Goal: Task Accomplishment & Management: Manage account settings

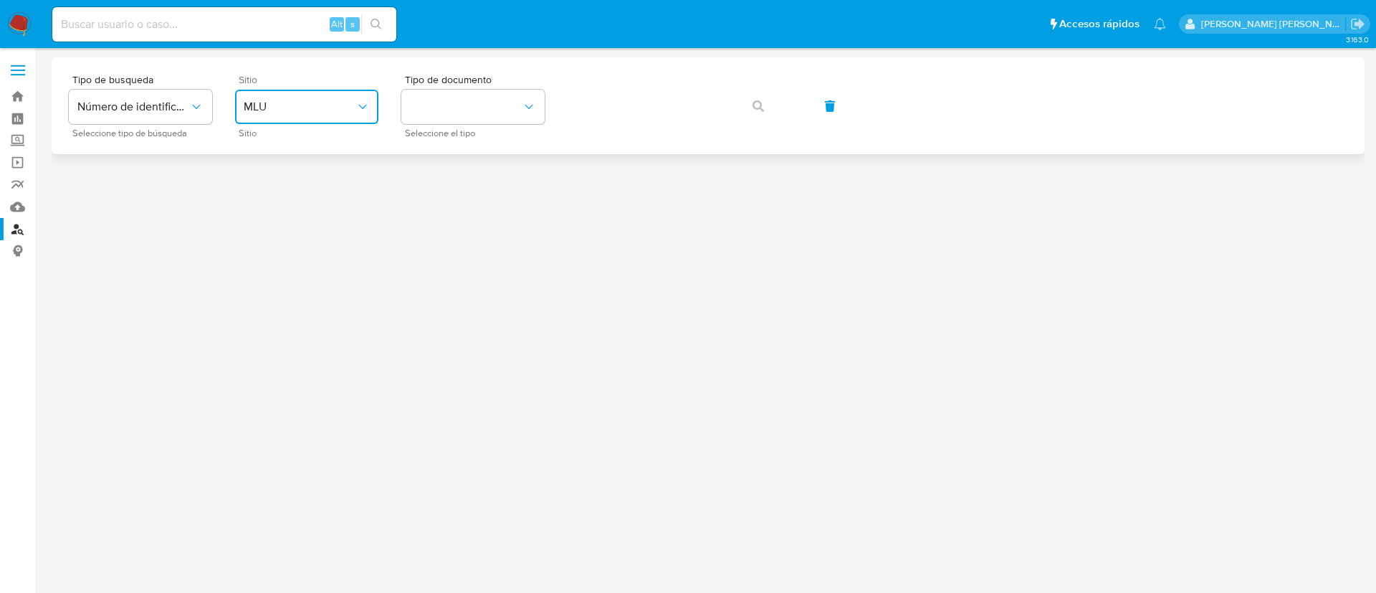
click at [310, 92] on button "MLU" at bounding box center [306, 107] width 143 height 34
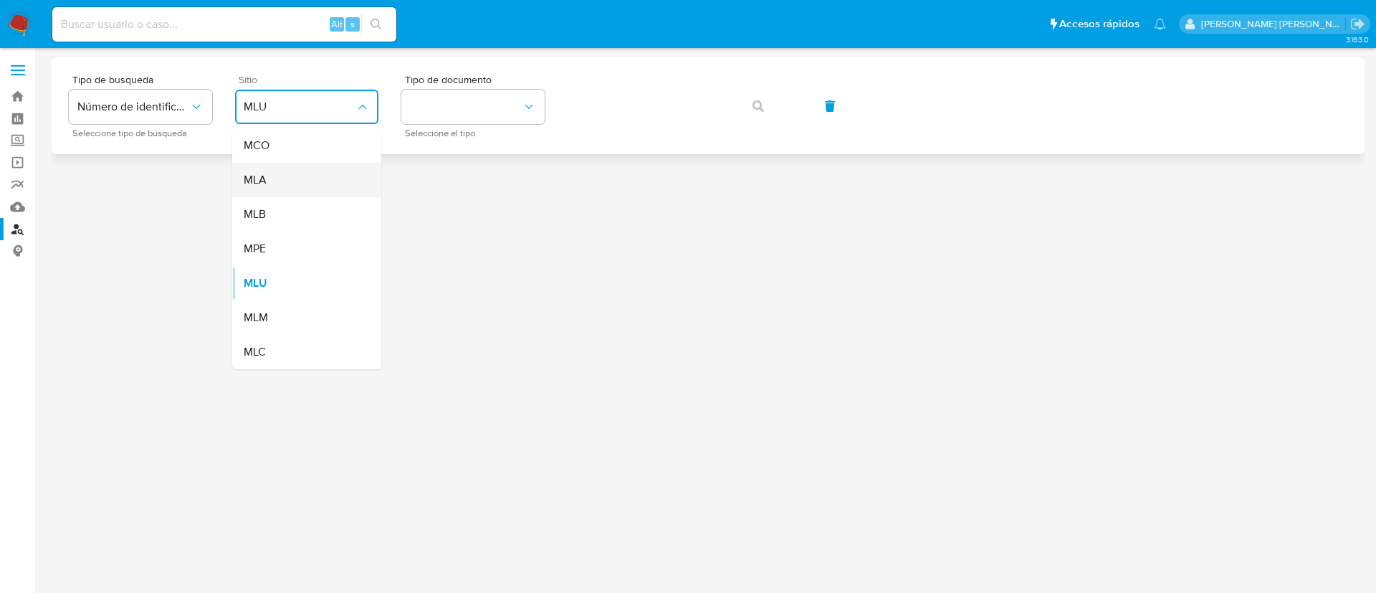
click at [285, 179] on div "MLA" at bounding box center [303, 180] width 118 height 34
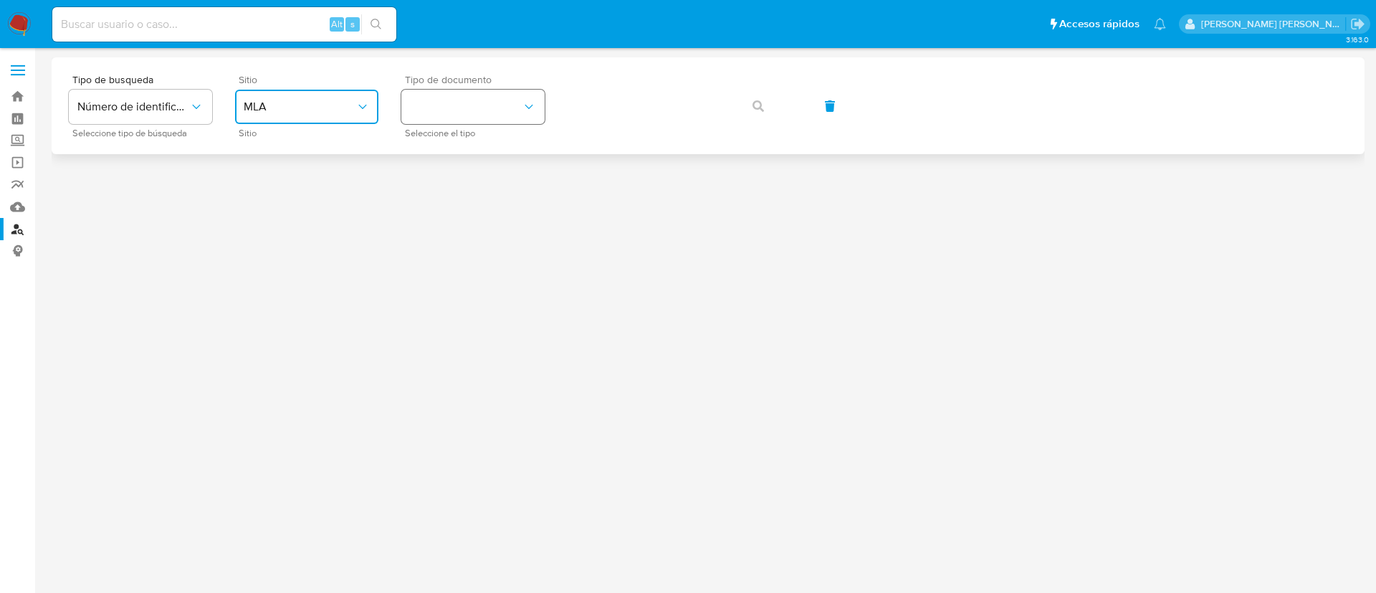
click at [494, 120] on button "identificationType" at bounding box center [472, 107] width 143 height 34
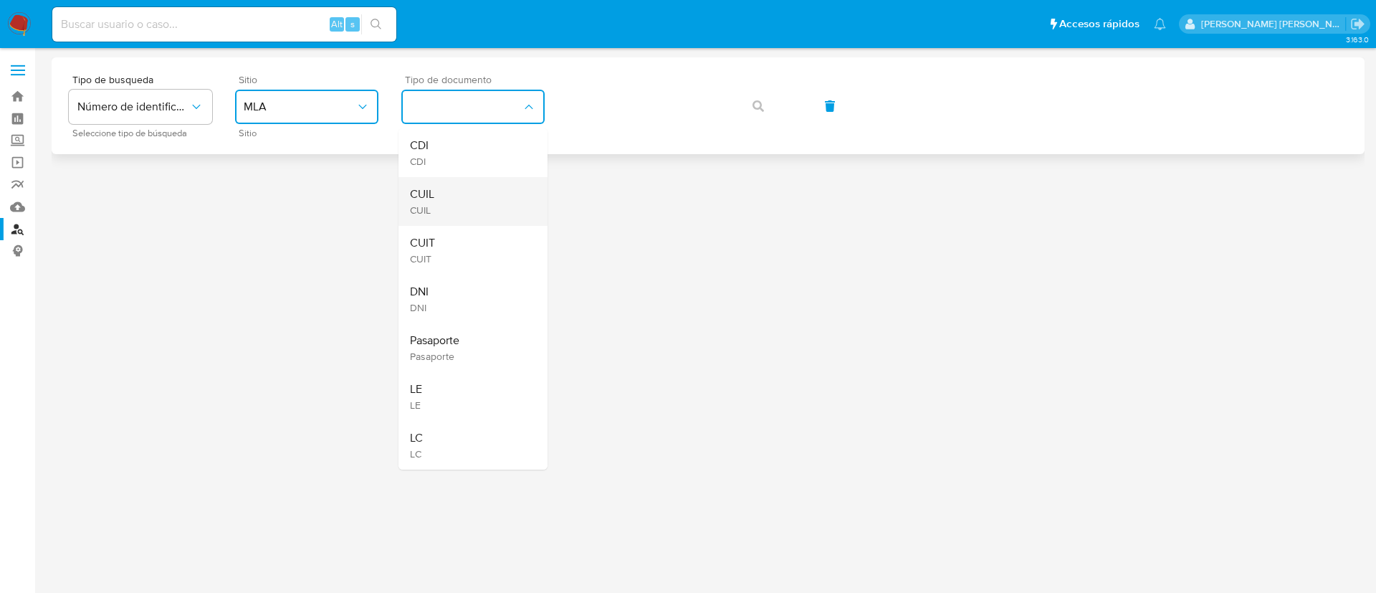
click at [478, 196] on div "CUIL CUIL" at bounding box center [469, 201] width 118 height 49
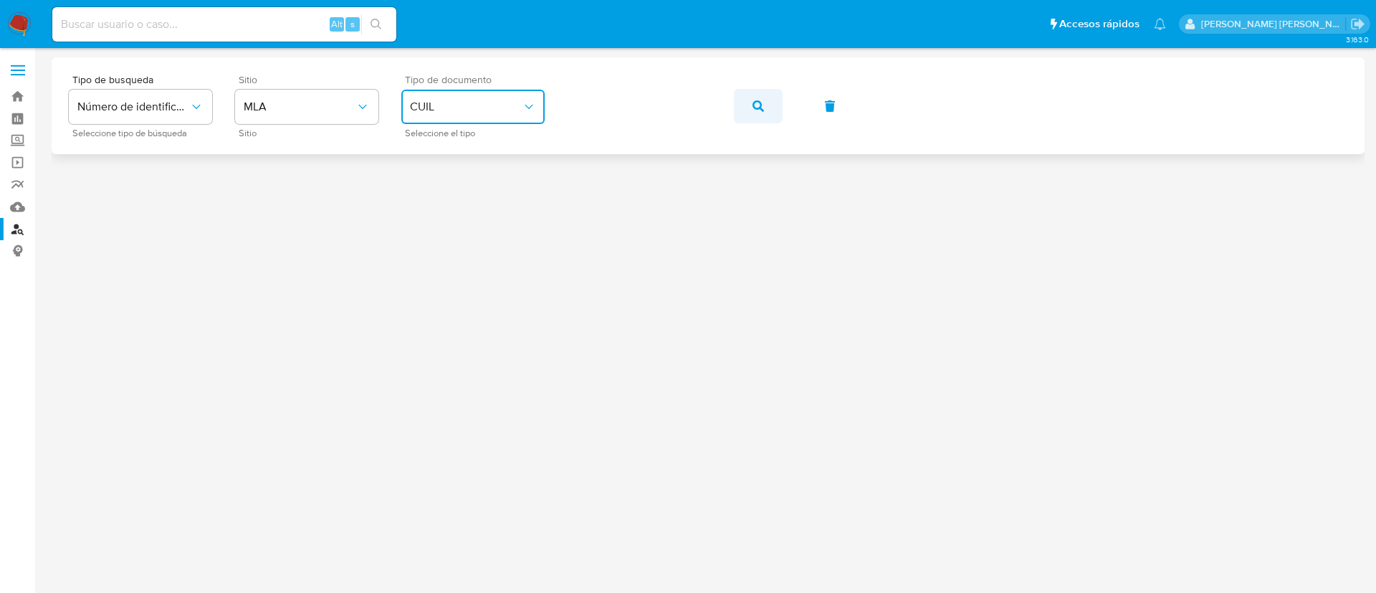
click at [753, 100] on icon "button" at bounding box center [758, 105] width 11 height 11
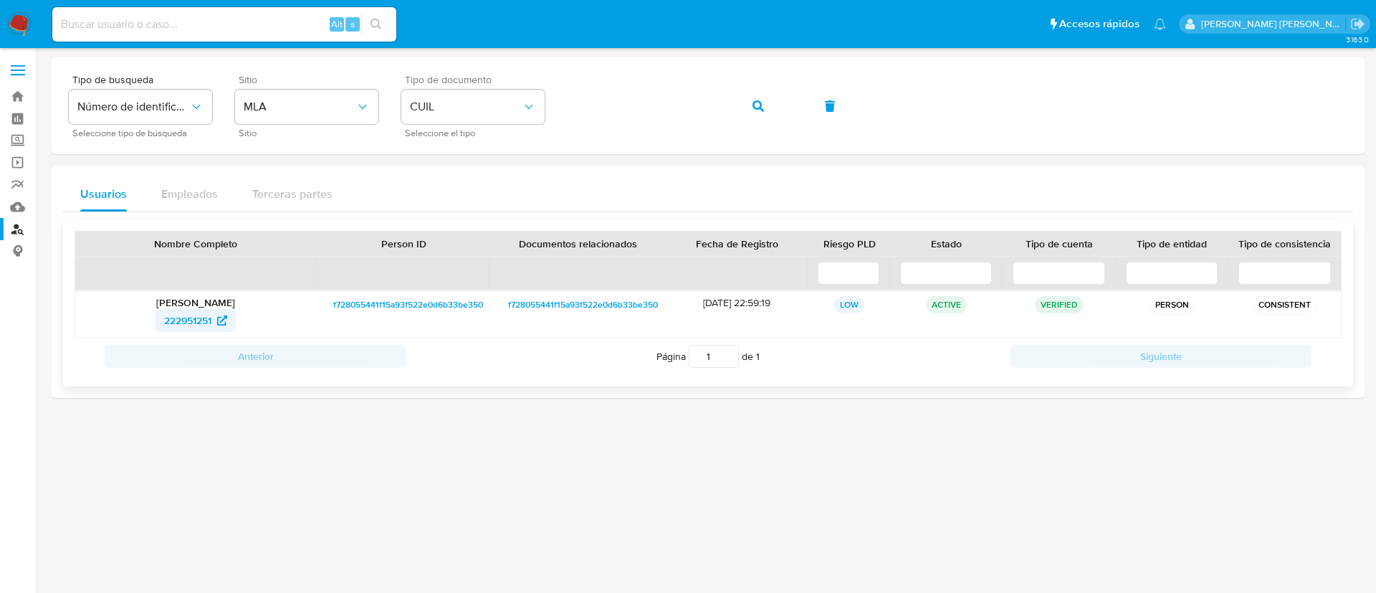
click at [179, 318] on span "222951251" at bounding box center [187, 320] width 47 height 23
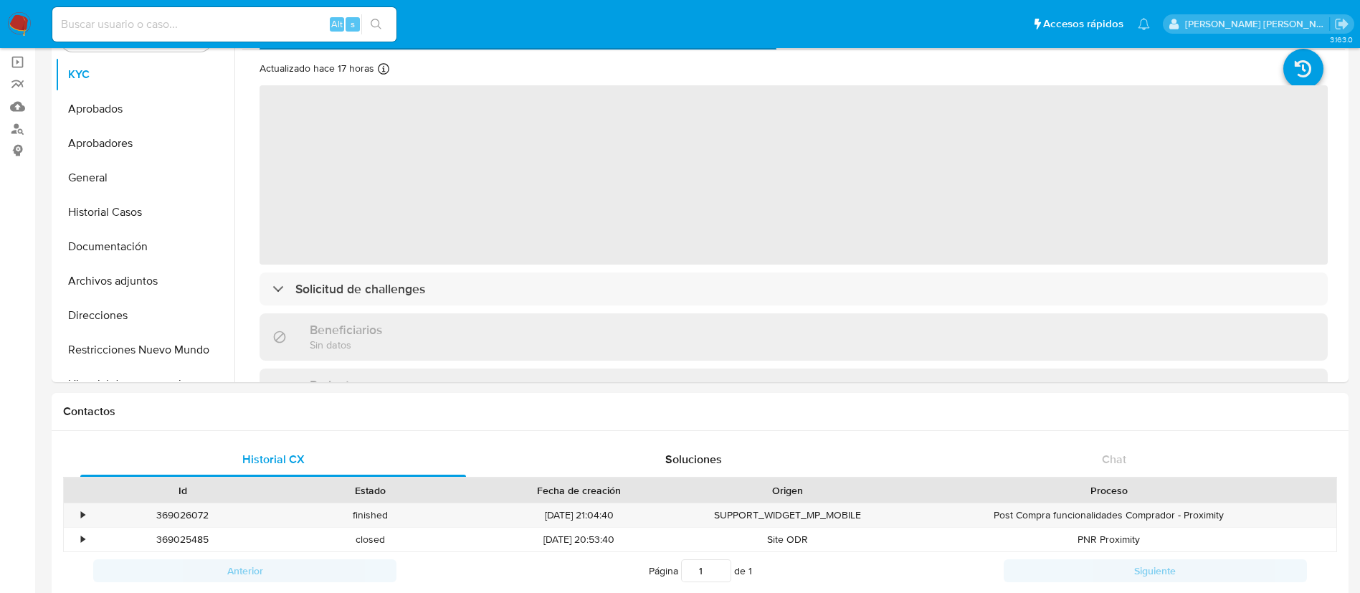
scroll to position [98, 0]
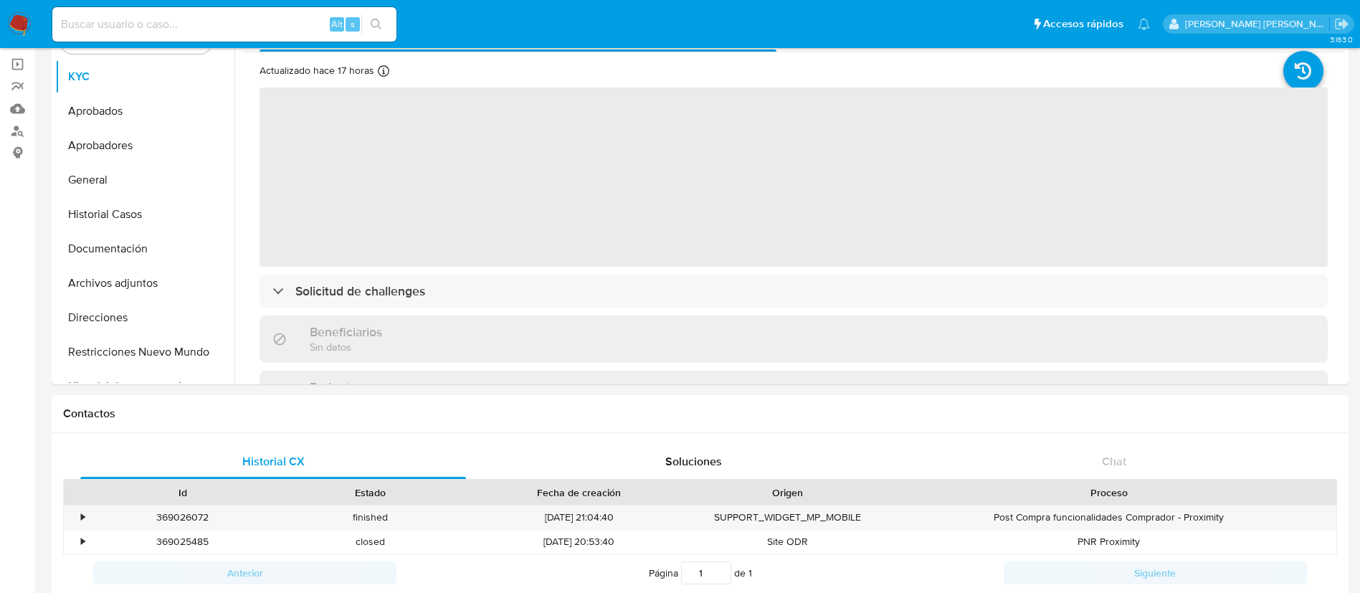
select select "10"
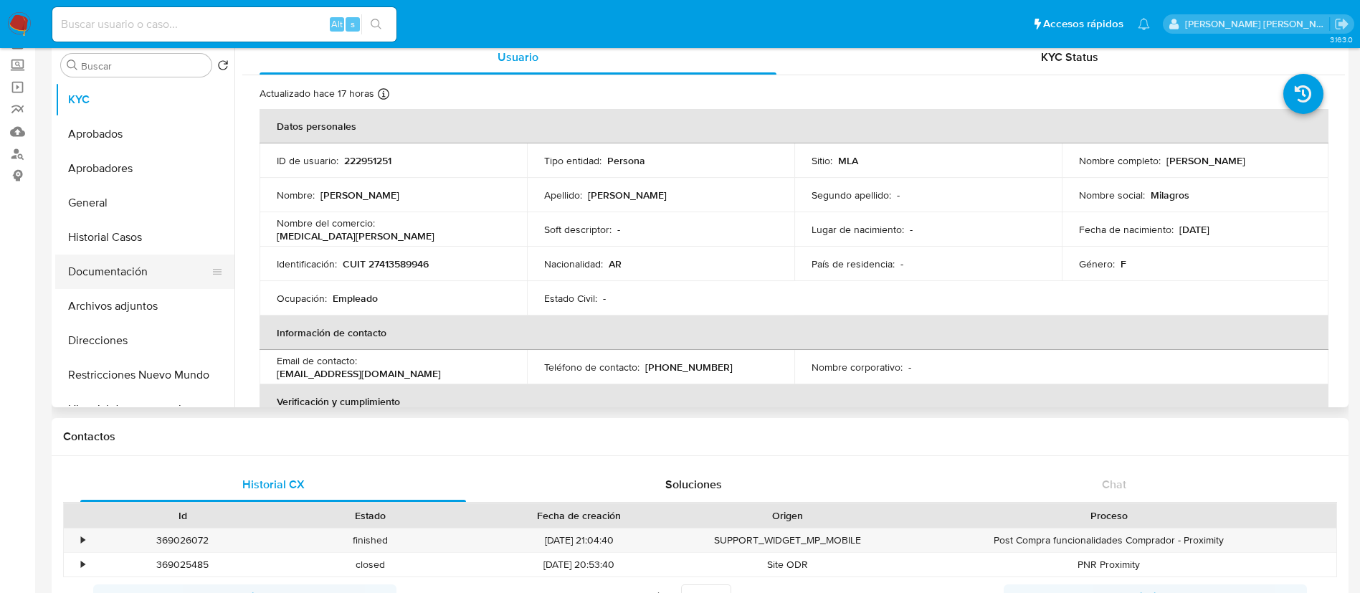
scroll to position [51, 0]
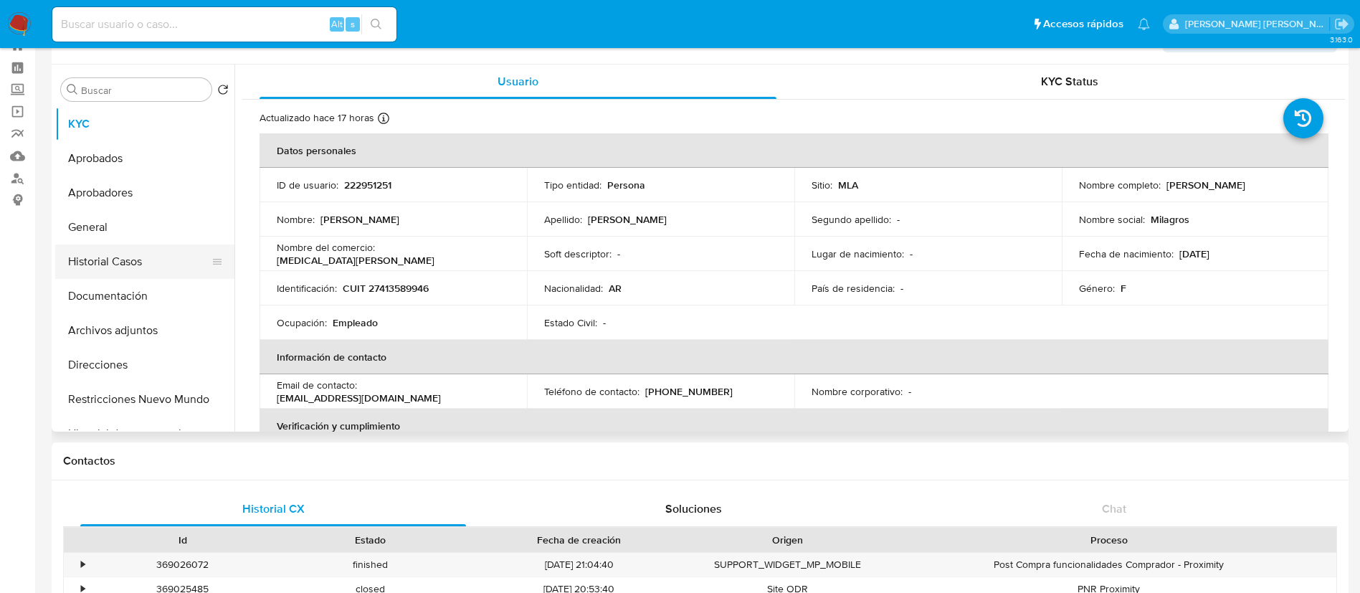
click at [100, 260] on button "Historial Casos" at bounding box center [139, 261] width 168 height 34
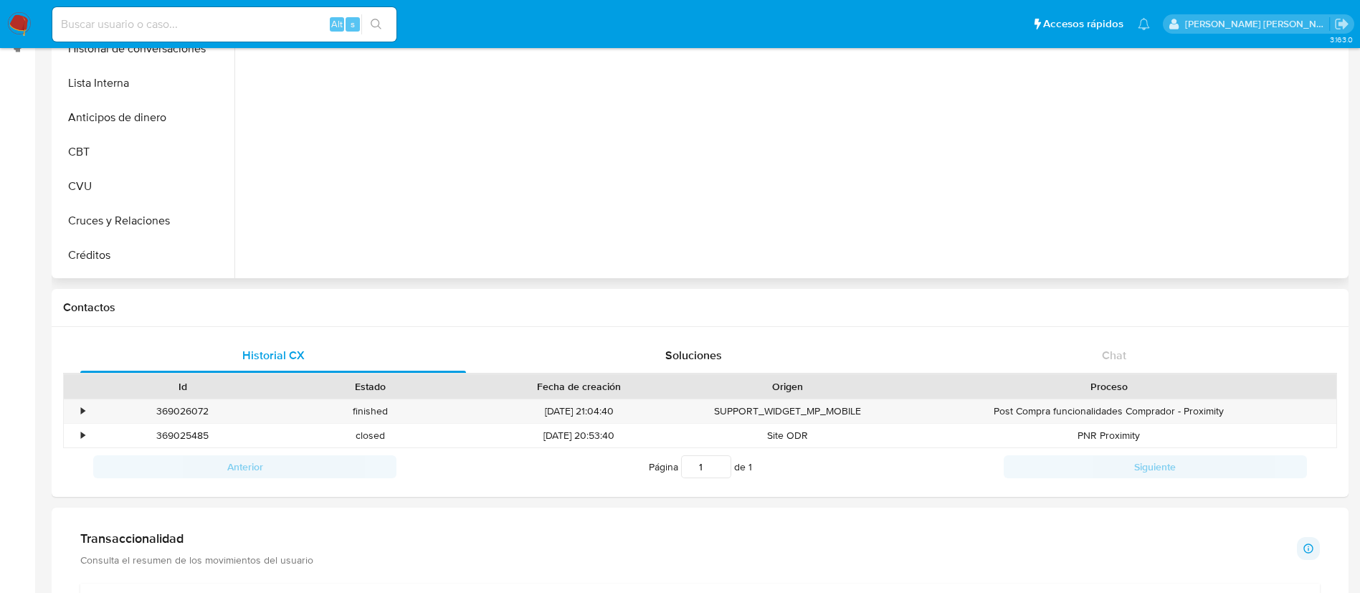
scroll to position [210, 0]
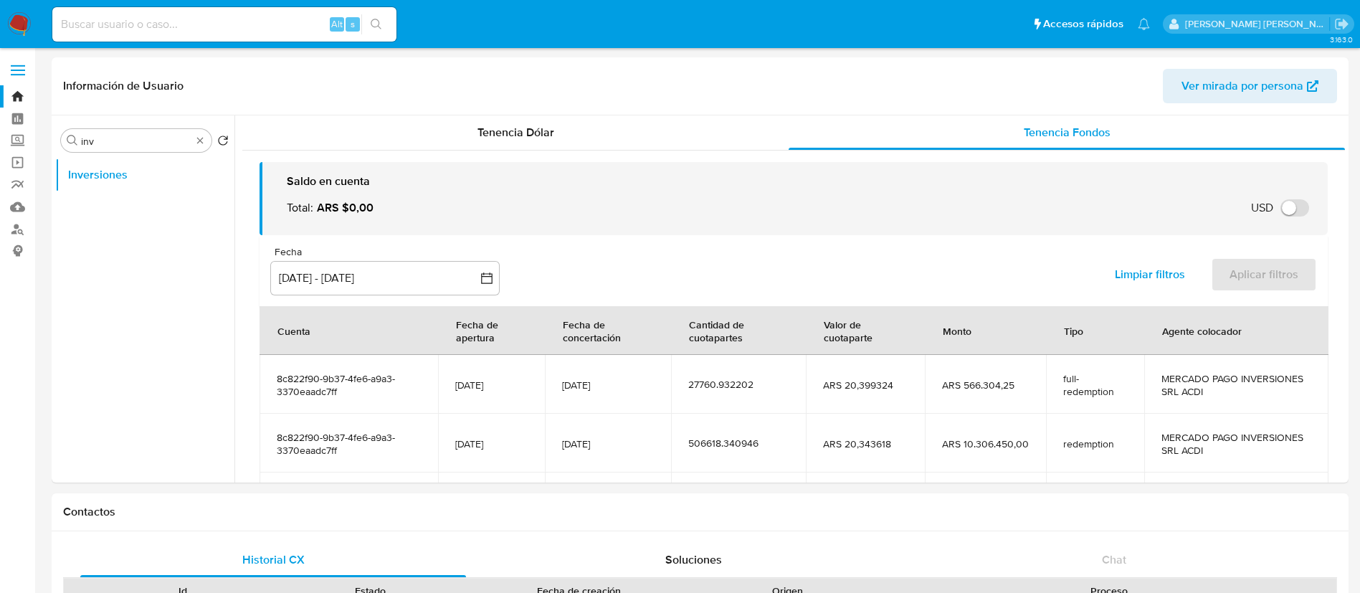
select select "10"
click at [253, 32] on input at bounding box center [224, 24] width 344 height 19
paste input "54252437"
click at [265, 15] on input "54252437" at bounding box center [224, 24] width 344 height 19
paste input "23748875"
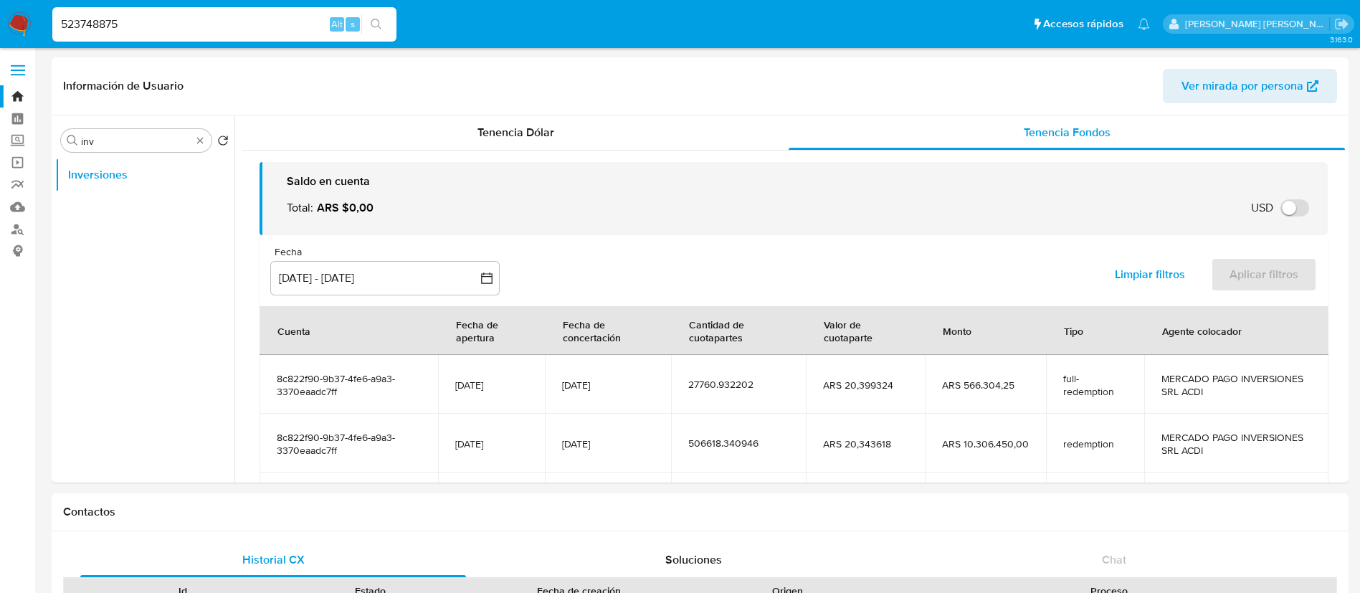
type input "523748875"
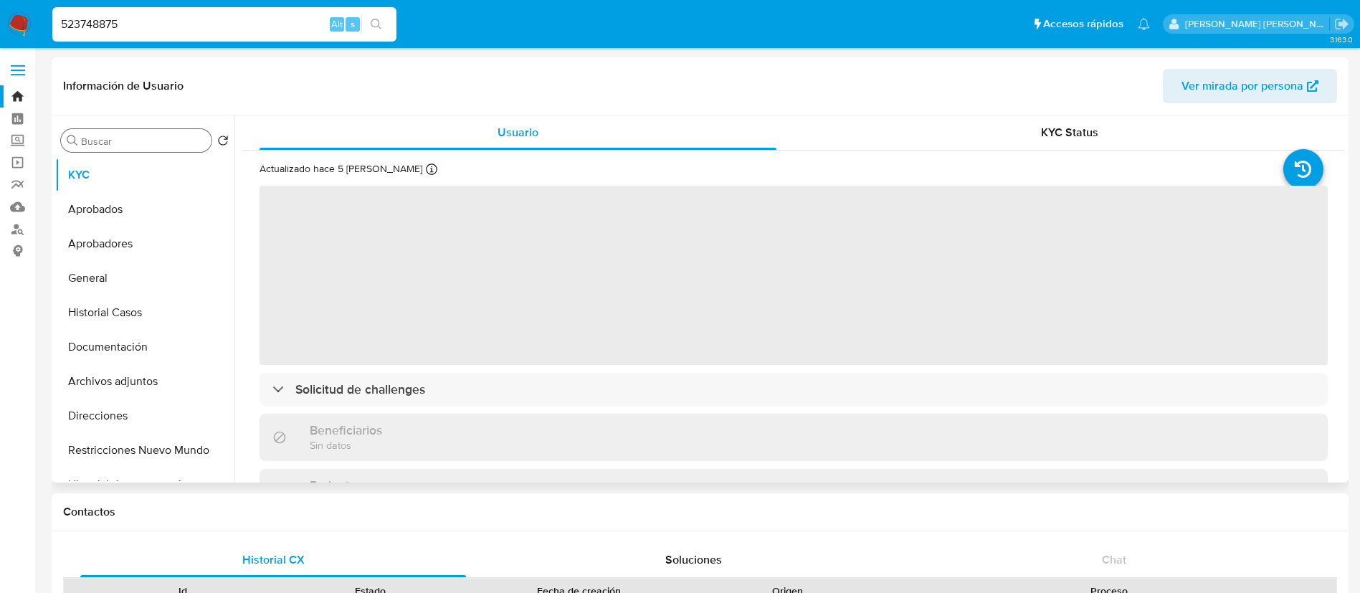
select select "10"
drag, startPoint x: 317, startPoint y: 30, endPoint x: 171, endPoint y: 143, distance: 184.4
click at [171, 143] on input "Buscar" at bounding box center [143, 141] width 125 height 13
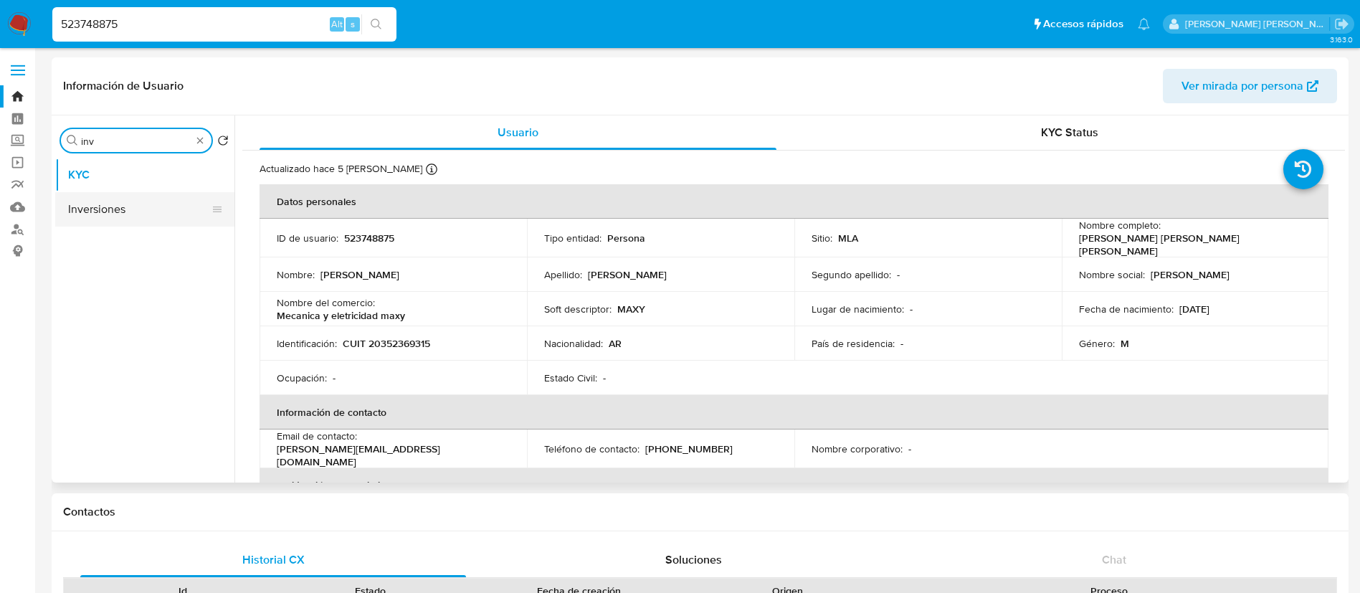
type input "inv"
drag, startPoint x: 106, startPoint y: 210, endPoint x: 113, endPoint y: 211, distance: 7.3
click at [113, 211] on button "Inversiones" at bounding box center [144, 209] width 179 height 34
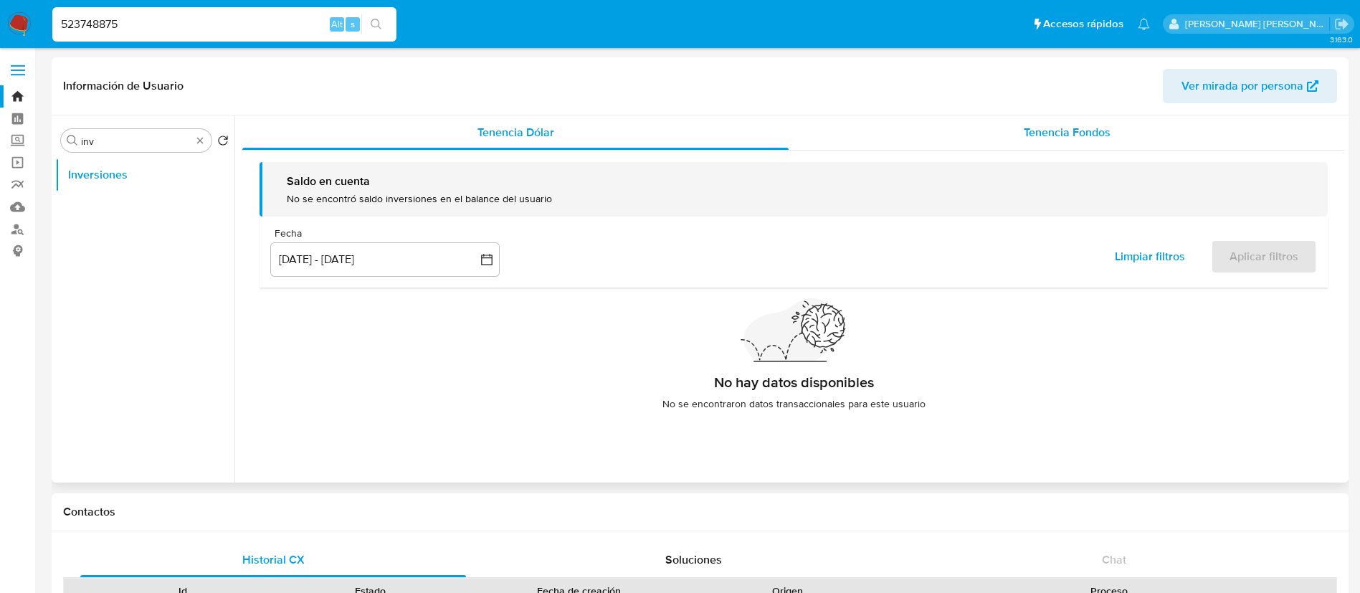
click at [1061, 139] on span "Tenencia Fondos" at bounding box center [1067, 132] width 87 height 16
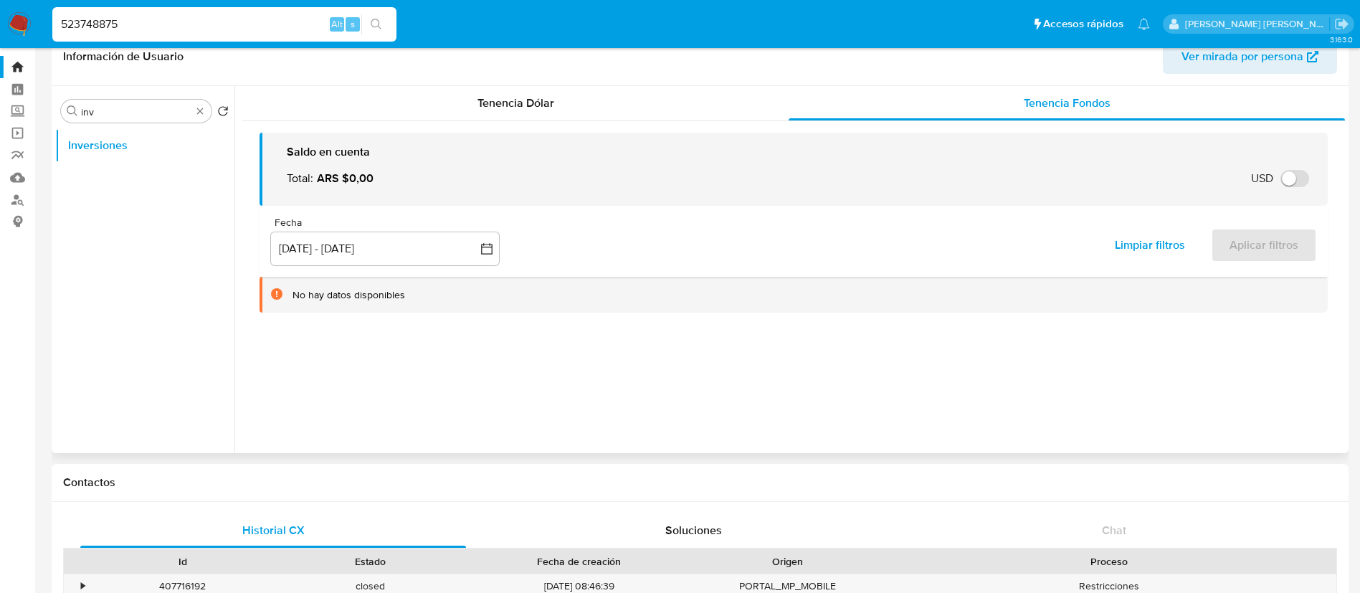
scroll to position [28, 0]
paste input "311950414"
click at [227, 32] on input "523748875" at bounding box center [224, 24] width 344 height 19
type input "311950414"
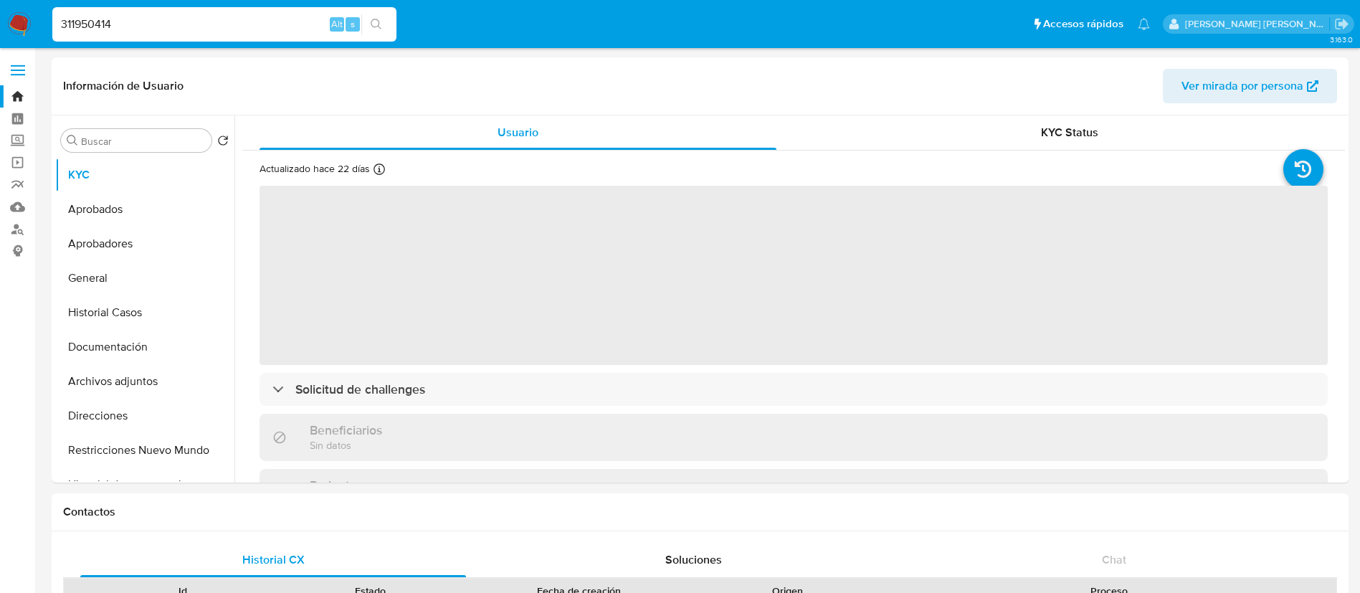
select select "10"
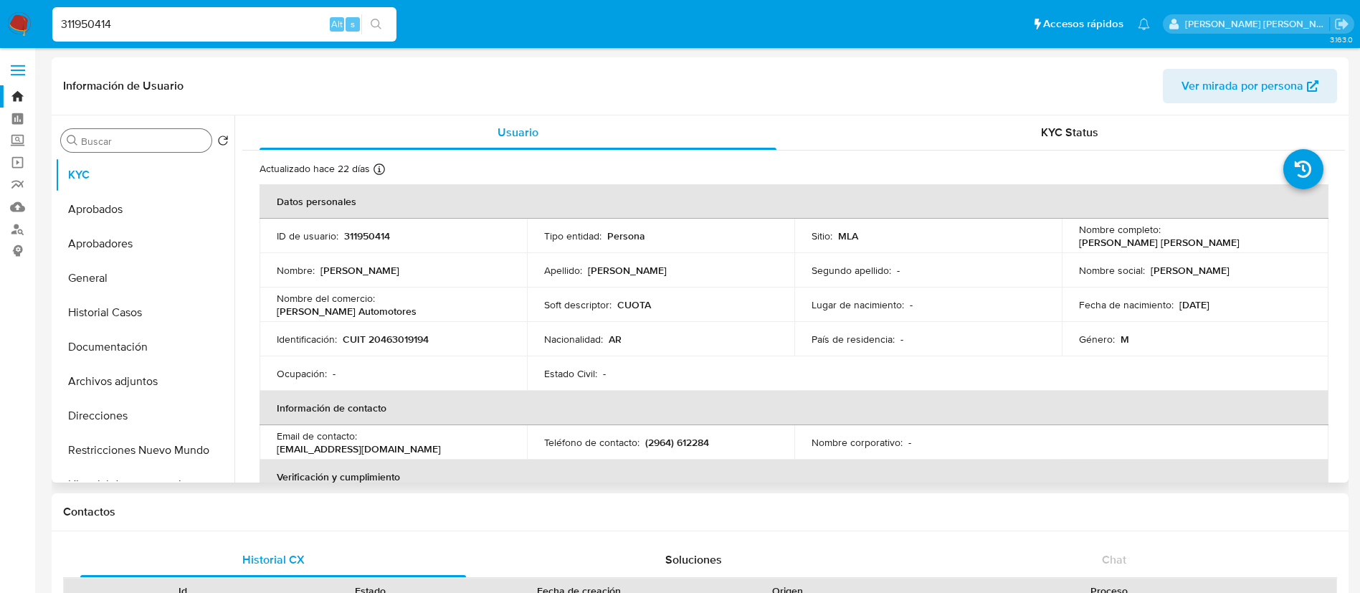
click at [166, 140] on input "Buscar" at bounding box center [143, 141] width 125 height 13
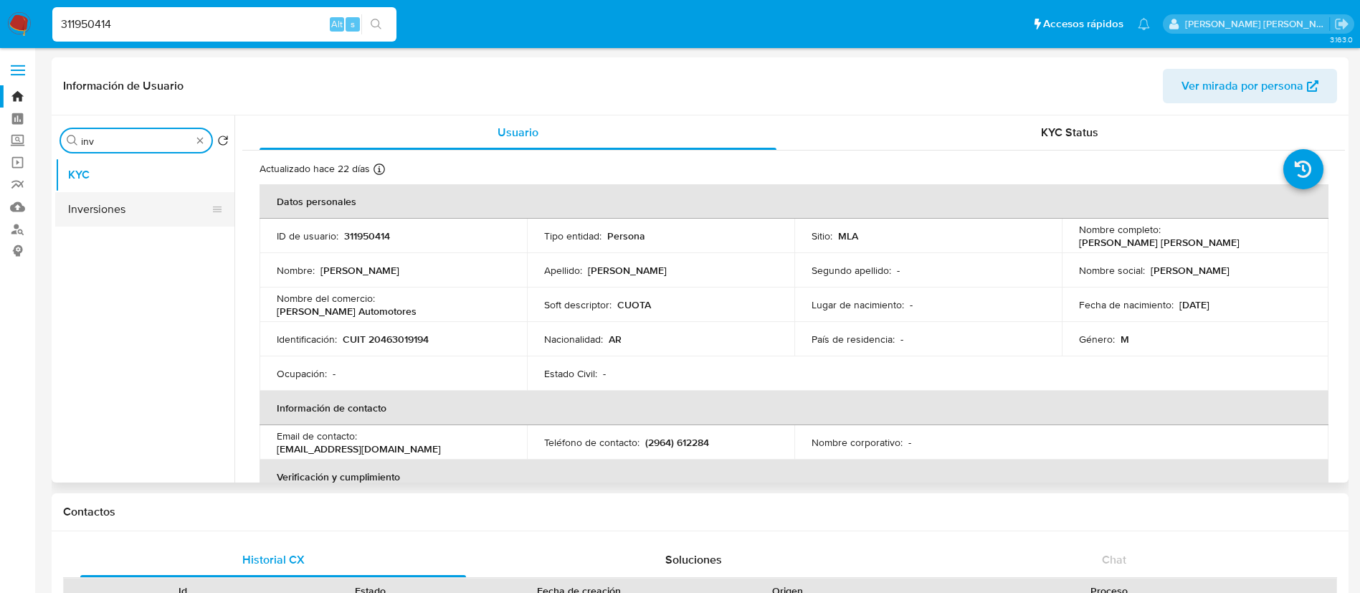
type input "inv"
click at [123, 201] on button "Inversiones" at bounding box center [139, 209] width 168 height 34
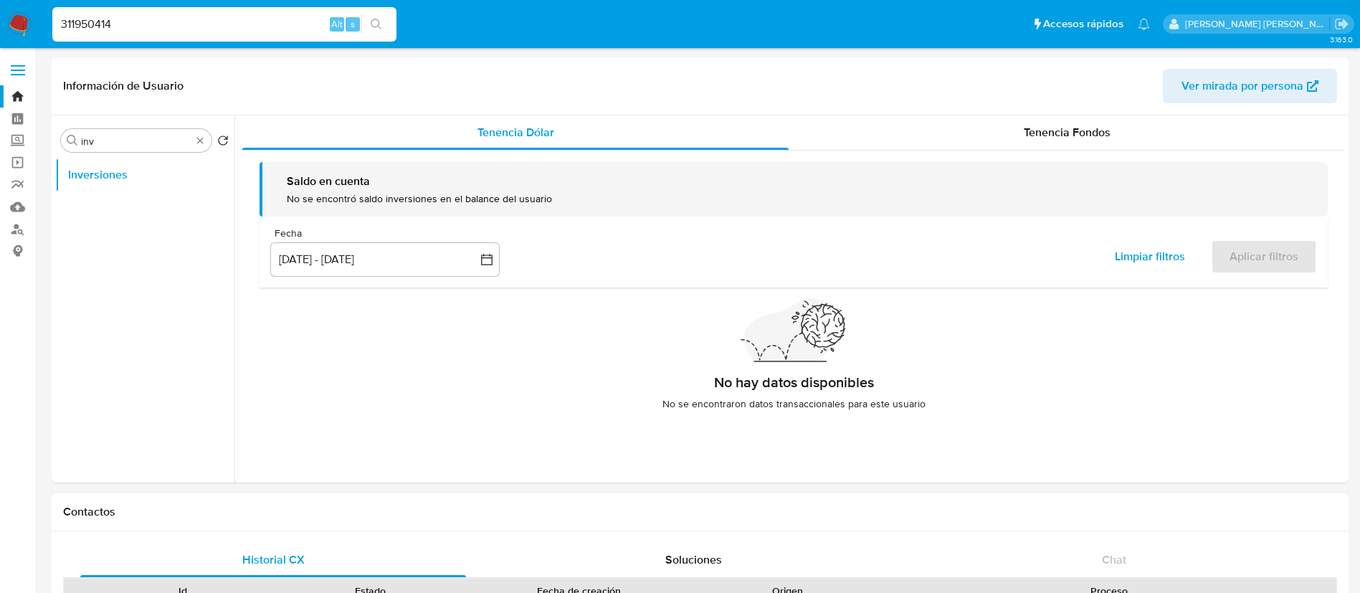
paste input "523748875"
click at [201, 16] on input "311950414" at bounding box center [224, 24] width 344 height 19
type input "523748875"
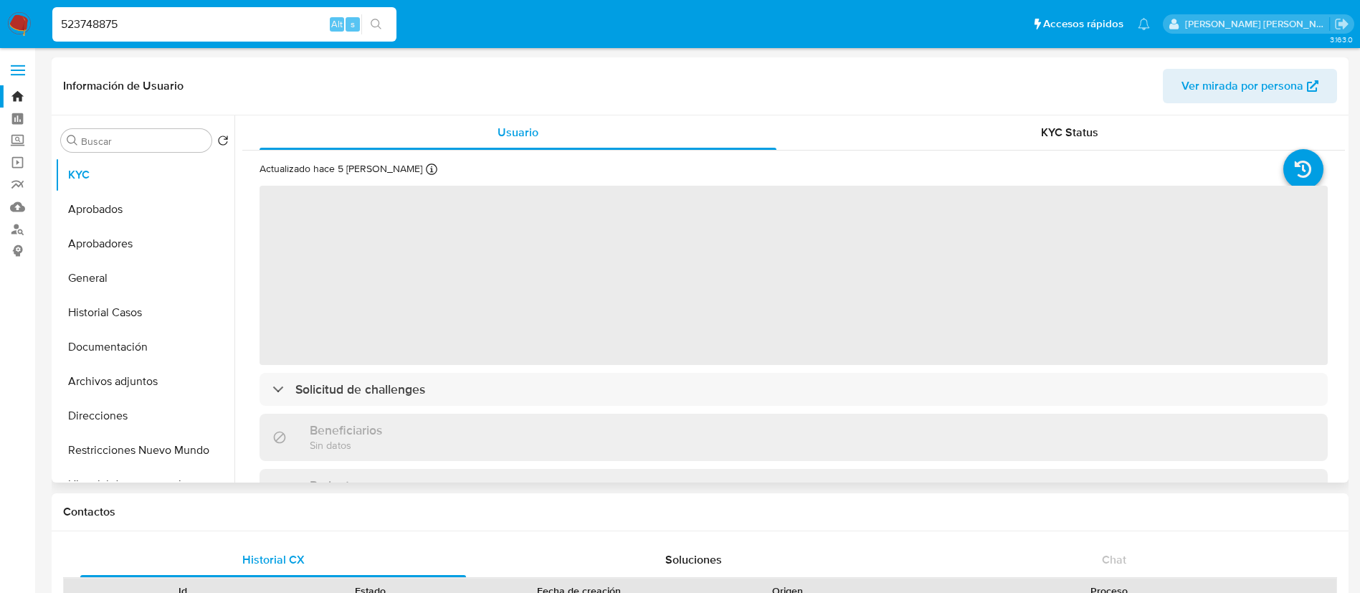
scroll to position [4, 0]
click at [169, 142] on input "Buscar" at bounding box center [143, 141] width 125 height 13
select select "10"
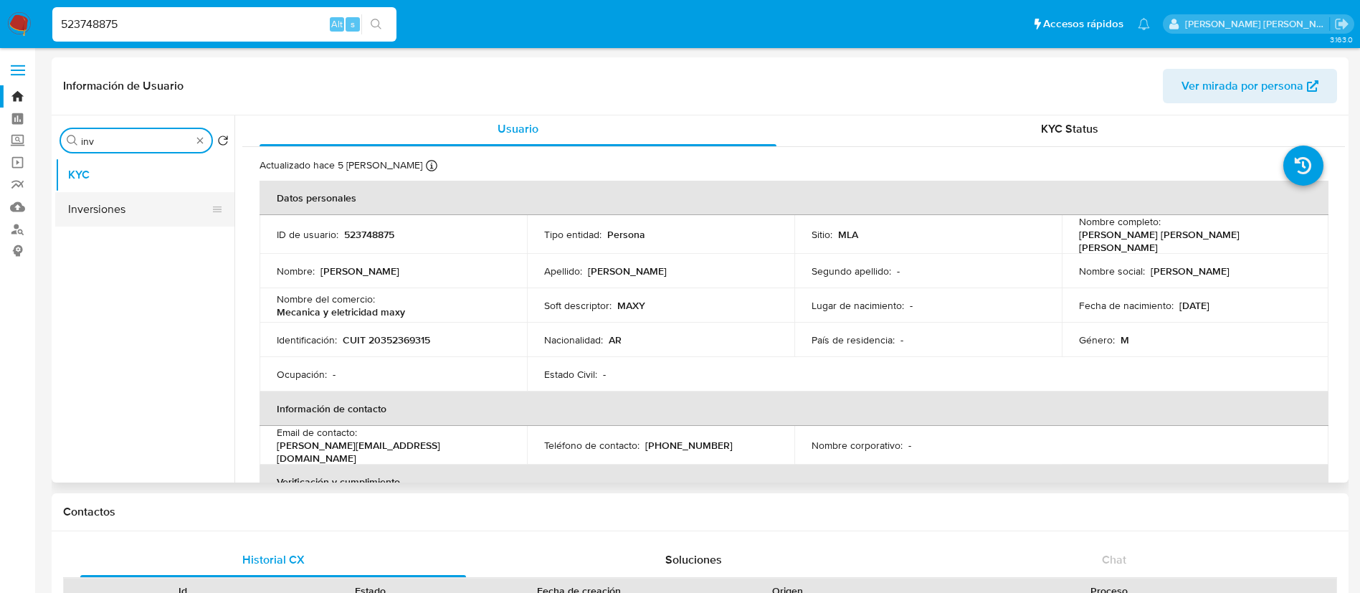
type input "inv"
click at [133, 209] on button "Inversiones" at bounding box center [139, 209] width 168 height 34
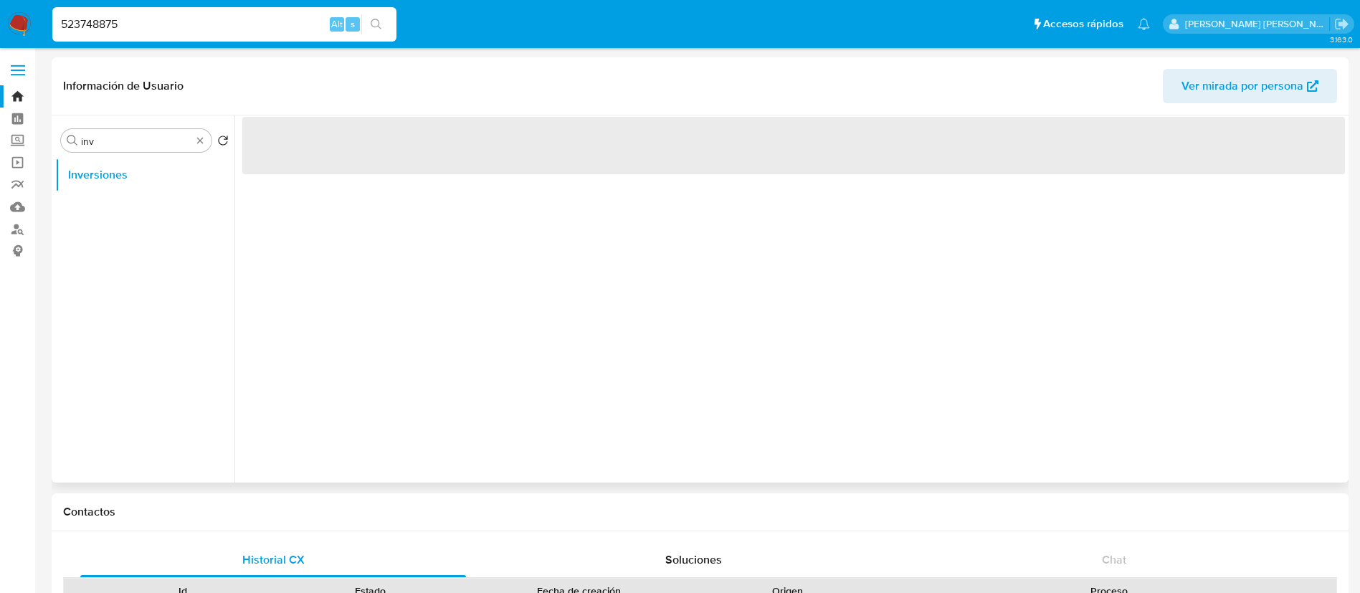
scroll to position [0, 0]
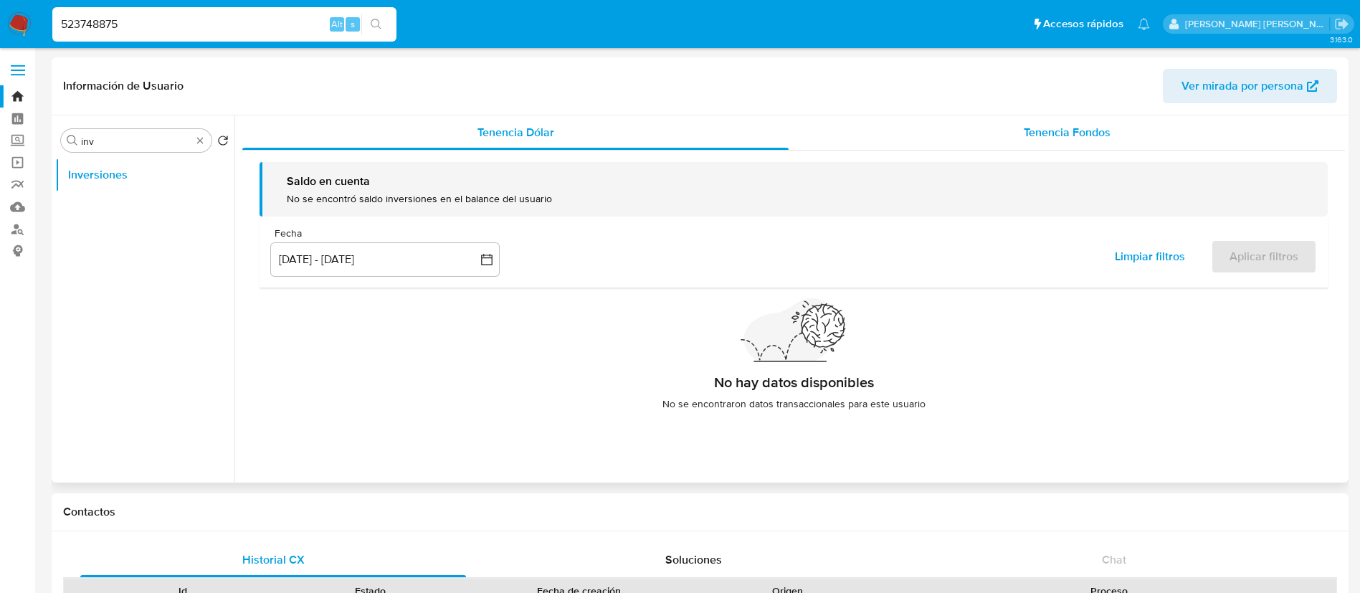
click at [1055, 138] on span "Tenencia Fondos" at bounding box center [1067, 132] width 87 height 16
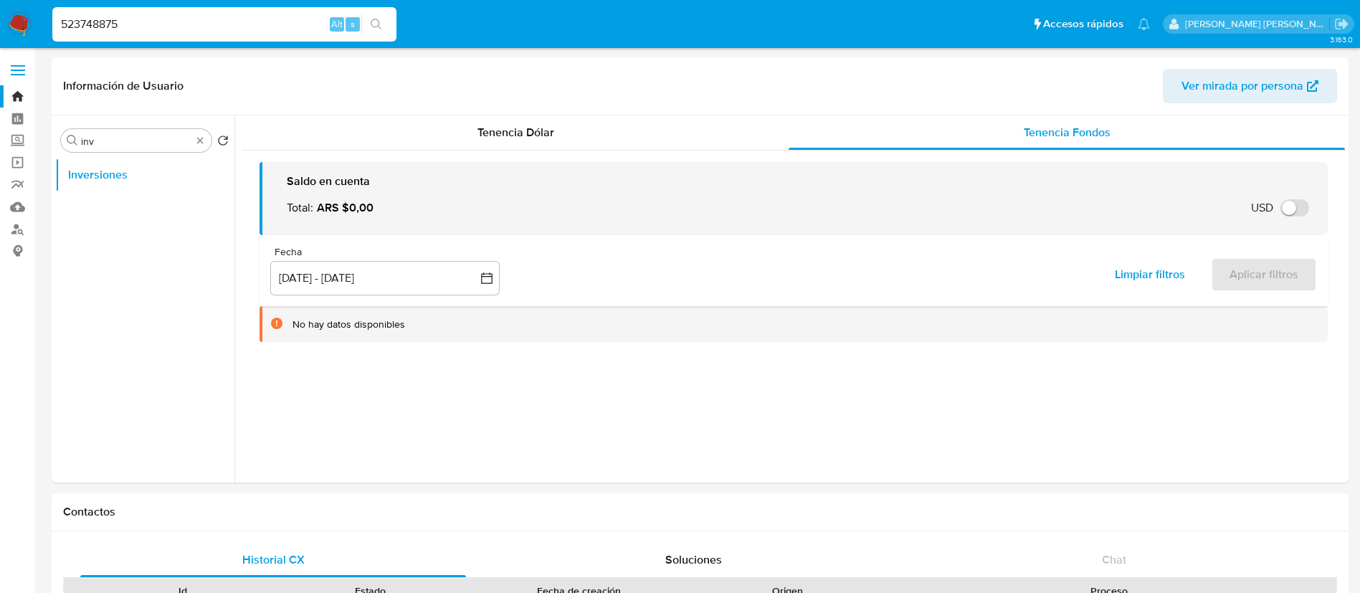
paste input "311950414"
click at [222, 25] on input "523748875" at bounding box center [224, 24] width 344 height 19
type input "311950414"
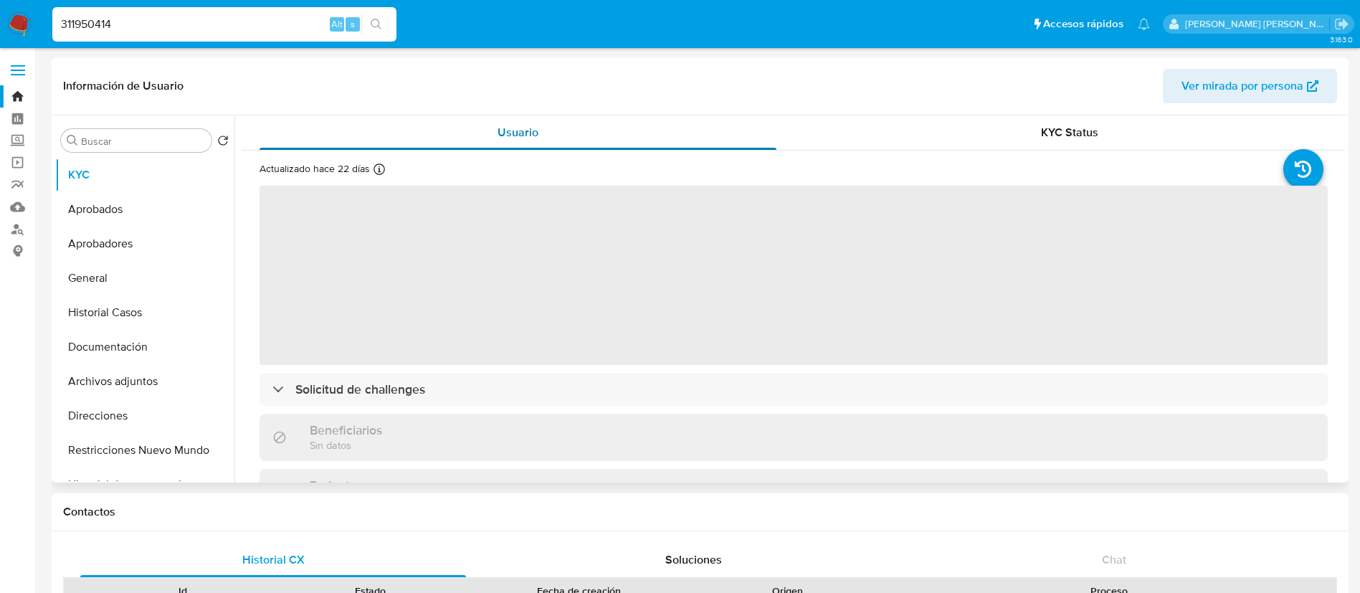
select select "10"
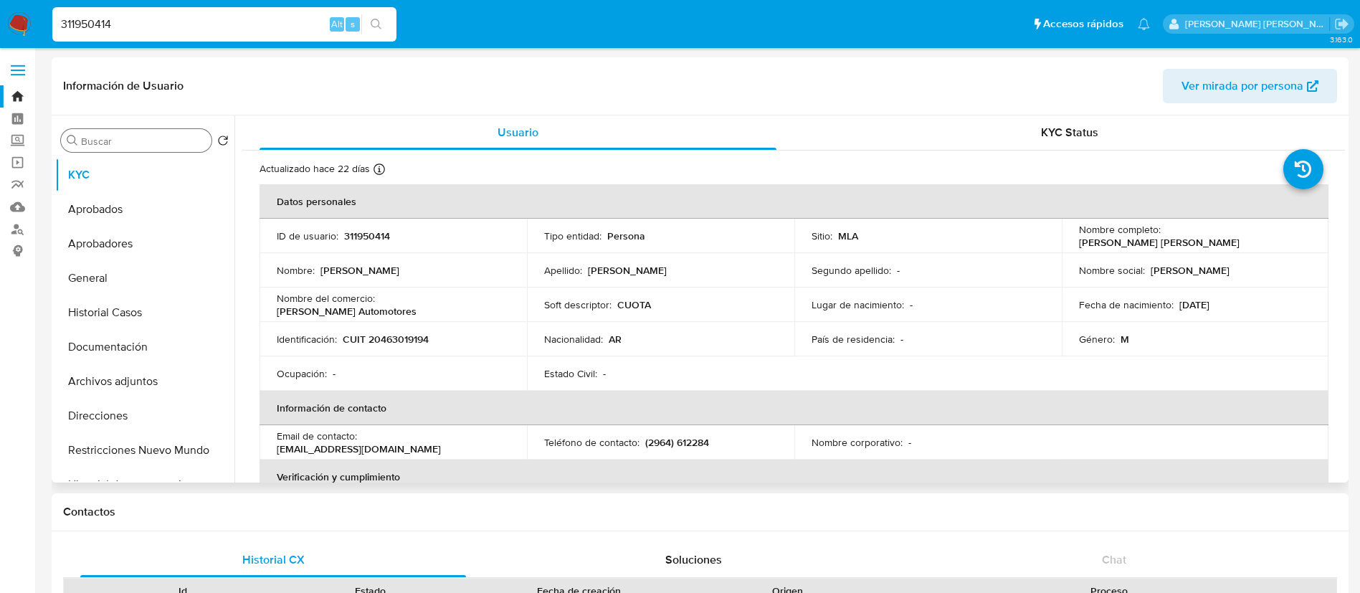
click at [137, 138] on input "Buscar" at bounding box center [143, 141] width 125 height 13
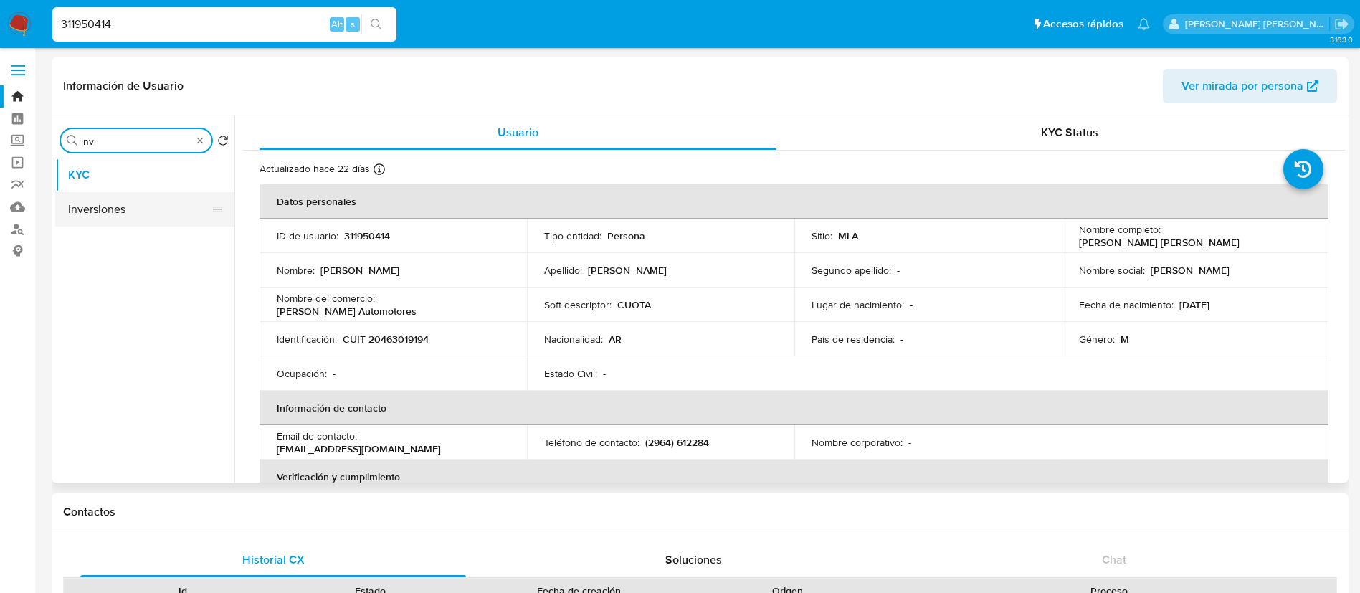
type input "inv"
click at [110, 205] on button "Inversiones" at bounding box center [139, 209] width 168 height 34
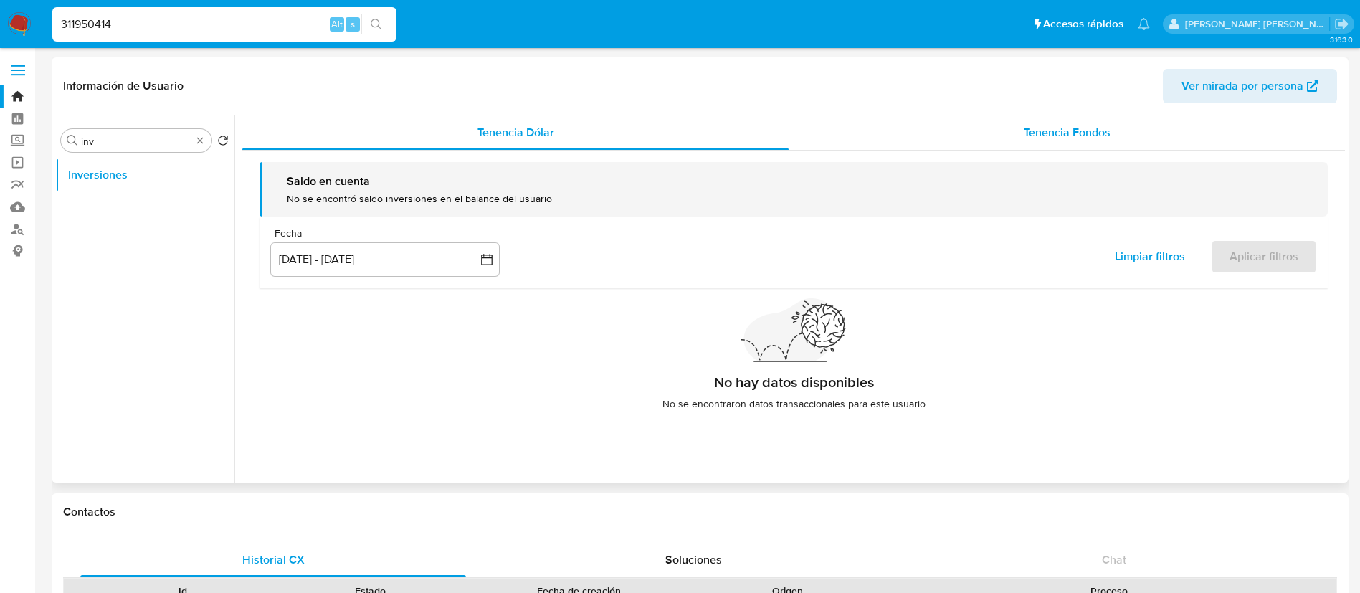
click at [1034, 121] on div "Tenencia Fondos" at bounding box center [1067, 132] width 556 height 34
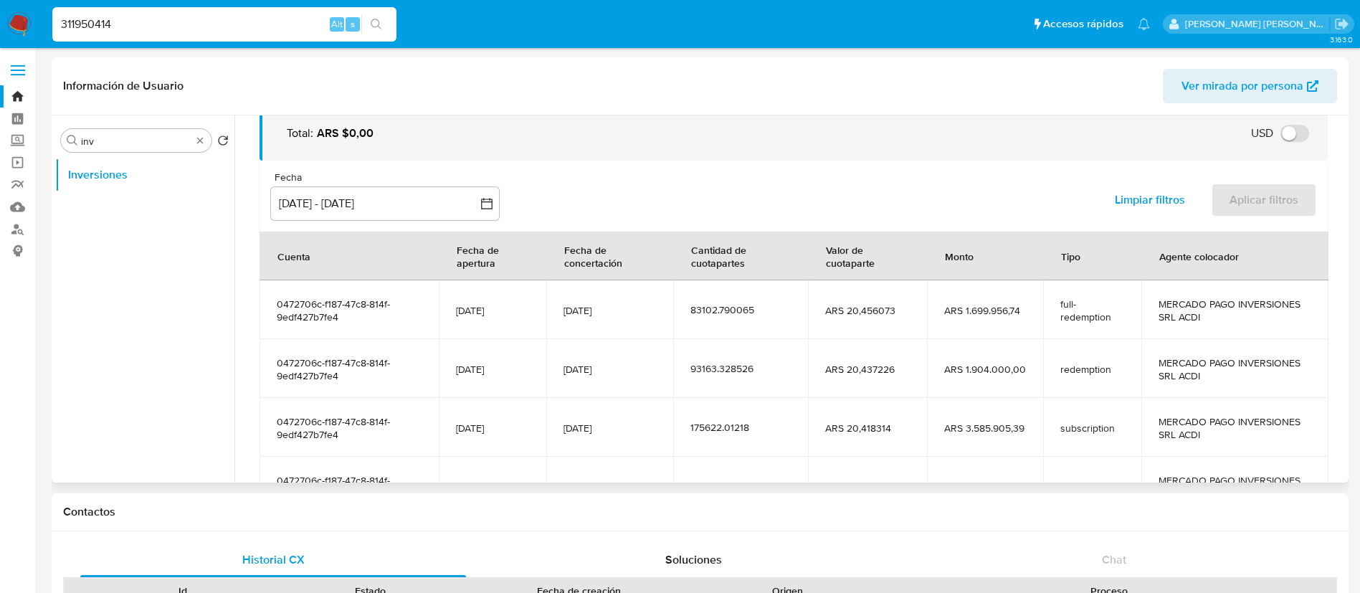
scroll to position [73, 0]
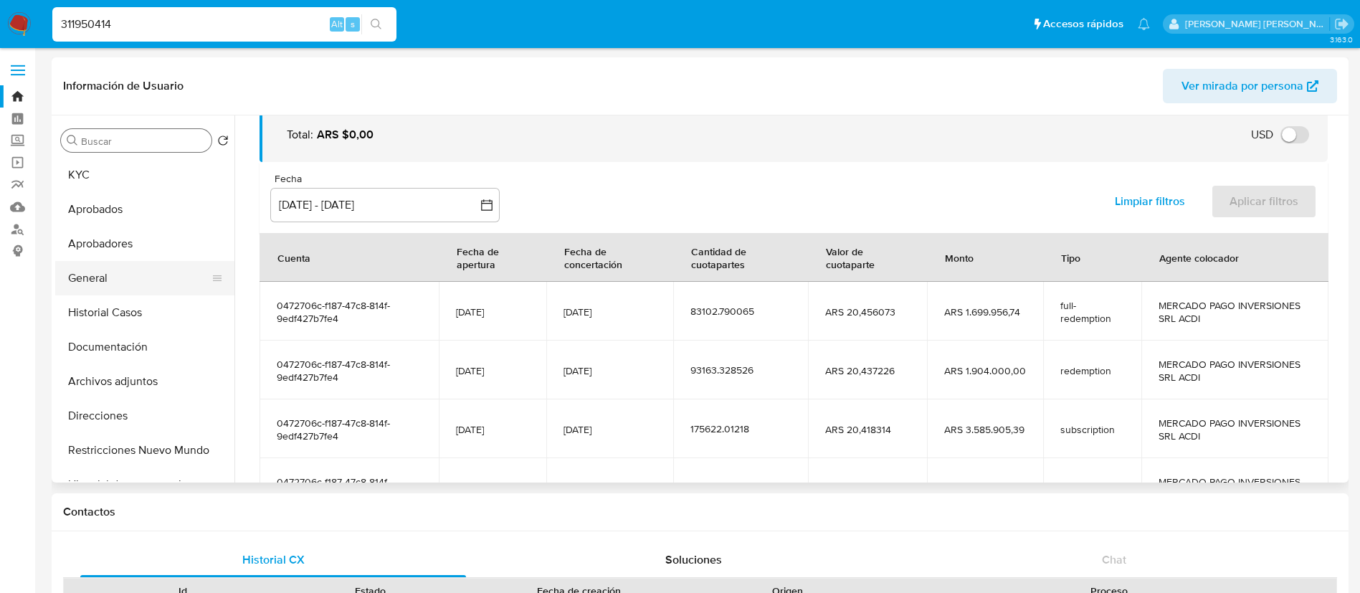
click at [120, 284] on button "General" at bounding box center [139, 278] width 168 height 34
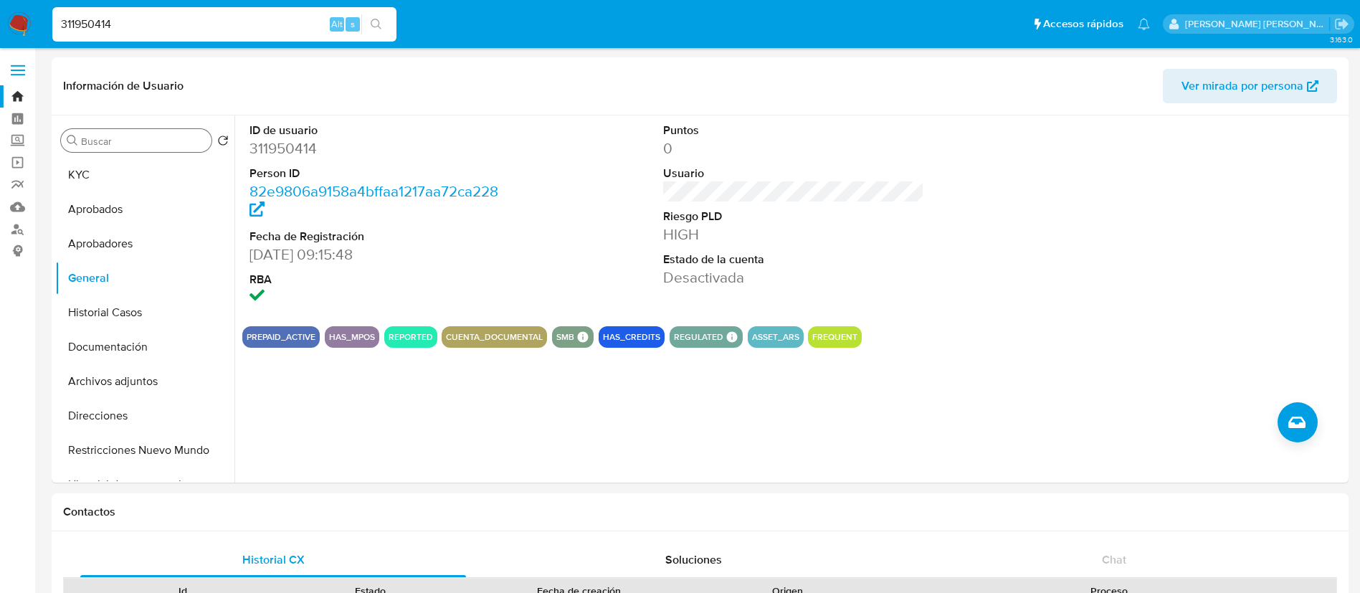
click at [248, 22] on input "311950414" at bounding box center [224, 24] width 344 height 19
paste input "63174151"
type input "63174151"
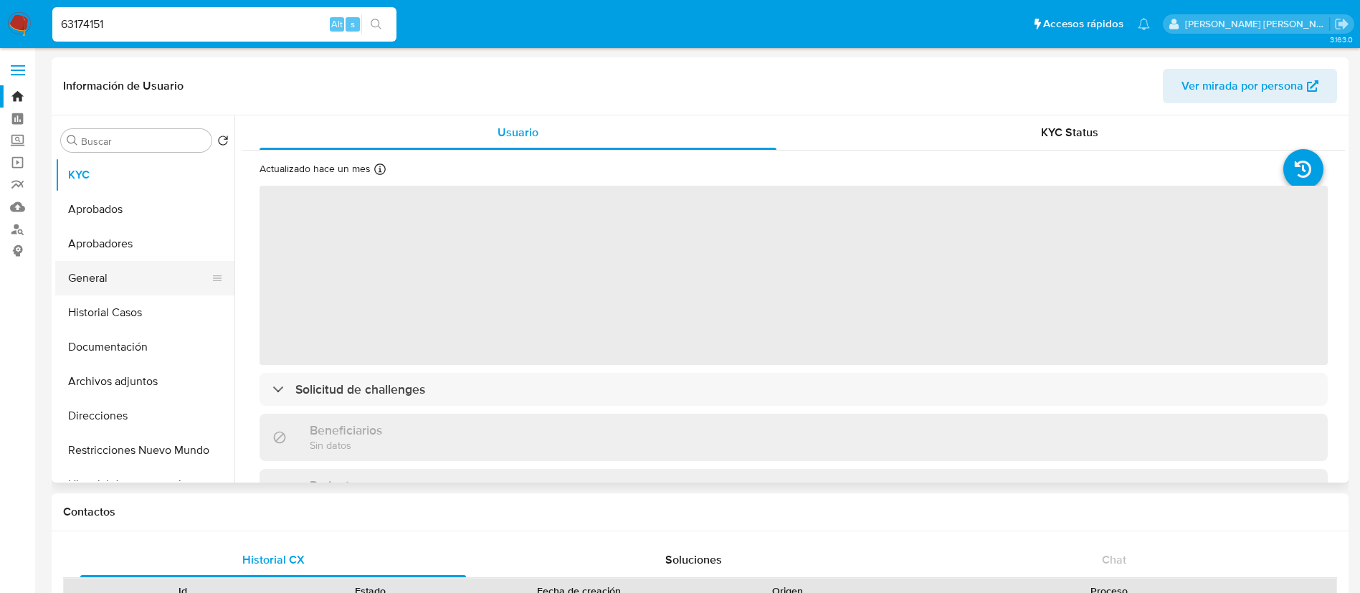
select select "10"
click at [124, 273] on button "General" at bounding box center [139, 278] width 168 height 34
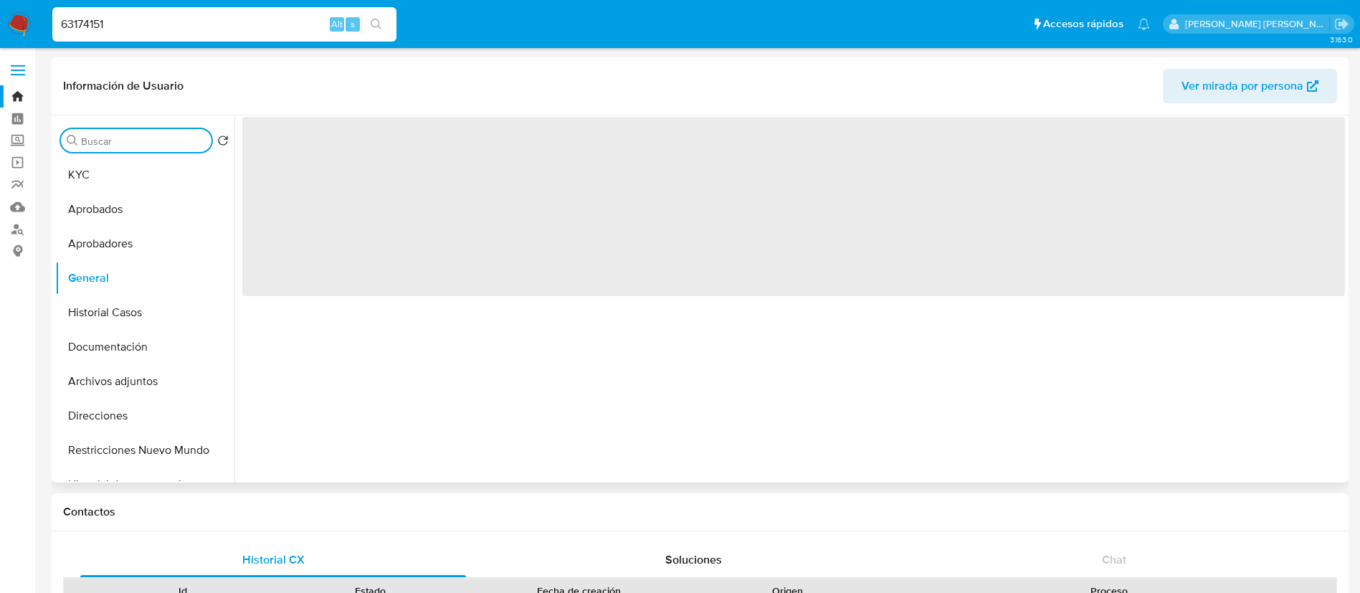
click at [146, 142] on input "Buscar" at bounding box center [143, 141] width 125 height 13
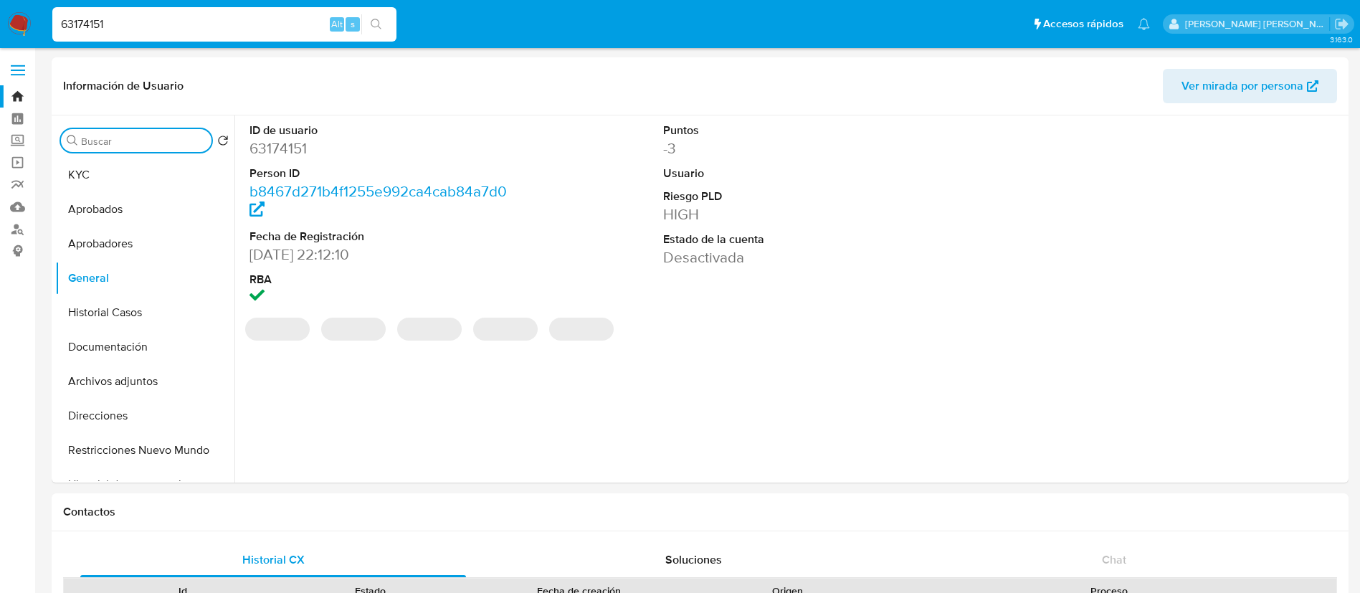
select select "10"
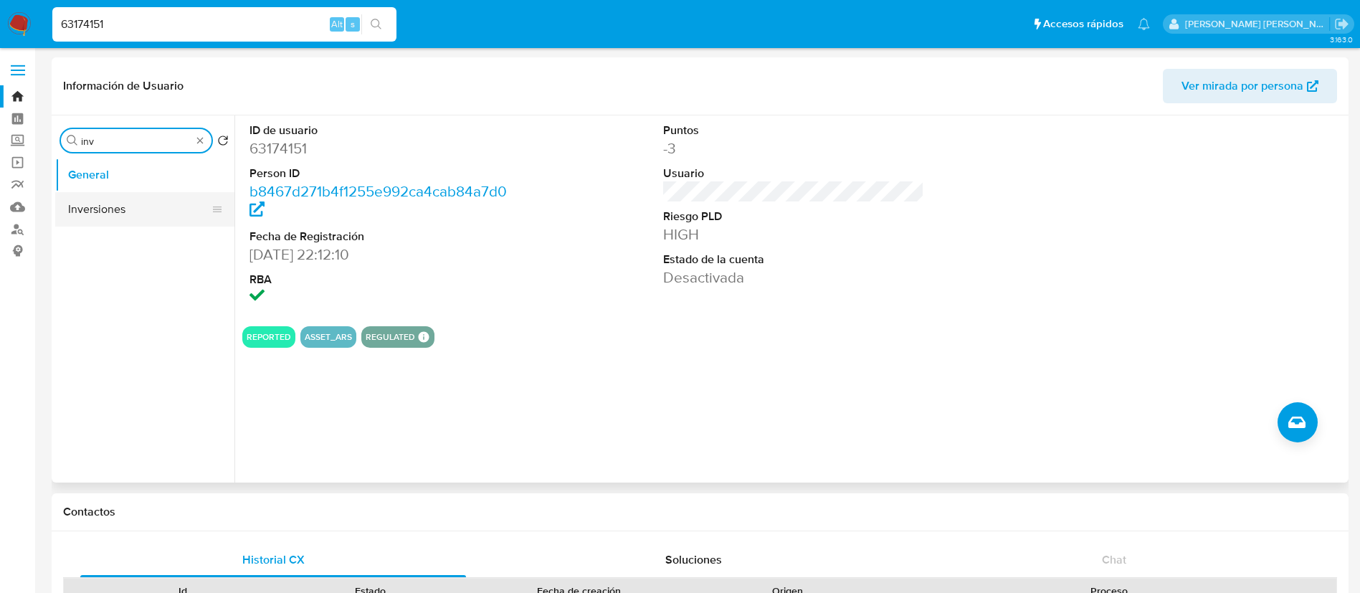
type input "inv"
click at [115, 207] on button "Inversiones" at bounding box center [139, 209] width 168 height 34
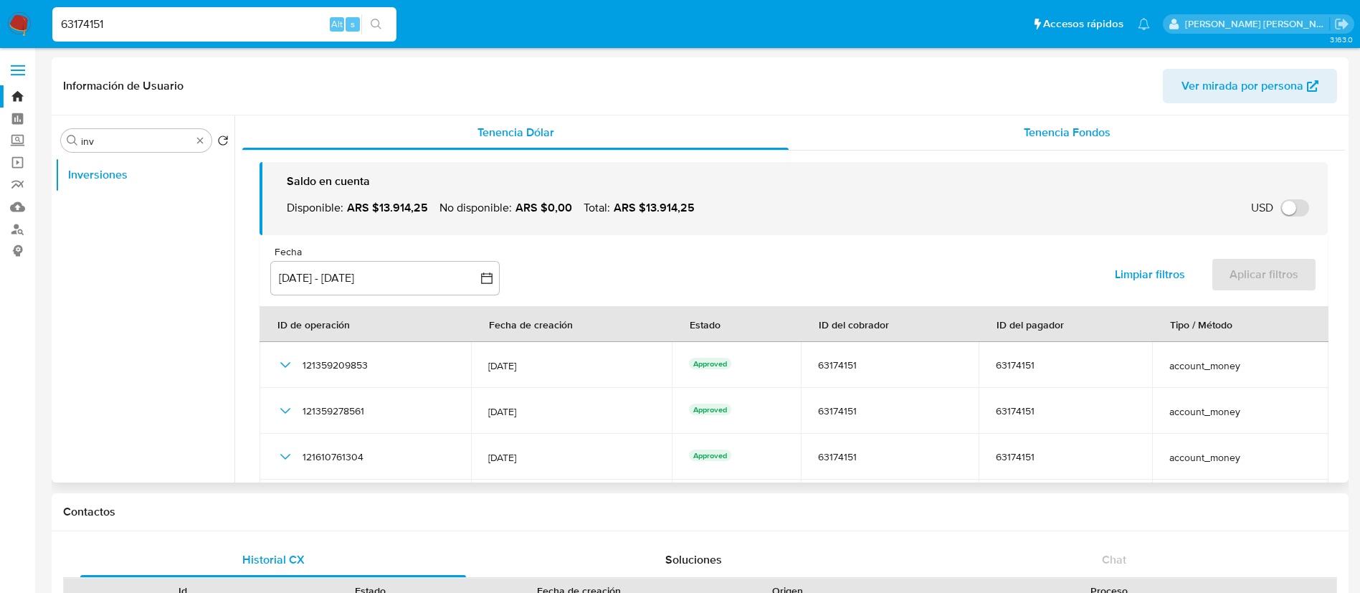
click at [1051, 125] on span "Tenencia Fondos" at bounding box center [1067, 132] width 87 height 16
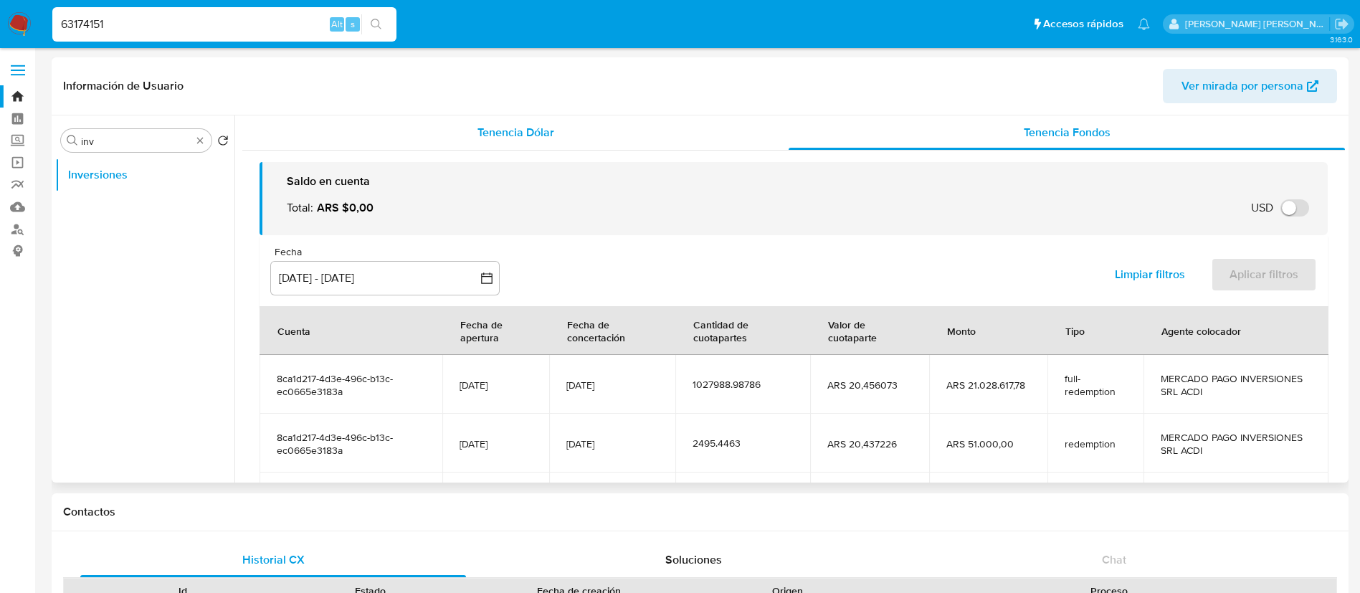
click at [537, 132] on span "Tenencia Dólar" at bounding box center [515, 132] width 77 height 16
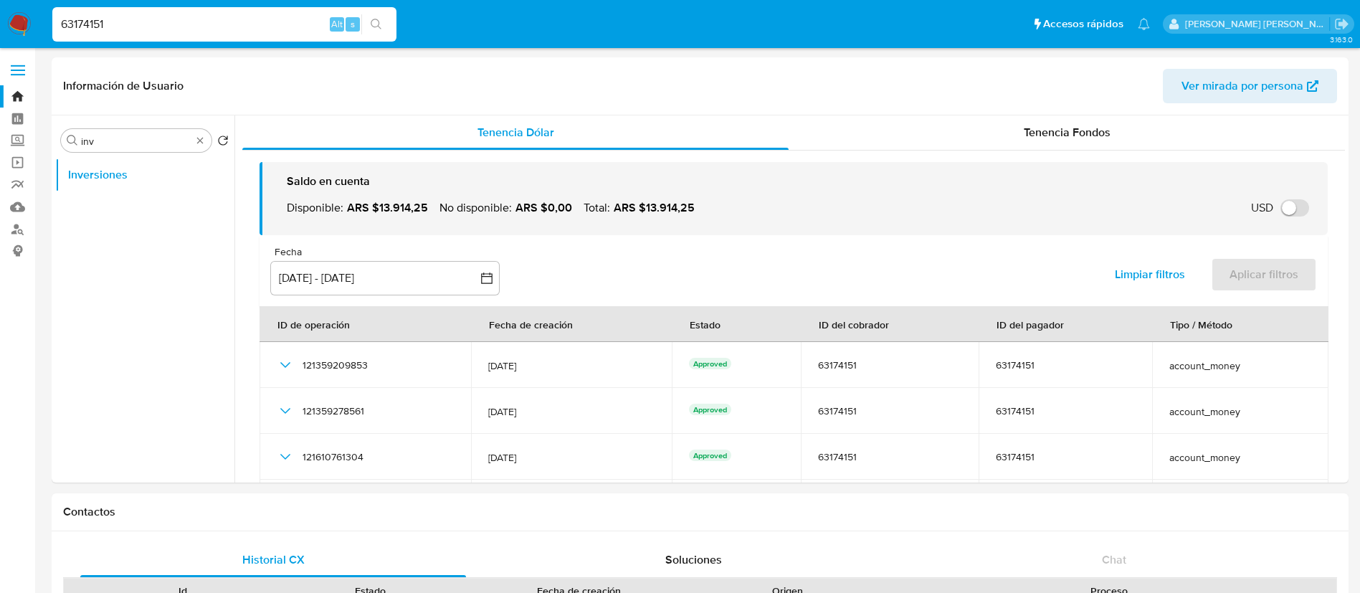
click at [220, 31] on input "63174151" at bounding box center [224, 24] width 344 height 19
paste input "182276279"
type input "182276279"
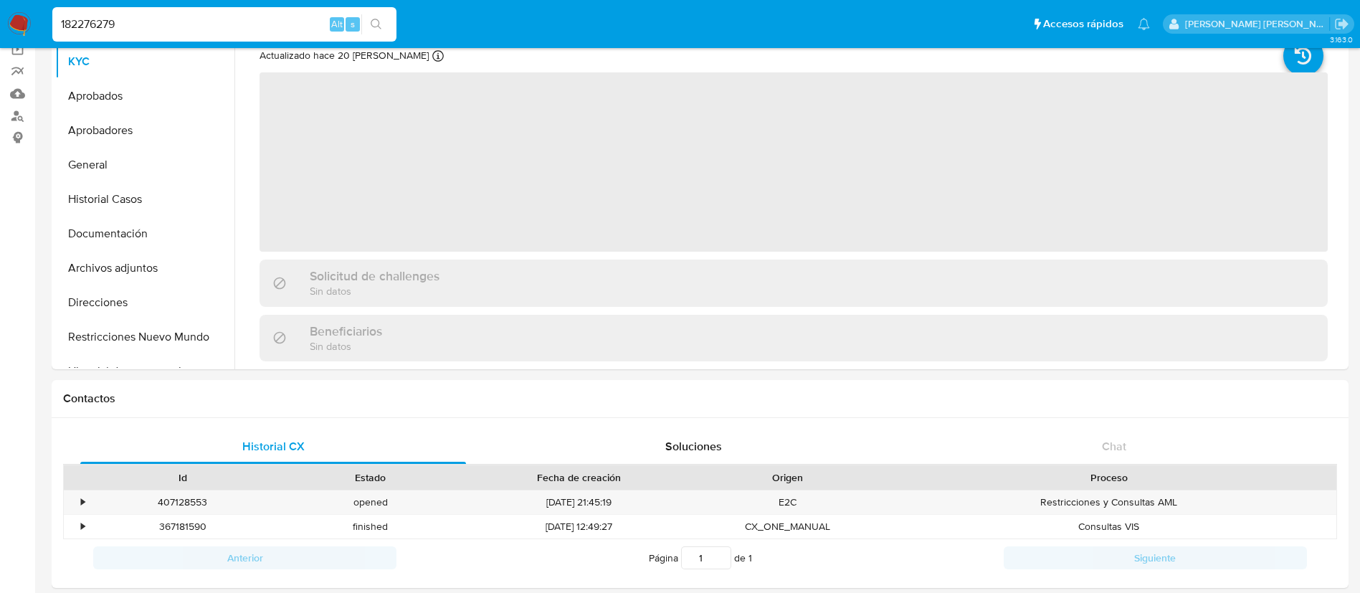
scroll to position [115, 0]
select select "10"
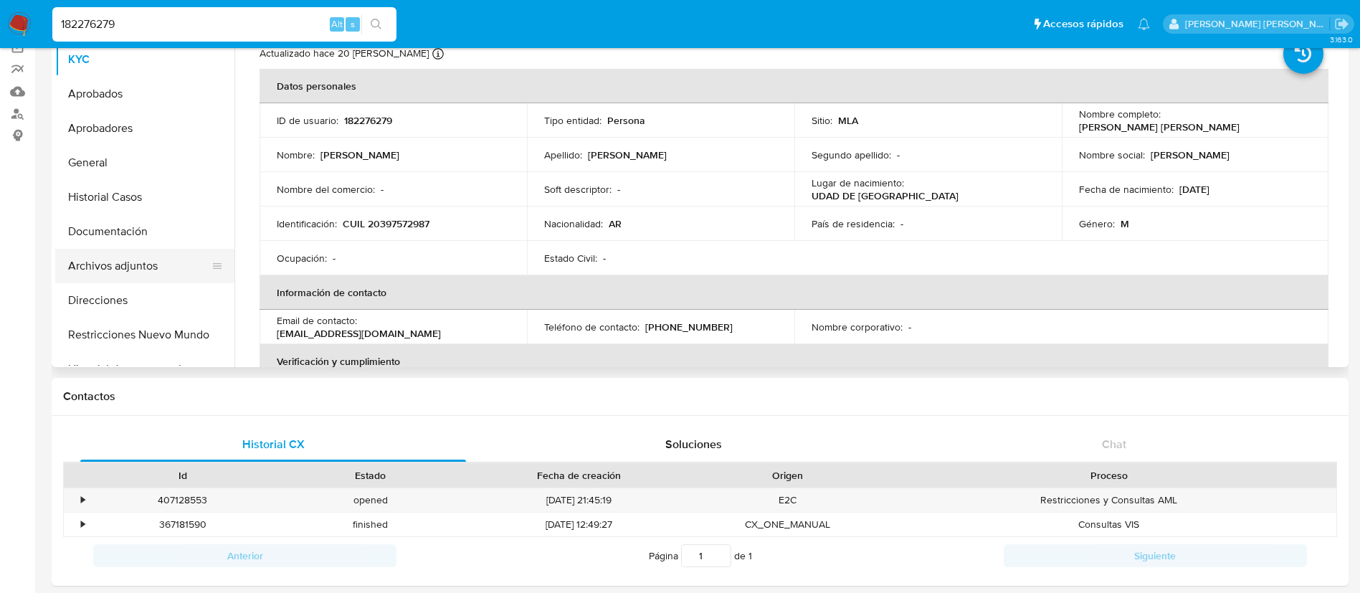
scroll to position [0, 0]
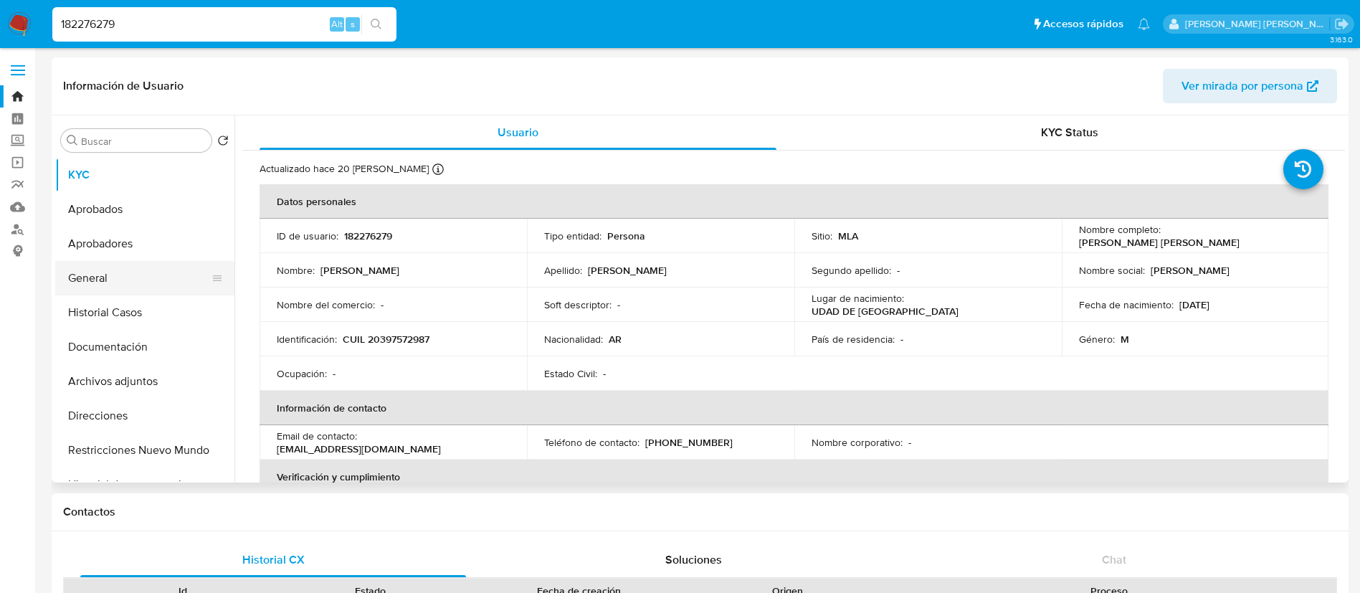
click at [120, 274] on button "General" at bounding box center [139, 278] width 168 height 34
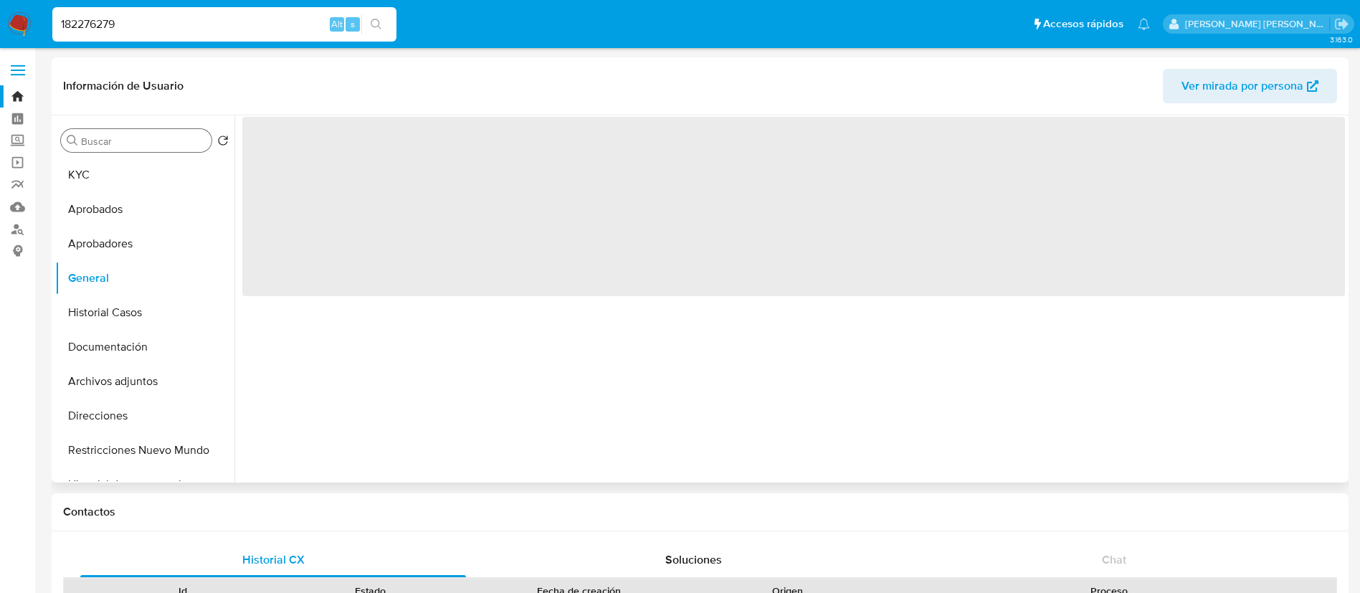
click at [146, 133] on div "Buscar" at bounding box center [136, 140] width 151 height 23
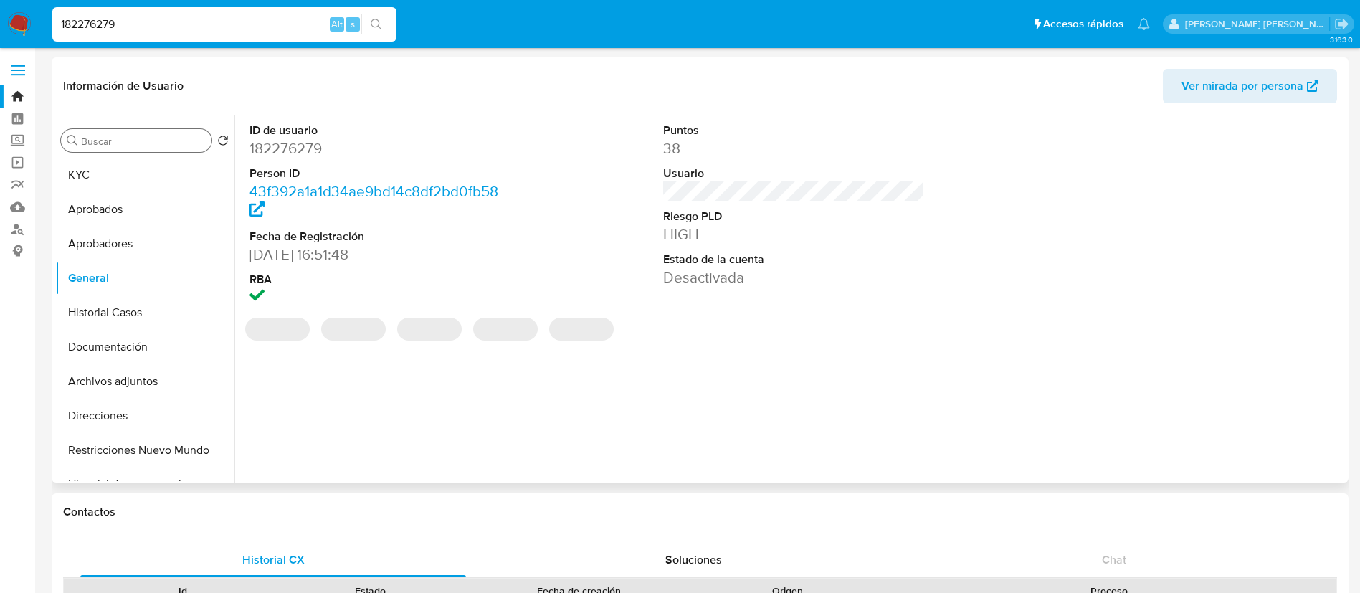
click at [143, 136] on input "Buscar" at bounding box center [143, 141] width 125 height 13
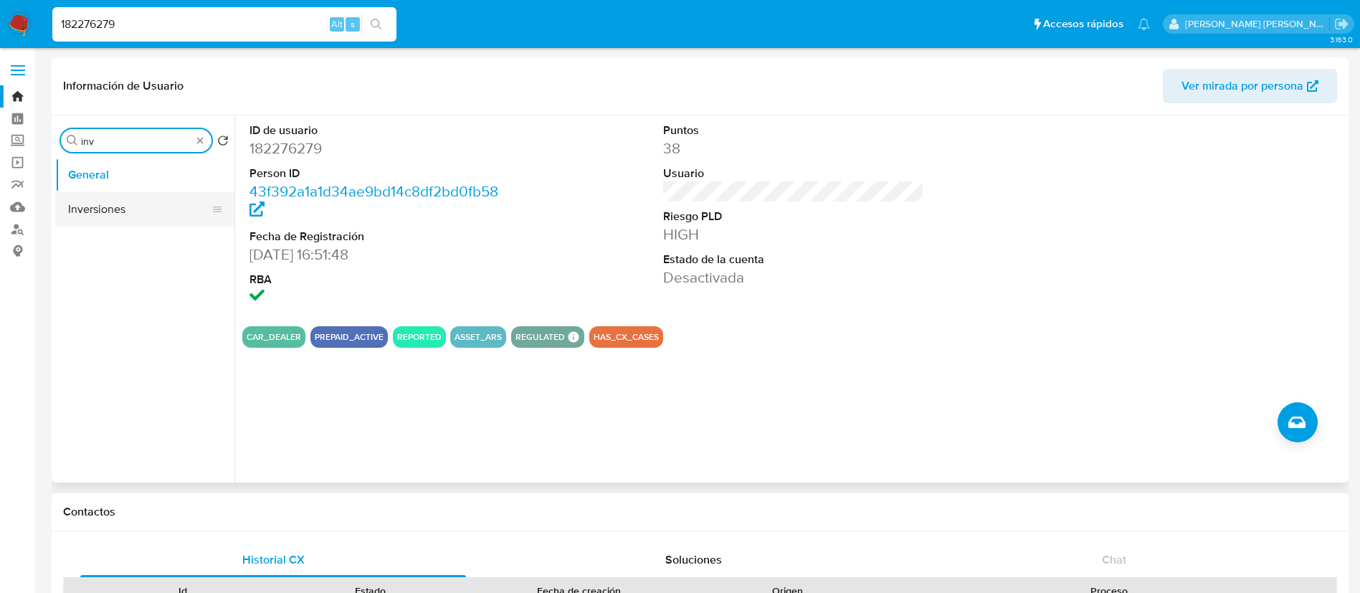
type input "inv"
click at [134, 204] on button "Inversiones" at bounding box center [139, 209] width 168 height 34
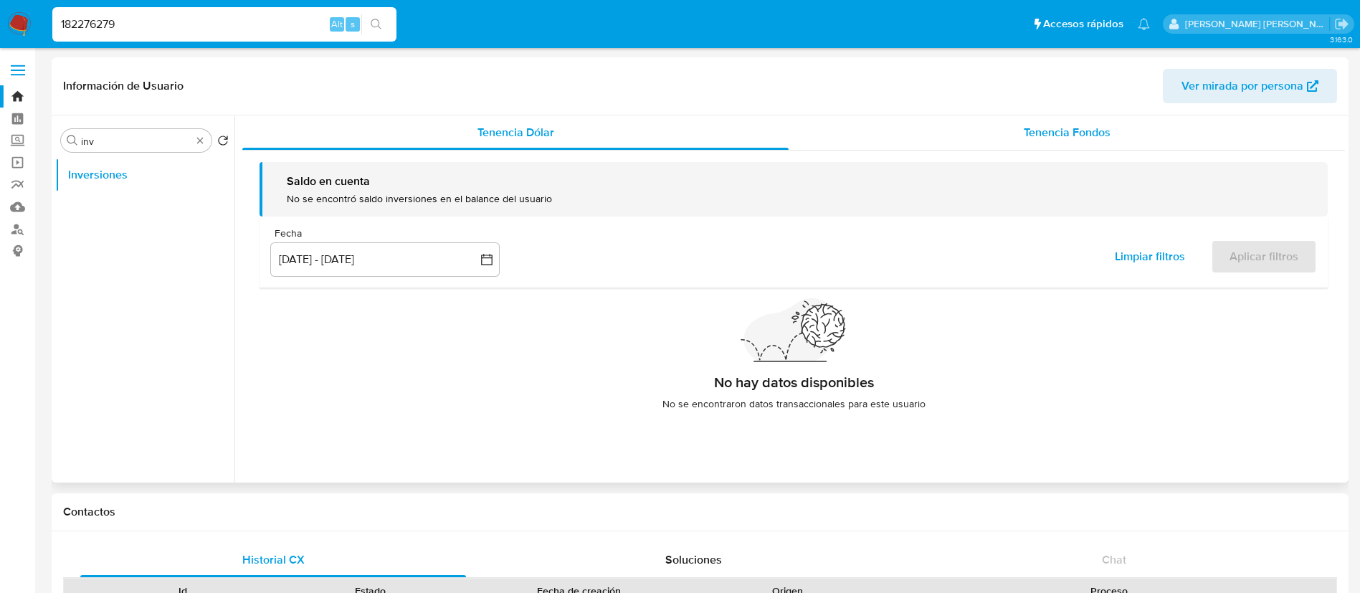
click at [1042, 134] on span "Tenencia Fondos" at bounding box center [1067, 132] width 87 height 16
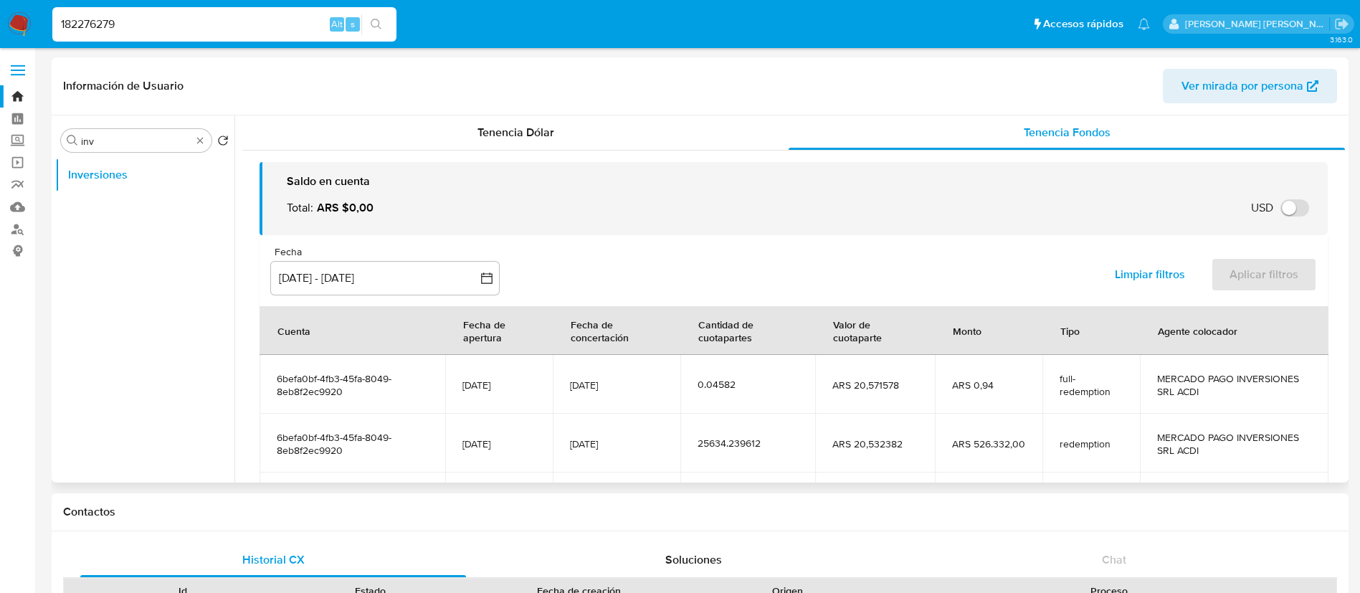
scroll to position [25, 0]
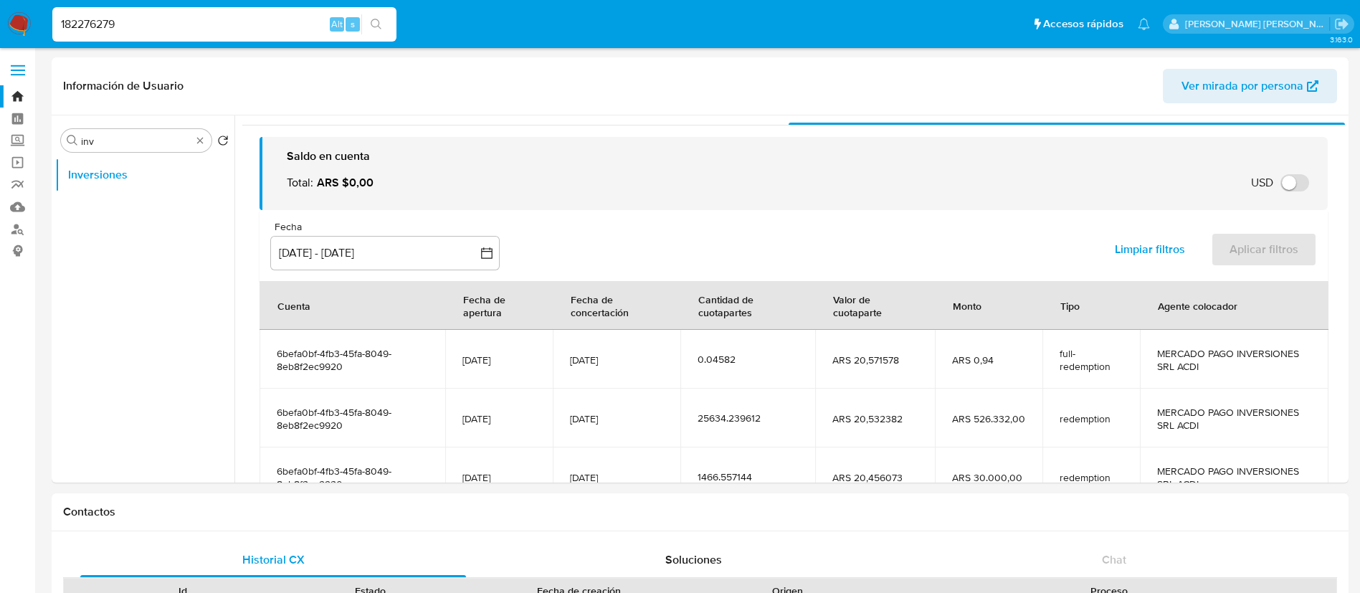
click at [206, 23] on input "182276279" at bounding box center [224, 24] width 344 height 19
paste input "2430524352"
type input "2430524352"
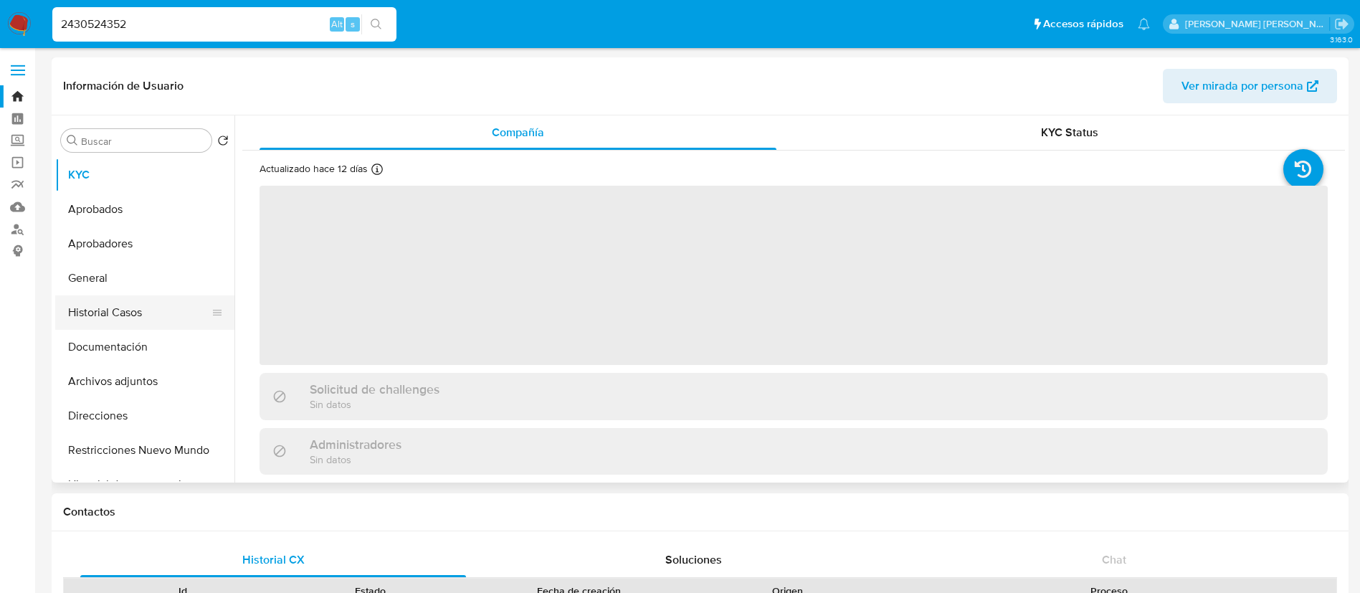
select select "10"
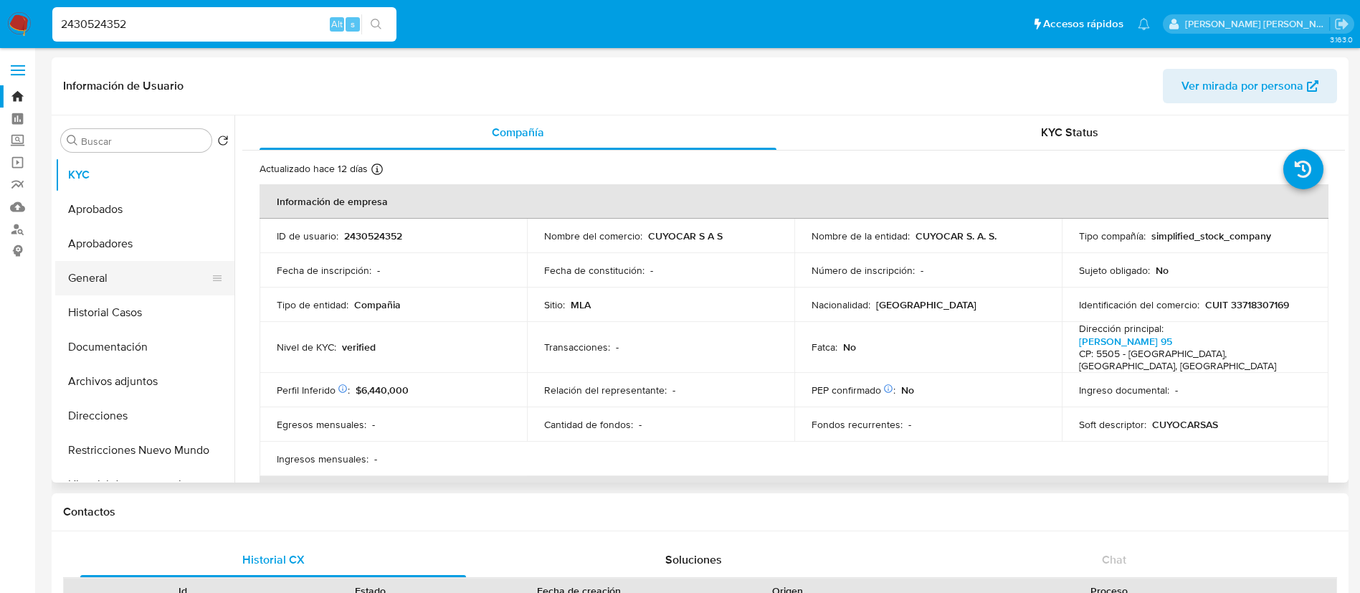
click at [103, 283] on button "General" at bounding box center [139, 278] width 168 height 34
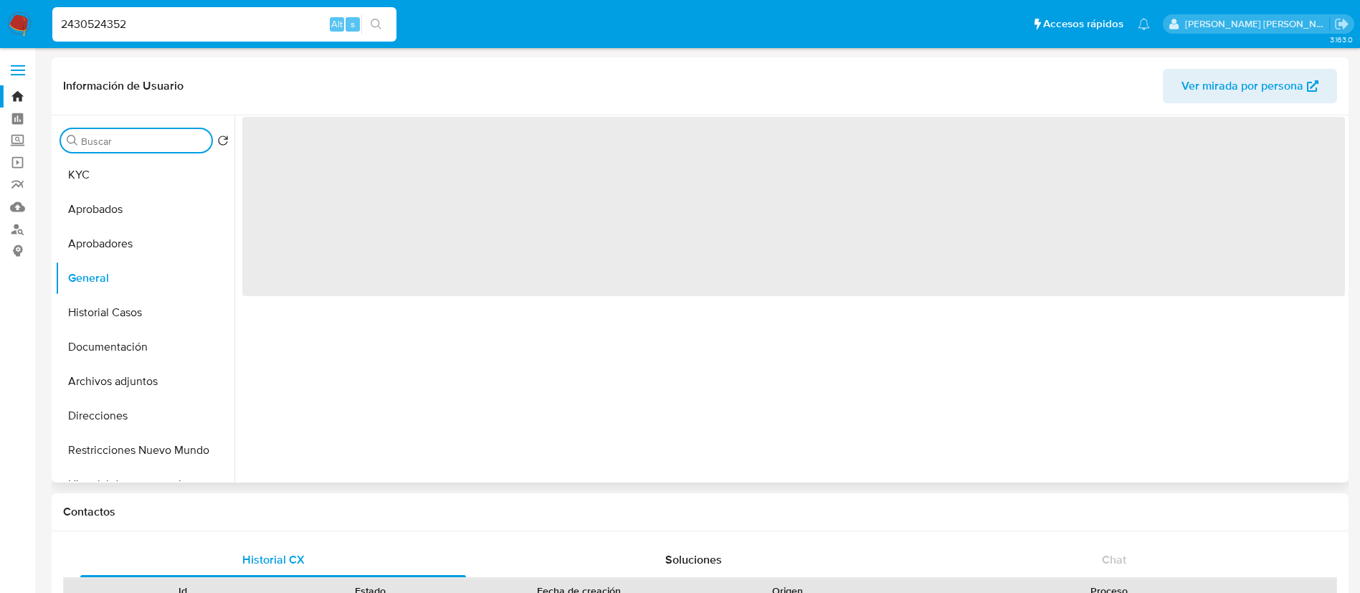
click at [163, 141] on input "Buscar" at bounding box center [143, 141] width 125 height 13
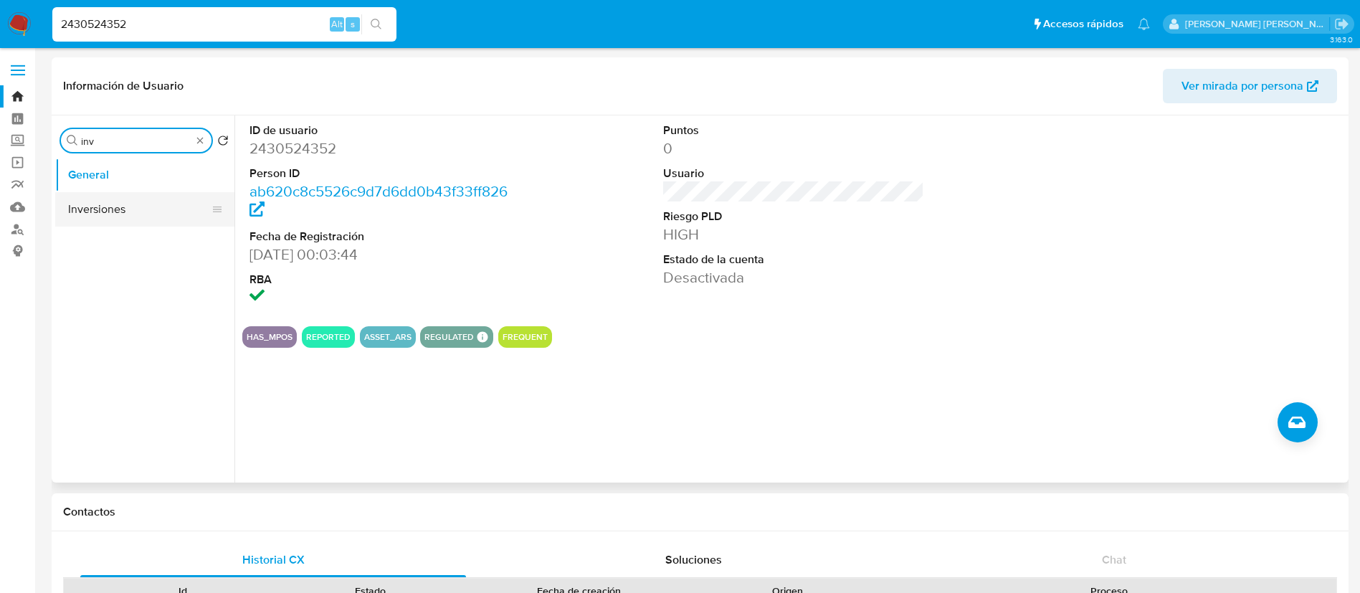
type input "inv"
click at [140, 210] on button "Inversiones" at bounding box center [139, 209] width 168 height 34
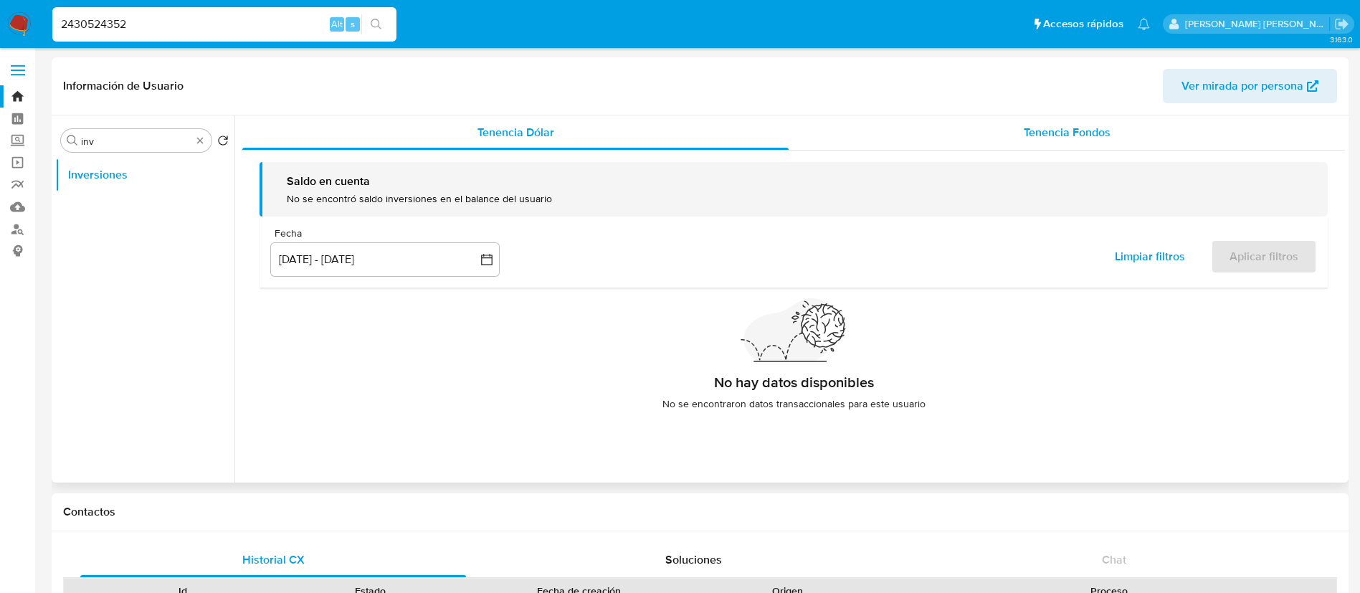
click at [1081, 122] on div "Tenencia Fondos" at bounding box center [1067, 132] width 556 height 34
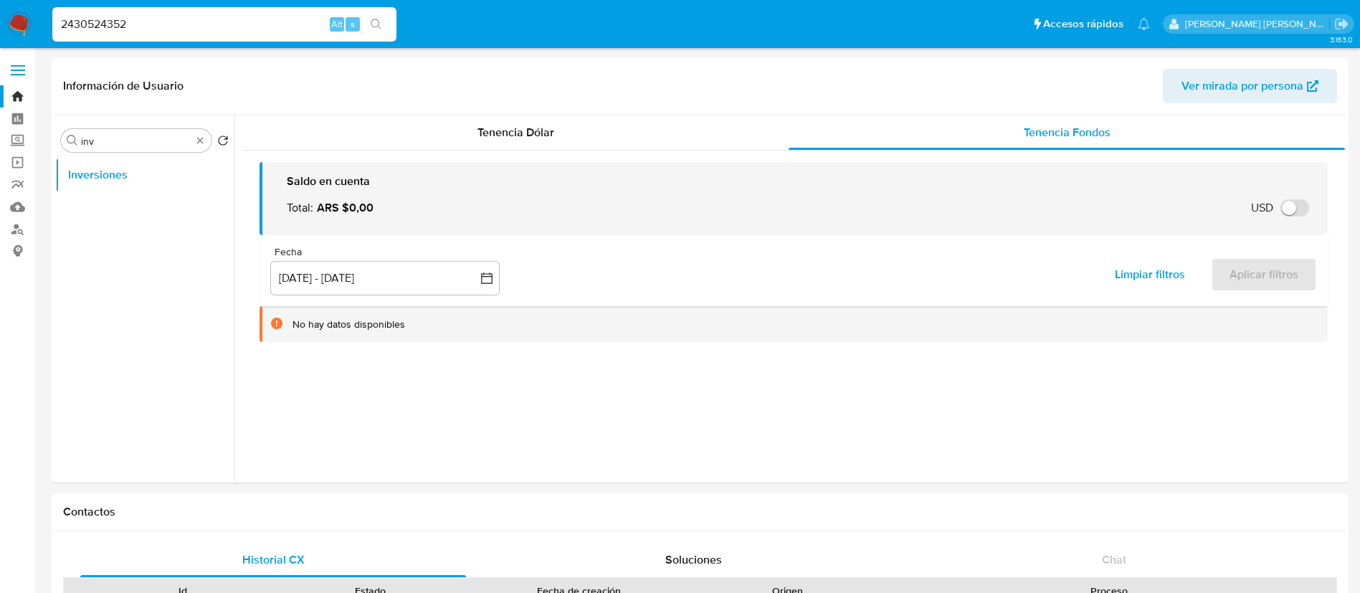
click at [189, 25] on input "2430524352" at bounding box center [224, 24] width 344 height 19
paste input "223216943"
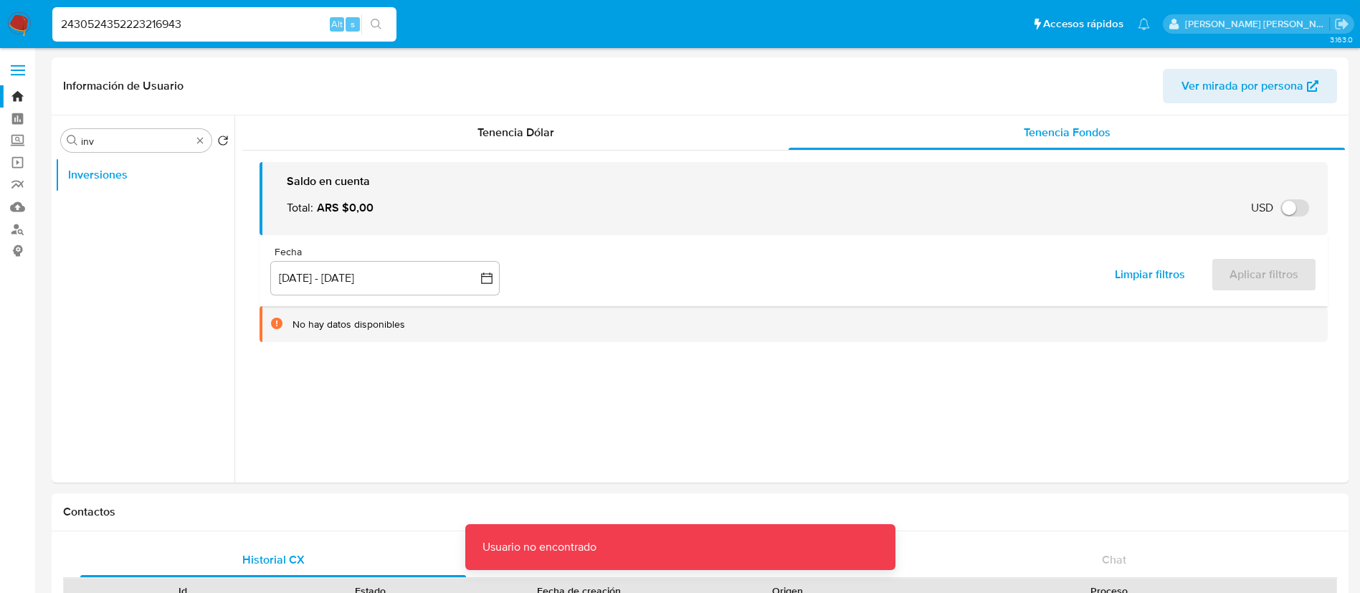
click at [189, 25] on input "2430524352223216943" at bounding box center [224, 24] width 344 height 19
paste input
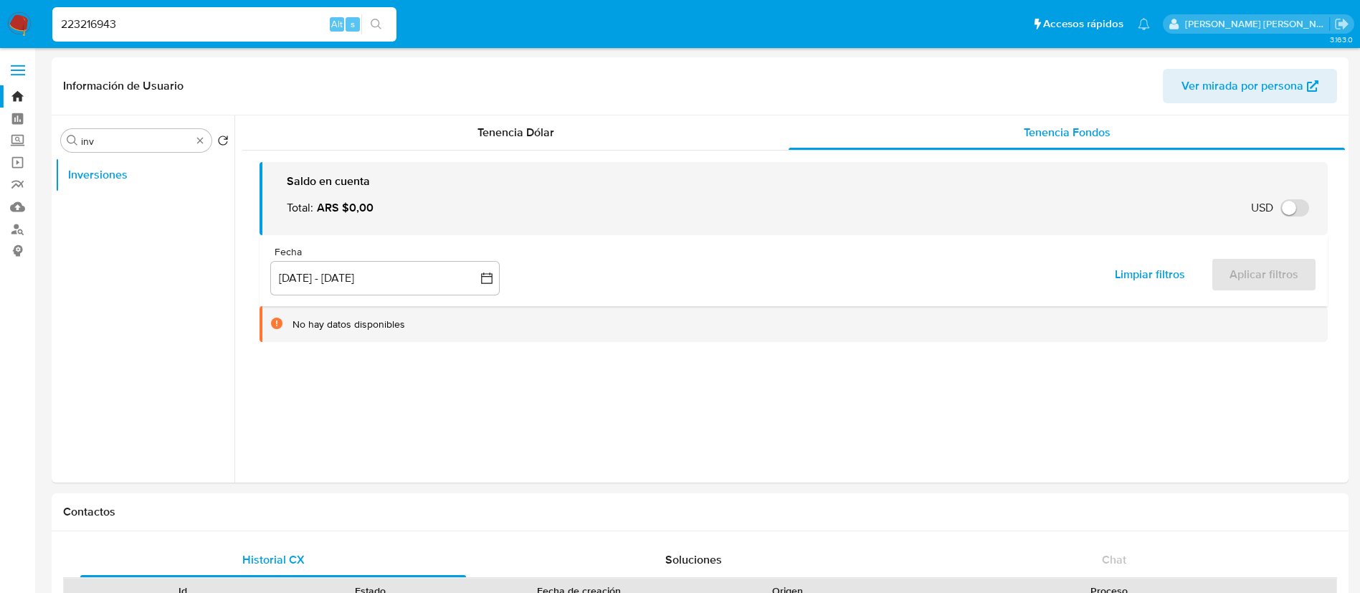
type input "223216943"
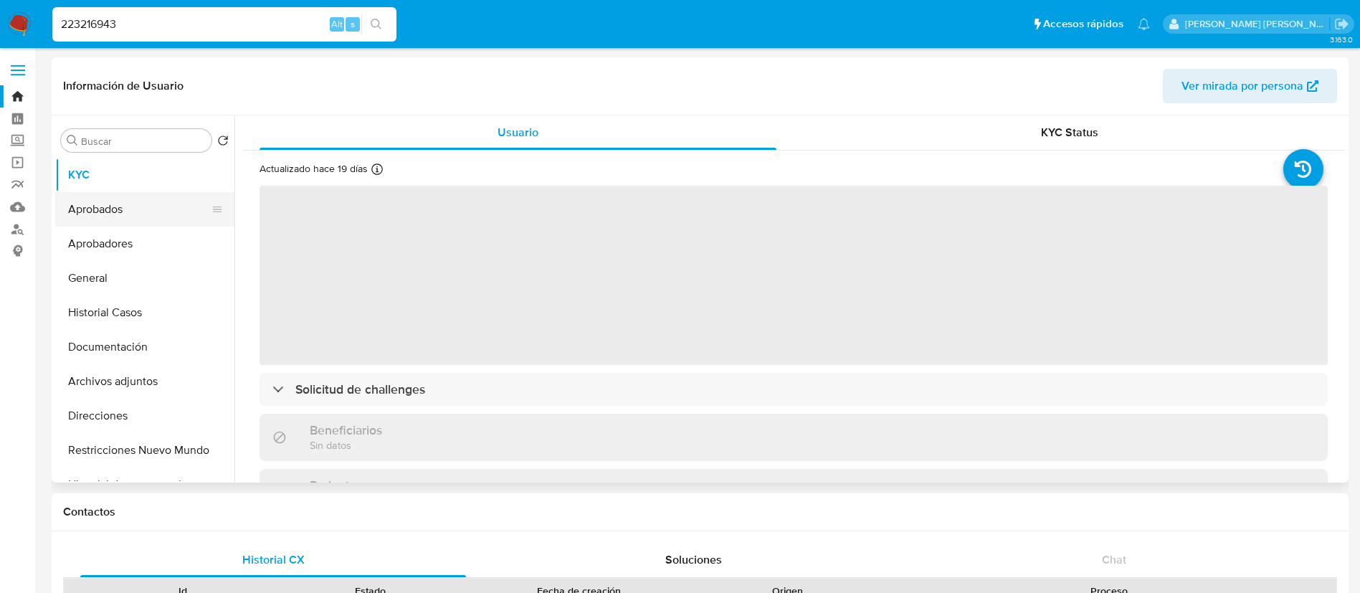
select select "10"
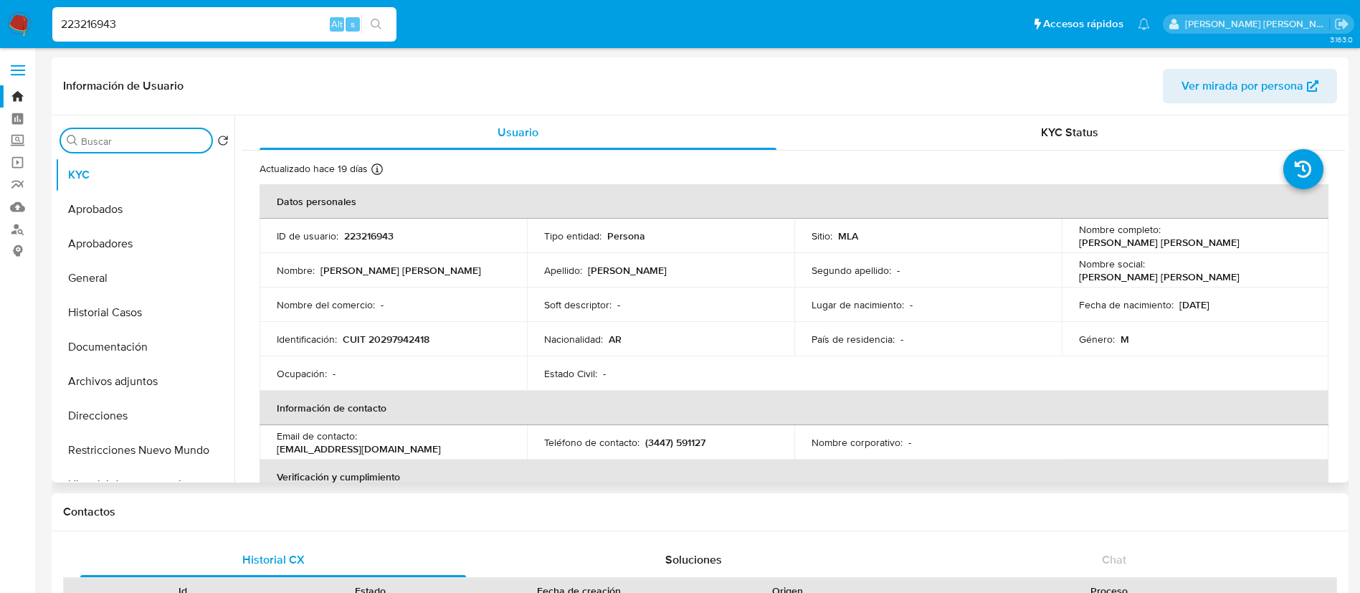
click at [139, 145] on input "Buscar" at bounding box center [143, 141] width 125 height 13
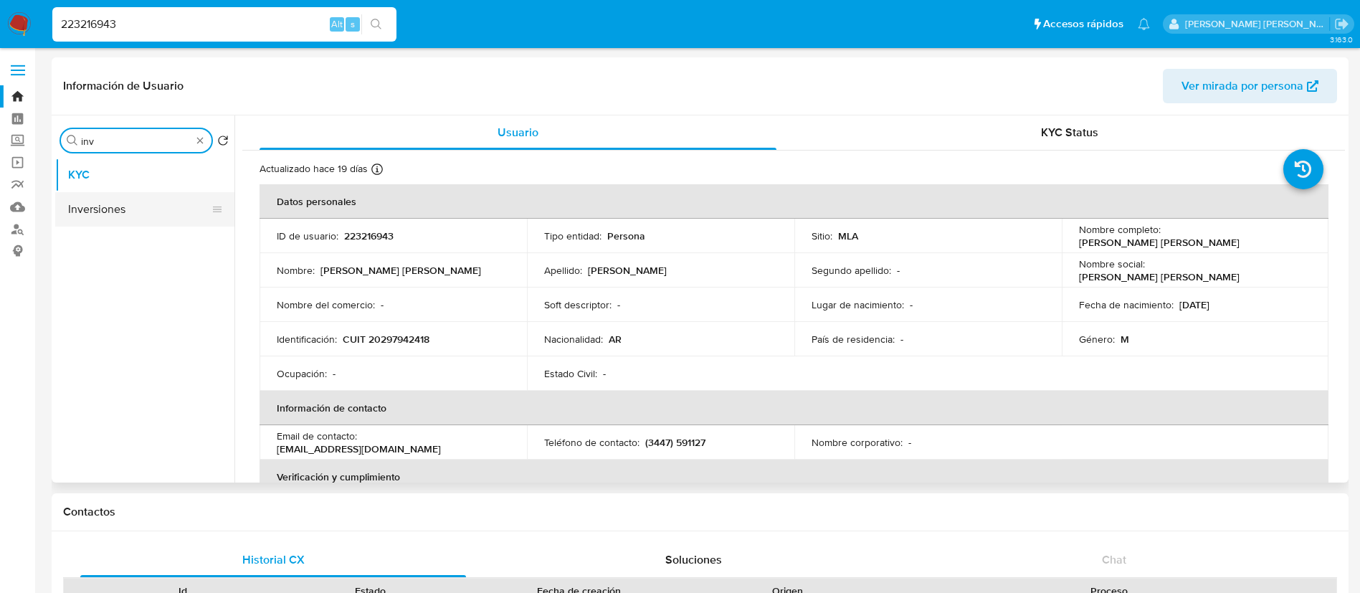
type input "inv"
click at [111, 206] on button "Inversiones" at bounding box center [139, 209] width 168 height 34
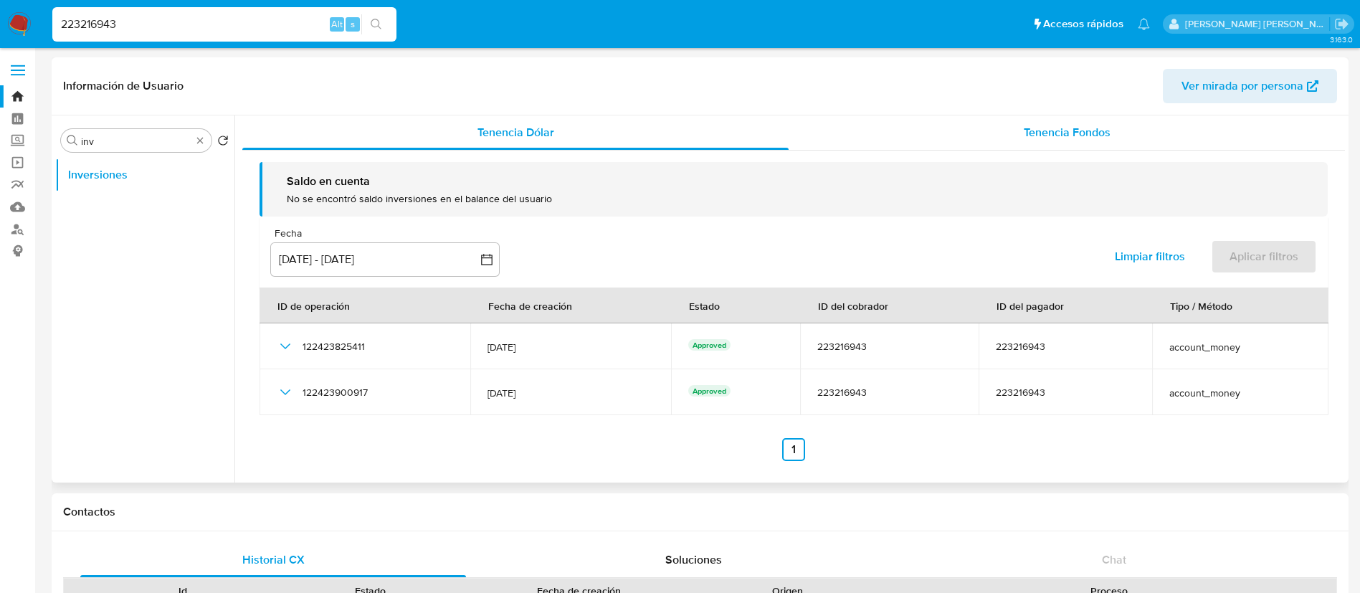
click at [1077, 131] on span "Tenencia Fondos" at bounding box center [1067, 132] width 87 height 16
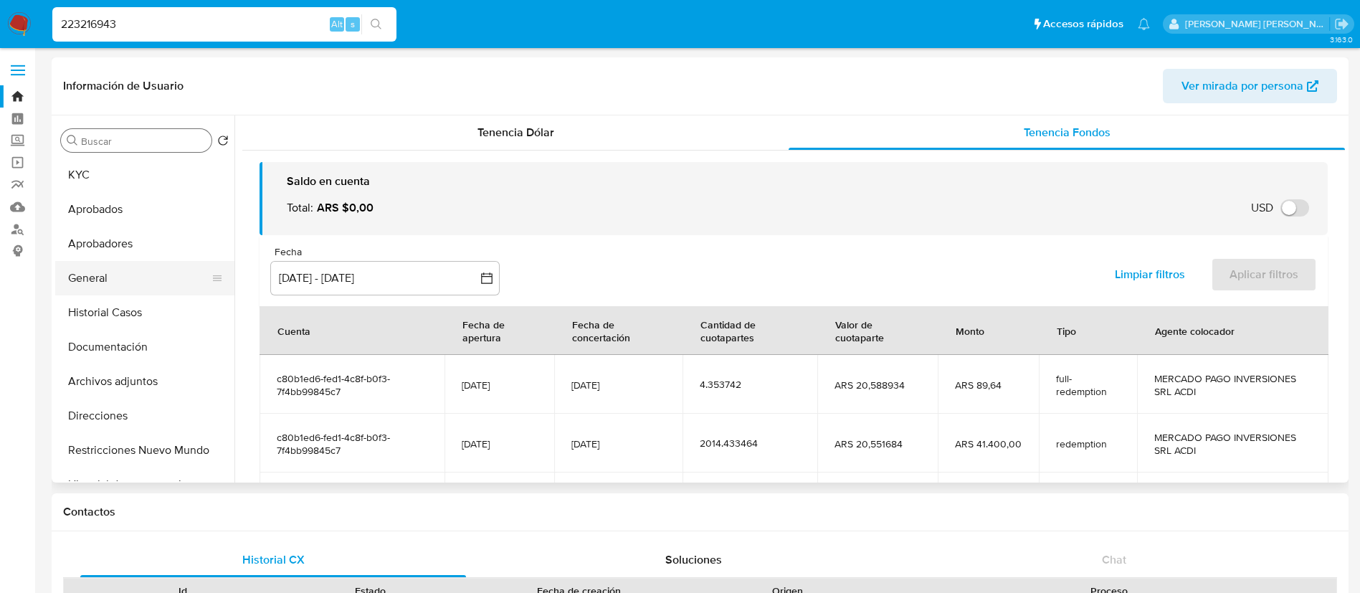
click at [110, 275] on button "General" at bounding box center [139, 278] width 168 height 34
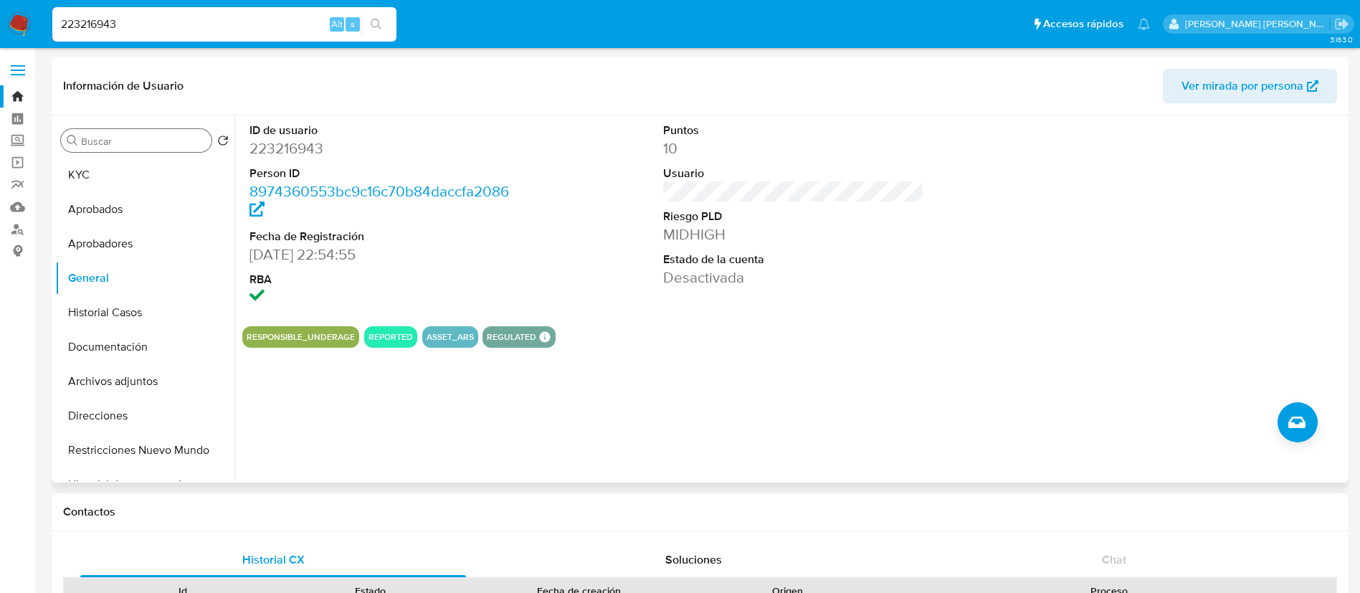
click at [433, 336] on button "ASSET_ARS" at bounding box center [450, 337] width 47 height 6
click at [156, 29] on input "223216943" at bounding box center [224, 24] width 344 height 19
paste input "85624669"
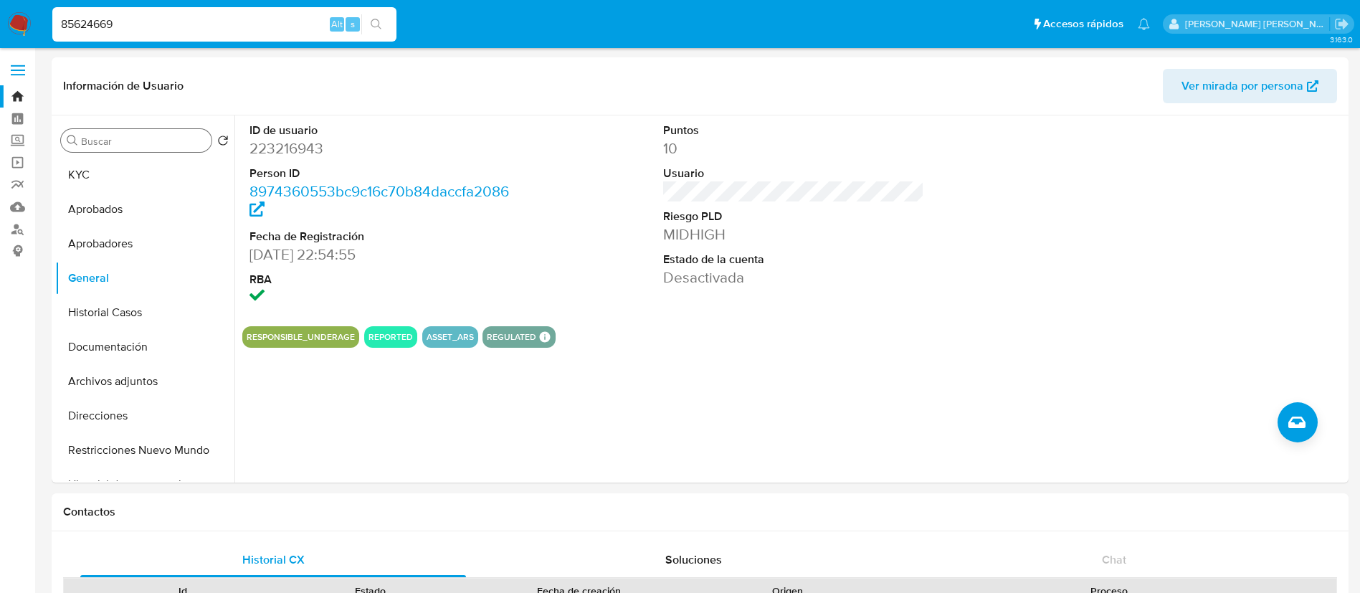
type input "85624669"
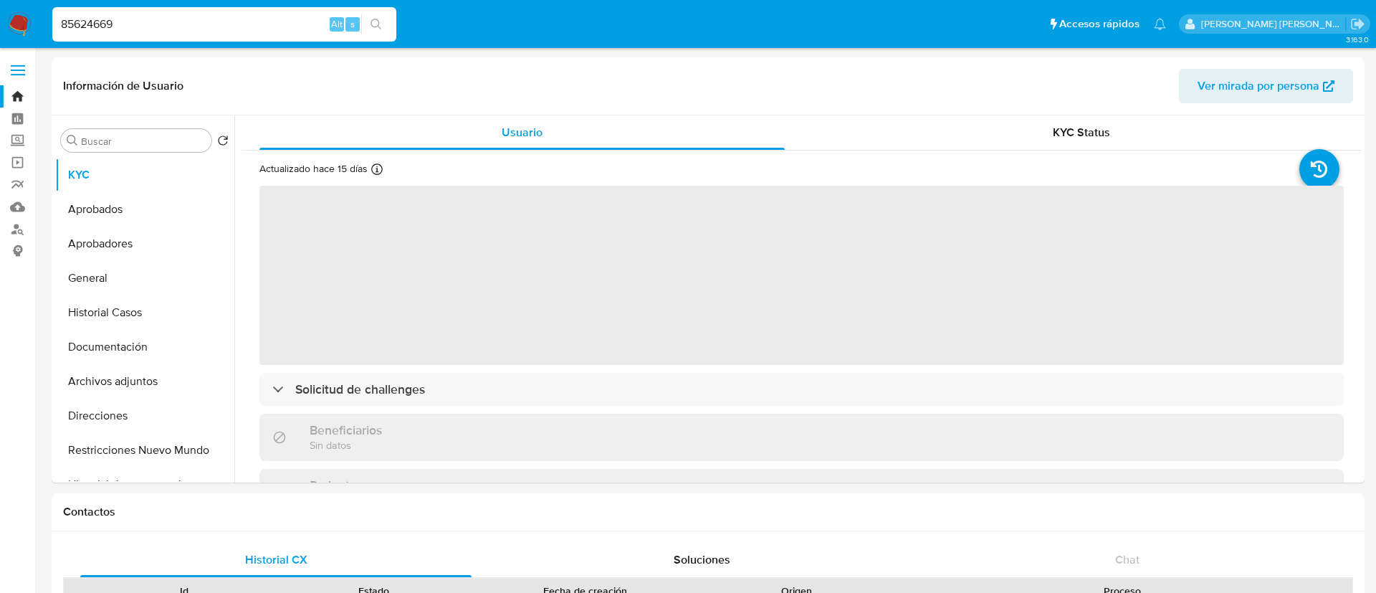
select select "10"
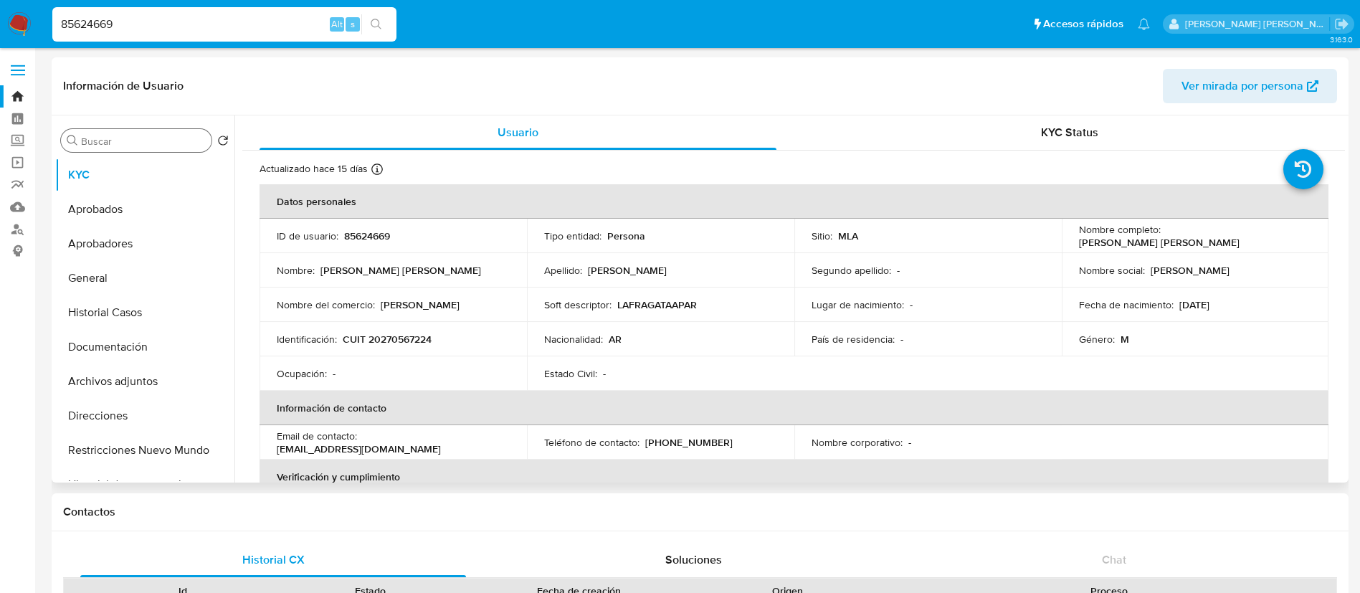
click at [141, 146] on input "Buscar" at bounding box center [143, 141] width 125 height 13
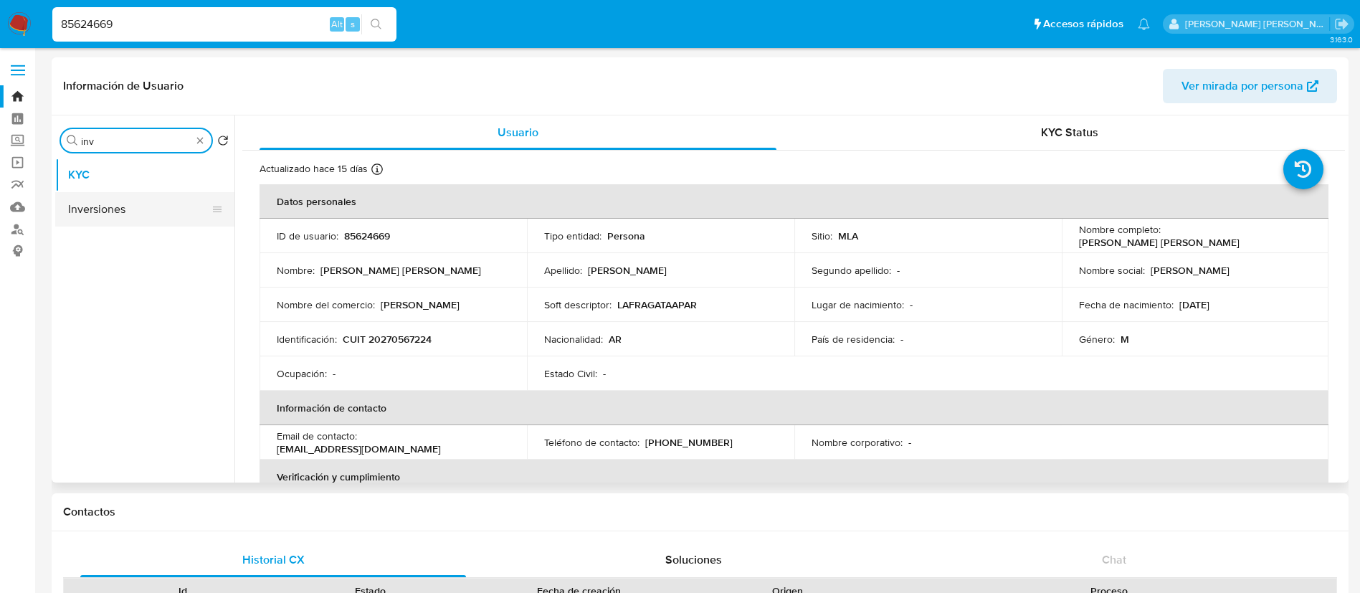
type input "inv"
click at [125, 218] on button "Inversiones" at bounding box center [139, 209] width 168 height 34
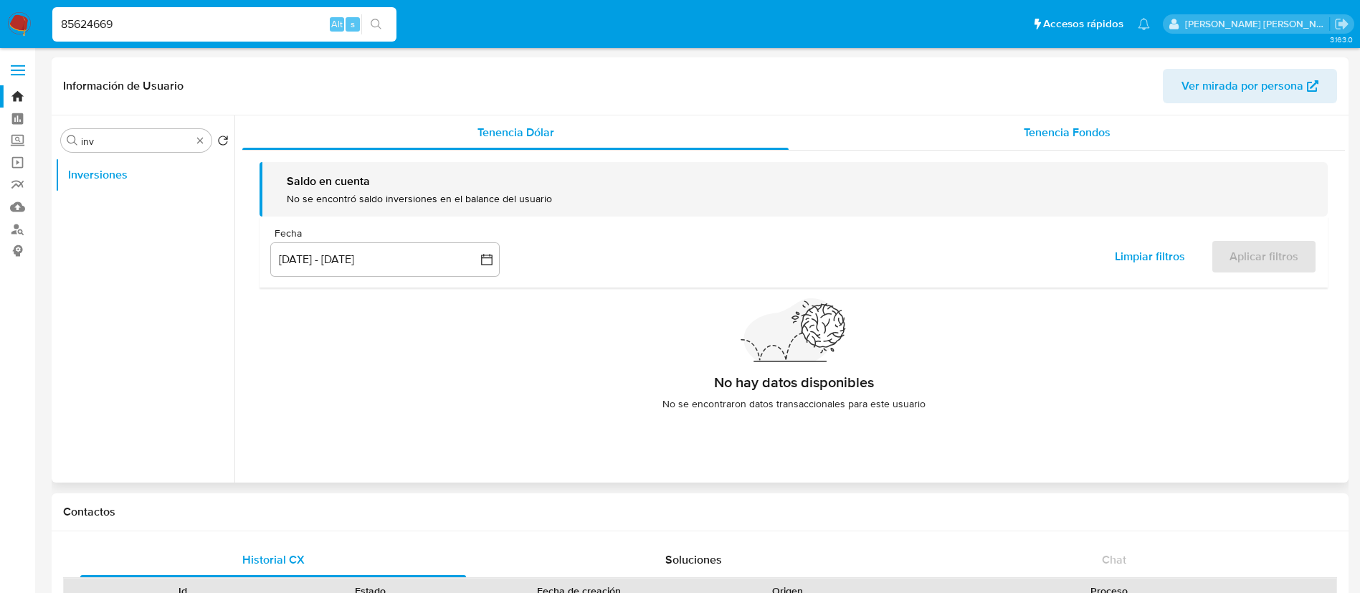
click at [1040, 143] on div "Tenencia Fondos" at bounding box center [1067, 132] width 556 height 34
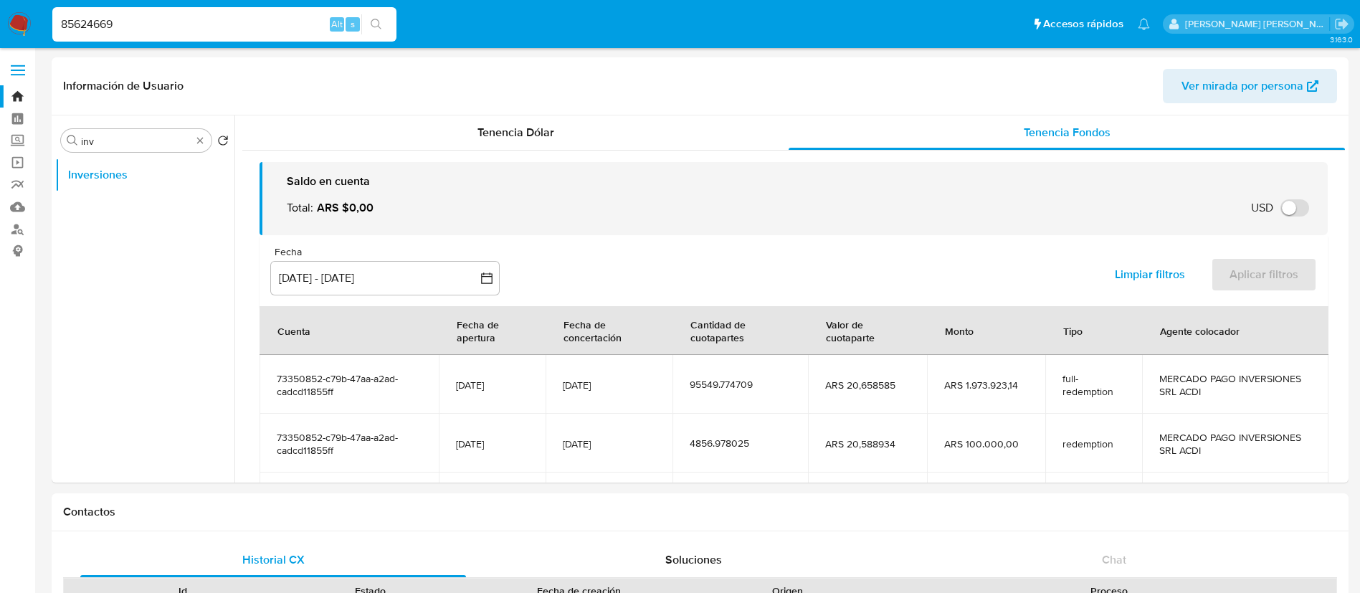
scroll to position [29, 0]
select select "10"
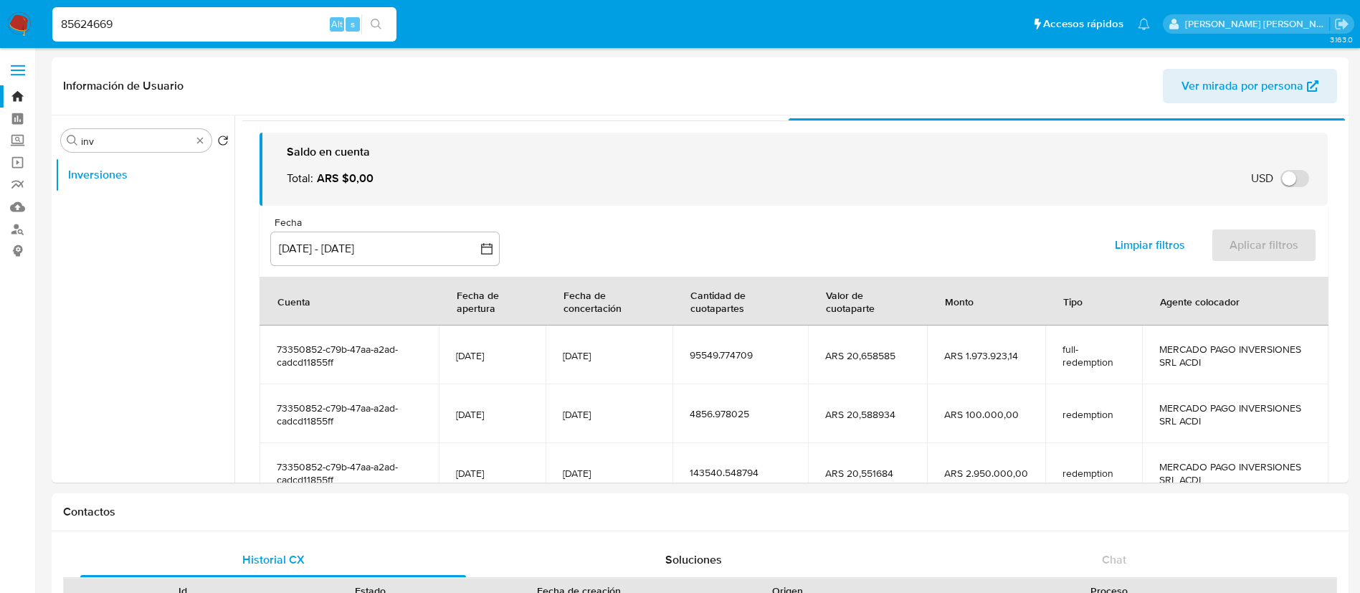
paste input "56124846"
click at [164, 22] on input "85624669" at bounding box center [224, 24] width 344 height 19
type input "56124846"
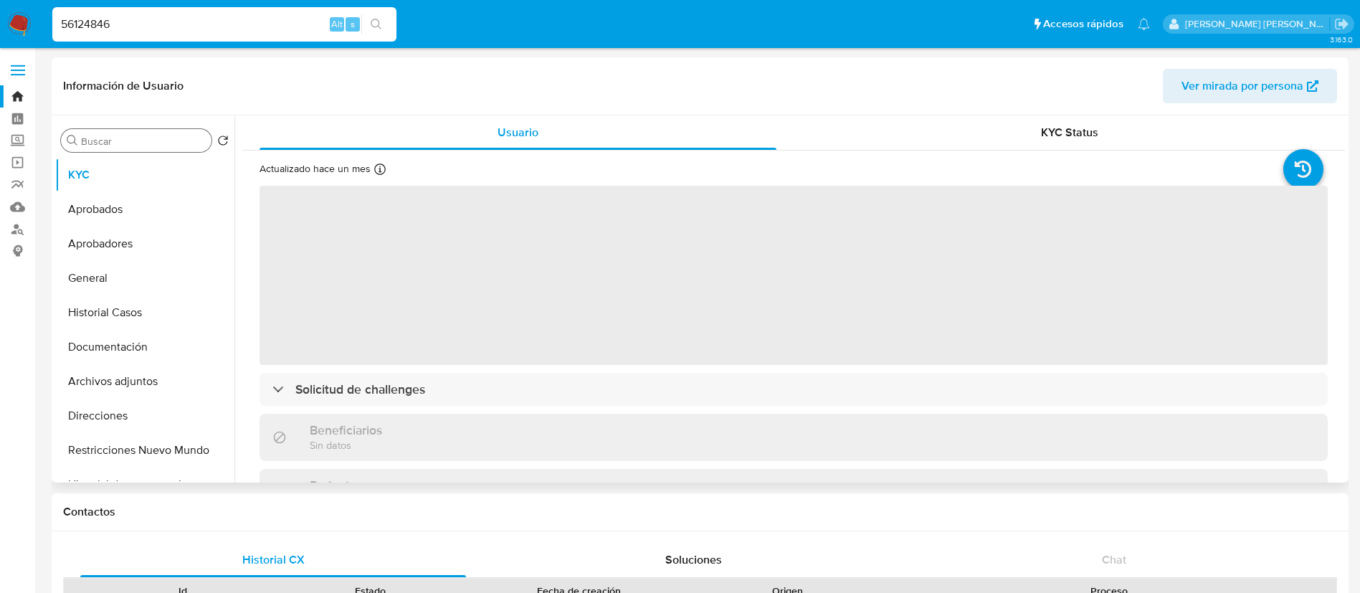
click at [171, 132] on div "Buscar" at bounding box center [136, 140] width 151 height 23
select select "10"
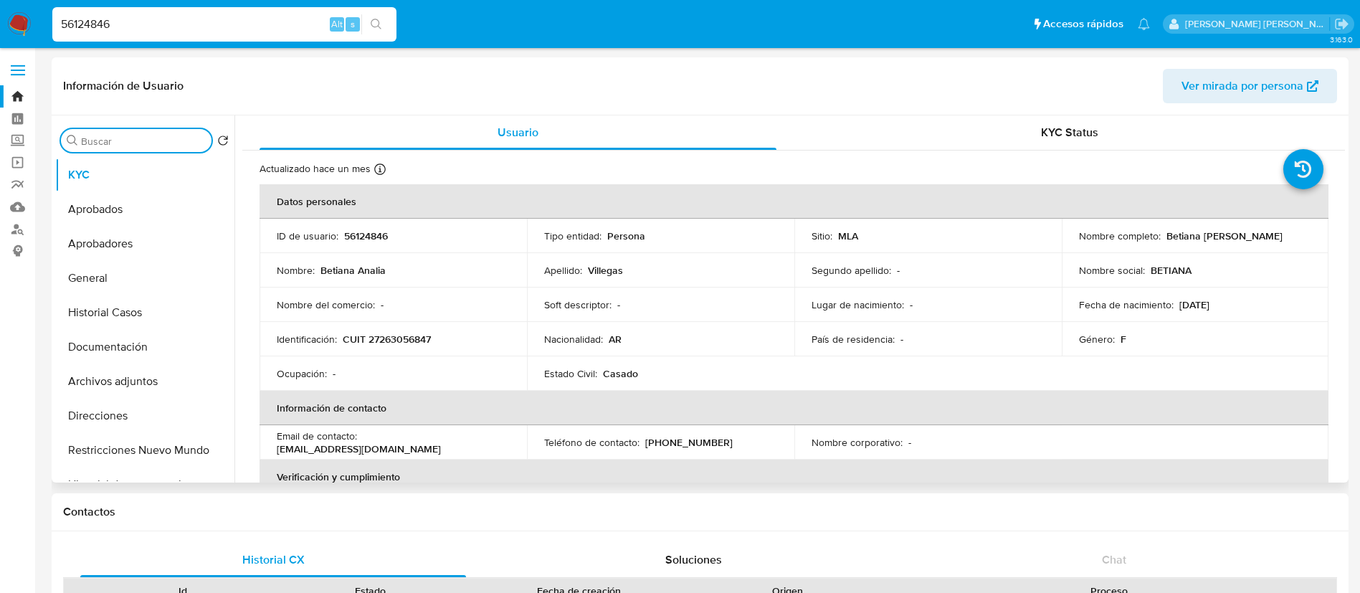
click at [168, 135] on input "Buscar" at bounding box center [143, 141] width 125 height 13
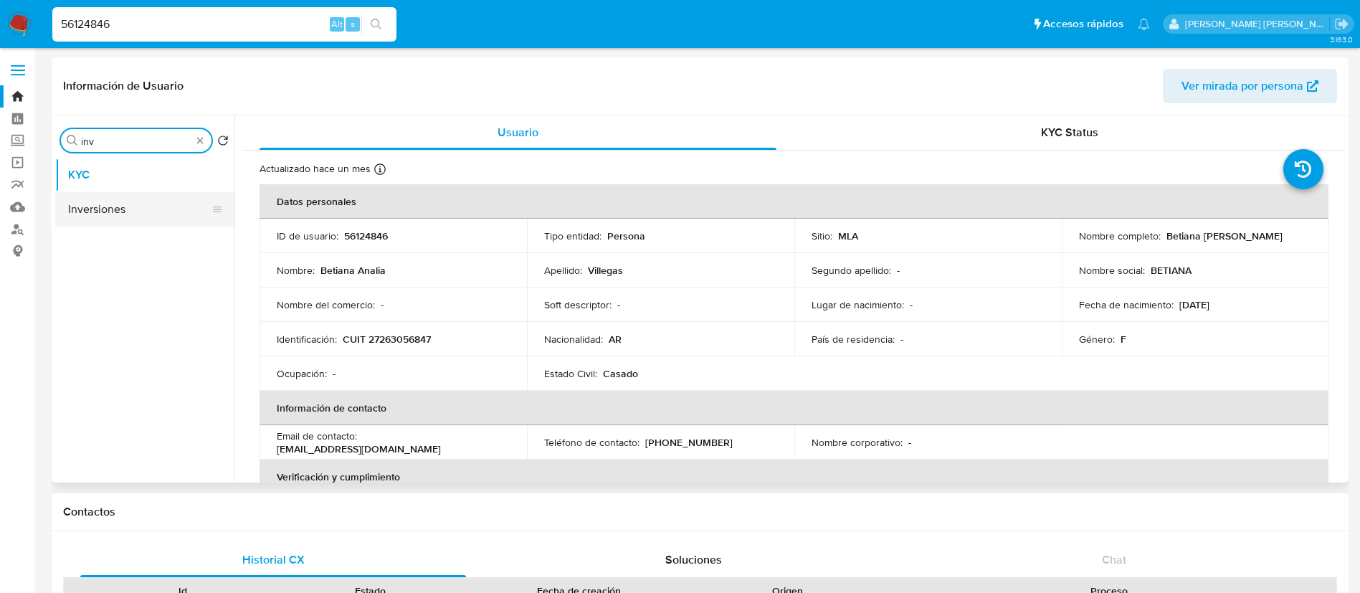
type input "inv"
click at [120, 205] on button "Inversiones" at bounding box center [139, 209] width 168 height 34
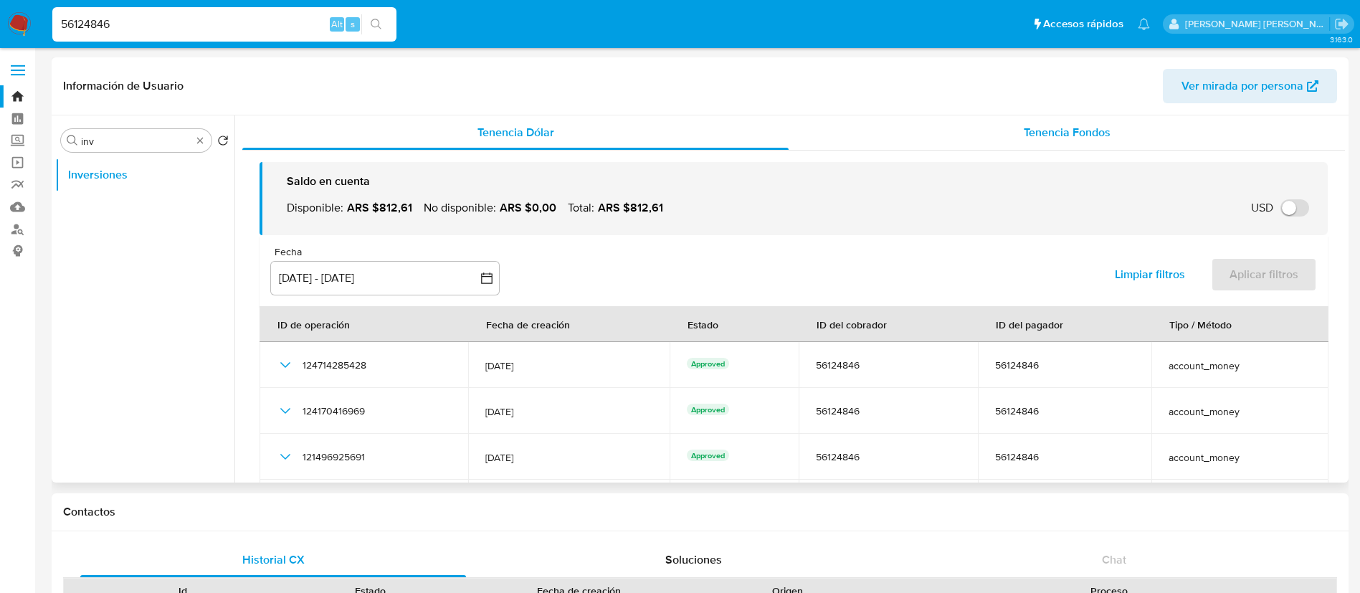
click at [1052, 118] on div "Tenencia Fondos" at bounding box center [1067, 132] width 556 height 34
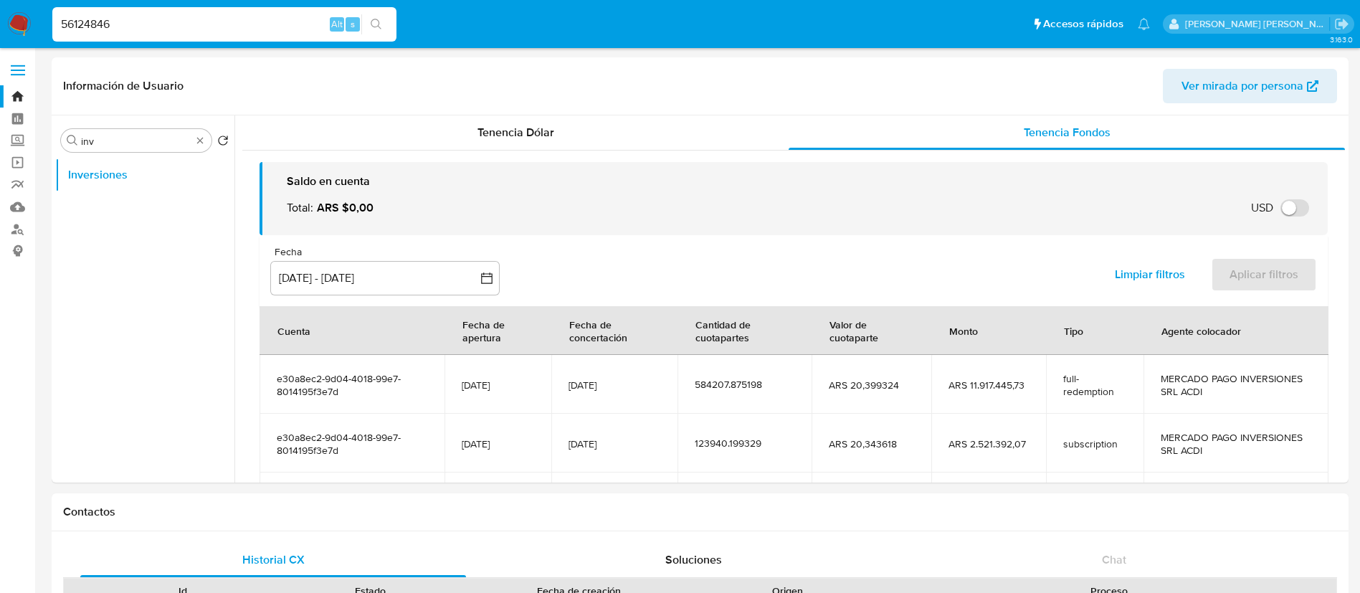
click at [209, 24] on input "56124846" at bounding box center [224, 24] width 344 height 19
paste input "24207435"
type input "24207435"
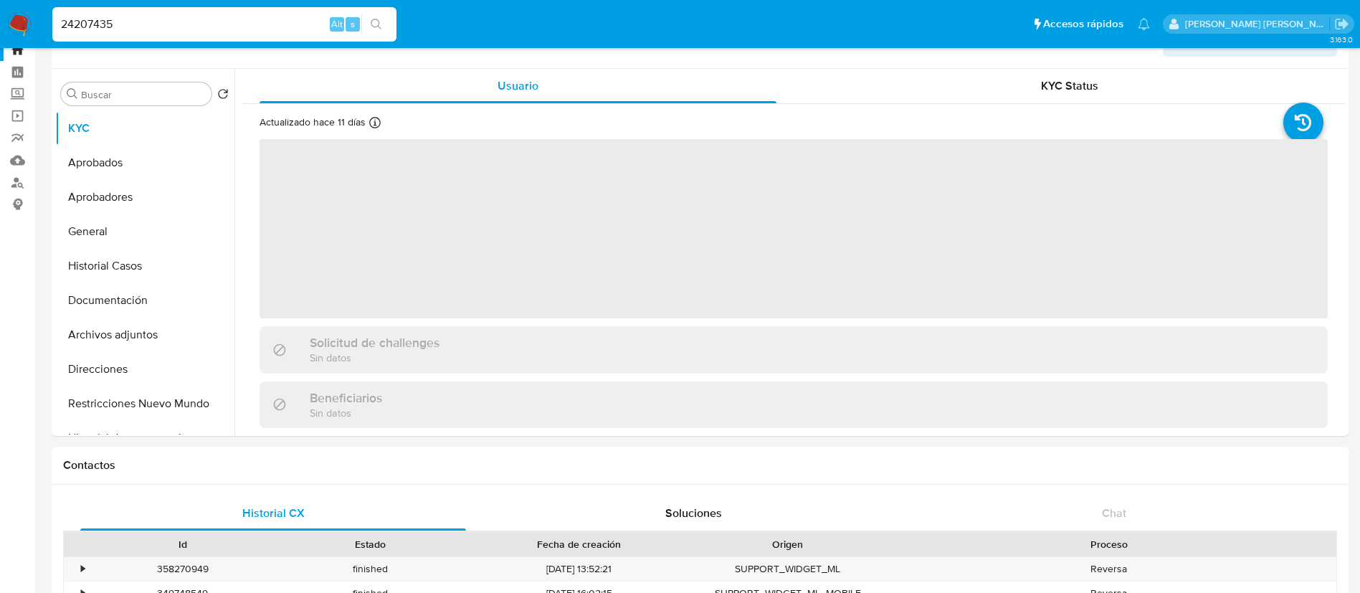
scroll to position [47, 0]
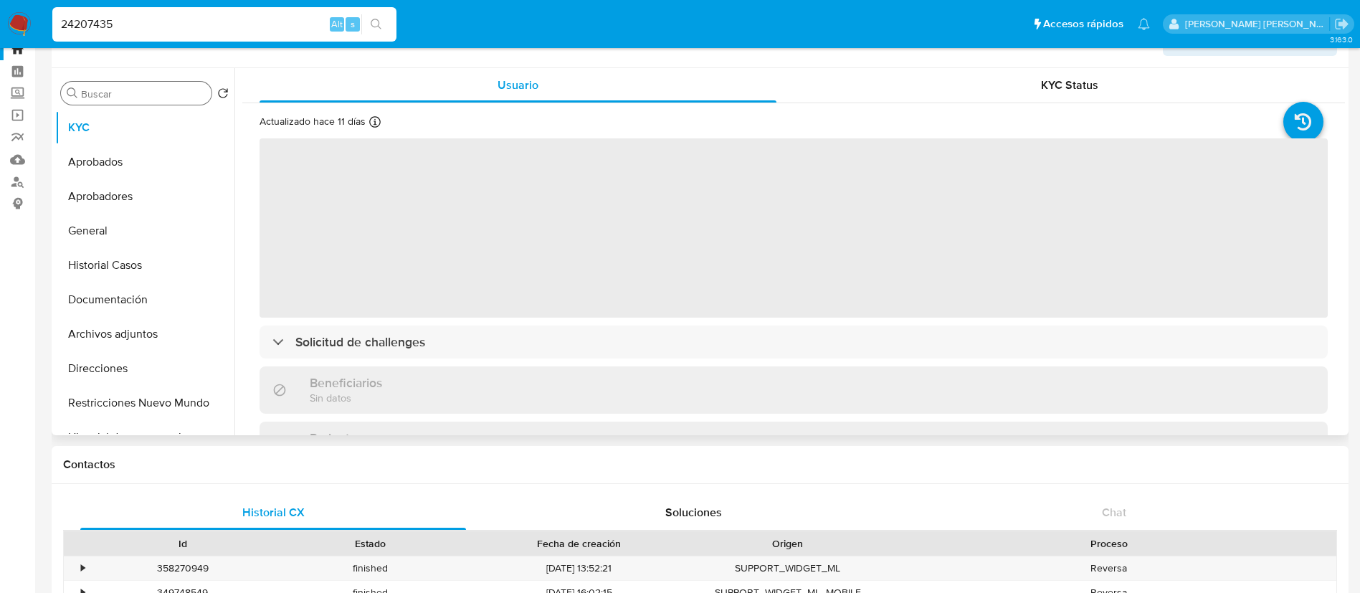
select select "10"
click at [151, 96] on input "Buscar" at bounding box center [143, 93] width 125 height 13
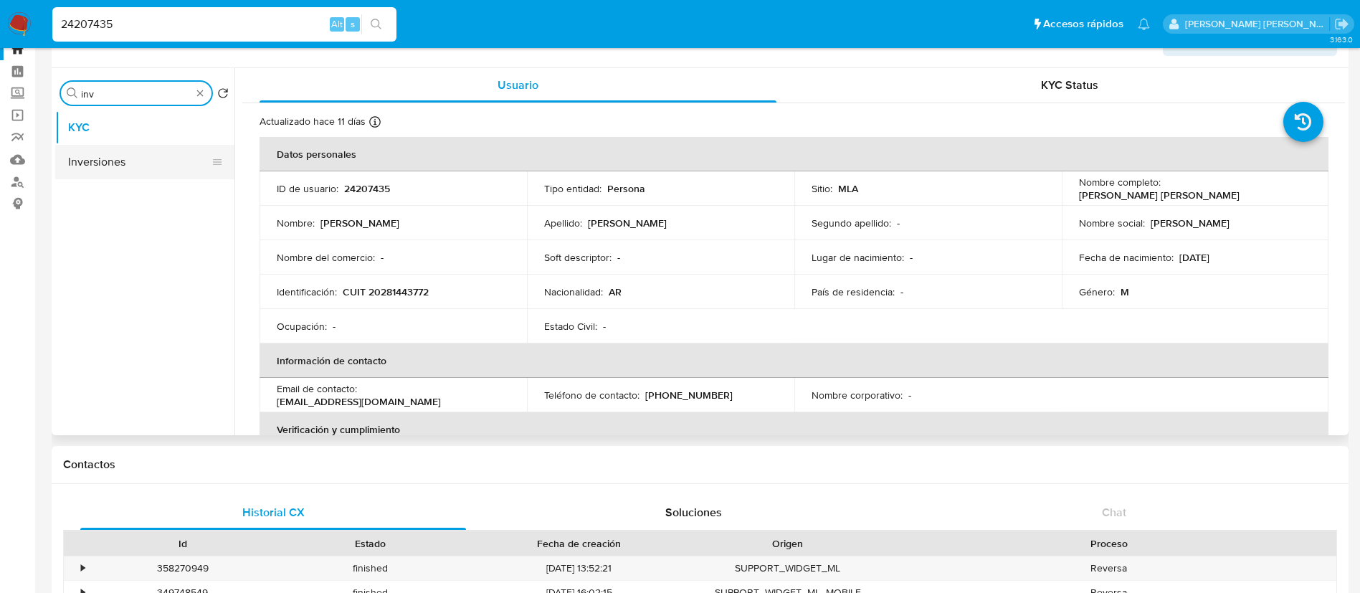
type input "inv"
click at [120, 155] on button "Inversiones" at bounding box center [139, 162] width 168 height 34
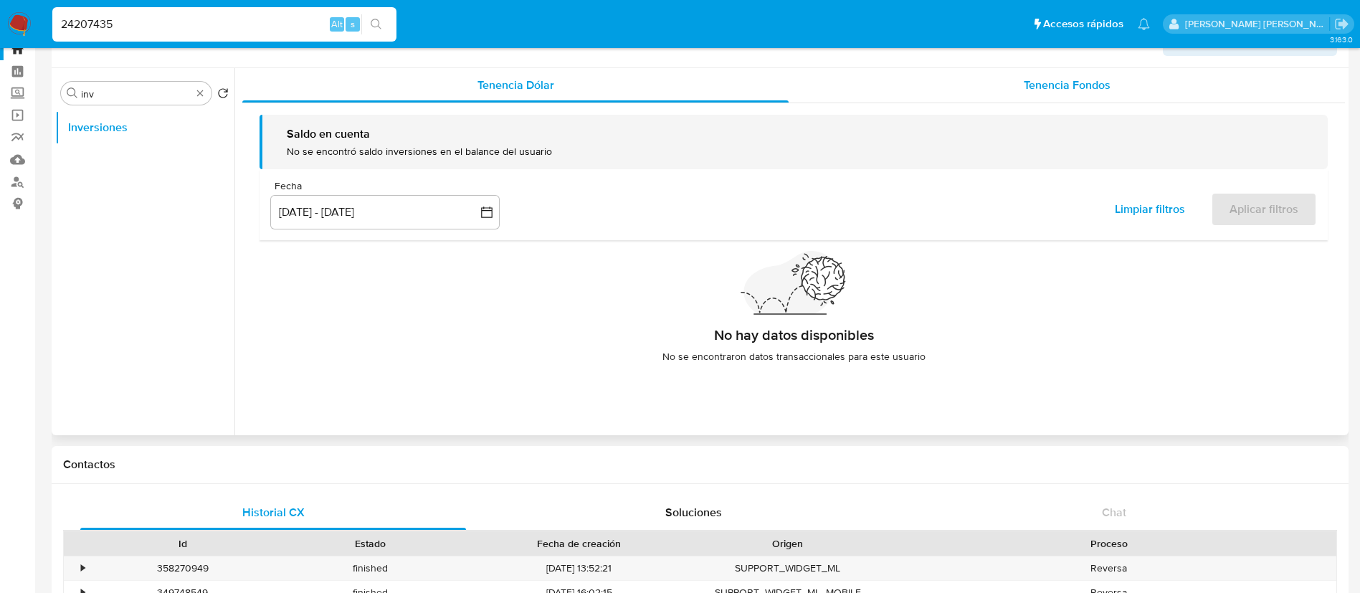
click at [1070, 81] on span "Tenencia Fondos" at bounding box center [1067, 85] width 87 height 16
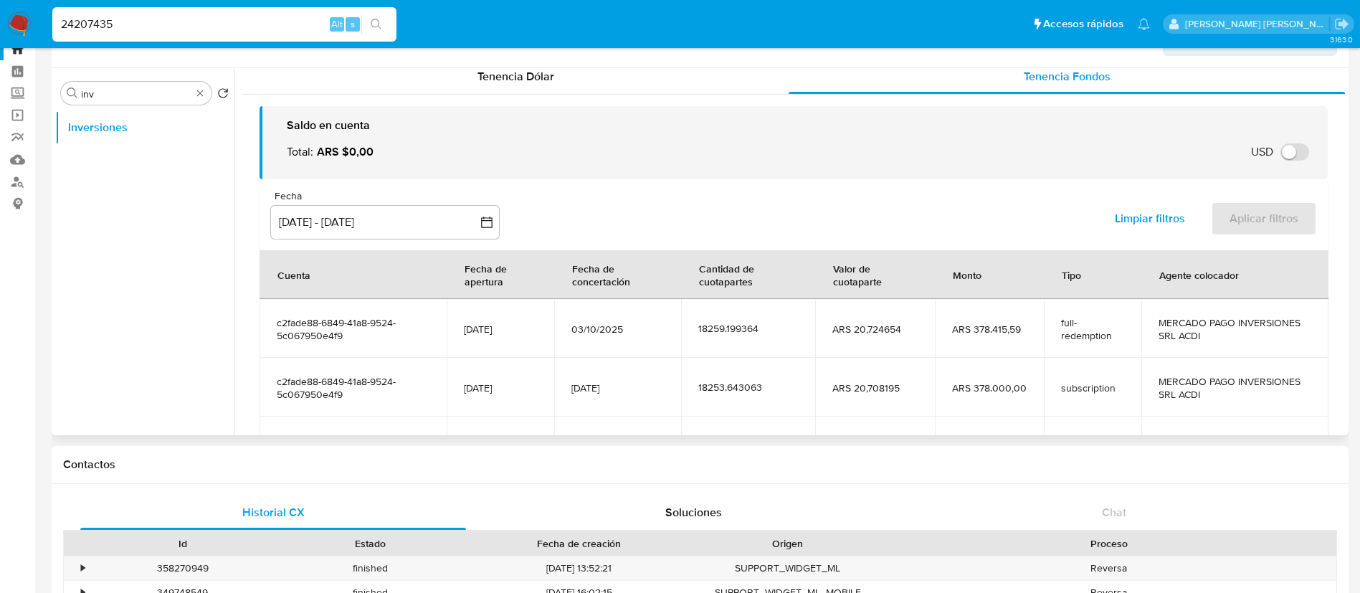
scroll to position [12, 0]
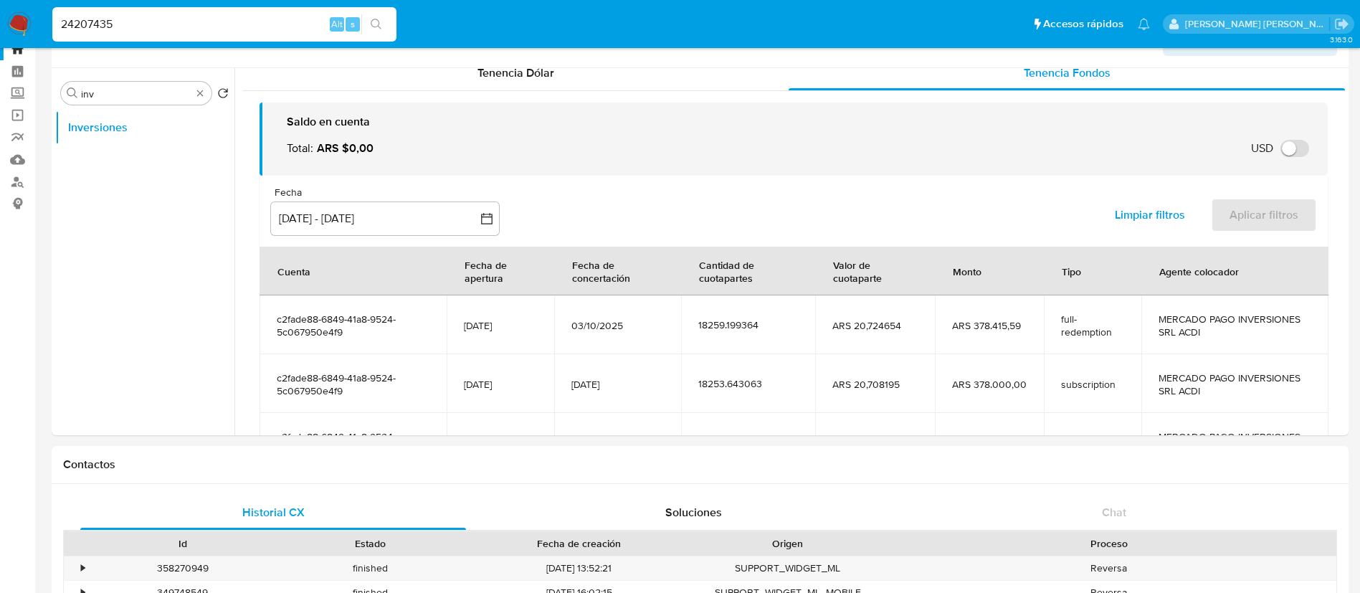
click at [244, 25] on input "24207435" at bounding box center [224, 24] width 344 height 19
paste input "139175705"
type input "1391757055"
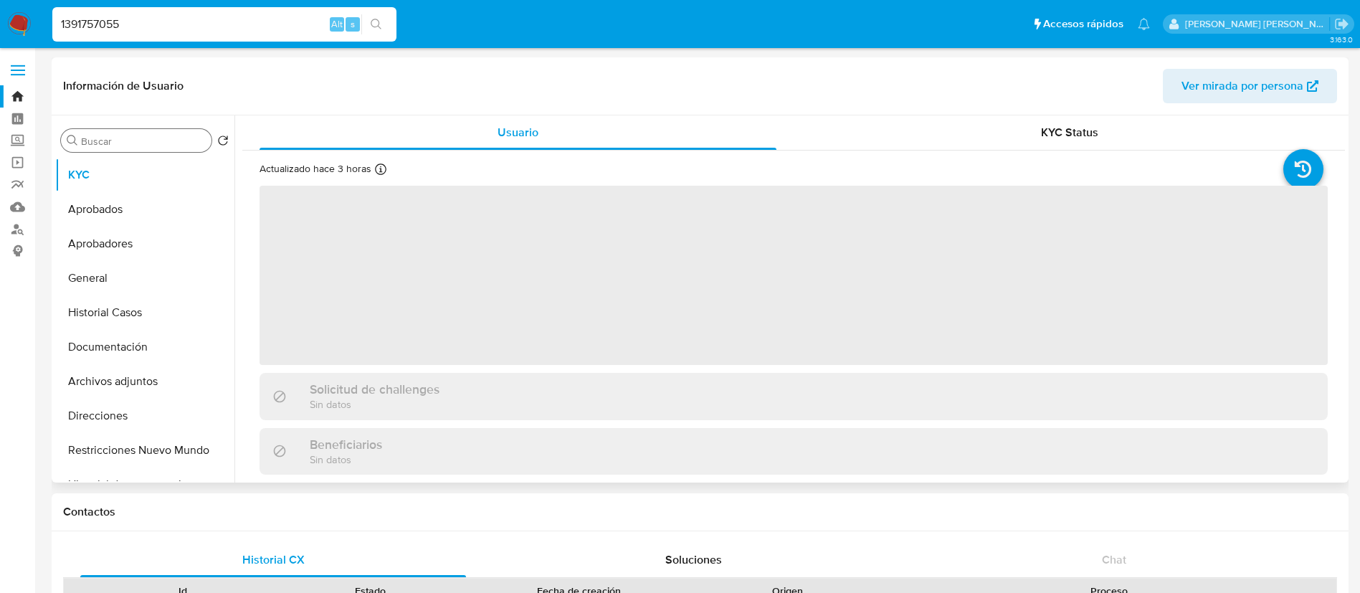
drag, startPoint x: 148, startPoint y: 130, endPoint x: 148, endPoint y: 138, distance: 8.6
click at [148, 138] on div "Buscar" at bounding box center [136, 140] width 151 height 23
select select "10"
click at [148, 138] on input "Buscar" at bounding box center [143, 141] width 125 height 13
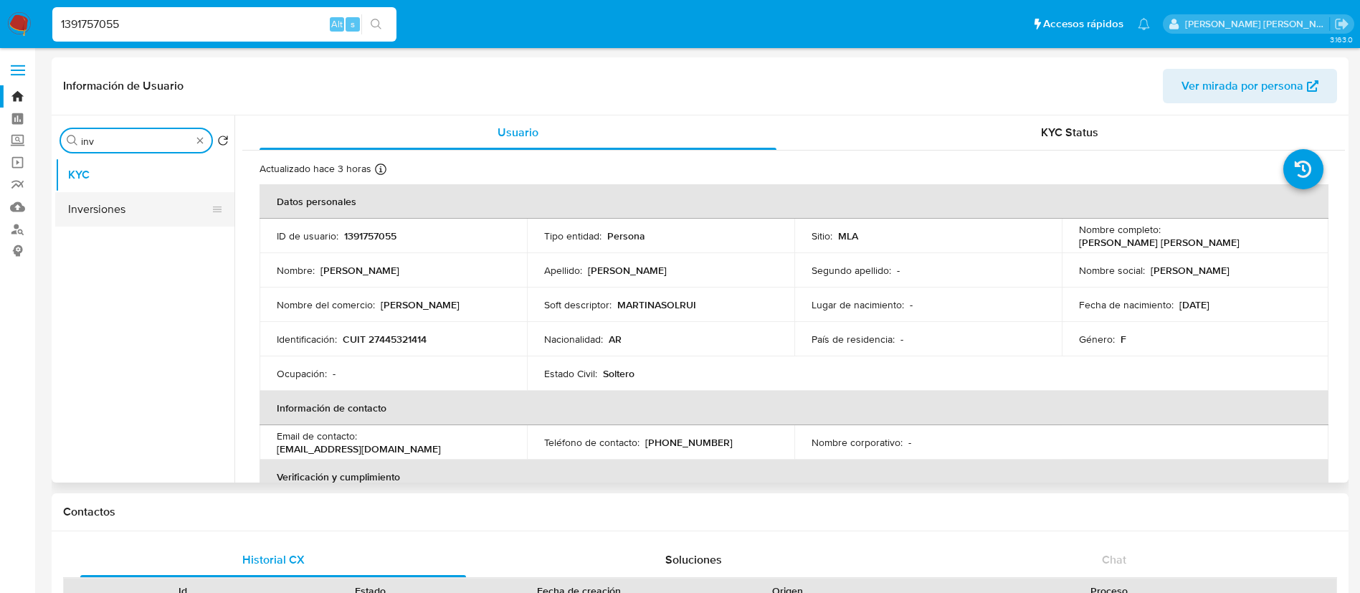
type input "inv"
click at [115, 211] on button "Inversiones" at bounding box center [139, 209] width 168 height 34
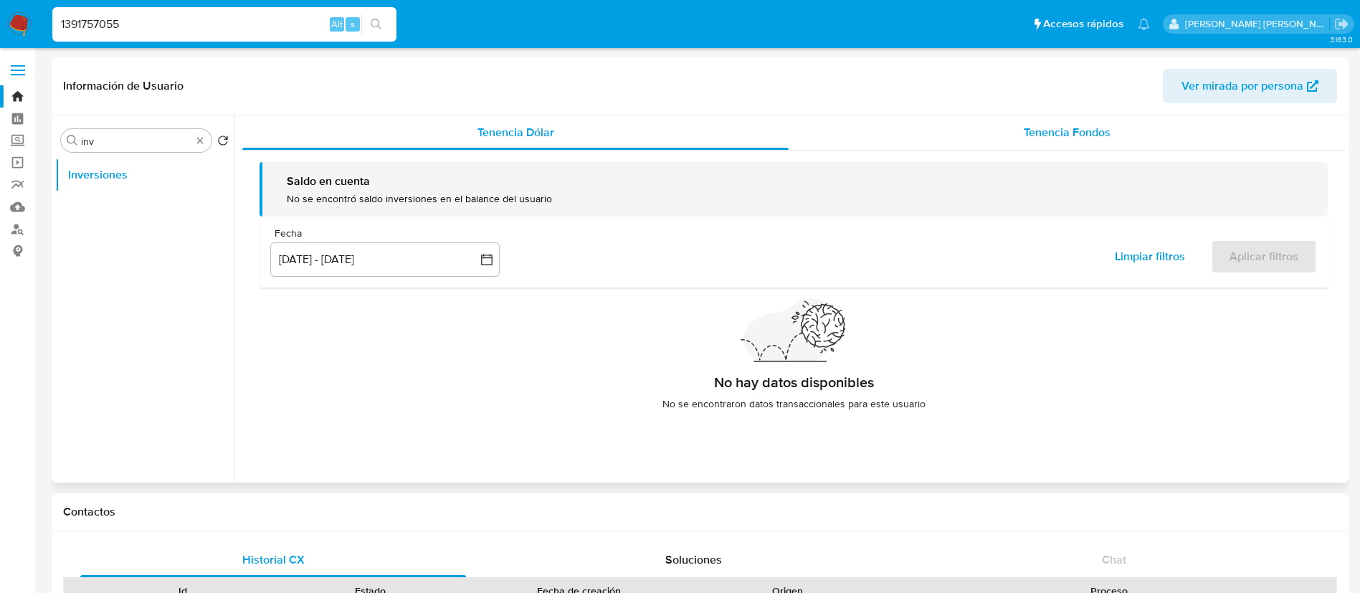
click at [1019, 141] on div "Tenencia Fondos" at bounding box center [1067, 132] width 556 height 34
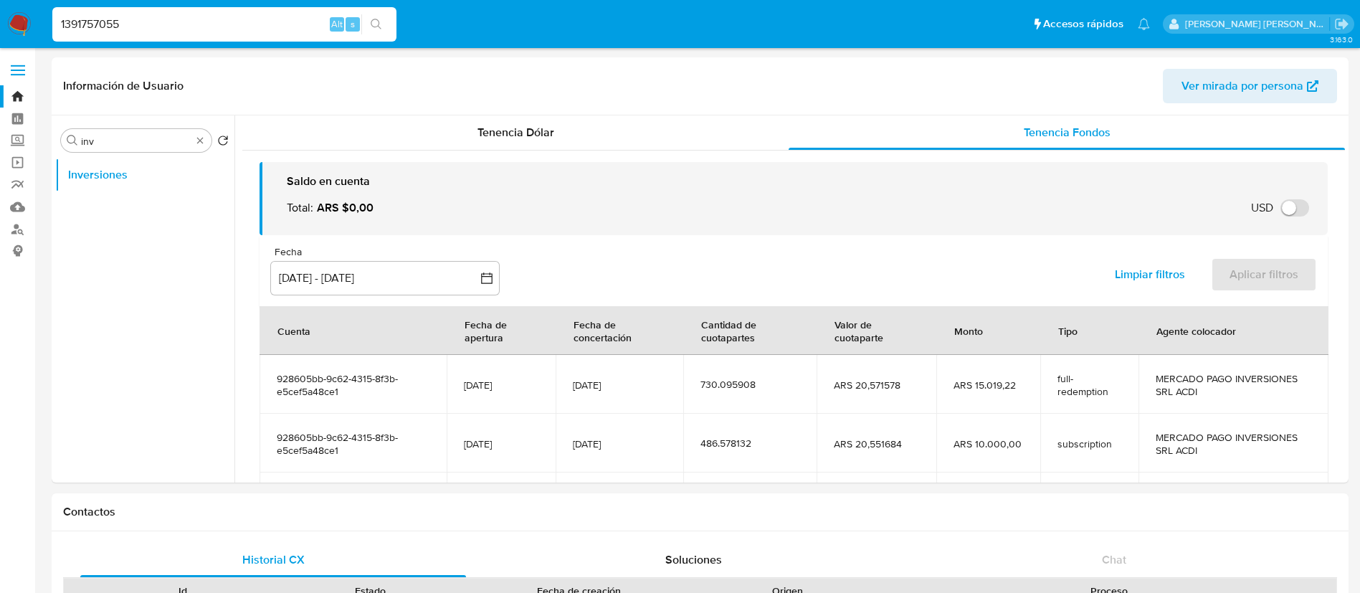
click at [244, 27] on input "1391757055" at bounding box center [224, 24] width 344 height 19
paste input "56124846"
type input "56124846"
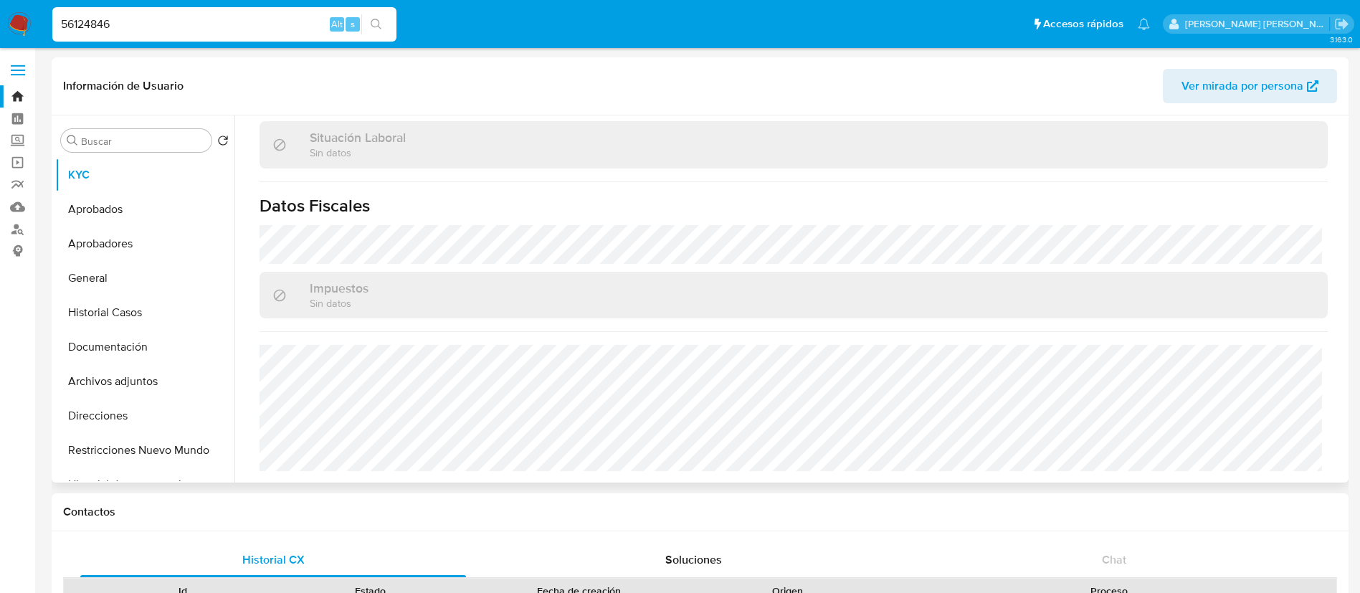
select select "10"
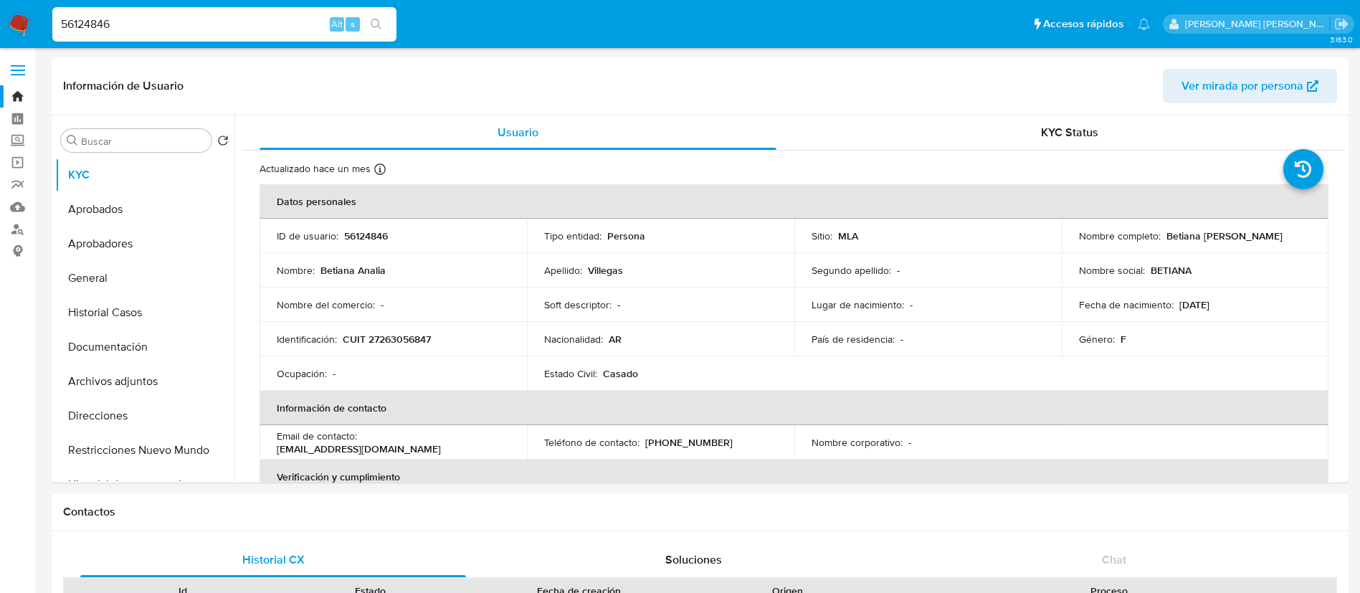
select select "10"
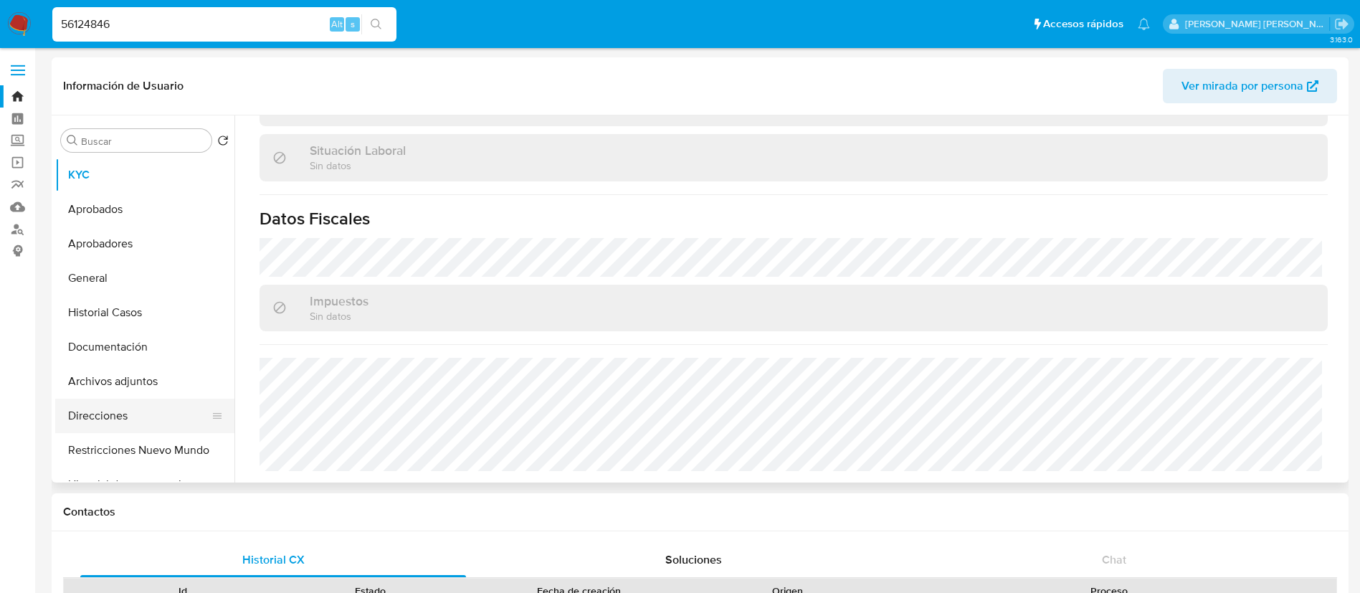
click at [125, 421] on button "Direcciones" at bounding box center [139, 416] width 168 height 34
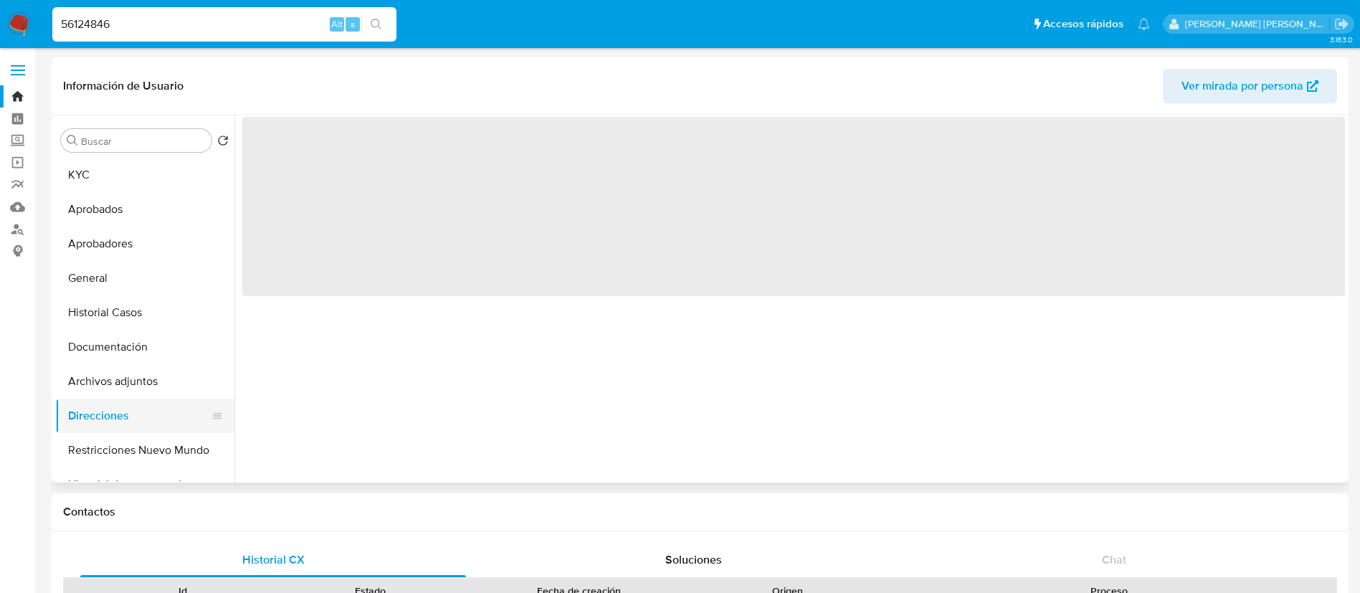
scroll to position [0, 0]
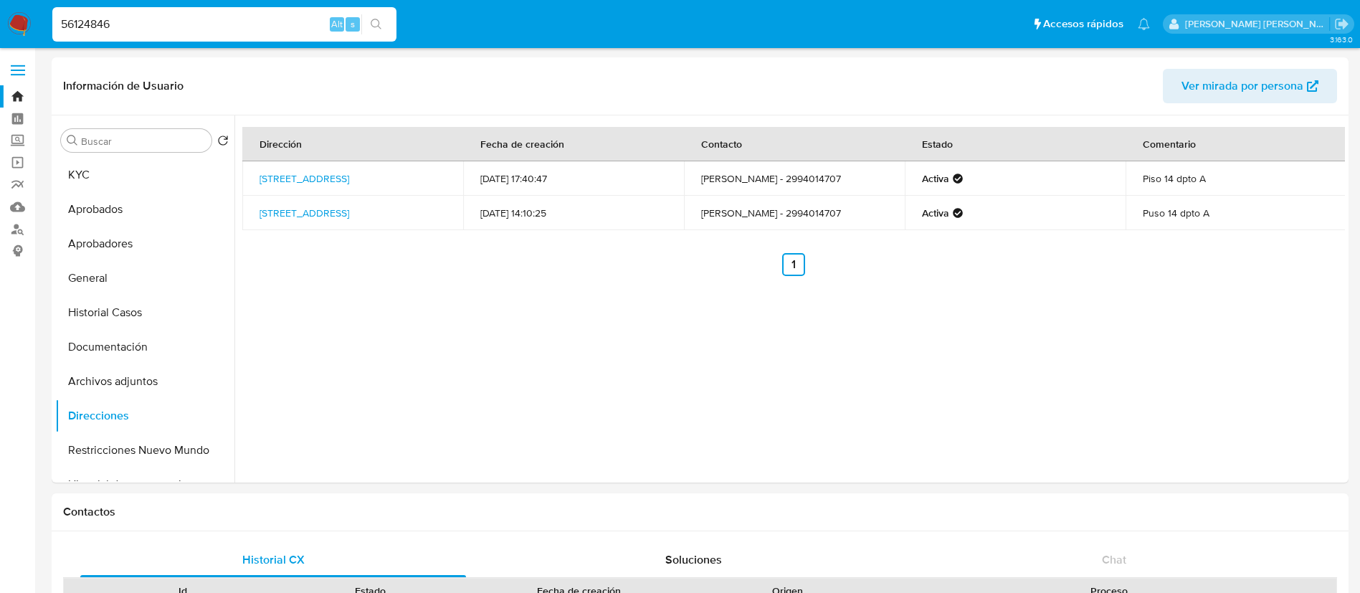
paste input "18948050"
click at [205, 24] on input "56124846" at bounding box center [224, 24] width 344 height 19
type input "518948050"
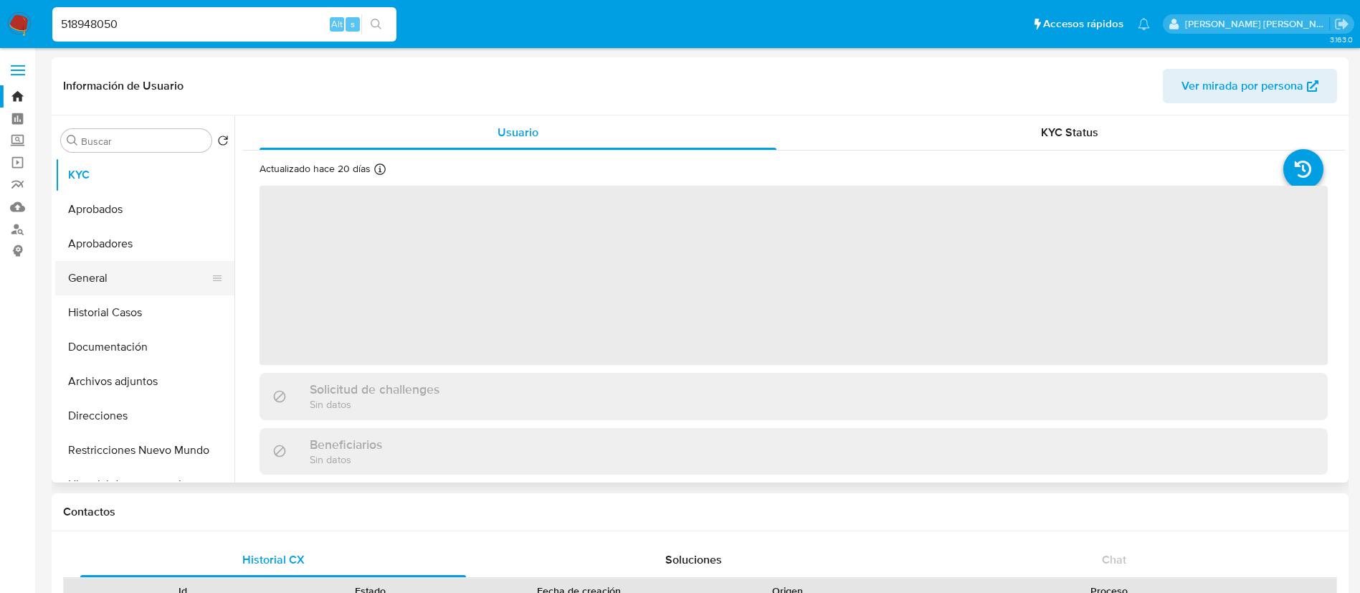
select select "10"
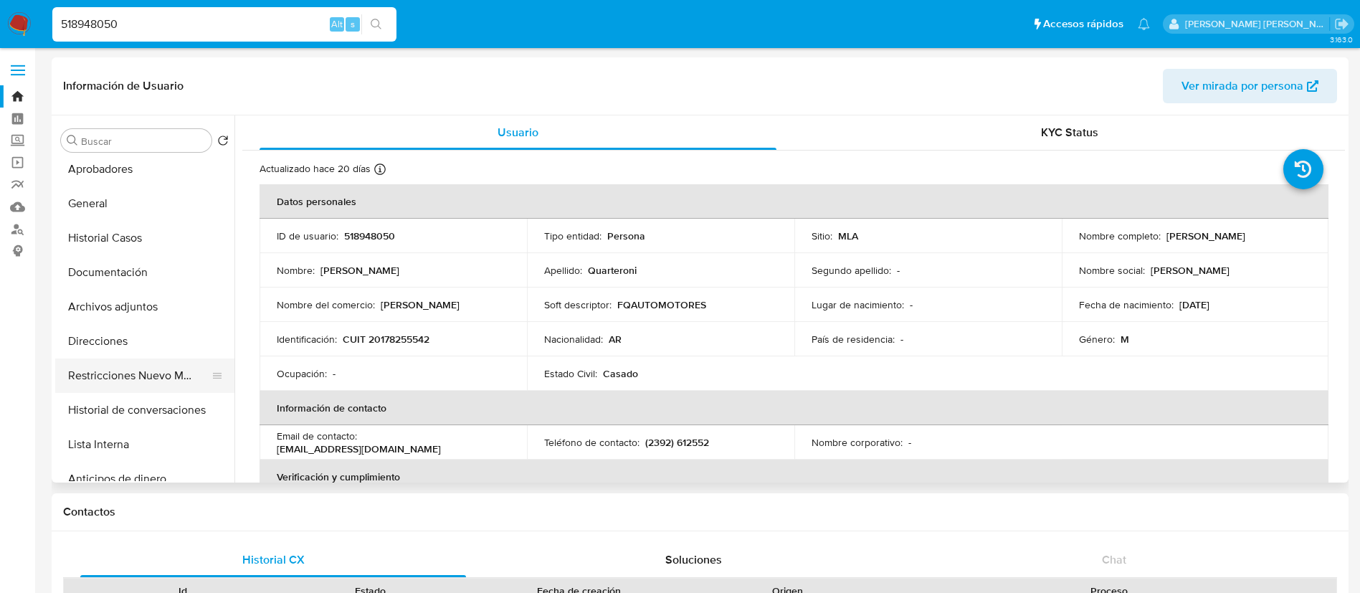
scroll to position [75, 0]
click at [150, 375] on button "Restricciones Nuevo Mundo" at bounding box center [139, 375] width 168 height 34
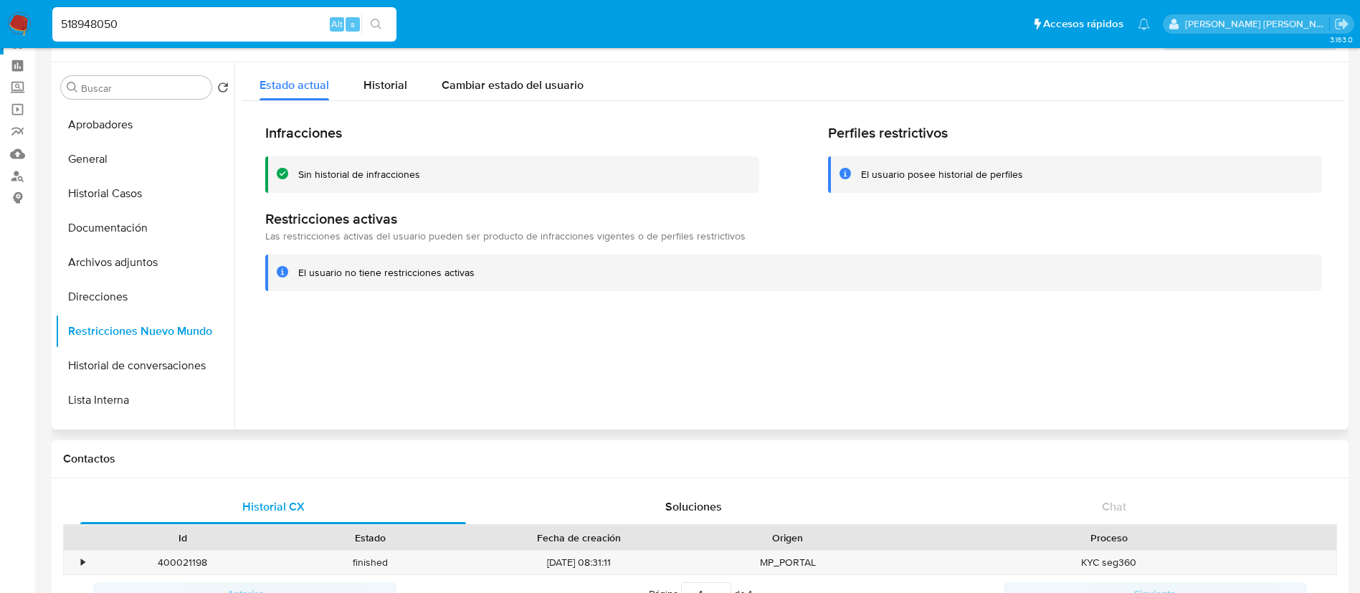
scroll to position [64, 0]
click at [147, 373] on button "Historial de conversaciones" at bounding box center [139, 368] width 168 height 34
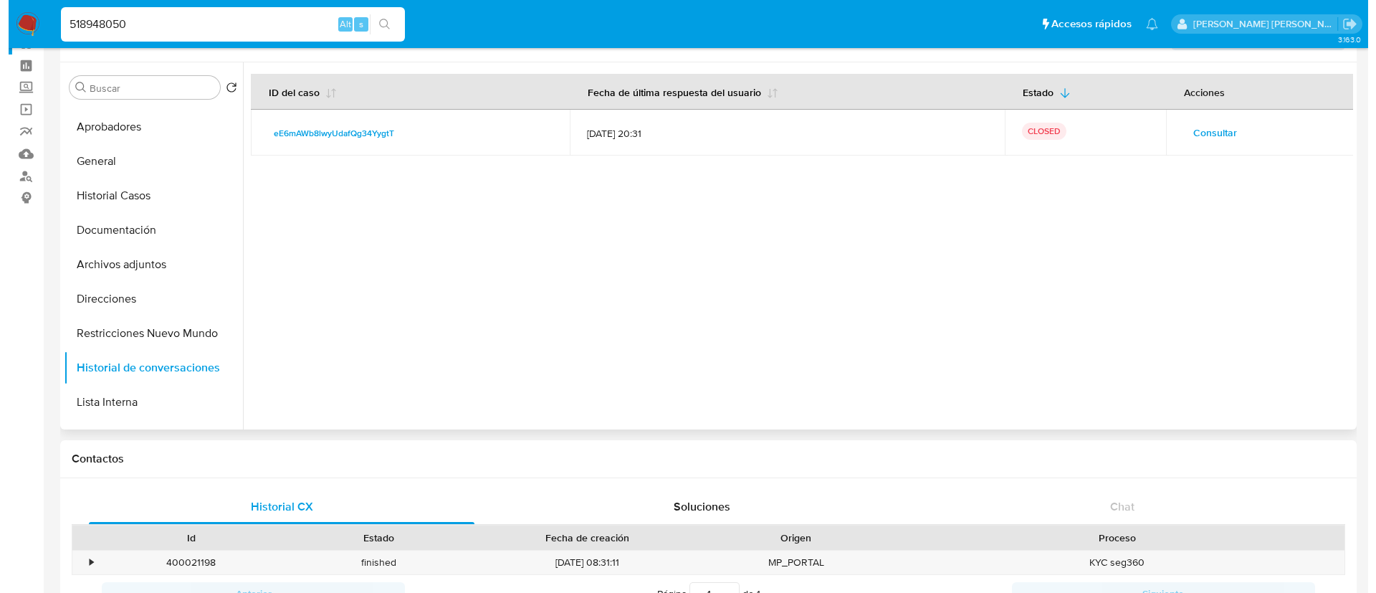
scroll to position [0, 0]
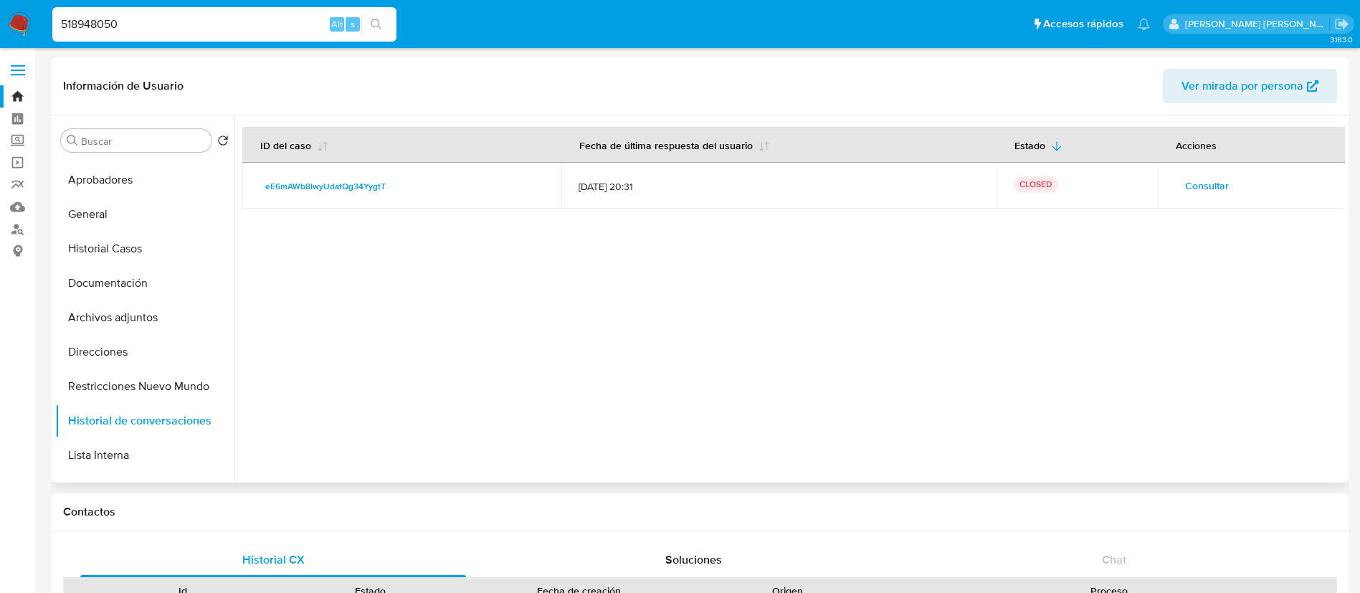
click at [1193, 187] on span "Consultar" at bounding box center [1207, 186] width 44 height 20
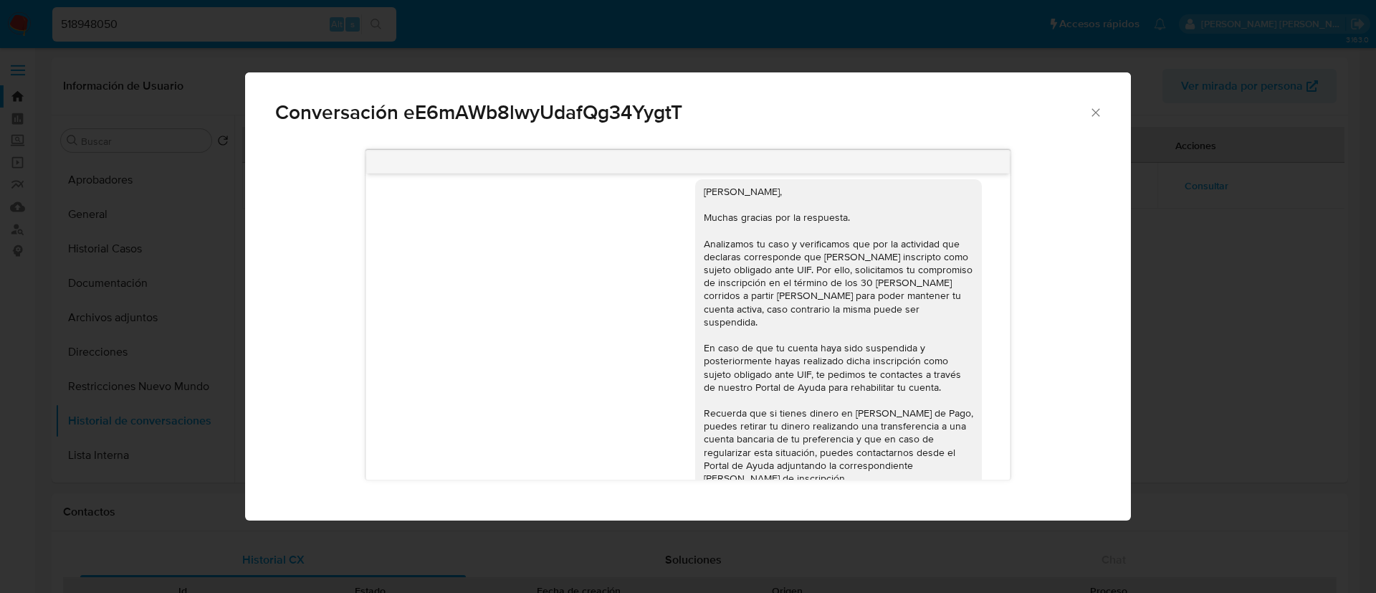
scroll to position [2521, 0]
click at [802, 320] on div "[PERSON_NAME], Muchas gracias por la respuesta. Analizamos tu caso y verificamo…" at bounding box center [839, 352] width 270 height 326
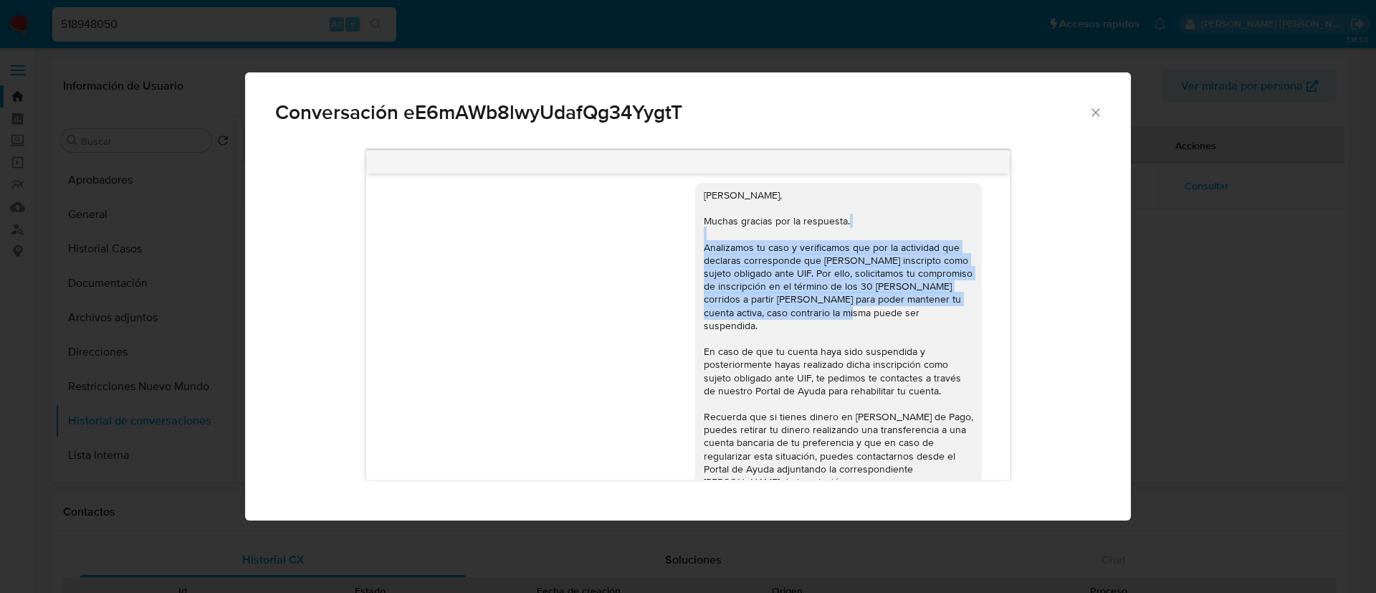
click at [802, 320] on div "[PERSON_NAME], Muchas gracias por la respuesta. Analizamos tu caso y verificamo…" at bounding box center [839, 352] width 270 height 326
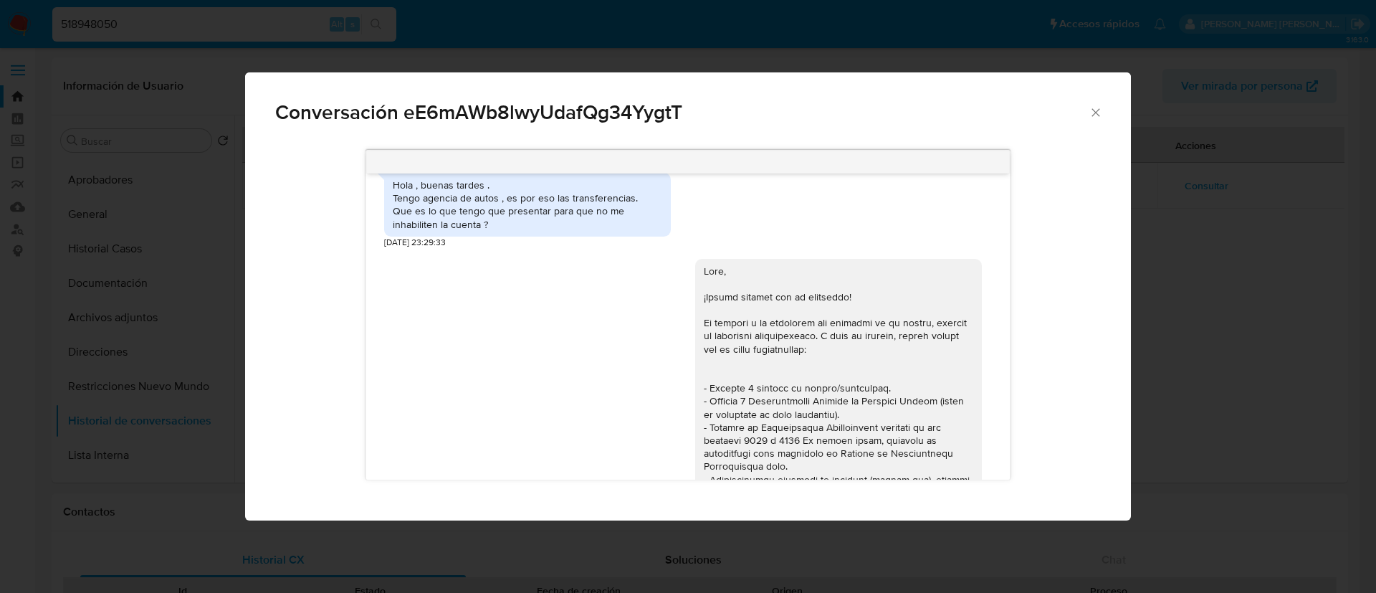
scroll to position [1493, 0]
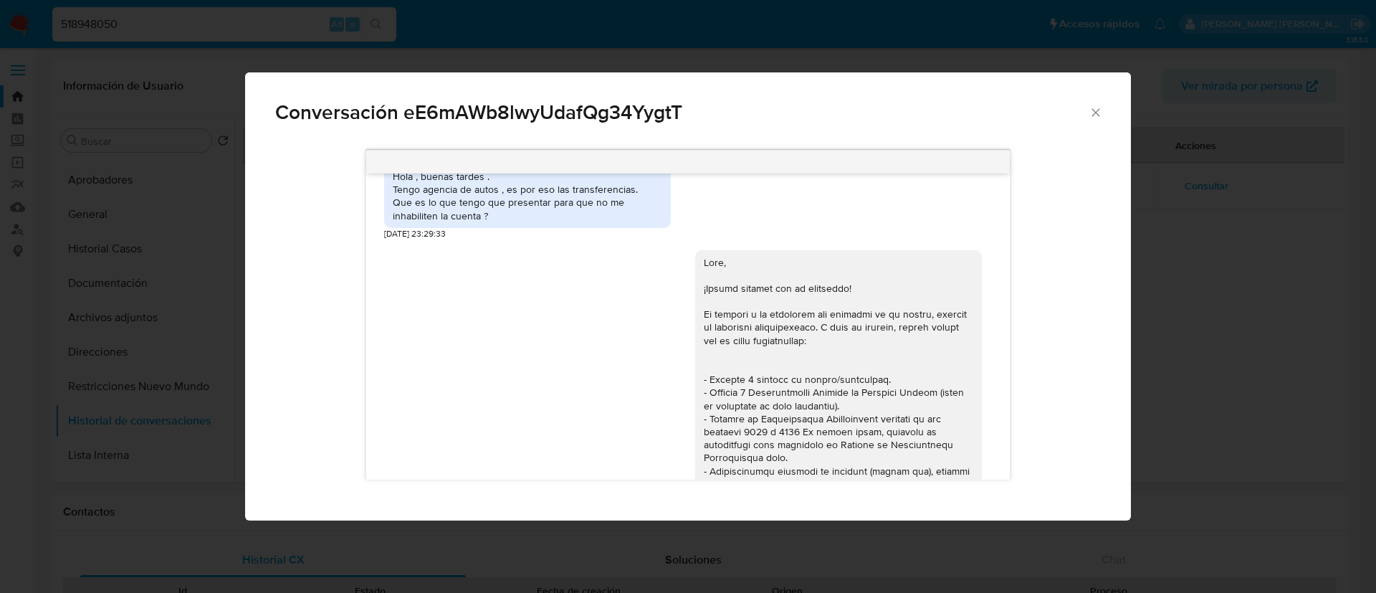
click at [0, 413] on div "Conversación eE6mAWb8lwyUdafQg34YygtT [DATE] 20:09:49 Hola, Esperamos que te en…" at bounding box center [688, 296] width 1376 height 593
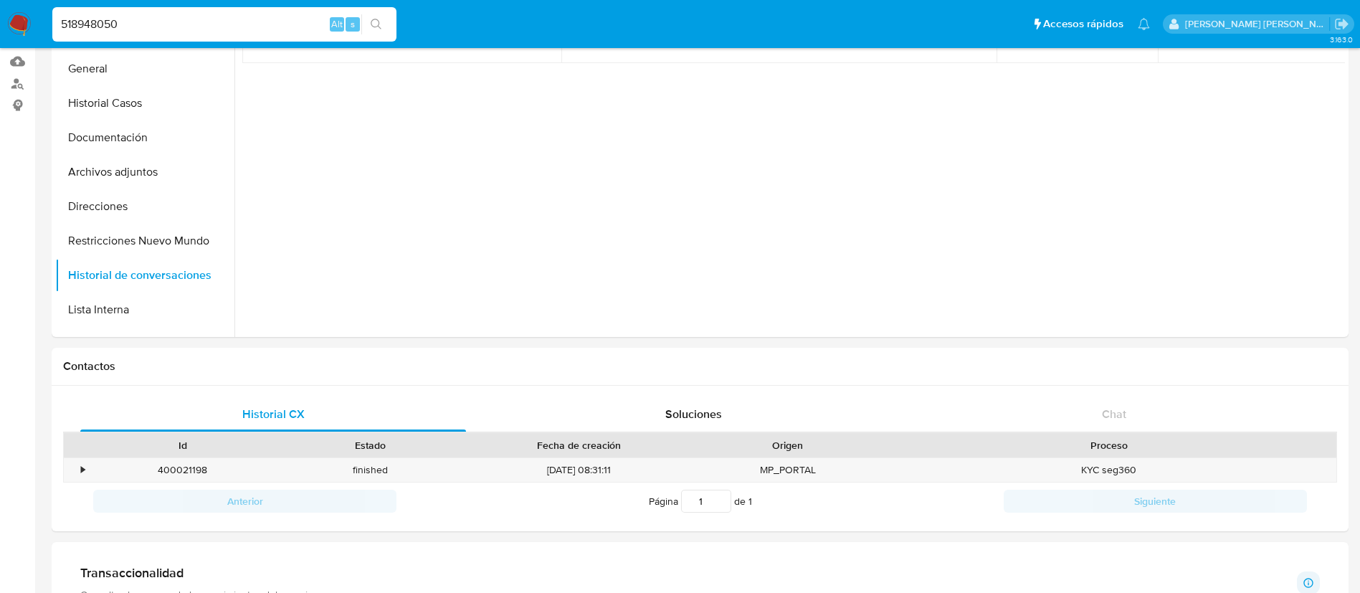
scroll to position [144, 0]
paste input "129416247"
click at [181, 19] on input "129416247" at bounding box center [224, 24] width 344 height 19
type input "129416247"
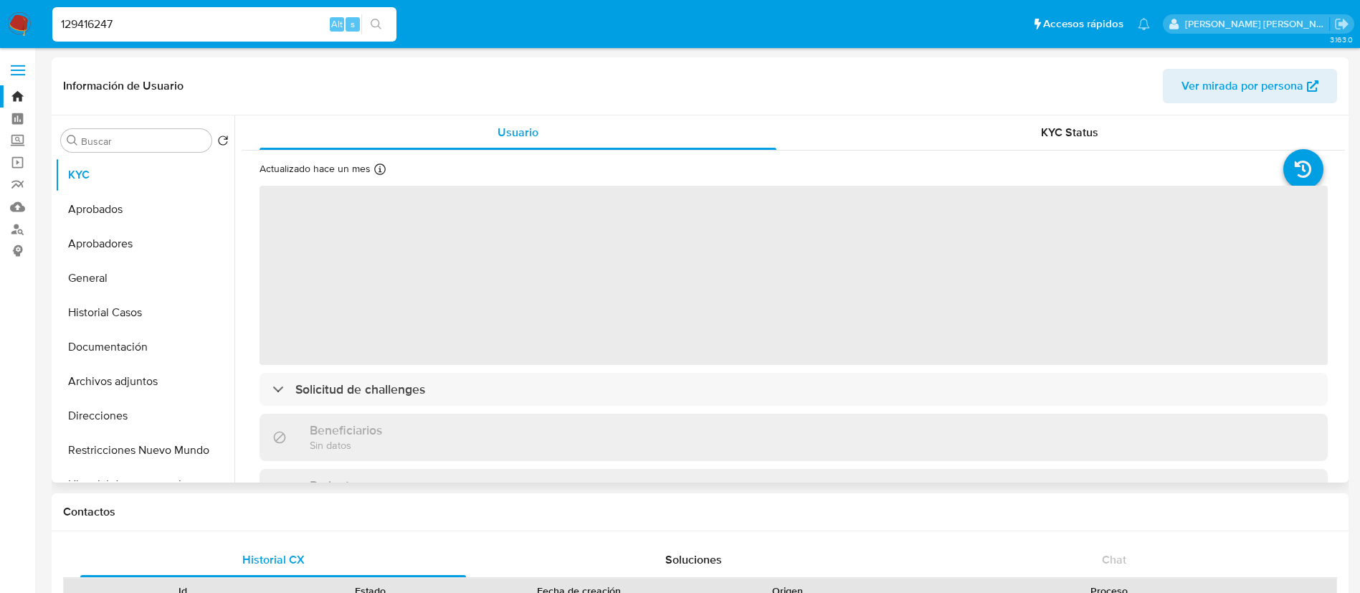
select select "10"
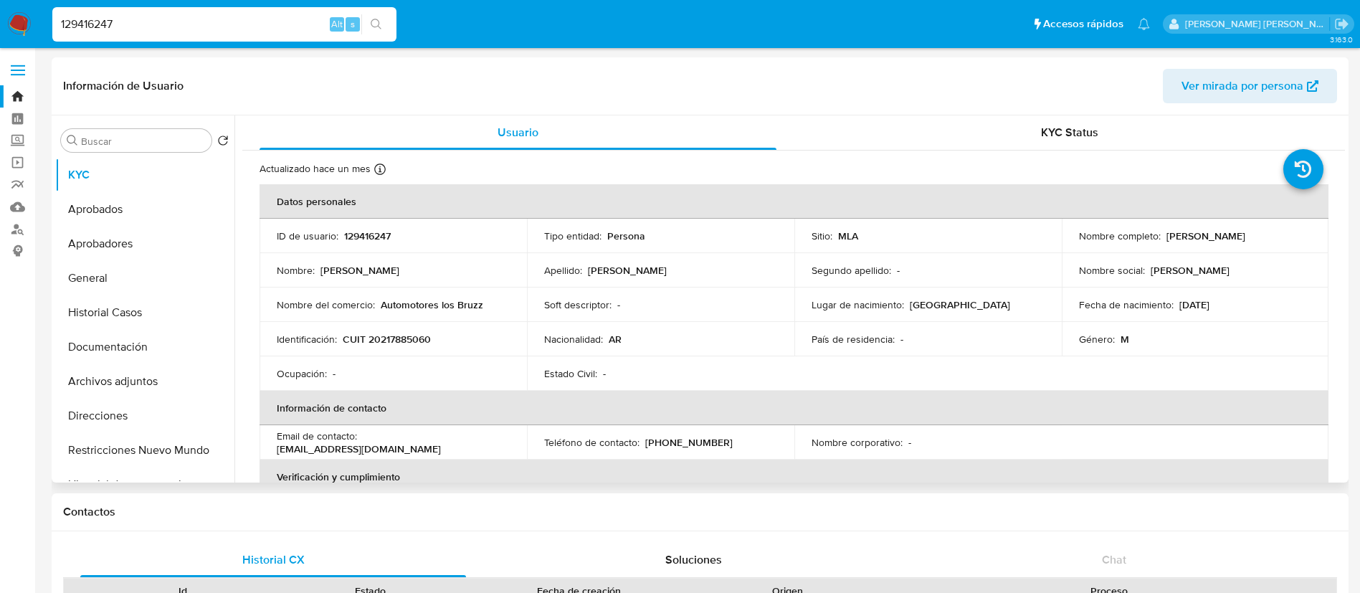
click at [411, 335] on p "CUIT 20217885060" at bounding box center [387, 339] width 88 height 13
copy p "20217885060"
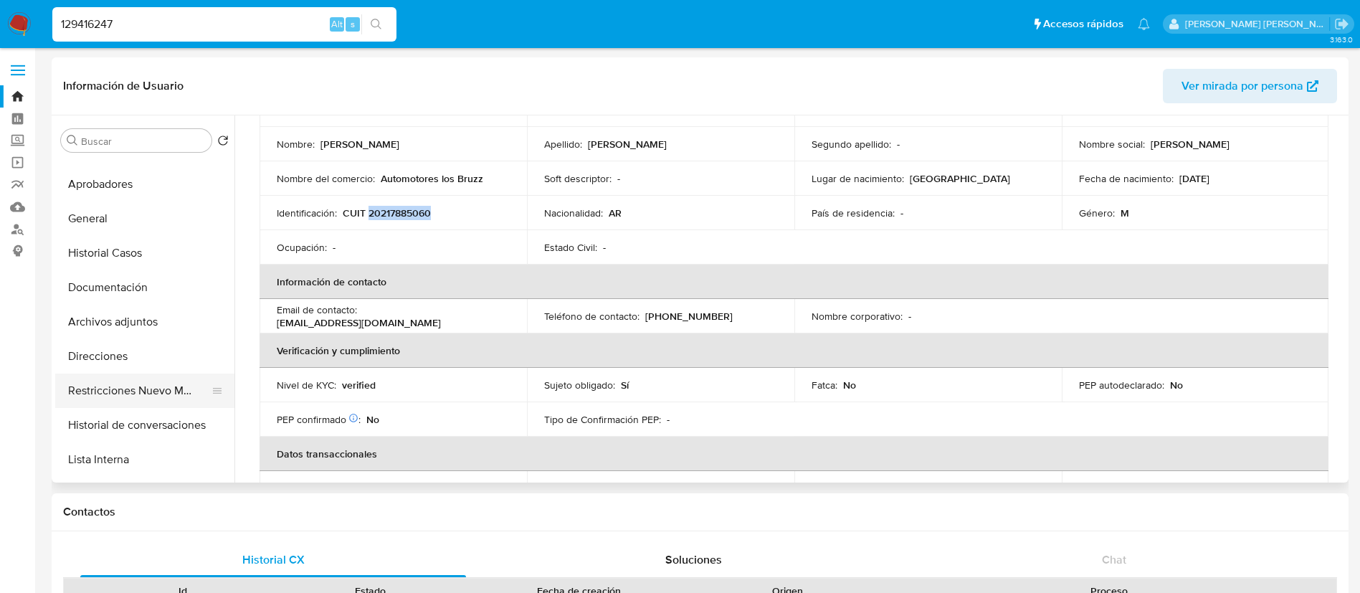
scroll to position [60, 0]
click at [155, 431] on button "Historial de conversaciones" at bounding box center [139, 424] width 168 height 34
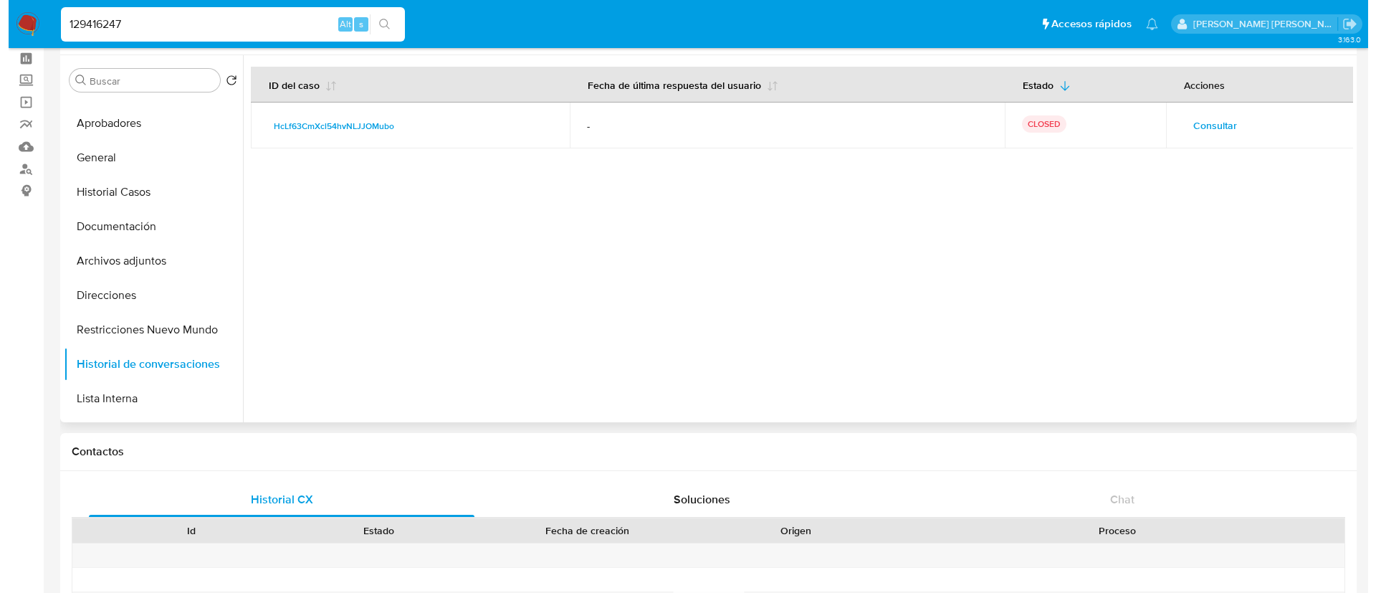
scroll to position [47, 0]
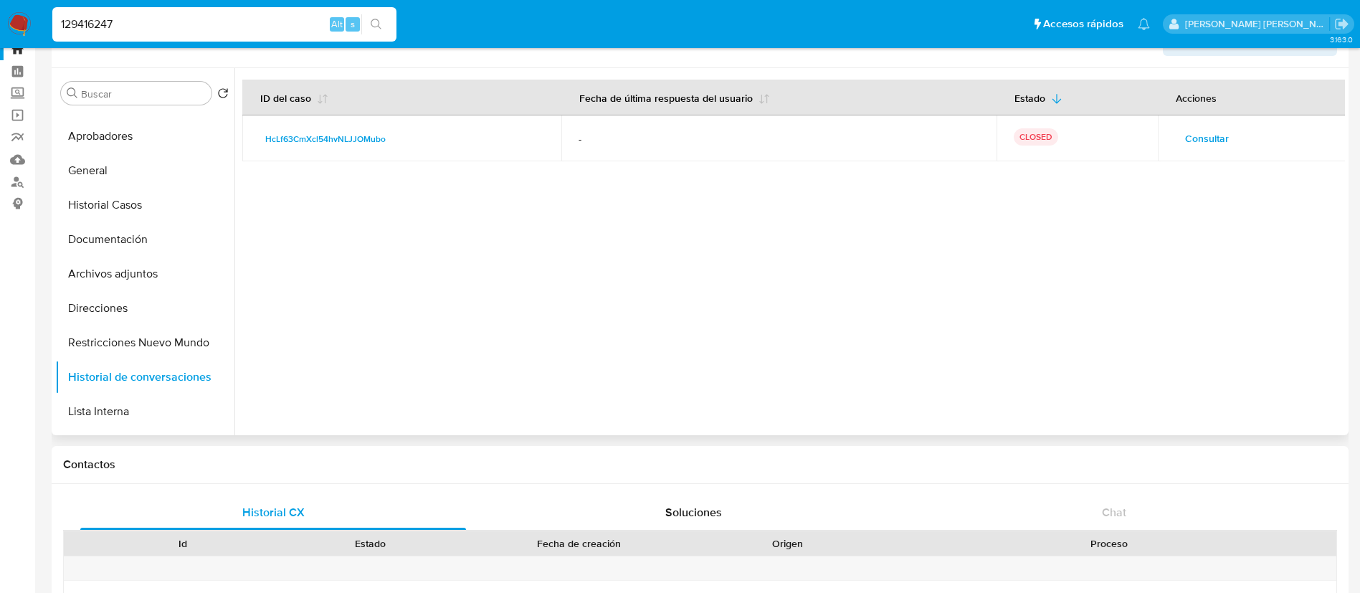
click at [1206, 133] on span "Consultar" at bounding box center [1207, 138] width 44 height 20
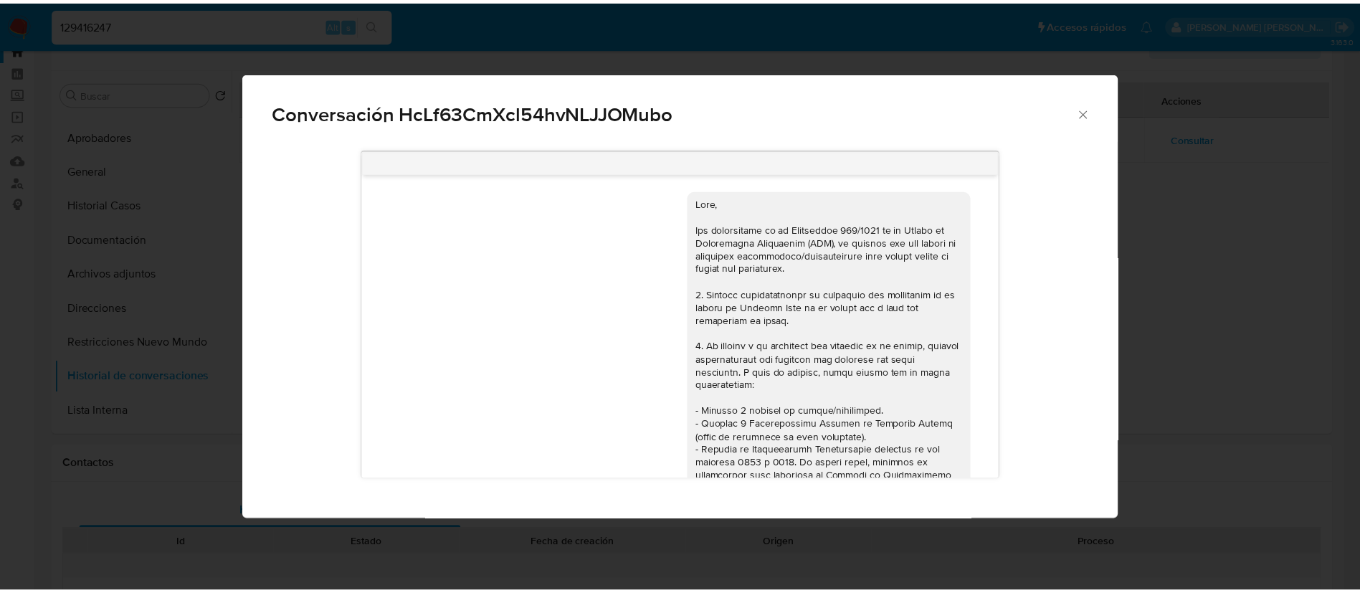
scroll to position [1966, 0]
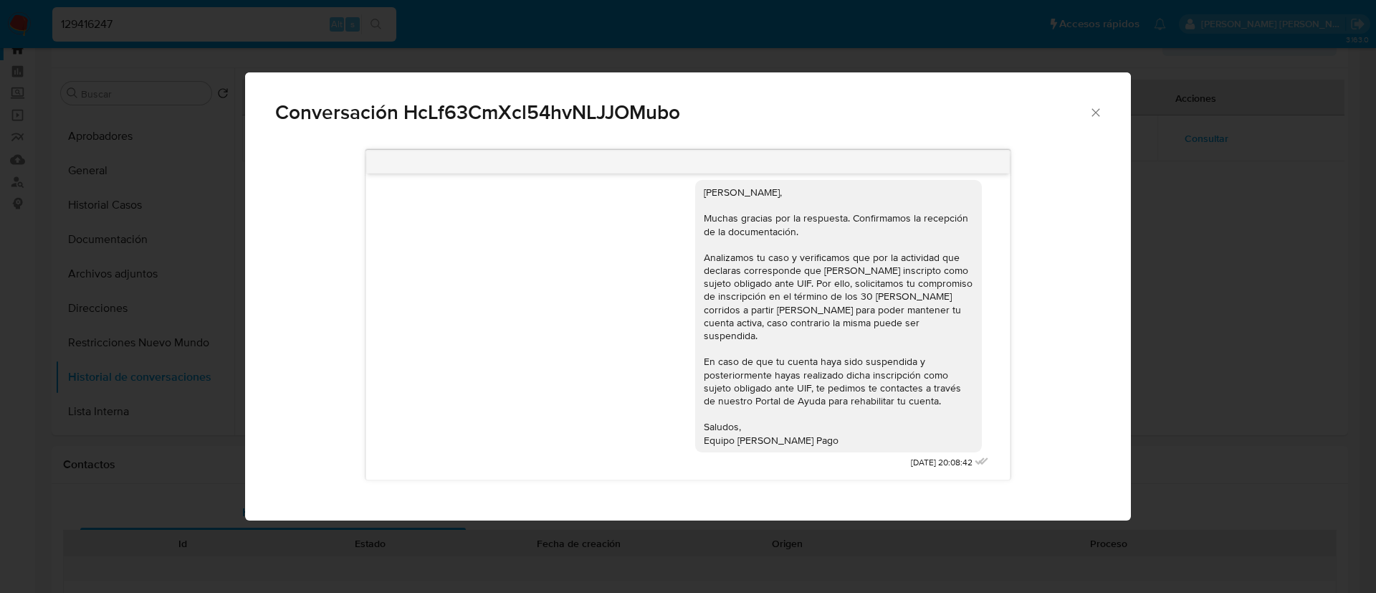
click at [121, 227] on div "Conversación HcLf63CmXcl54hvNLJJOMubo 17/07/2025 20:08:56 Hola, Esperamos que t…" at bounding box center [688, 296] width 1376 height 593
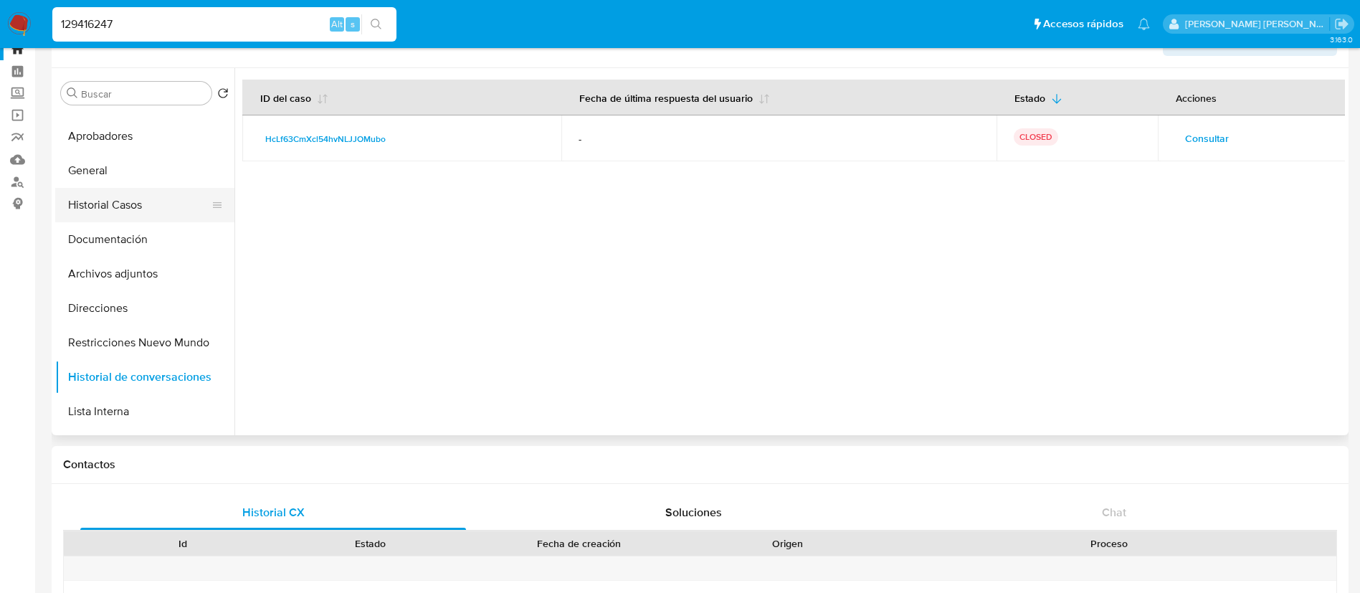
click at [108, 204] on button "Historial Casos" at bounding box center [139, 205] width 168 height 34
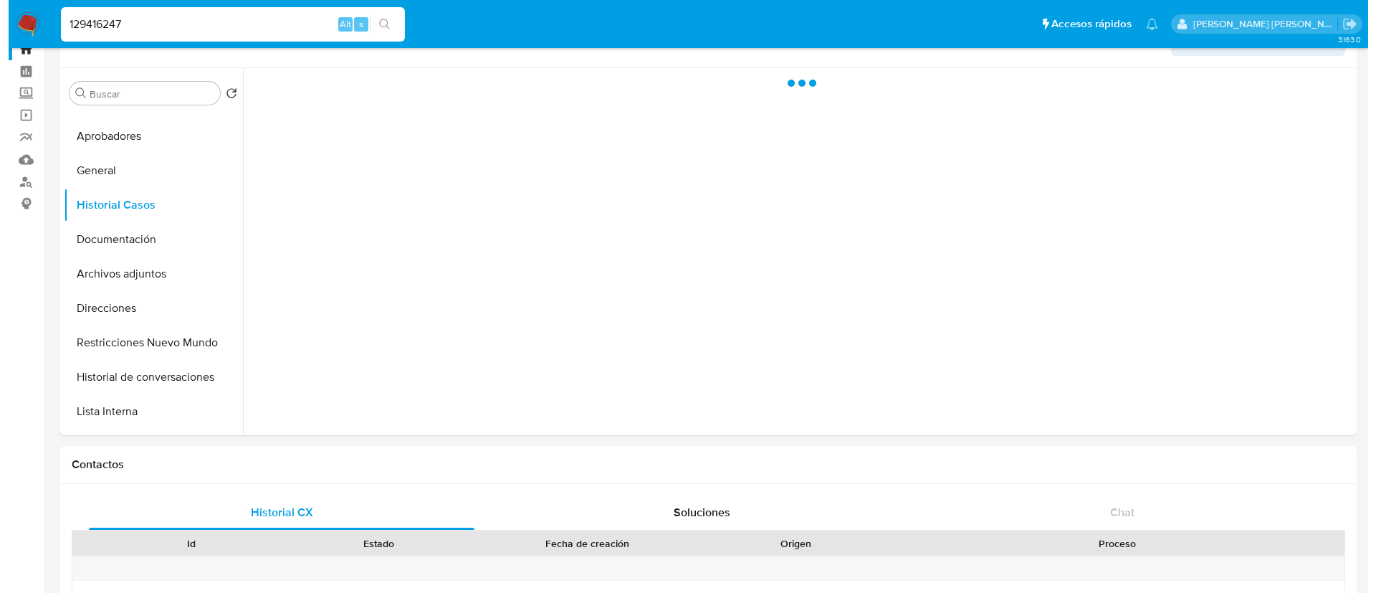
scroll to position [0, 0]
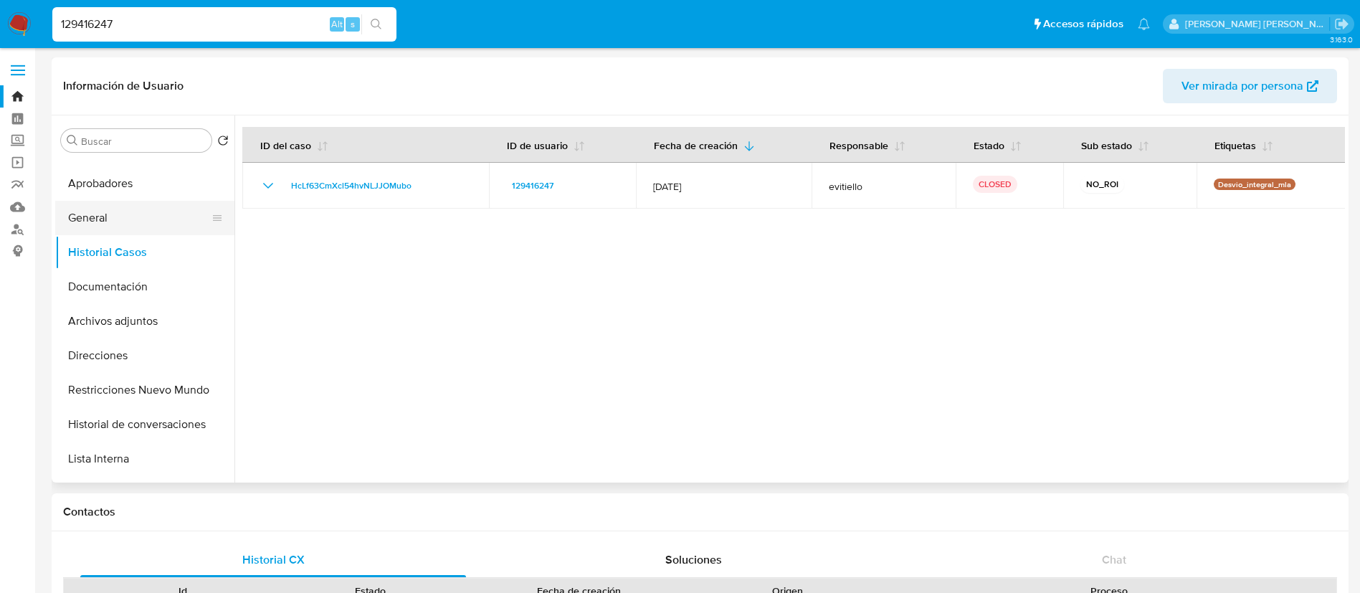
click at [126, 216] on button "General" at bounding box center [139, 218] width 168 height 34
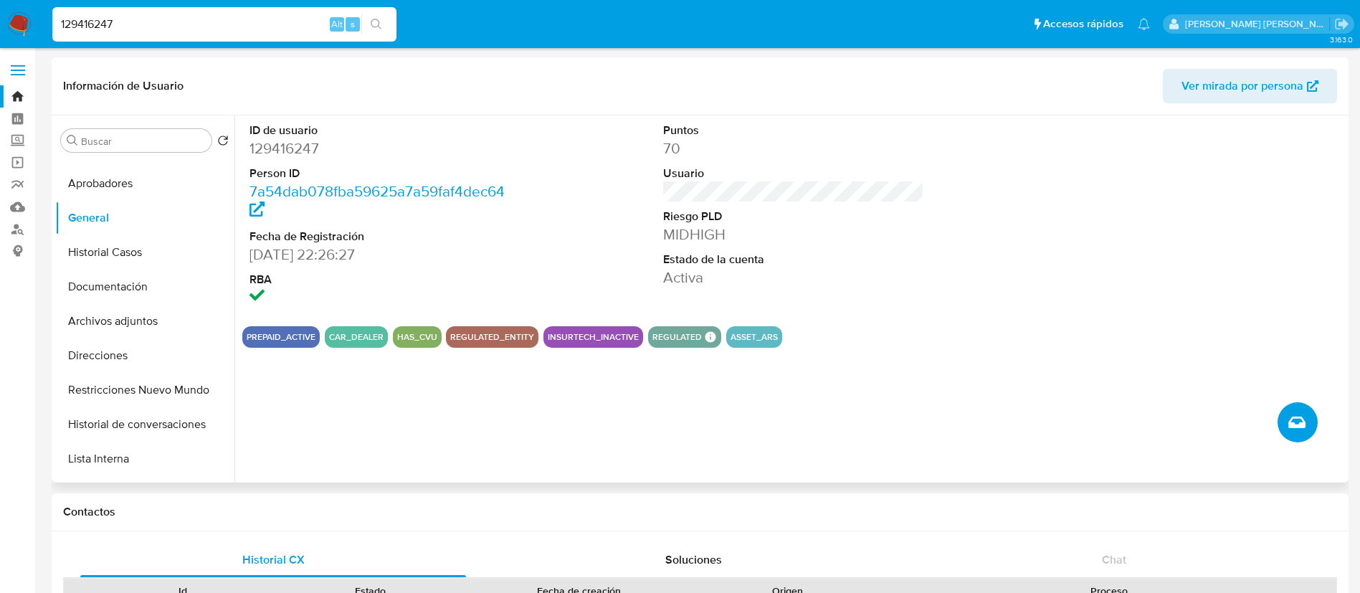
click at [1300, 420] on icon "Crear caso manual" at bounding box center [1296, 422] width 17 height 17
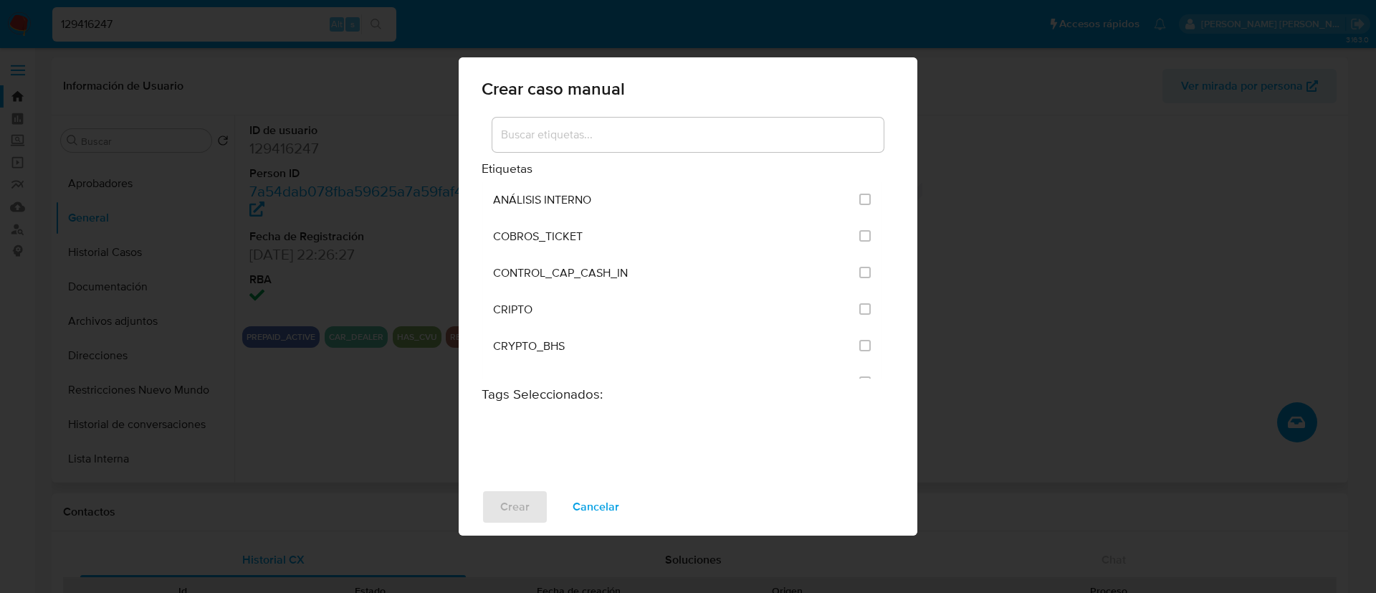
click at [576, 127] on input at bounding box center [687, 134] width 391 height 19
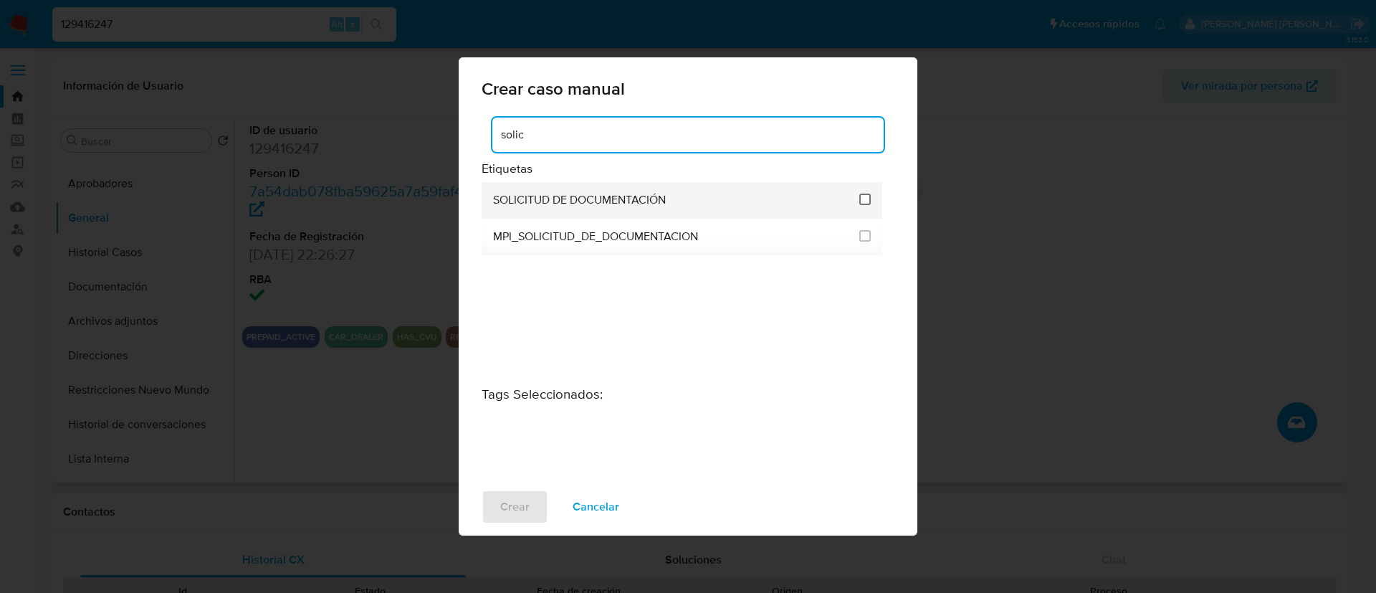
type input "solic"
click at [868, 196] on input "2677" at bounding box center [865, 199] width 11 height 11
checkbox input "true"
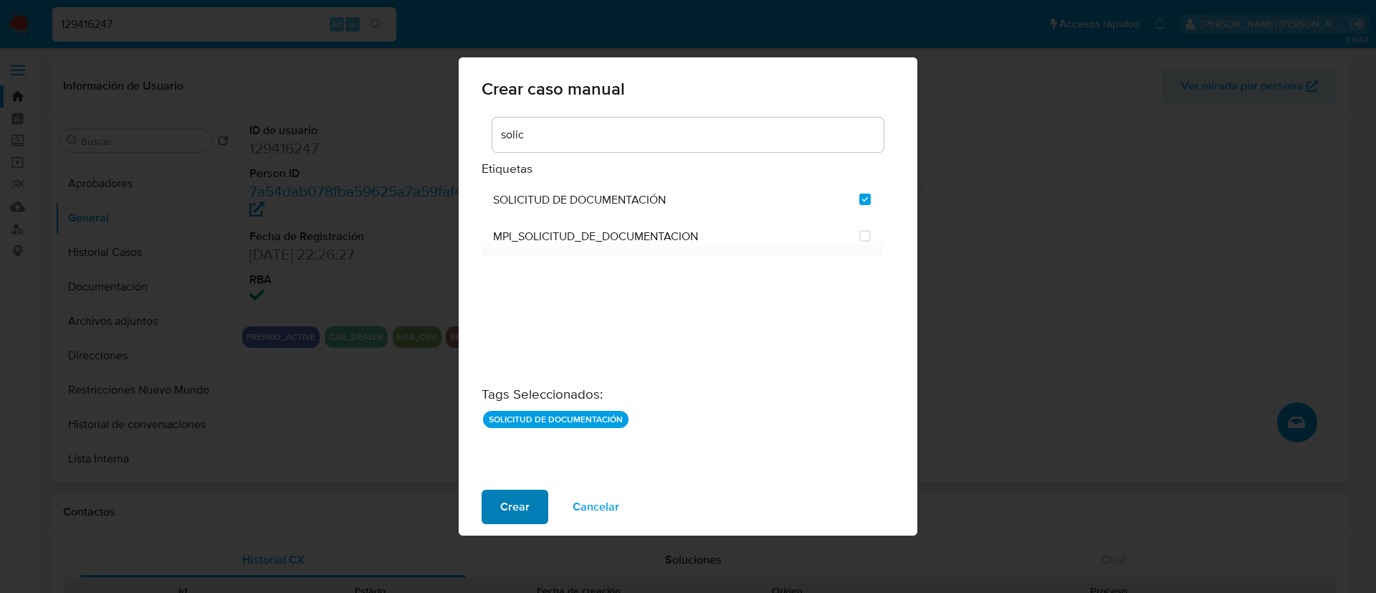
click at [513, 502] on span "Crear" at bounding box center [514, 507] width 29 height 32
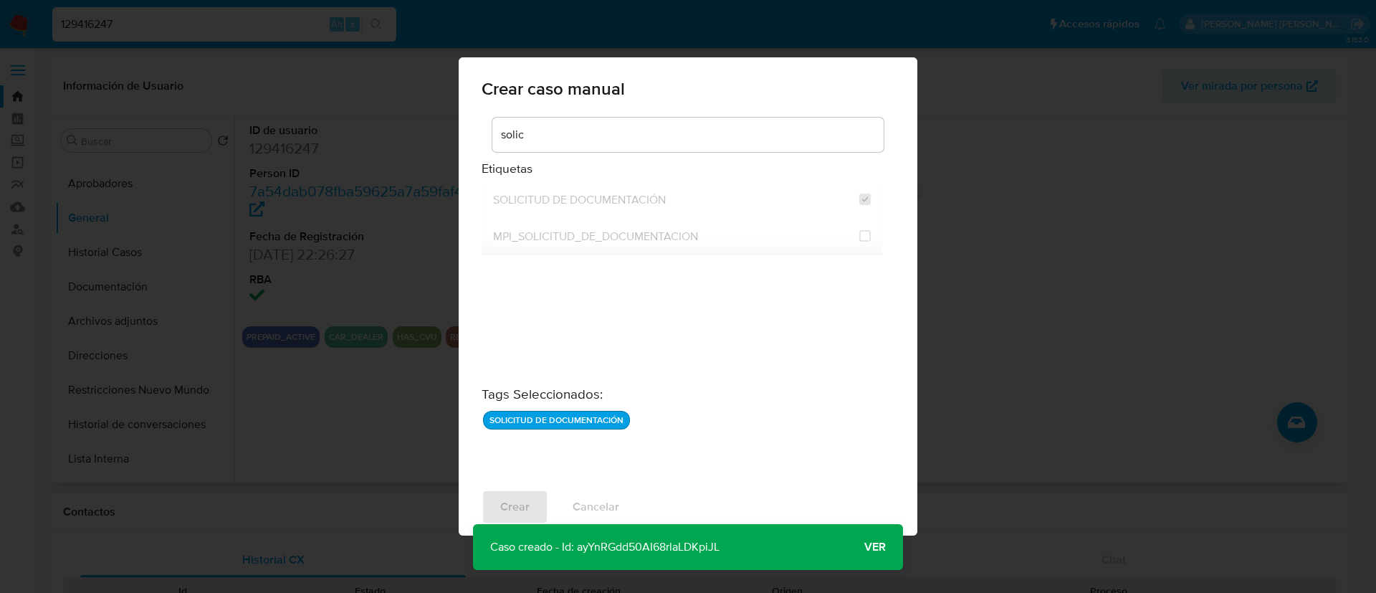
click at [872, 547] on span "Ver" at bounding box center [876, 547] width 22 height 0
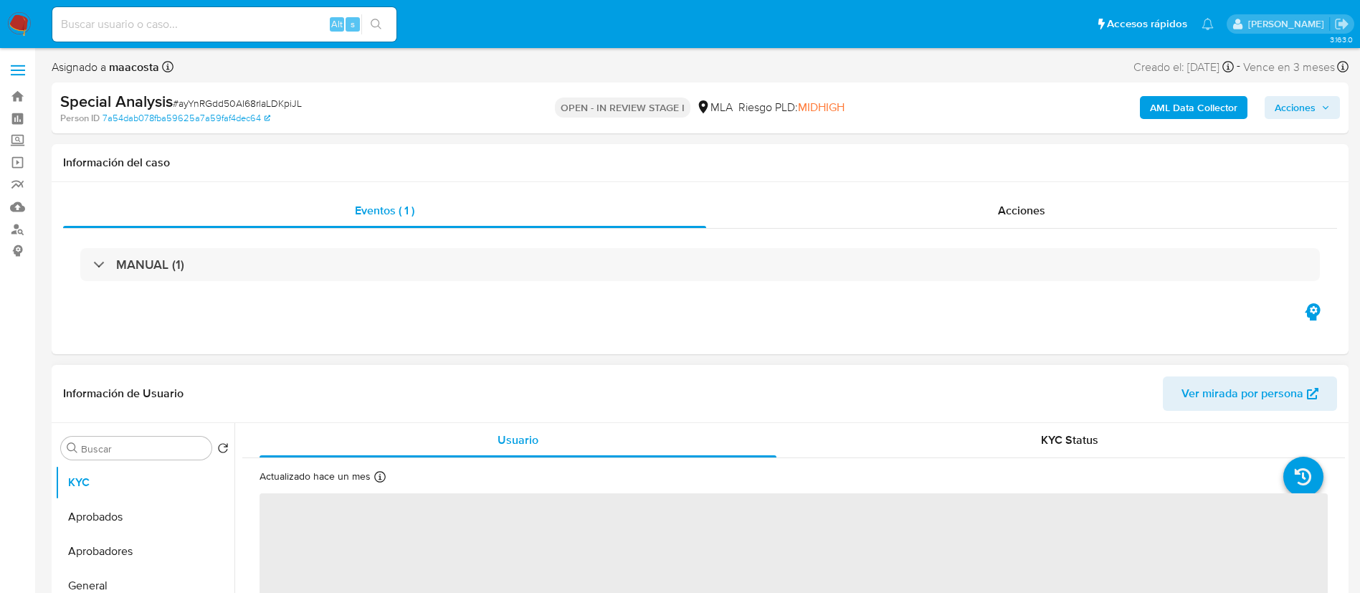
select select "10"
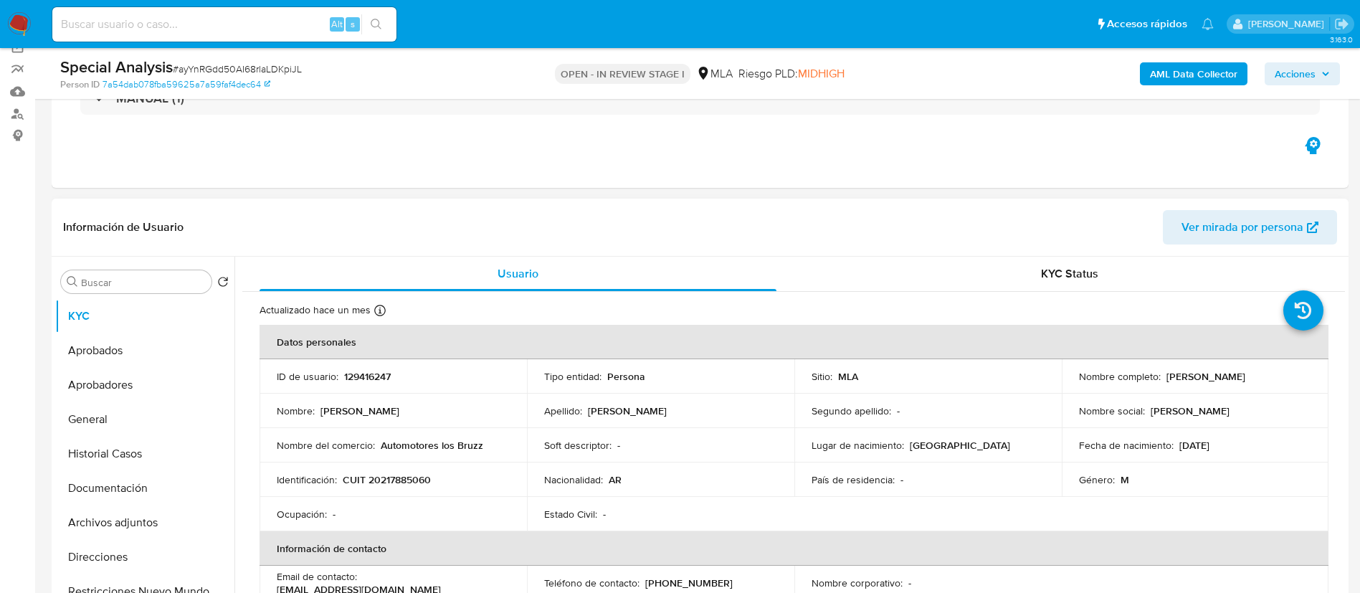
scroll to position [142, 0]
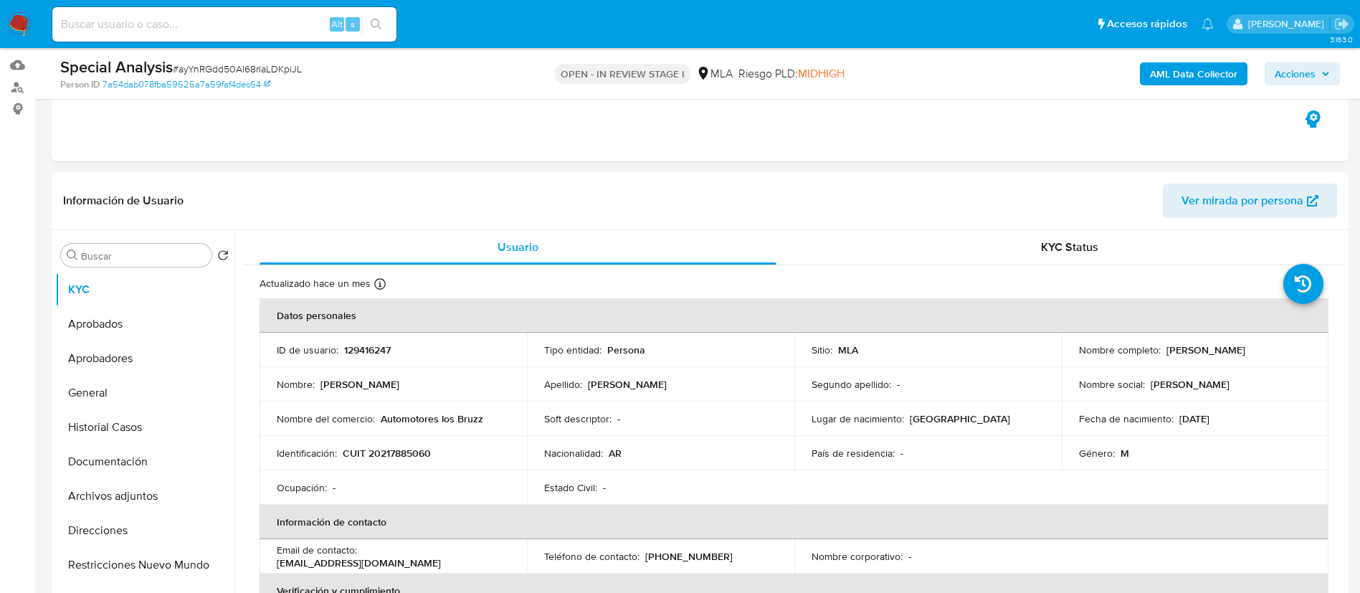
drag, startPoint x: 1160, startPoint y: 352, endPoint x: 1298, endPoint y: 362, distance: 138.7
click at [1298, 362] on td "Nombre completo : [PERSON_NAME]" at bounding box center [1195, 350] width 267 height 34
copy div "[PERSON_NAME]"
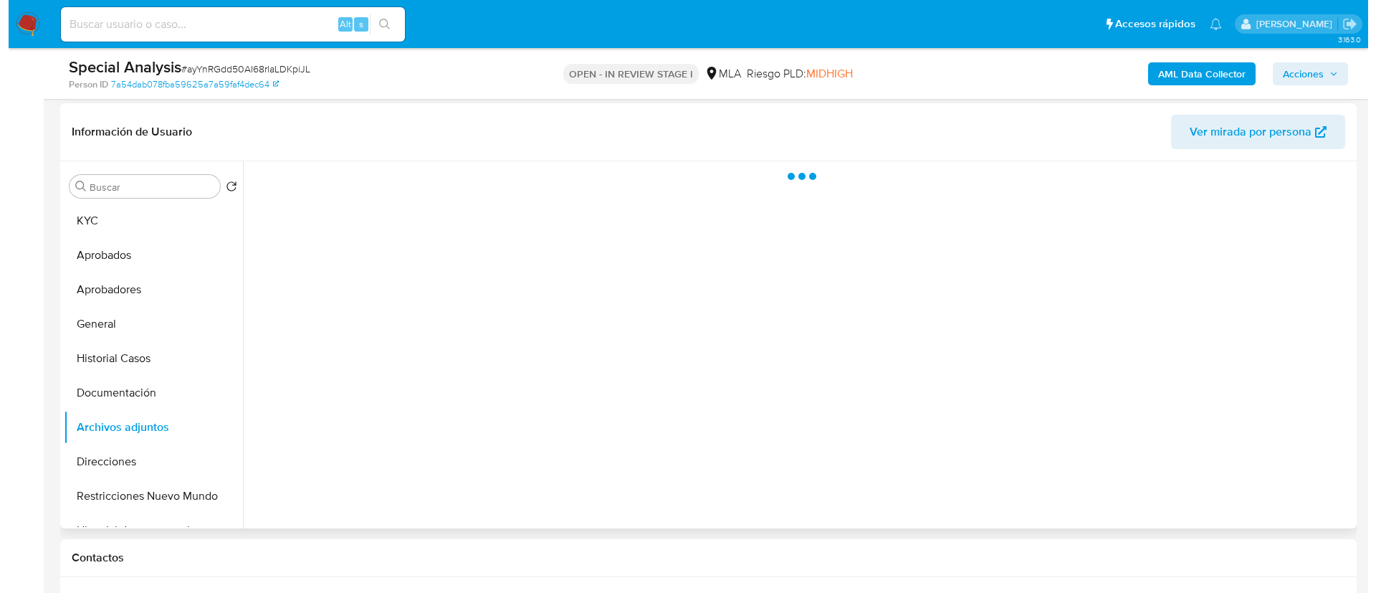
scroll to position [230, 0]
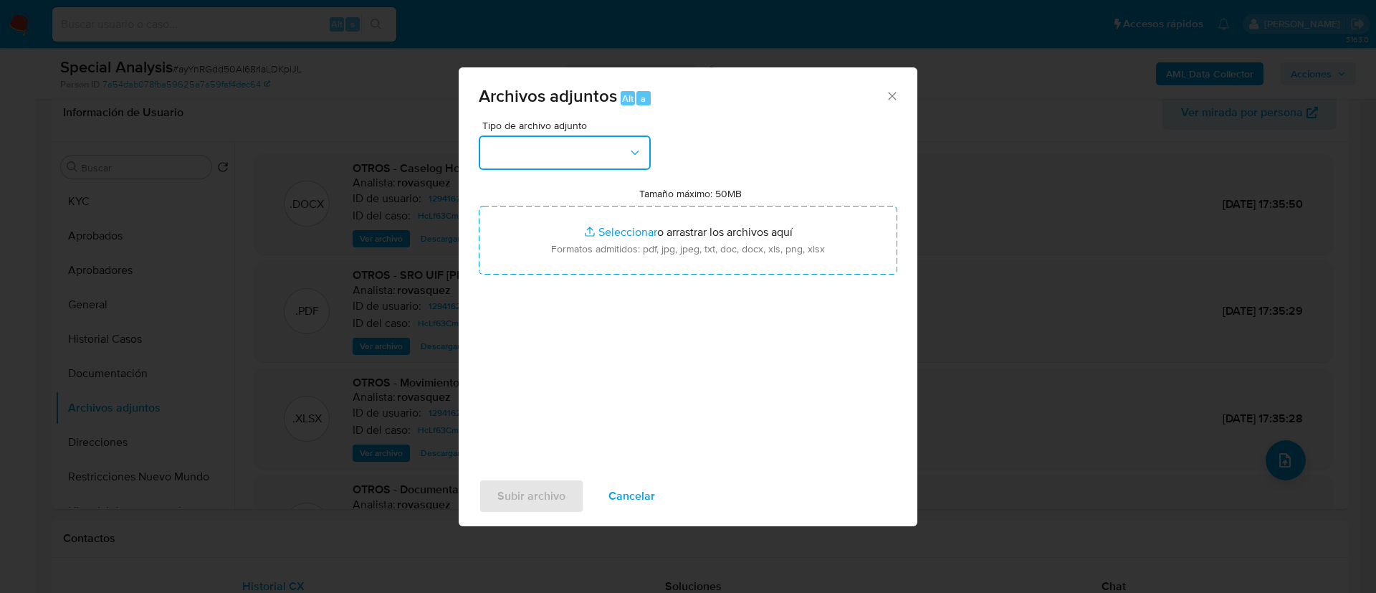
click at [557, 147] on button "button" at bounding box center [565, 152] width 172 height 34
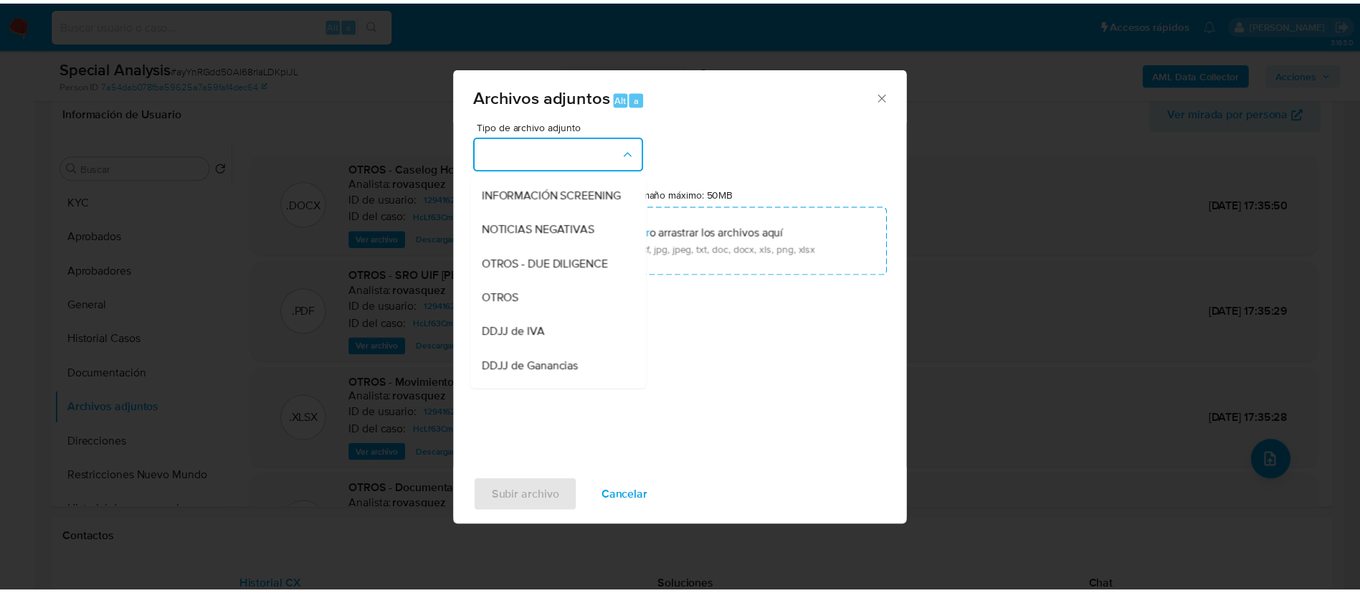
scroll to position [173, 0]
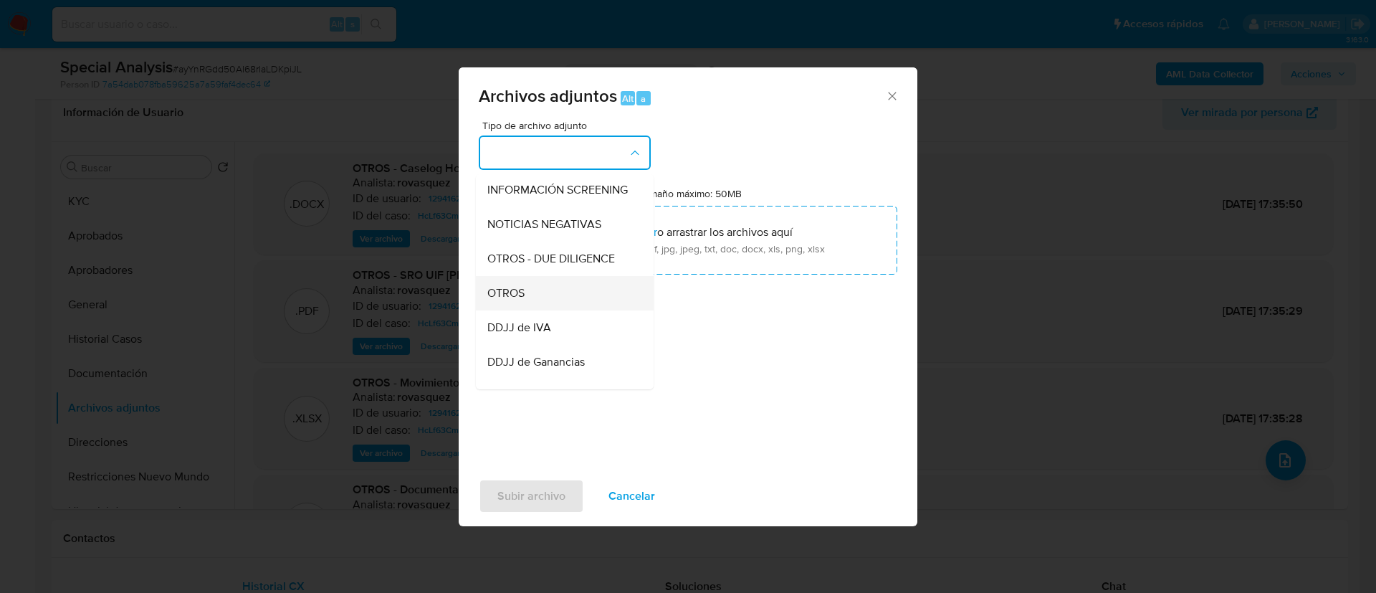
click at [518, 300] on span "OTROS" at bounding box center [505, 293] width 37 height 14
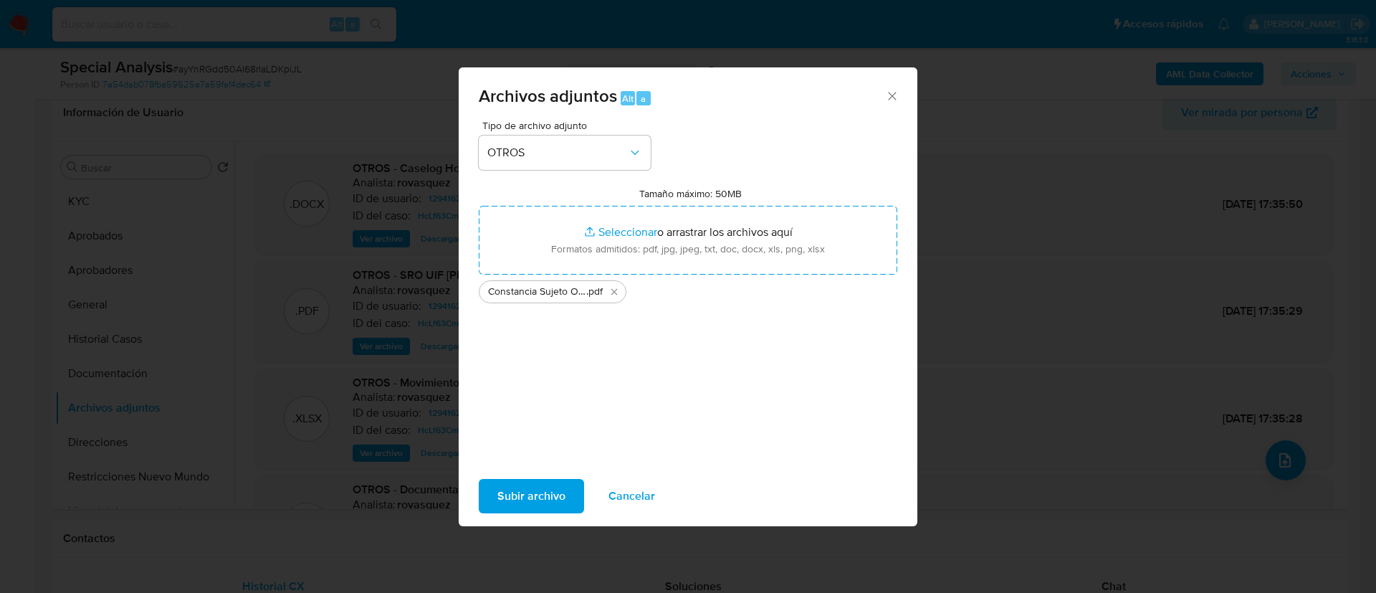
click at [579, 401] on div "Tipo de archivo adjunto OTROS Tamaño máximo: 50MB Seleccionar archivos Seleccio…" at bounding box center [688, 289] width 419 height 338
click at [523, 492] on span "Subir archivo" at bounding box center [532, 496] width 68 height 32
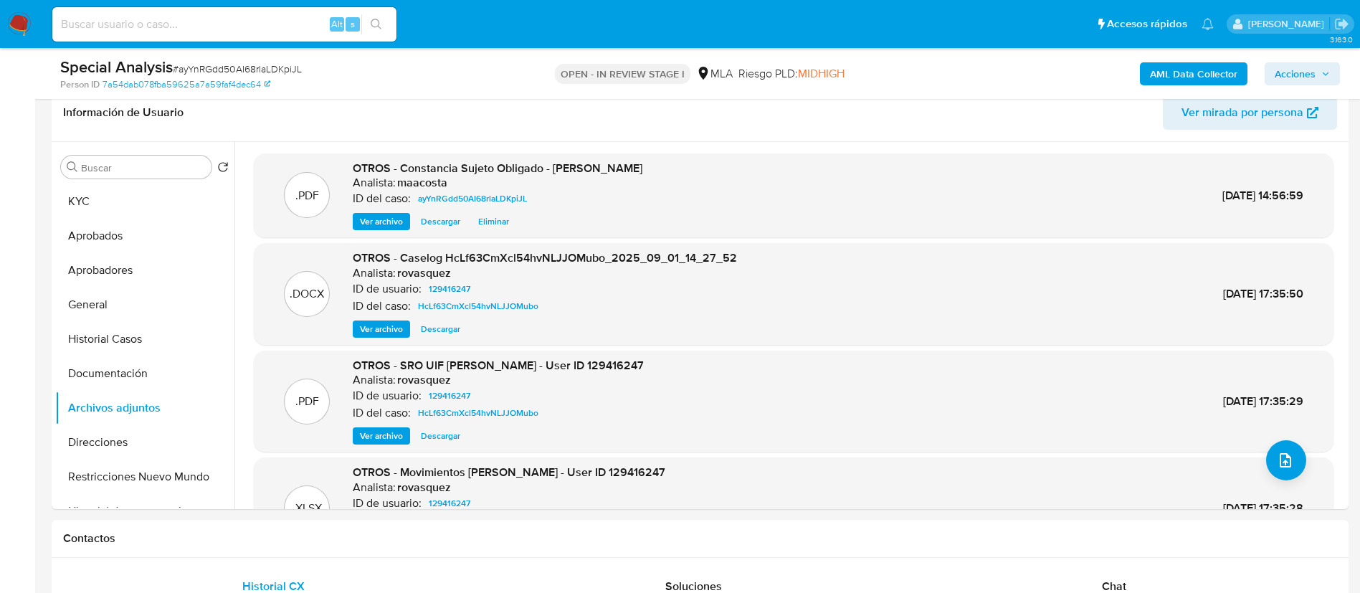
click at [1309, 66] on span "Acciones" at bounding box center [1295, 73] width 41 height 23
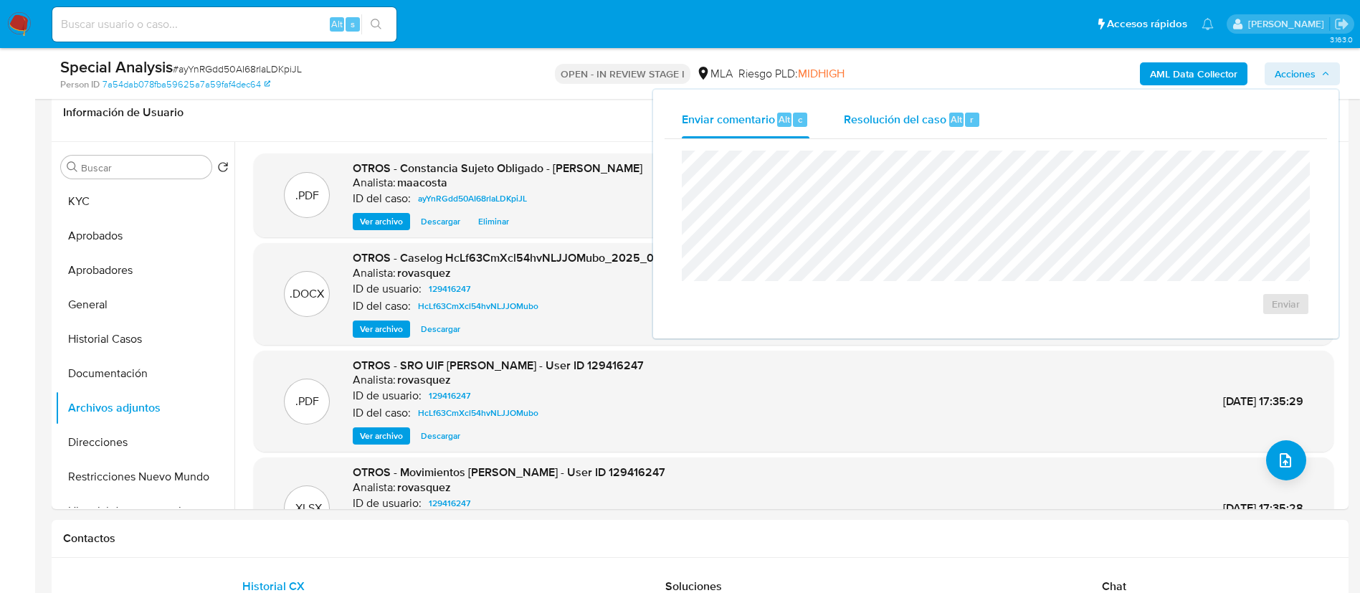
click at [912, 130] on div "Resolución del caso Alt r" at bounding box center [912, 119] width 137 height 37
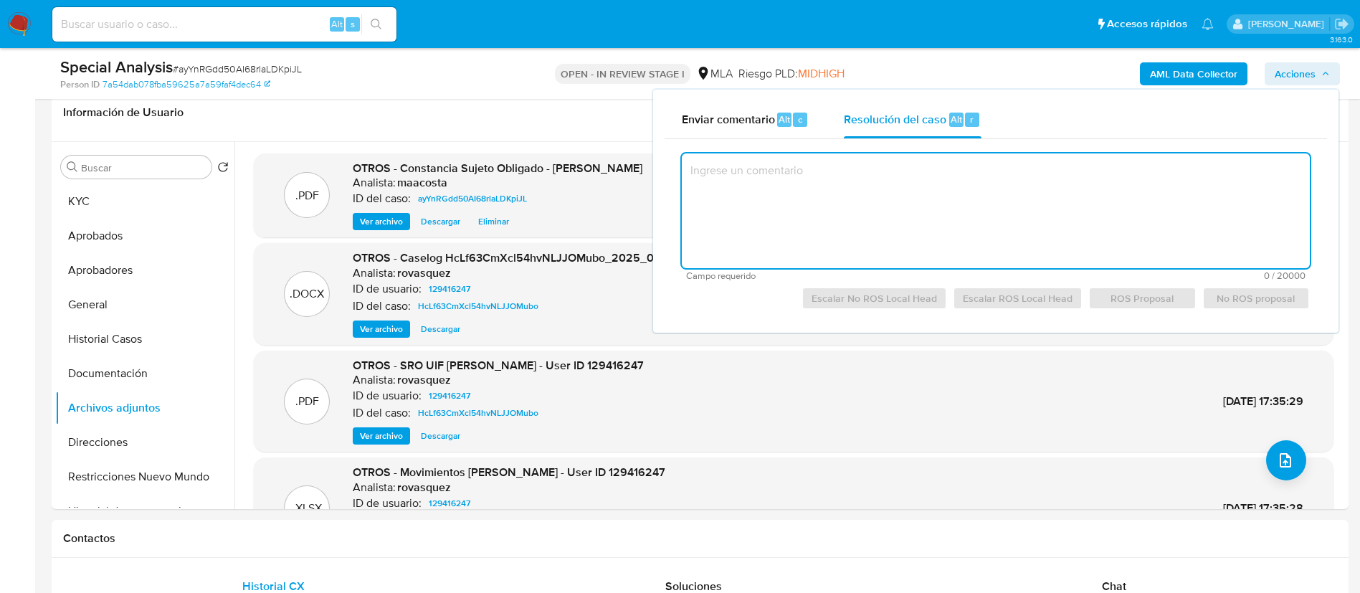
click at [884, 222] on textarea at bounding box center [996, 210] width 628 height 115
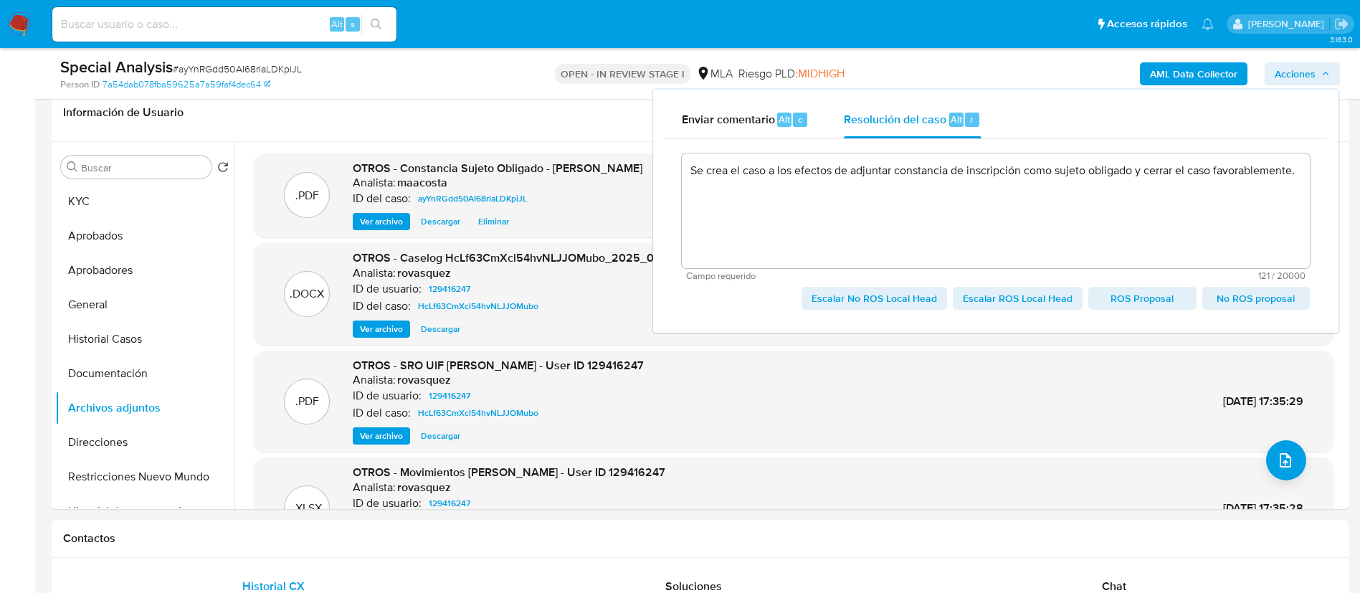
click at [879, 295] on span "Escalar No ROS Local Head" at bounding box center [873, 298] width 125 height 20
type textarea "Se crea el caso a los efectos de adjuntar constancia de inscripción como sujeto…"
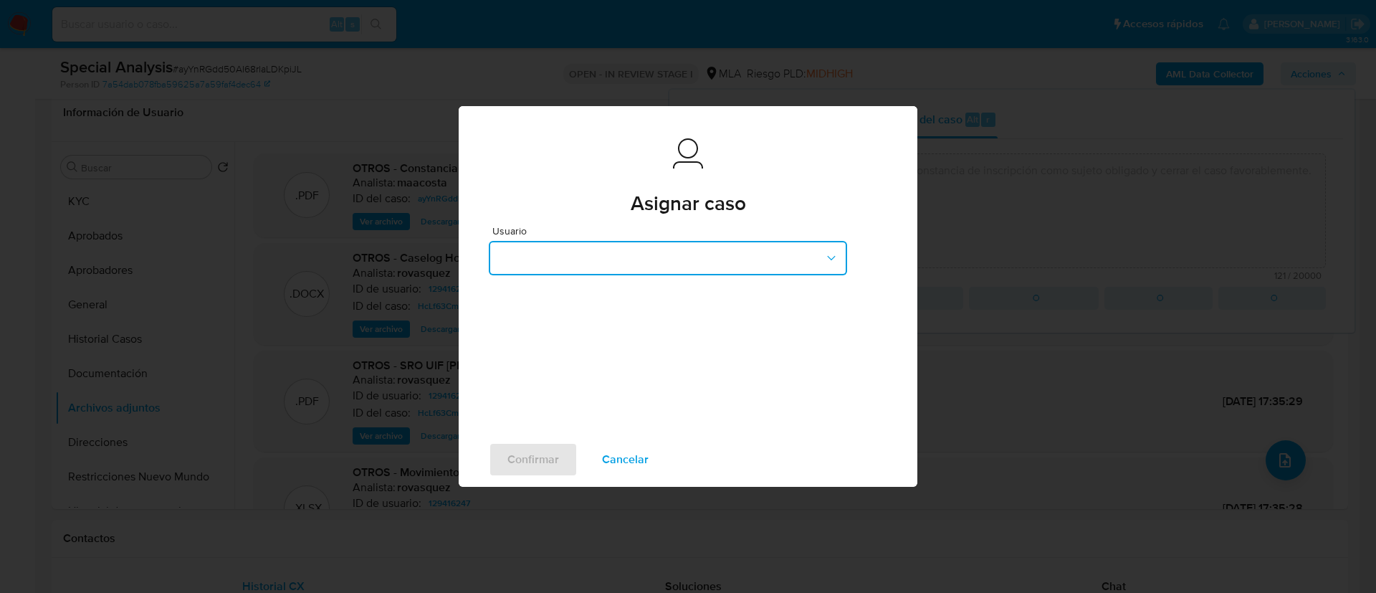
click at [533, 251] on button "button" at bounding box center [668, 258] width 358 height 34
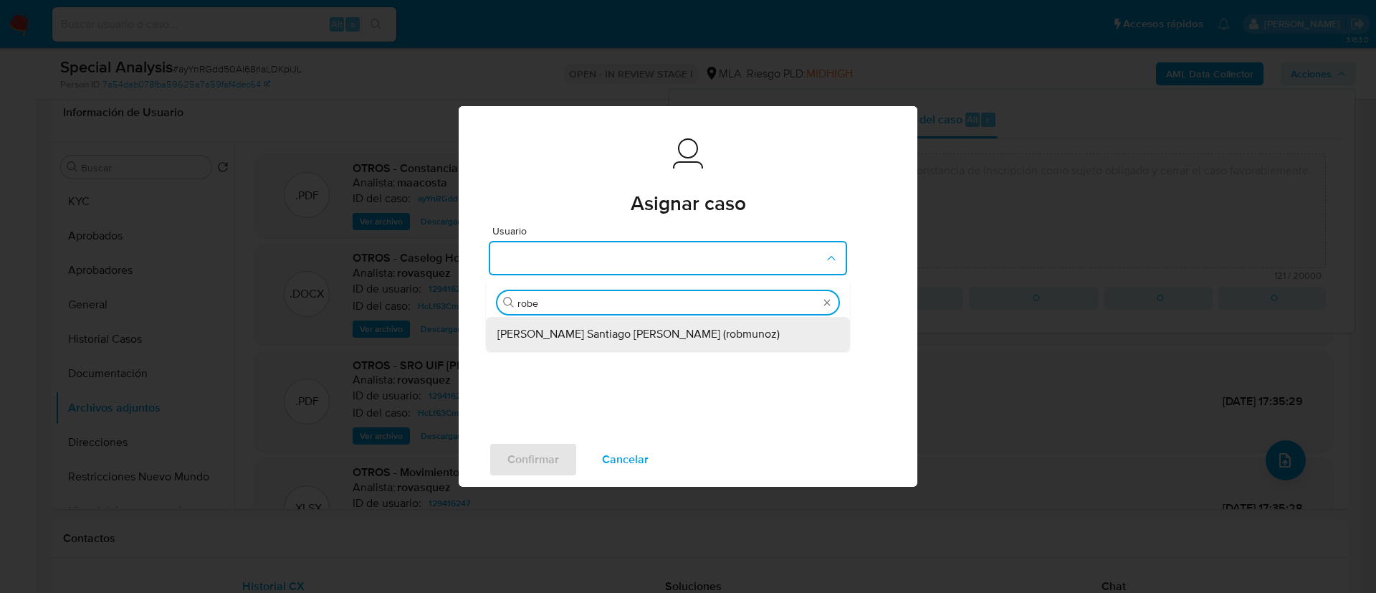
type input "rob"
drag, startPoint x: 537, startPoint y: 325, endPoint x: 558, endPoint y: 333, distance: 22.9
click at [558, 333] on span "Roberto Santiago Munoz (robmunoz)" at bounding box center [639, 334] width 282 height 14
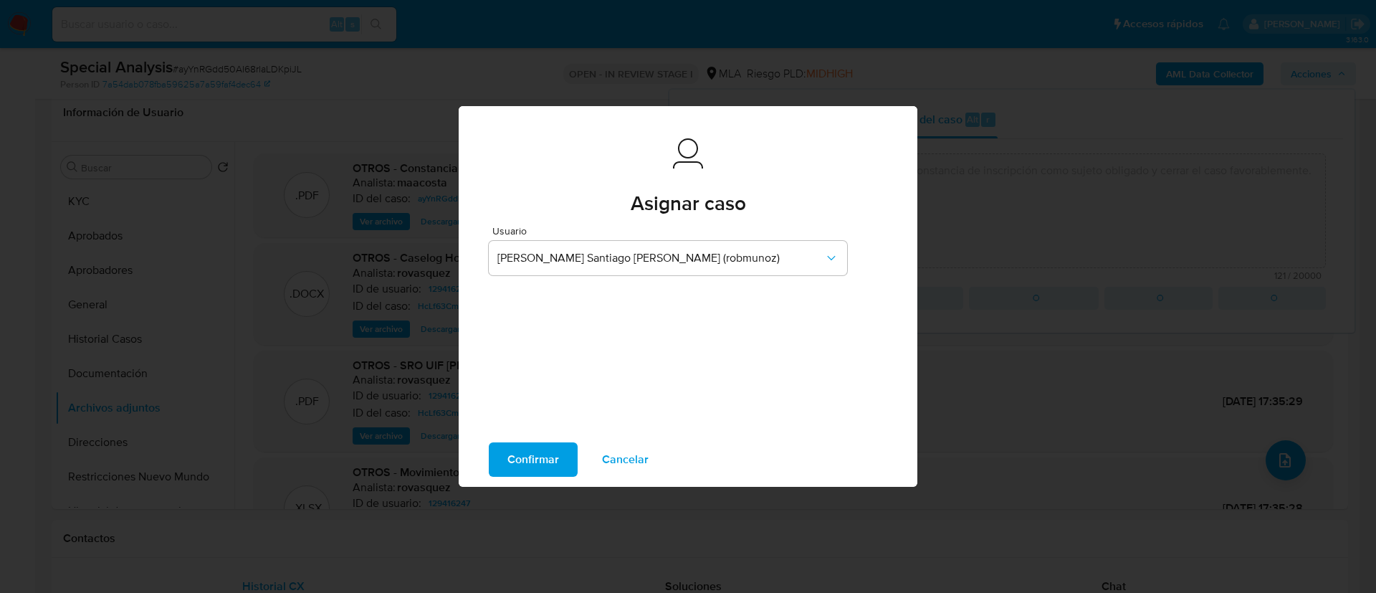
click at [513, 460] on span "Confirmar" at bounding box center [534, 460] width 52 height 32
type textarea "Se crea el caso a los efectos de adjuntar constancia de inscripción como sujeto…"
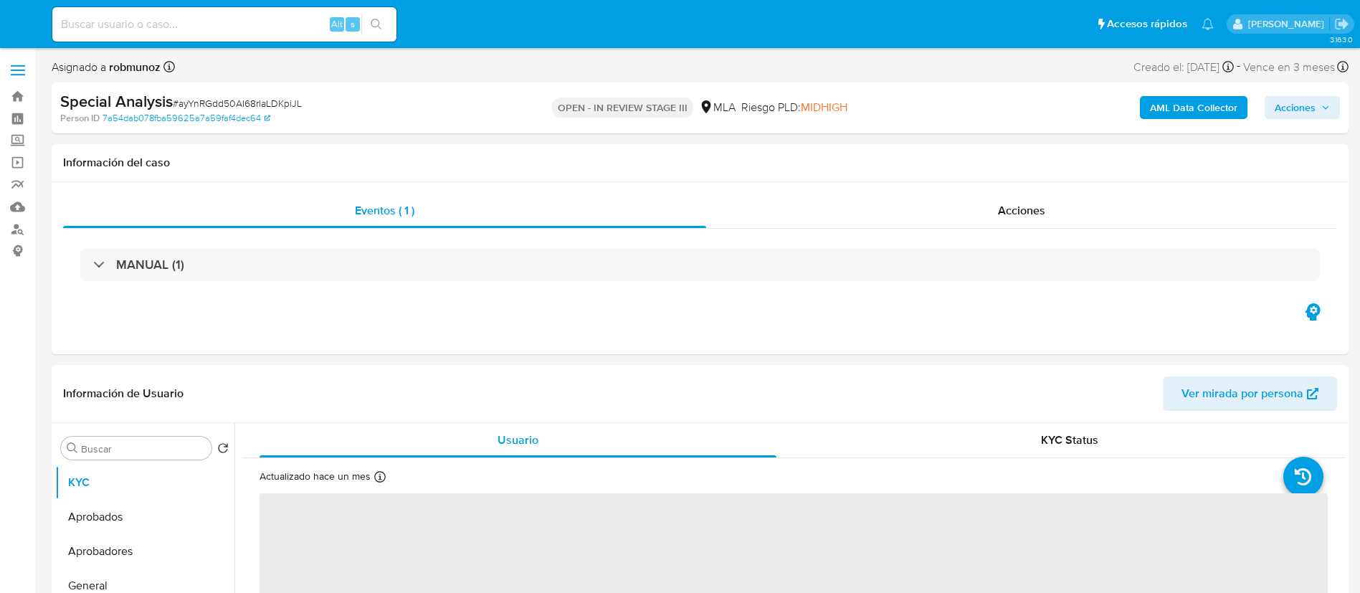
select select "10"
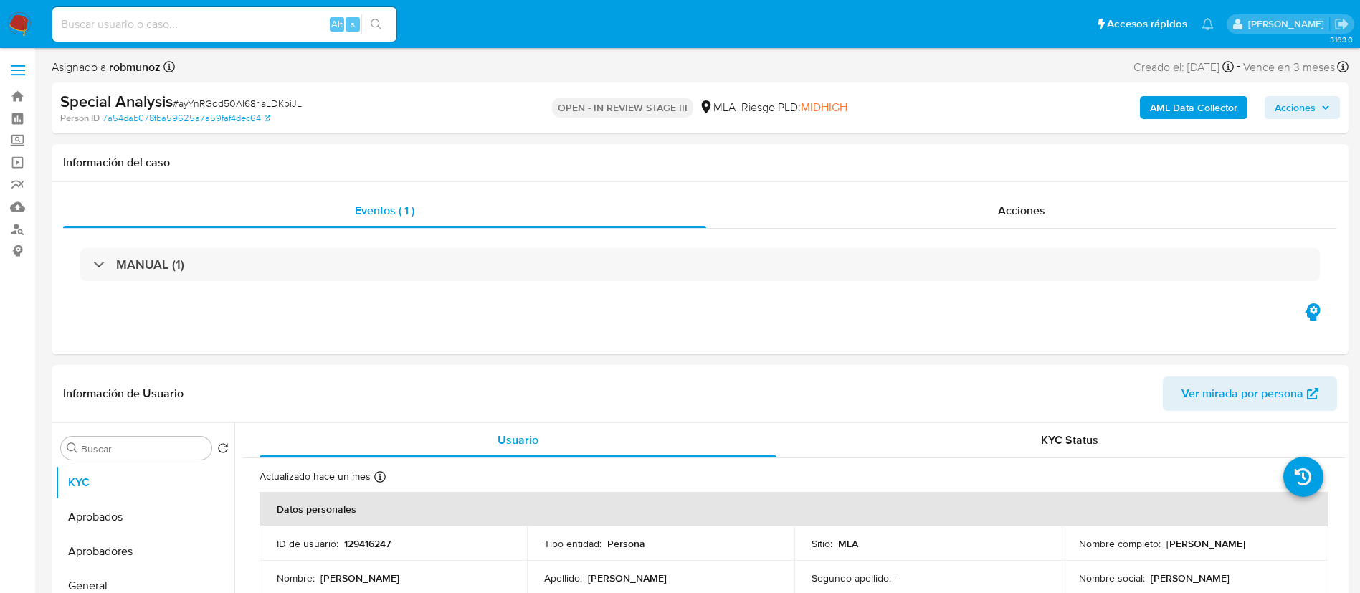
paste input "71913359"
click at [237, 27] on input "71913359" at bounding box center [224, 24] width 344 height 19
type input "71913359"
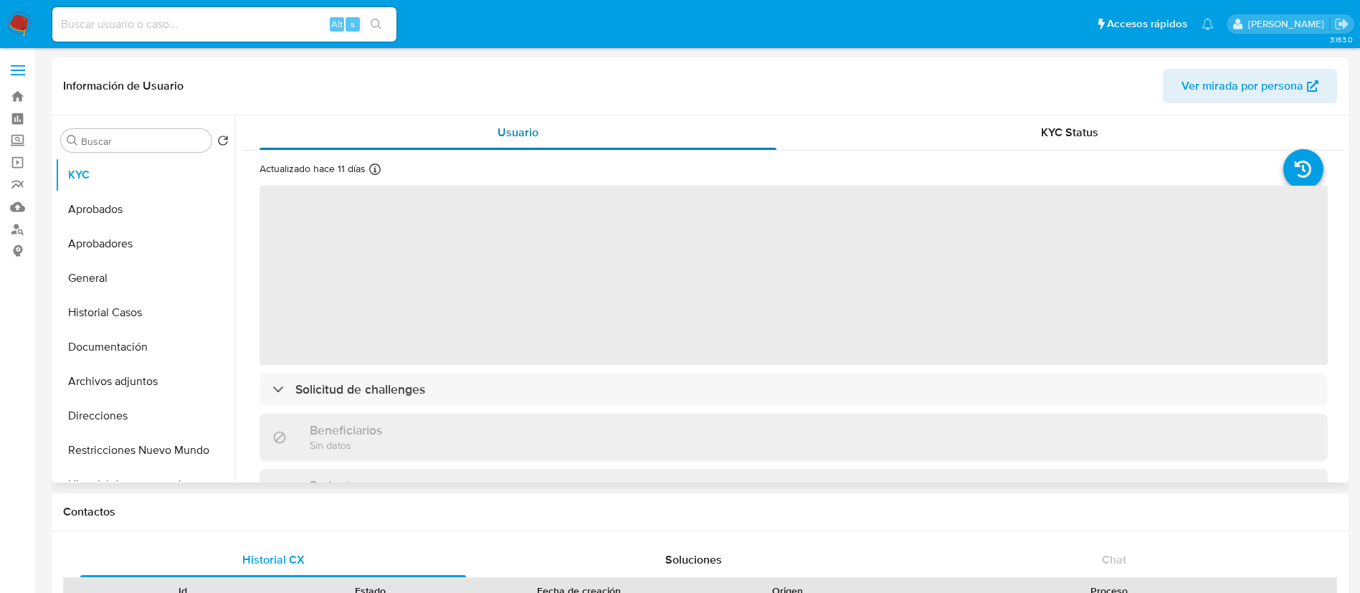
select select "10"
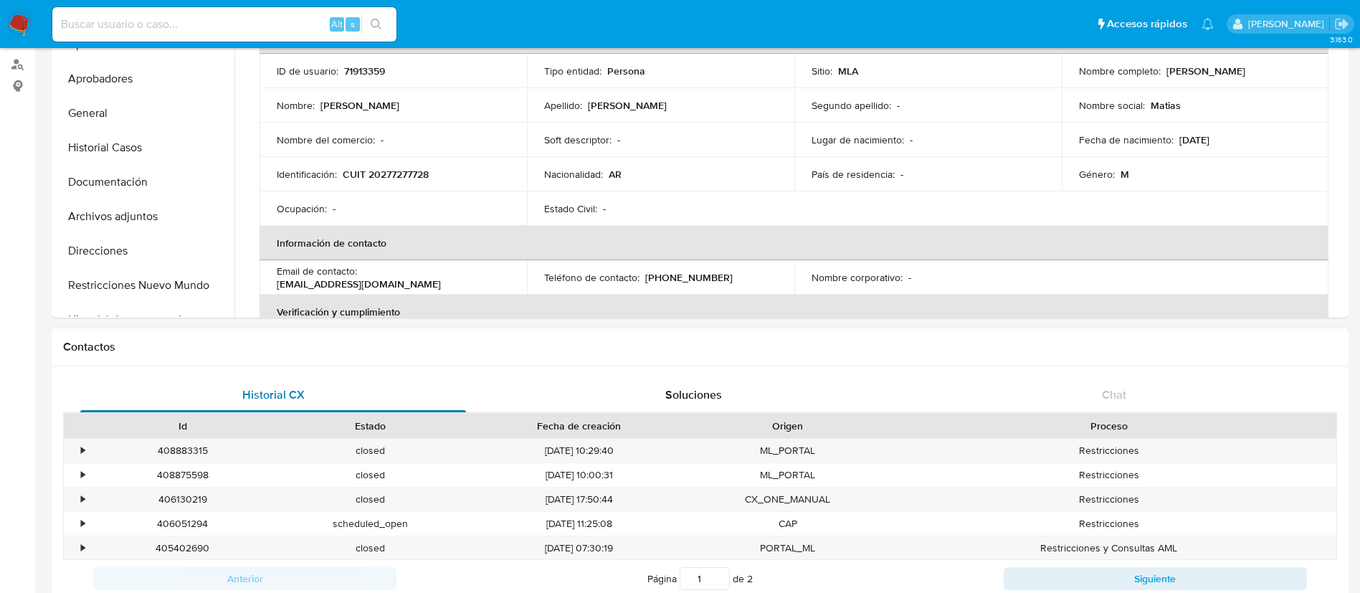
scroll to position [166, 0]
click at [407, 174] on p "CUIT 20277277728" at bounding box center [386, 173] width 86 height 13
copy p "20277277728"
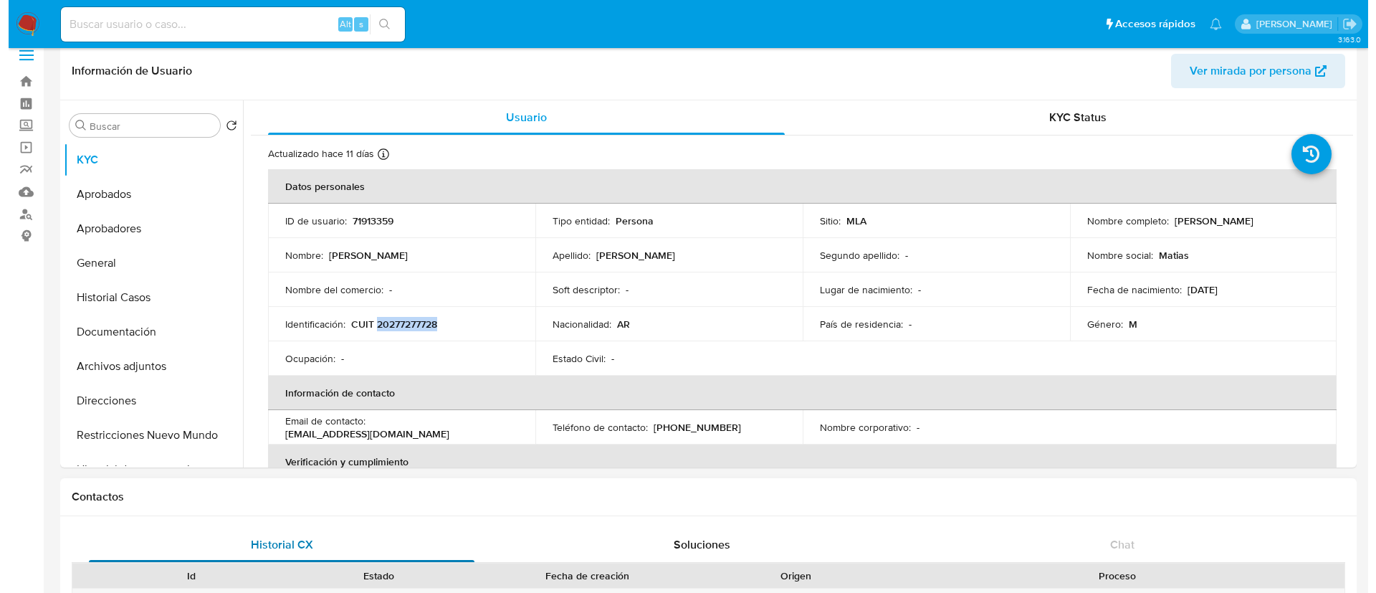
scroll to position [6, 0]
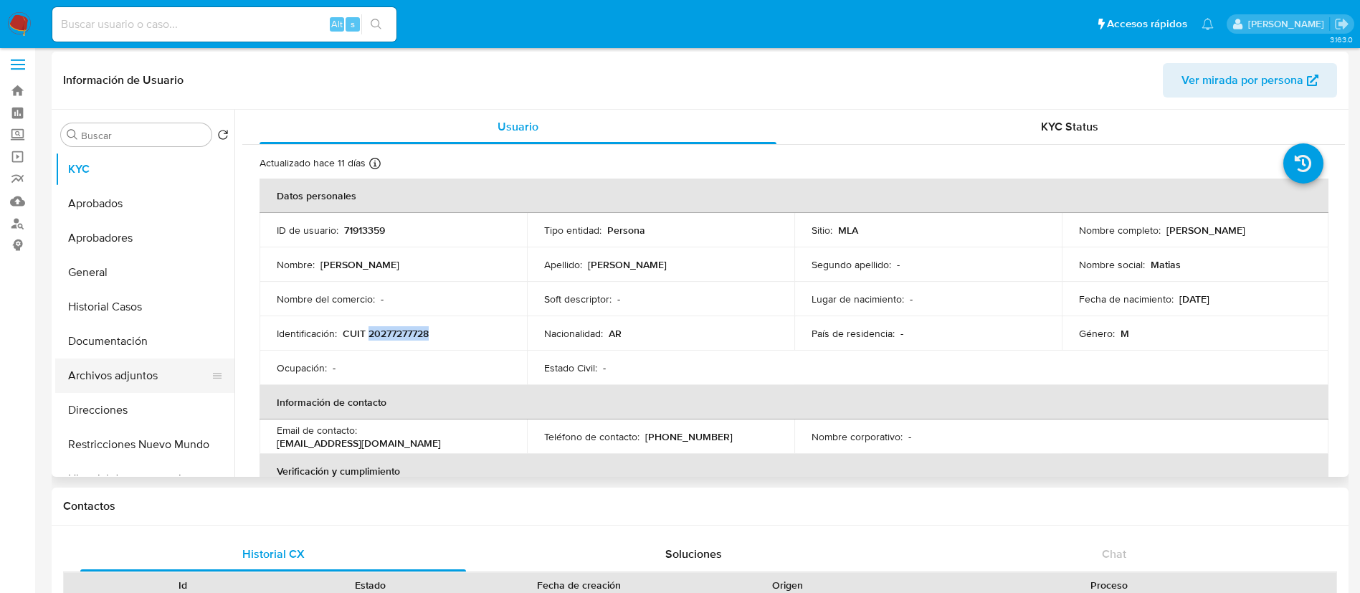
click at [125, 368] on button "Archivos adjuntos" at bounding box center [139, 375] width 168 height 34
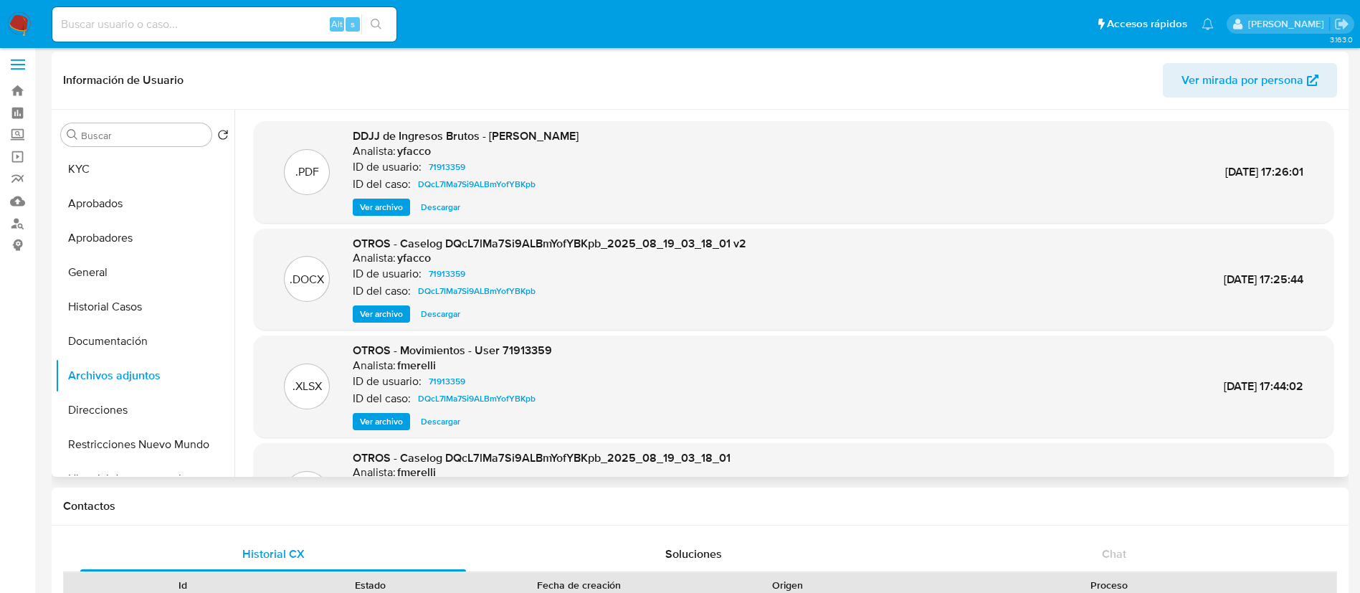
click at [384, 313] on span "Ver archivo" at bounding box center [381, 314] width 43 height 14
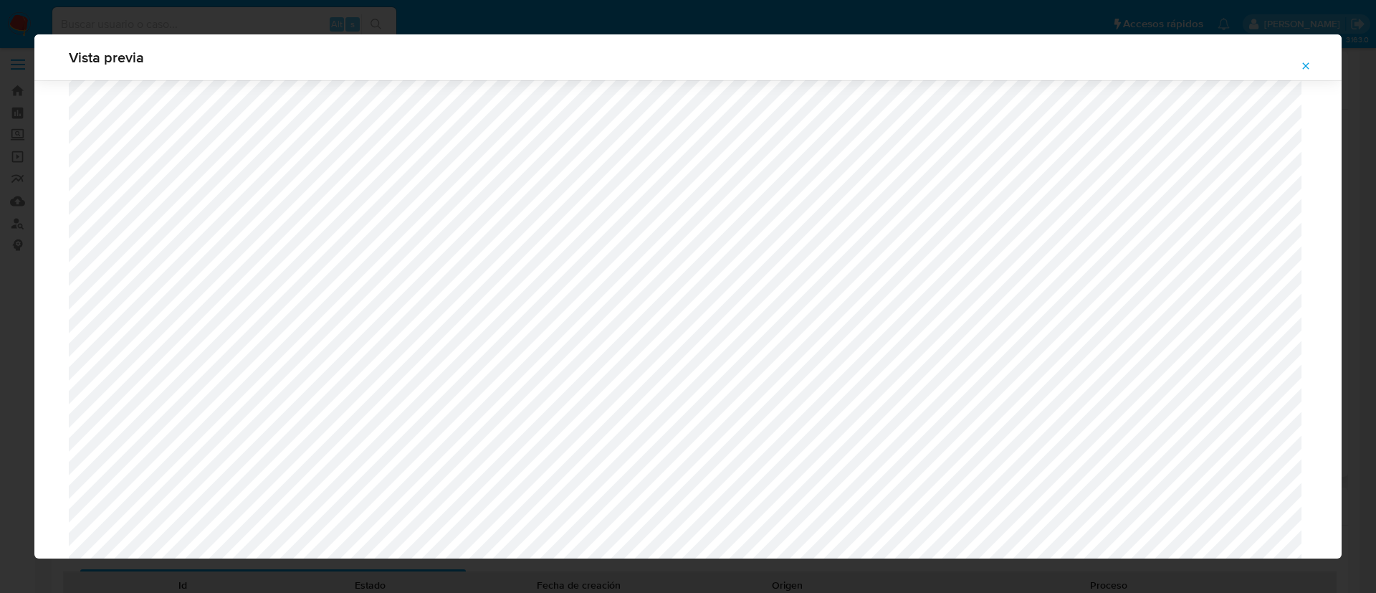
scroll to position [1274, 0]
click at [0, 290] on div "Vista previa" at bounding box center [688, 296] width 1376 height 593
click at [1306, 65] on icon "Attachment preview" at bounding box center [1305, 65] width 11 height 11
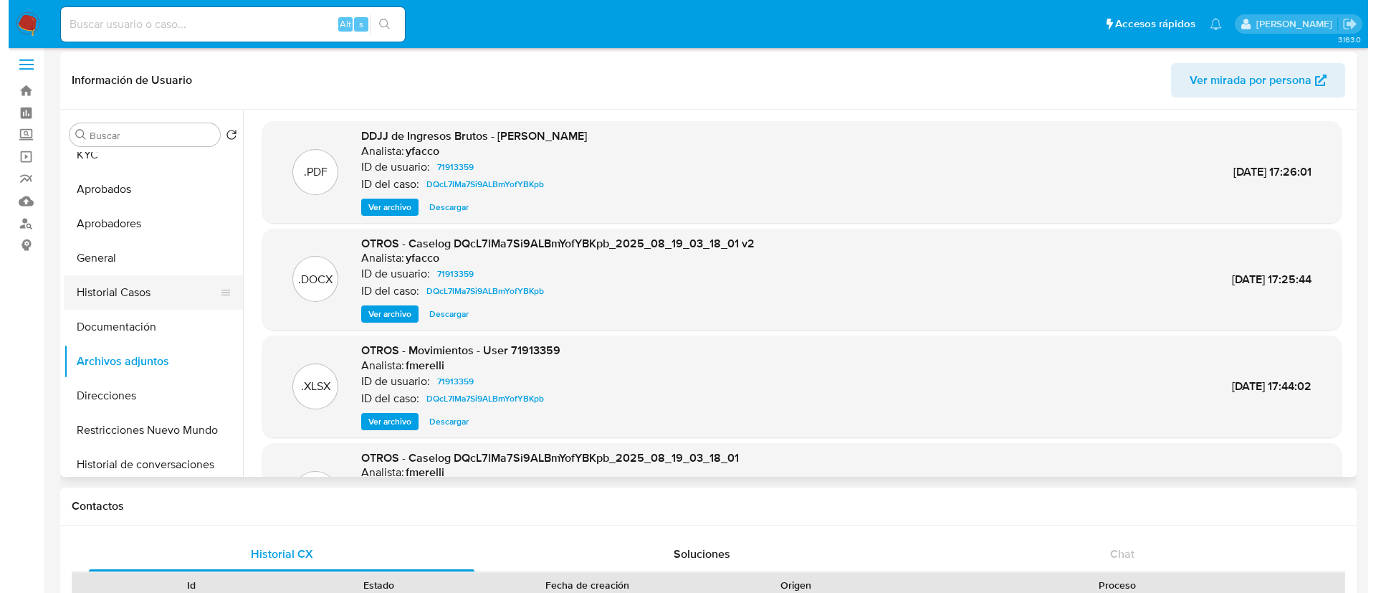
scroll to position [11, 0]
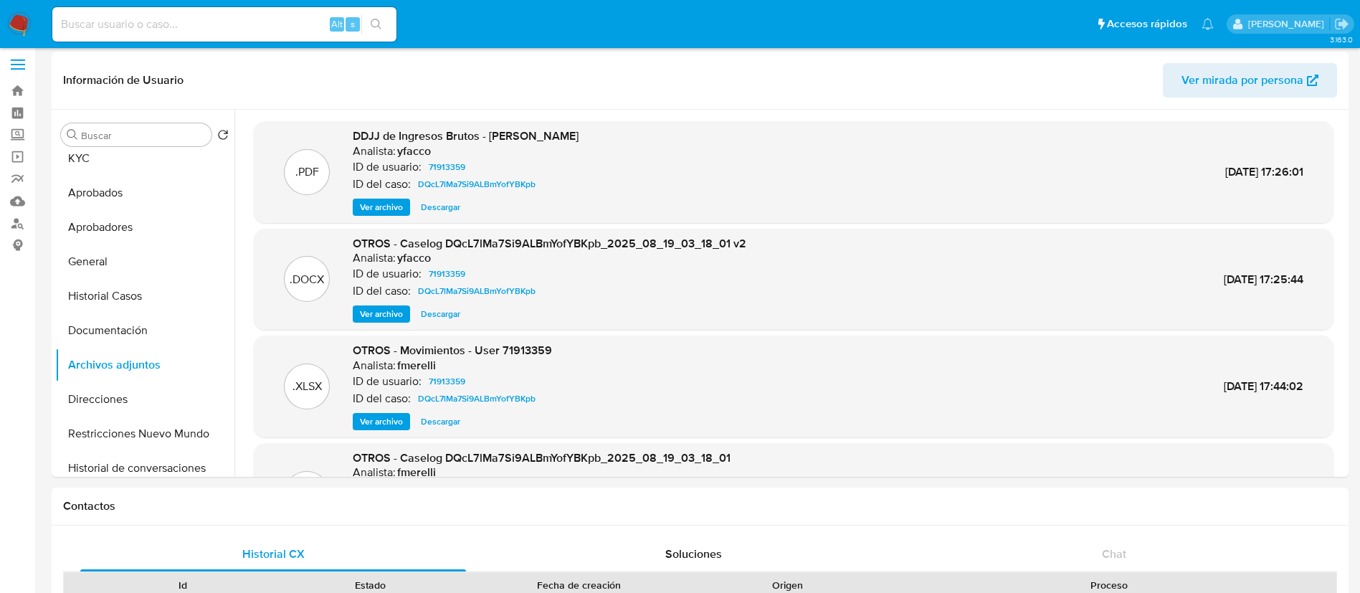
click at [375, 203] on span "Ver archivo" at bounding box center [381, 207] width 43 height 14
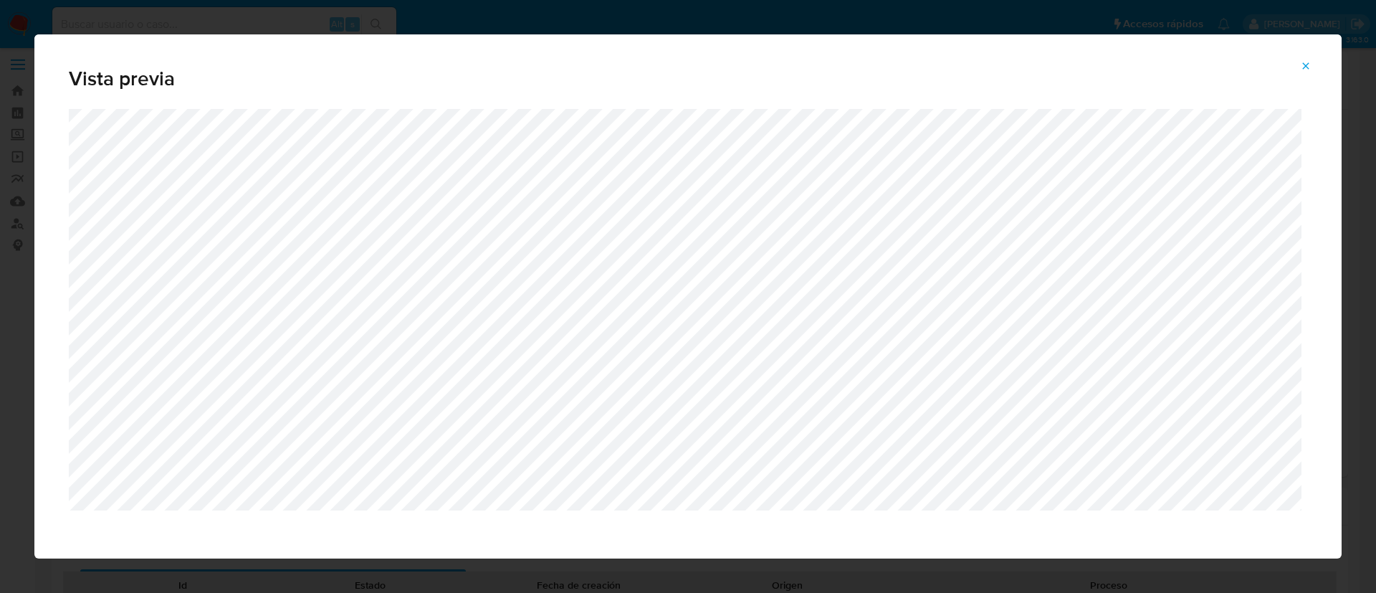
click at [1302, 64] on icon "Attachment preview" at bounding box center [1305, 65] width 11 height 11
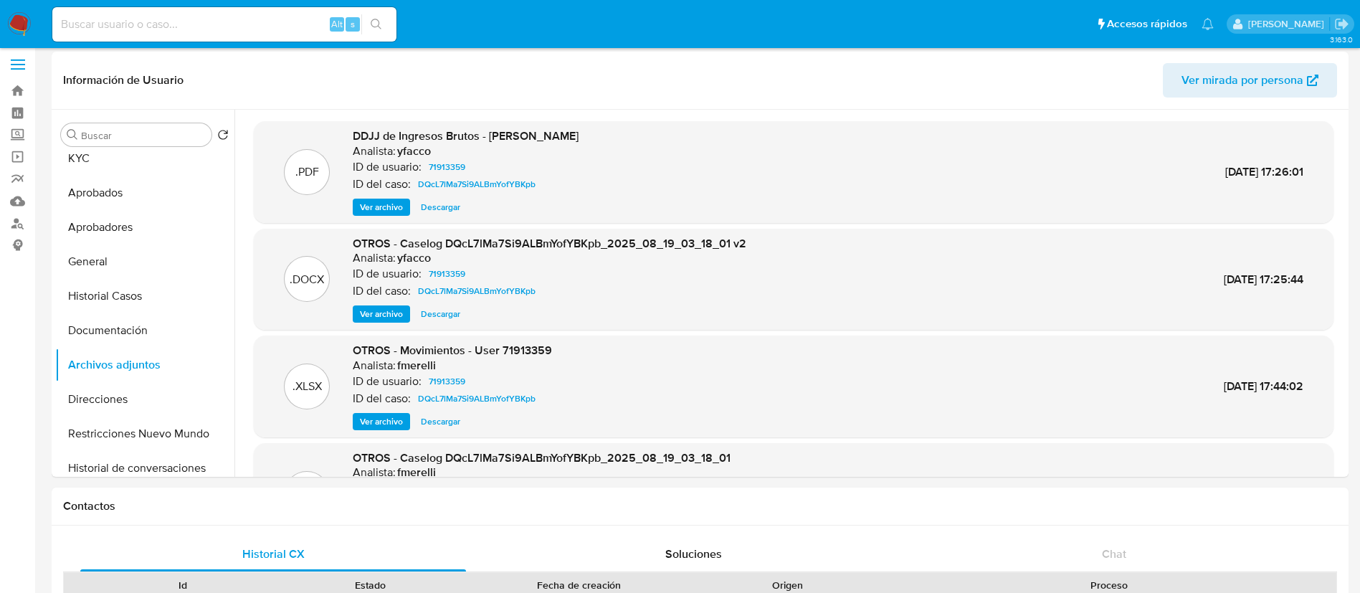
click at [375, 307] on span "Ver archivo" at bounding box center [381, 314] width 43 height 14
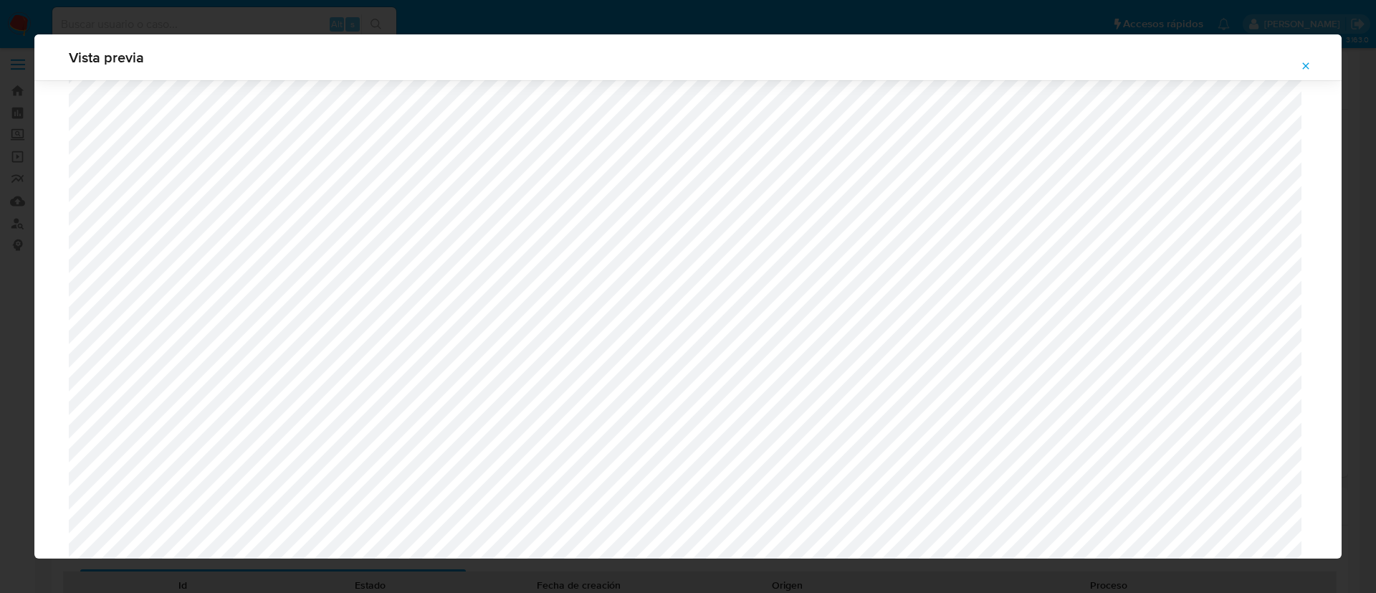
scroll to position [1339, 0]
click at [1310, 60] on icon "Attachment preview" at bounding box center [1305, 65] width 11 height 11
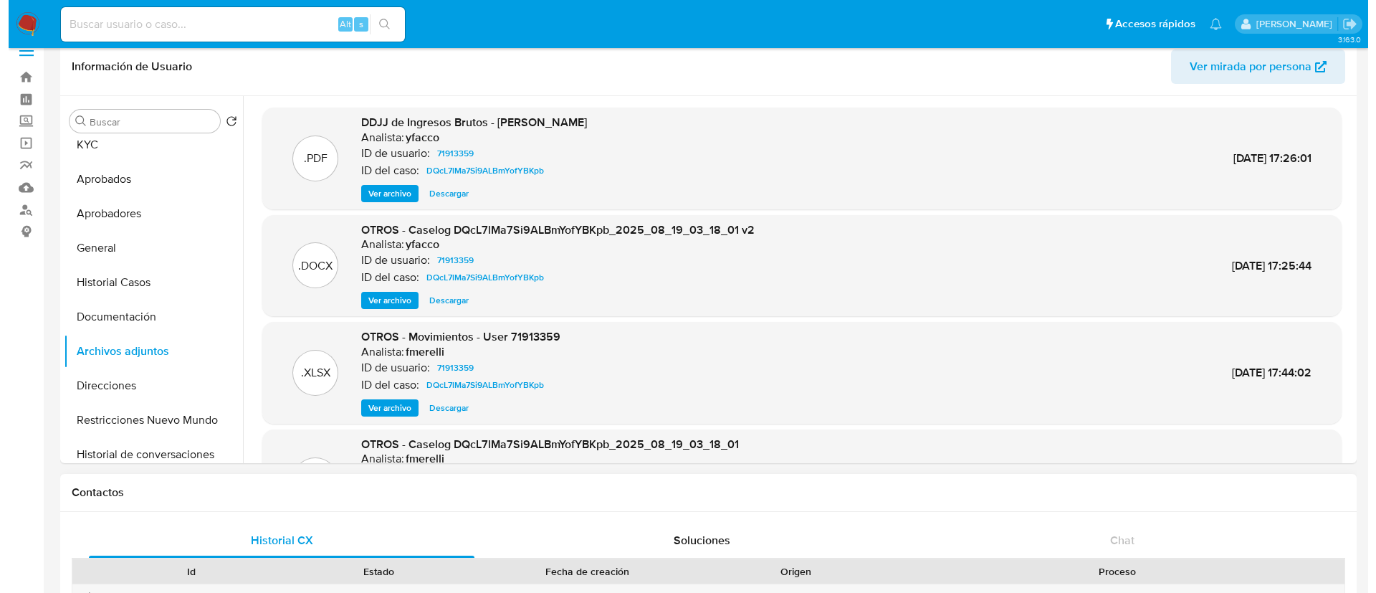
scroll to position [15, 0]
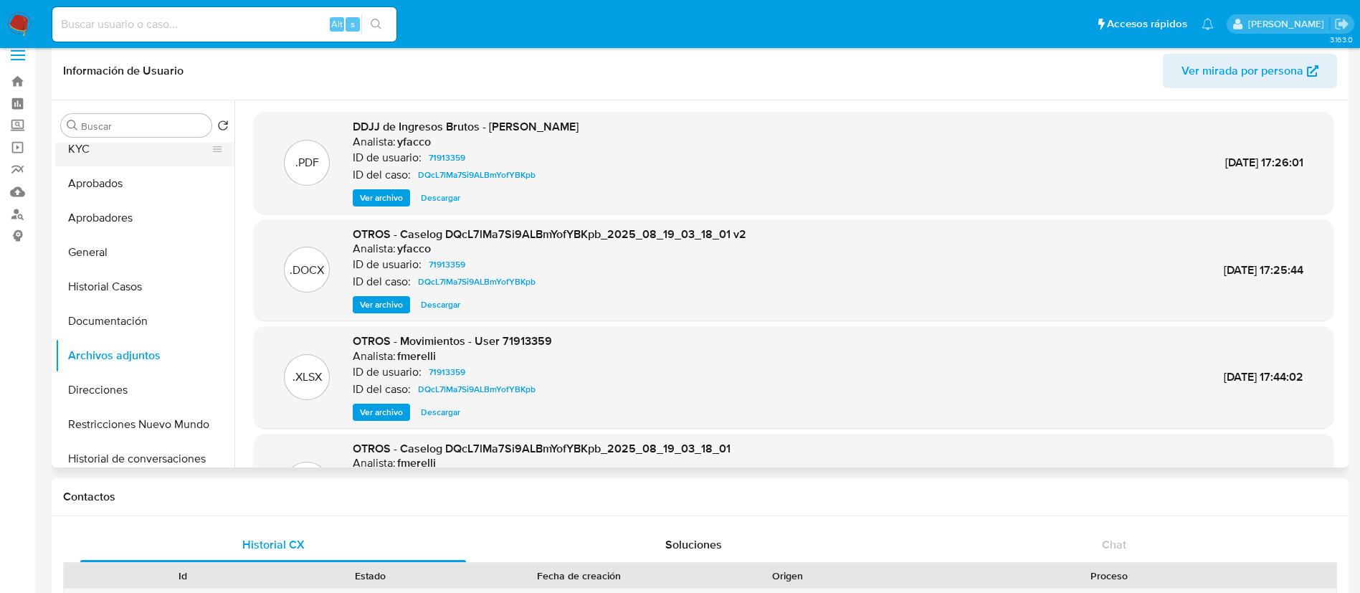
click at [92, 146] on button "KYC" at bounding box center [139, 149] width 168 height 34
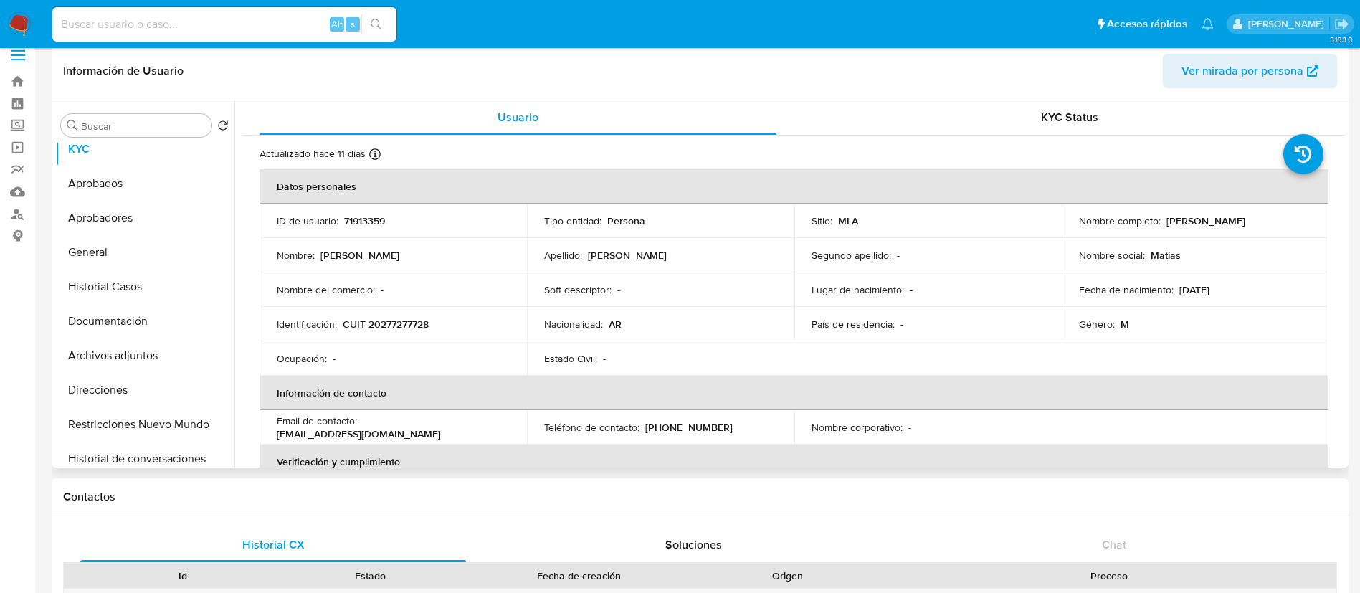
drag, startPoint x: 1162, startPoint y: 222, endPoint x: 1305, endPoint y: 219, distance: 142.7
click at [1305, 219] on div "Nombre completo : Matias Leandro Simoniello" at bounding box center [1195, 220] width 233 height 13
copy p "[PERSON_NAME]"
click at [120, 257] on button "General" at bounding box center [139, 252] width 168 height 34
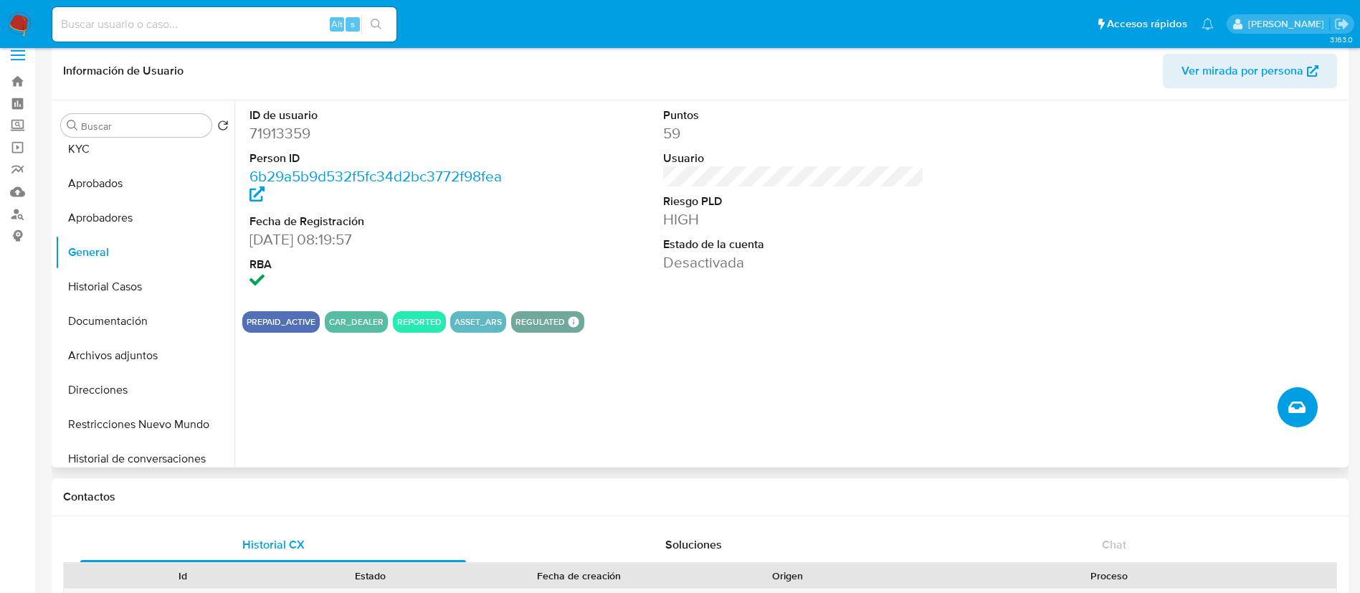
click at [1294, 399] on icon "Crear caso manual" at bounding box center [1296, 407] width 17 height 17
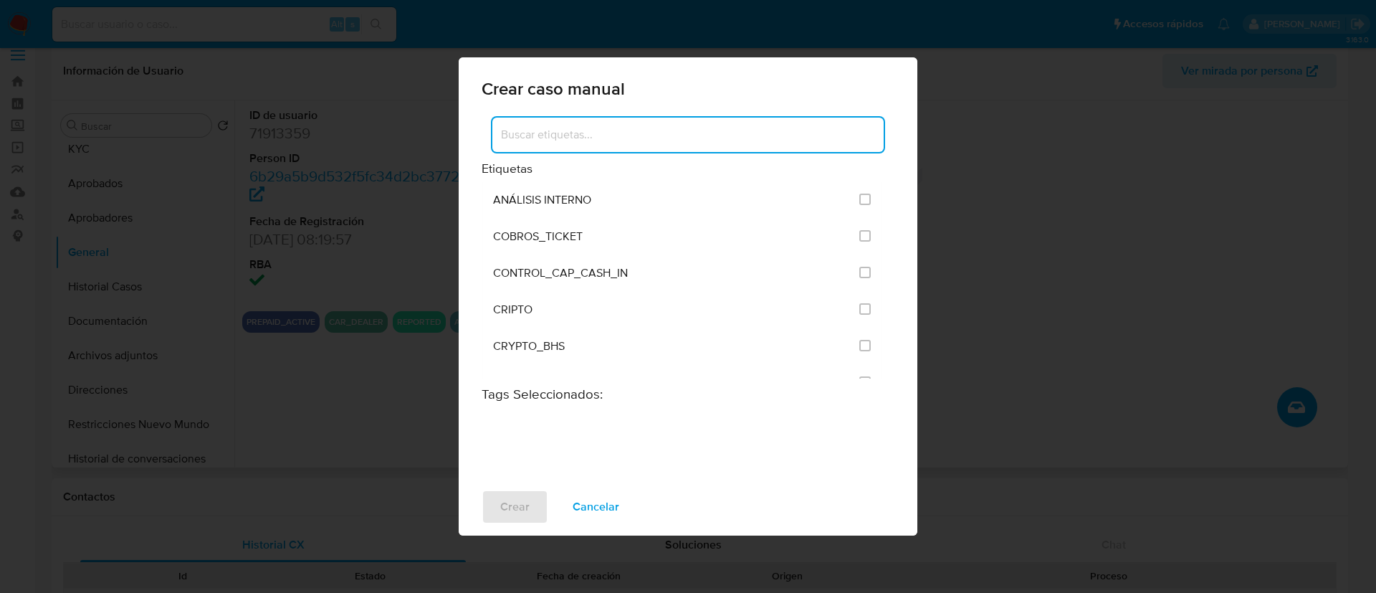
click at [561, 131] on input at bounding box center [687, 134] width 391 height 19
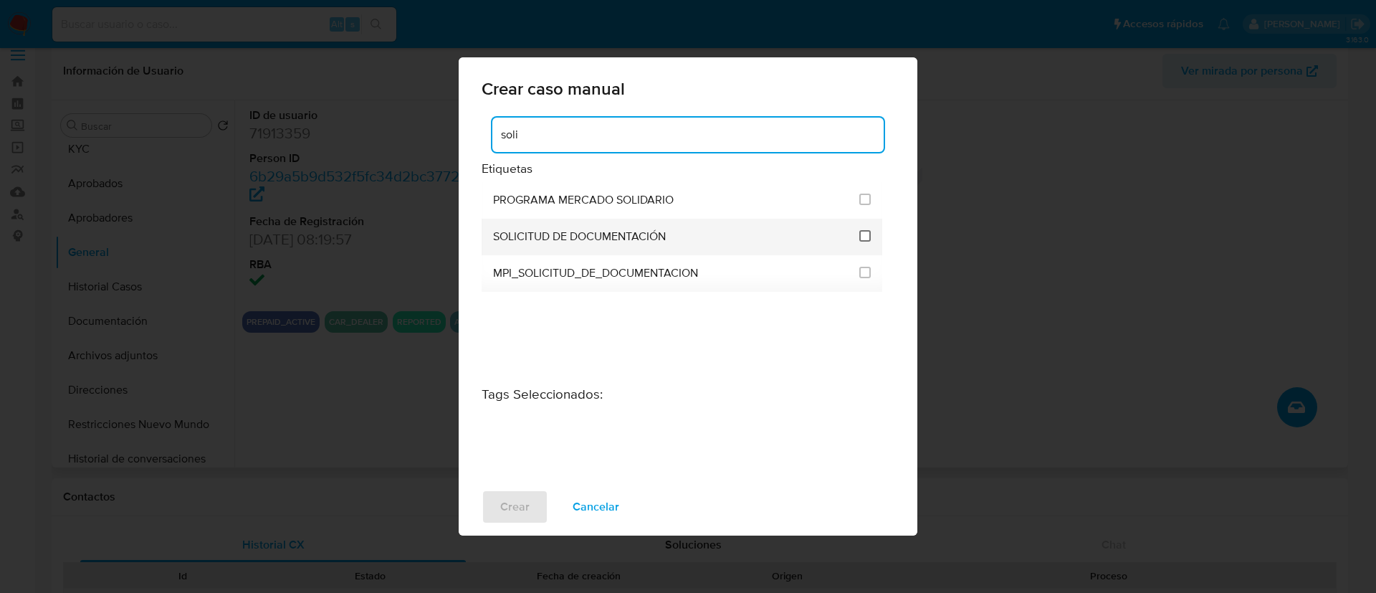
type input "soli"
click at [864, 234] on input "2677" at bounding box center [865, 235] width 11 height 11
checkbox input "true"
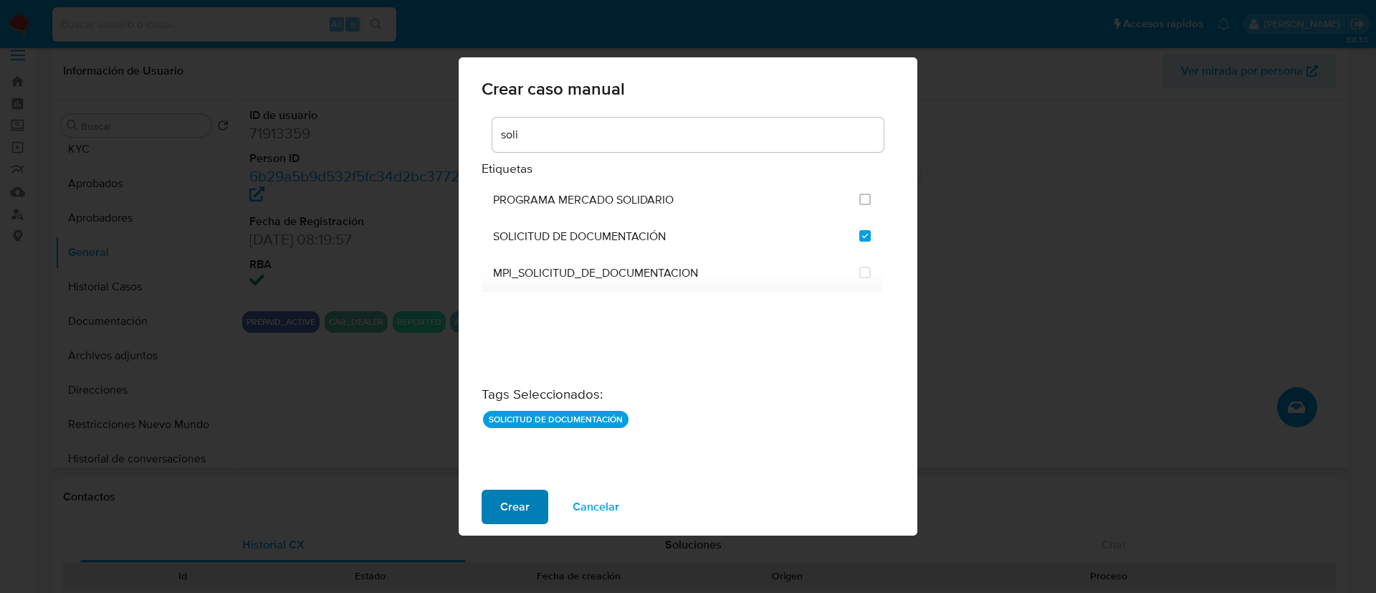
drag, startPoint x: 518, startPoint y: 503, endPoint x: 528, endPoint y: 508, distance: 11.6
click at [528, 508] on span "Crear" at bounding box center [514, 507] width 29 height 32
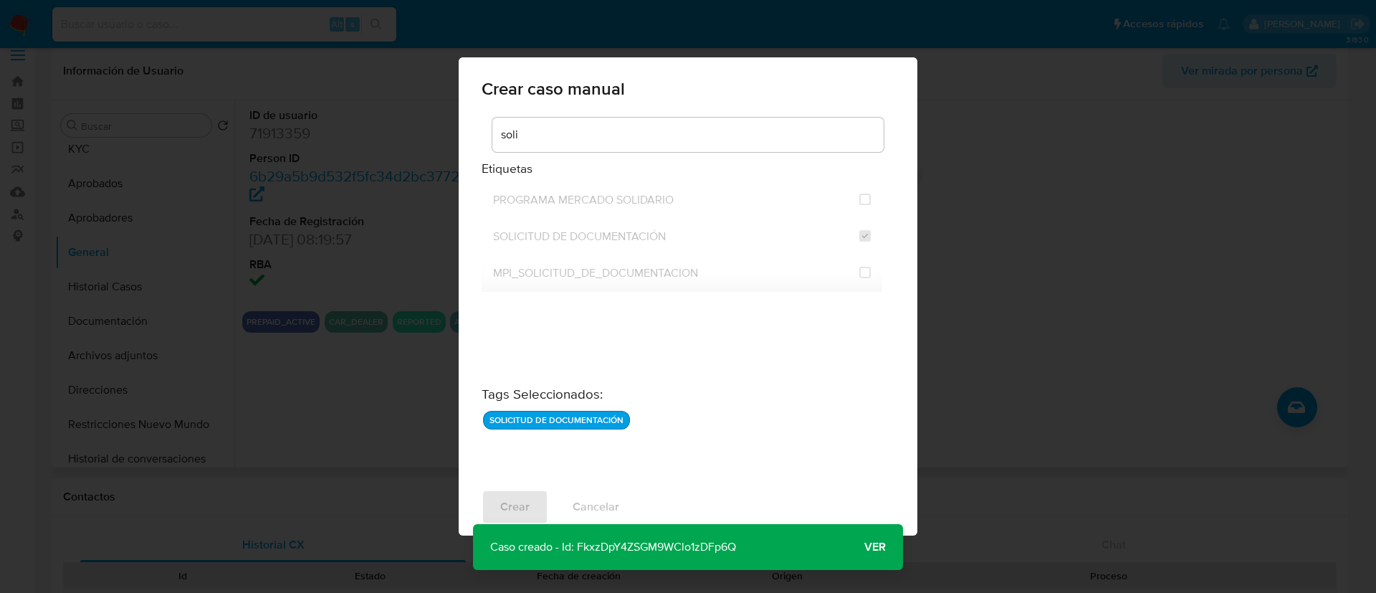
click at [872, 547] on span "Ver" at bounding box center [876, 547] width 22 height 0
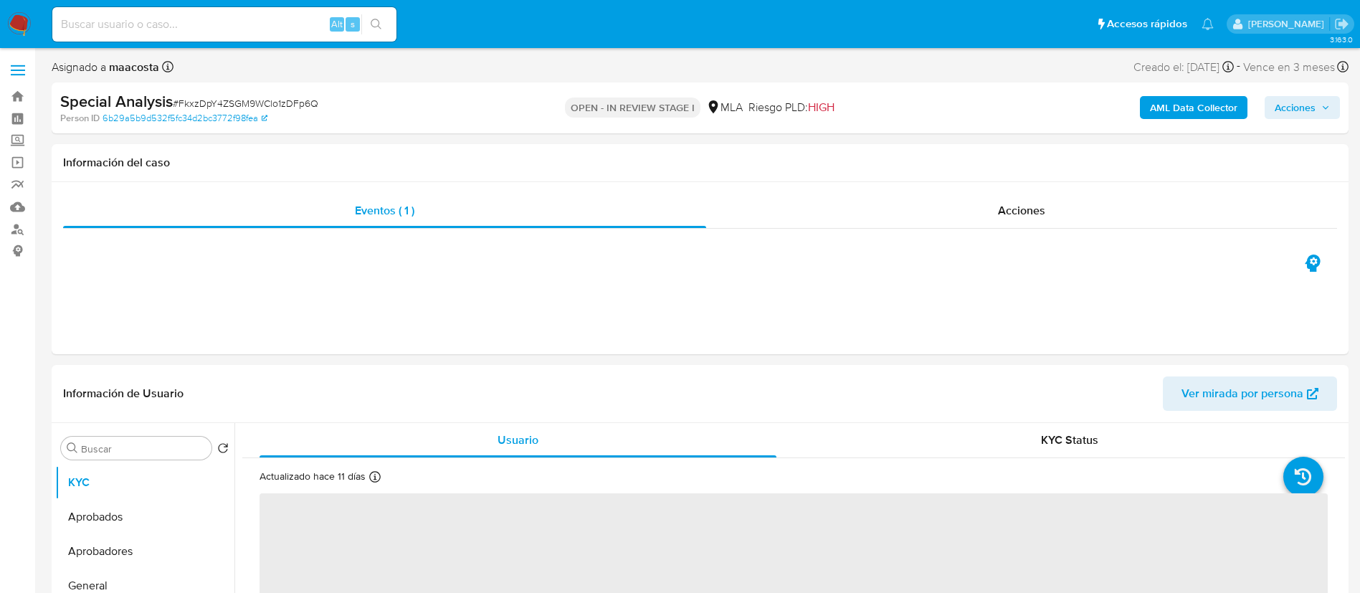
select select "10"
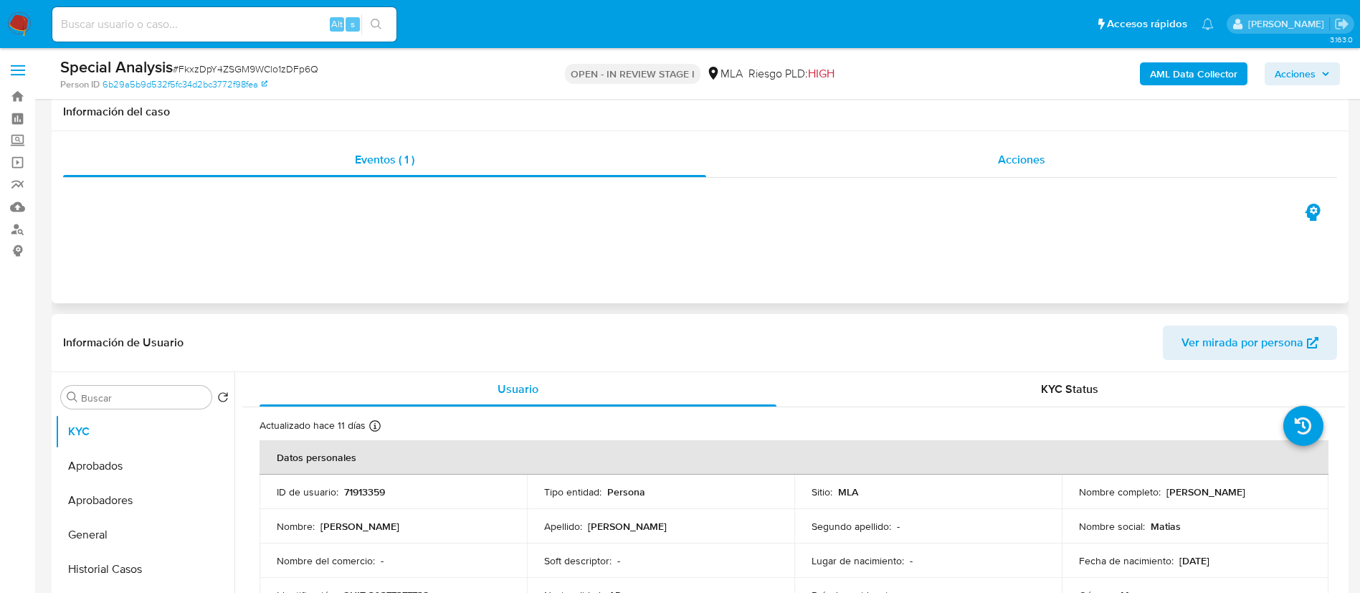
scroll to position [142, 0]
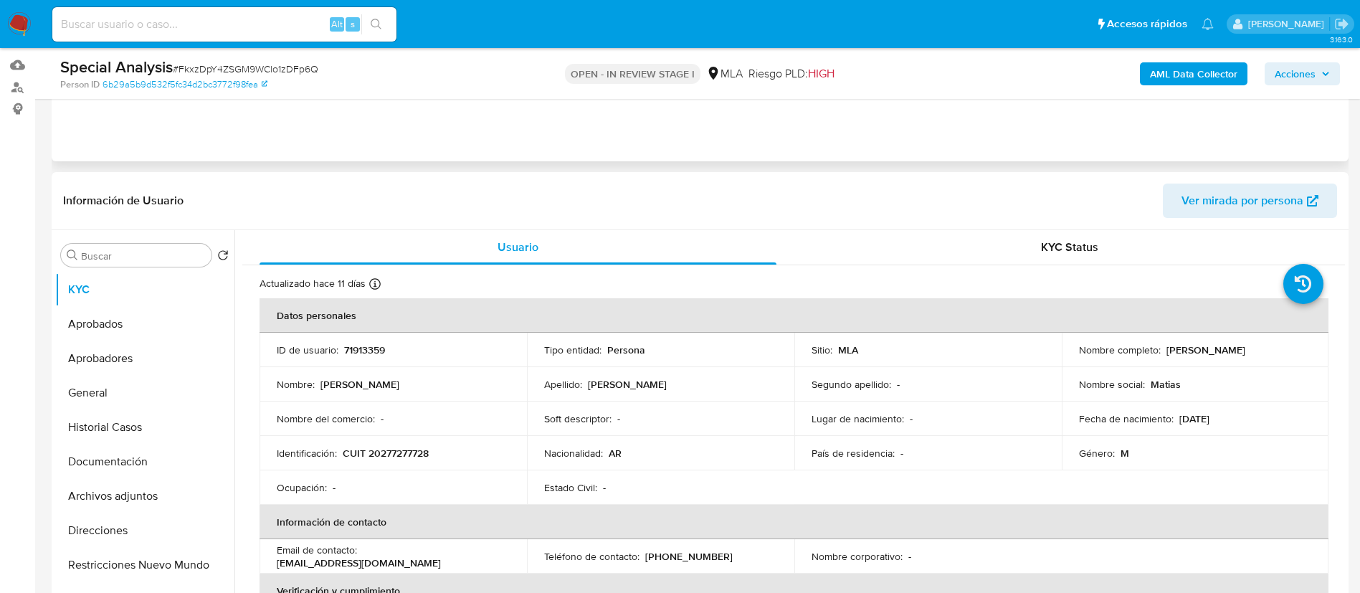
click at [751, 139] on div "Eventos ( 1 ) Acciones" at bounding box center [700, 75] width 1297 height 172
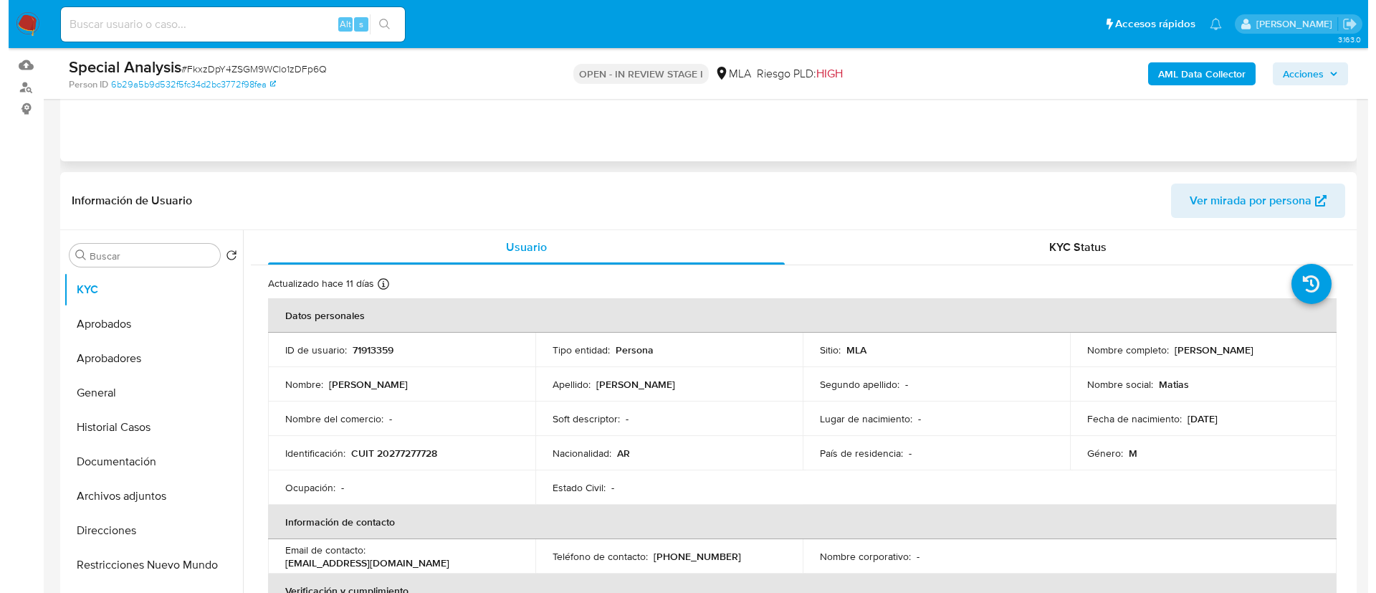
scroll to position [230, 0]
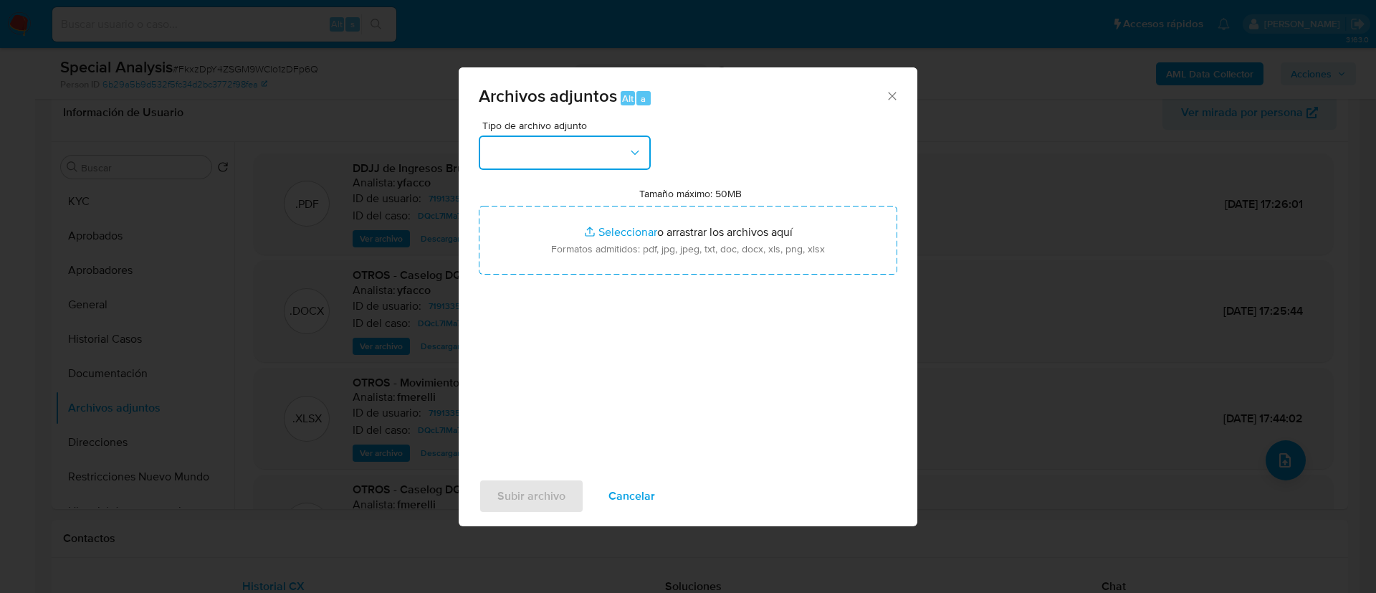
click at [602, 154] on button "button" at bounding box center [565, 152] width 172 height 34
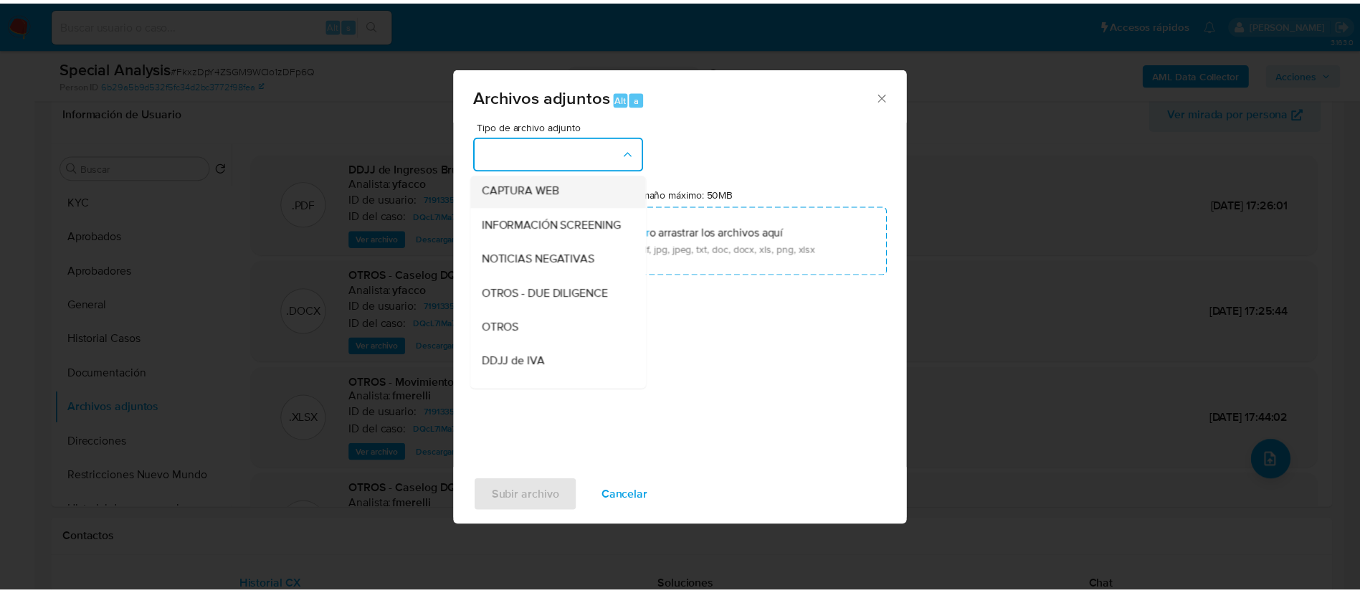
scroll to position [140, 0]
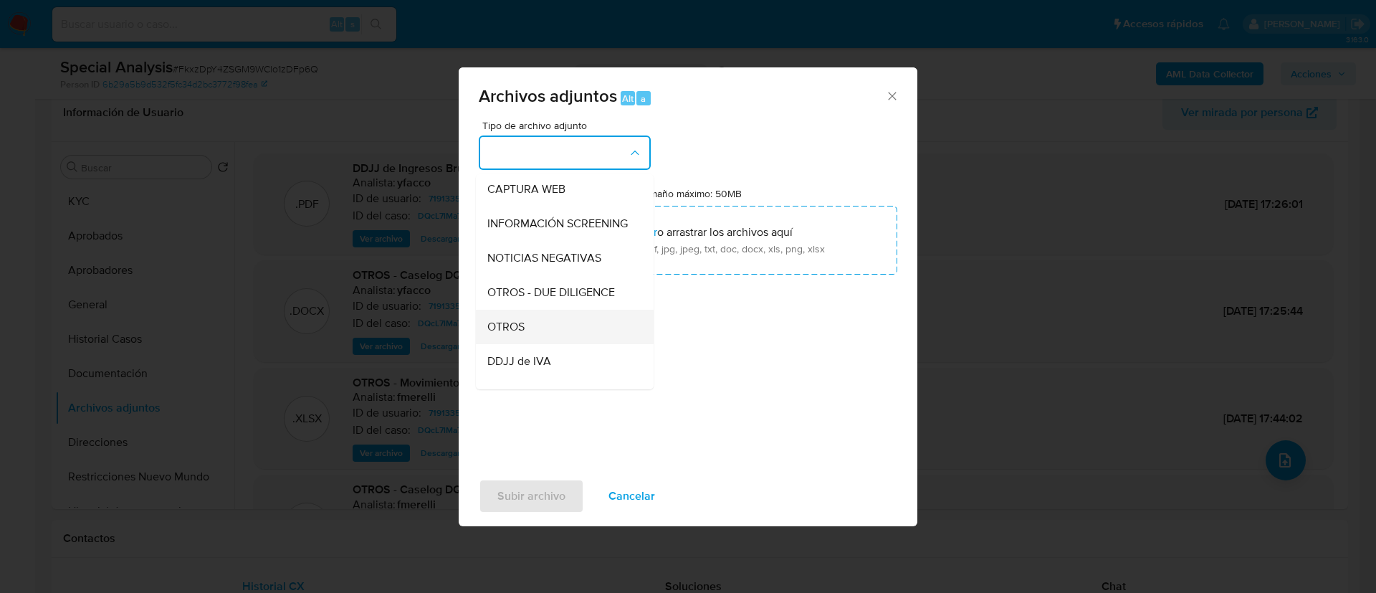
click at [522, 334] on span "OTROS" at bounding box center [505, 327] width 37 height 14
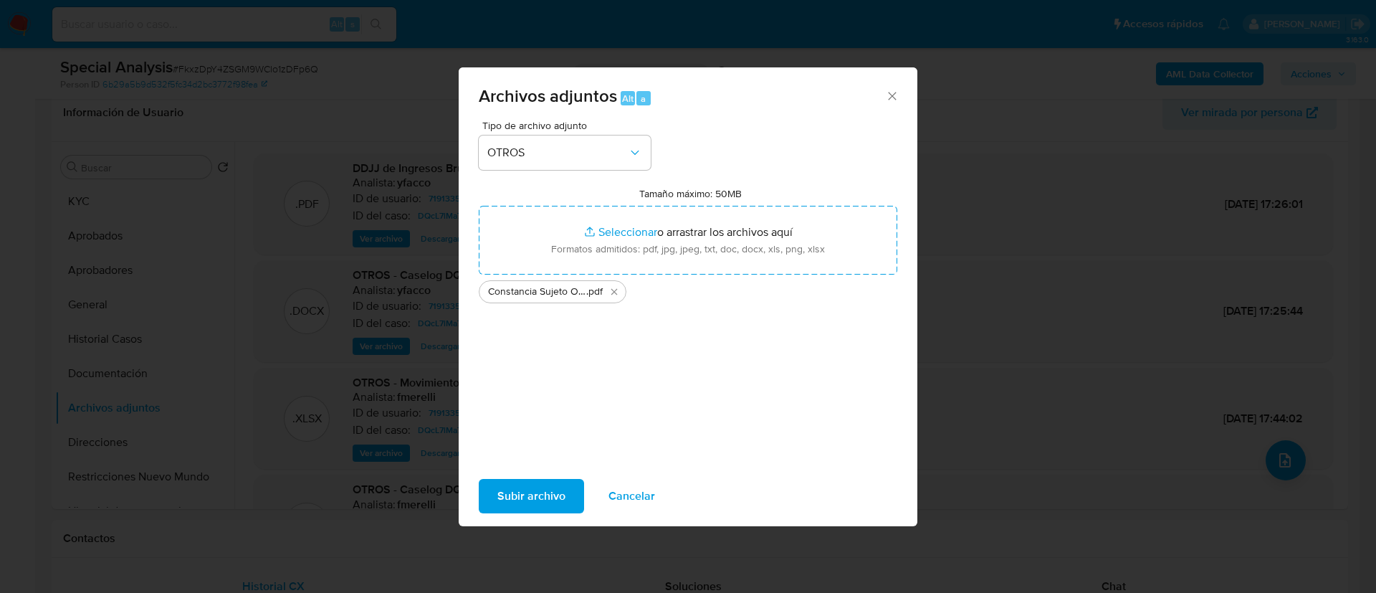
click at [548, 485] on span "Subir archivo" at bounding box center [532, 496] width 68 height 32
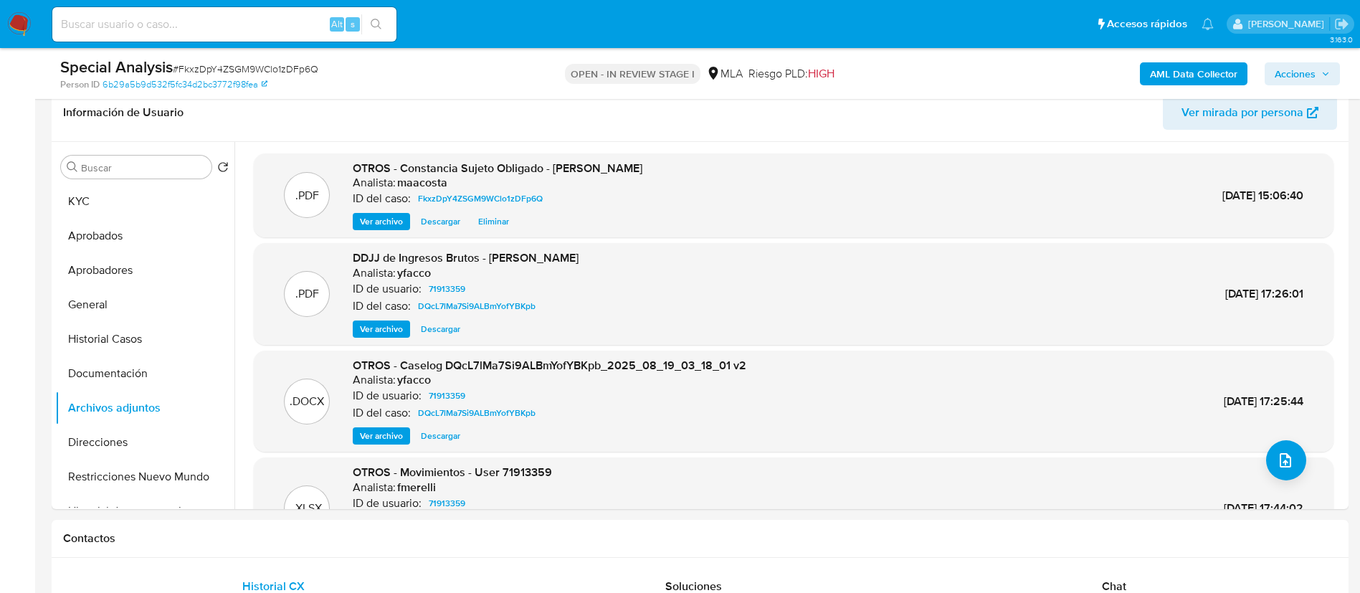
click at [1270, 75] on button "Acciones" at bounding box center [1302, 73] width 75 height 23
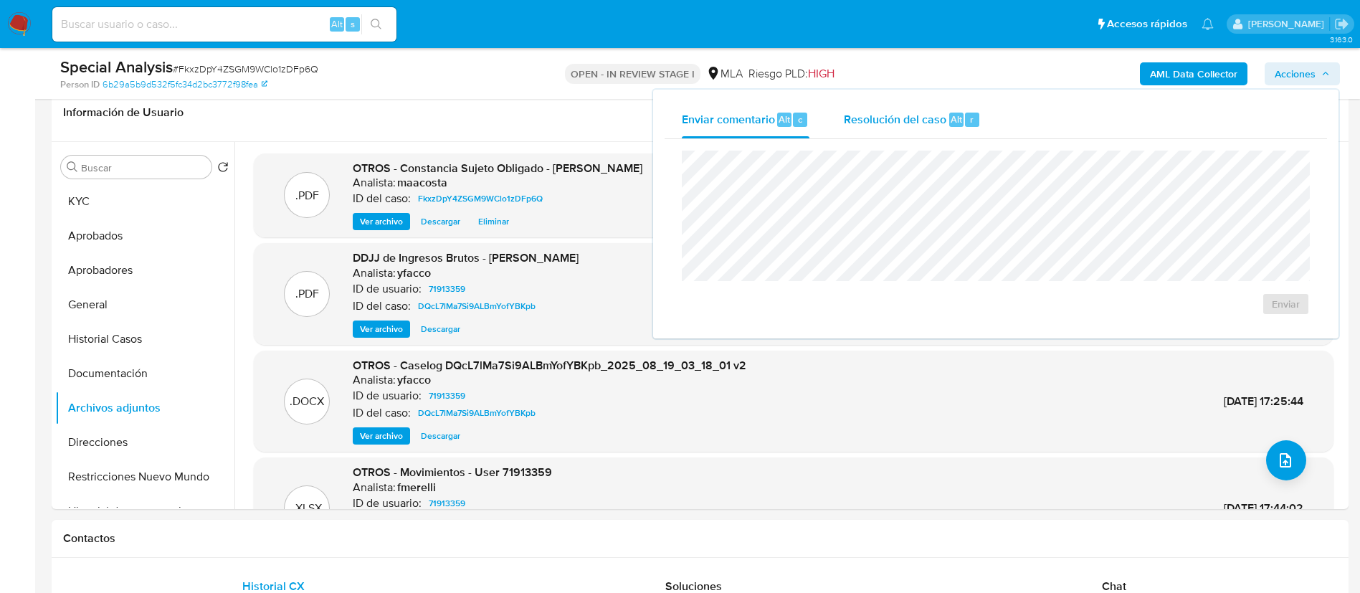
click at [944, 118] on span "Resolución del caso" at bounding box center [895, 118] width 103 height 16
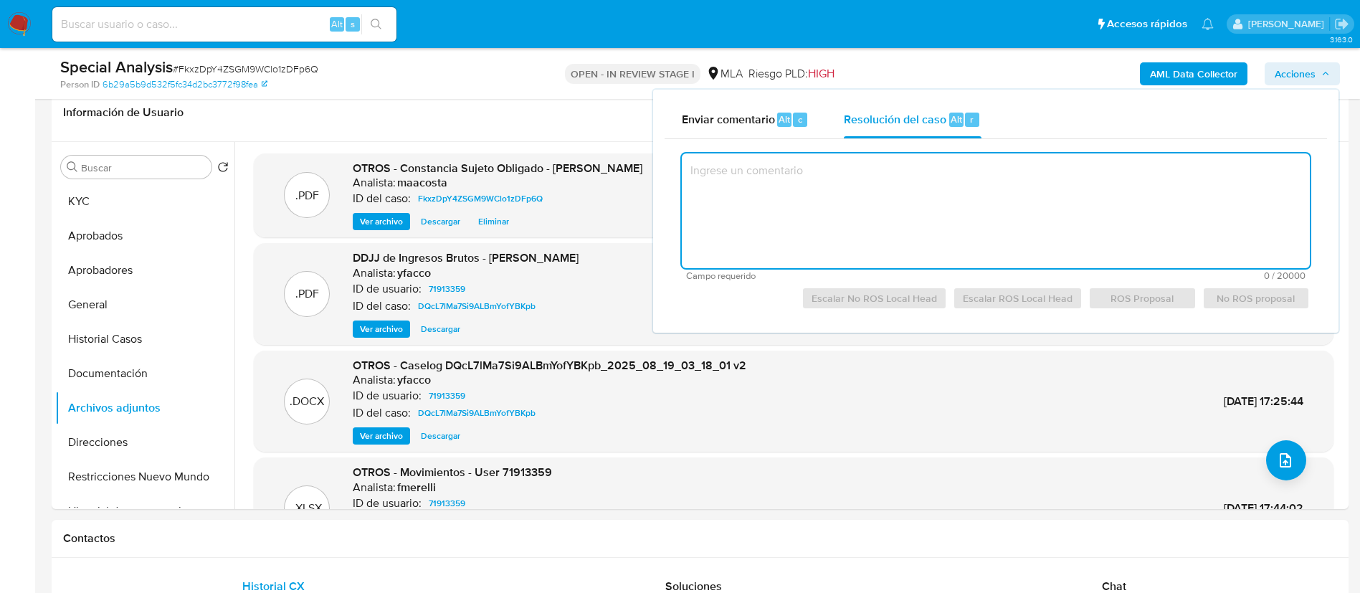
click at [927, 222] on textarea at bounding box center [996, 210] width 628 height 115
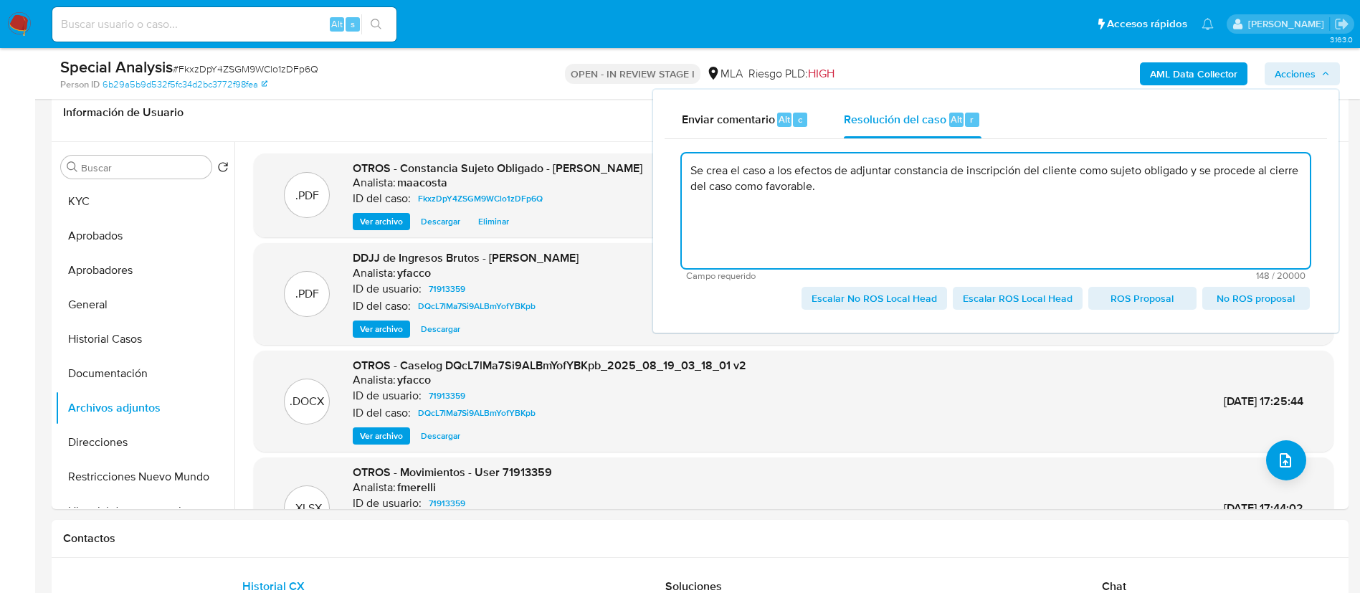
click at [847, 296] on span "Escalar No ROS Local Head" at bounding box center [873, 298] width 125 height 20
type textarea "Se crea el caso a los efectos de adjuntar constancia de inscripción del cliente…"
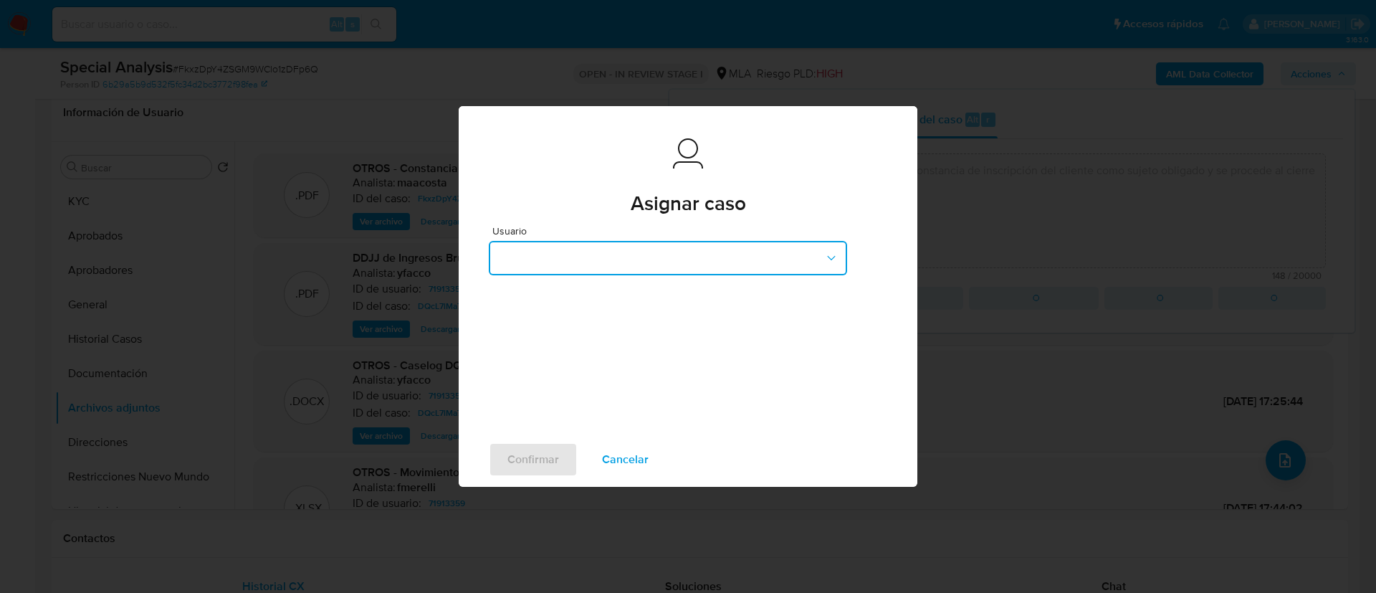
click at [569, 251] on button "button" at bounding box center [668, 258] width 358 height 34
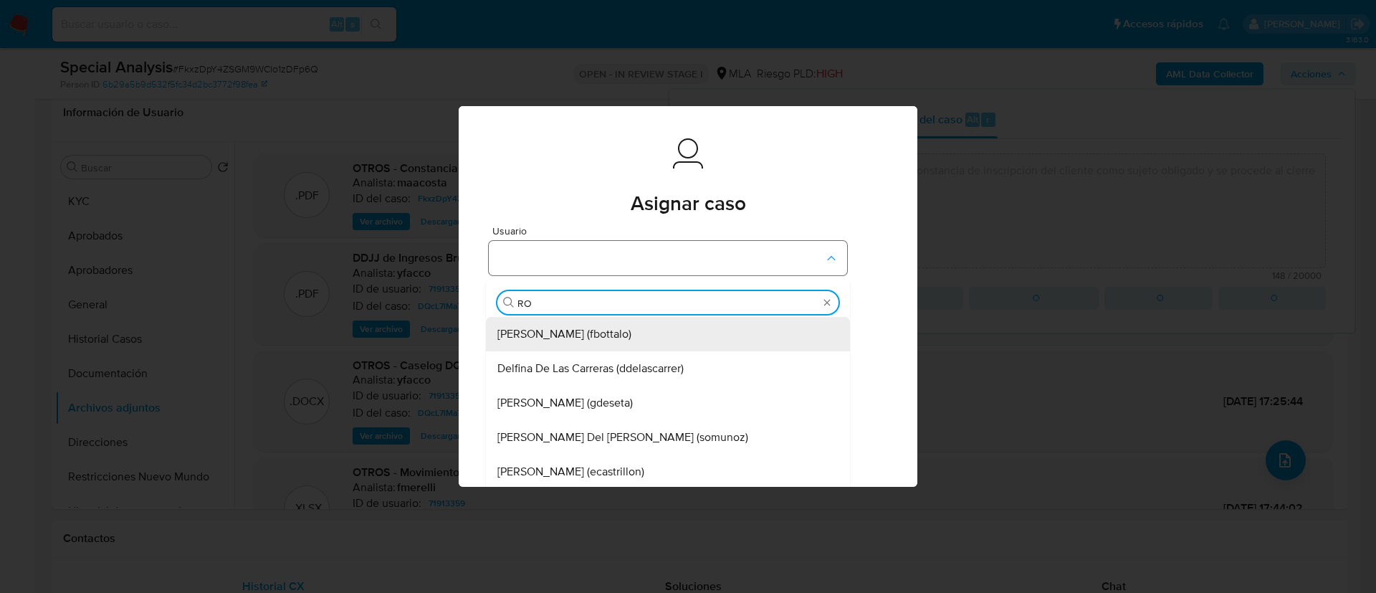
type input "[PERSON_NAME]"
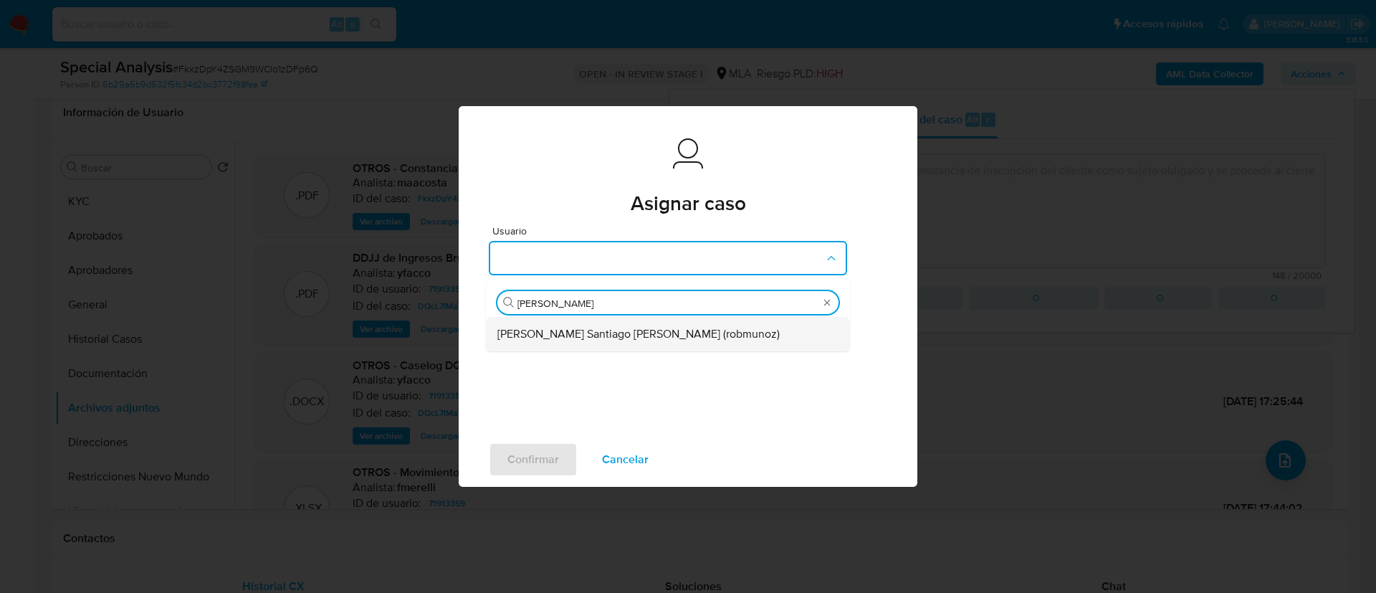
click at [563, 328] on span "[PERSON_NAME] Santiago [PERSON_NAME] (robmunoz)" at bounding box center [639, 334] width 282 height 14
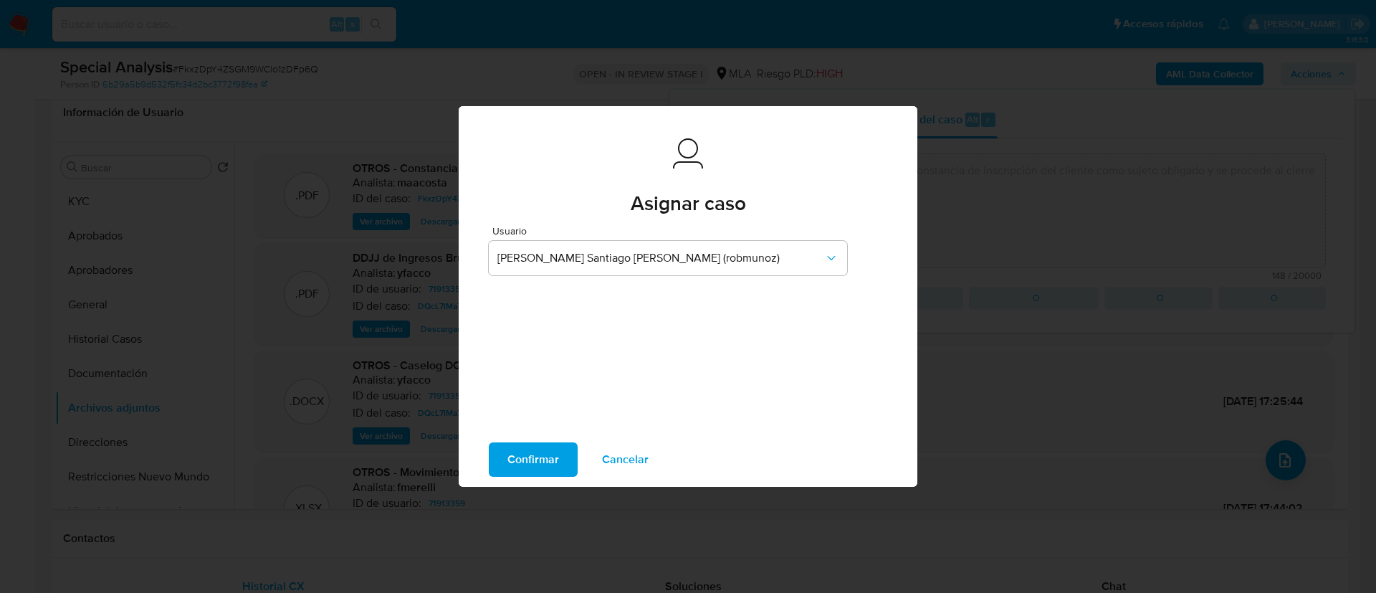
click at [528, 439] on div "Confirmar Cancelar" at bounding box center [688, 459] width 459 height 54
click at [524, 458] on span "Confirmar" at bounding box center [534, 460] width 52 height 32
type textarea "Se crea el caso a los efectos de adjuntar constancia de inscripción del cliente…"
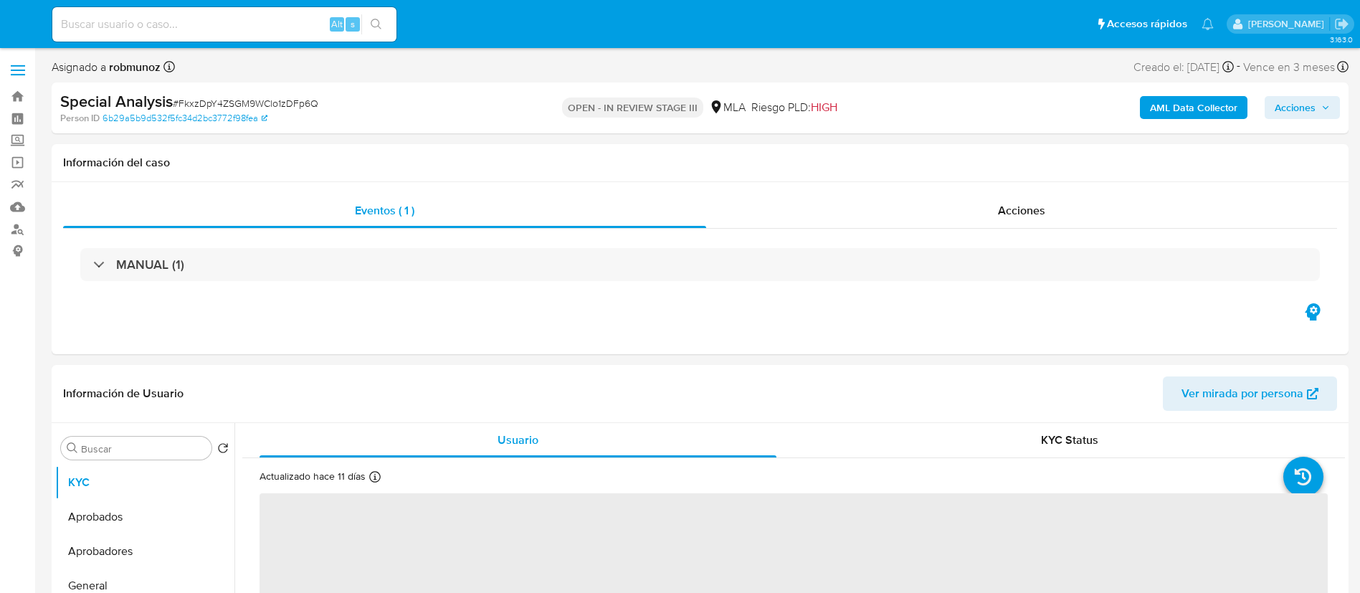
select select "10"
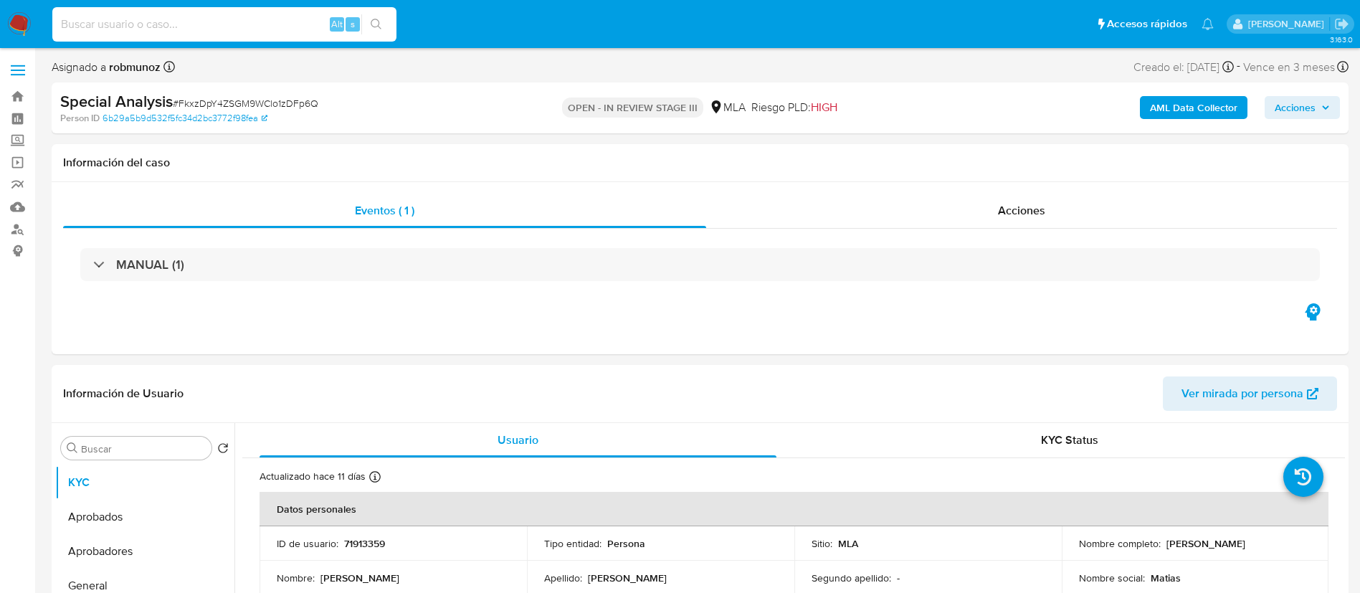
click at [289, 27] on input at bounding box center [224, 24] width 344 height 19
paste input "54252437"
type input "54252437"
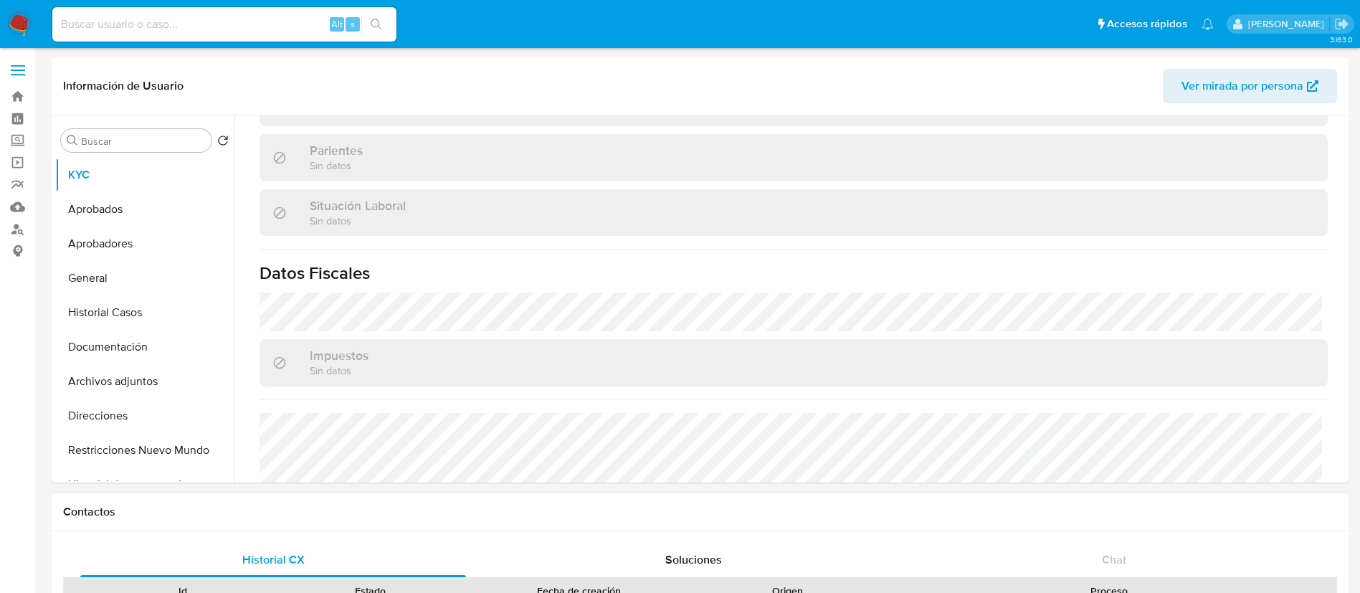
select select "10"
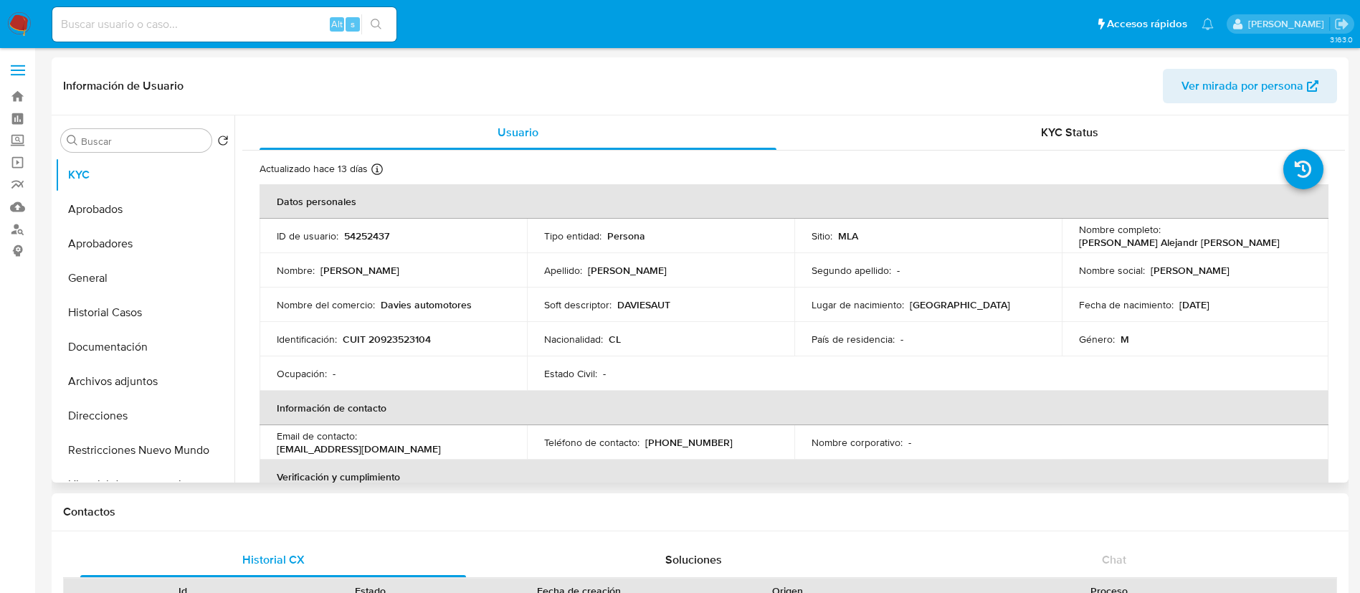
click at [408, 336] on p "CUIT 20923523104" at bounding box center [387, 339] width 88 height 13
copy p "20923523104"
paste input "523748875"
click at [174, 23] on input at bounding box center [224, 24] width 344 height 19
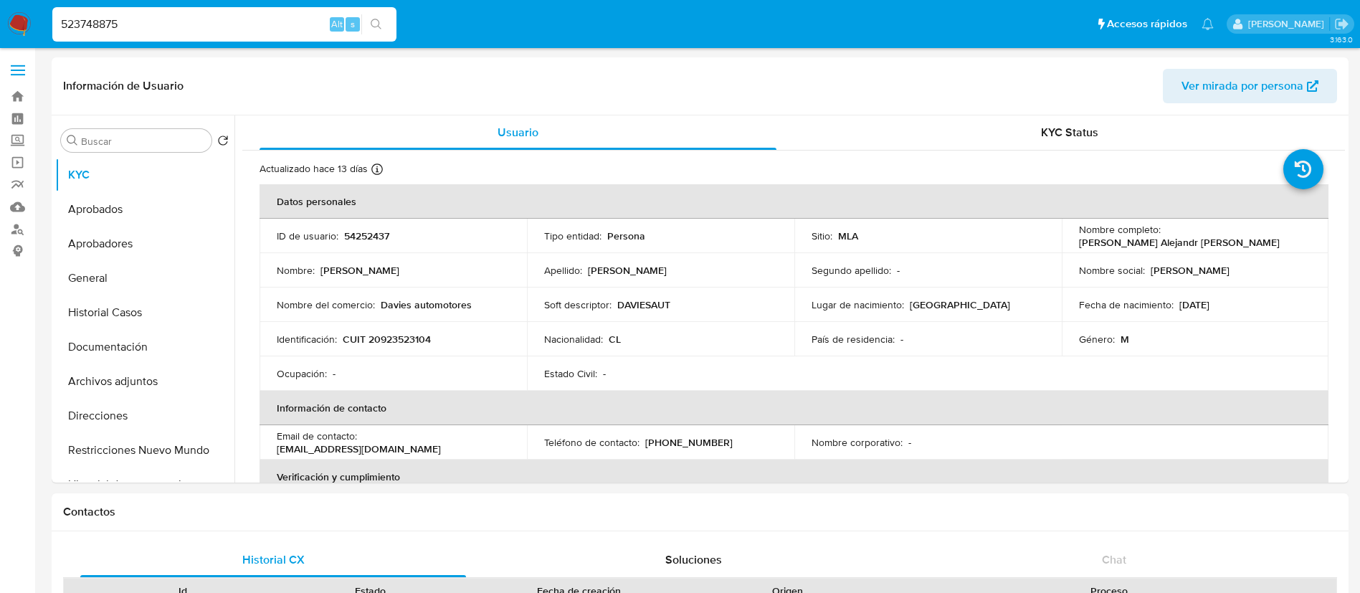
type input "523748875"
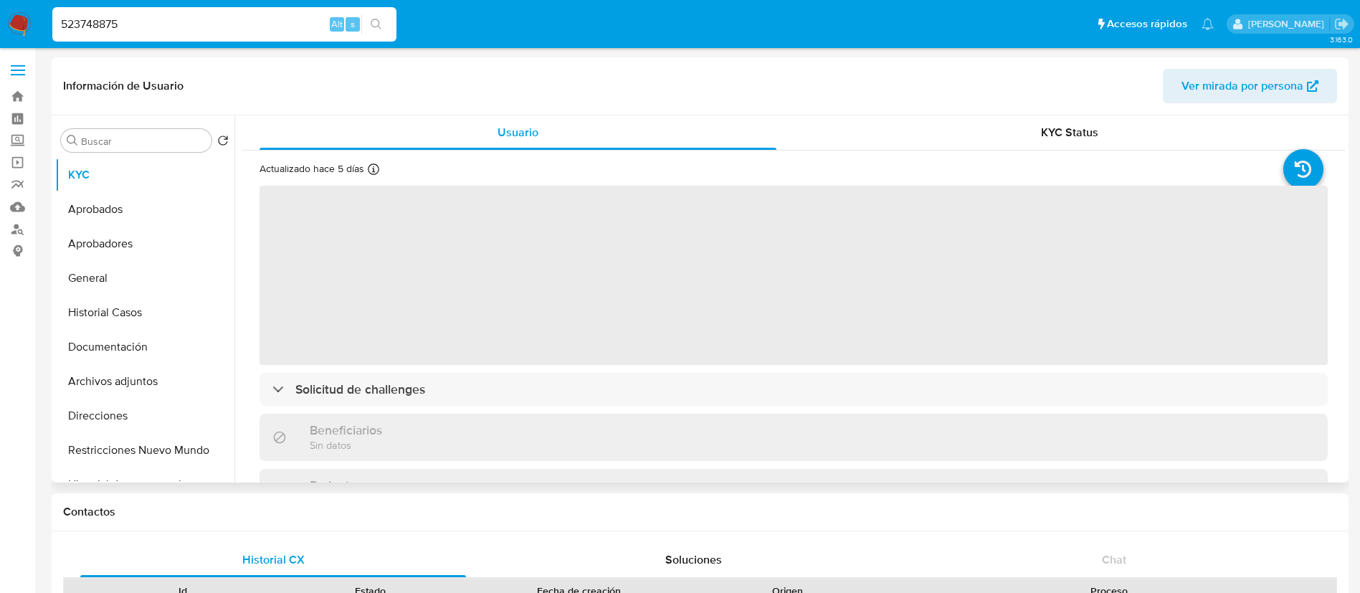
select select "10"
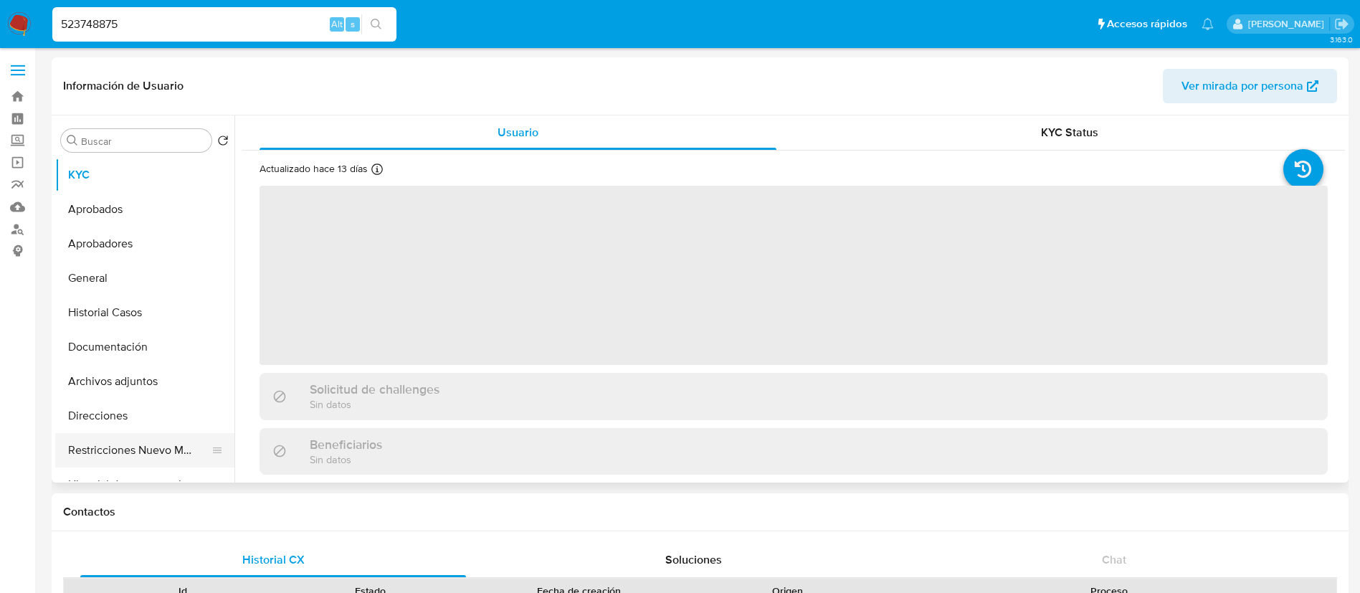
select select "10"
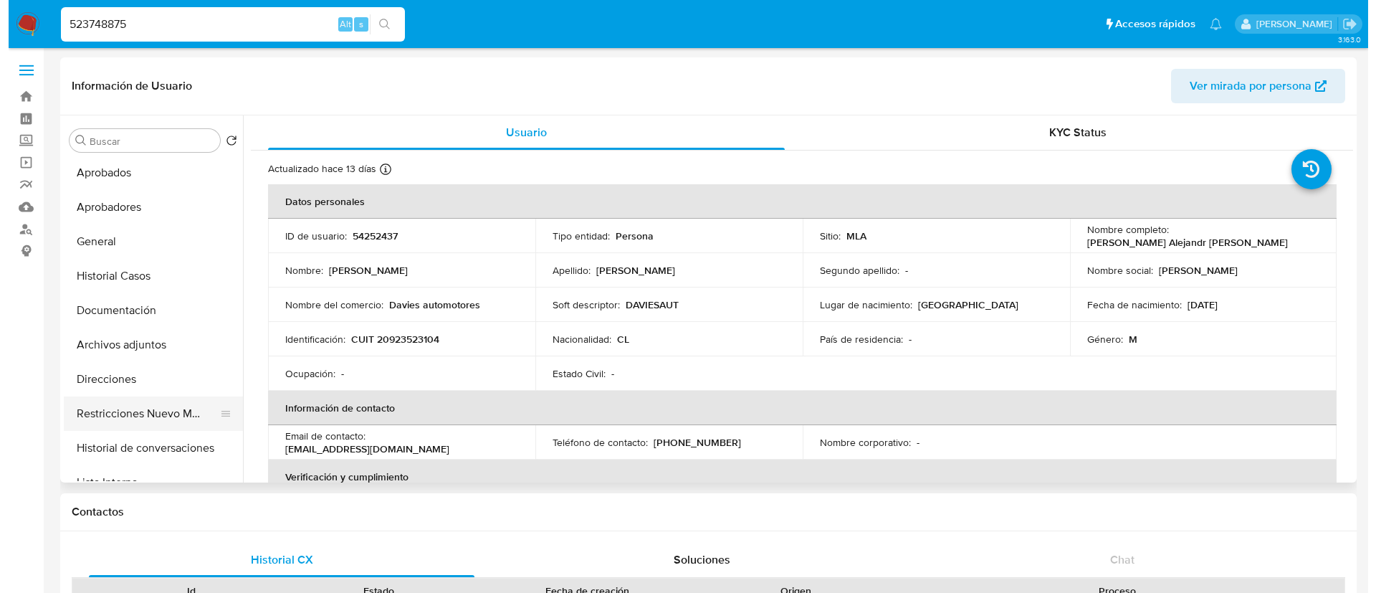
scroll to position [47, 0]
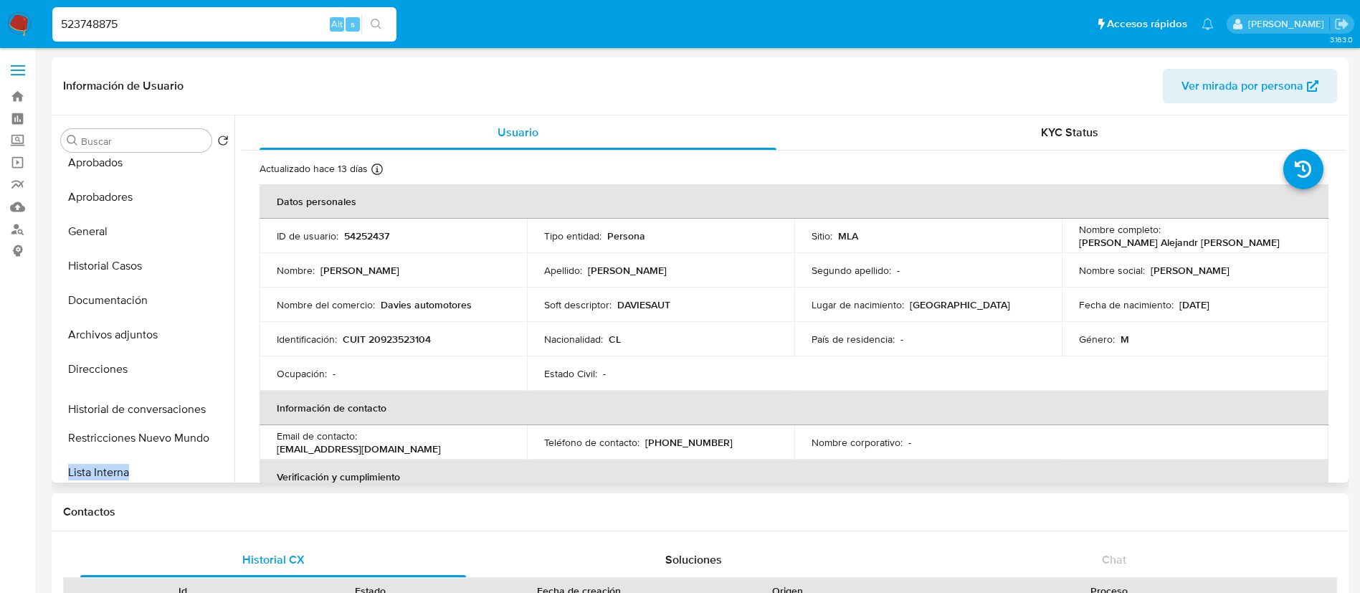
drag, startPoint x: 211, startPoint y: 434, endPoint x: 217, endPoint y: 406, distance: 29.4
click at [217, 406] on ul "KYC Aprobados Aprobadores General Historial Casos Documentación Archivos adjunt…" at bounding box center [144, 319] width 179 height 323
click at [119, 400] on button "Historial de conversaciones" at bounding box center [139, 403] width 168 height 34
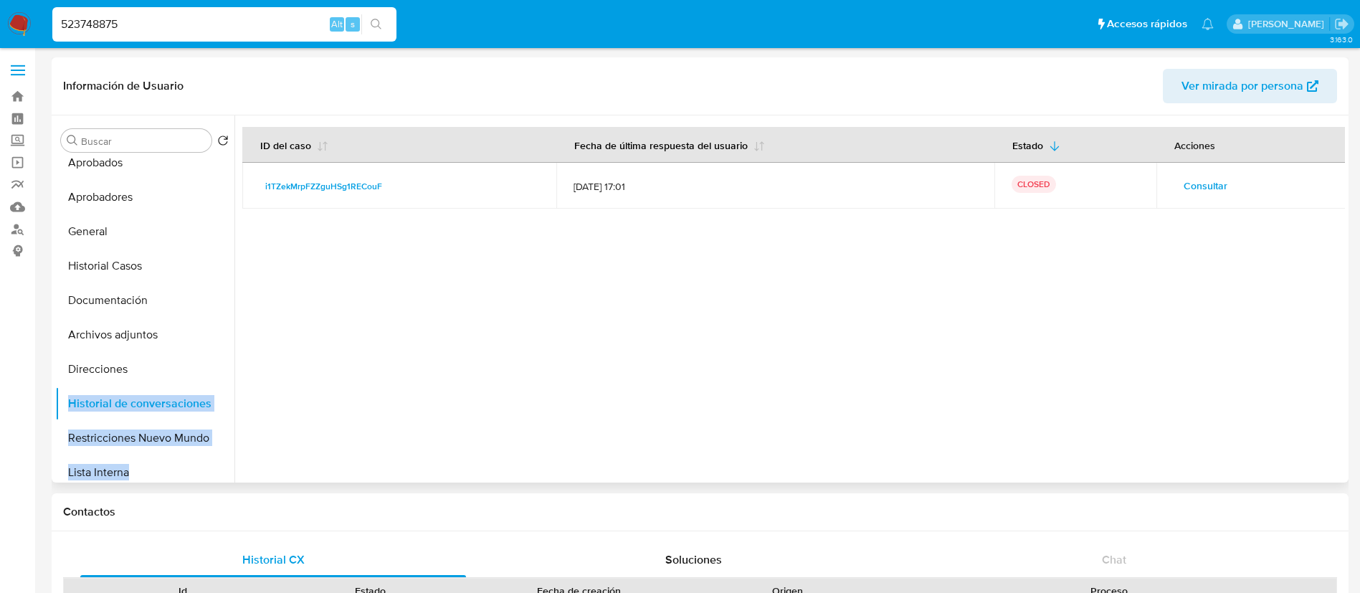
click at [1195, 189] on span "Consultar" at bounding box center [1206, 186] width 44 height 20
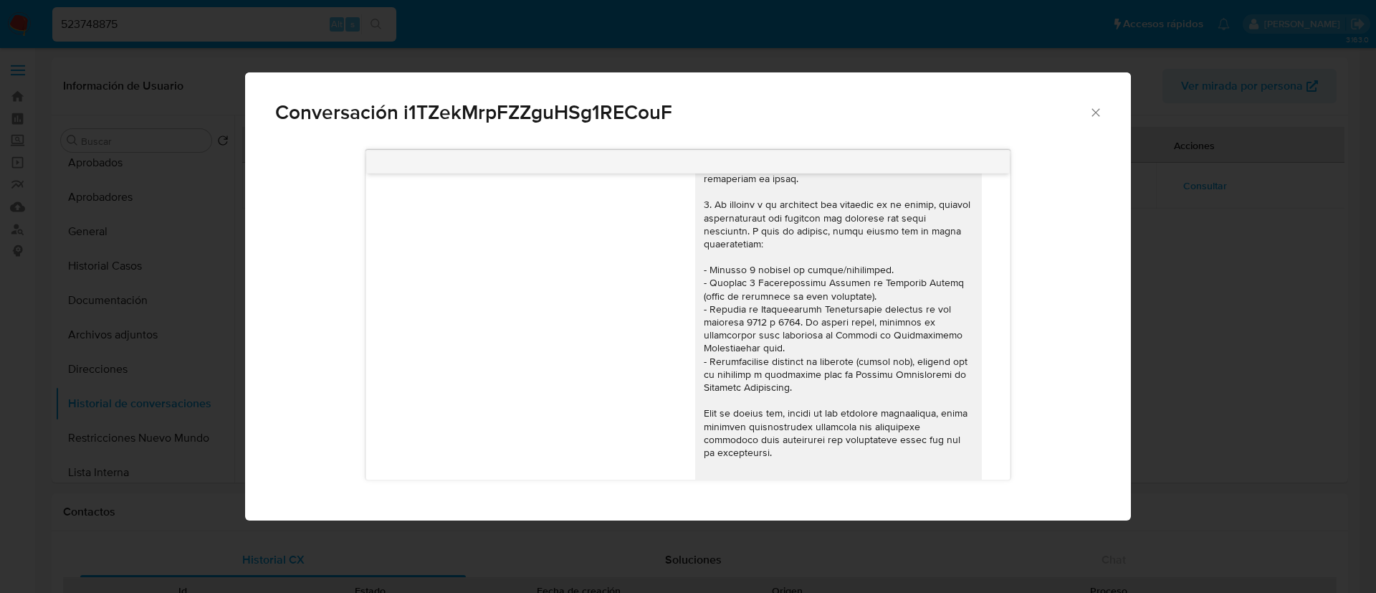
scroll to position [0, 0]
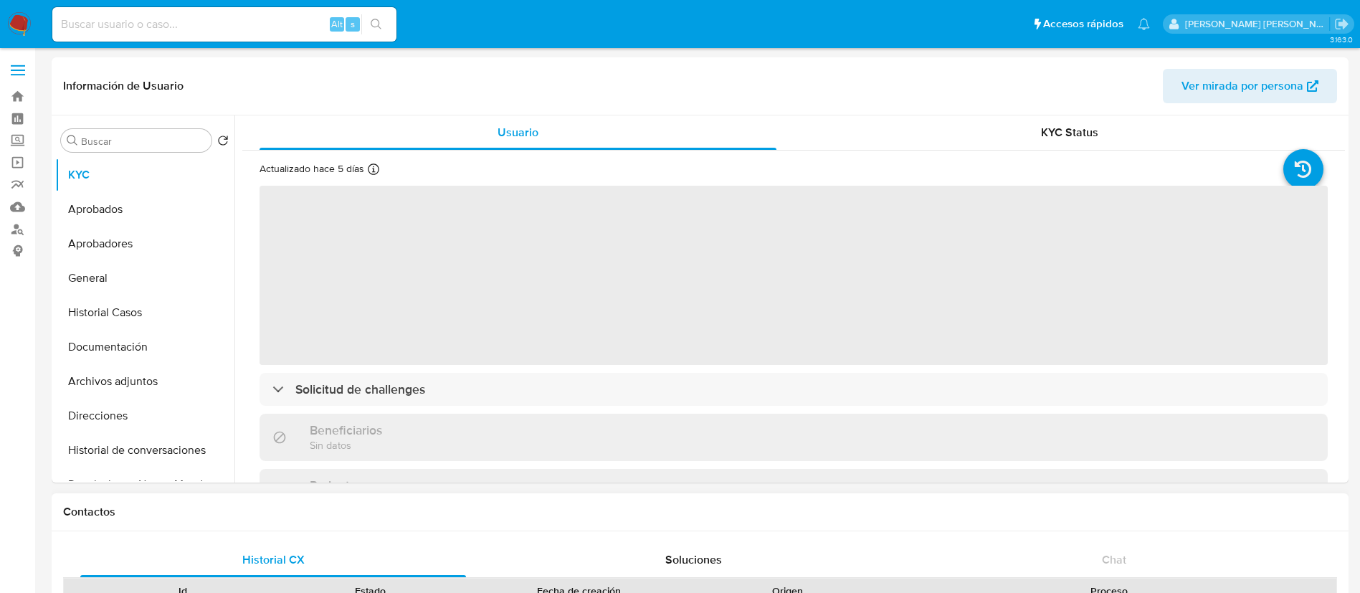
select select "10"
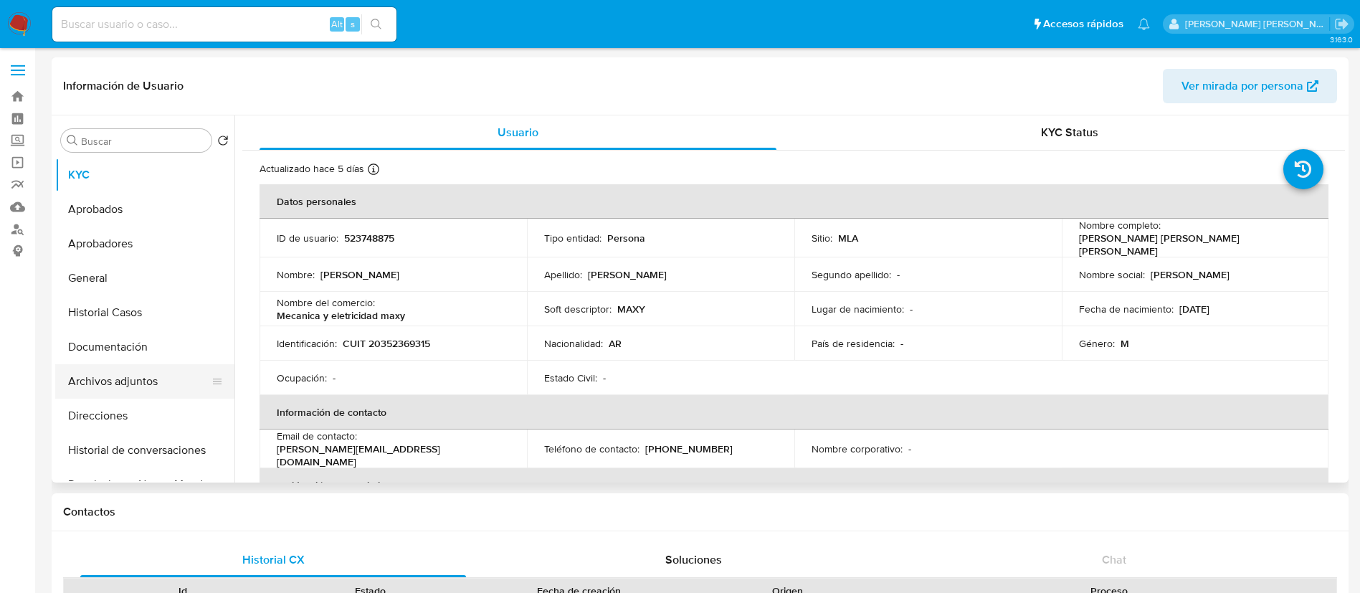
click at [130, 379] on button "Archivos adjuntos" at bounding box center [139, 381] width 168 height 34
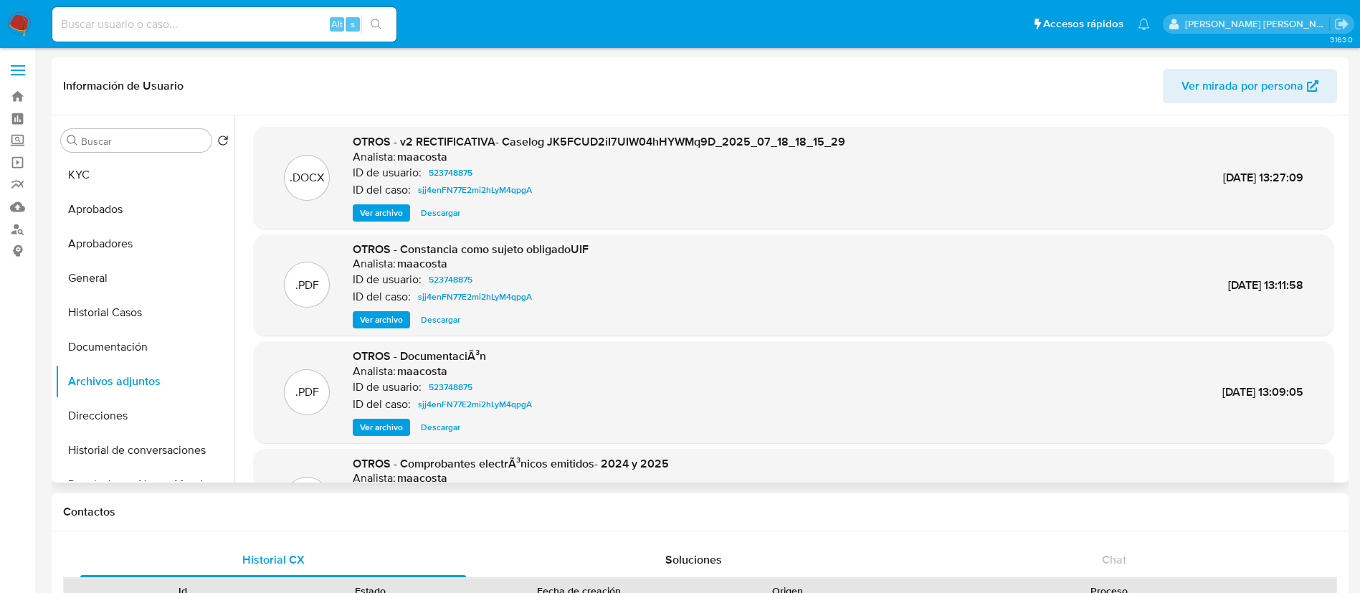
click at [366, 320] on span "Ver archivo" at bounding box center [381, 320] width 43 height 14
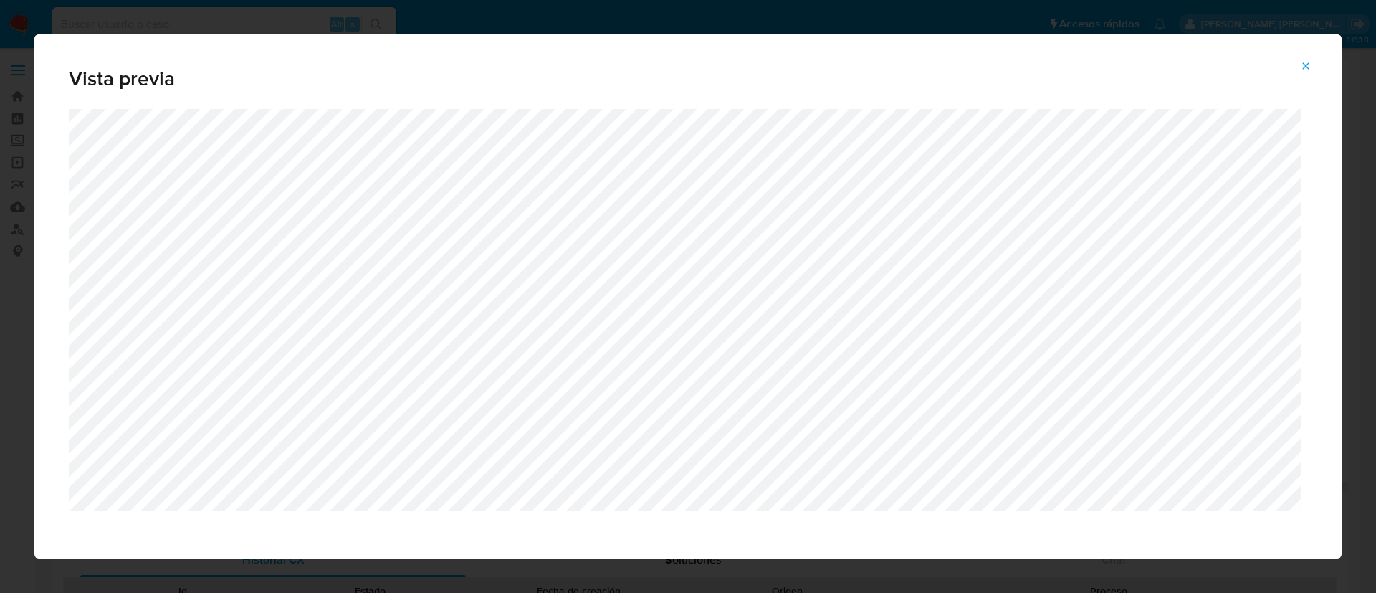
click at [492, 19] on div "Vista previa" at bounding box center [688, 296] width 1376 height 593
click at [1310, 64] on icon "Attachment preview" at bounding box center [1305, 65] width 11 height 11
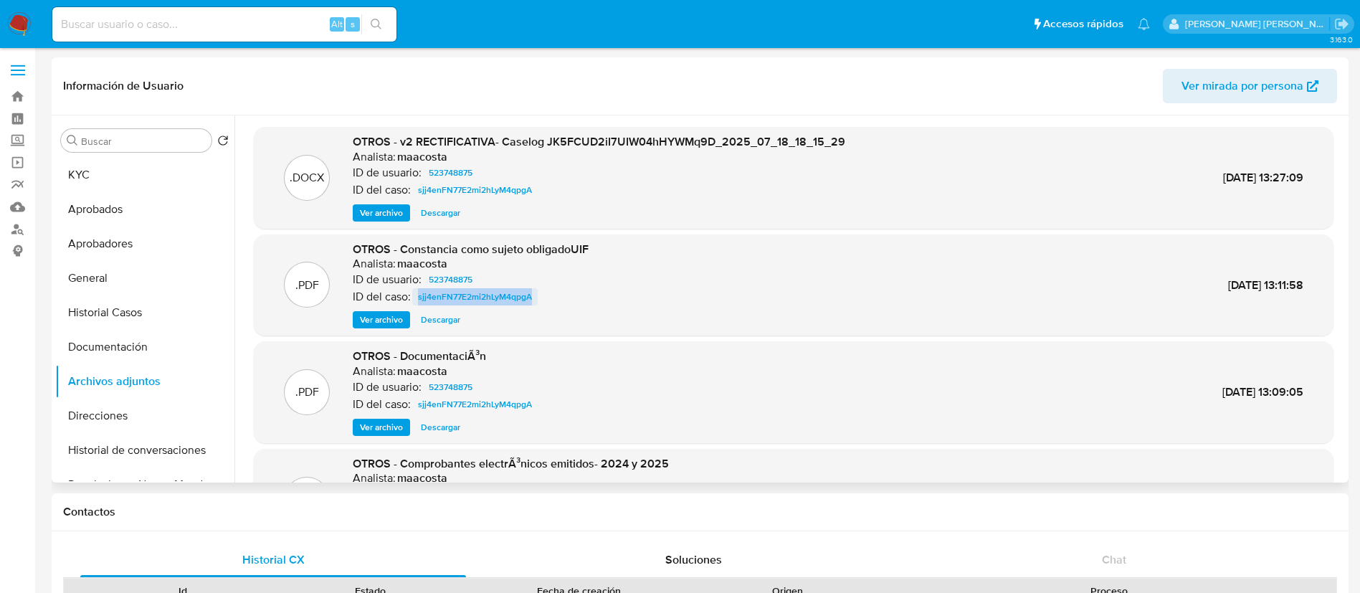
drag, startPoint x: 551, startPoint y: 296, endPoint x: 417, endPoint y: 298, distance: 133.3
click at [417, 298] on div "ID del caso: sjj4enFN77E2mi2hLyM4qpgA" at bounding box center [471, 296] width 236 height 17
copy span "sjj4enFN77E2mi2hLyM4qpgA"
paste input "311950414"
click at [259, 26] on input "311950414" at bounding box center [224, 24] width 344 height 19
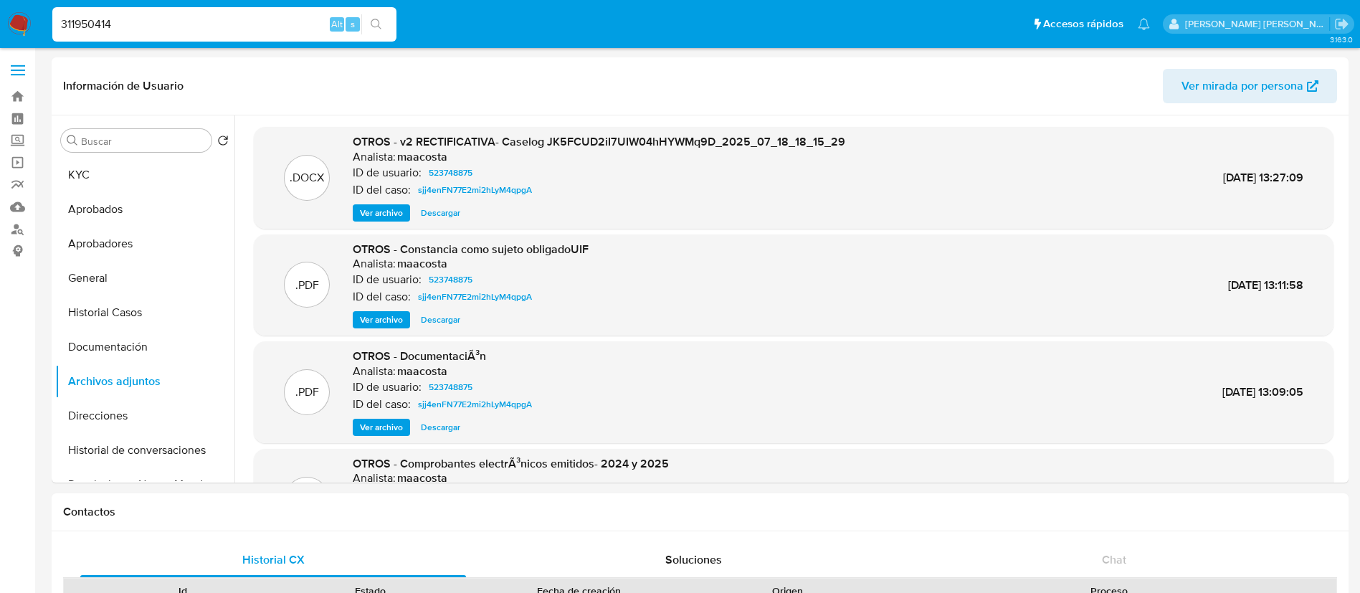
type input "311950414"
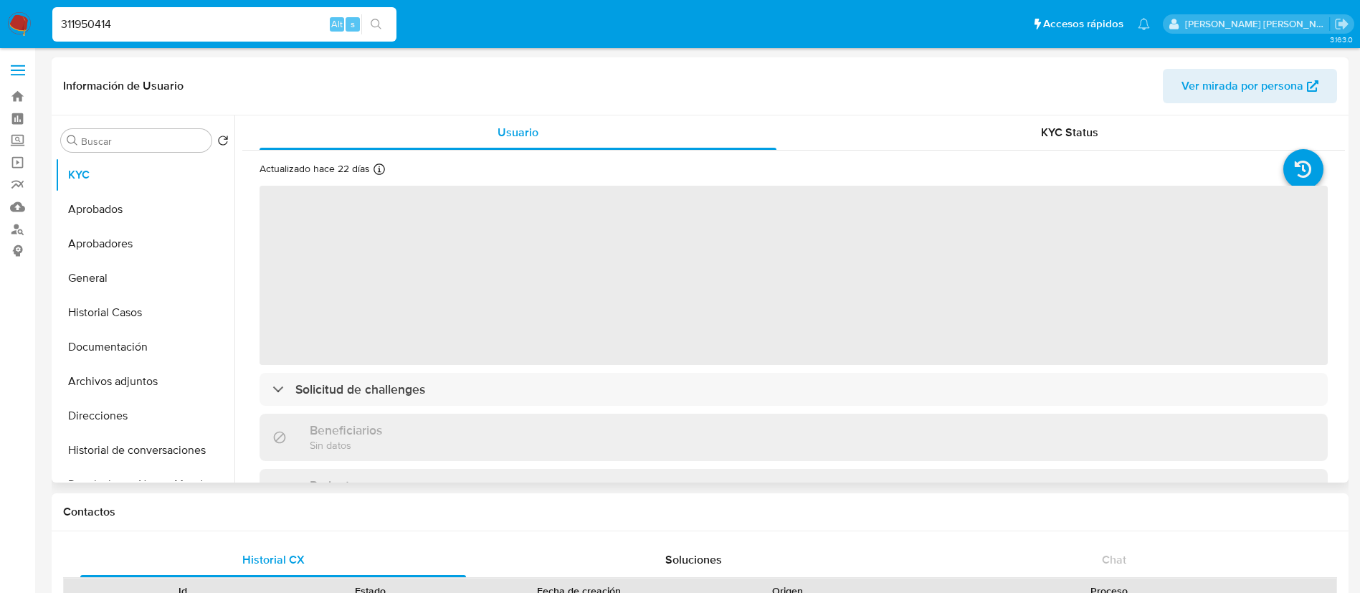
select select "10"
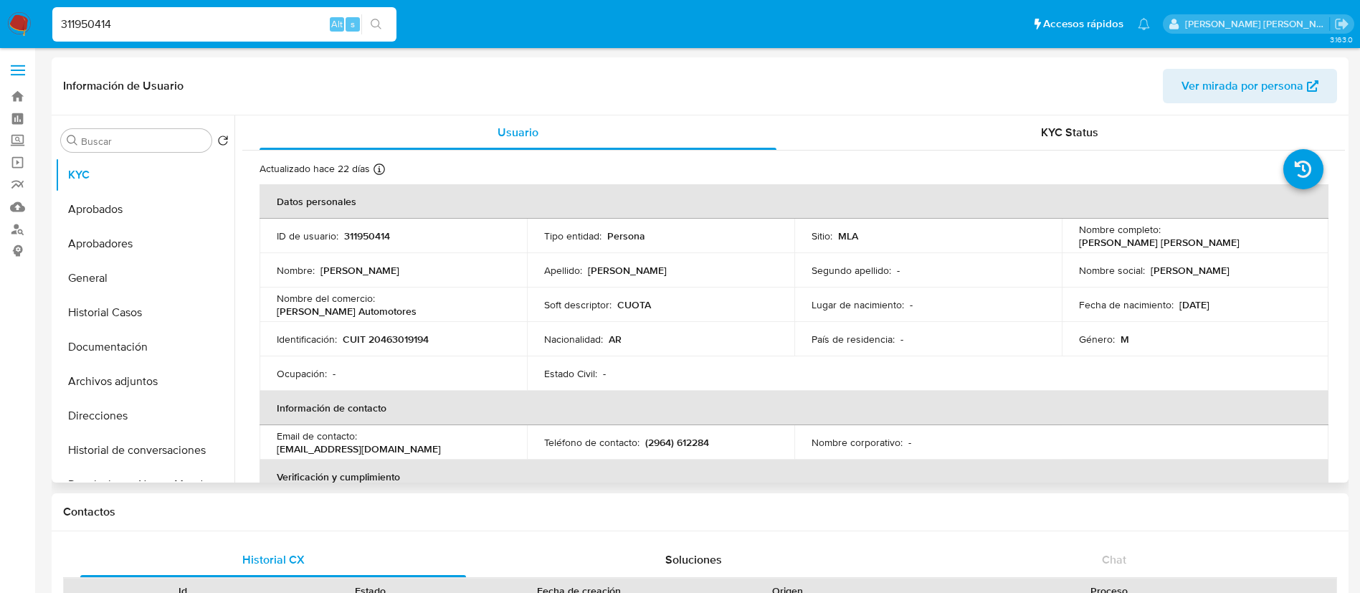
click at [401, 338] on p "CUIT 20463019194" at bounding box center [386, 339] width 86 height 13
copy p "20463019194"
click at [401, 338] on p "CUIT 20463019194" at bounding box center [386, 339] width 86 height 13
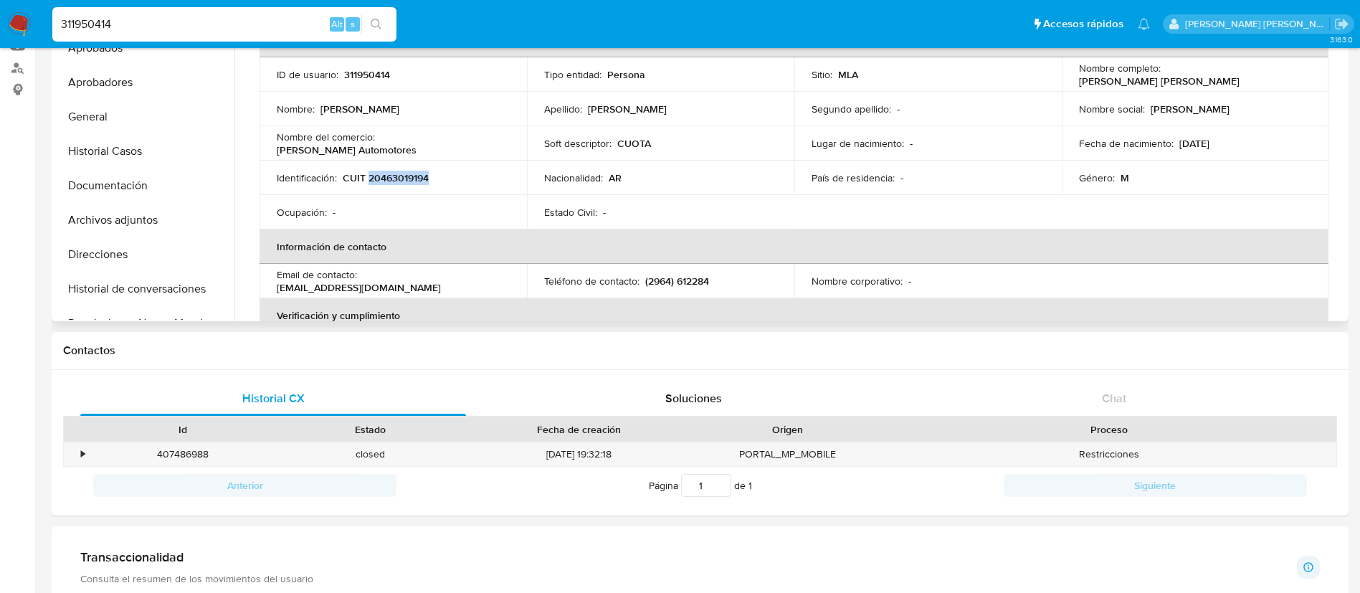
scroll to position [163, 0]
drag, startPoint x: 110, startPoint y: 216, endPoint x: 128, endPoint y: 221, distance: 18.4
click at [128, 221] on button "Archivos adjuntos" at bounding box center [139, 218] width 168 height 34
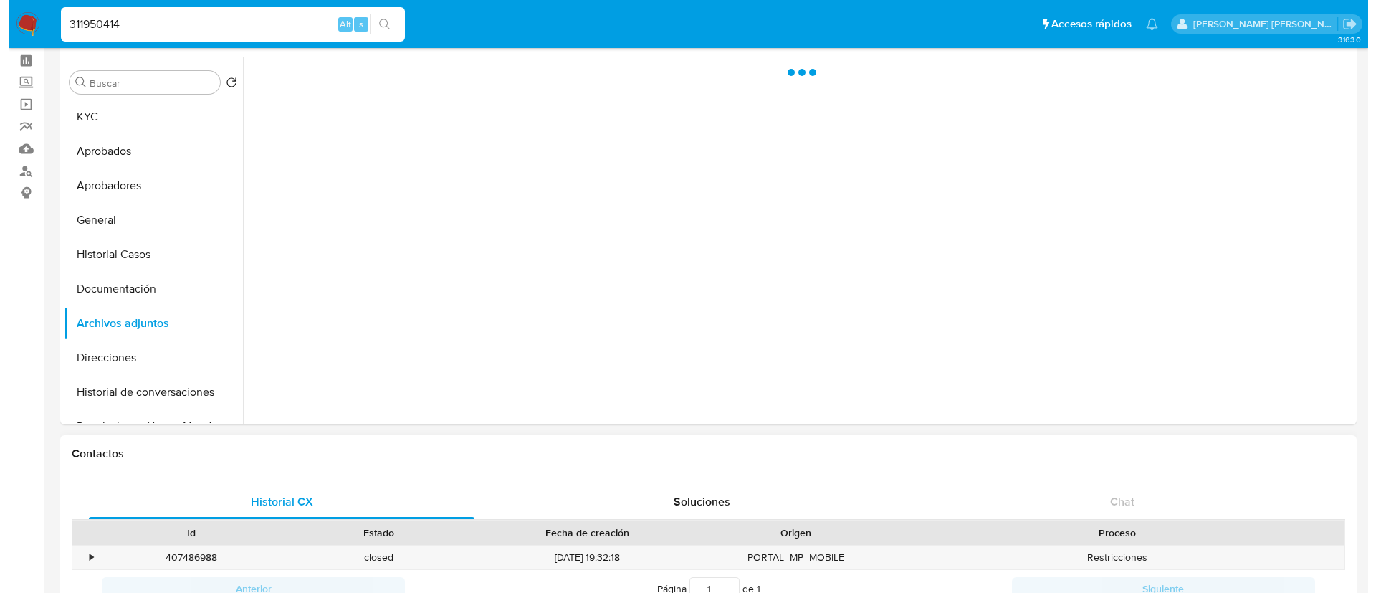
scroll to position [32, 0]
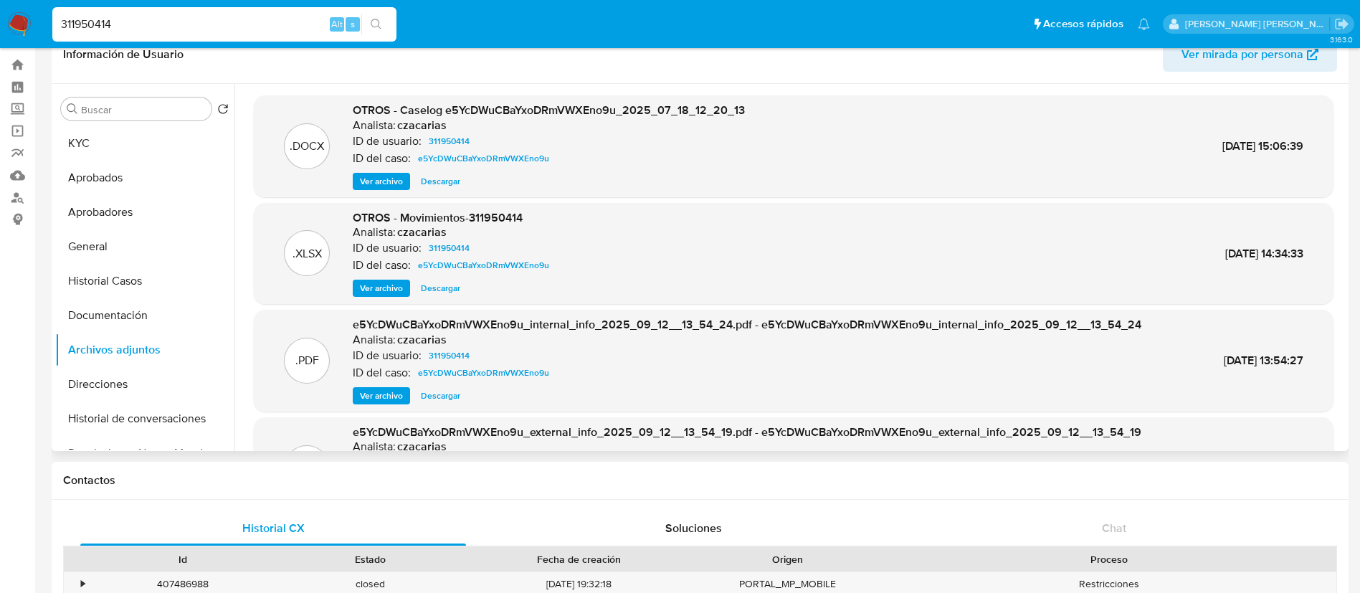
click at [368, 181] on span "Ver archivo" at bounding box center [381, 181] width 43 height 14
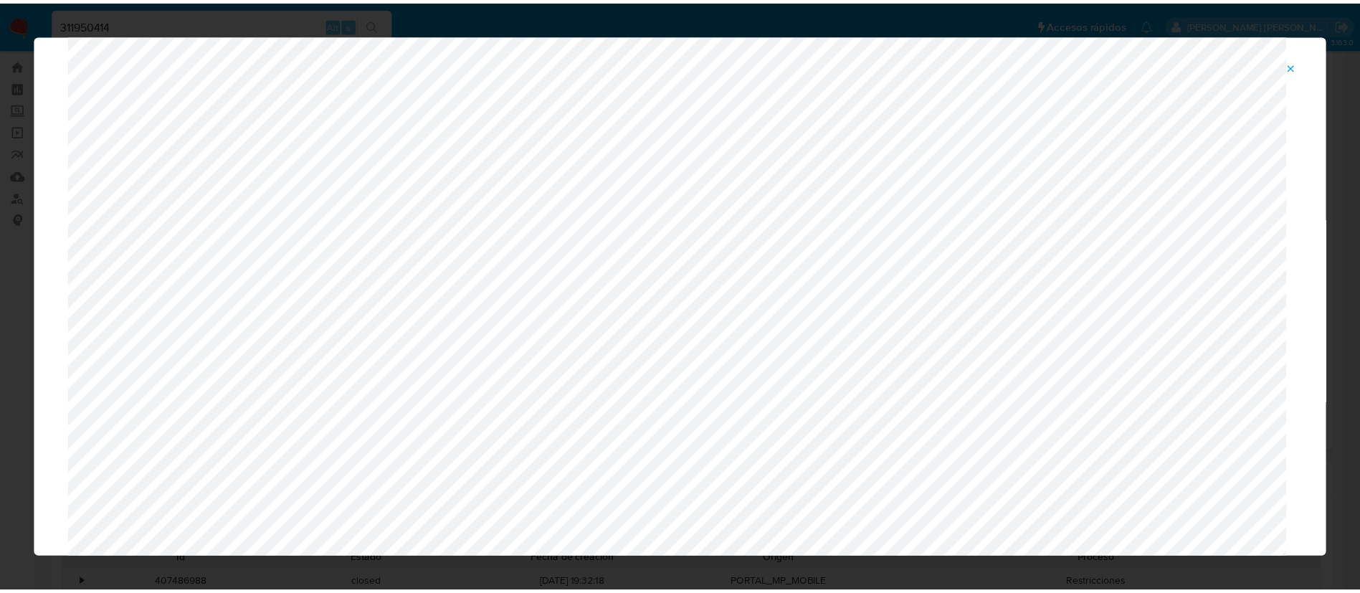
scroll to position [0, 0]
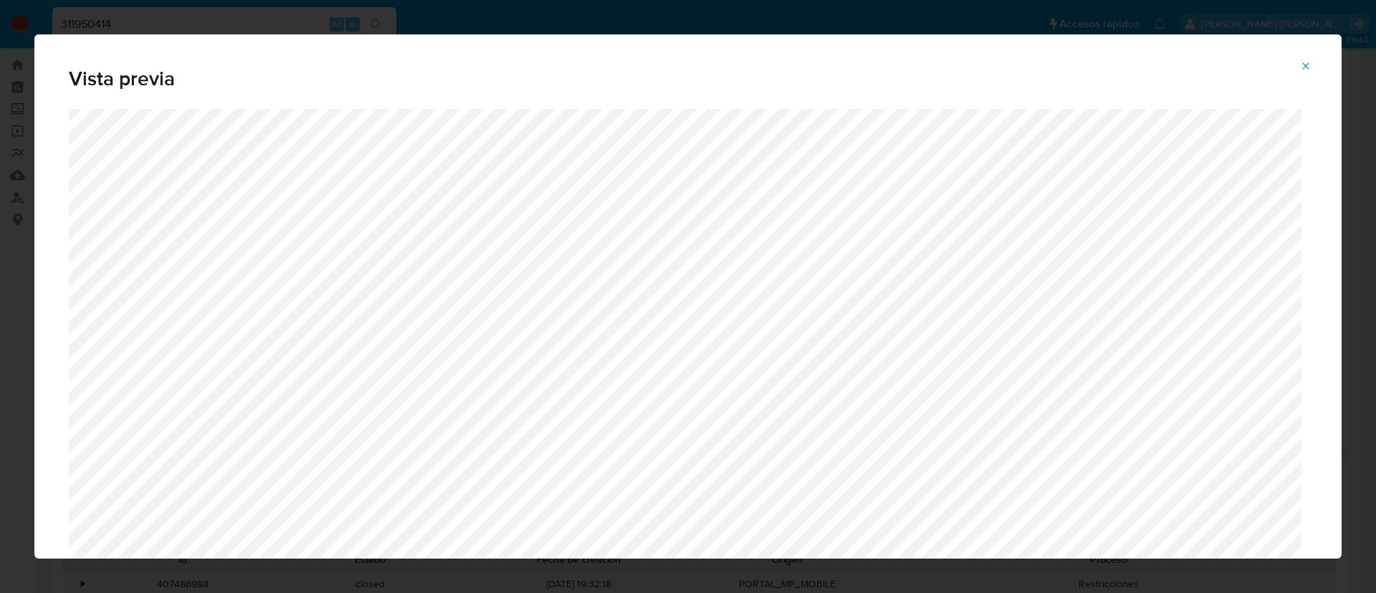
click at [1308, 66] on icon "Attachment preview" at bounding box center [1305, 65] width 11 height 11
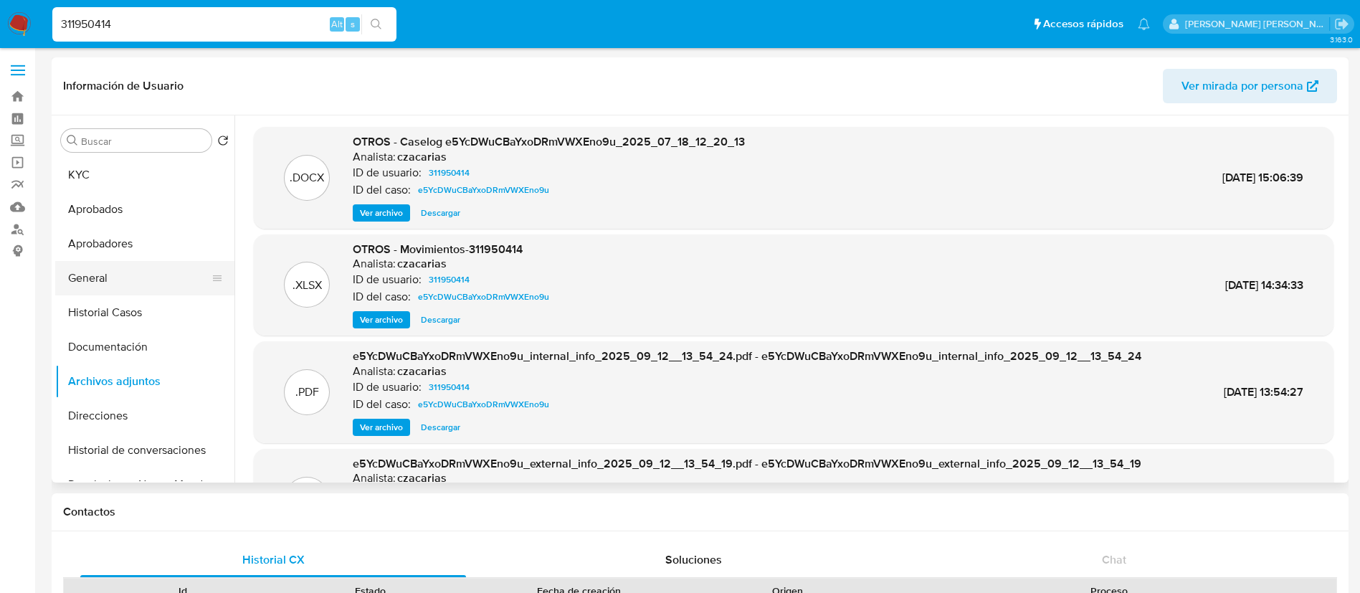
click at [95, 292] on button "General" at bounding box center [139, 278] width 168 height 34
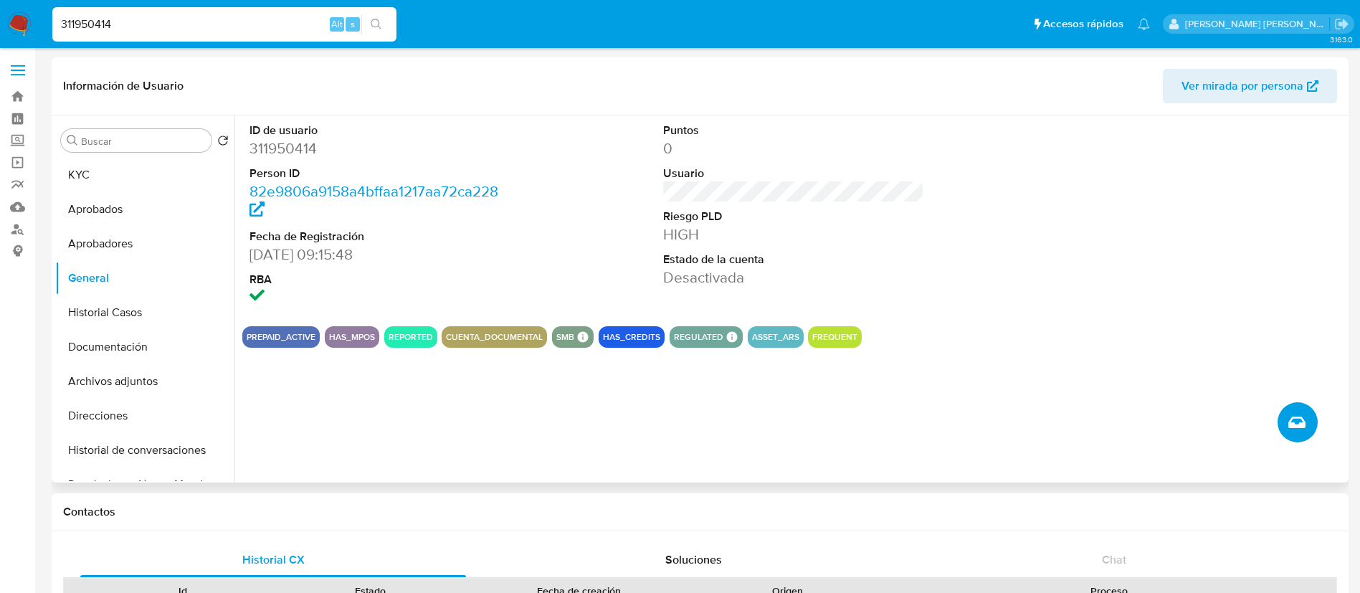
click at [1295, 417] on icon "Crear caso manual" at bounding box center [1296, 422] width 17 height 11
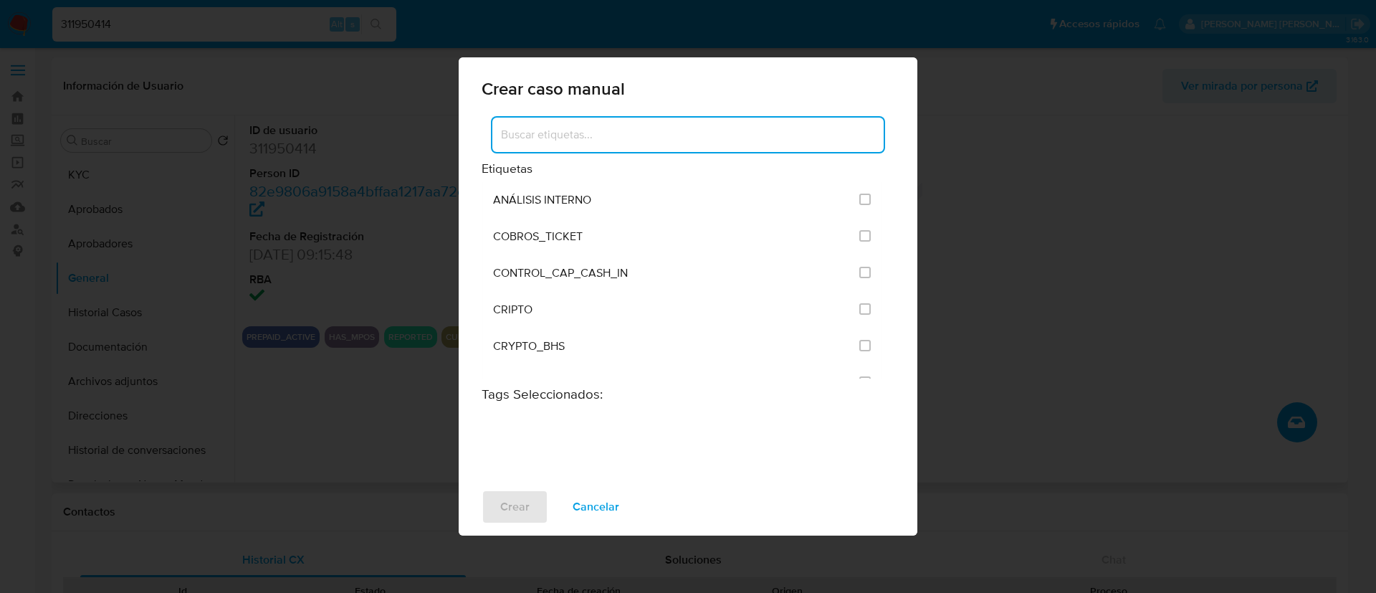
click at [547, 138] on input at bounding box center [687, 134] width 391 height 19
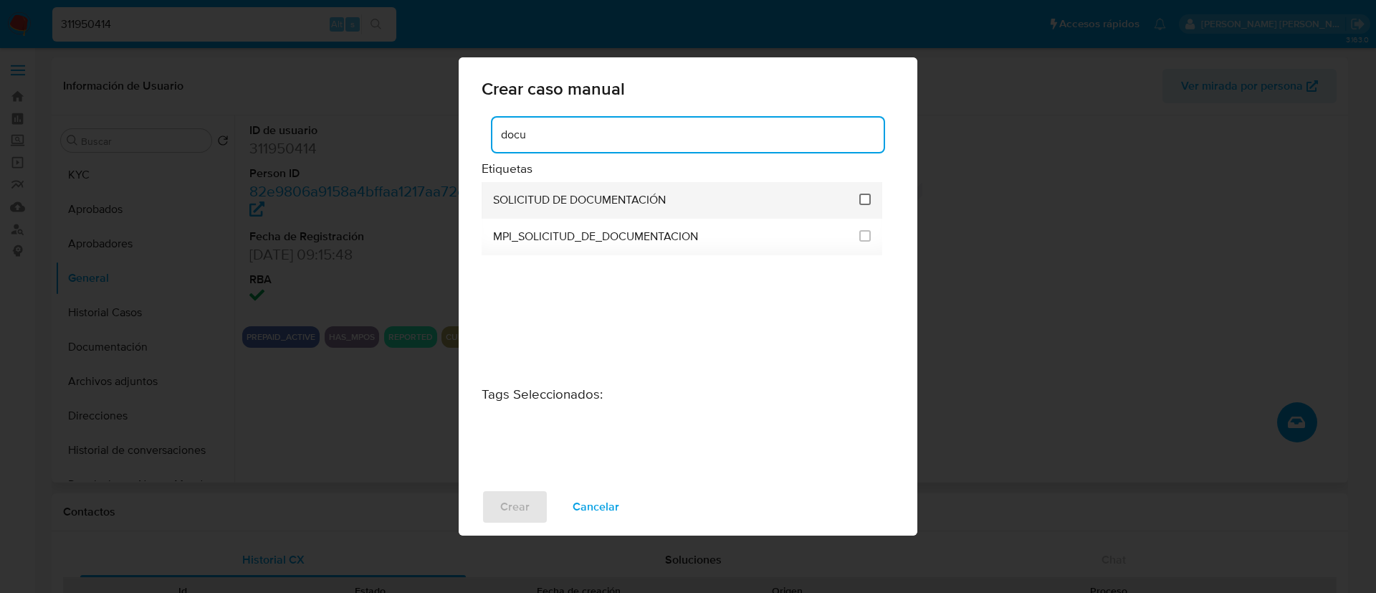
type input "docu"
click at [864, 202] on input "2677" at bounding box center [865, 199] width 11 height 11
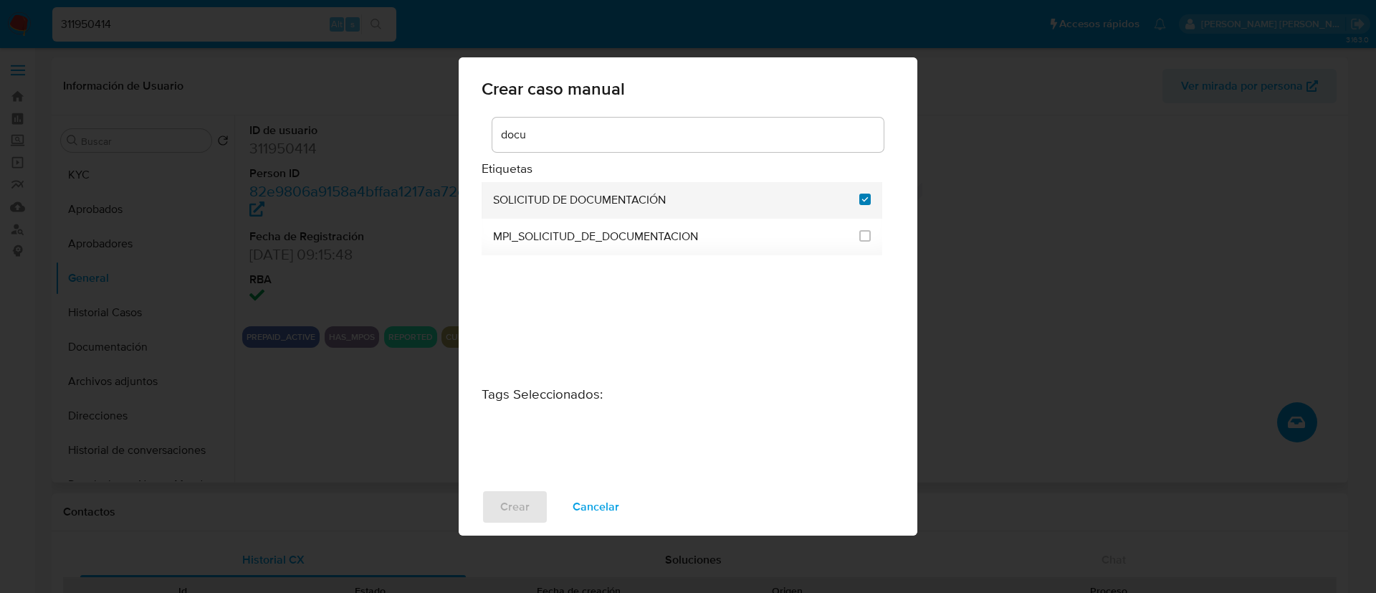
checkbox input "true"
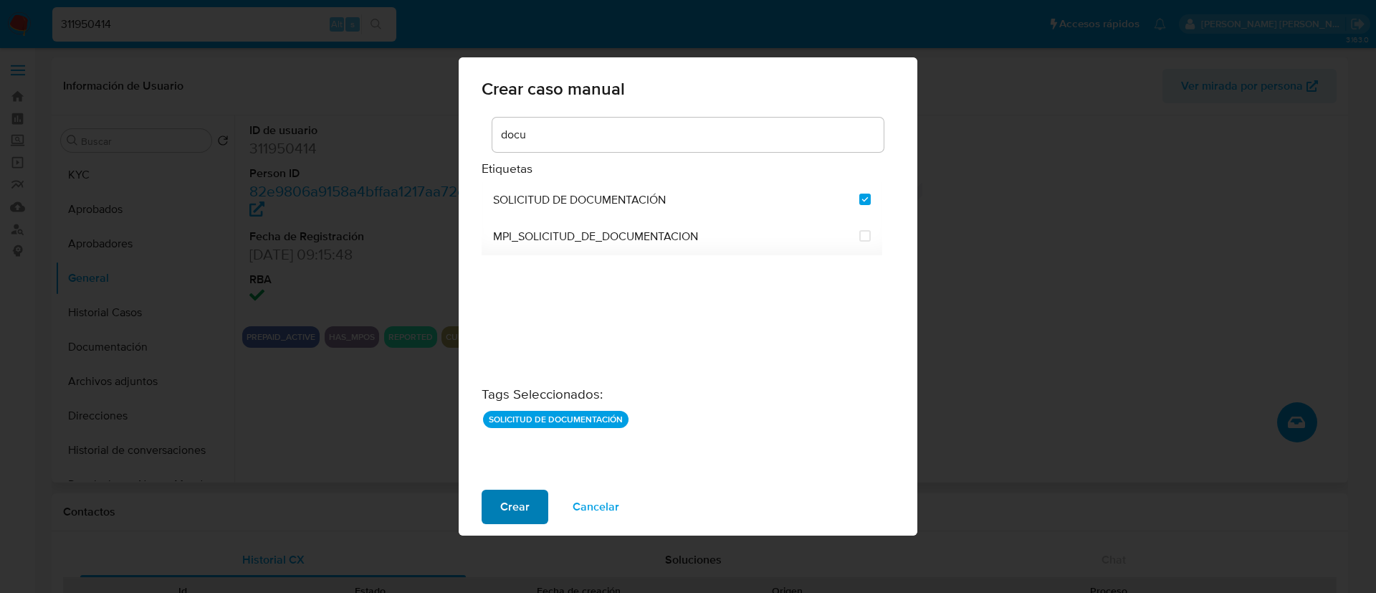
click at [493, 505] on button "Crear" at bounding box center [515, 507] width 67 height 34
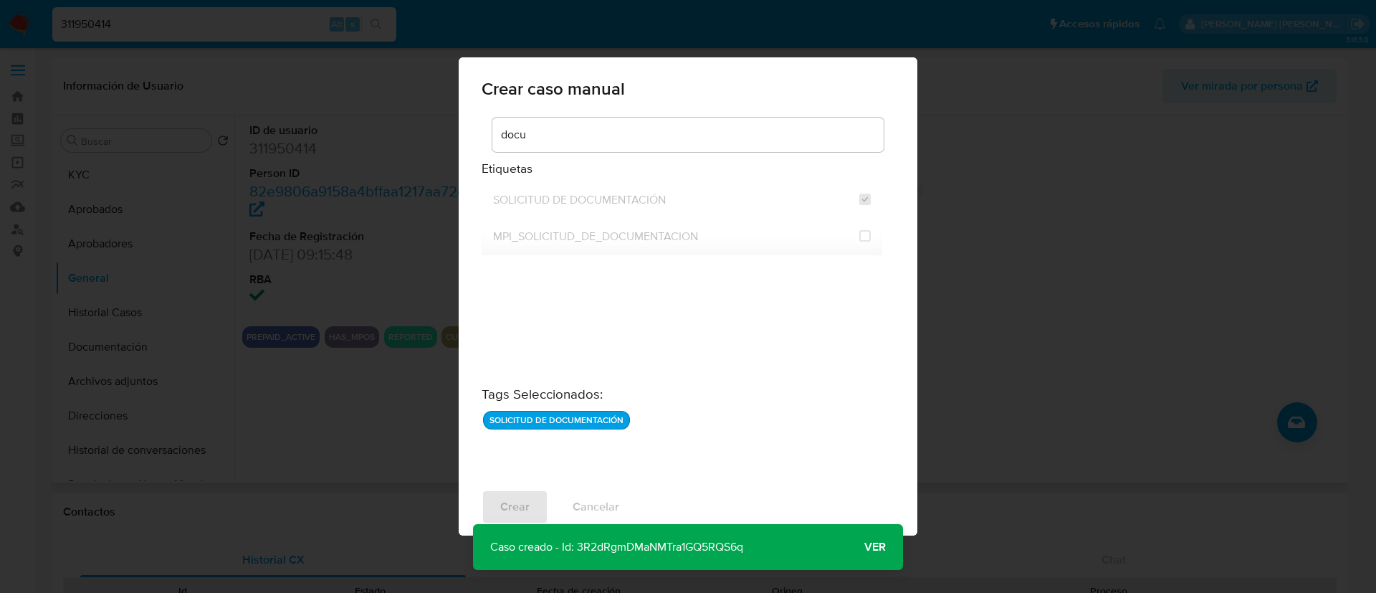
click at [874, 547] on span "Ver" at bounding box center [876, 547] width 22 height 0
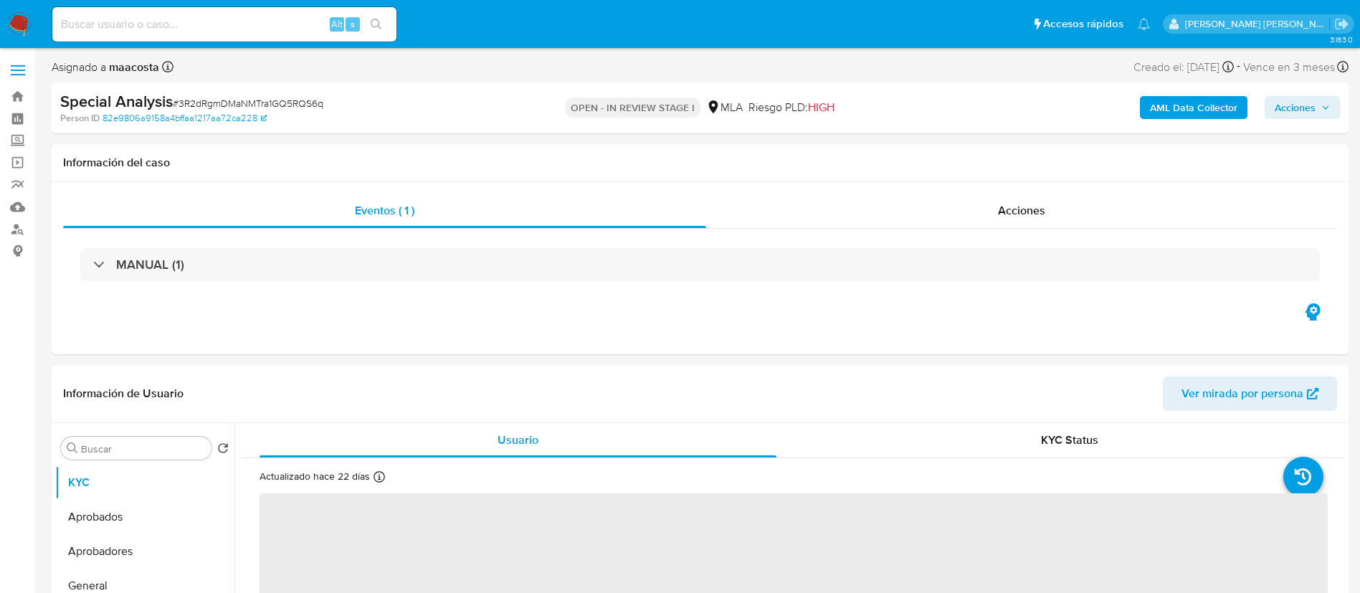
select select "10"
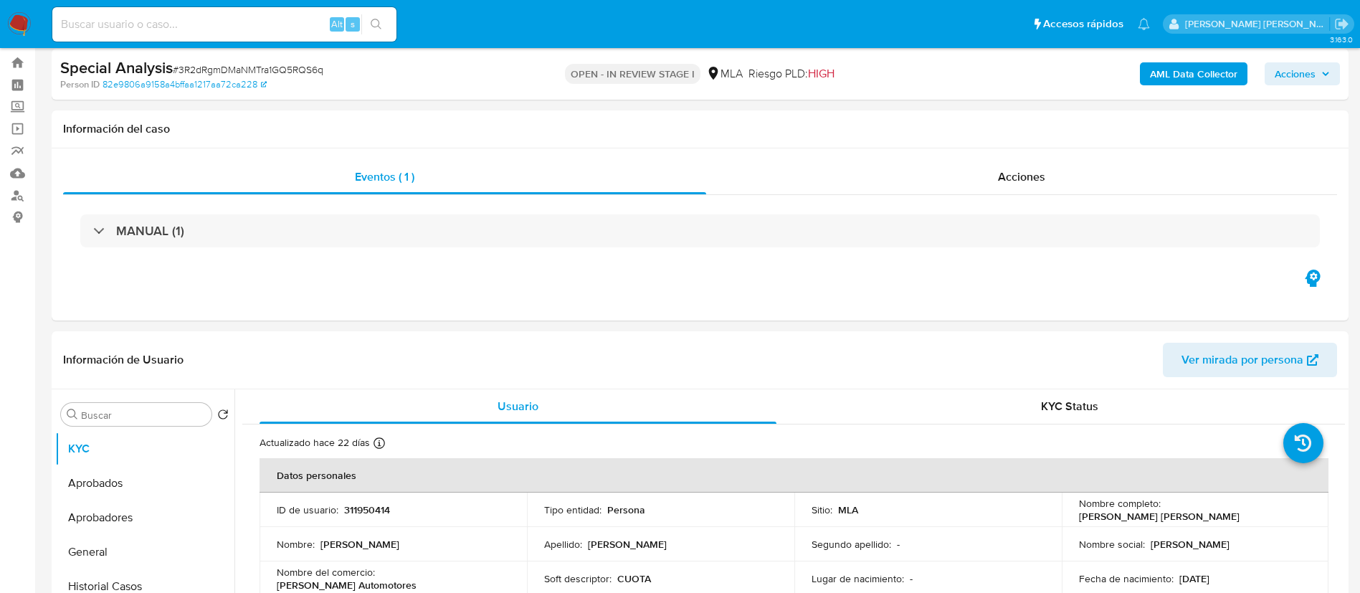
scroll to position [34, 0]
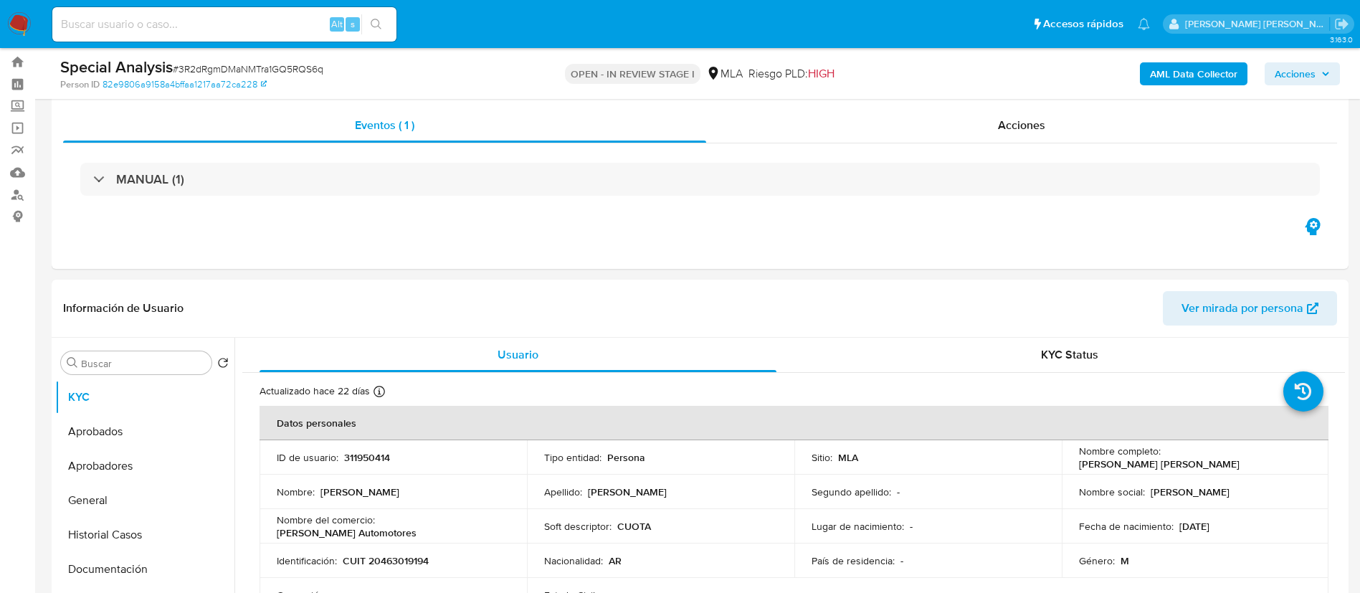
click at [650, 266] on div "Eventos ( 1 ) Acciones MANUAL (1)" at bounding box center [700, 183] width 1297 height 172
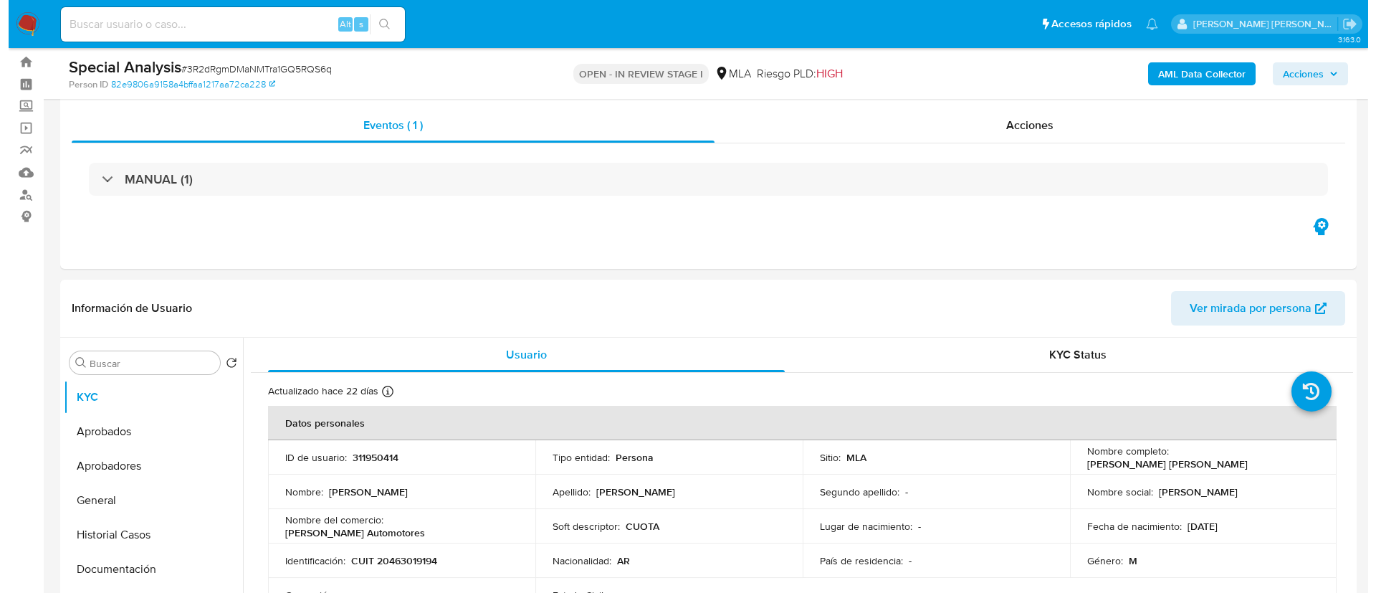
scroll to position [230, 0]
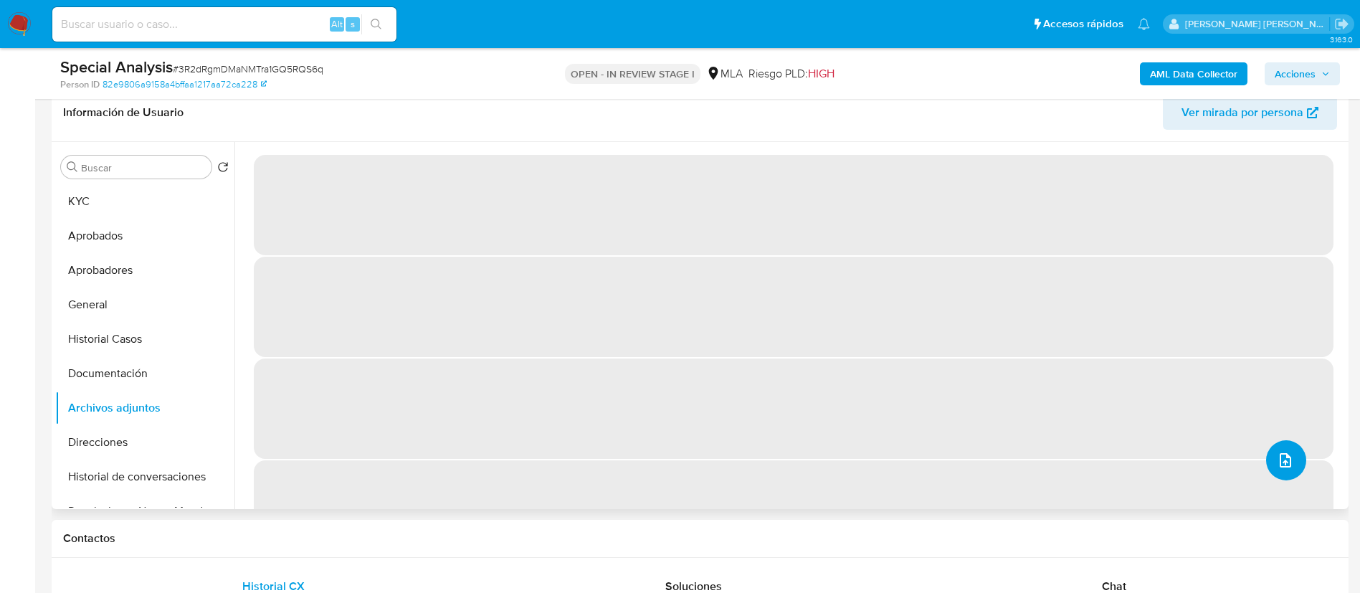
click at [1288, 472] on button "upload-file" at bounding box center [1286, 460] width 40 height 40
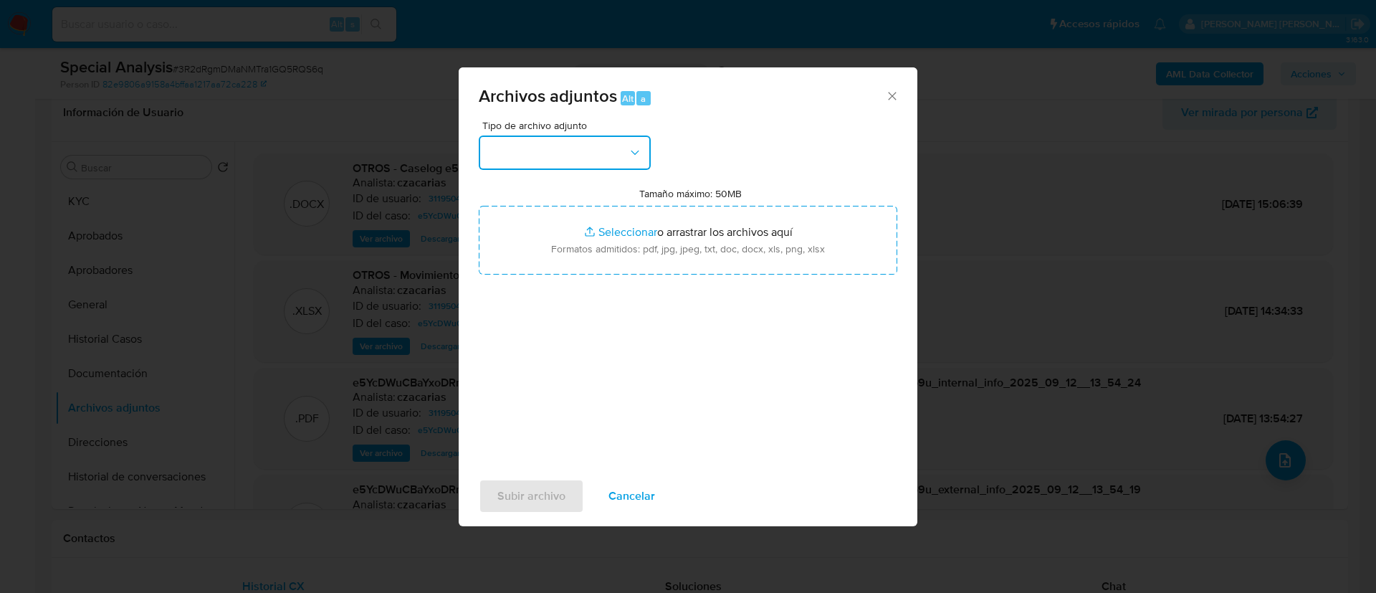
click at [582, 146] on button "button" at bounding box center [565, 152] width 172 height 34
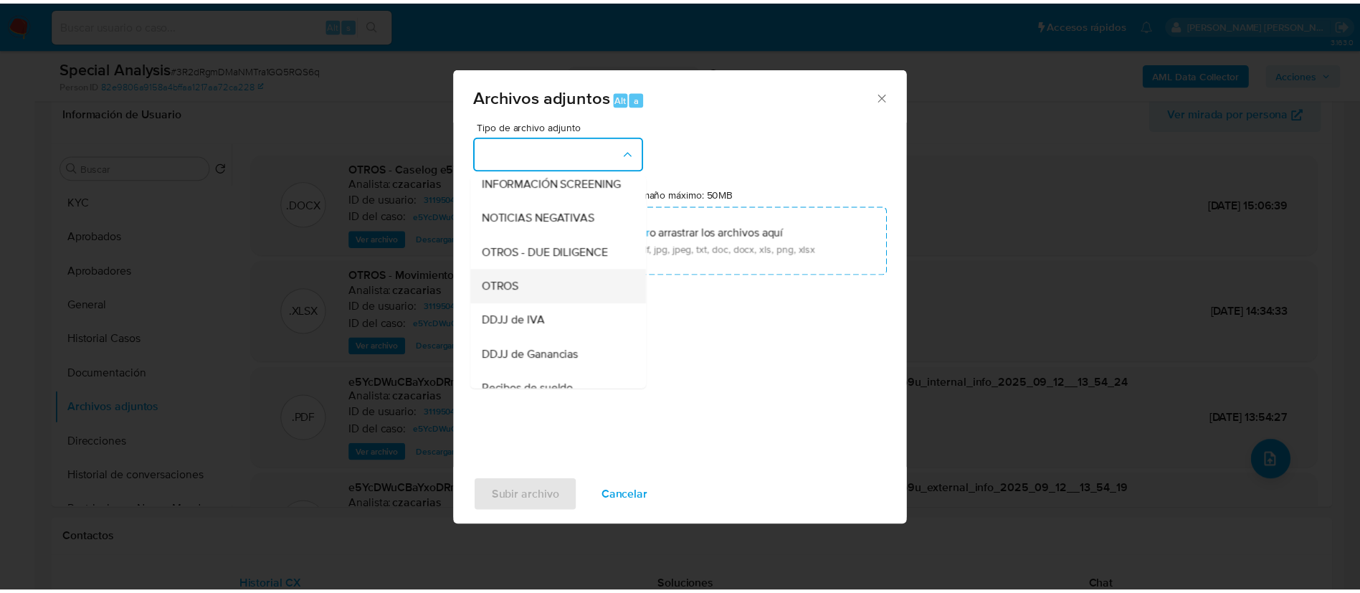
scroll to position [182, 0]
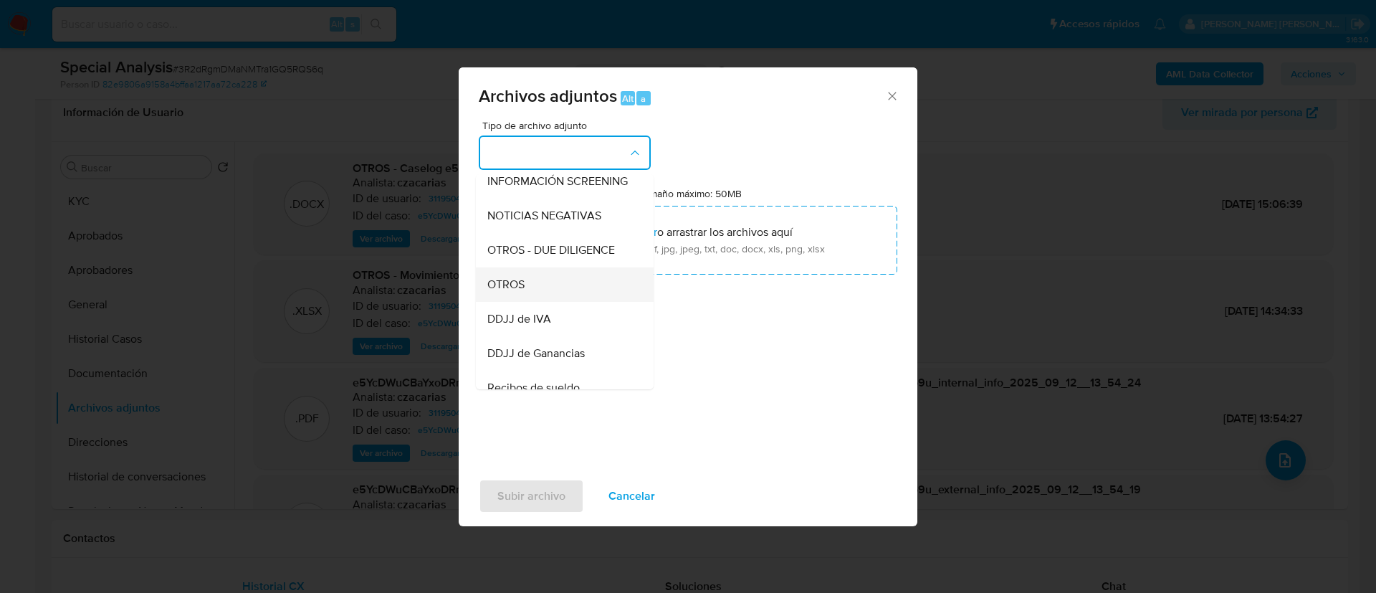
click at [528, 294] on div "OTROS" at bounding box center [560, 284] width 146 height 34
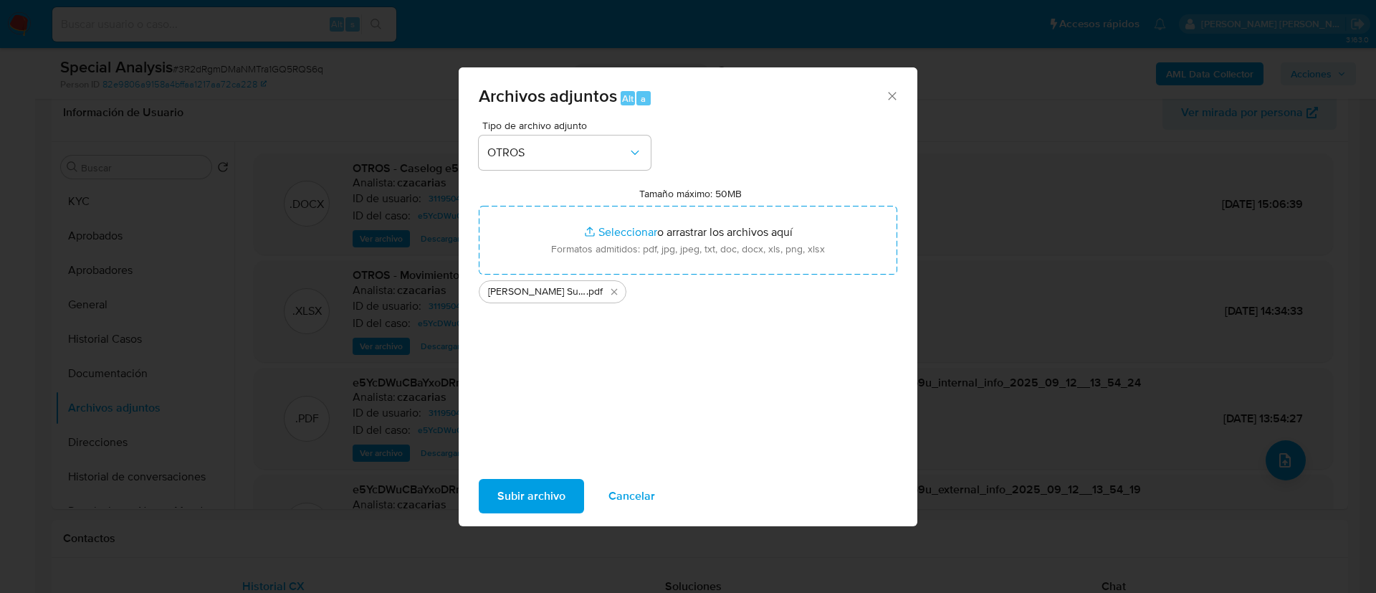
click at [513, 499] on span "Subir archivo" at bounding box center [532, 496] width 68 height 32
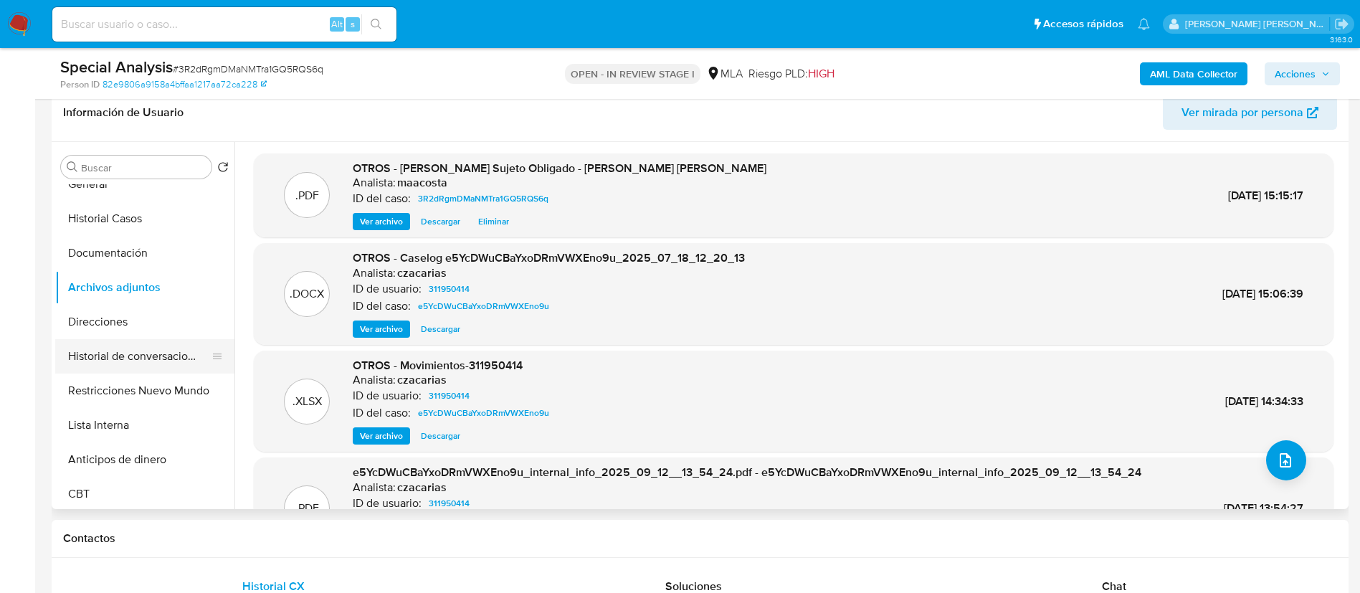
scroll to position [128, 0]
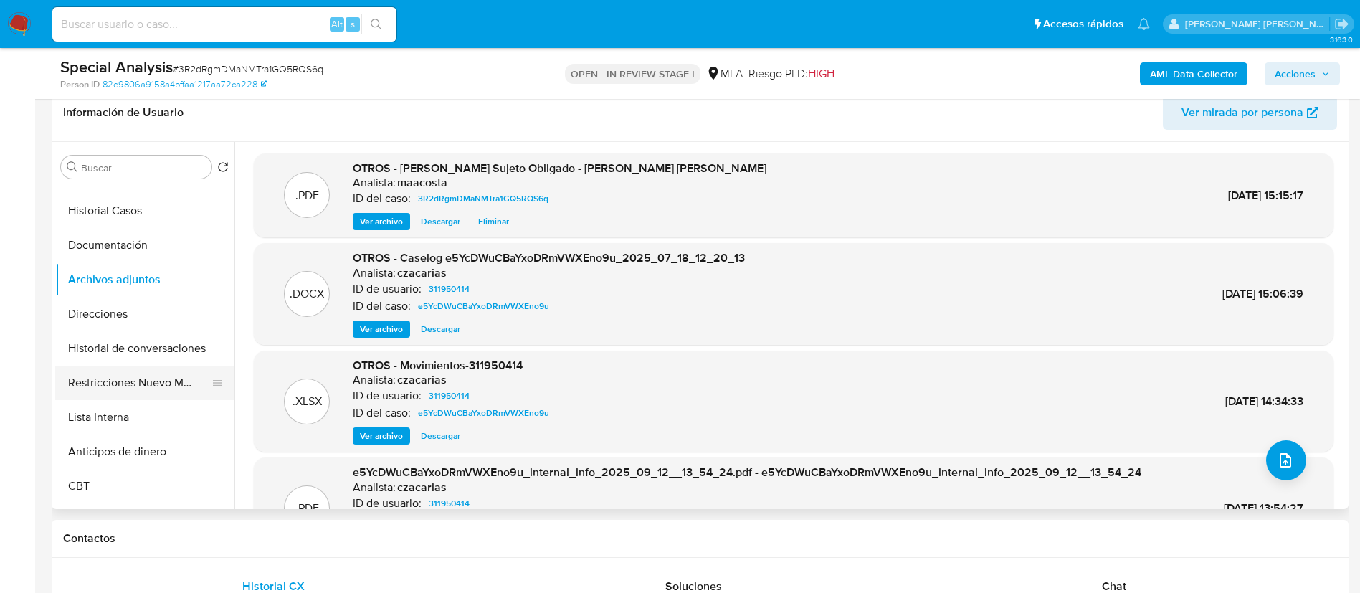
click at [133, 387] on button "Restricciones Nuevo Mundo" at bounding box center [139, 383] width 168 height 34
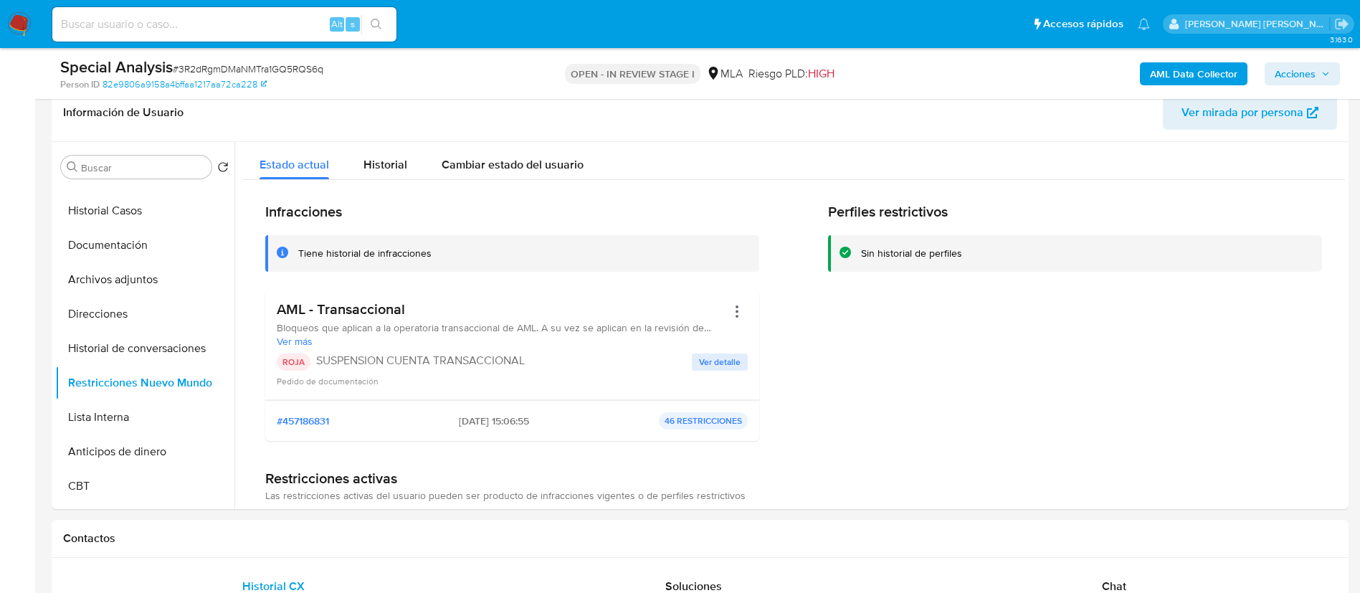
click at [1305, 75] on span "Acciones" at bounding box center [1295, 73] width 41 height 23
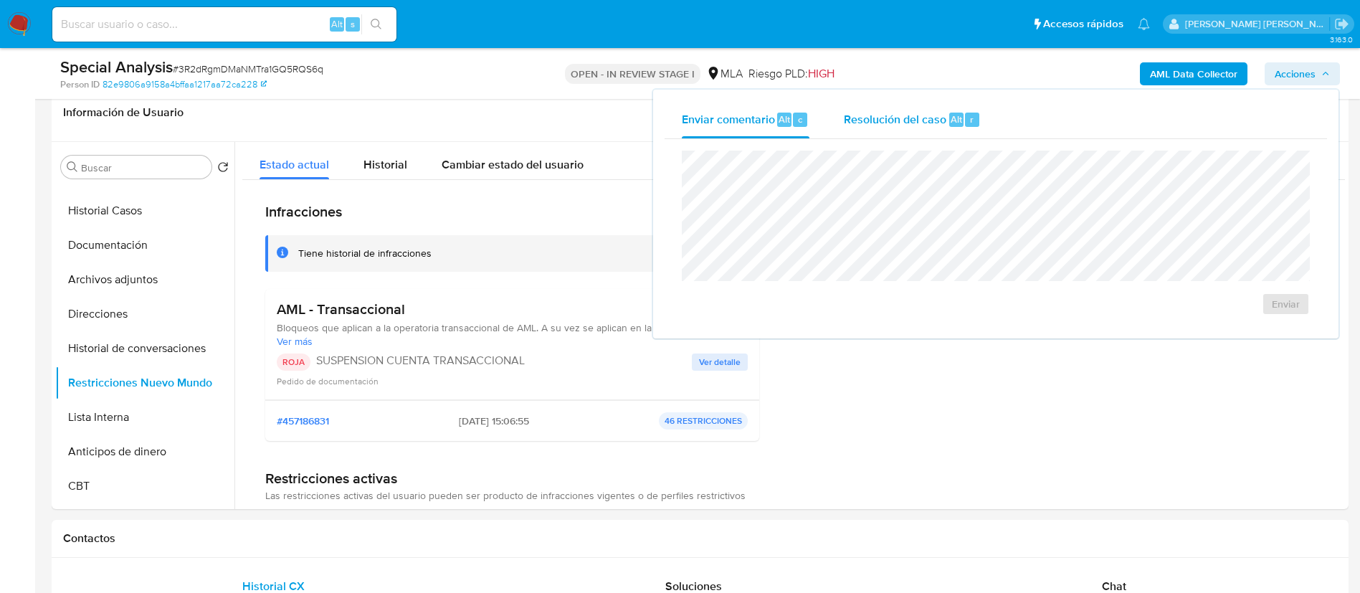
click at [938, 120] on span "Resolución del caso" at bounding box center [895, 118] width 103 height 16
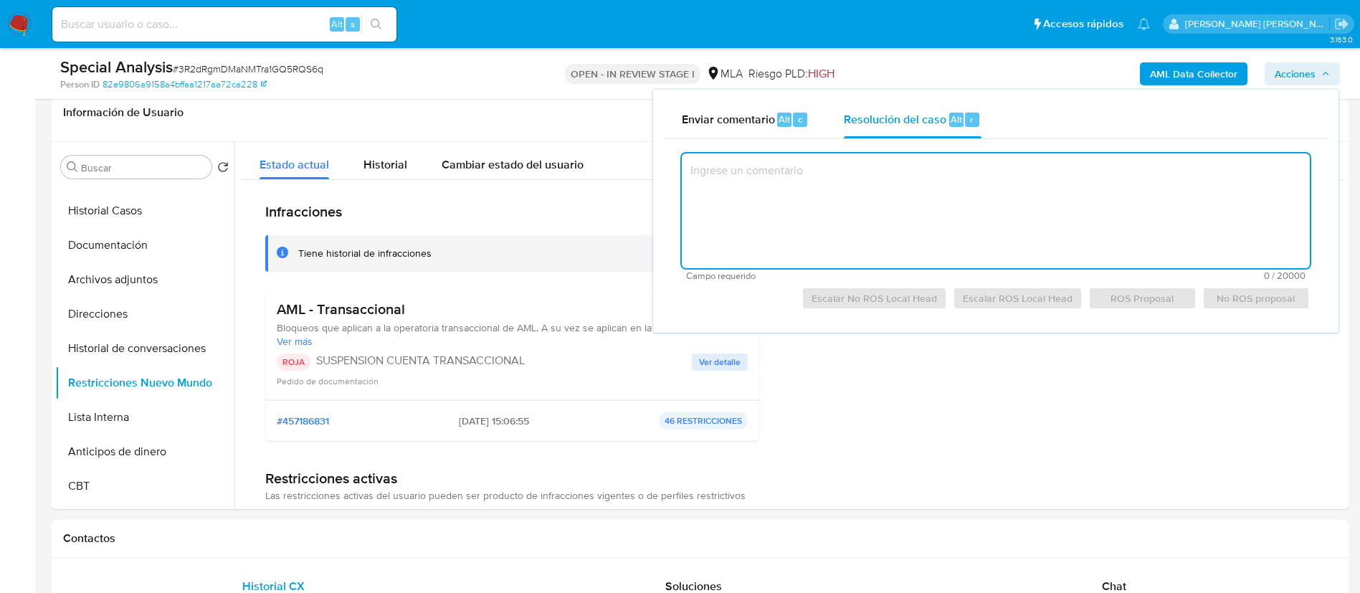
click at [941, 191] on textarea at bounding box center [996, 210] width 628 height 115
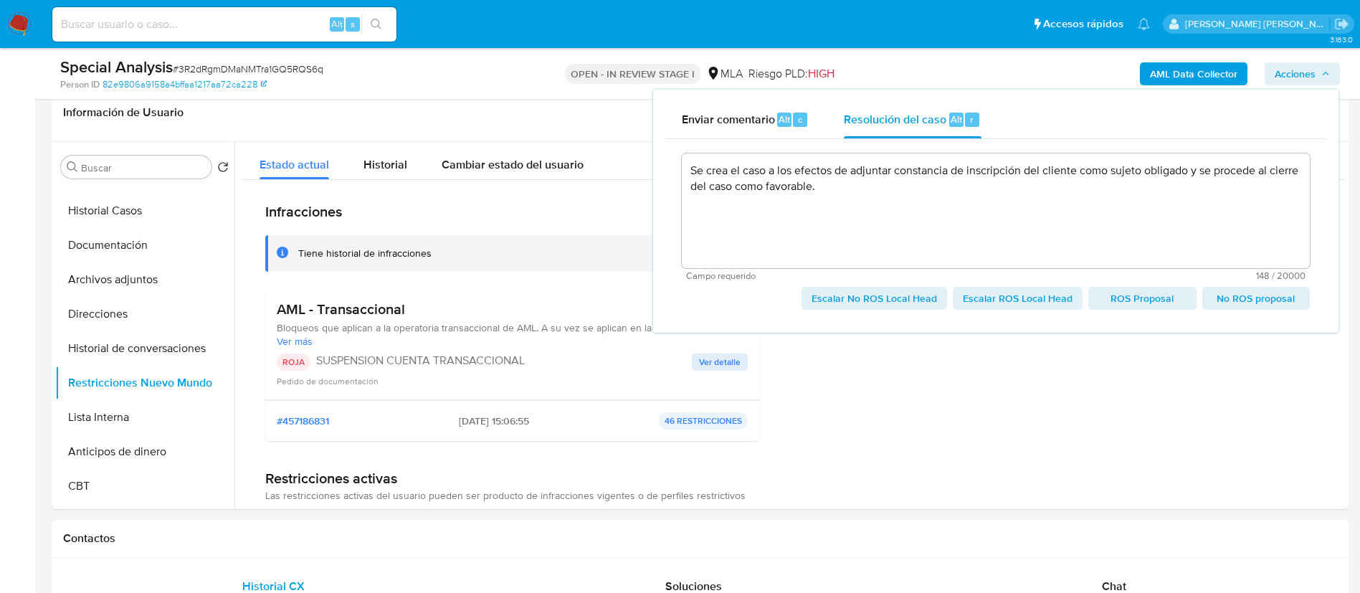
click at [885, 296] on span "Escalar No ROS Local Head" at bounding box center [873, 298] width 125 height 20
type textarea "Se crea el caso a los efectos de adjuntar constancia de inscripción del cliente…"
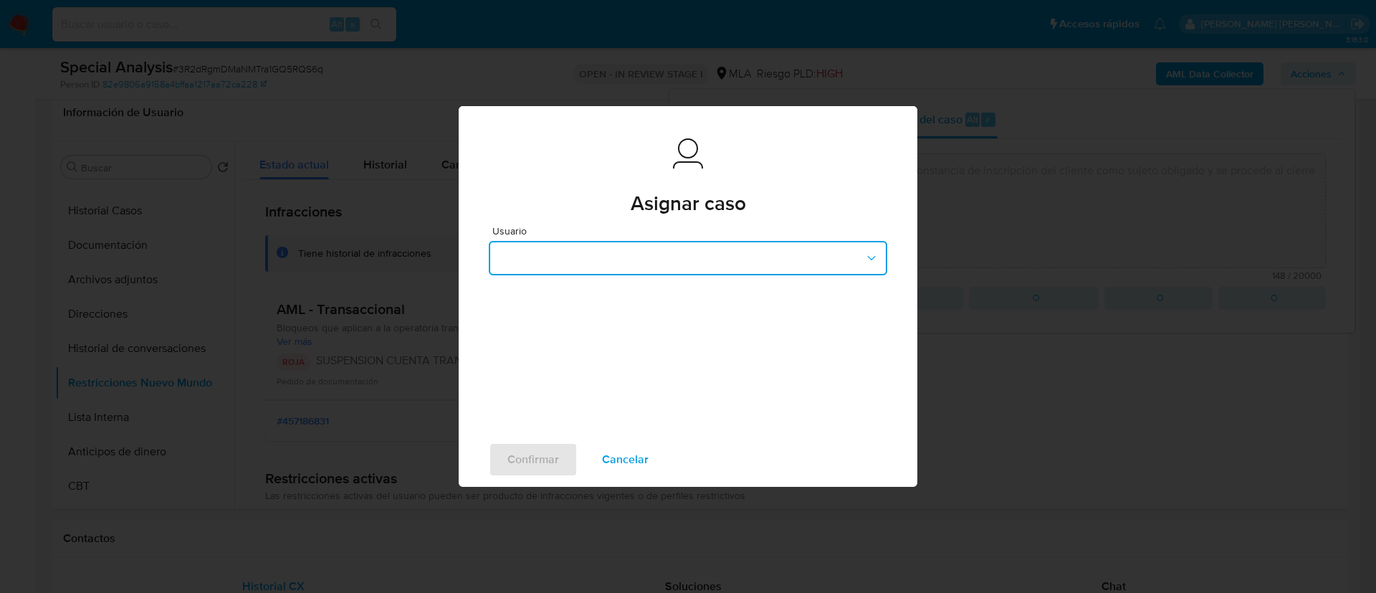
click at [612, 248] on button "button" at bounding box center [688, 258] width 399 height 34
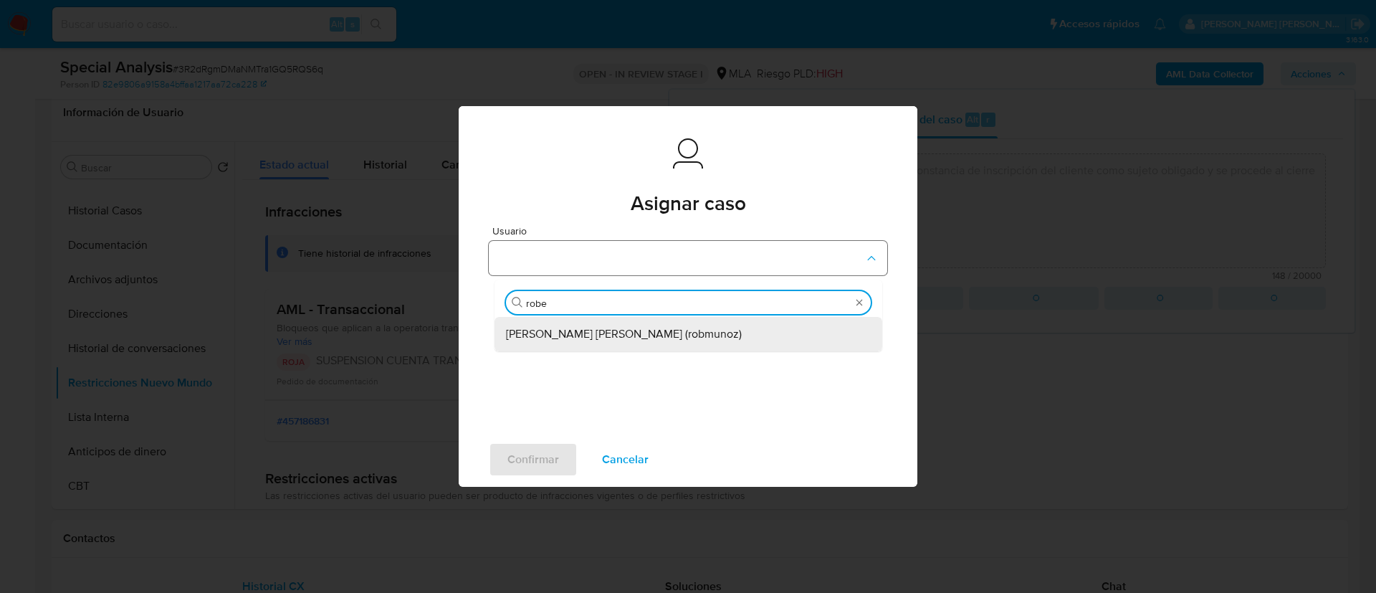
type input "rober"
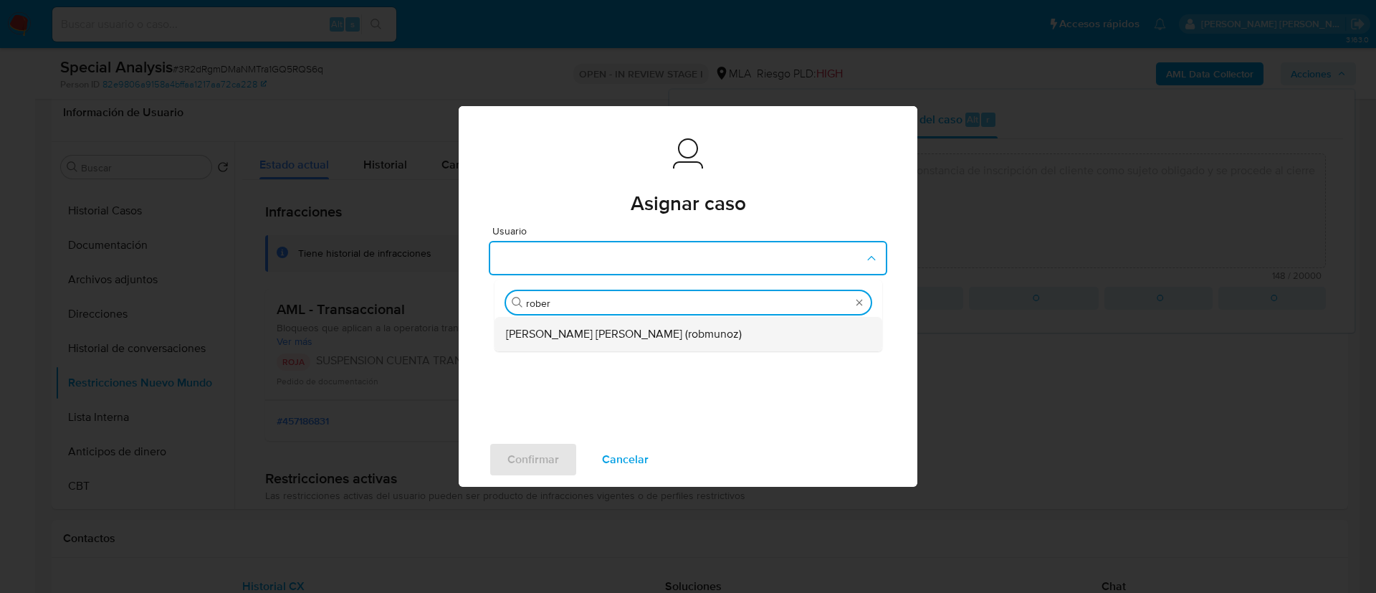
click at [591, 330] on span "Roberto Santiago Munoz (robmunoz)" at bounding box center [624, 334] width 236 height 14
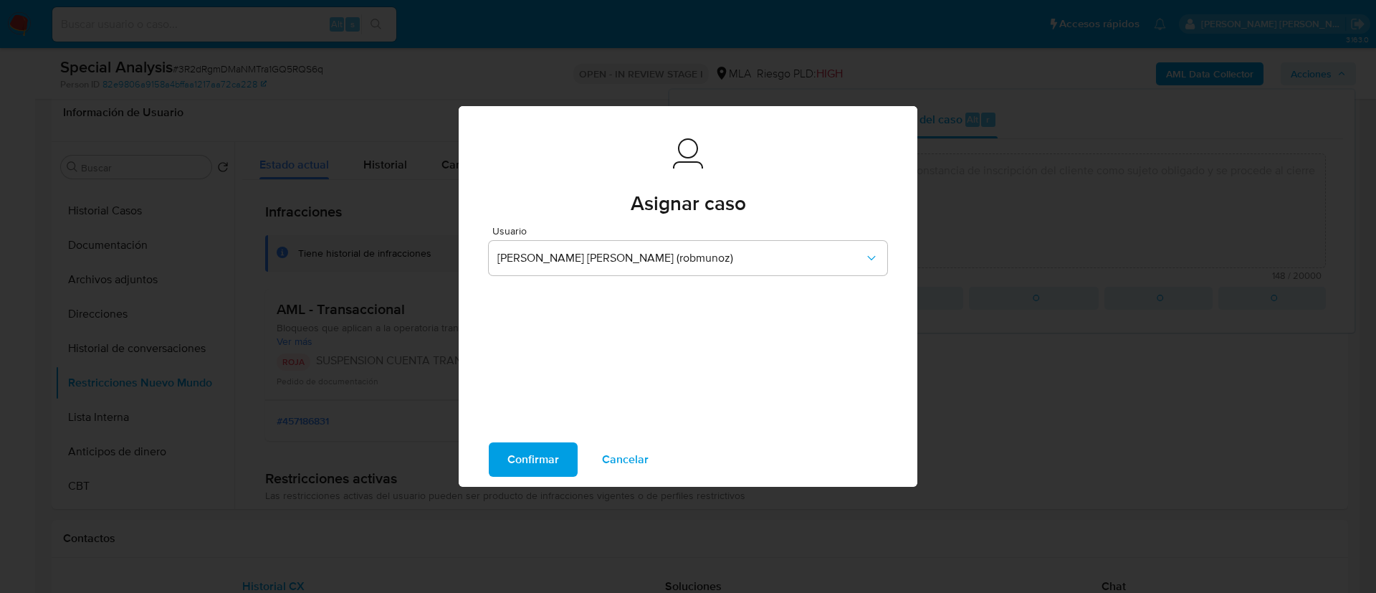
click at [518, 458] on span "Confirmar" at bounding box center [534, 460] width 52 height 32
type textarea "Se crea el caso a los efectos de adjuntar constancia de inscripción del cliente…"
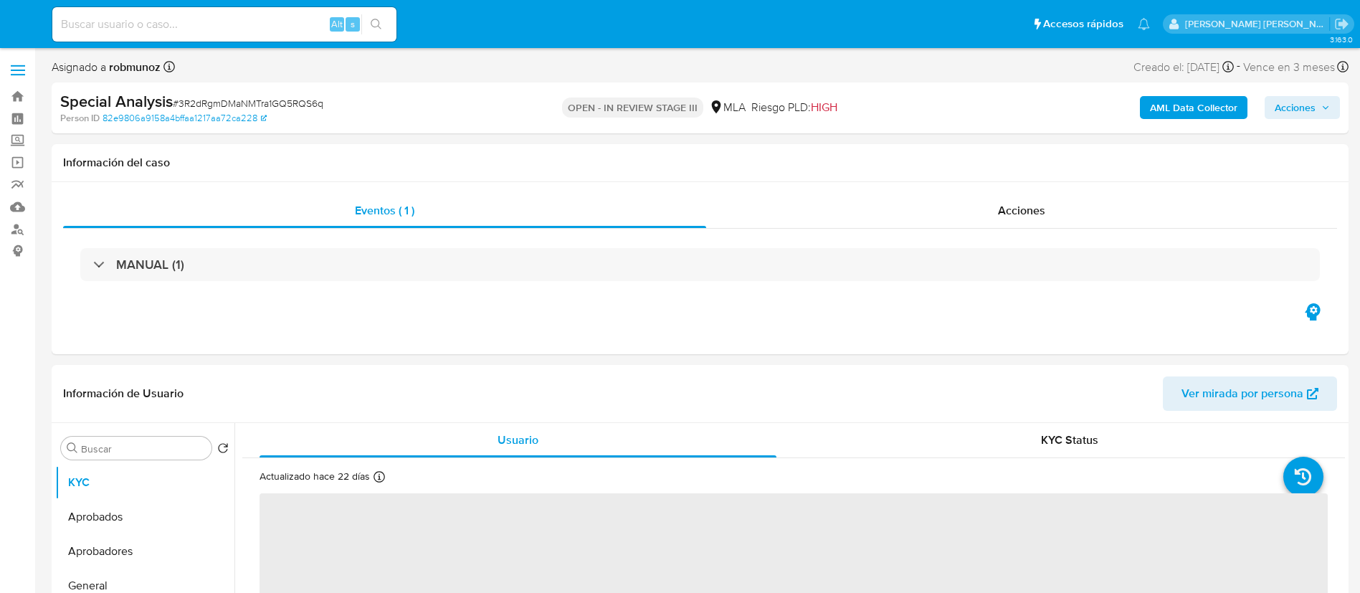
select select "10"
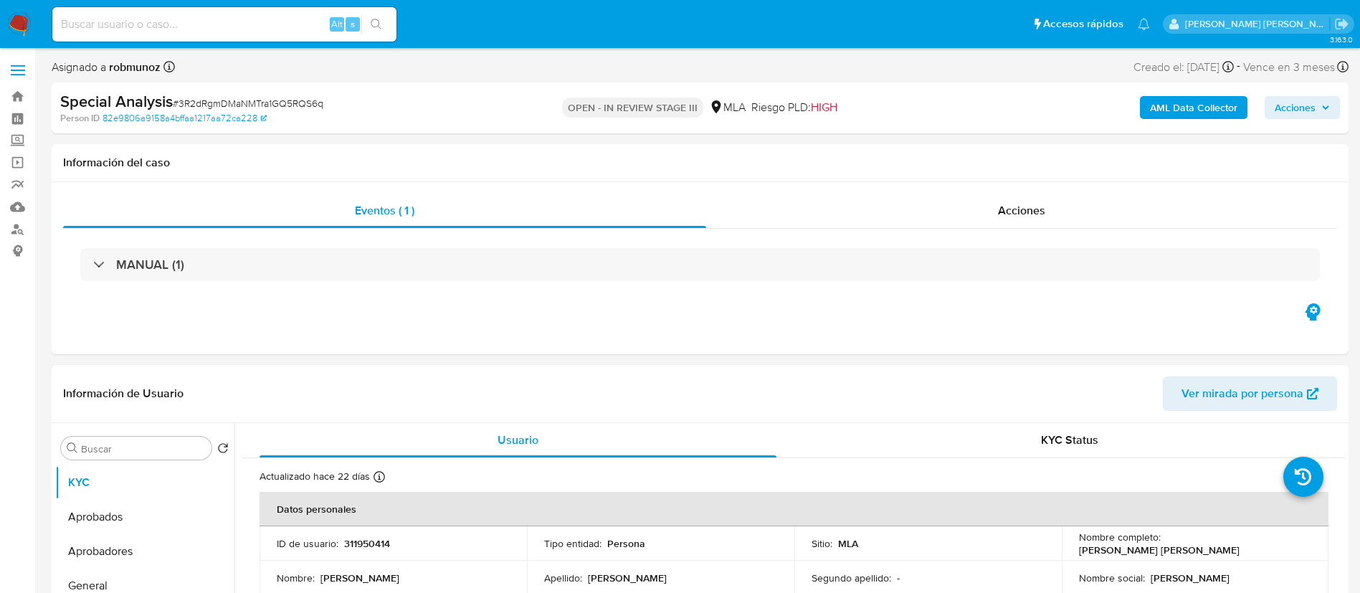
paste input "71913359"
click at [242, 23] on input at bounding box center [224, 24] width 344 height 19
type input "71913359"
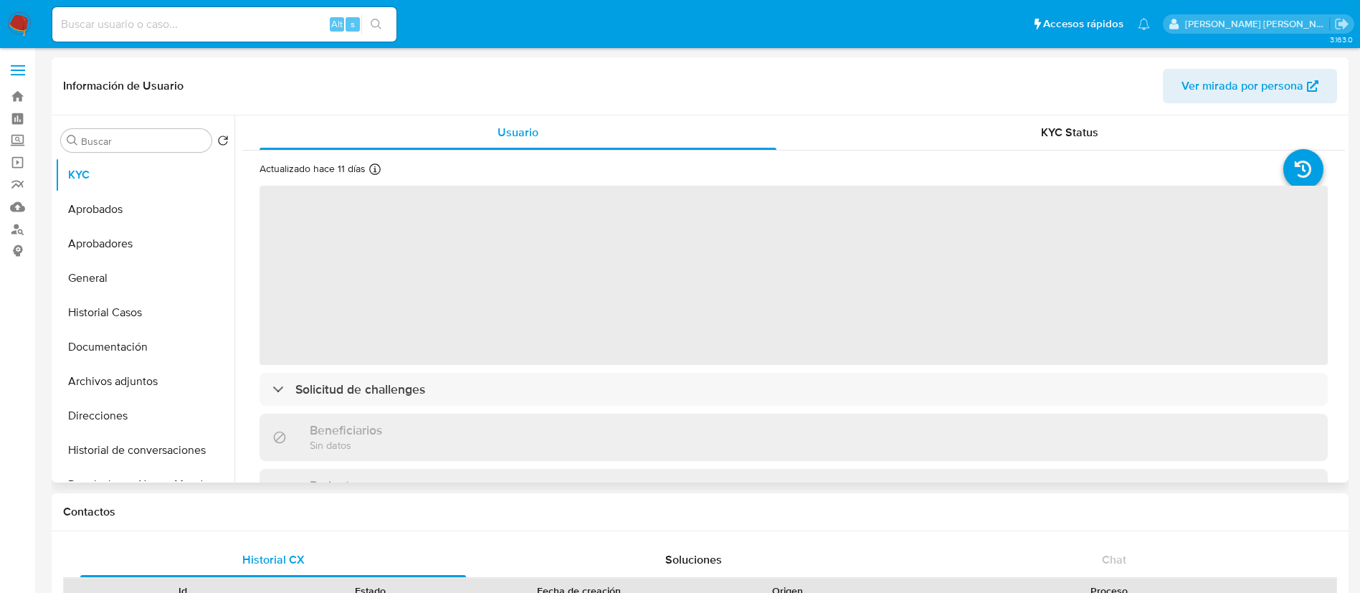
scroll to position [15, 0]
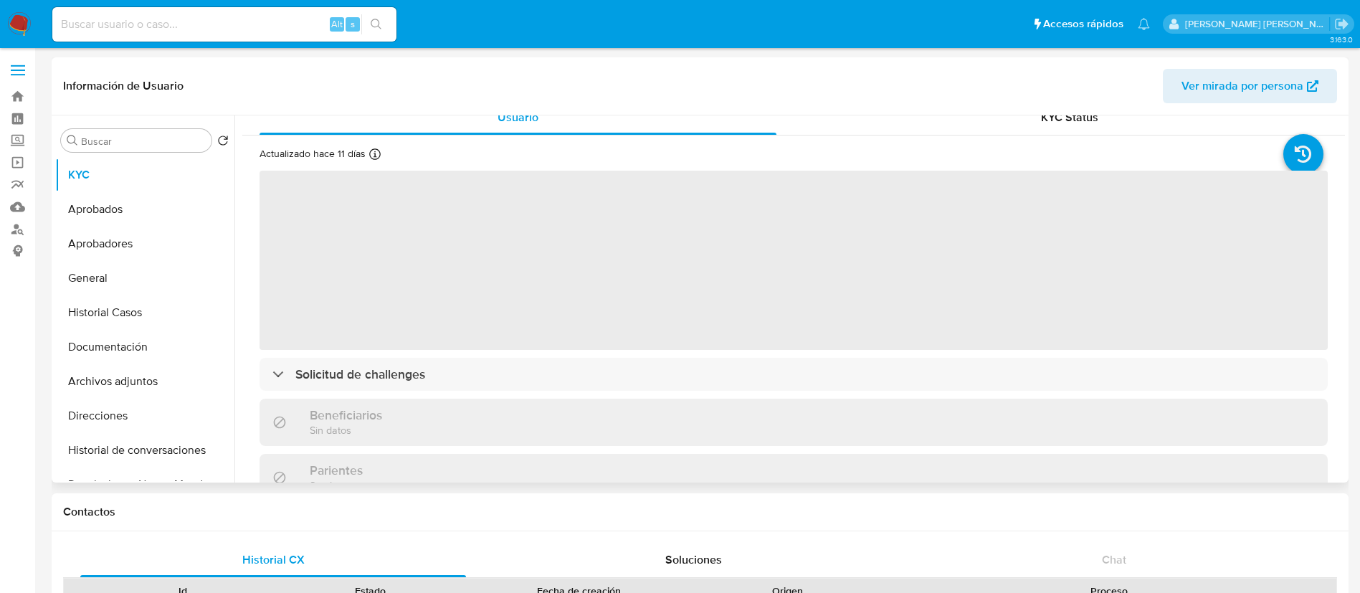
select select "10"
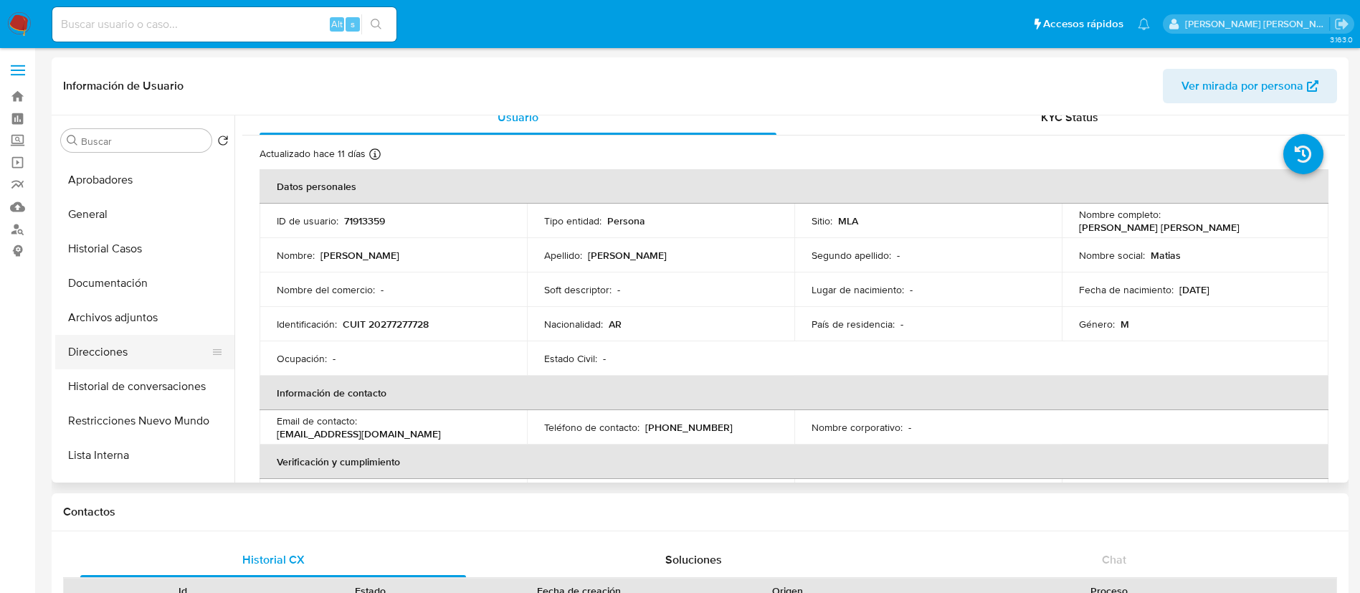
scroll to position [65, 0]
click at [148, 421] on button "Restricciones Nuevo Mundo" at bounding box center [139, 420] width 168 height 34
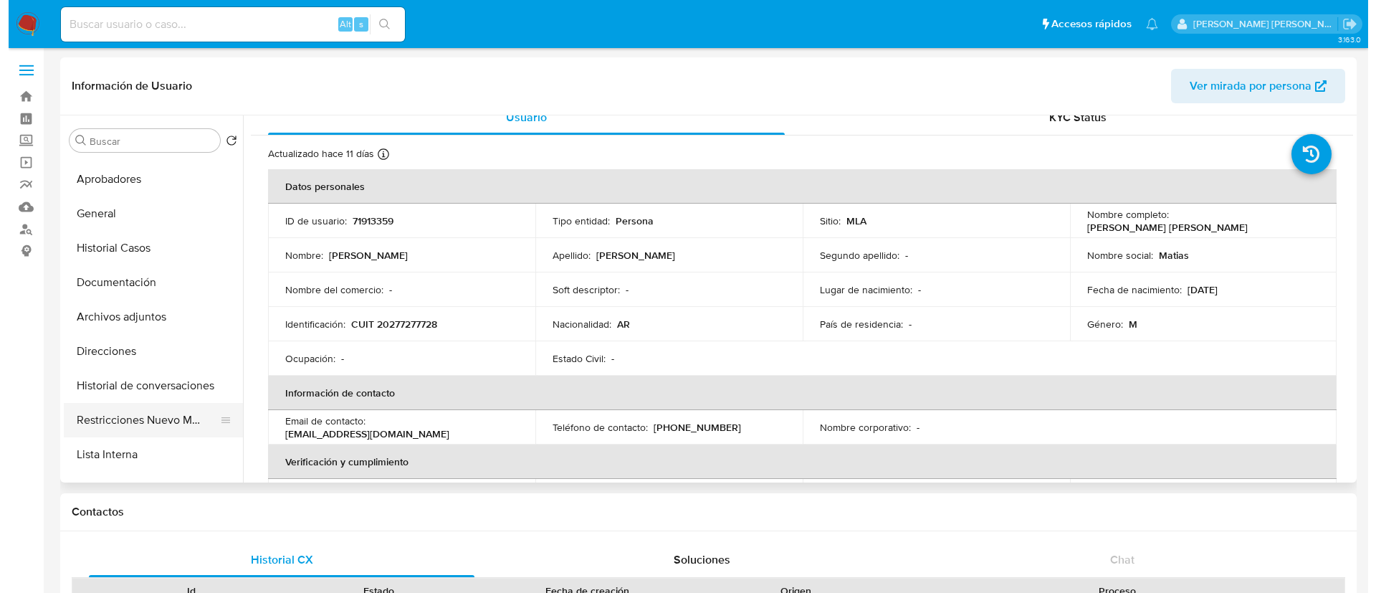
scroll to position [0, 0]
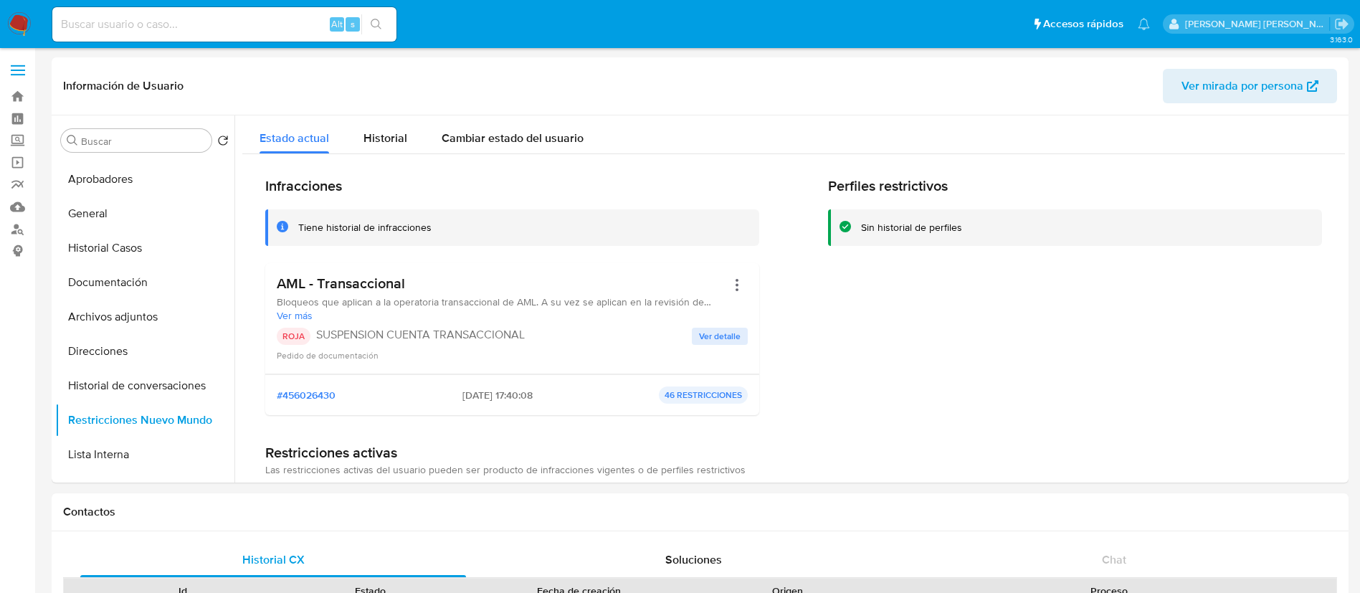
paste input "71913359"
click at [196, 23] on input "71913359" at bounding box center [224, 24] width 344 height 19
type input "71913359"
click at [375, 23] on icon "search-icon" at bounding box center [376, 24] width 11 height 11
click at [116, 313] on button "Archivos adjuntos" at bounding box center [139, 317] width 168 height 34
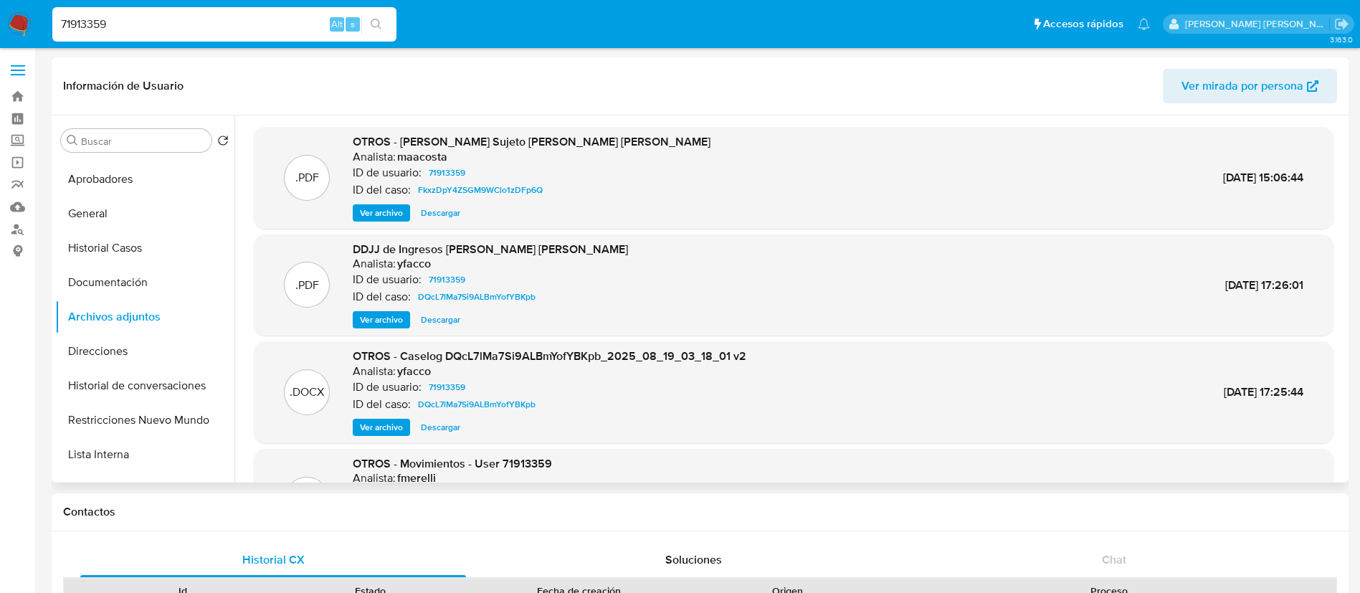
click at [377, 427] on span "Ver archivo" at bounding box center [381, 427] width 43 height 14
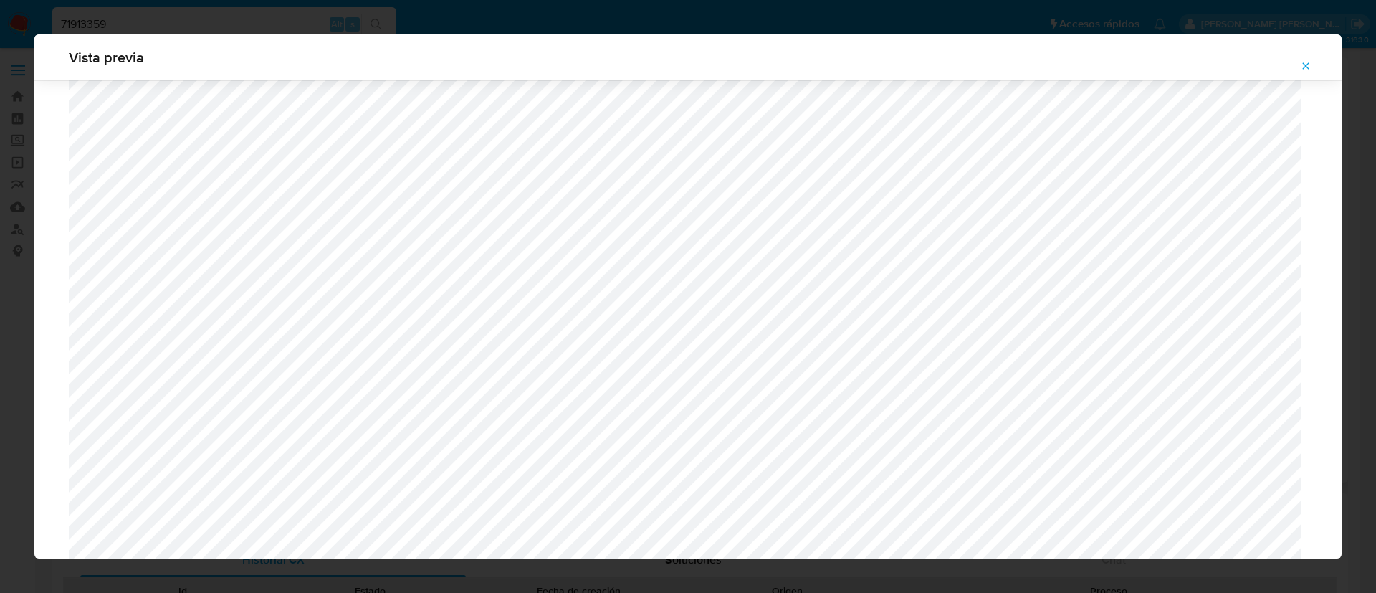
scroll to position [1280, 0]
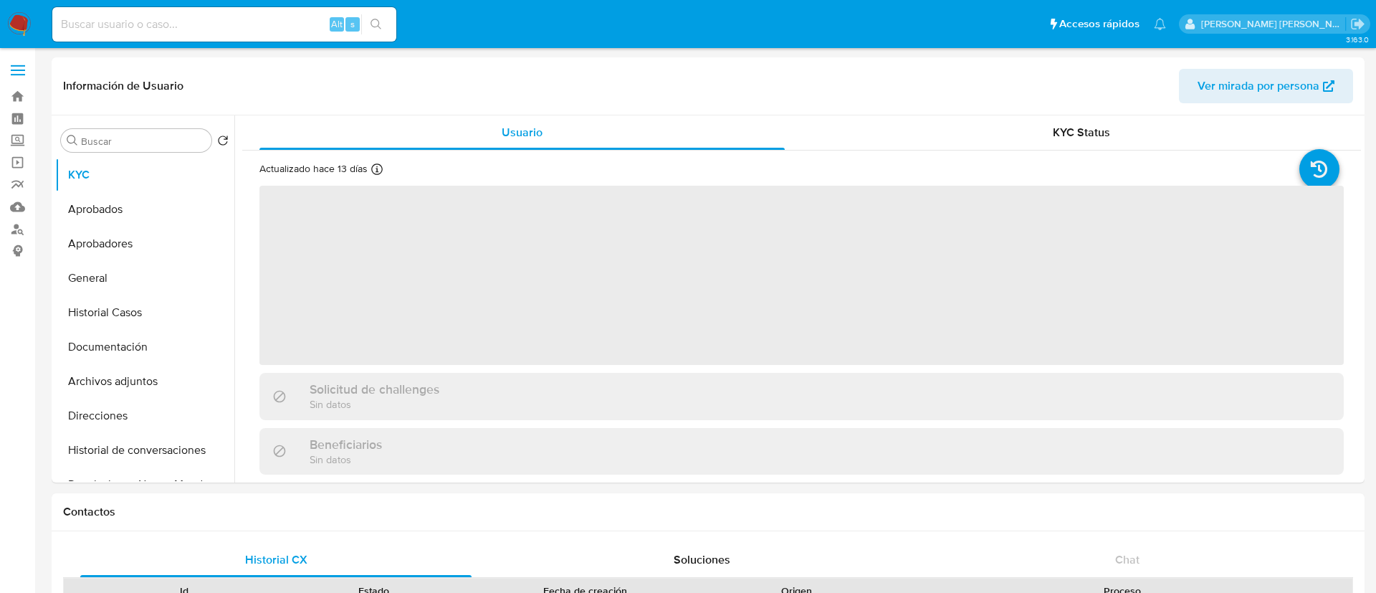
select select "10"
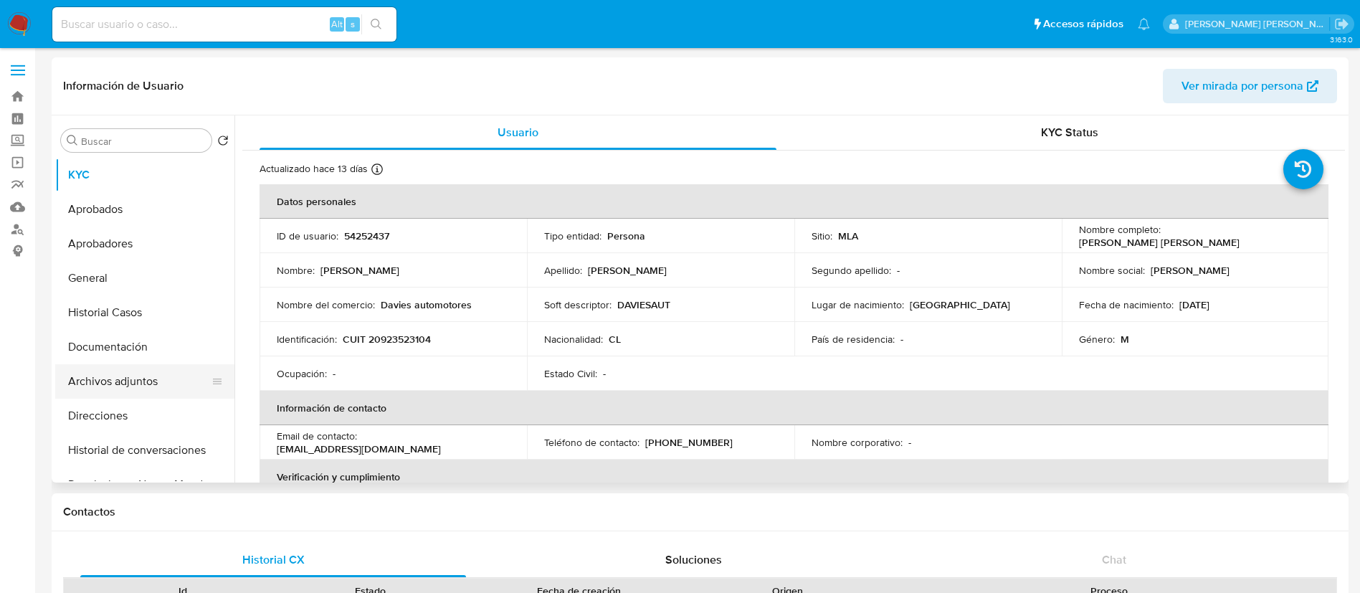
click at [144, 375] on button "Archivos adjuntos" at bounding box center [139, 381] width 168 height 34
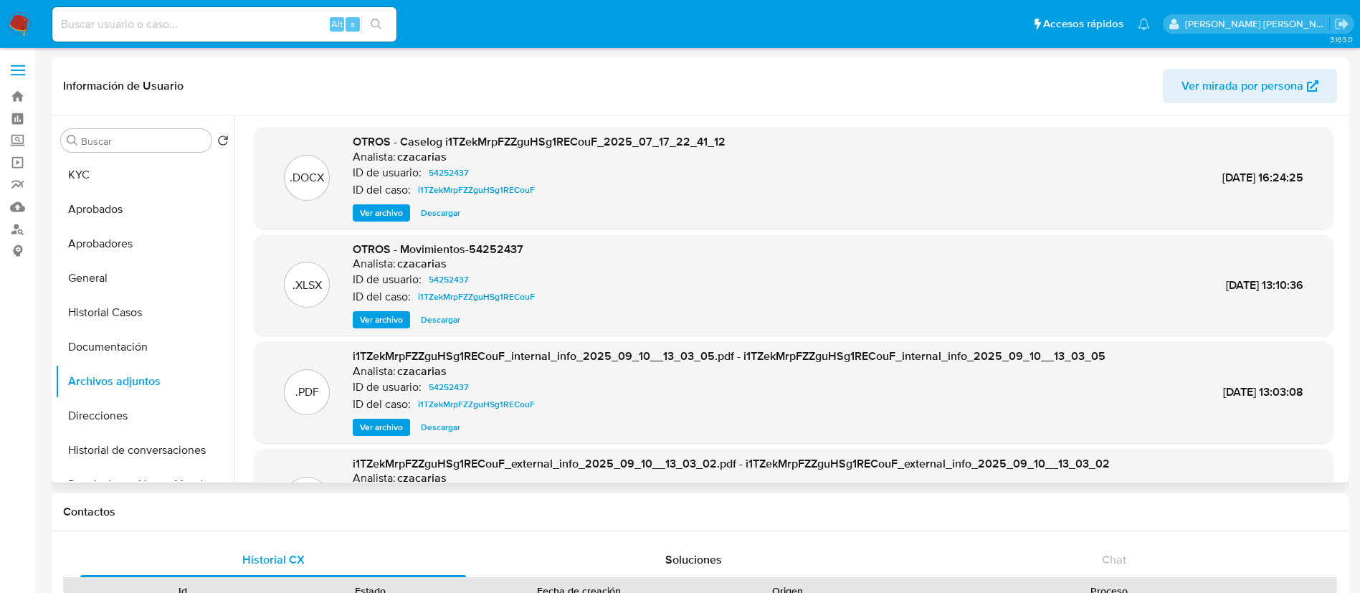
click at [383, 208] on span "Ver archivo" at bounding box center [381, 213] width 43 height 14
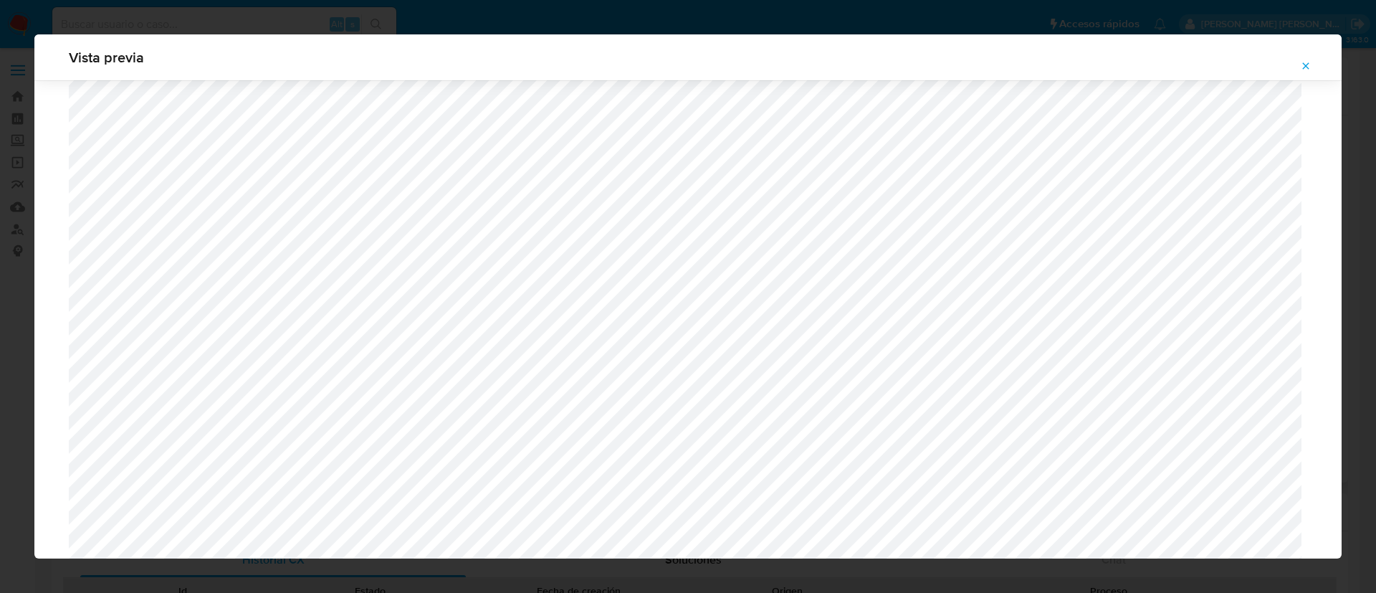
scroll to position [1378, 0]
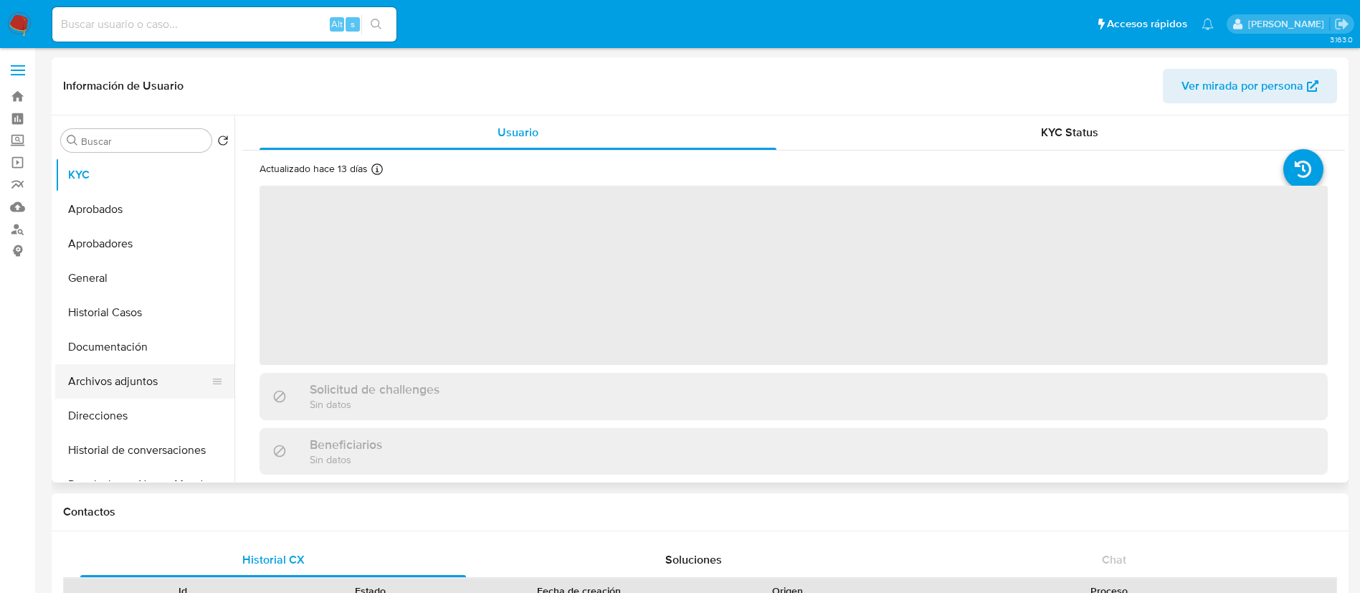
click at [145, 380] on button "Archivos adjuntos" at bounding box center [139, 381] width 168 height 34
select select "10"
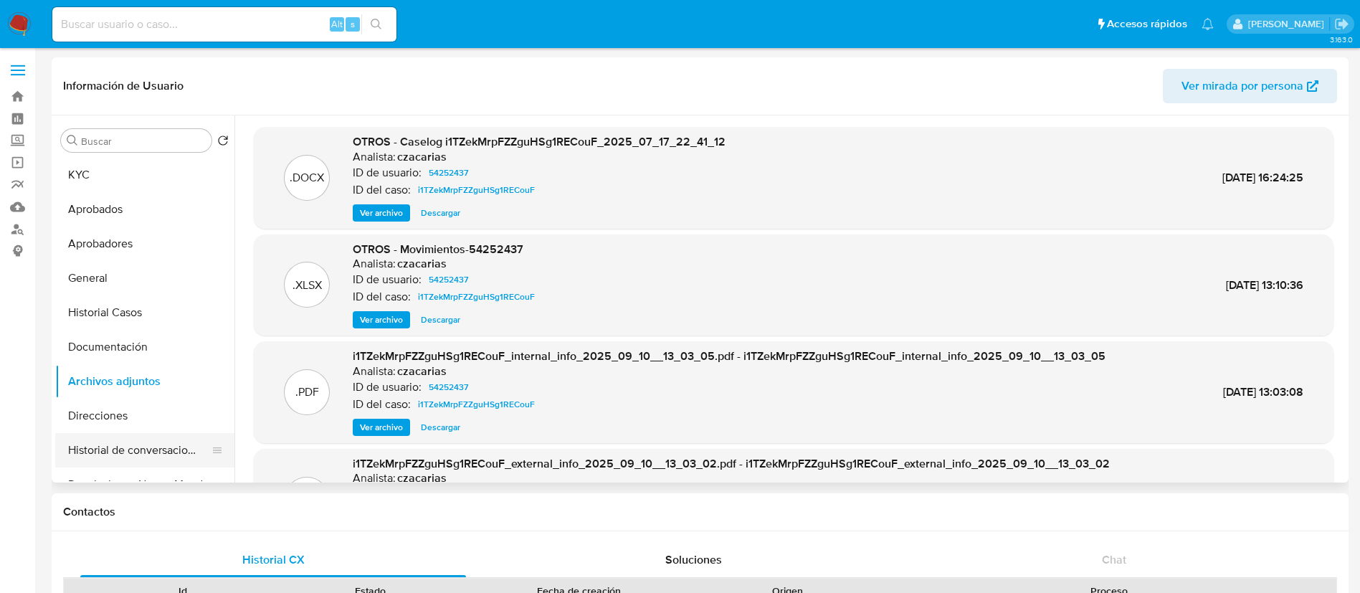
click at [138, 445] on button "Historial de conversaciones" at bounding box center [139, 450] width 168 height 34
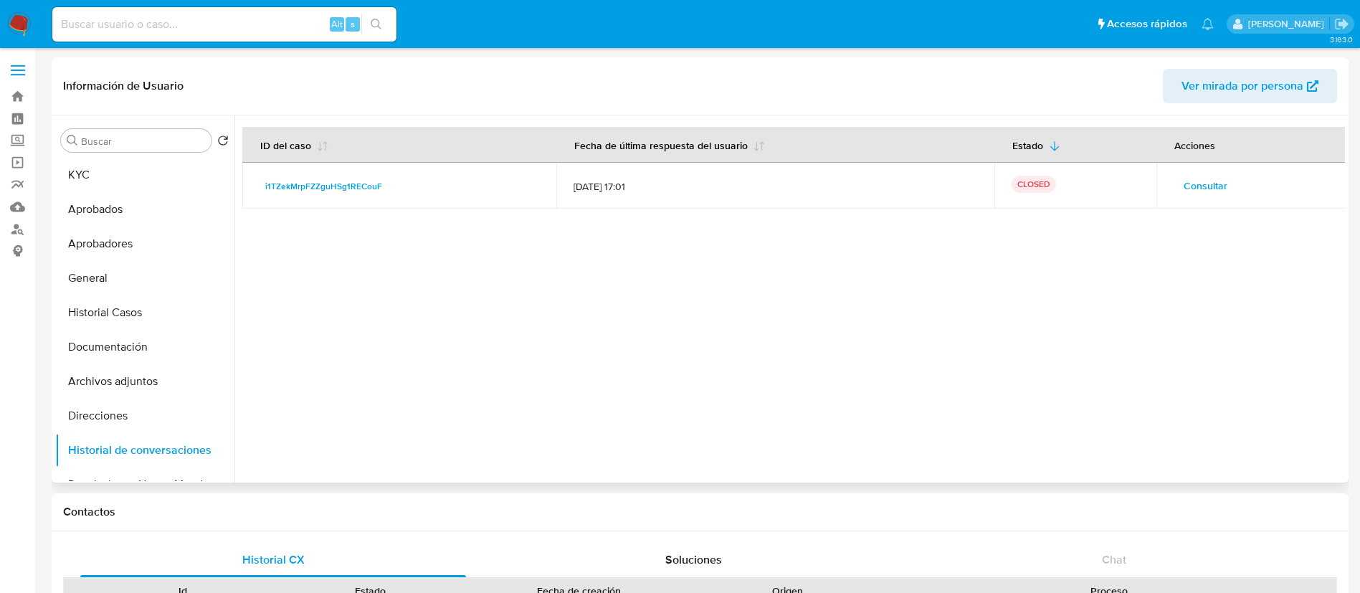
click at [1208, 179] on span "Consultar" at bounding box center [1206, 186] width 44 height 20
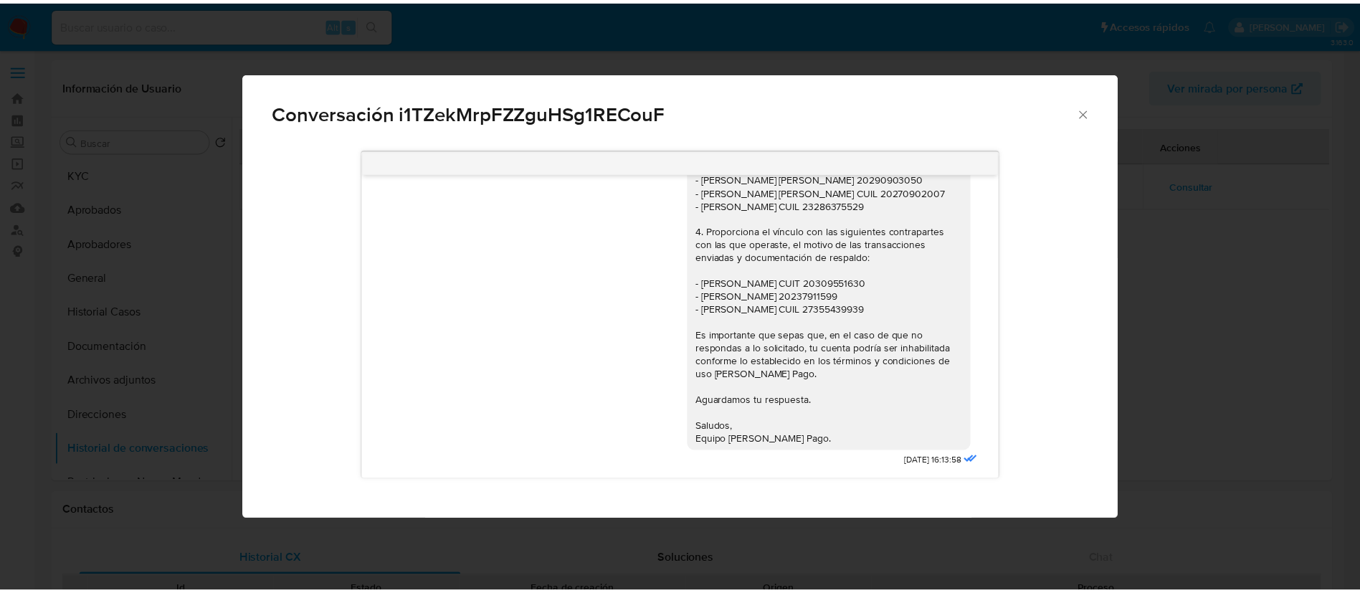
scroll to position [1576, 0]
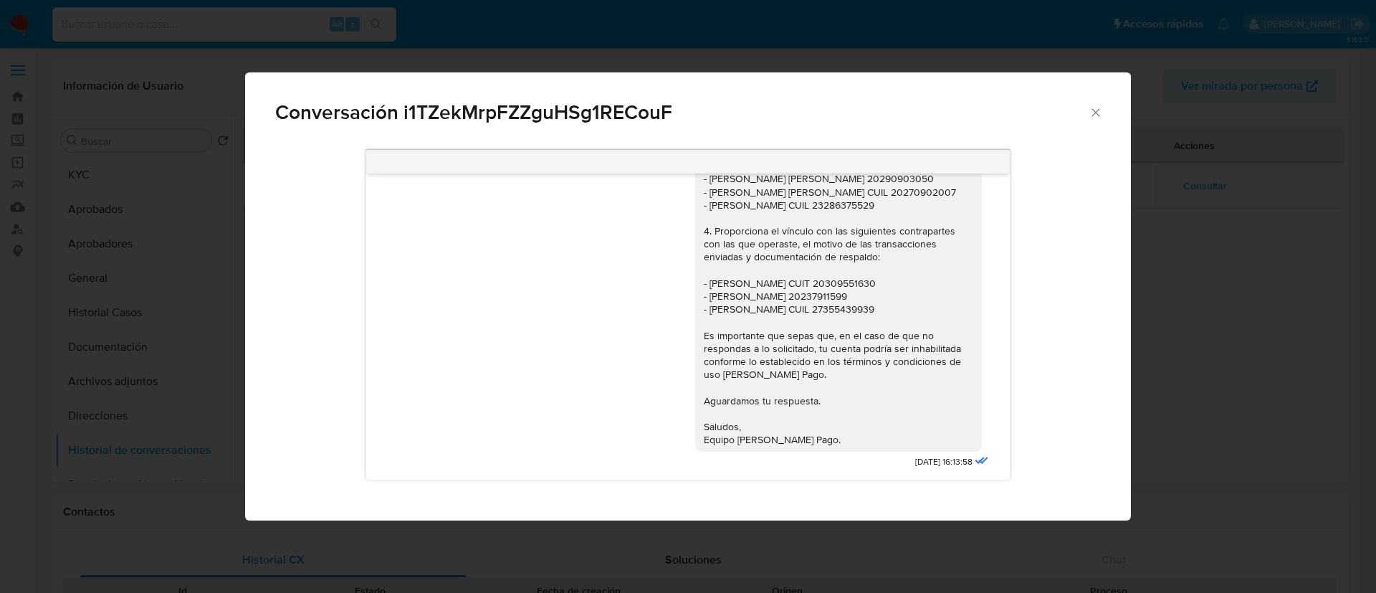
click at [1099, 115] on icon "Cerrar" at bounding box center [1096, 112] width 8 height 8
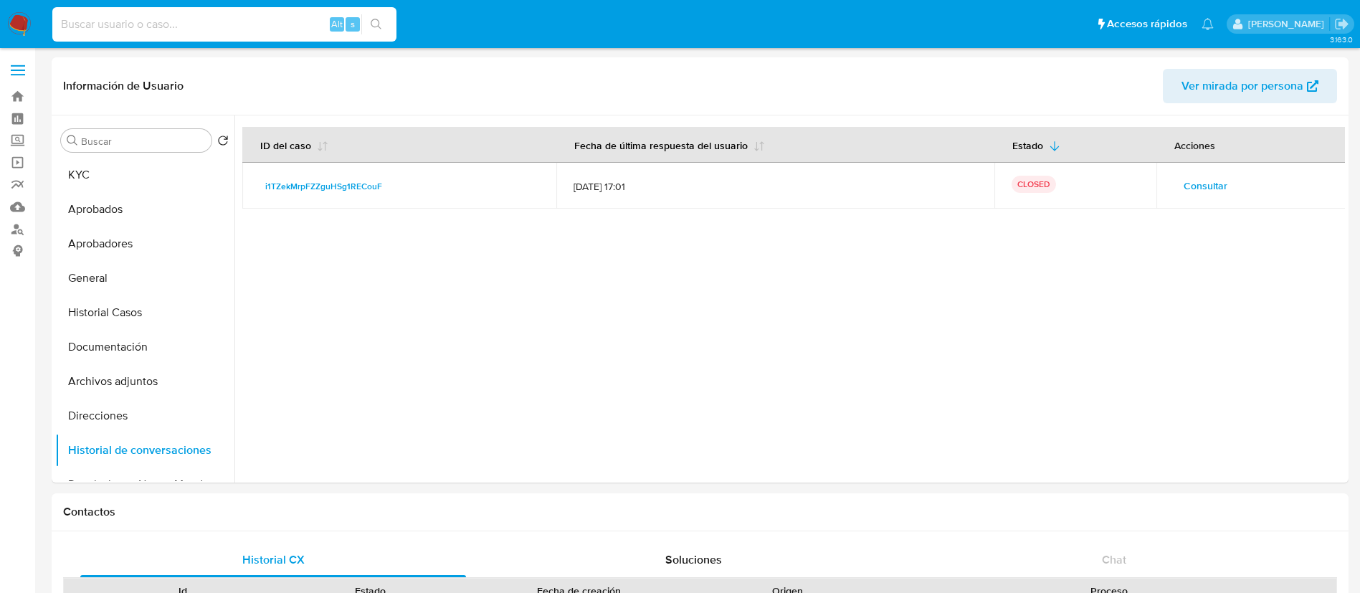
paste input "63174151"
click at [217, 29] on input "63174151" at bounding box center [224, 24] width 344 height 19
type input "63174151"
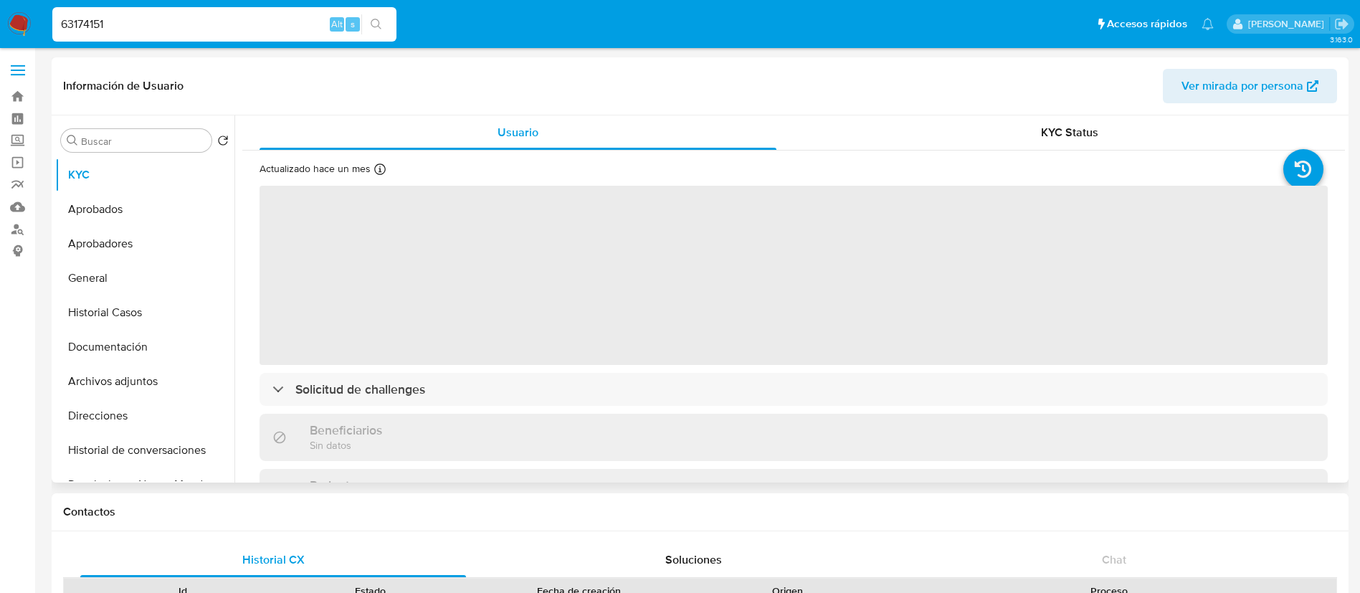
select select "10"
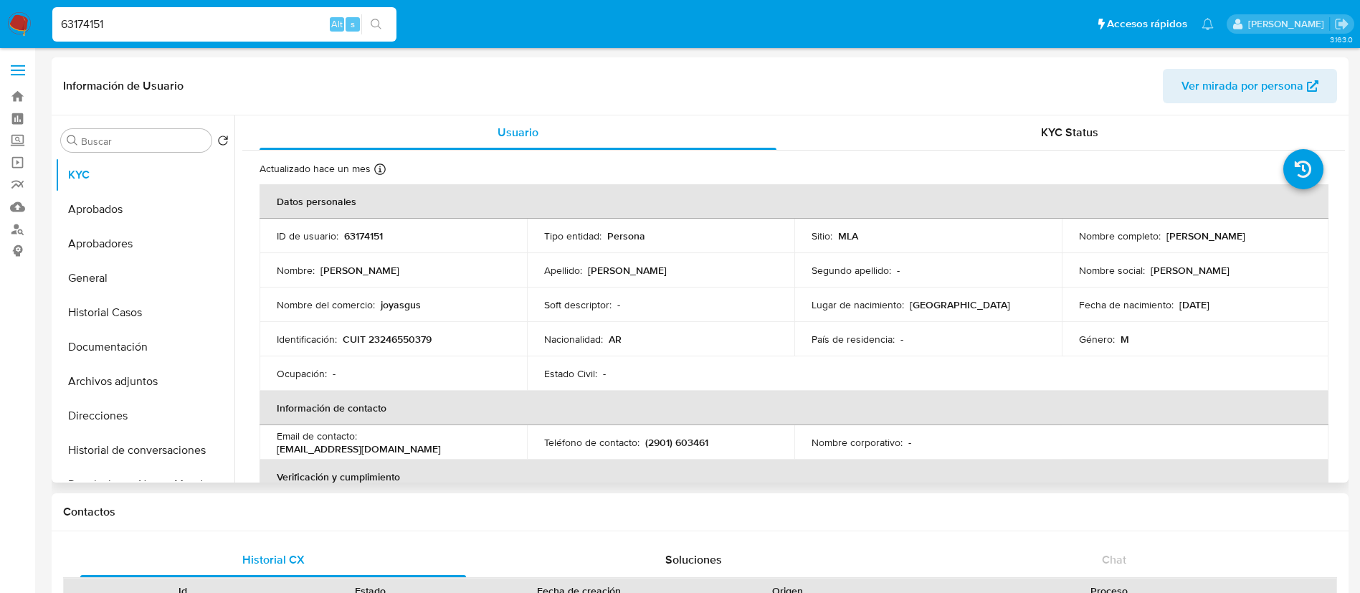
click at [422, 338] on p "CUIT 23246550379" at bounding box center [387, 339] width 89 height 13
copy p "23246550379"
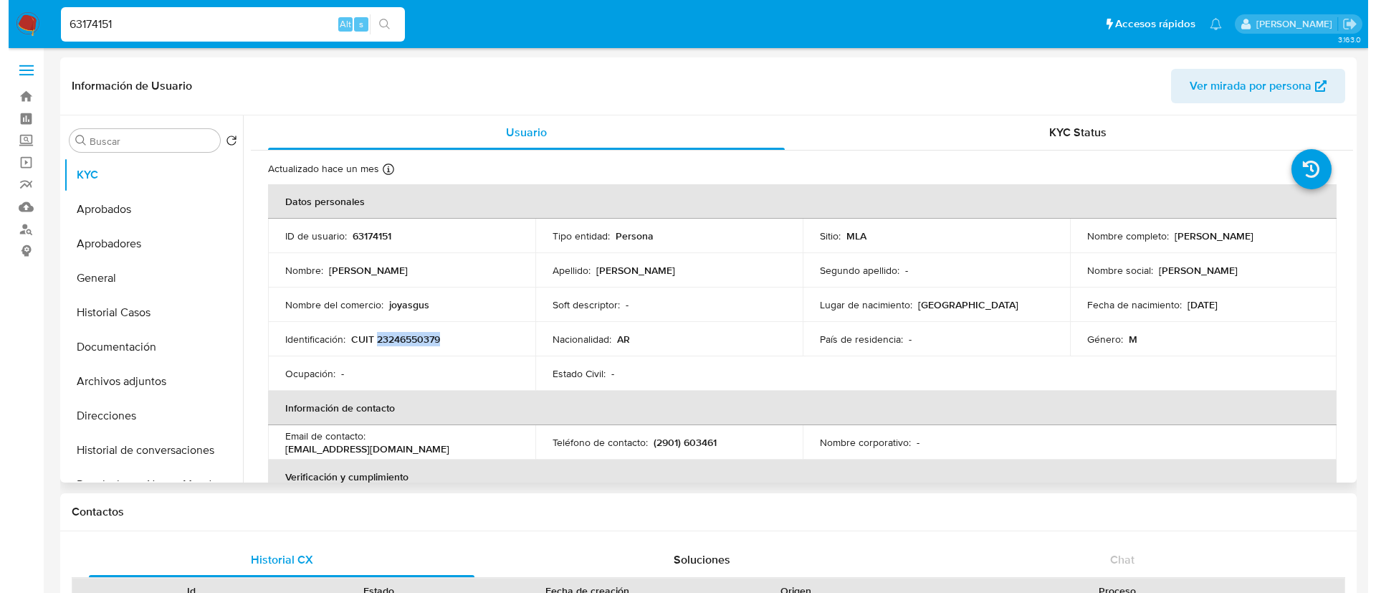
scroll to position [1, 0]
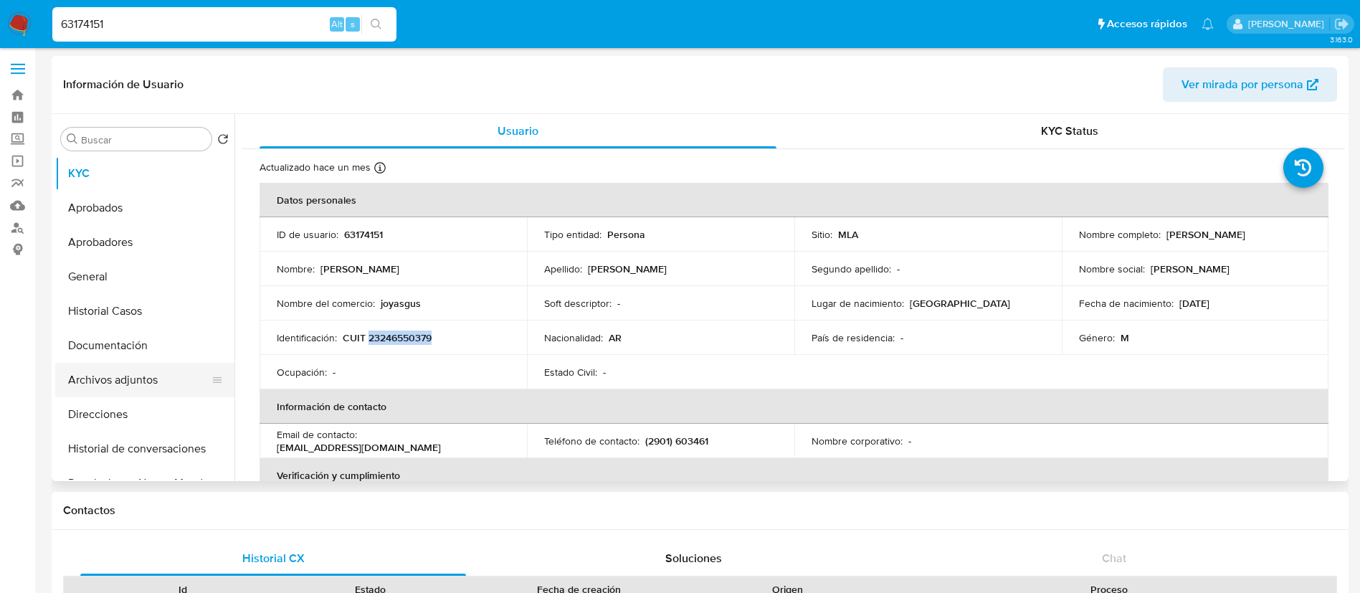
click at [113, 396] on button "Archivos adjuntos" at bounding box center [139, 380] width 168 height 34
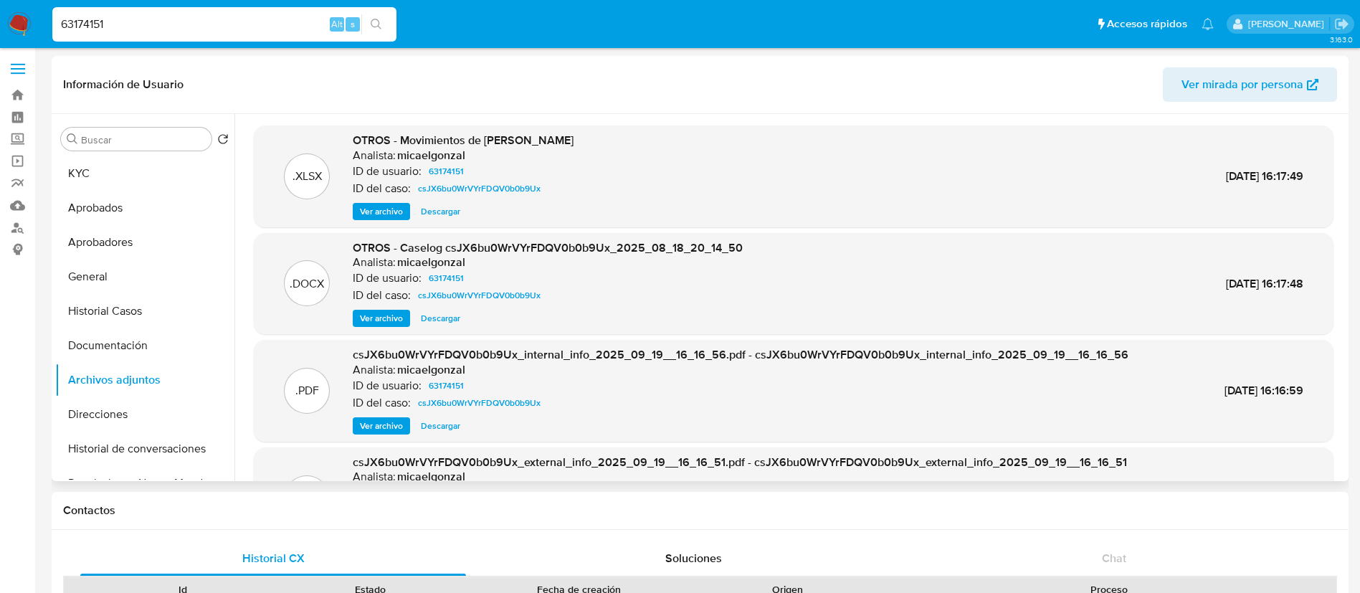
click at [369, 322] on span "Ver archivo" at bounding box center [381, 318] width 43 height 14
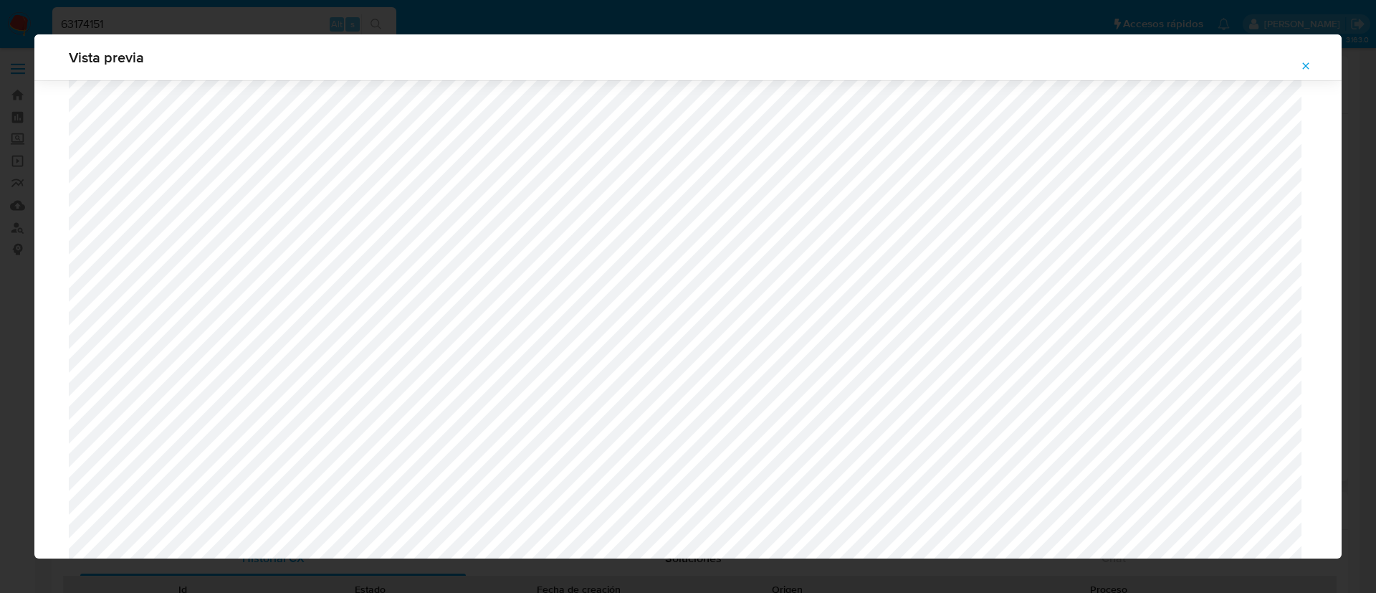
scroll to position [1237, 0]
click at [24, 273] on div "Vista previa" at bounding box center [688, 296] width 1376 height 593
click at [0, 319] on div "Vista previa" at bounding box center [688, 296] width 1376 height 593
click at [1304, 70] on icon "Attachment preview" at bounding box center [1305, 65] width 11 height 11
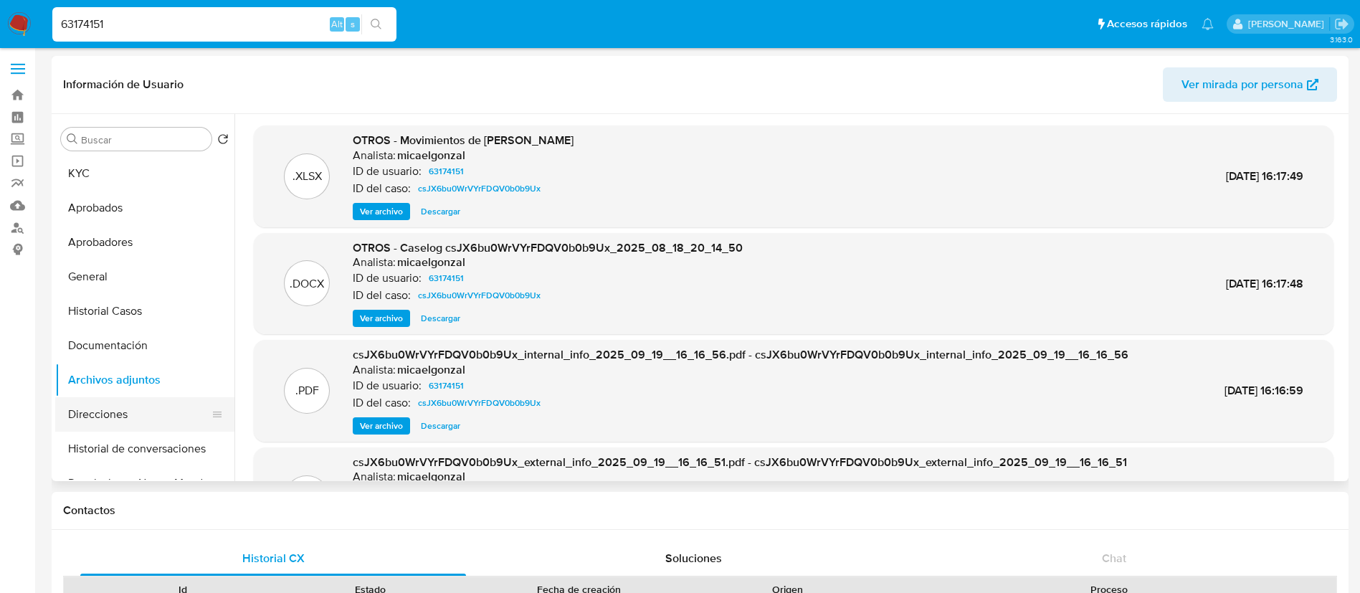
scroll to position [22, 0]
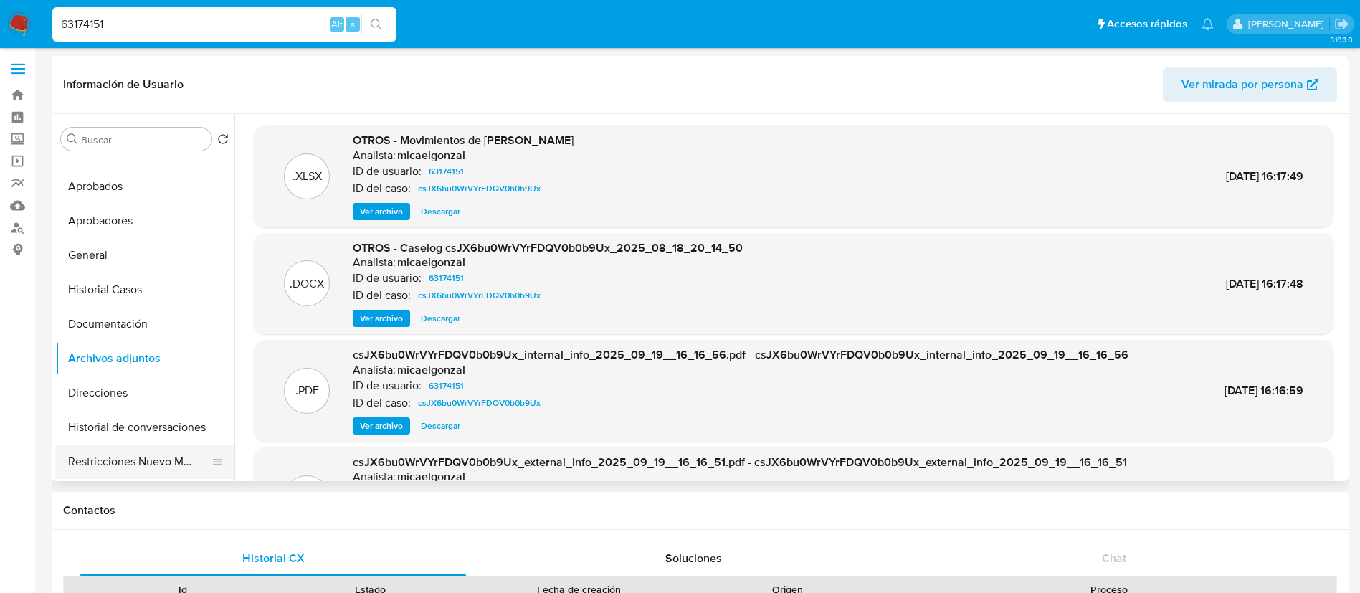
click at [118, 469] on button "Restricciones Nuevo Mundo" at bounding box center [139, 461] width 168 height 34
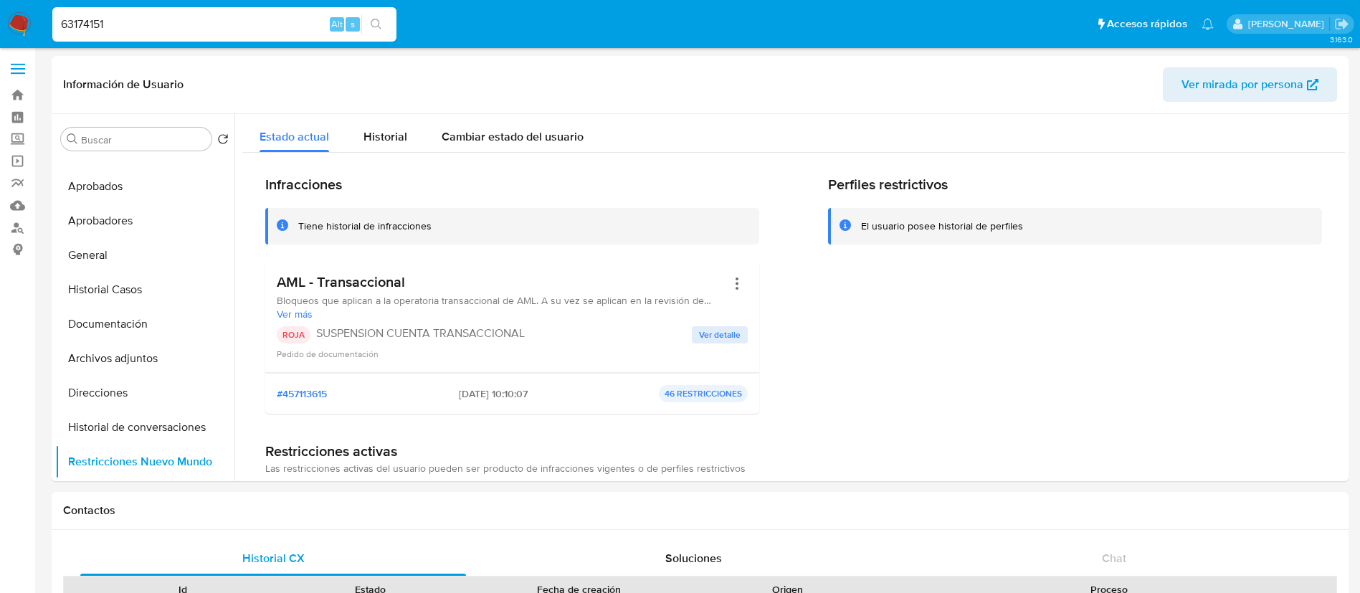
paste input "523748875"
click at [201, 22] on input "63174151" at bounding box center [224, 24] width 344 height 19
type input "523748875"
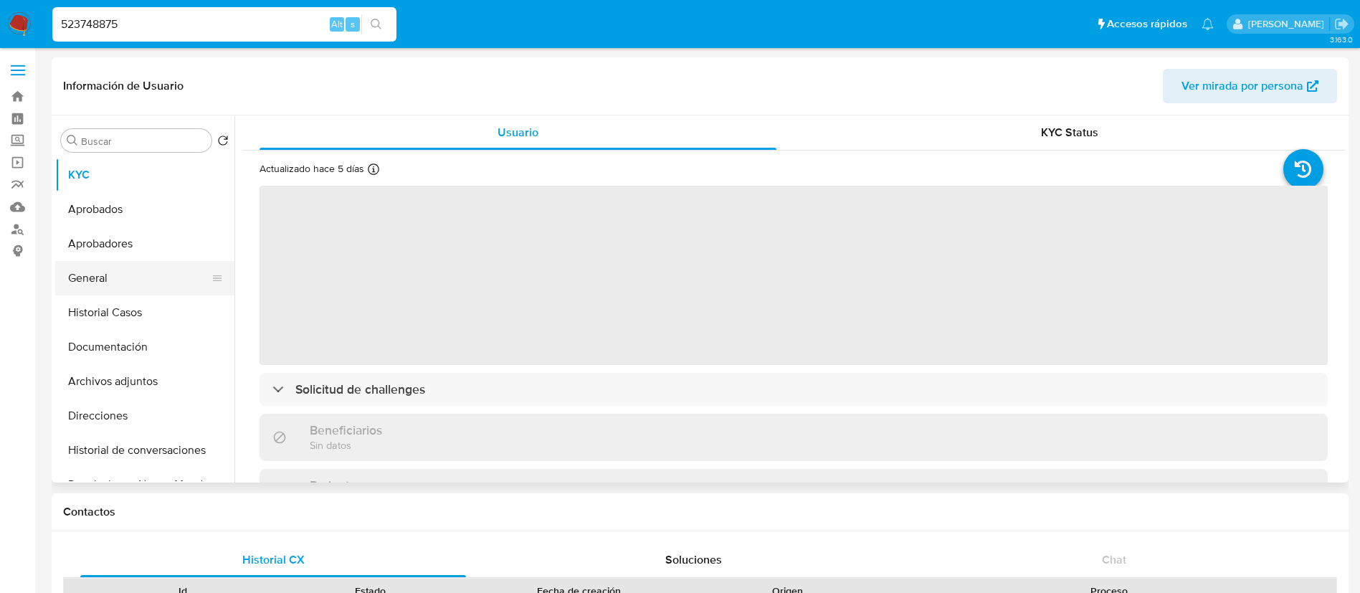
select select "10"
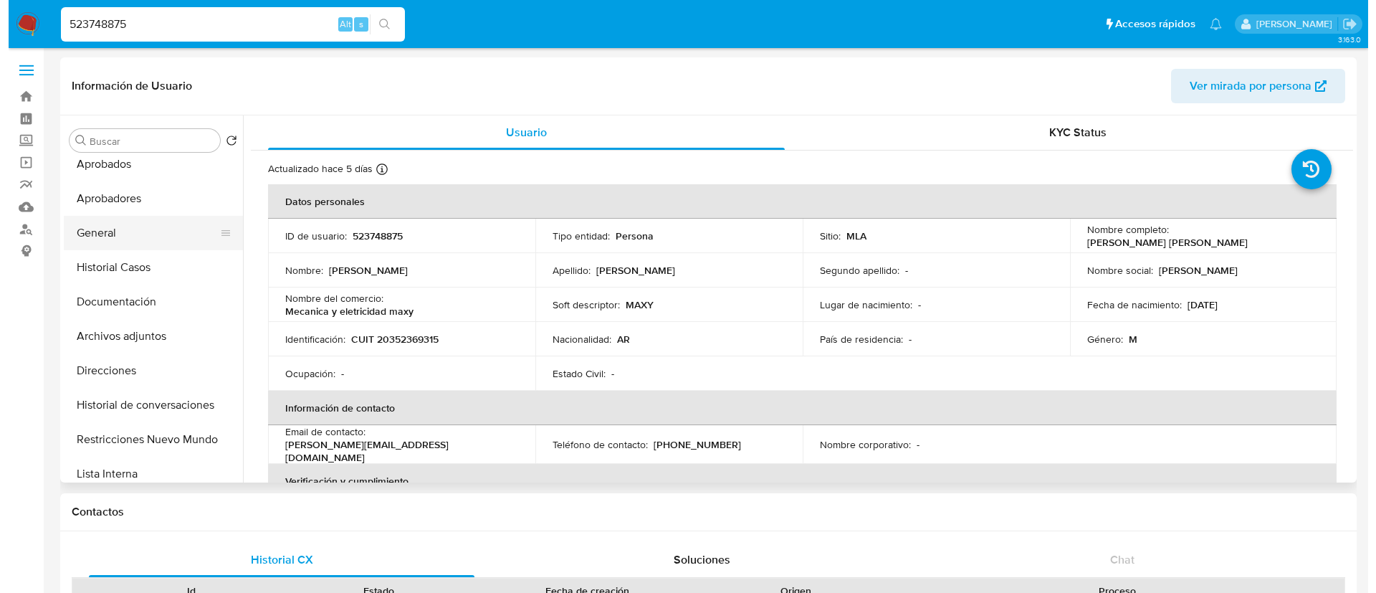
scroll to position [45, 0]
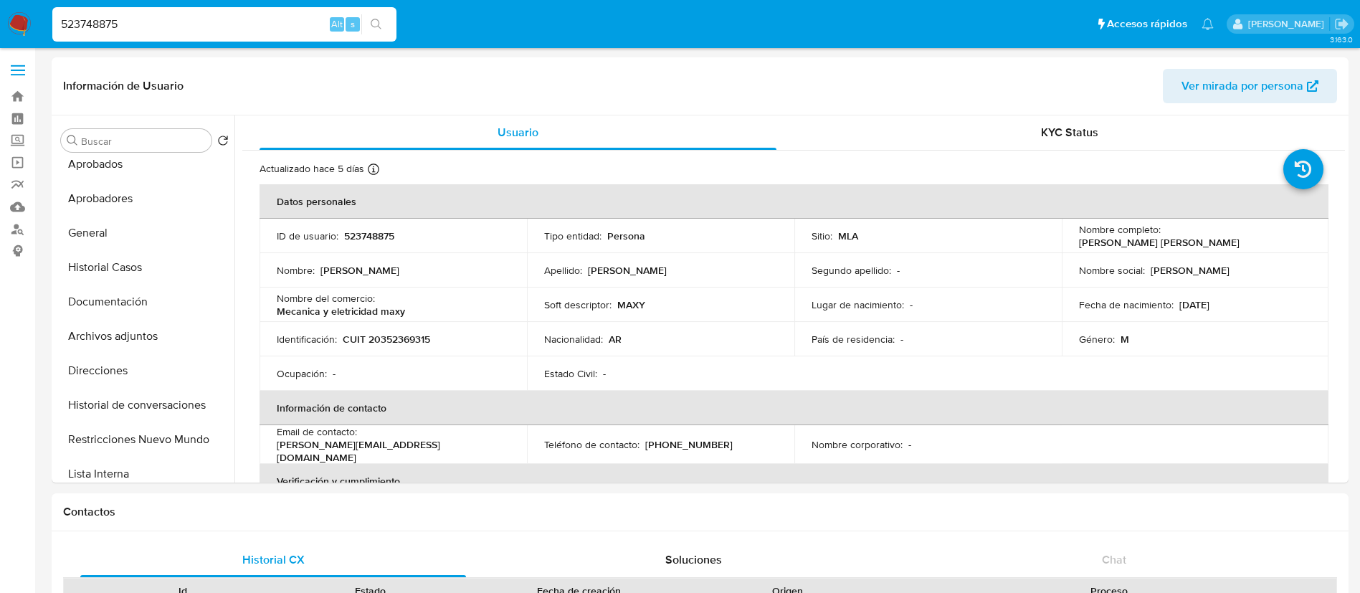
click at [257, 30] on input "523748875" at bounding box center [224, 24] width 344 height 19
paste input "63174151"
type input "63174151"
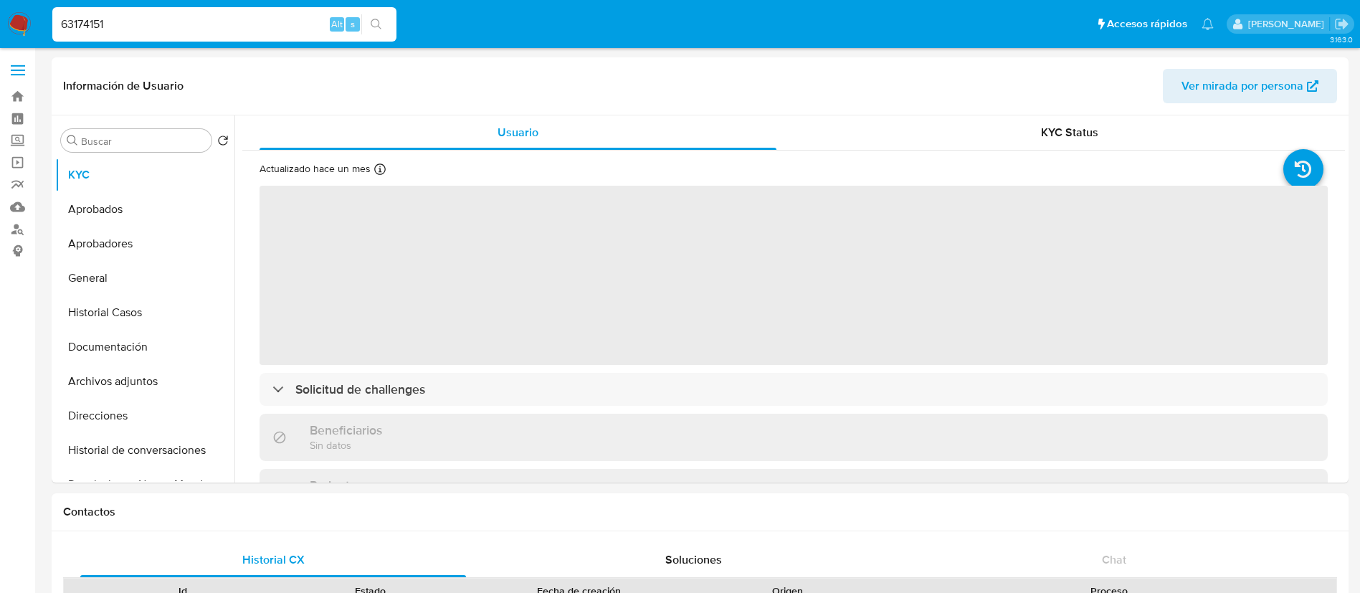
select select "10"
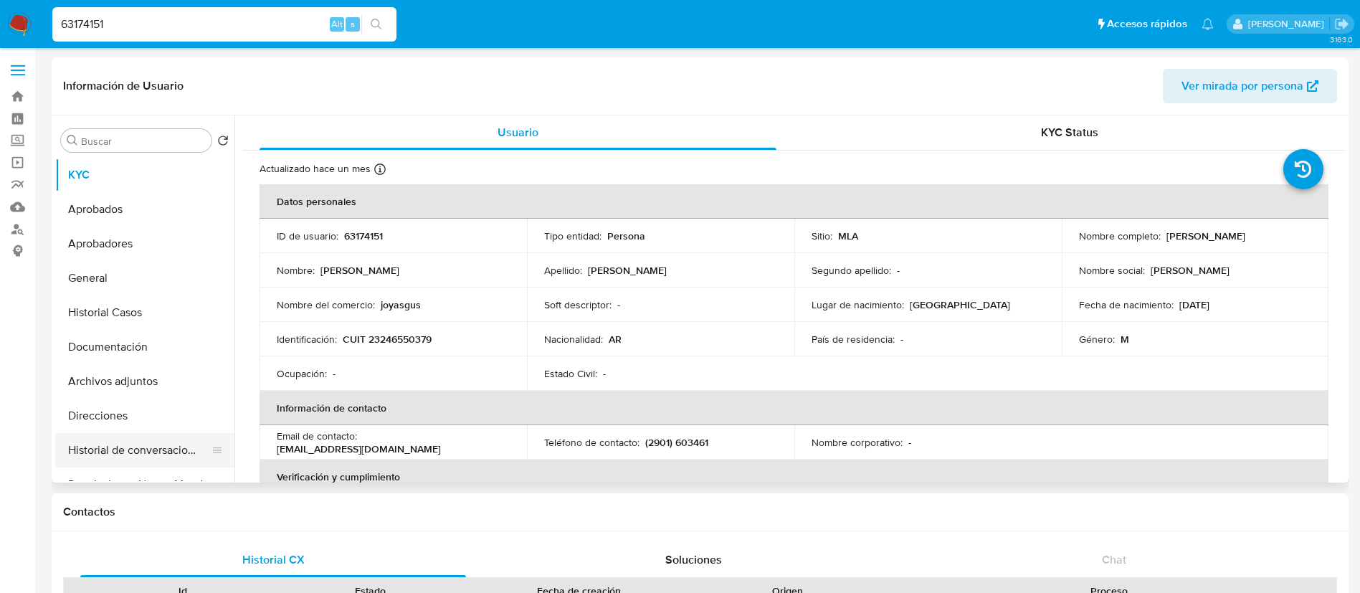
click at [123, 447] on button "Historial de conversaciones" at bounding box center [139, 450] width 168 height 34
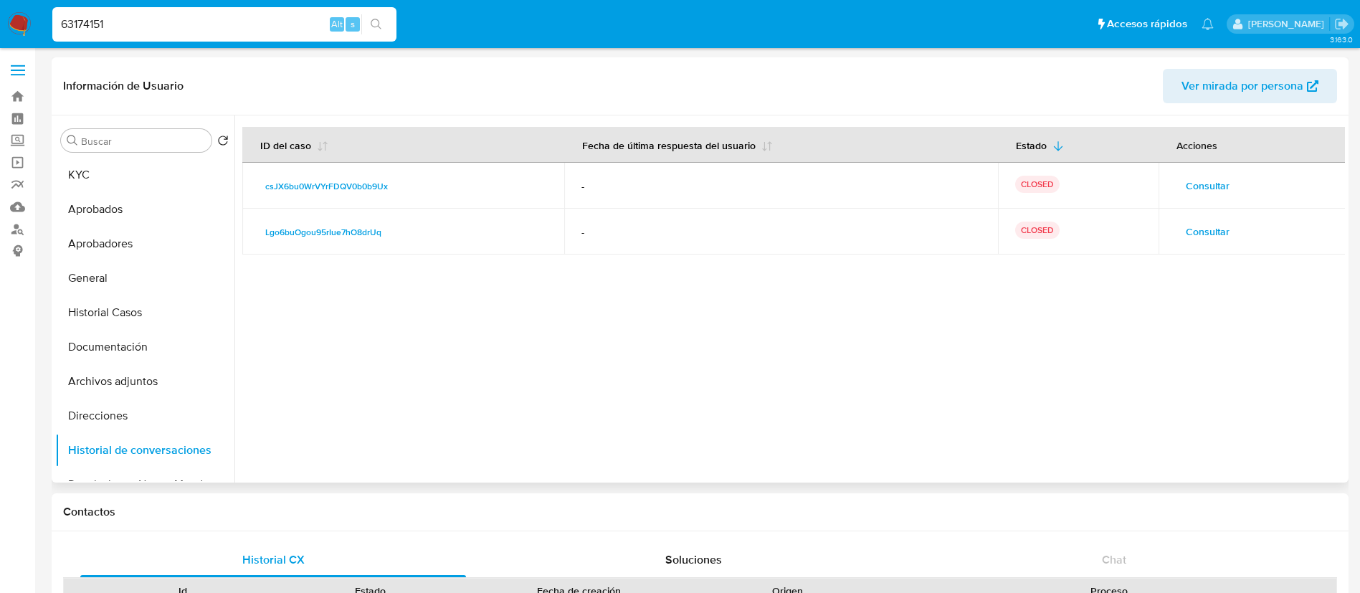
click at [1217, 228] on span "Consultar" at bounding box center [1208, 232] width 44 height 20
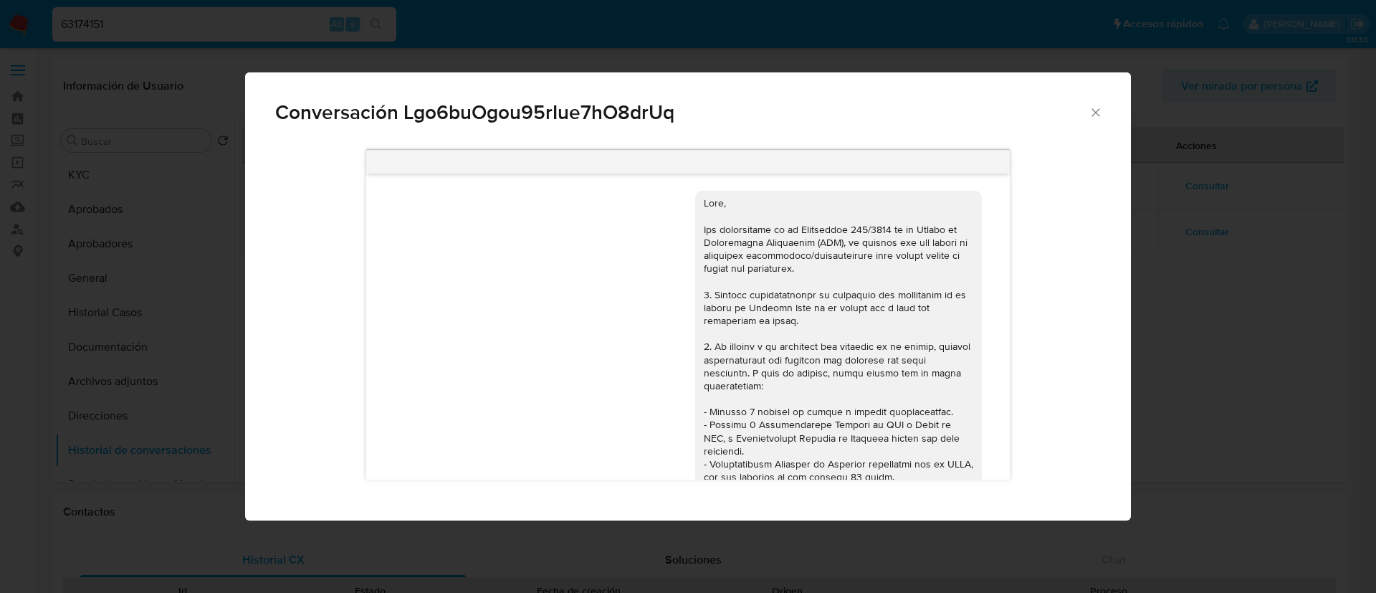
click at [1201, 206] on div "Conversación Lgo6buOgou95rIue7hO8drUq 16/01/2025 20:04:15 Hola, Esperamos que t…" at bounding box center [688, 296] width 1376 height 593
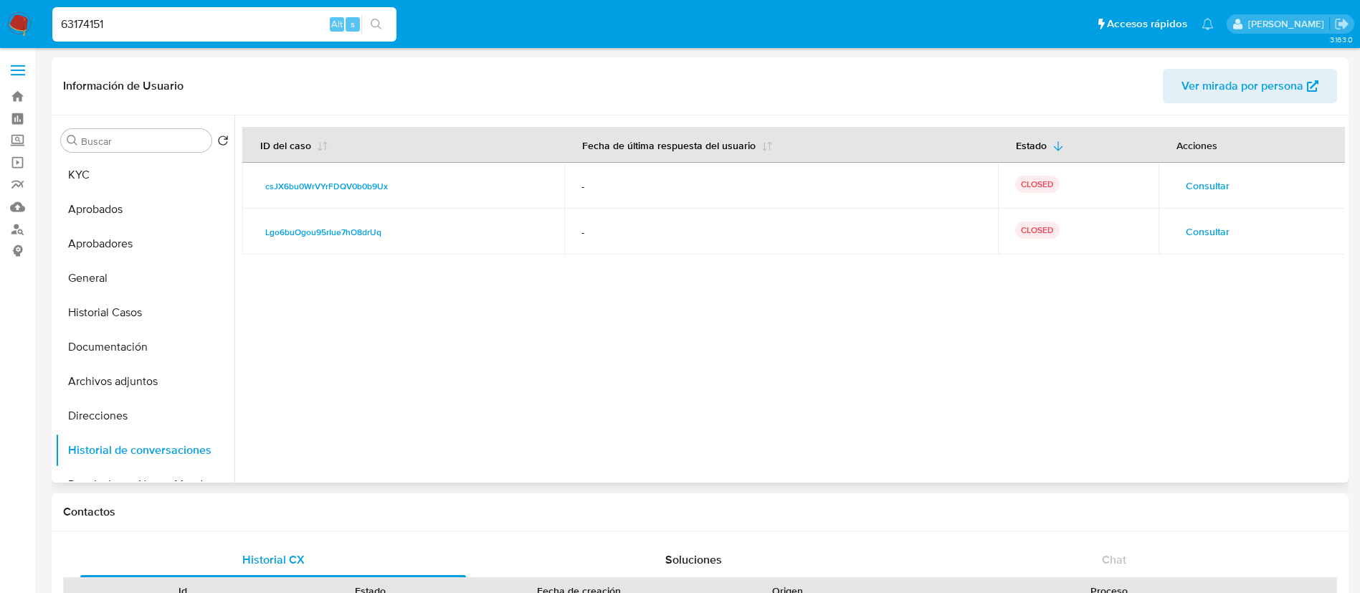
click at [1195, 184] on span "Consultar" at bounding box center [1208, 186] width 44 height 20
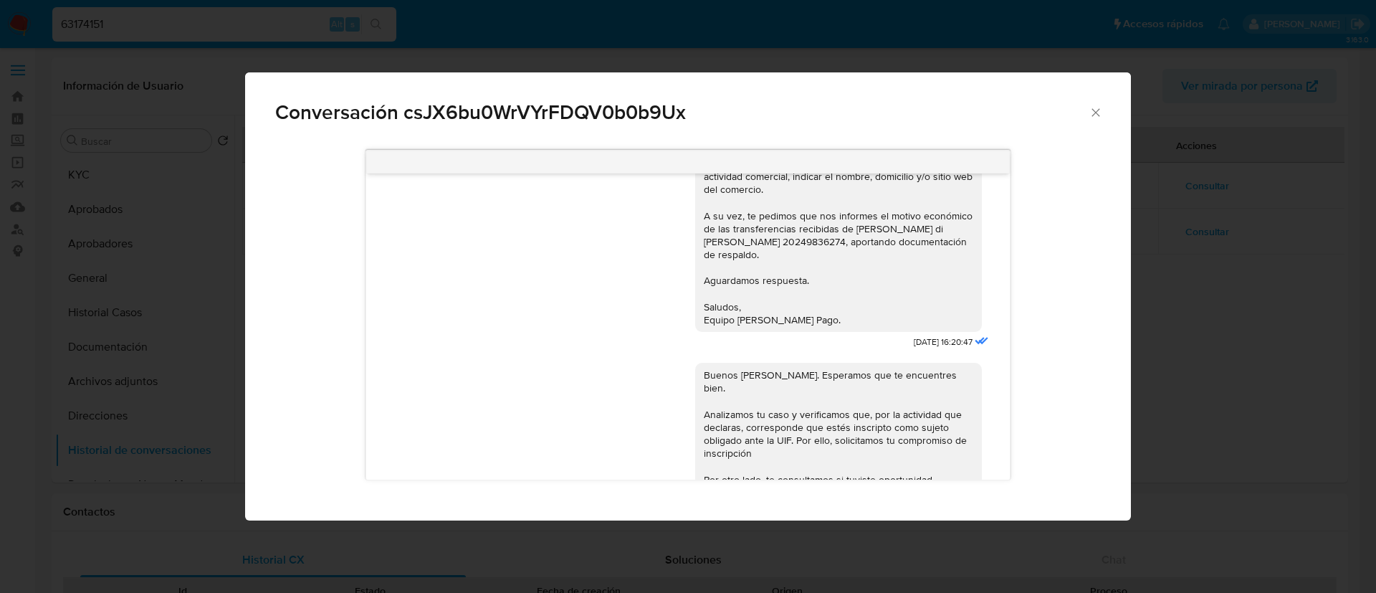
scroll to position [1234, 0]
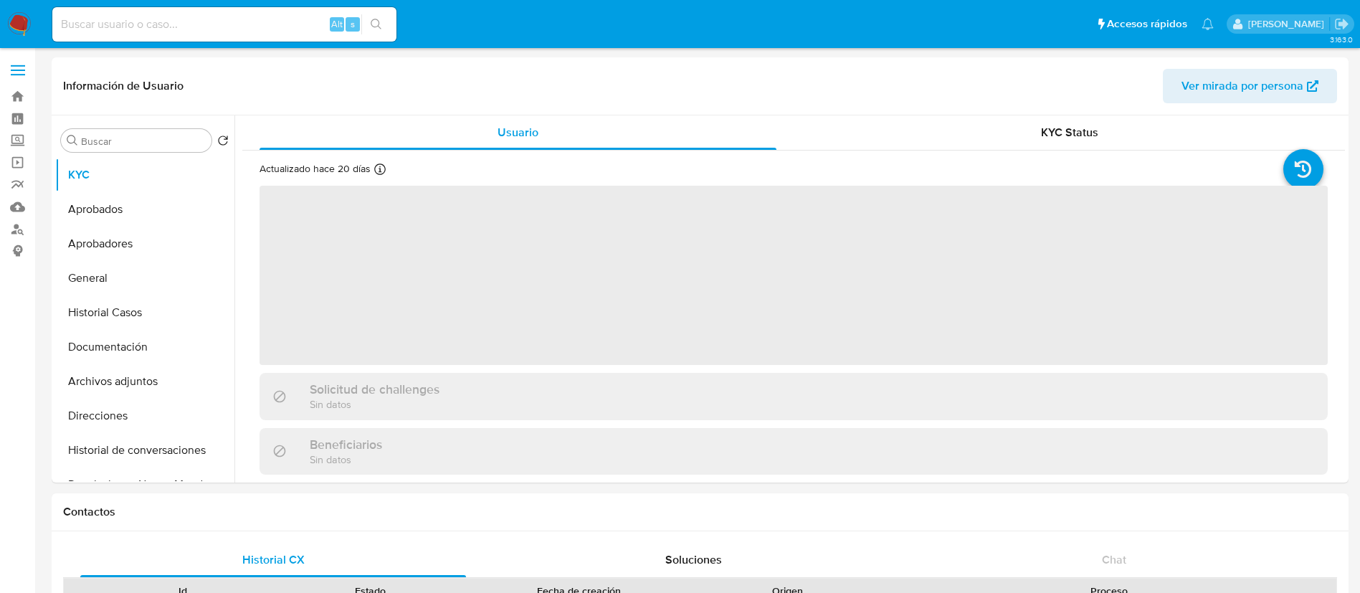
select select "10"
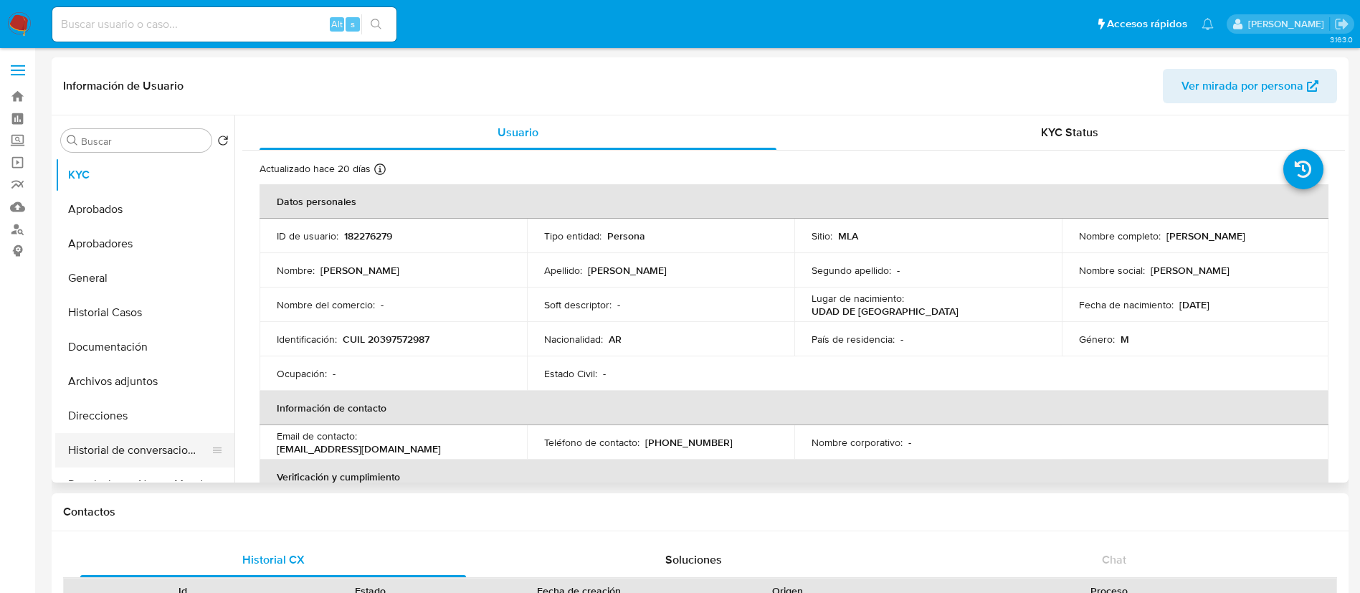
click at [192, 460] on button "Historial de conversaciones" at bounding box center [139, 450] width 168 height 34
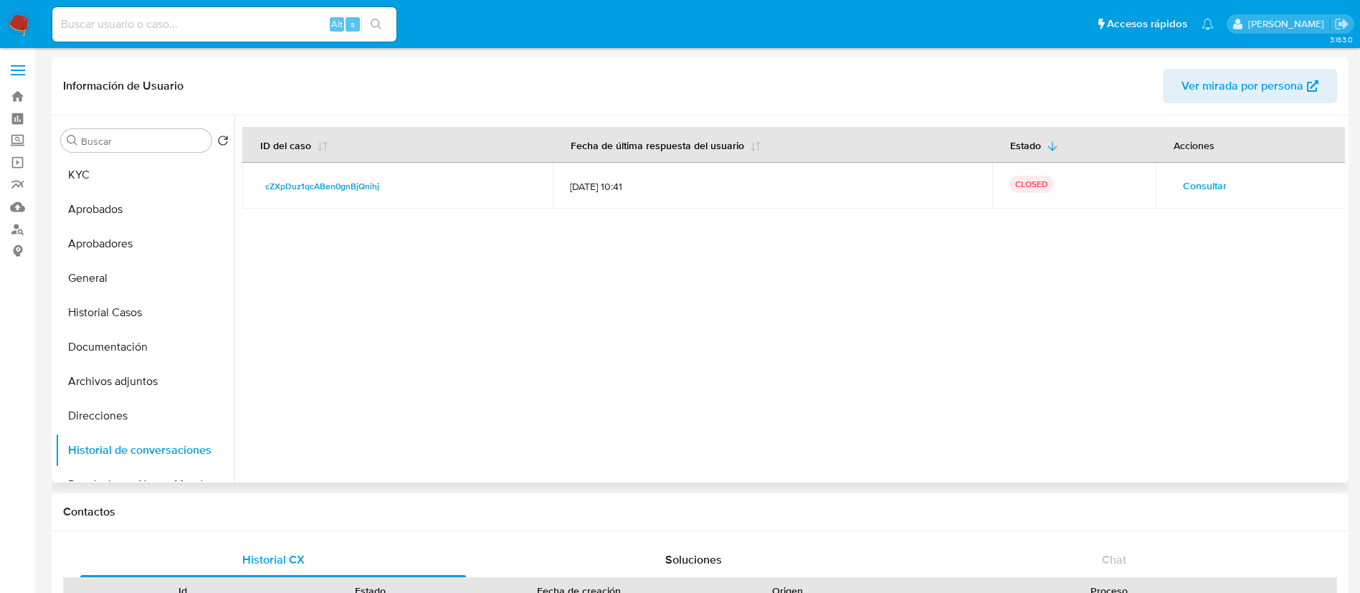
click at [1183, 187] on span "Consultar" at bounding box center [1205, 186] width 44 height 20
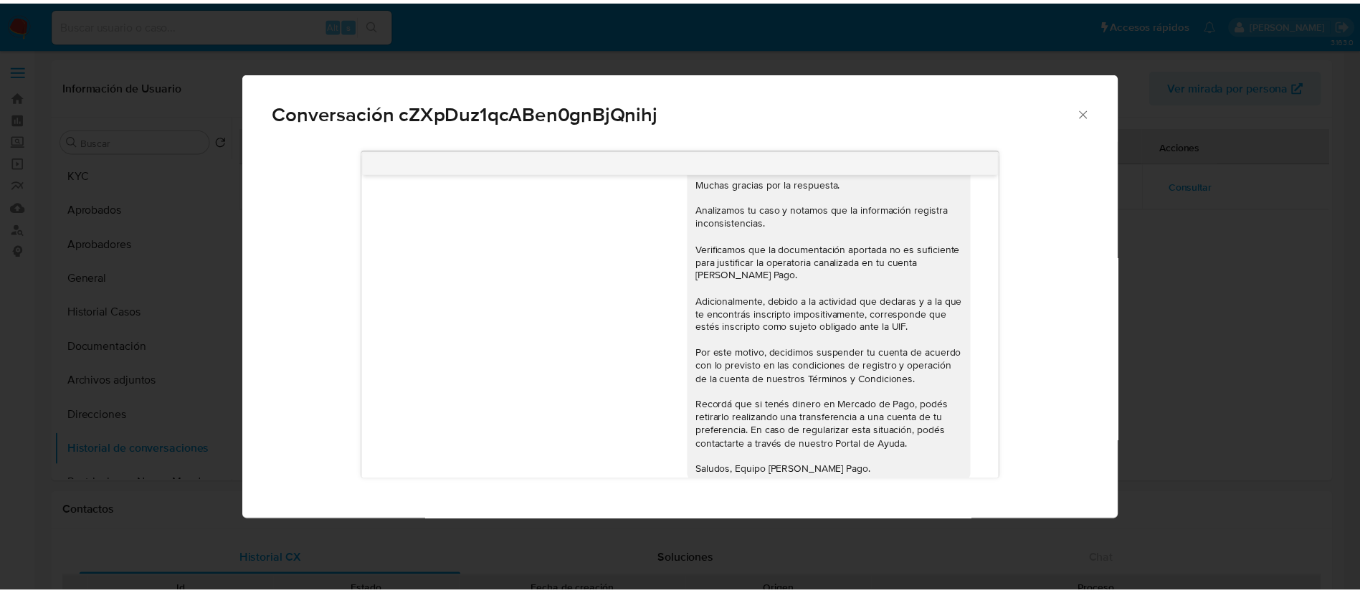
scroll to position [2193, 0]
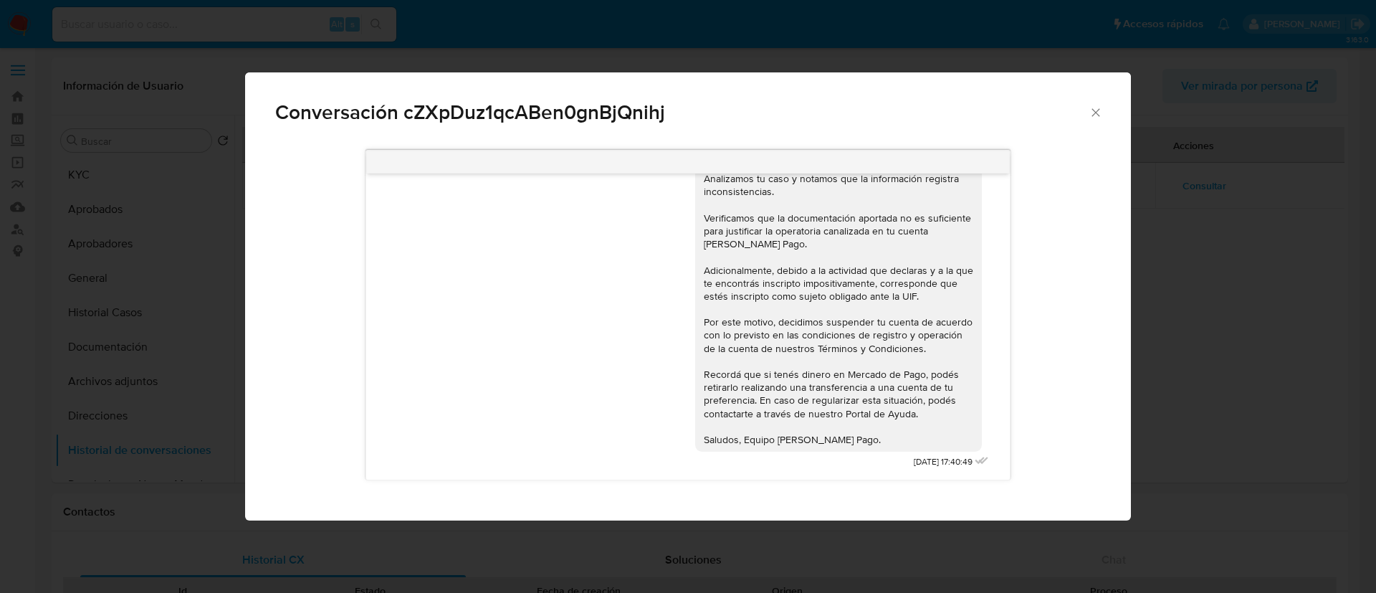
click at [95, 344] on div "Conversación cZXpDuz1qcABen0gnBjQnihj PDF PDF ddjjpresentacion mayo.pdf PDF PDF…" at bounding box center [688, 296] width 1376 height 593
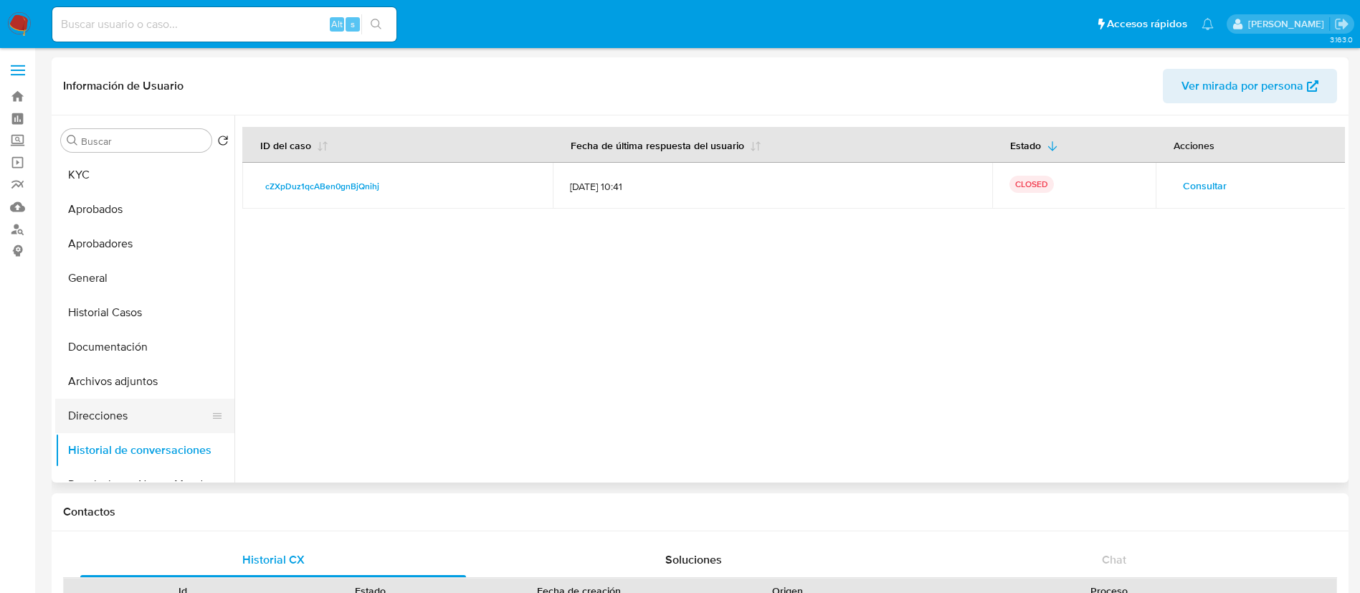
scroll to position [56, 0]
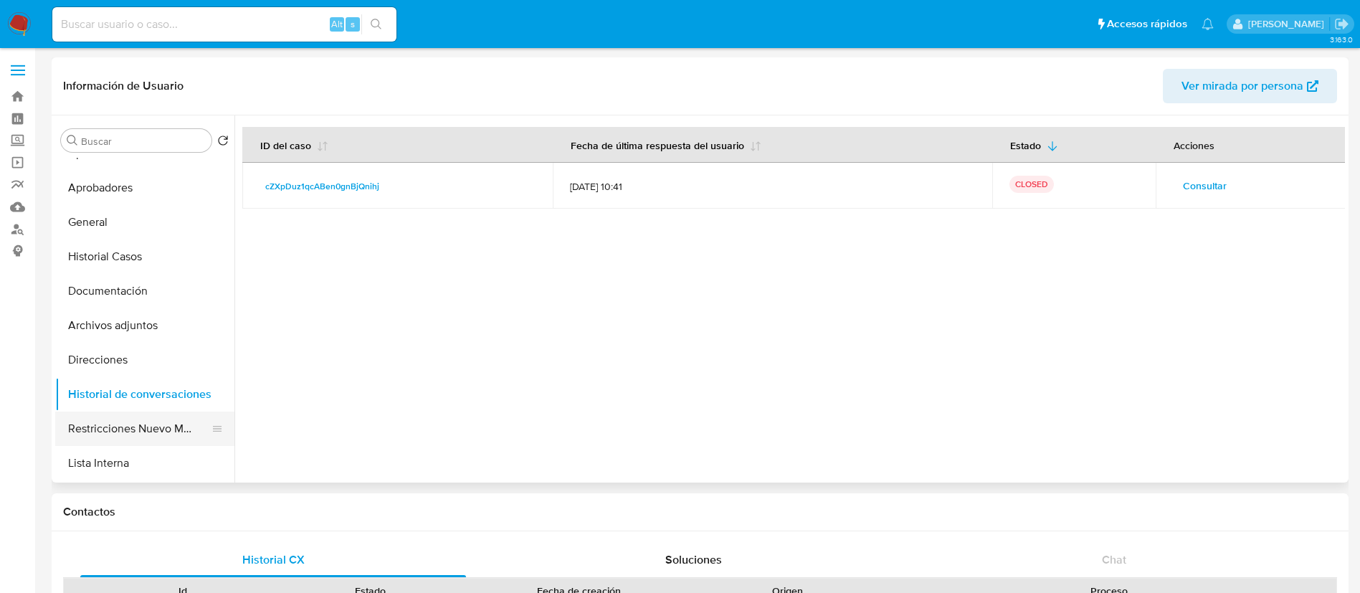
click at [137, 431] on button "Restricciones Nuevo Mundo" at bounding box center [139, 428] width 168 height 34
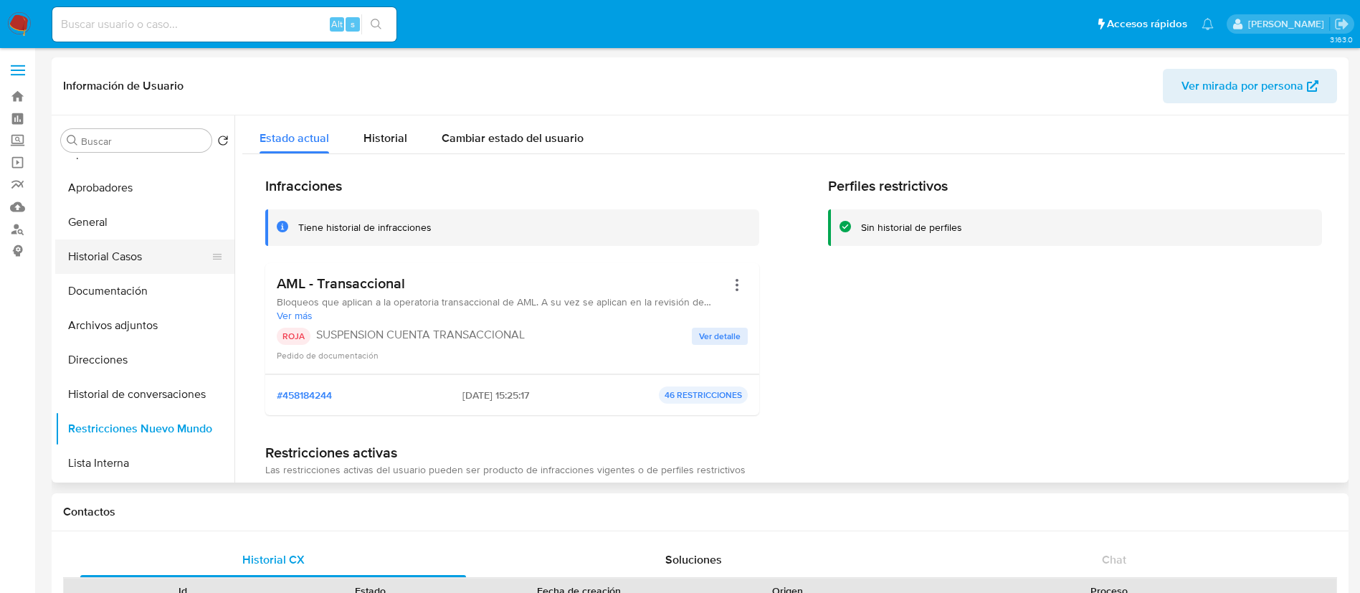
click at [117, 249] on button "Historial Casos" at bounding box center [139, 256] width 168 height 34
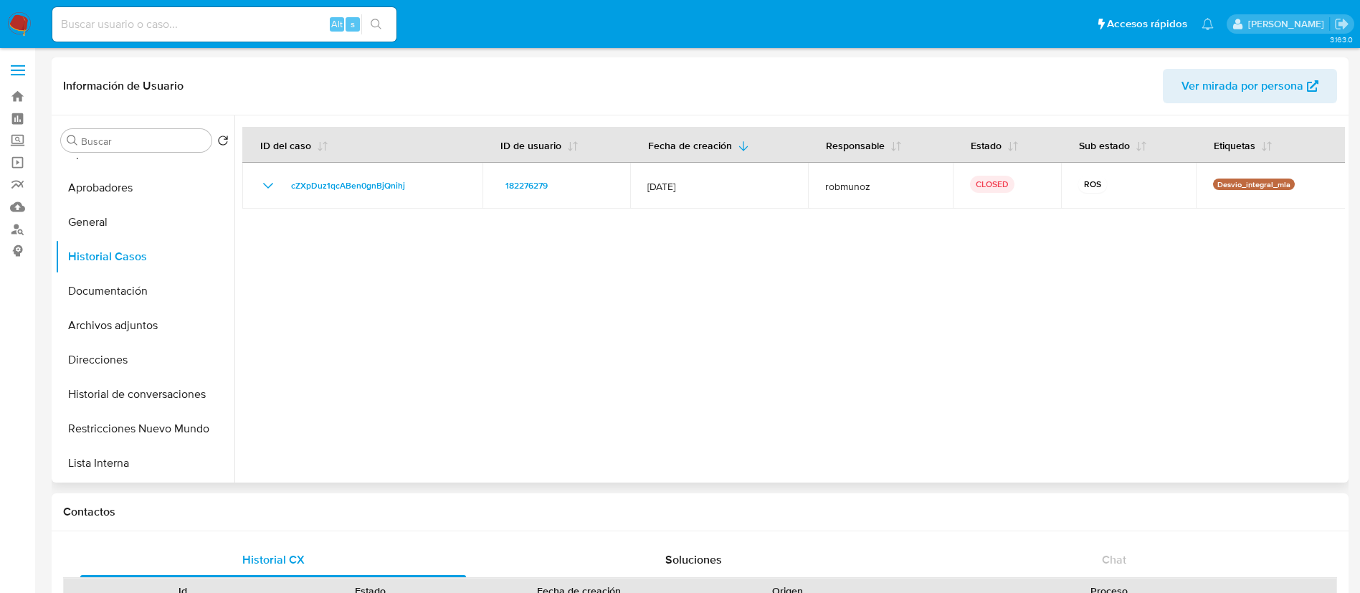
click at [397, 274] on div at bounding box center [789, 298] width 1110 height 367
click at [157, 430] on button "Restricciones Nuevo Mundo" at bounding box center [139, 428] width 168 height 34
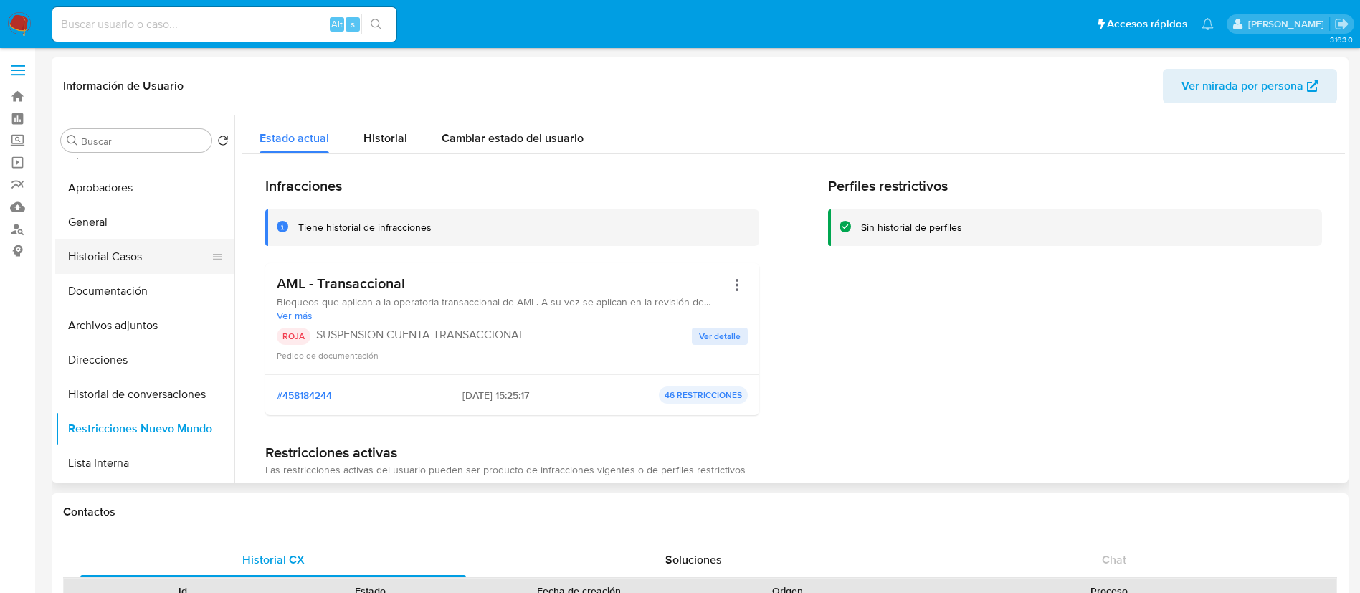
scroll to position [0, 0]
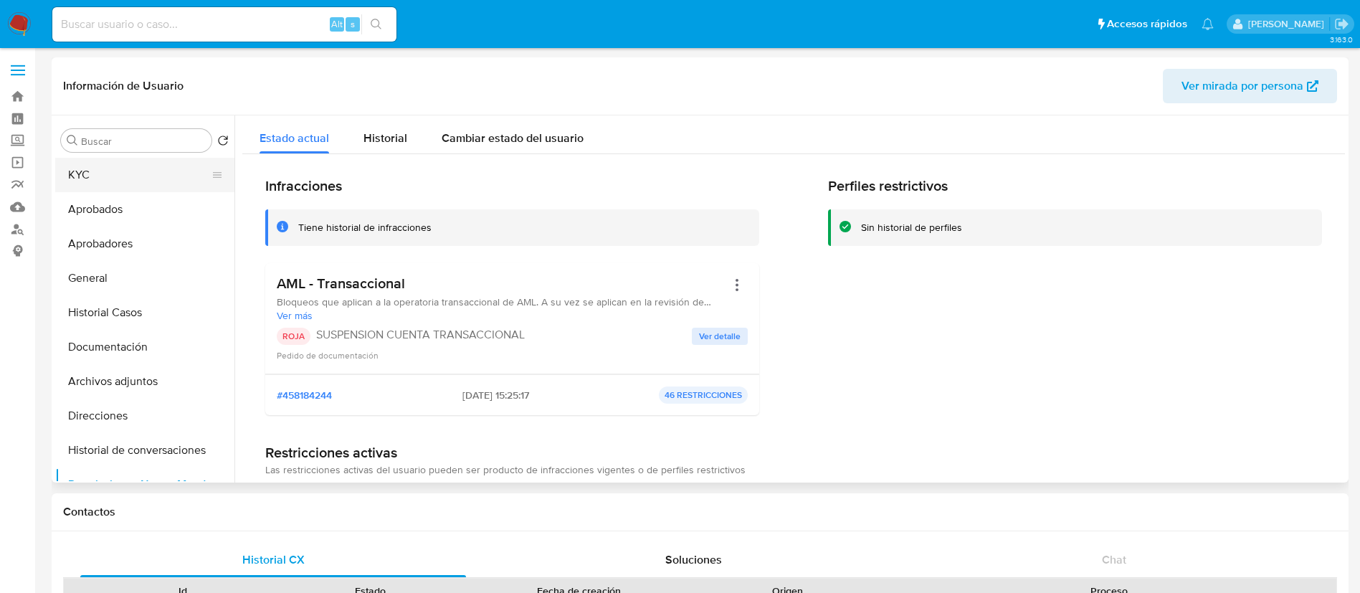
click at [82, 178] on button "KYC" at bounding box center [139, 175] width 168 height 34
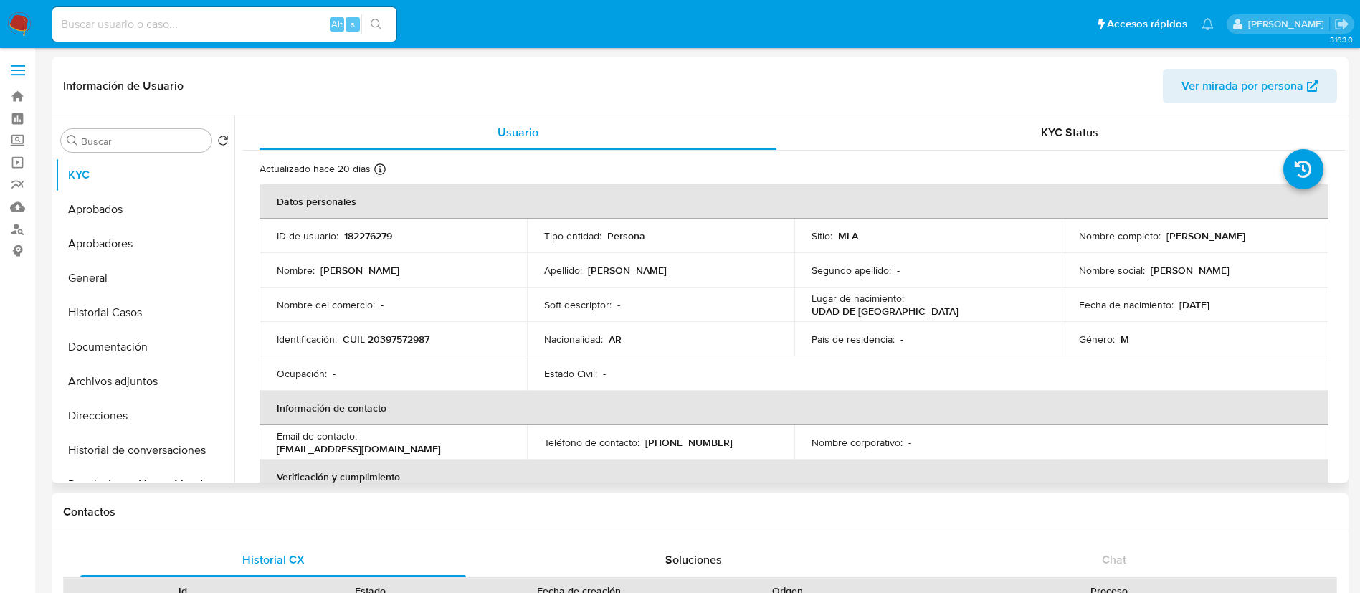
click at [409, 334] on p "CUIL 20397572987" at bounding box center [386, 339] width 87 height 13
copy p "20397572987"
paste input "2430524352"
click at [177, 21] on input "2430524352" at bounding box center [224, 24] width 344 height 19
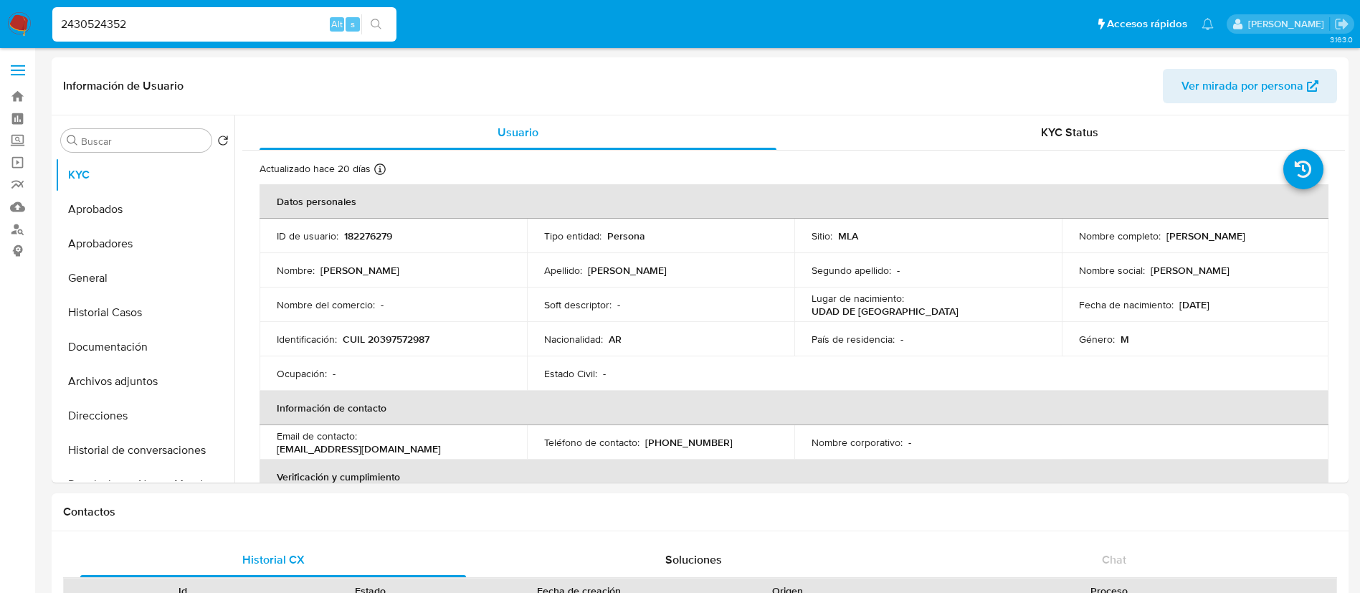
type input "2430524352"
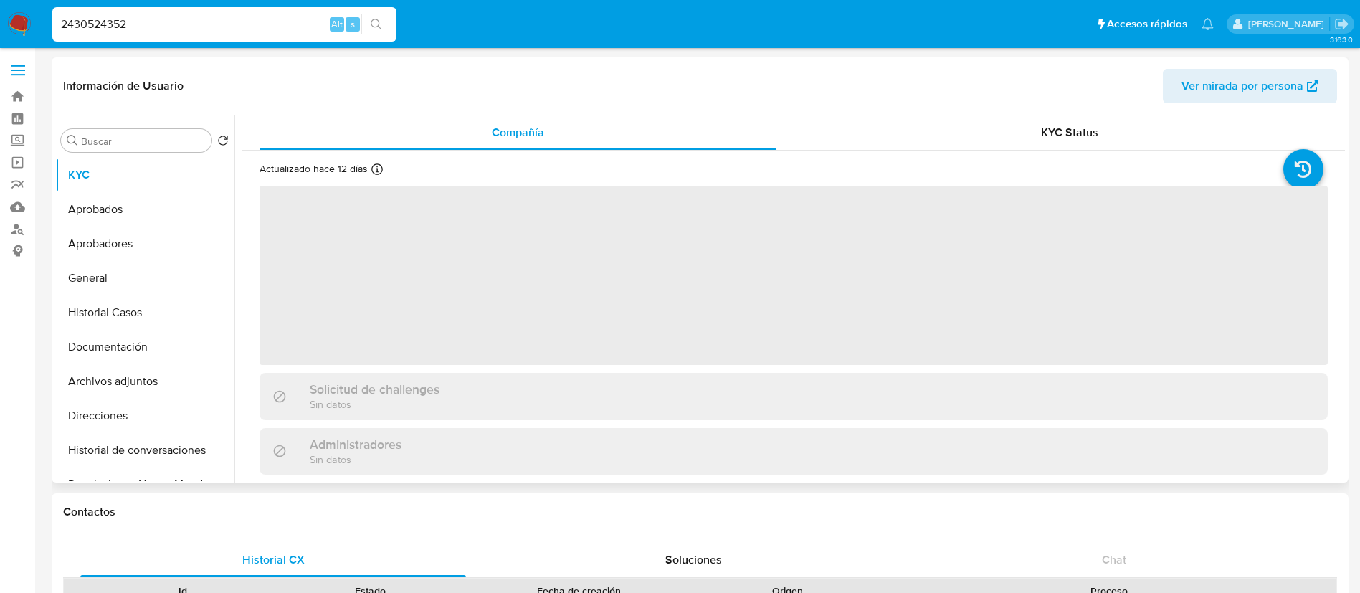
select select "10"
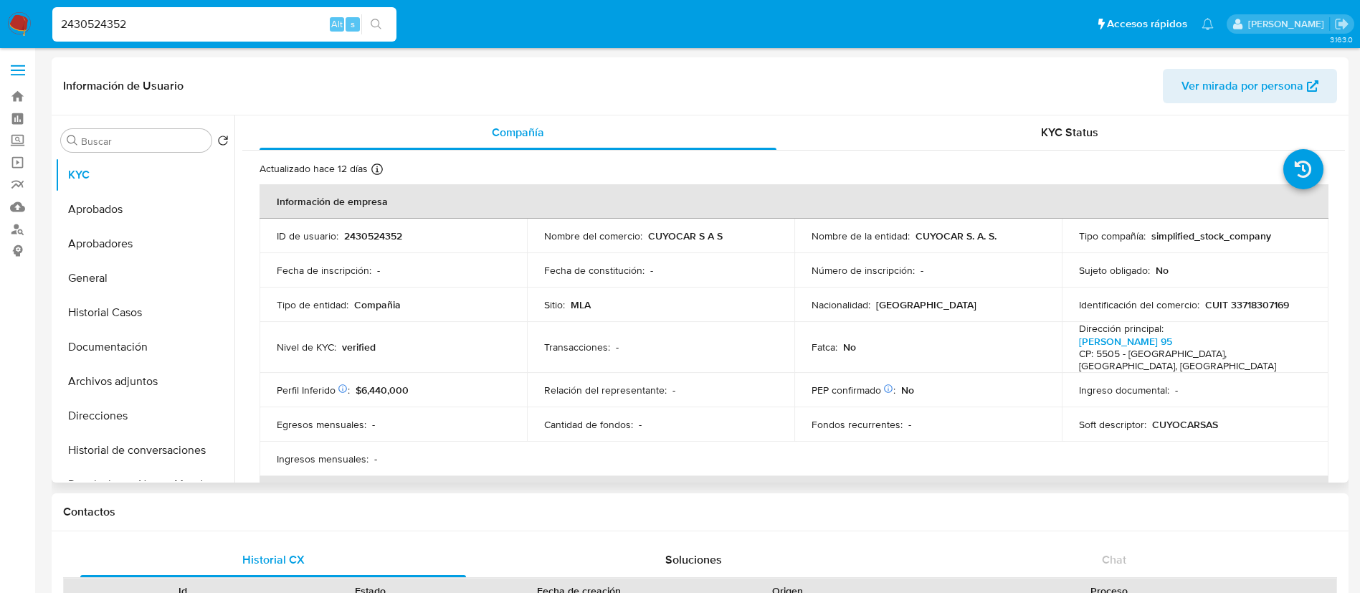
click at [1268, 303] on p "CUIT 33718307169" at bounding box center [1247, 304] width 84 height 13
copy p "33718307169"
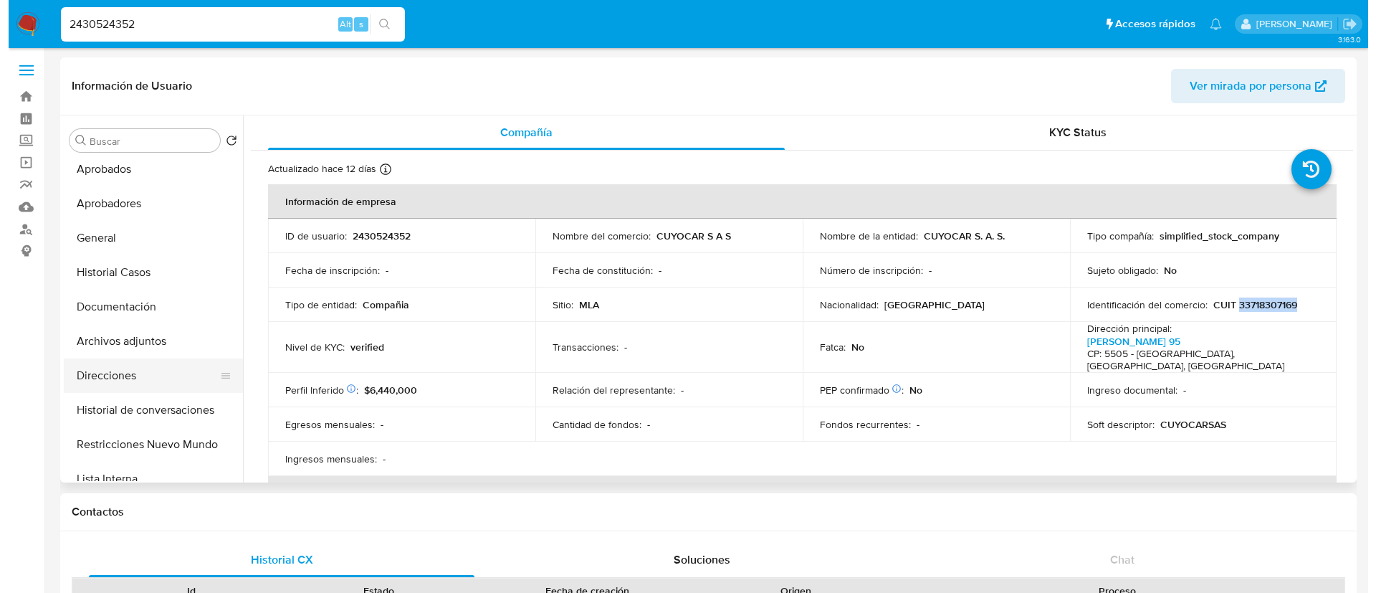
scroll to position [41, 0]
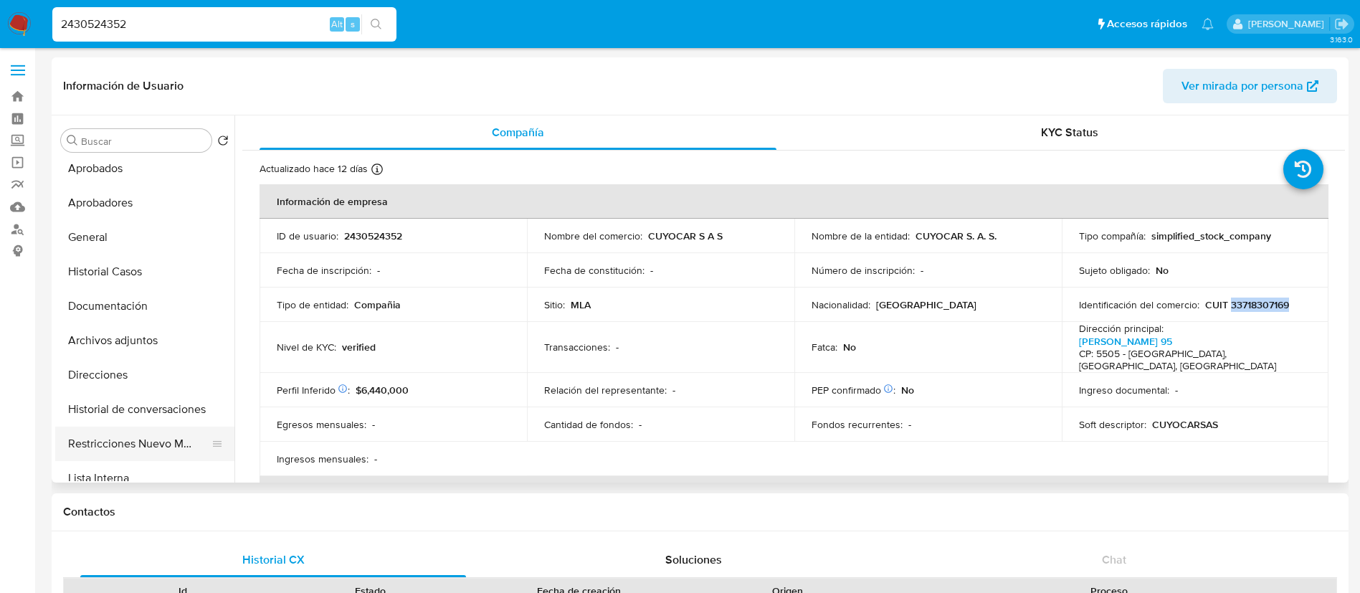
click at [125, 440] on button "Restricciones Nuevo Mundo" at bounding box center [139, 444] width 168 height 34
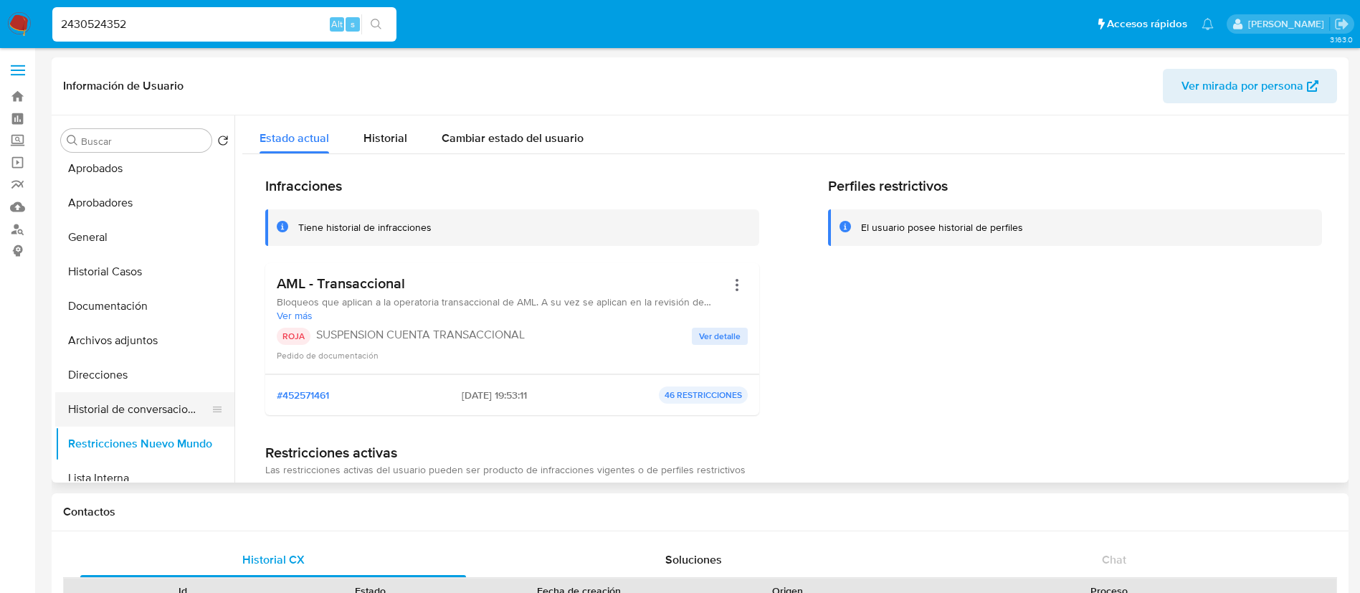
click at [121, 409] on button "Historial de conversaciones" at bounding box center [139, 409] width 168 height 34
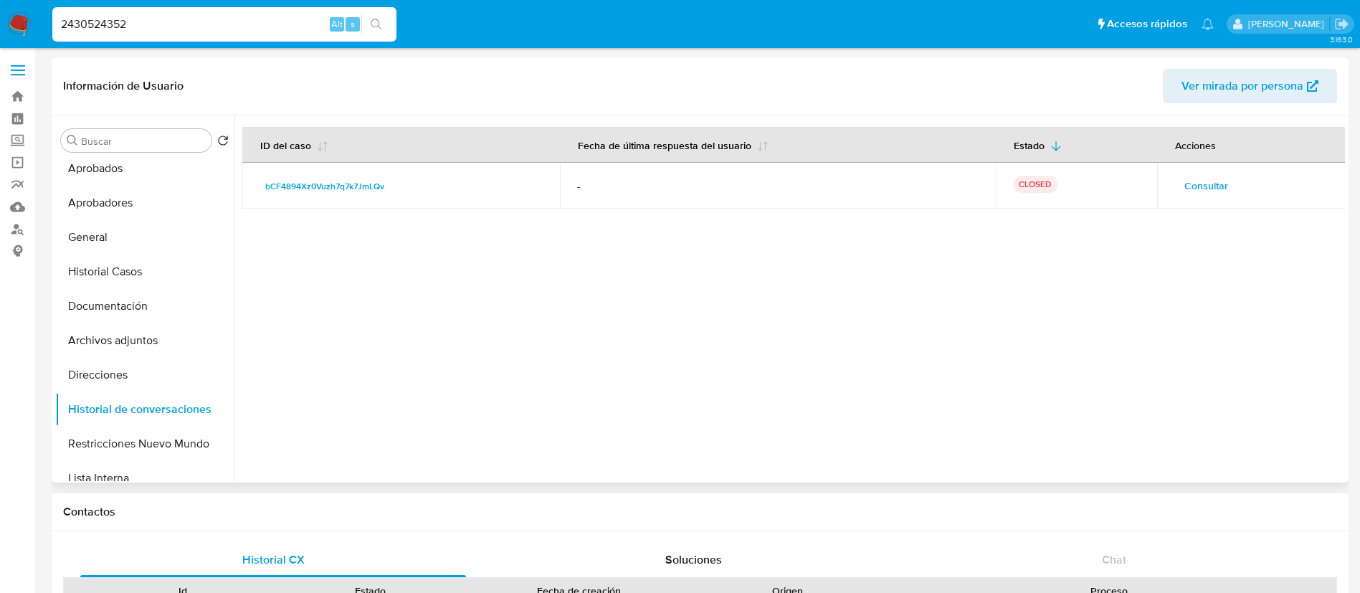
click at [1199, 184] on span "Consultar" at bounding box center [1206, 186] width 44 height 20
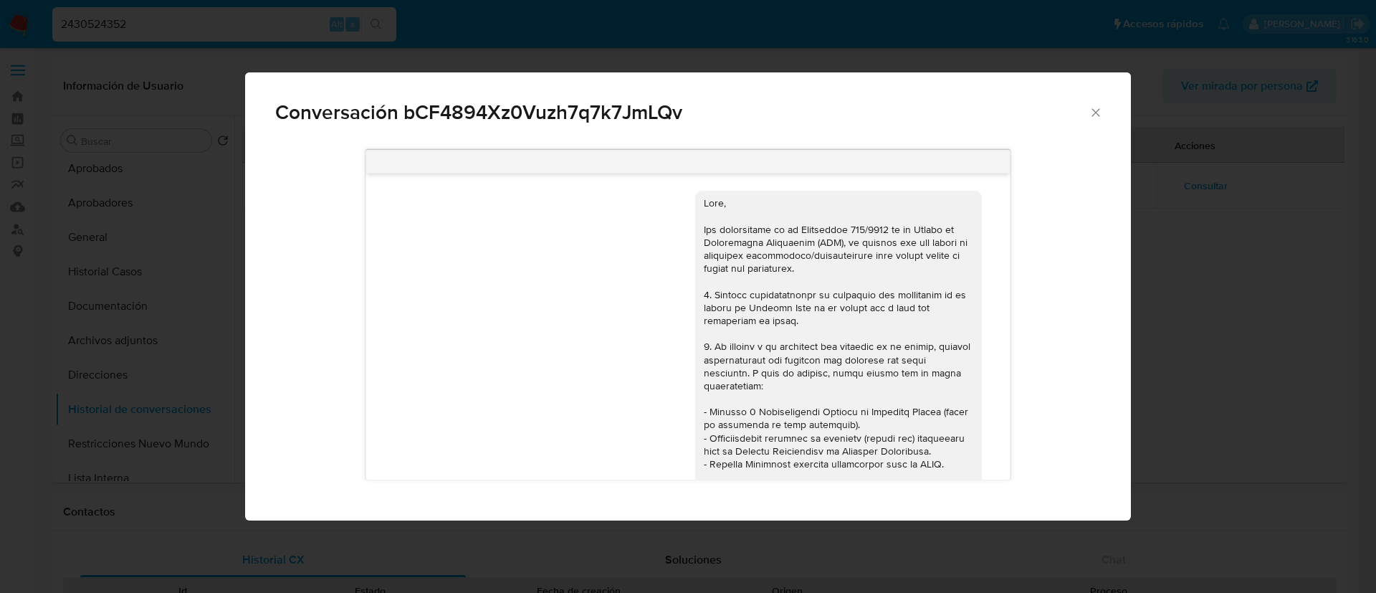
scroll to position [1699, 0]
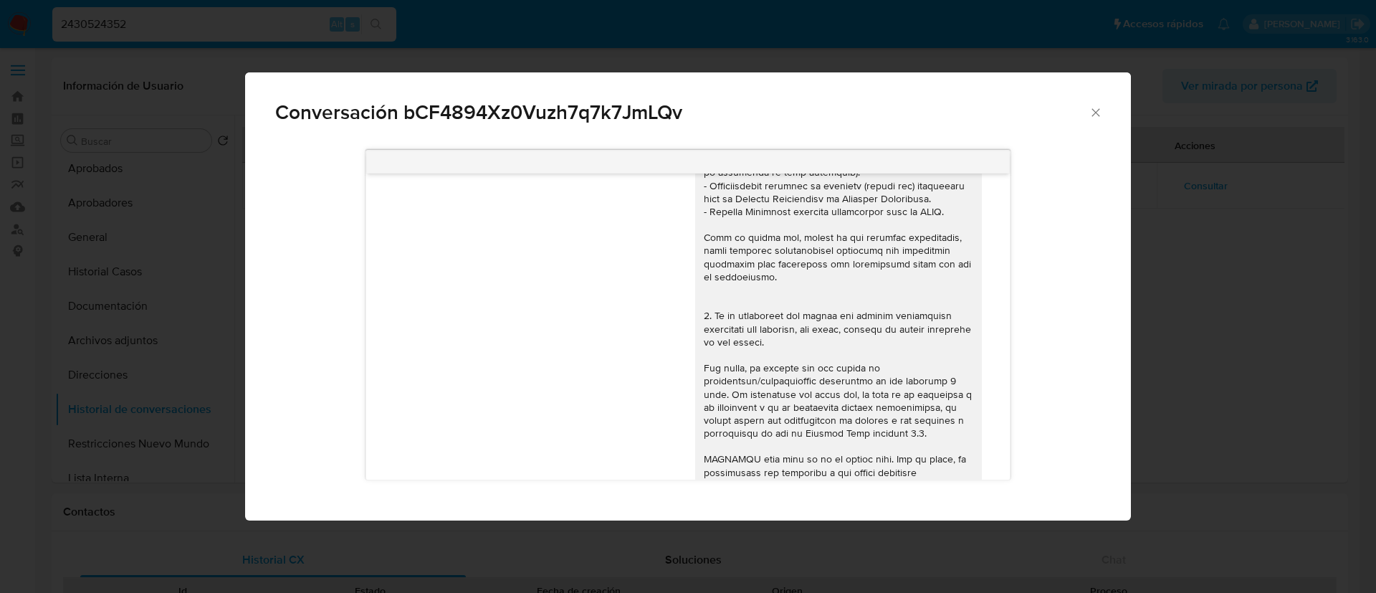
scroll to position [1257, 0]
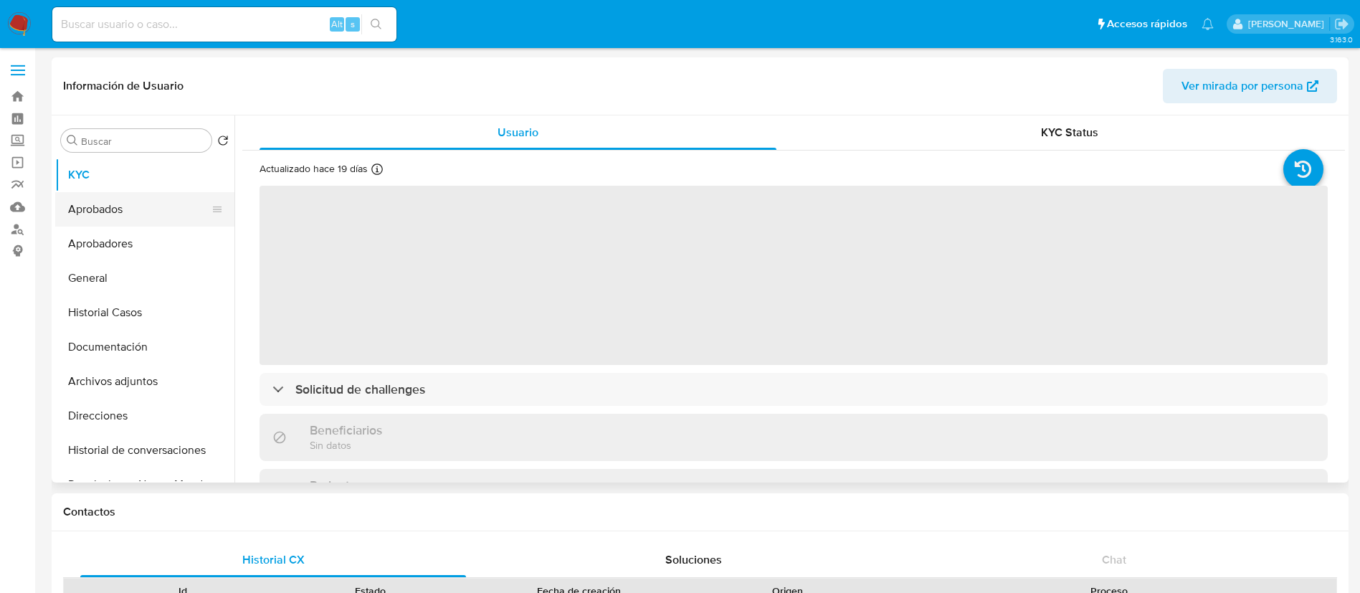
select select "10"
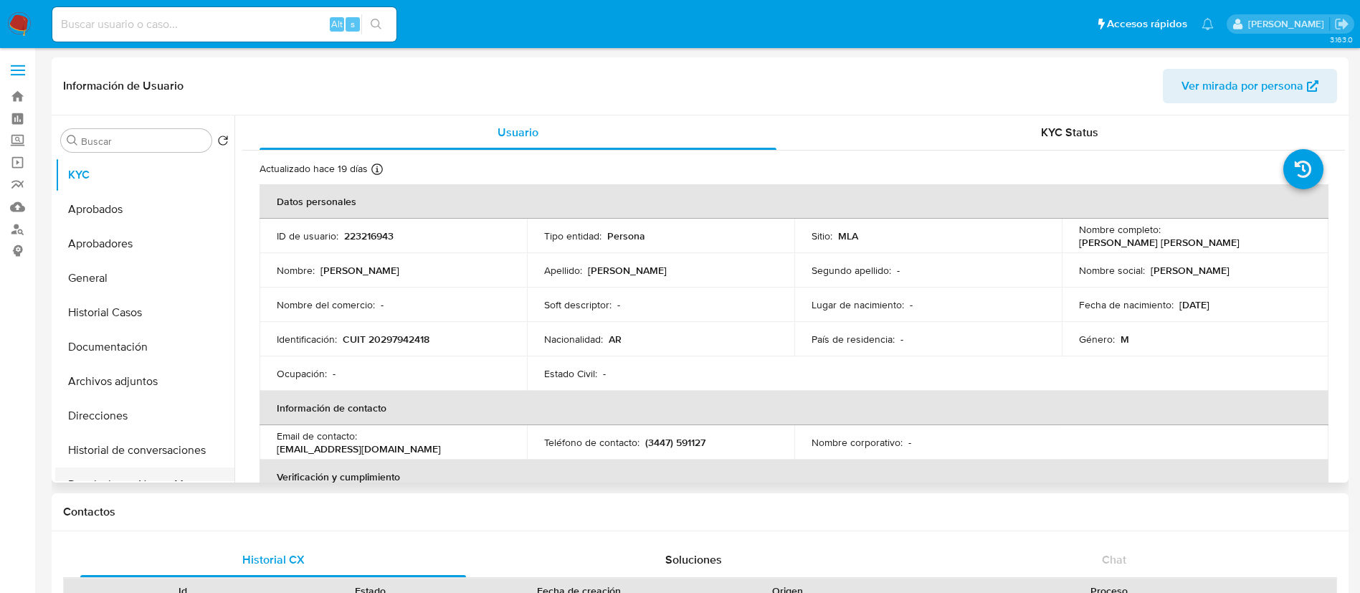
click at [108, 472] on button "Restricciones Nuevo Mundo" at bounding box center [139, 484] width 168 height 34
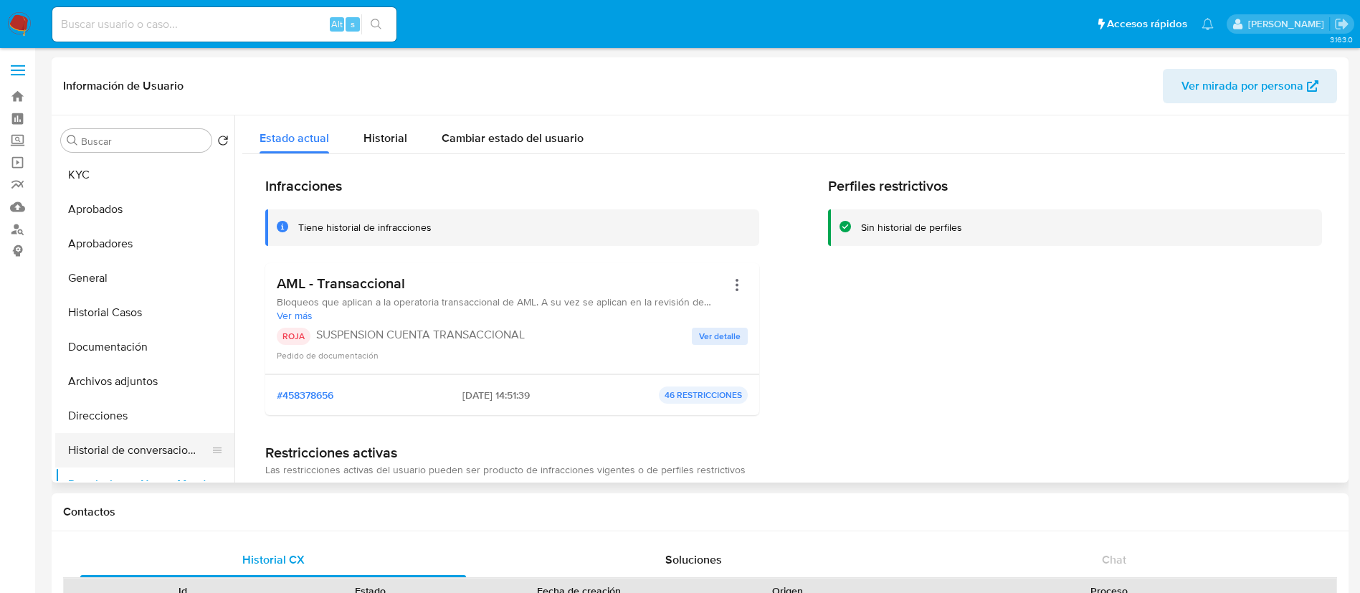
click at [123, 446] on button "Historial de conversaciones" at bounding box center [139, 450] width 168 height 34
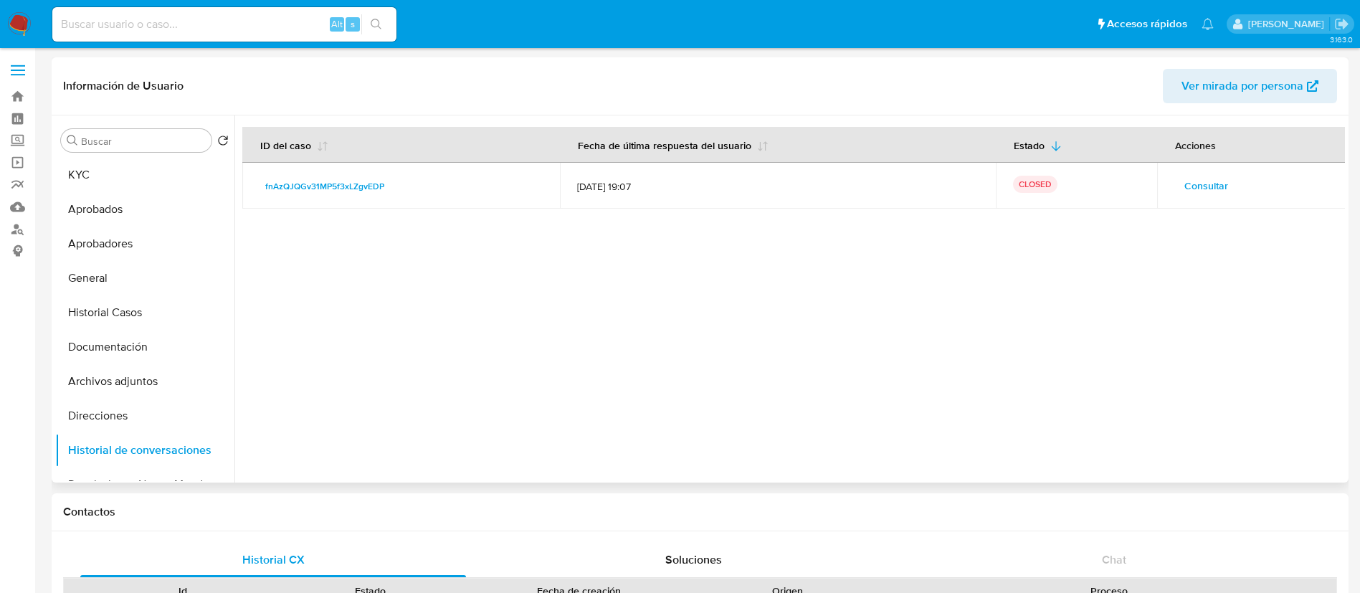
click at [1195, 186] on span "Consultar" at bounding box center [1206, 186] width 44 height 20
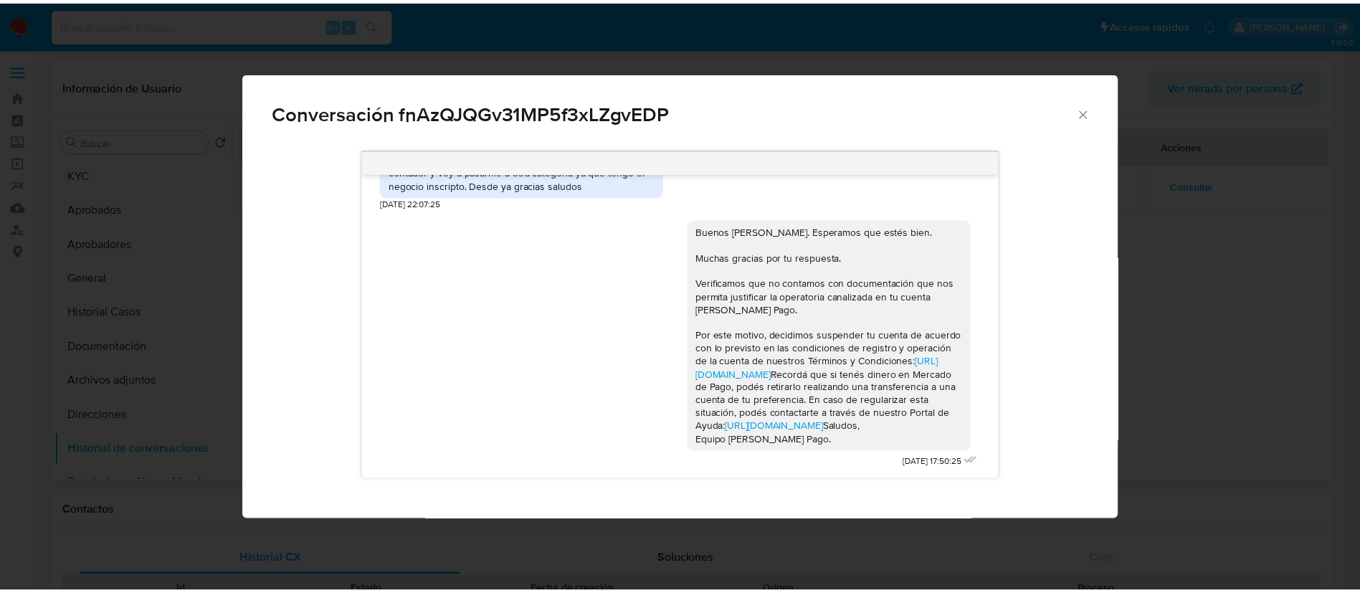
scroll to position [1771, 0]
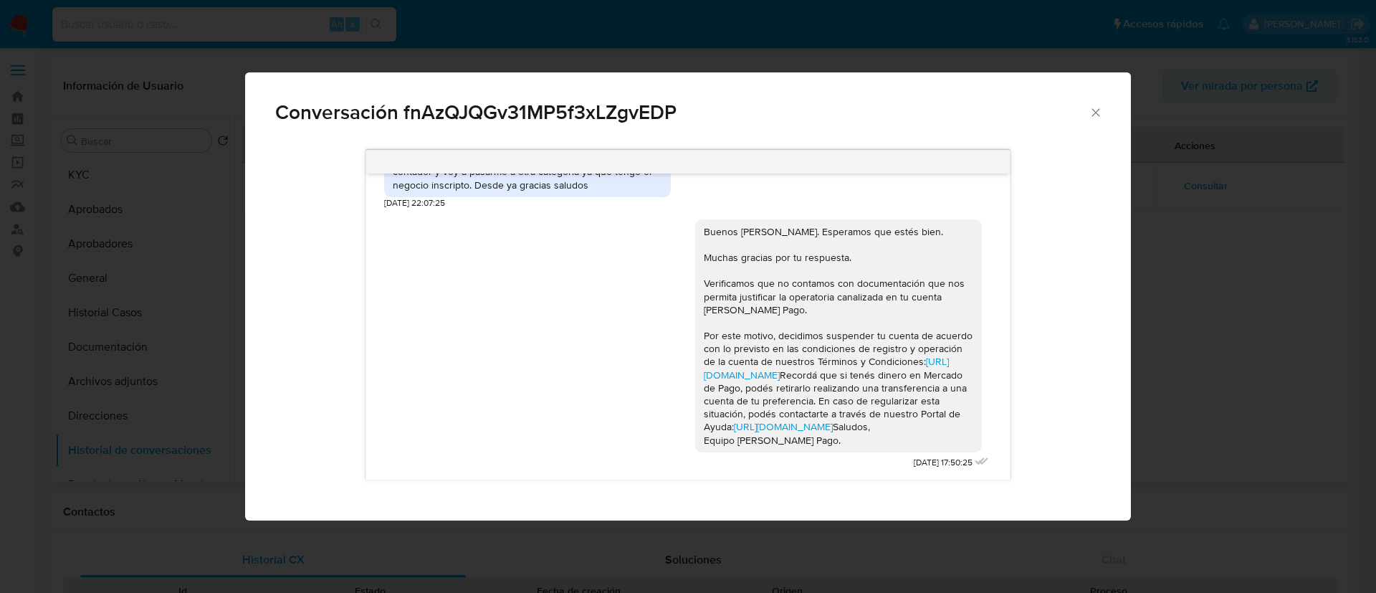
click at [169, 256] on div "Conversación fnAzQJQGv31MP5f3xLZgvEDP 18/08/2025 17:43:09 JPEG JPEG IMG_4463.jp…" at bounding box center [688, 296] width 1376 height 593
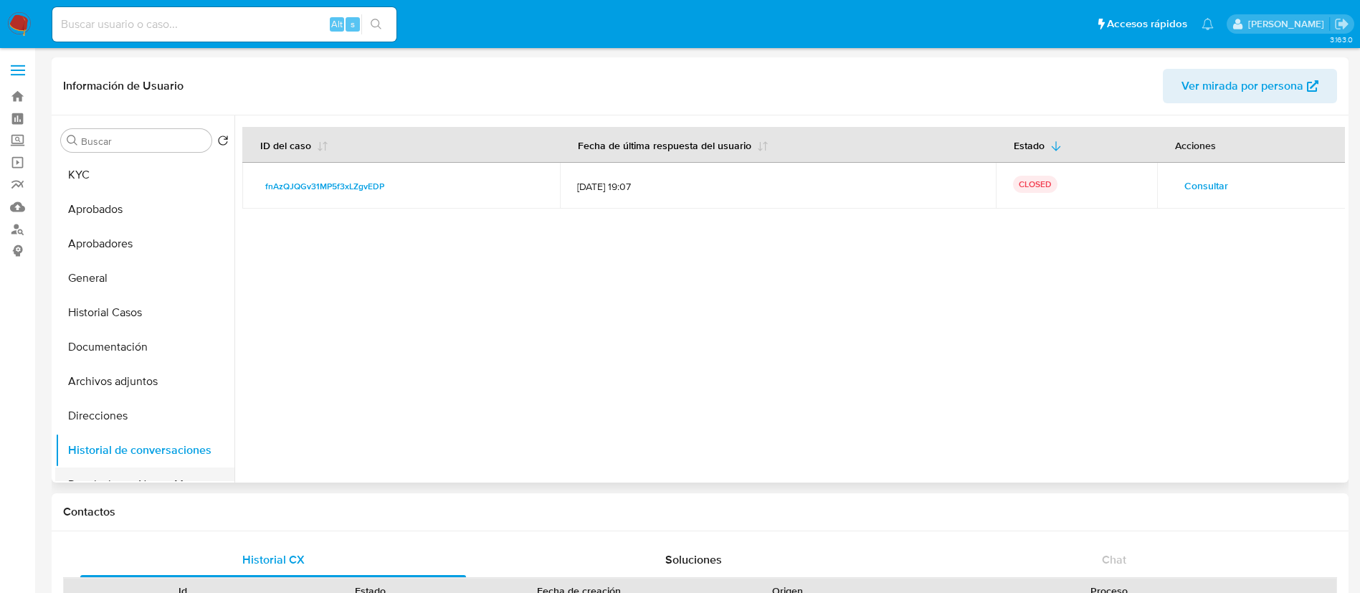
click at [133, 475] on button "Restricciones Nuevo Mundo" at bounding box center [139, 484] width 168 height 34
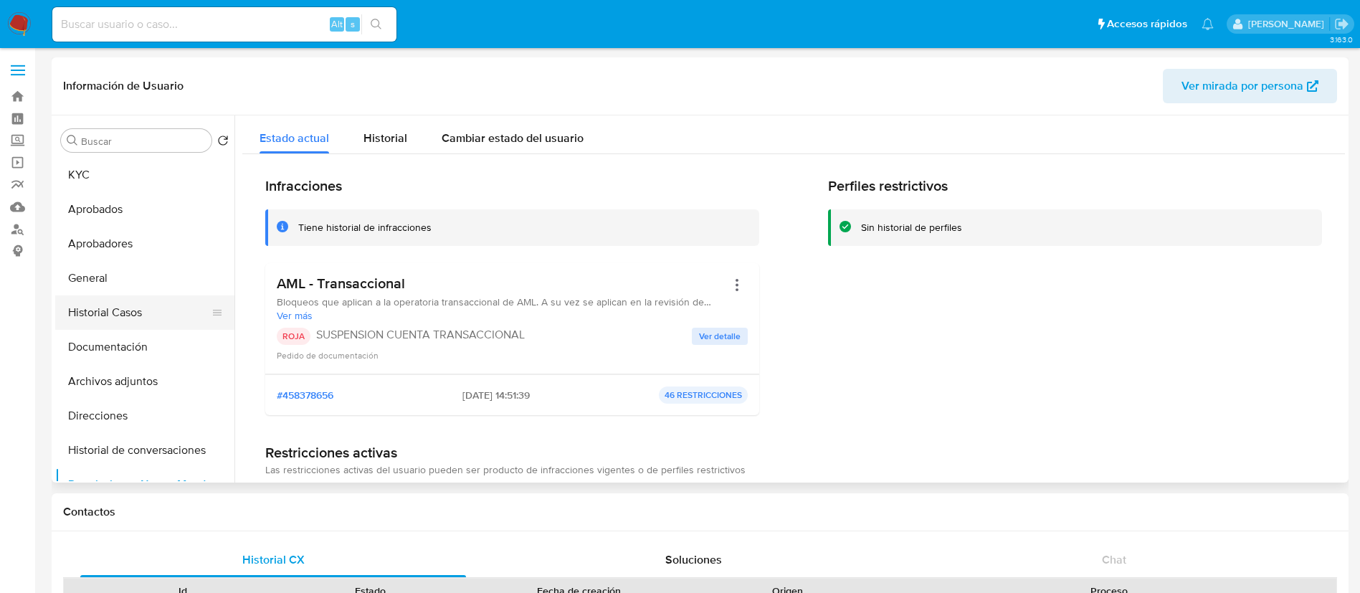
click at [134, 315] on button "Historial Casos" at bounding box center [139, 312] width 168 height 34
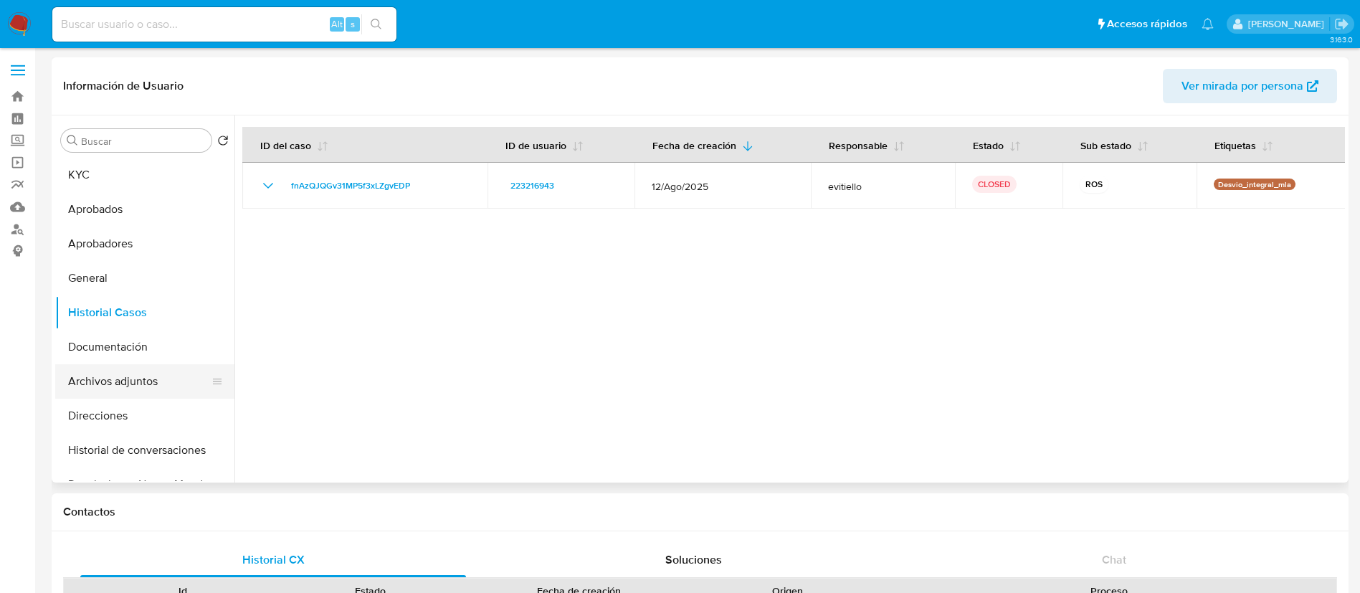
click at [120, 378] on button "Archivos adjuntos" at bounding box center [139, 381] width 168 height 34
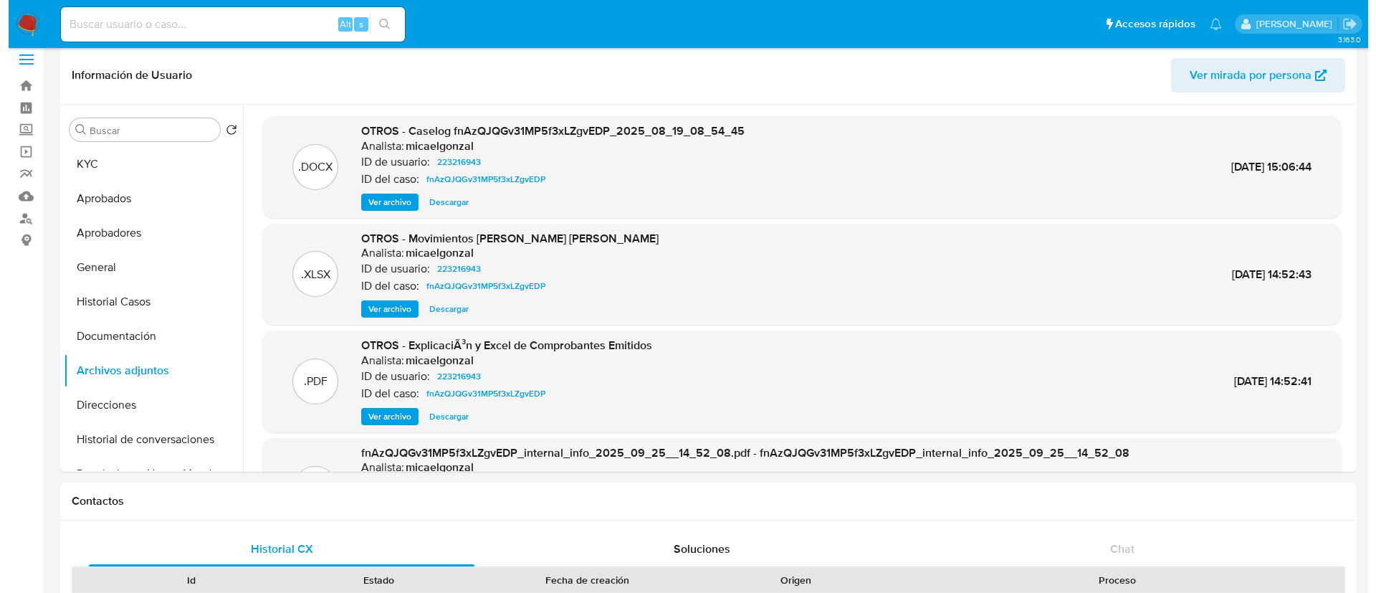
scroll to position [6, 0]
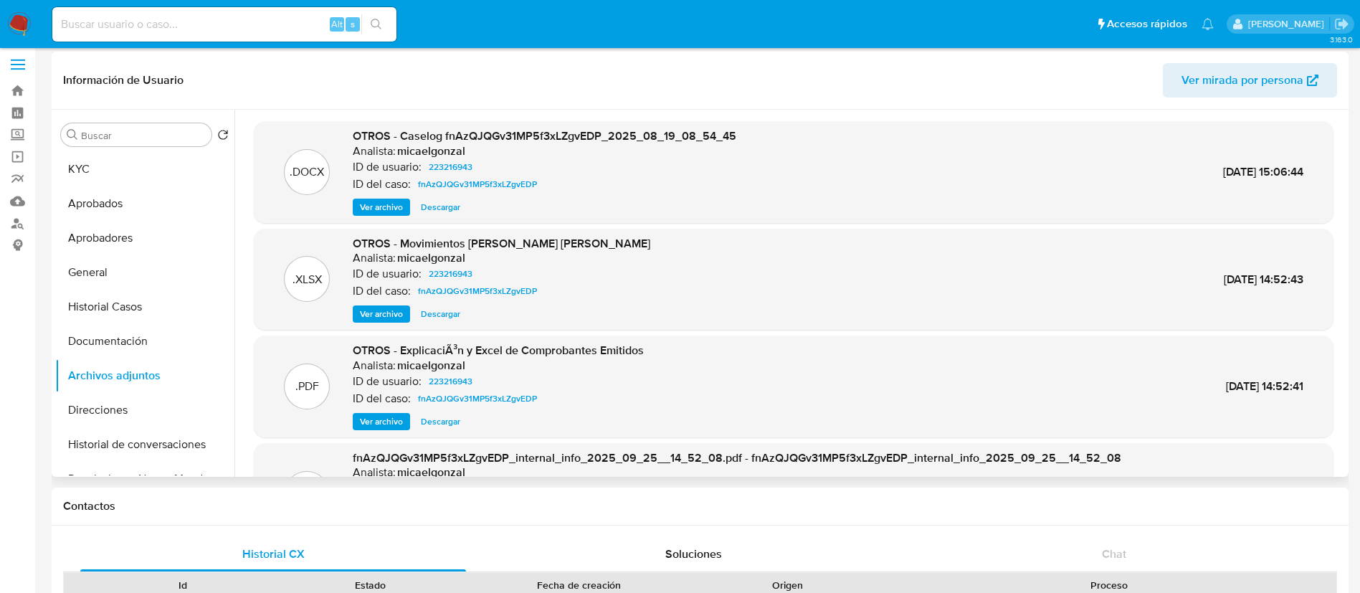
click at [375, 205] on span "Ver archivo" at bounding box center [381, 207] width 43 height 14
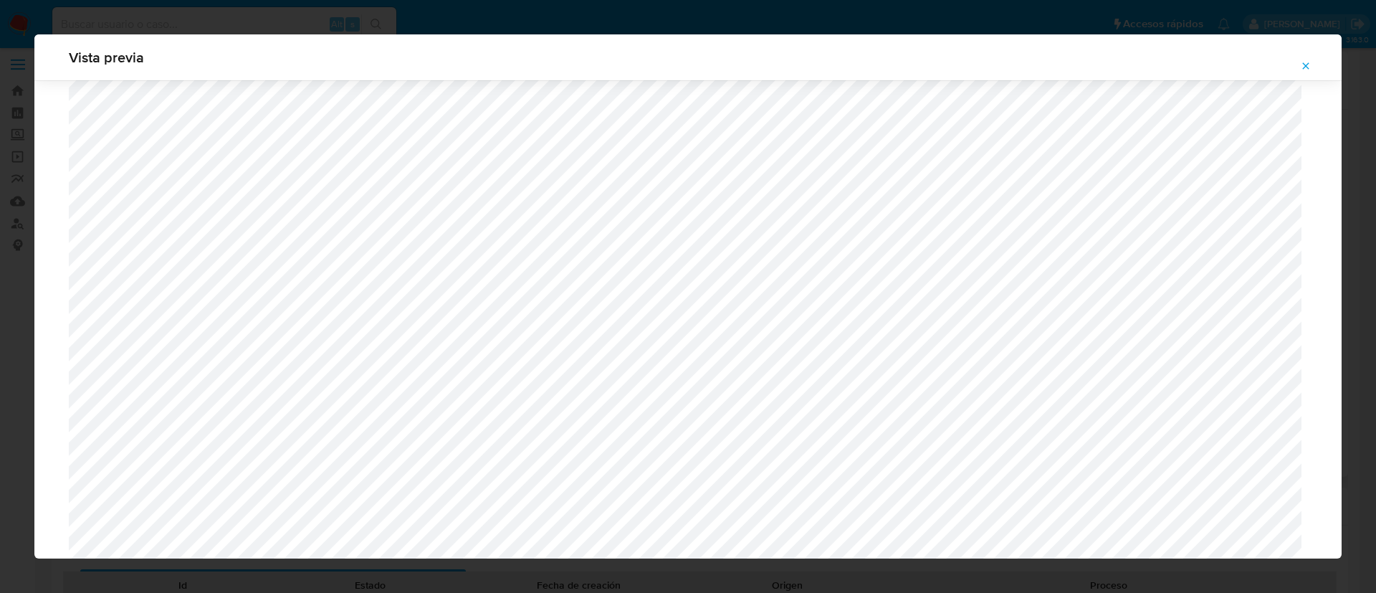
scroll to position [1553, 0]
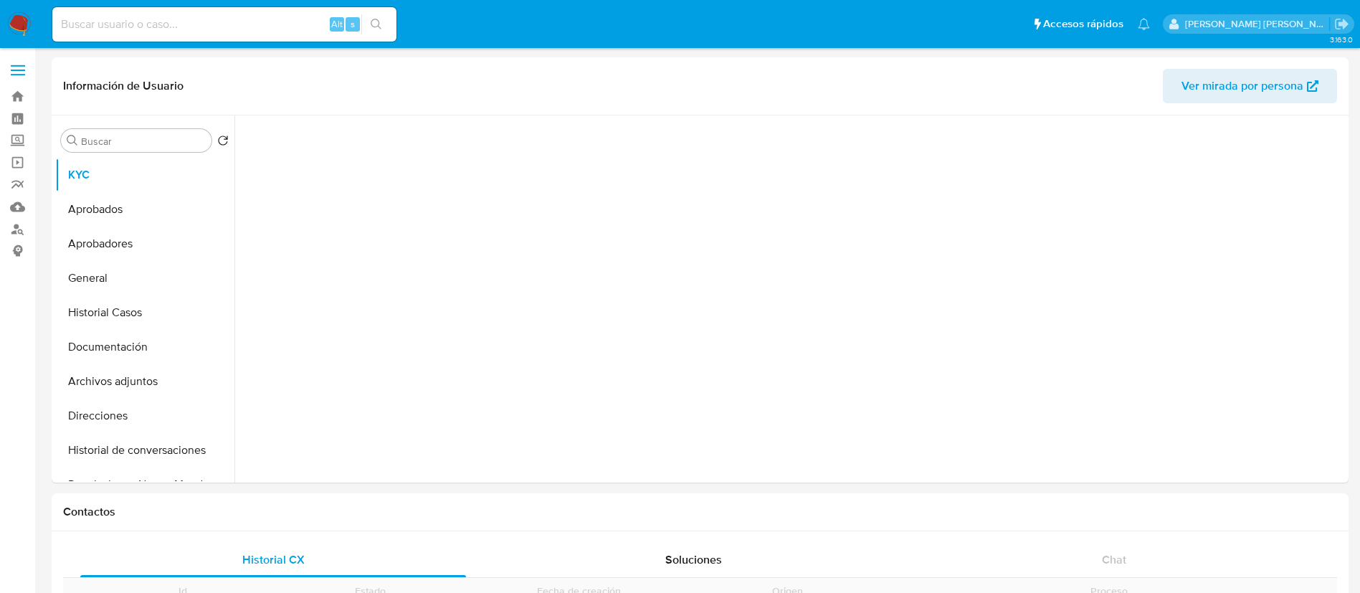
scroll to position [23, 0]
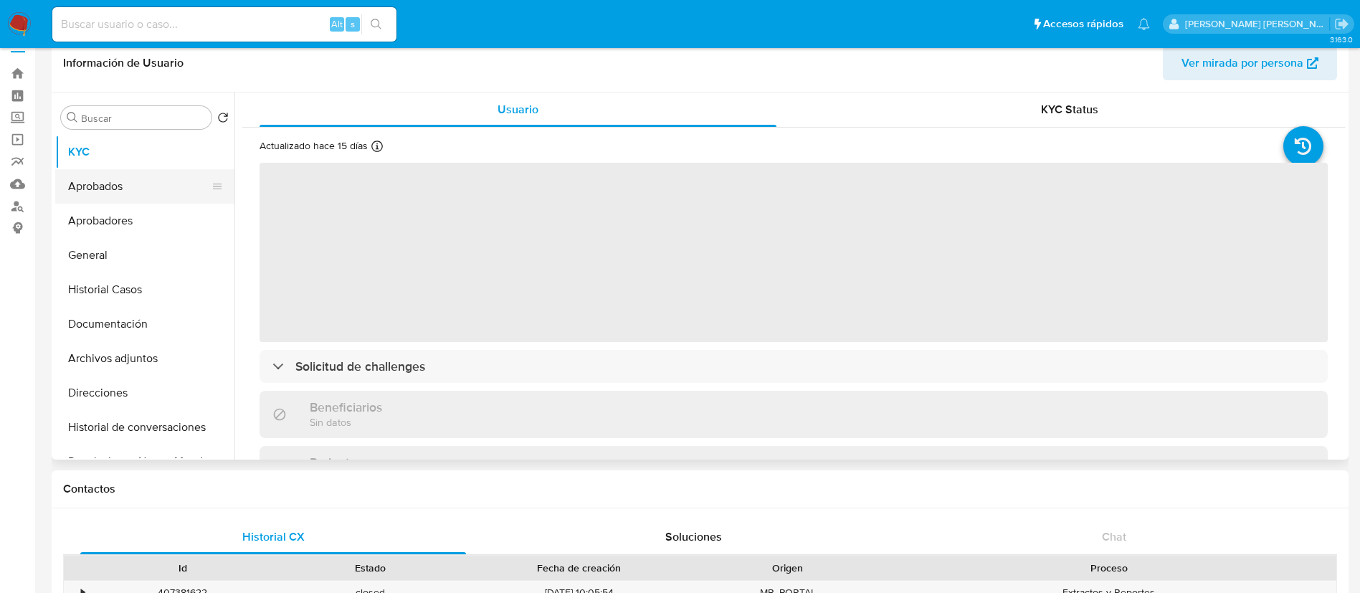
select select "10"
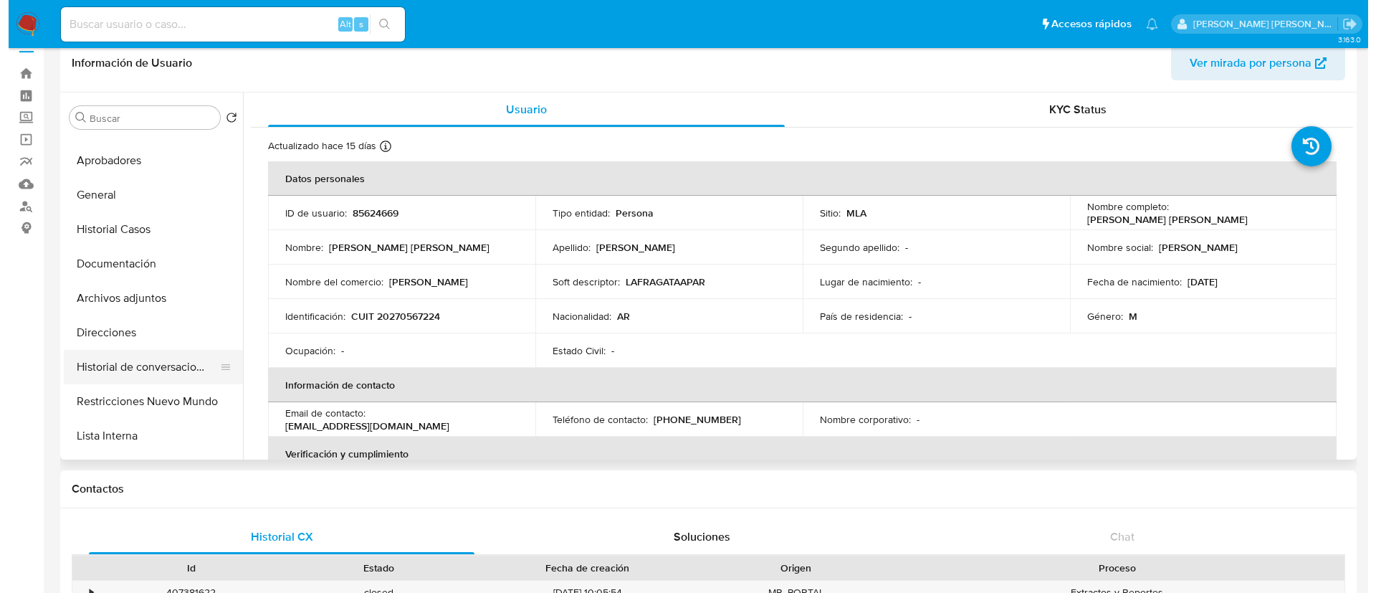
scroll to position [66, 0]
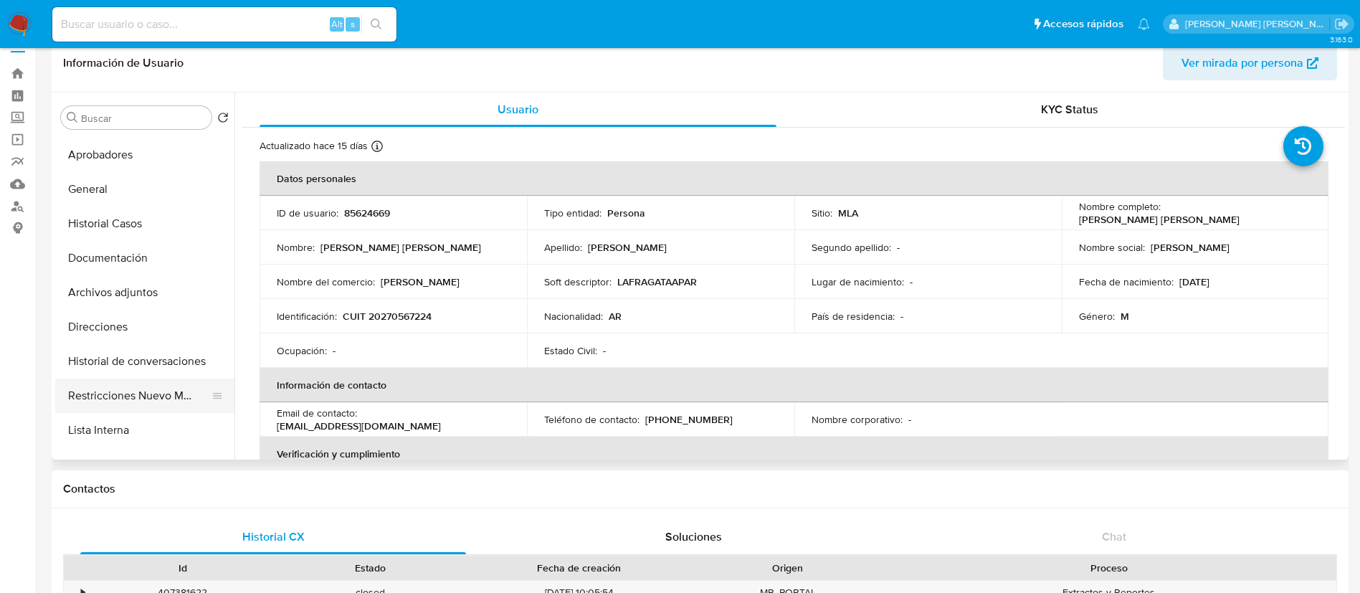
click at [157, 391] on button "Restricciones Nuevo Mundo" at bounding box center [139, 396] width 168 height 34
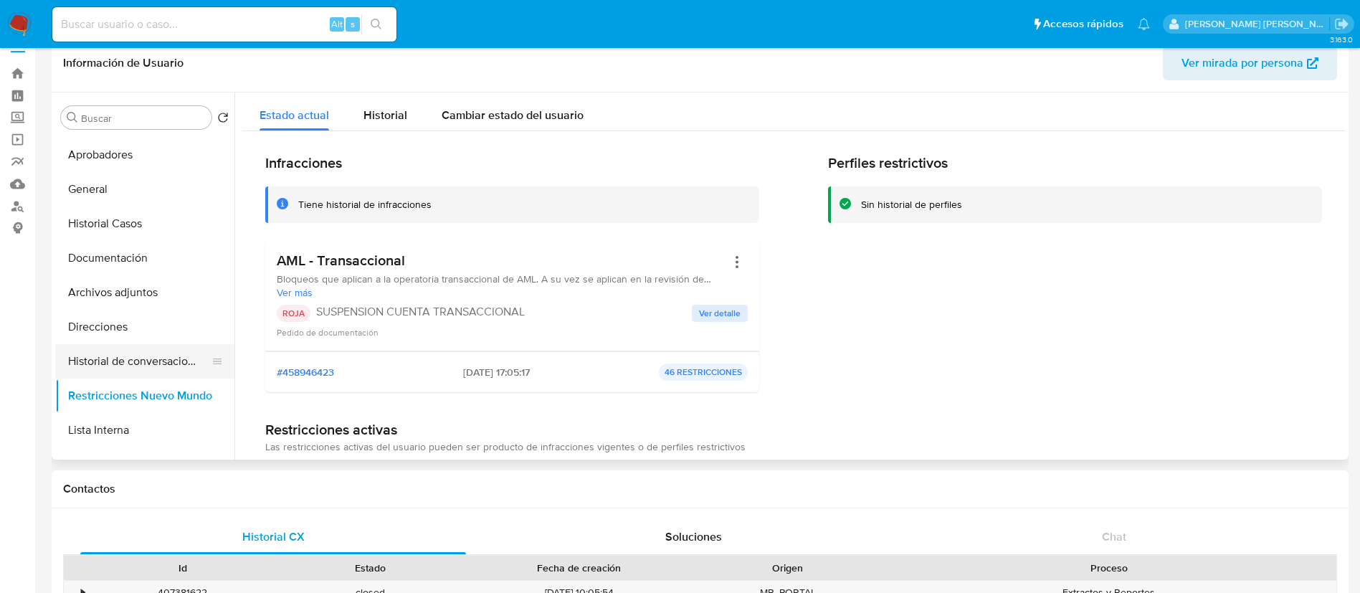
click at [153, 369] on button "Historial de conversaciones" at bounding box center [139, 361] width 168 height 34
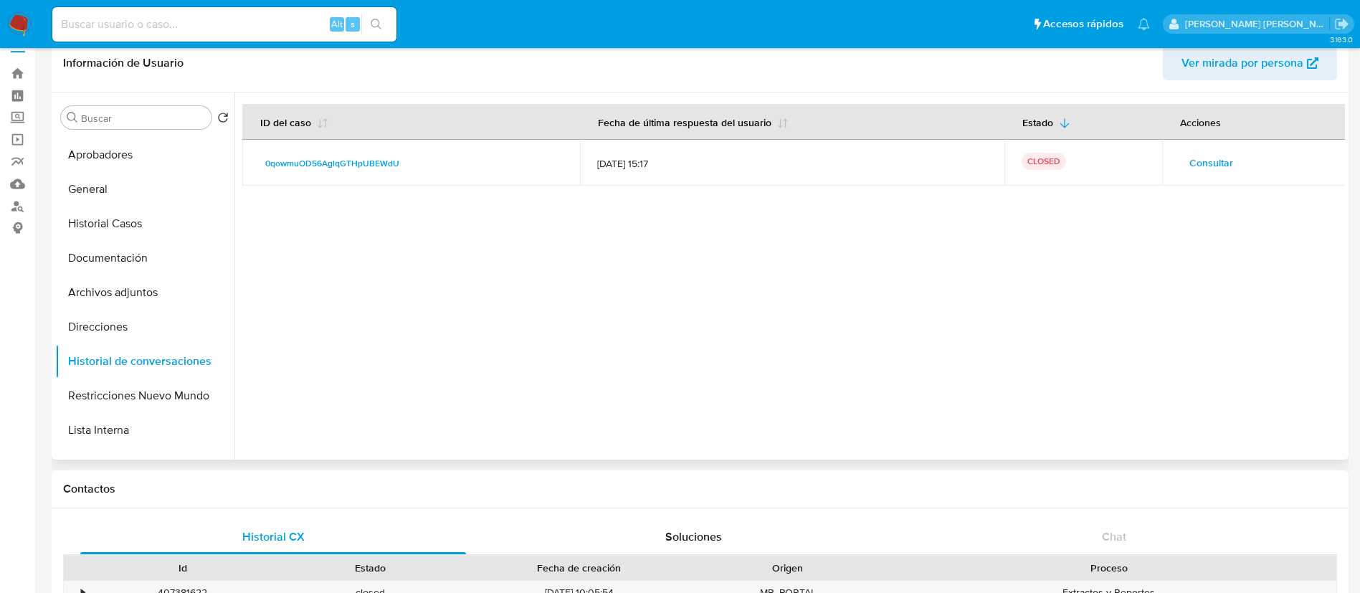
click at [1209, 156] on span "Consultar" at bounding box center [1211, 163] width 44 height 20
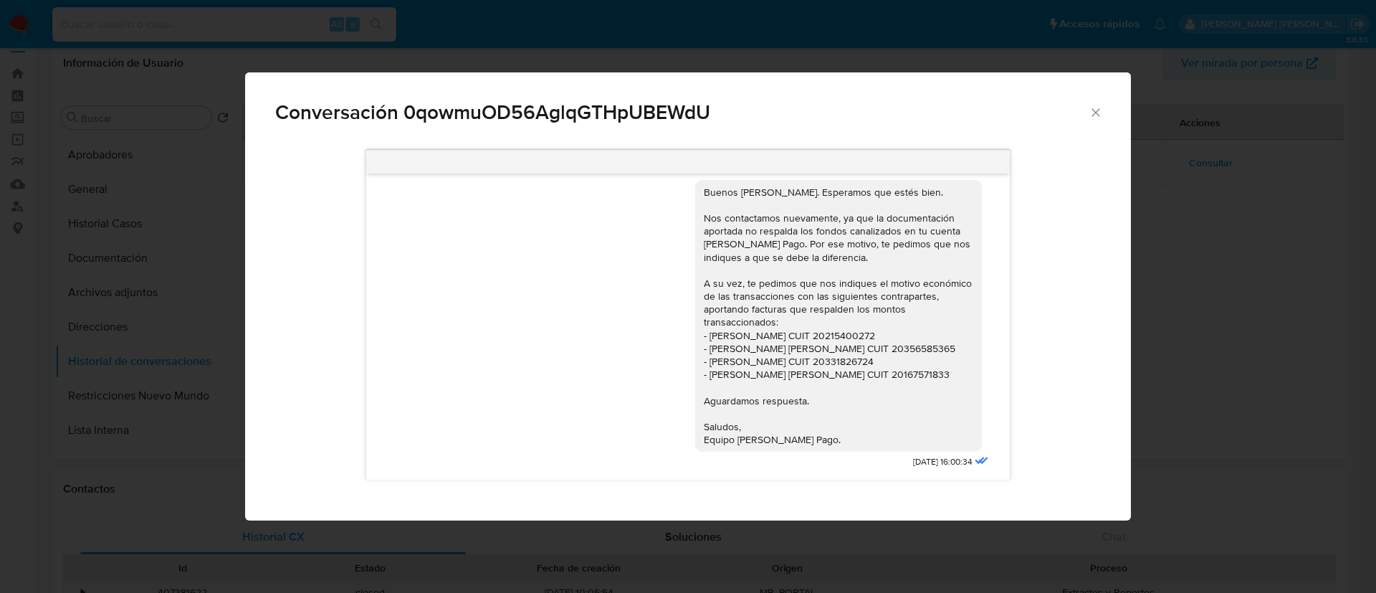
scroll to position [1234, 0]
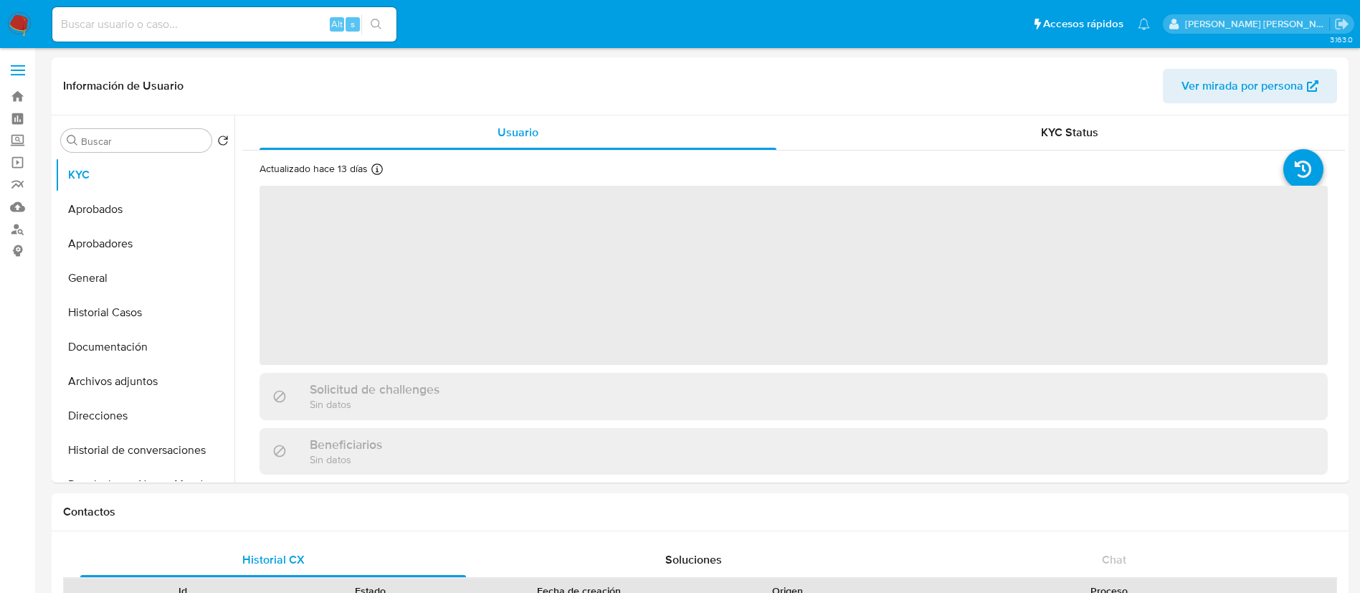
select select "10"
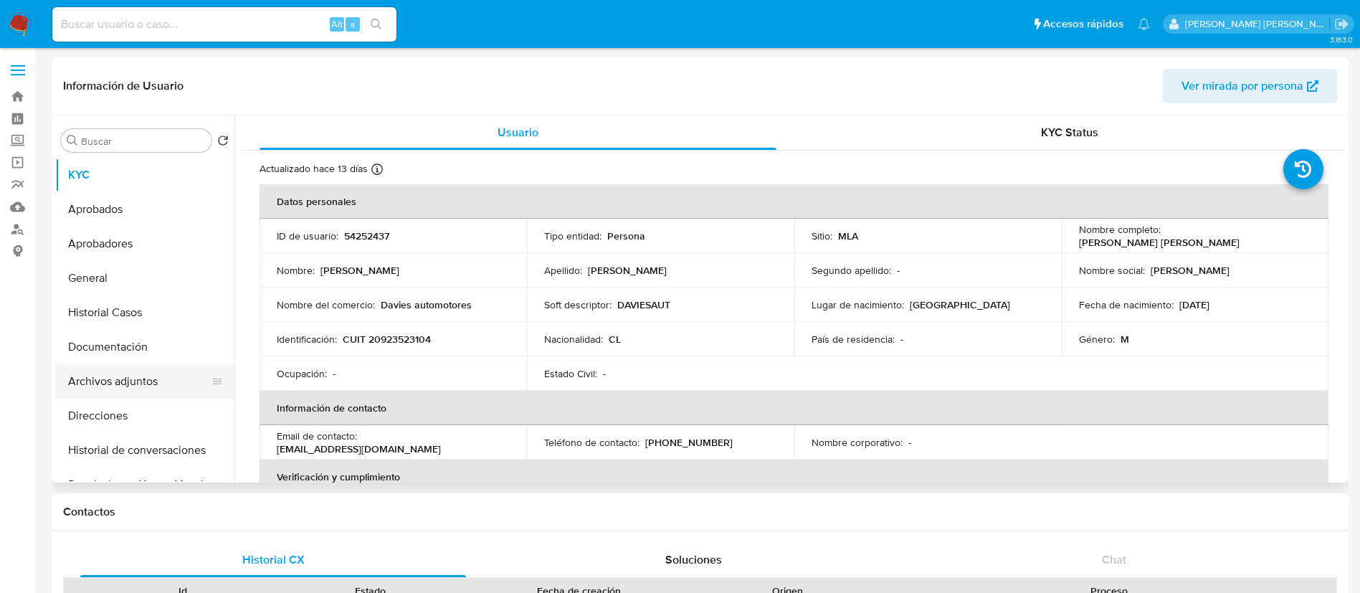
drag, startPoint x: 130, startPoint y: 373, endPoint x: 151, endPoint y: 377, distance: 21.1
click at [151, 377] on button "Archivos adjuntos" at bounding box center [139, 381] width 168 height 34
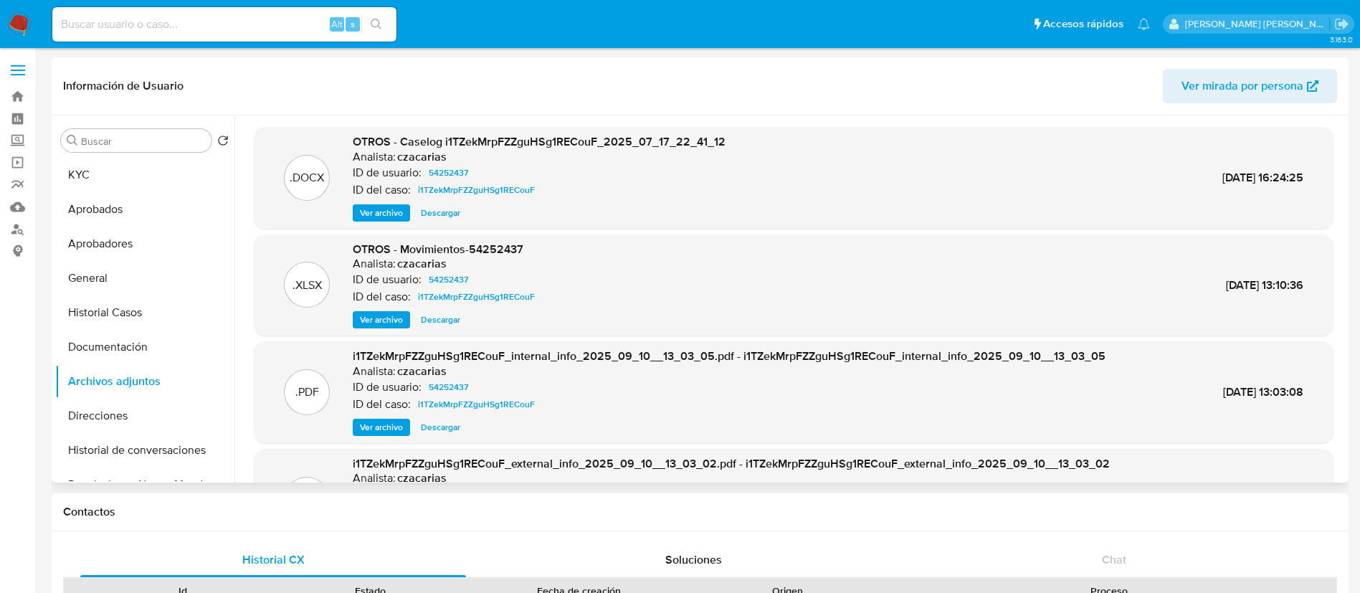
click at [379, 214] on span "Ver archivo" at bounding box center [381, 213] width 43 height 14
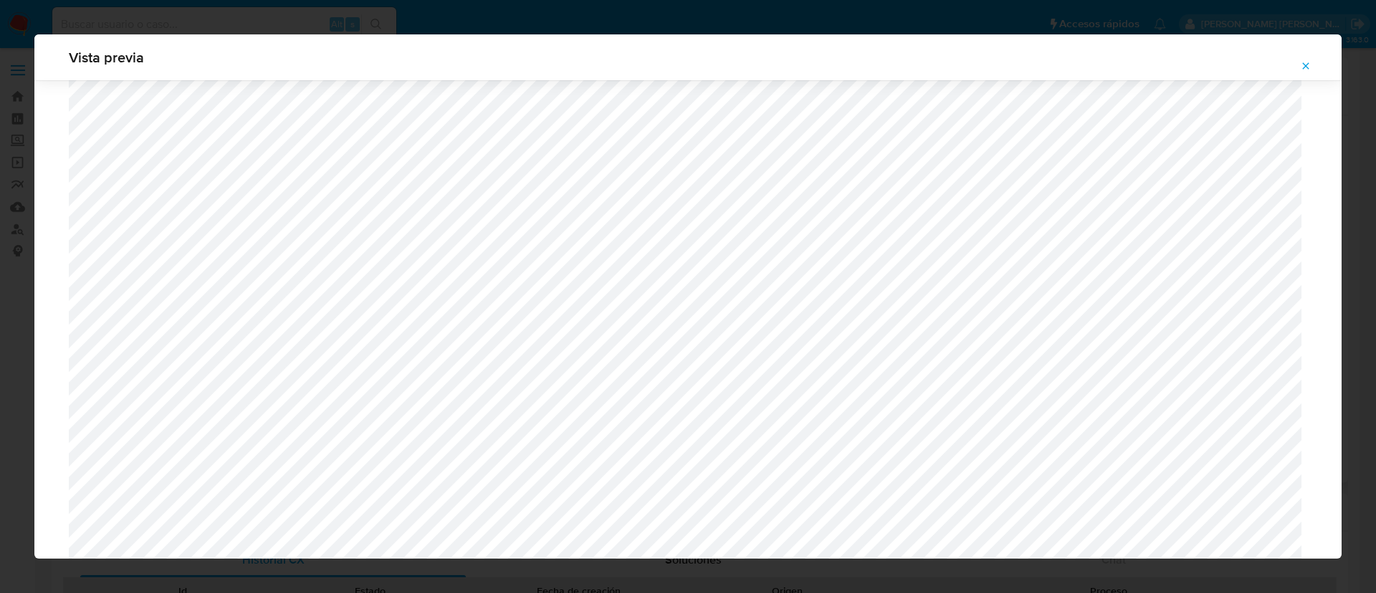
scroll to position [1001, 0]
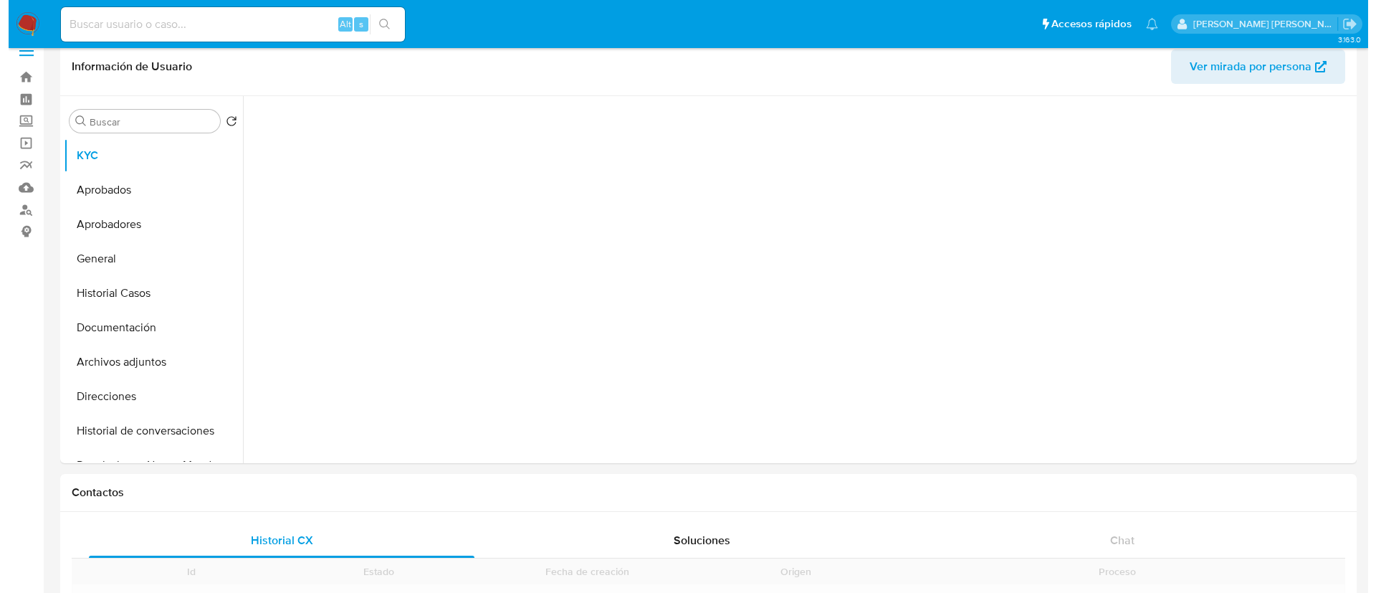
scroll to position [21, 0]
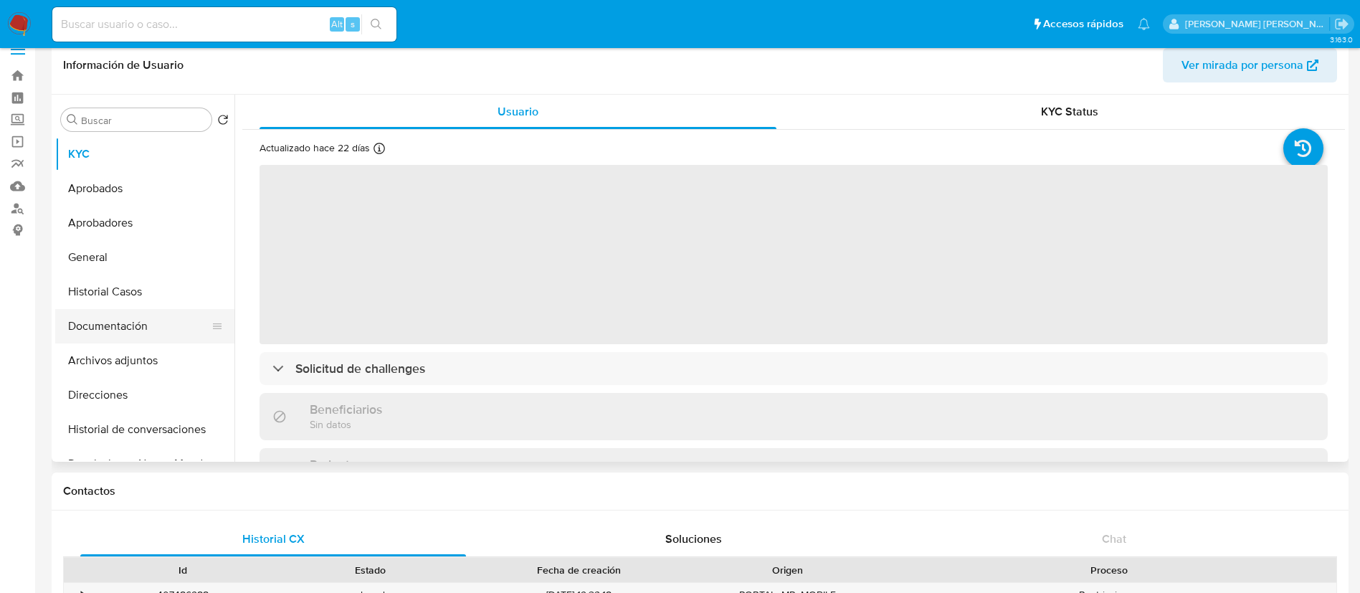
select select "10"
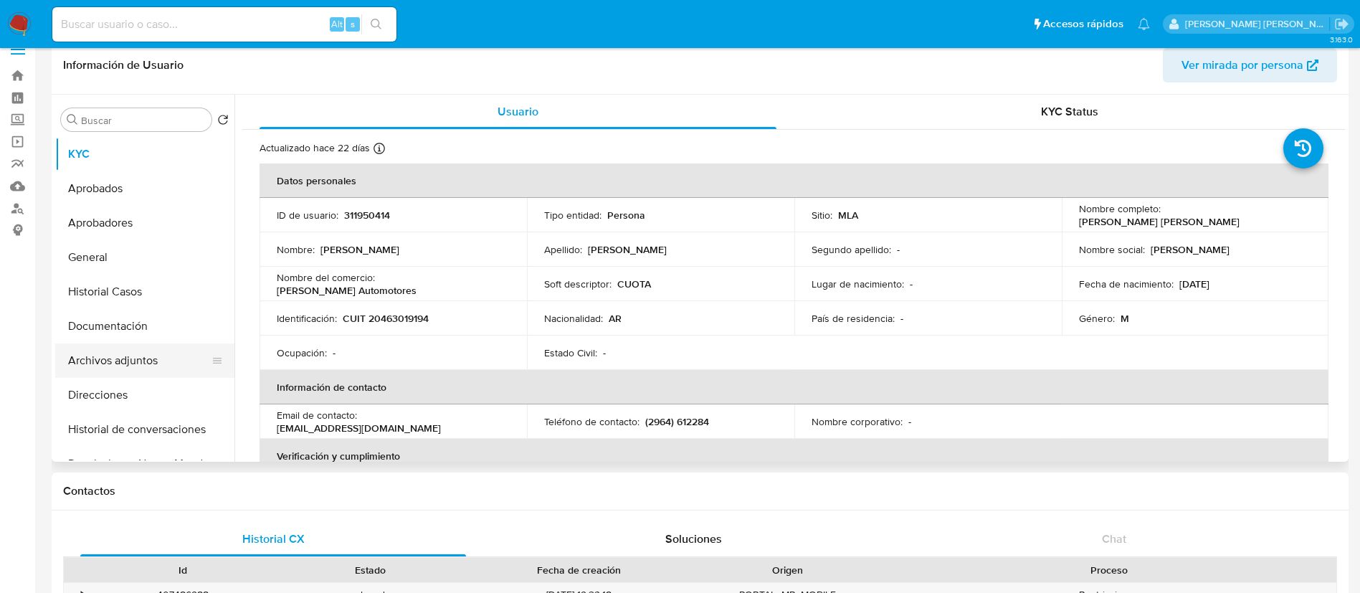
click at [101, 357] on button "Archivos adjuntos" at bounding box center [139, 360] width 168 height 34
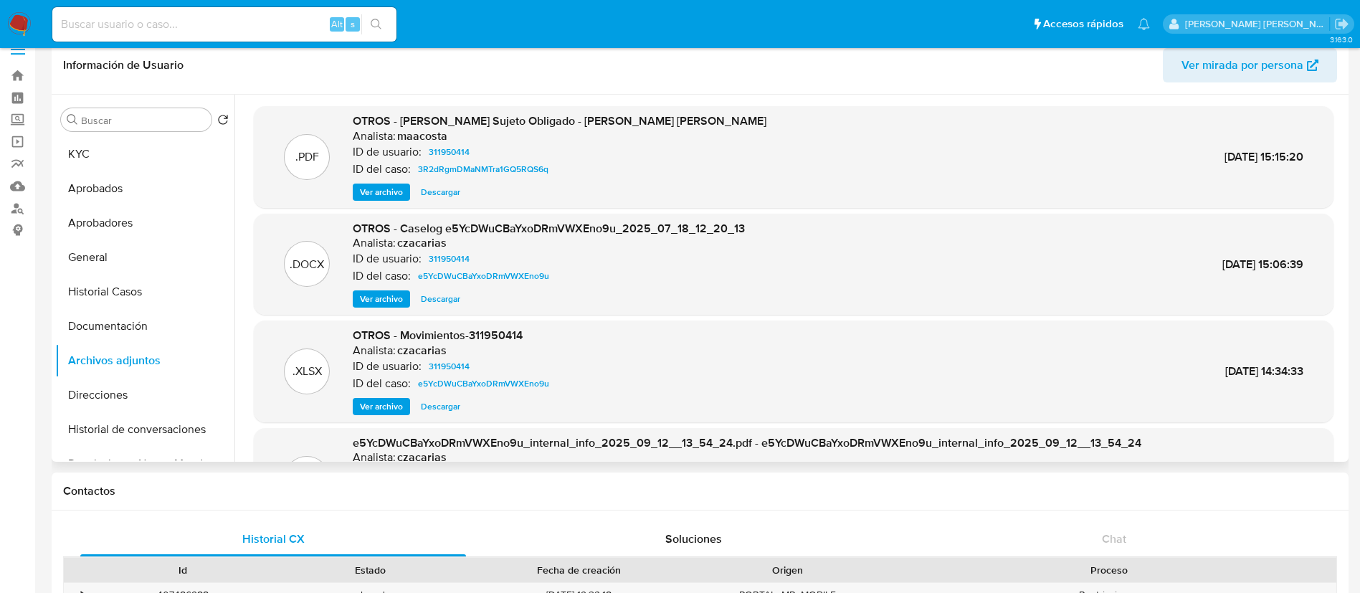
click at [389, 292] on span "Ver archivo" at bounding box center [381, 299] width 43 height 14
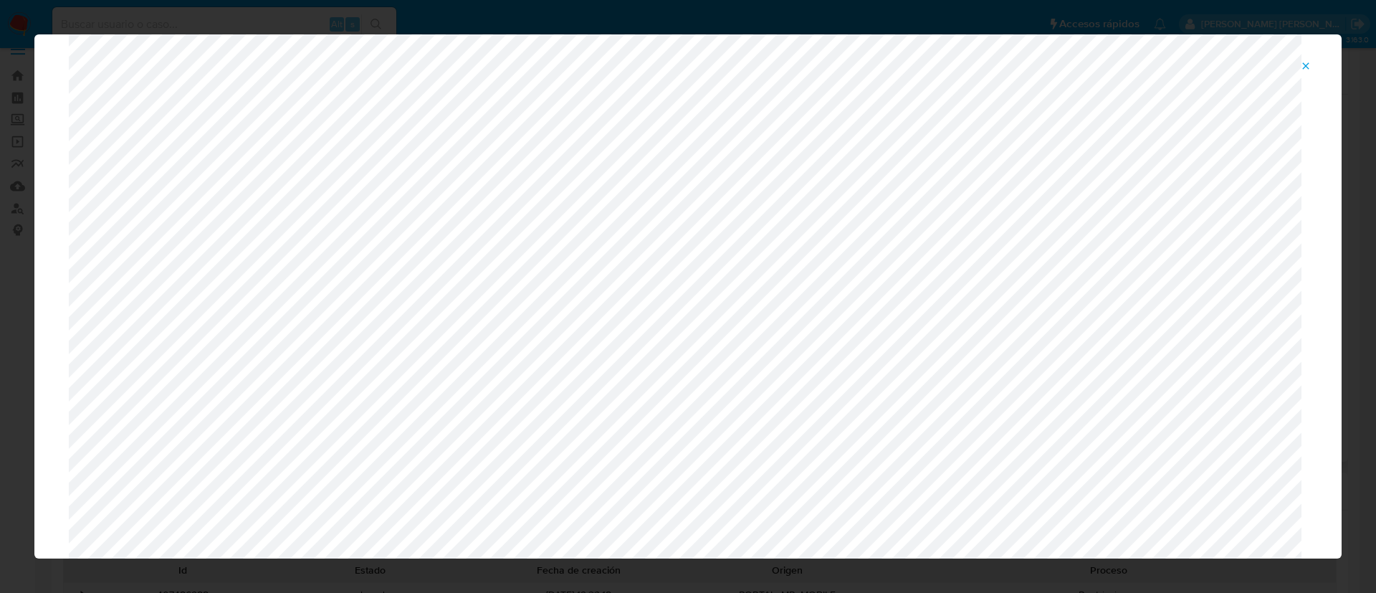
scroll to position [0, 0]
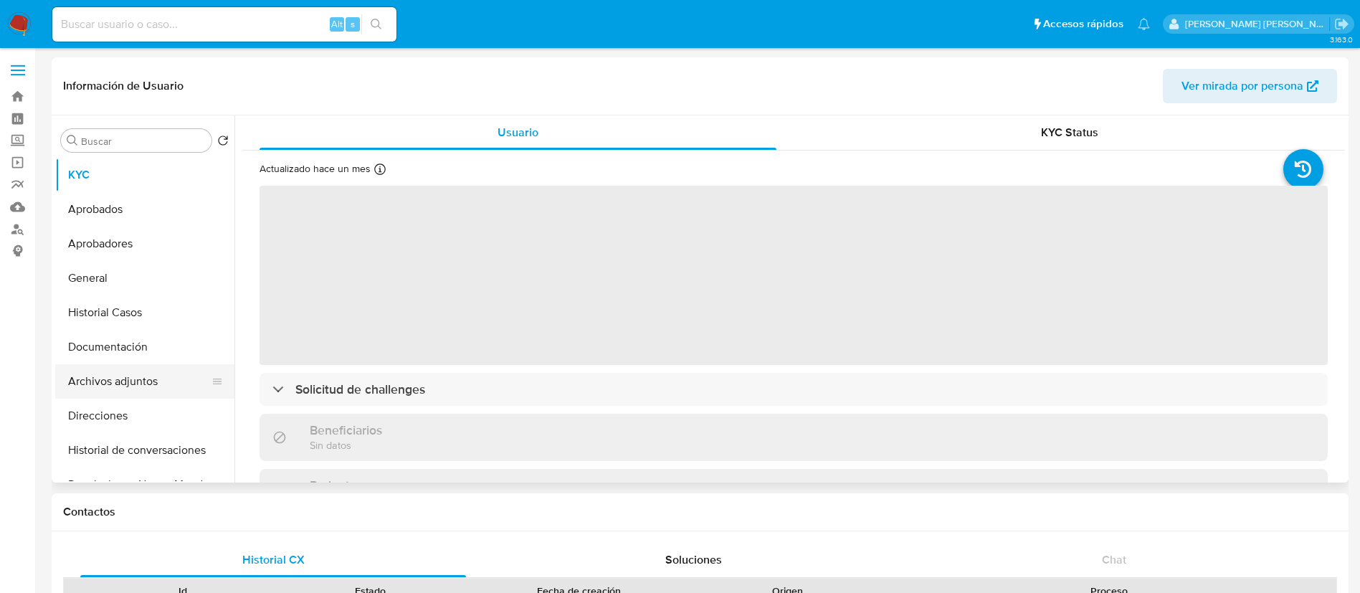
select select "10"
click at [138, 372] on button "Archivos adjuntos" at bounding box center [139, 381] width 168 height 34
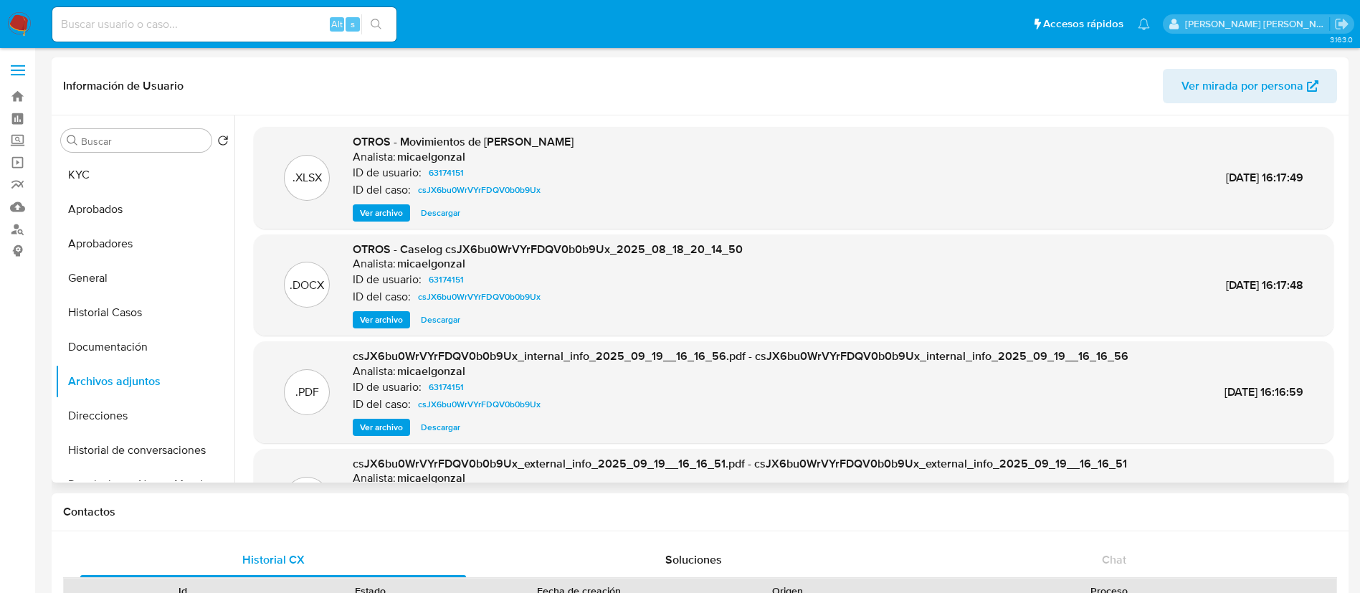
click at [376, 319] on span "Ver archivo" at bounding box center [381, 320] width 43 height 14
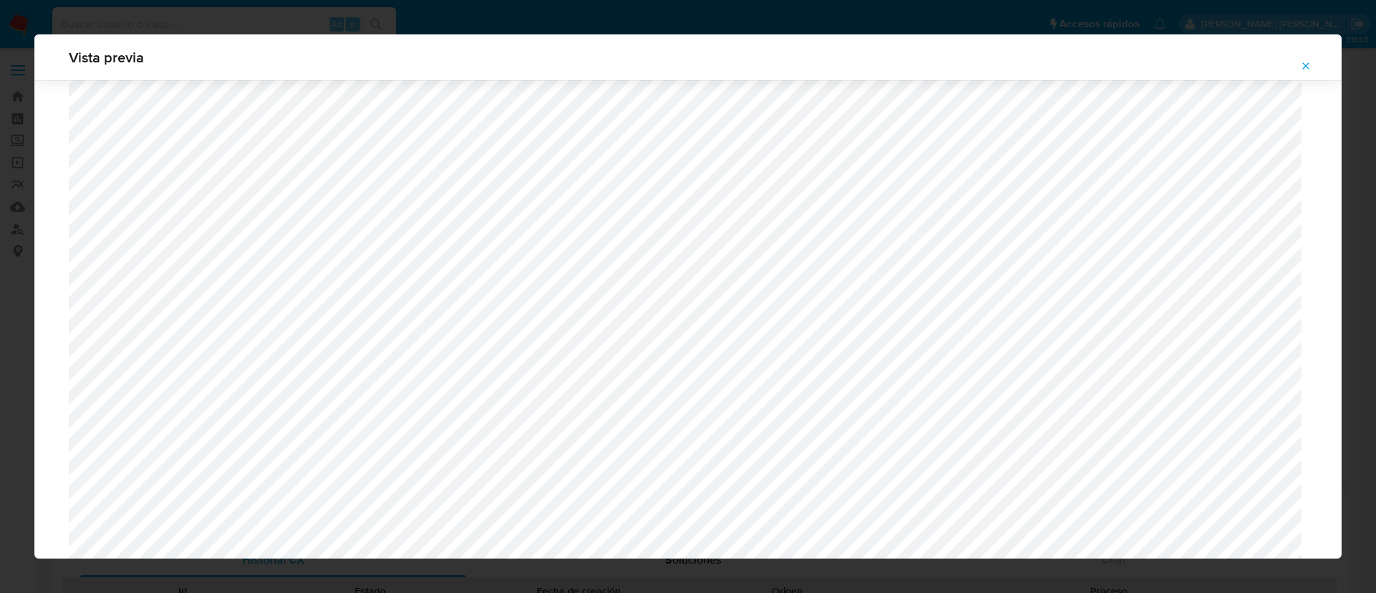
scroll to position [1393, 0]
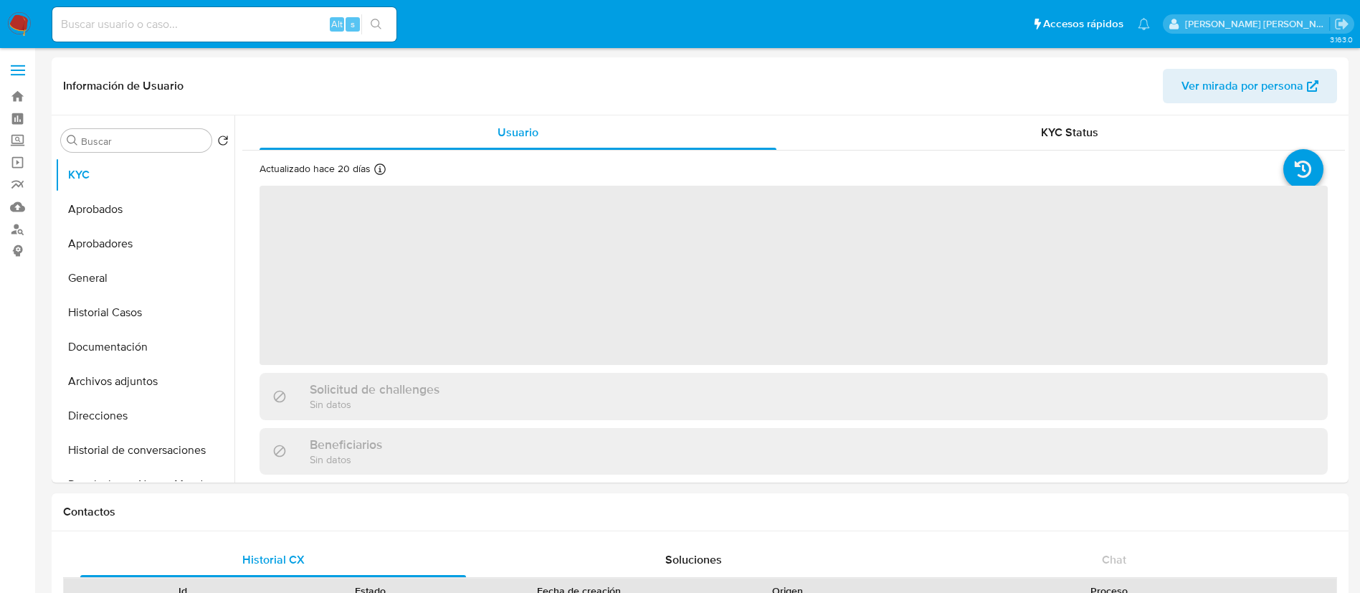
select select "10"
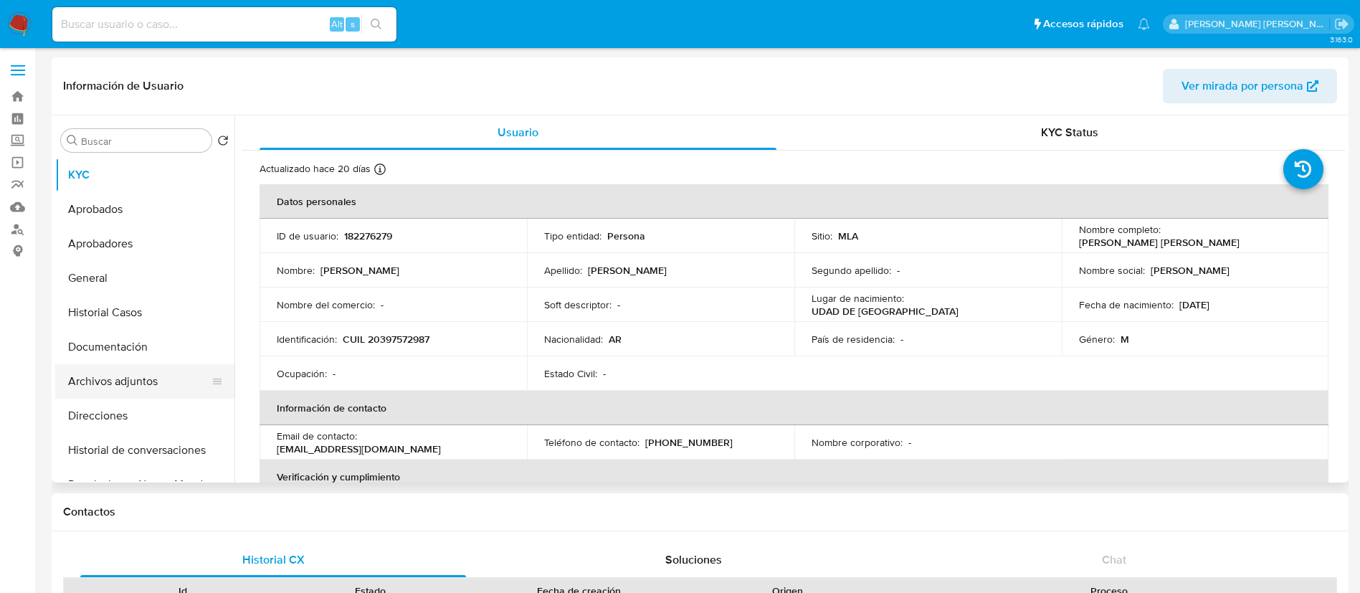
click at [149, 384] on button "Archivos adjuntos" at bounding box center [139, 381] width 168 height 34
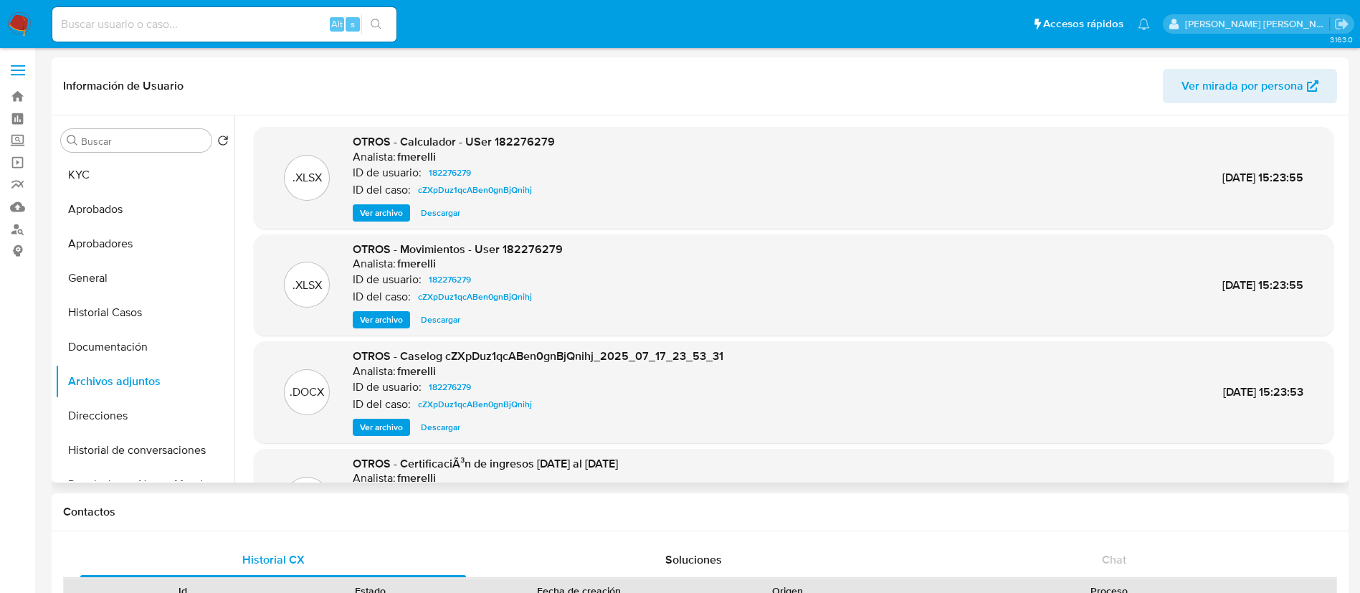
click at [379, 428] on span "Ver archivo" at bounding box center [381, 427] width 43 height 14
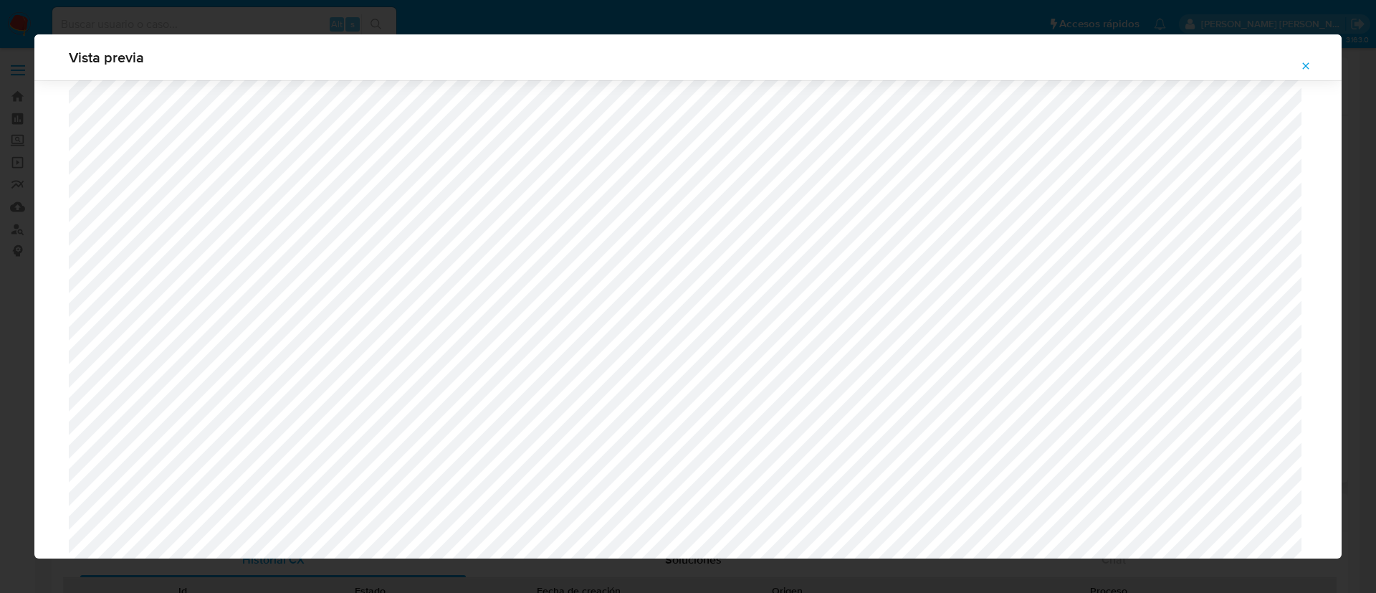
scroll to position [1560, 0]
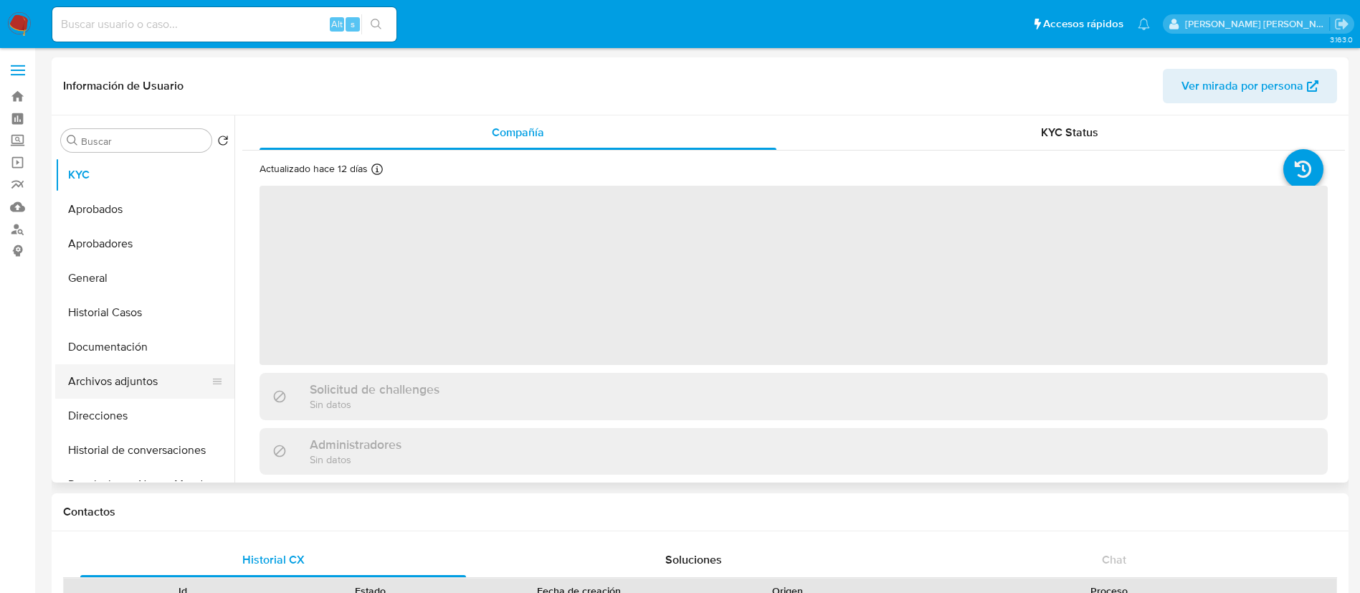
select select "10"
click at [113, 382] on button "Archivos adjuntos" at bounding box center [139, 381] width 168 height 34
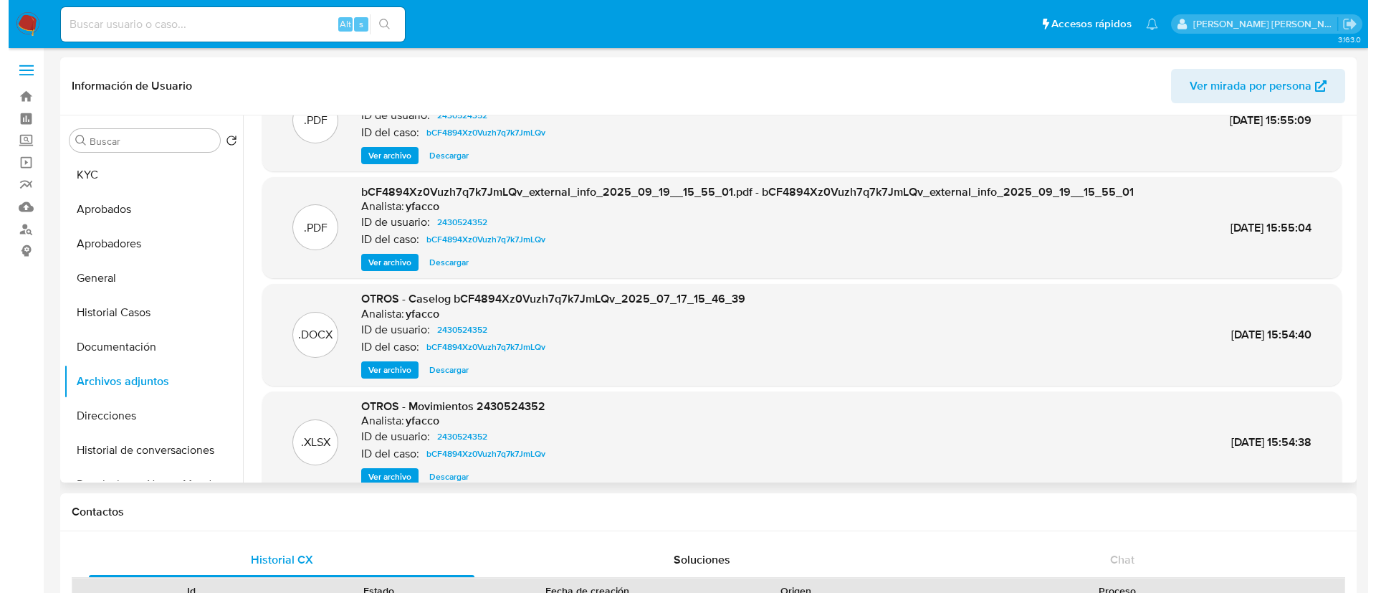
scroll to position [80, 0]
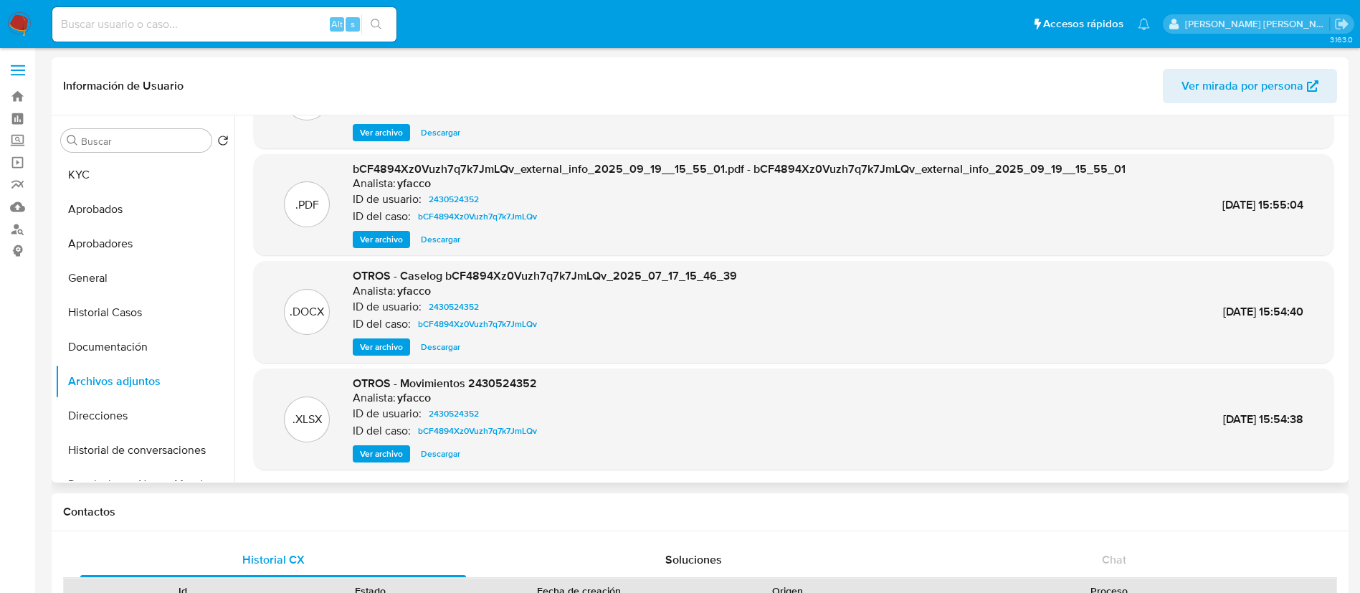
click at [381, 348] on span "Ver archivo" at bounding box center [381, 347] width 43 height 14
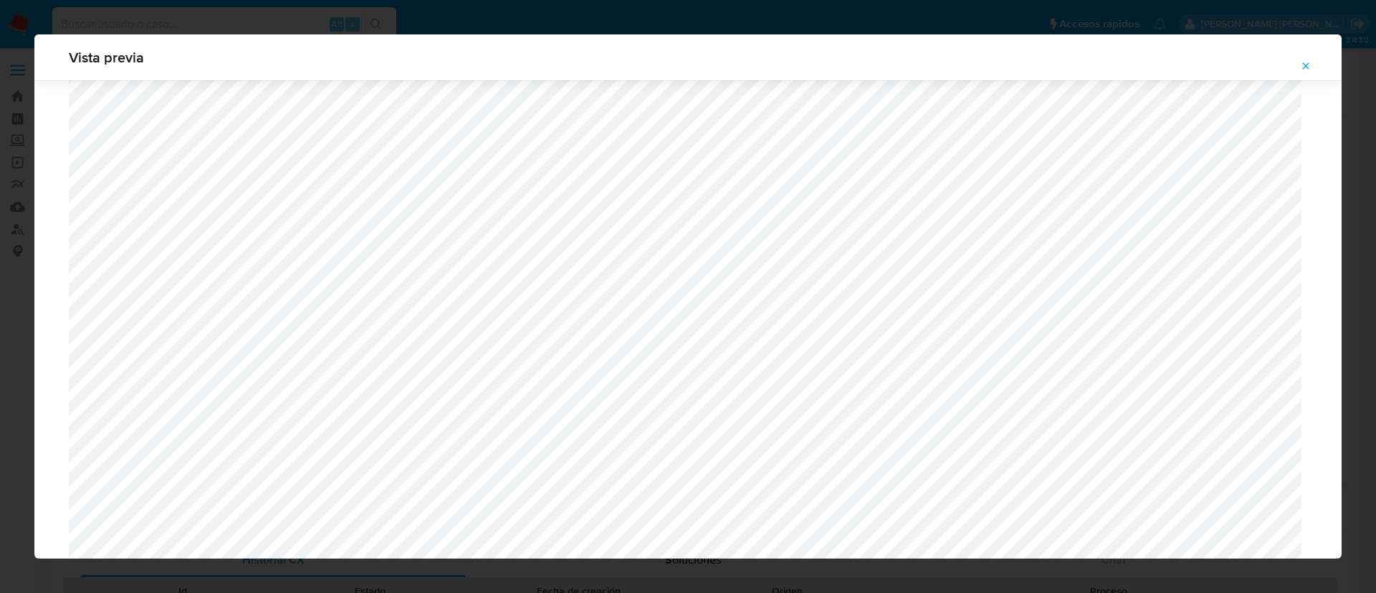
scroll to position [1249, 0]
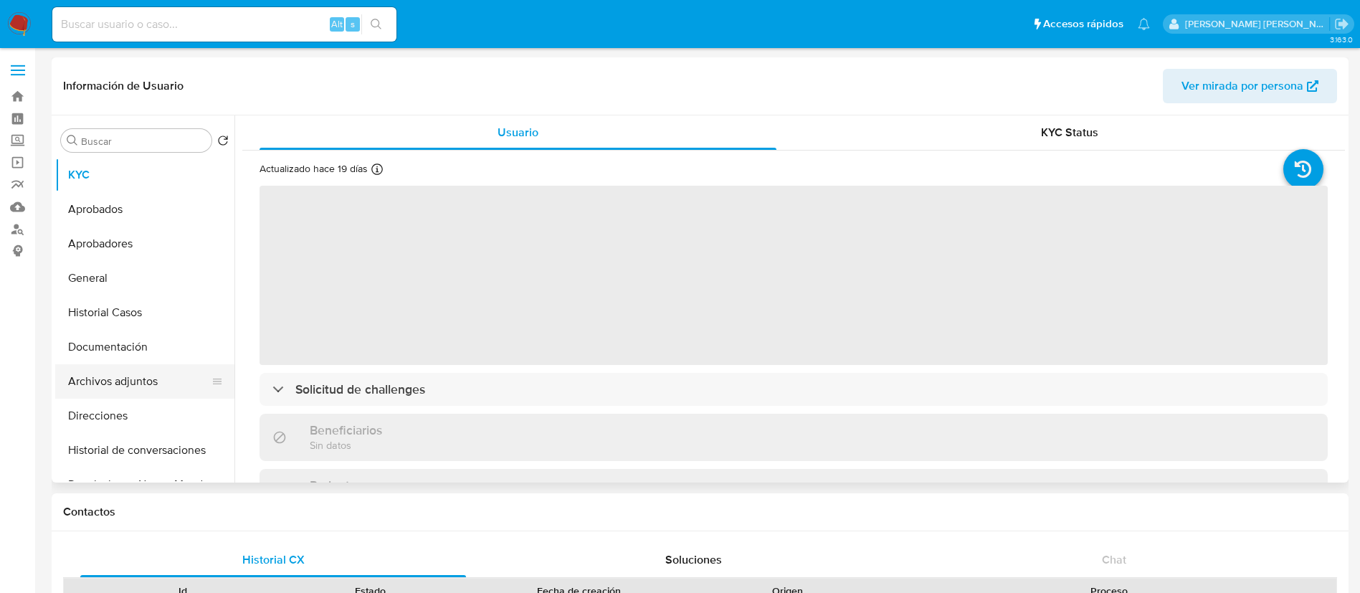
select select "10"
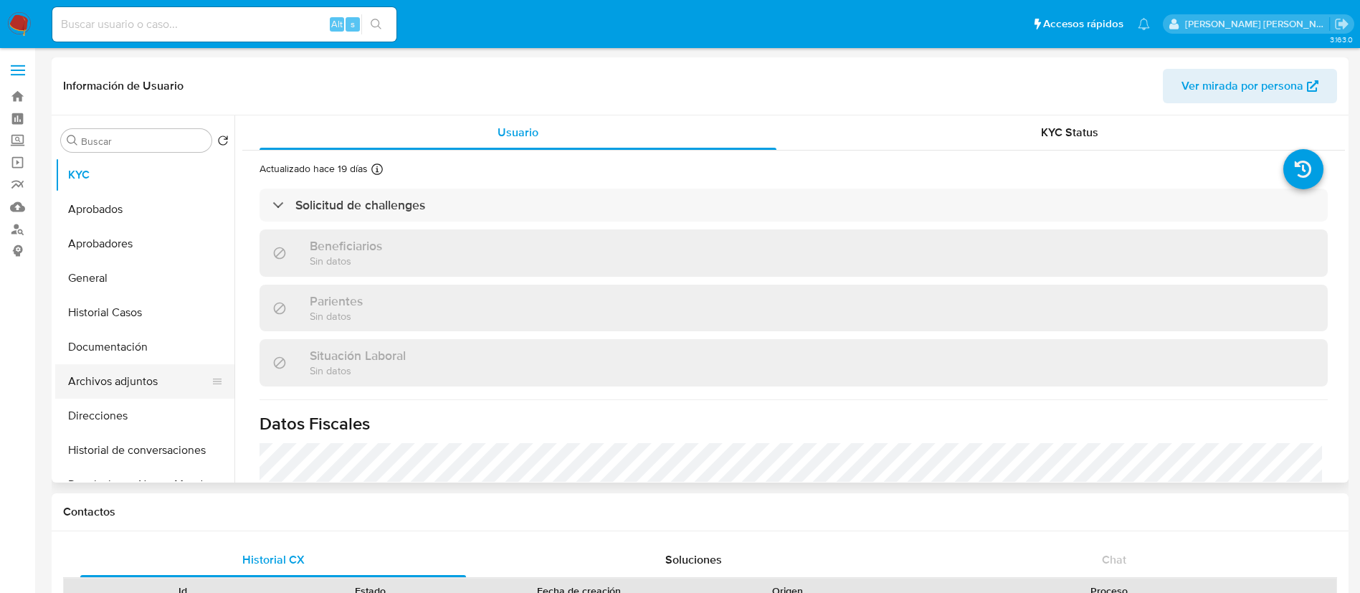
click at [130, 378] on button "Archivos adjuntos" at bounding box center [139, 381] width 168 height 34
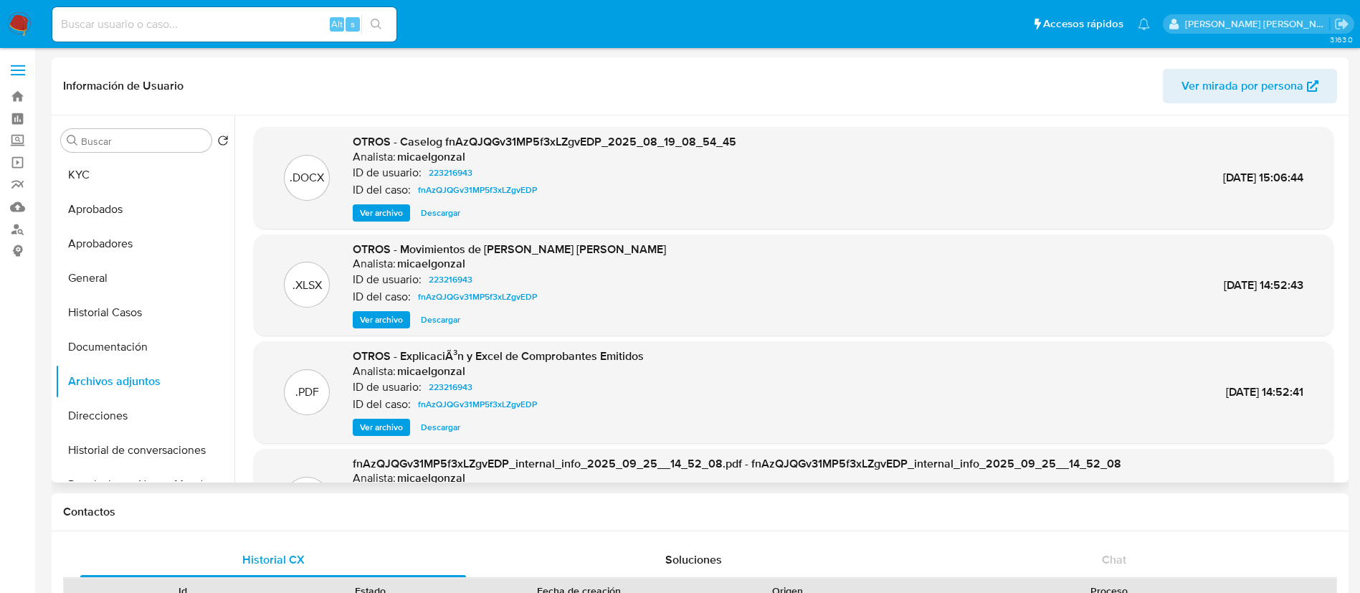
click at [369, 217] on span "Ver archivo" at bounding box center [381, 213] width 43 height 14
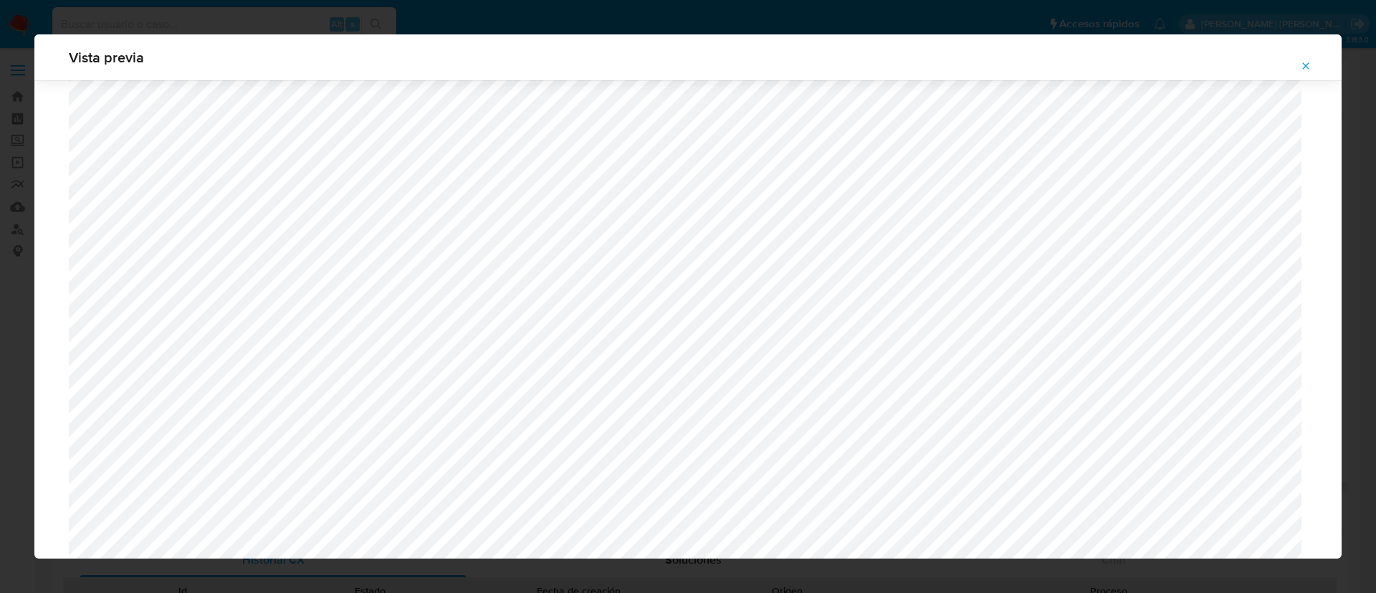
scroll to position [1503, 0]
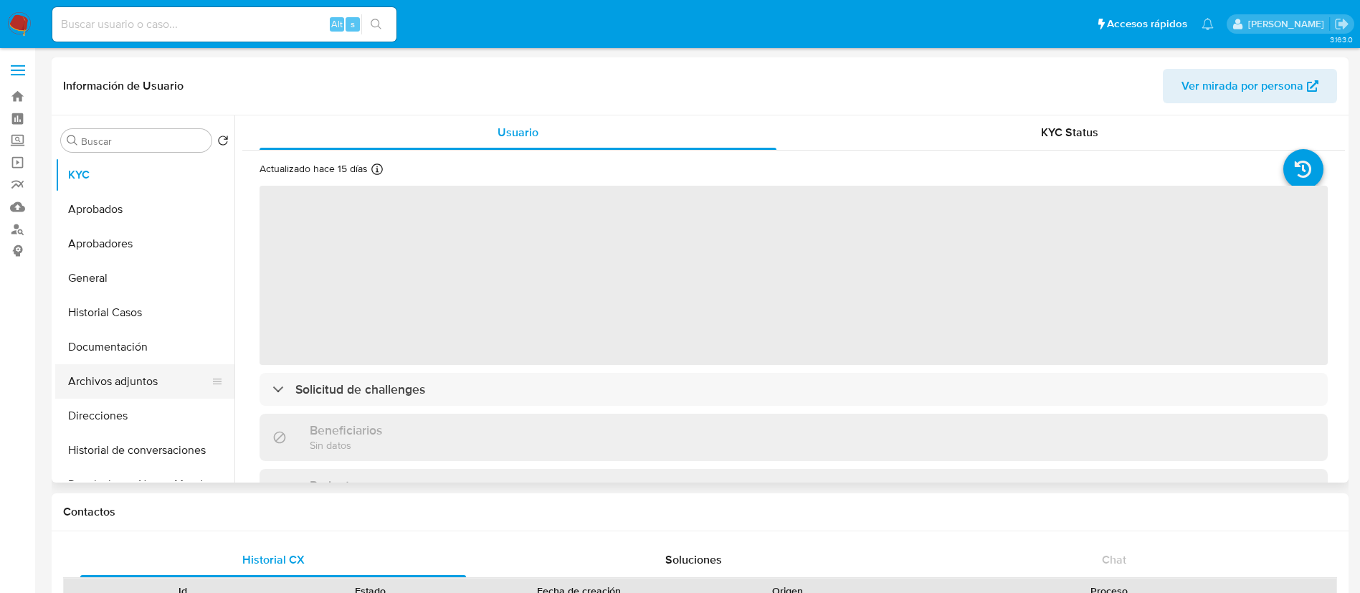
click at [124, 382] on button "Archivos adjuntos" at bounding box center [139, 381] width 168 height 34
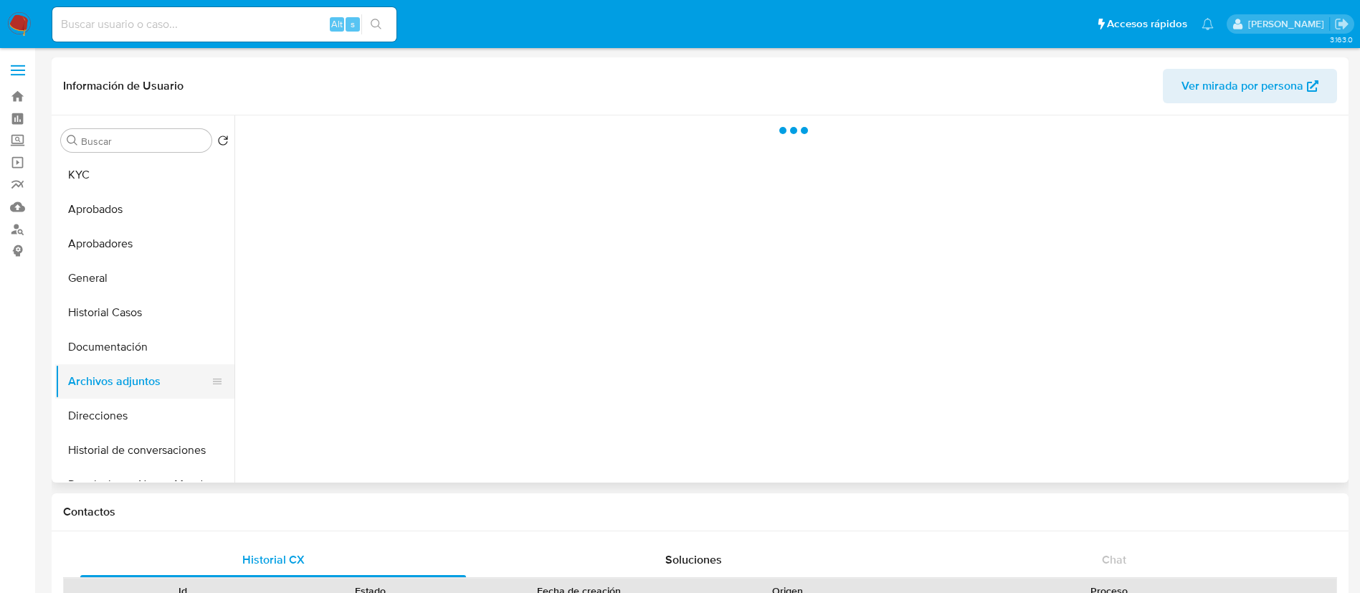
select select "10"
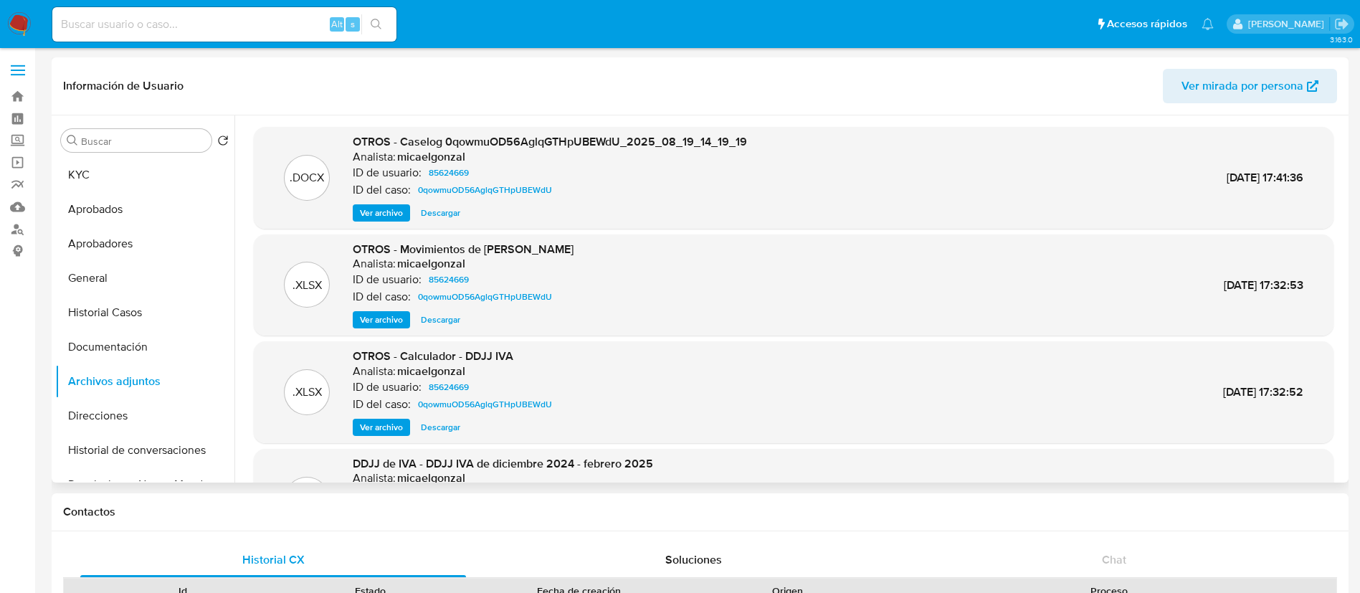
click at [368, 210] on span "Ver archivo" at bounding box center [381, 213] width 43 height 14
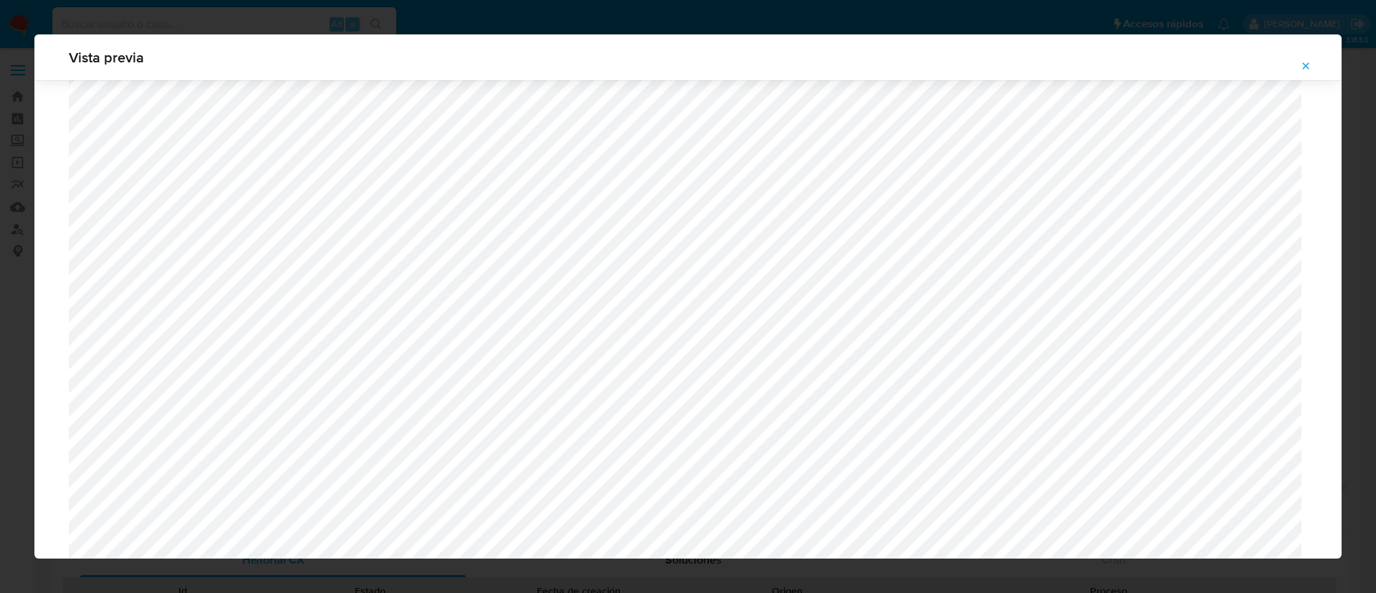
scroll to position [1436, 0]
click at [1, 381] on div "Vista previa" at bounding box center [688, 296] width 1376 height 593
click at [0, 367] on div "Vista previa" at bounding box center [688, 296] width 1376 height 593
click at [1307, 65] on icon "Attachment preview" at bounding box center [1306, 65] width 6 height 6
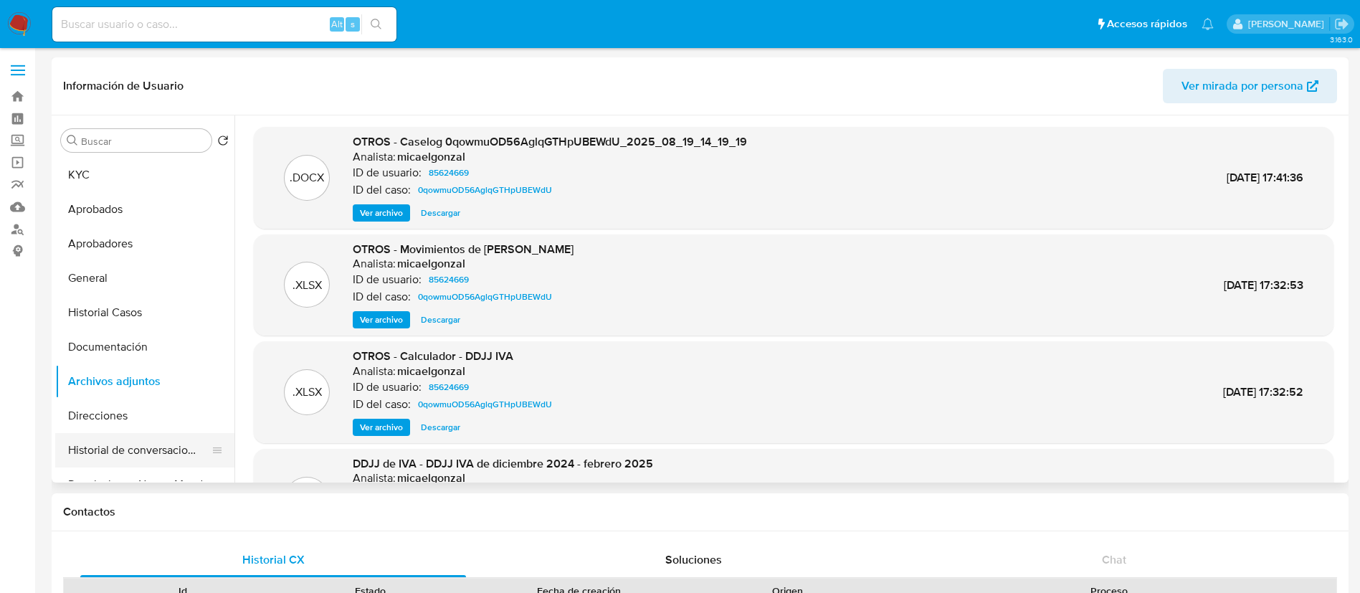
click at [118, 450] on button "Historial de conversaciones" at bounding box center [139, 450] width 168 height 34
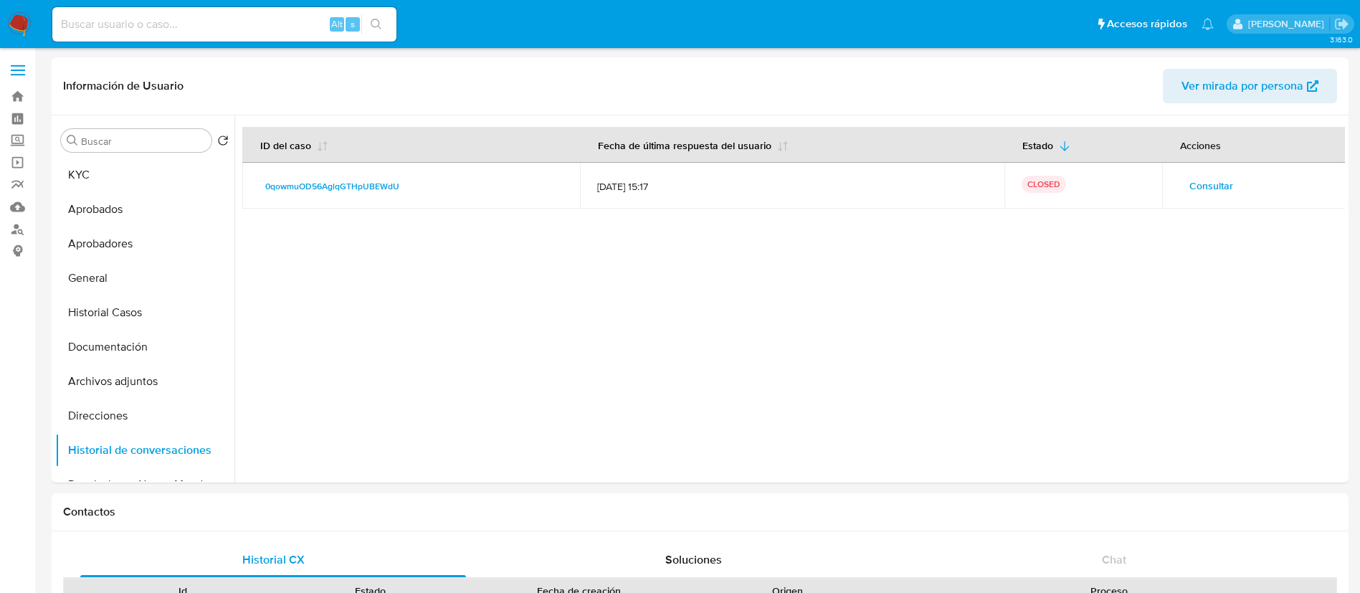
click at [1206, 182] on span "Consultar" at bounding box center [1211, 186] width 44 height 20
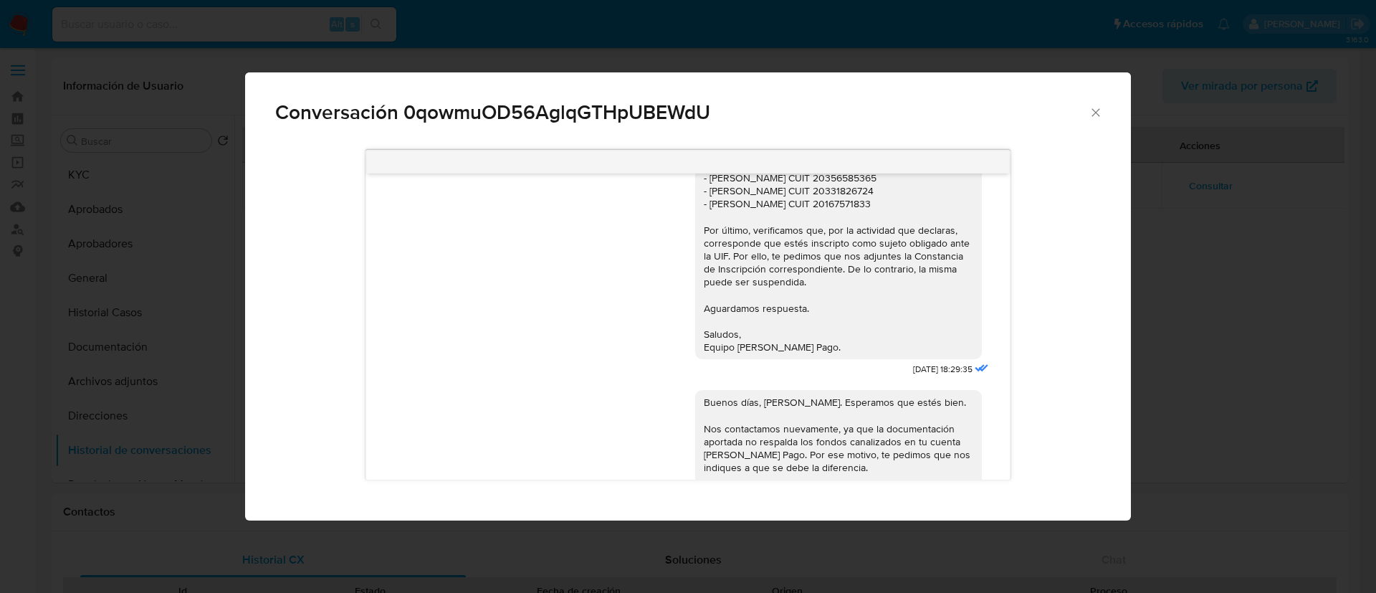
scroll to position [997, 0]
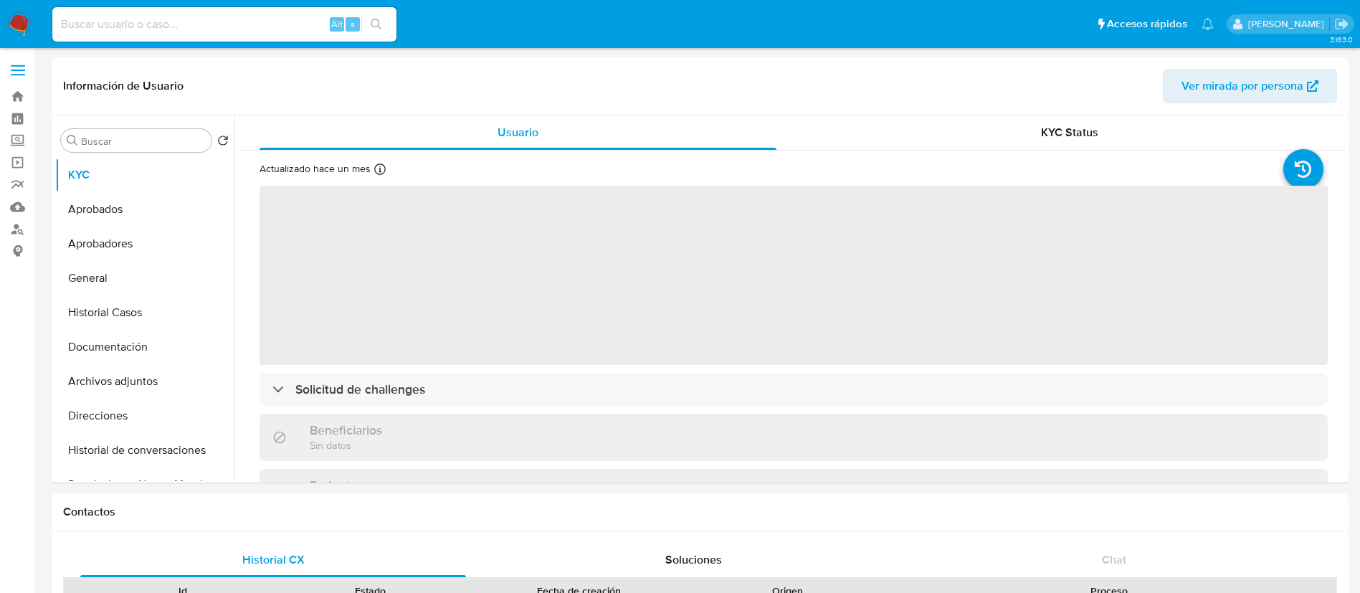
select select "10"
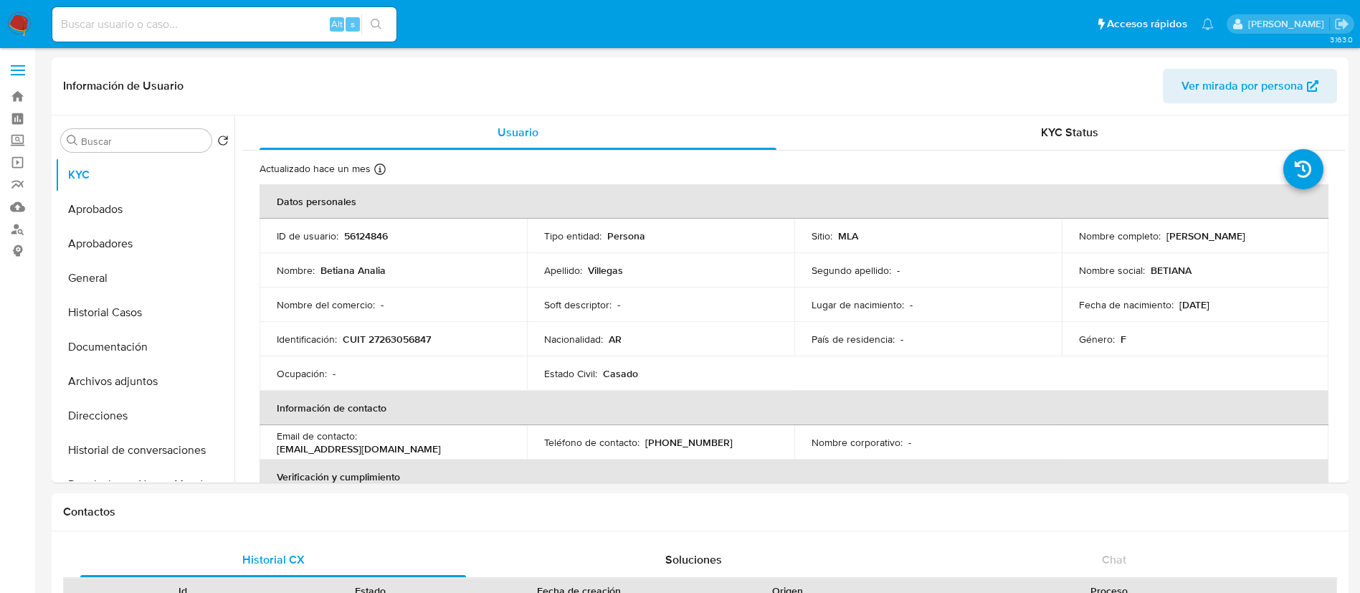
paste input "56124846"
click at [244, 30] on input "56124846" at bounding box center [224, 24] width 344 height 19
type input "56124846"
click at [167, 451] on button "Historial de conversaciones" at bounding box center [139, 450] width 168 height 34
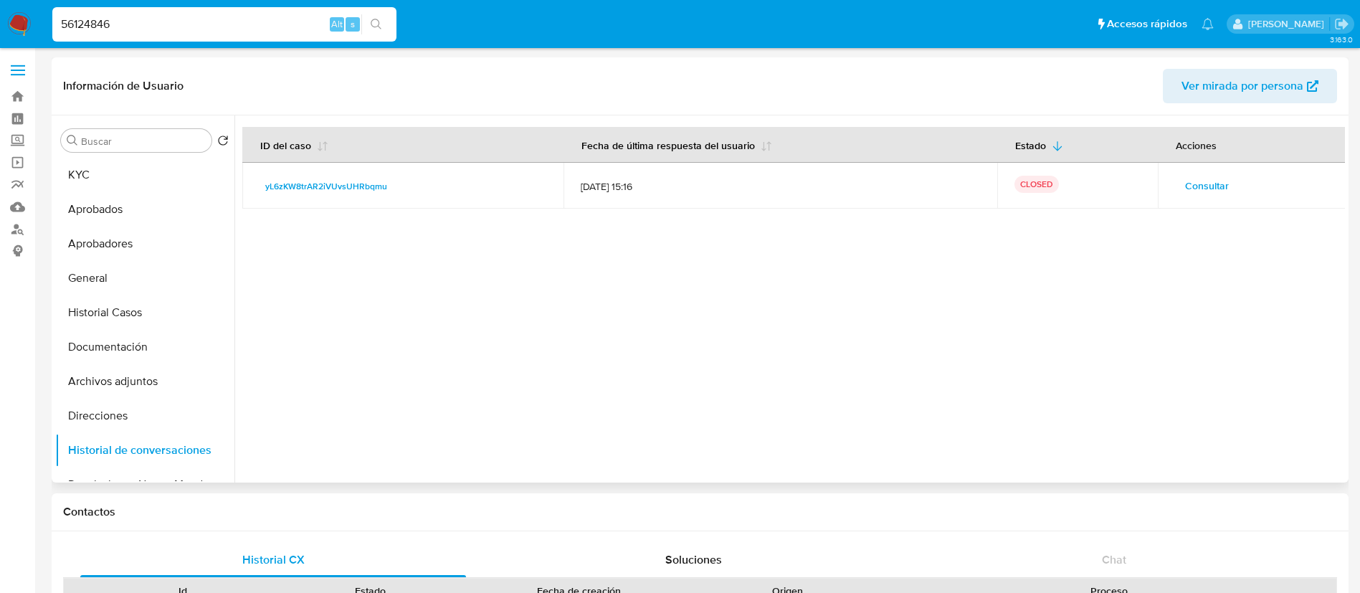
click at [1194, 181] on span "Consultar" at bounding box center [1207, 186] width 44 height 20
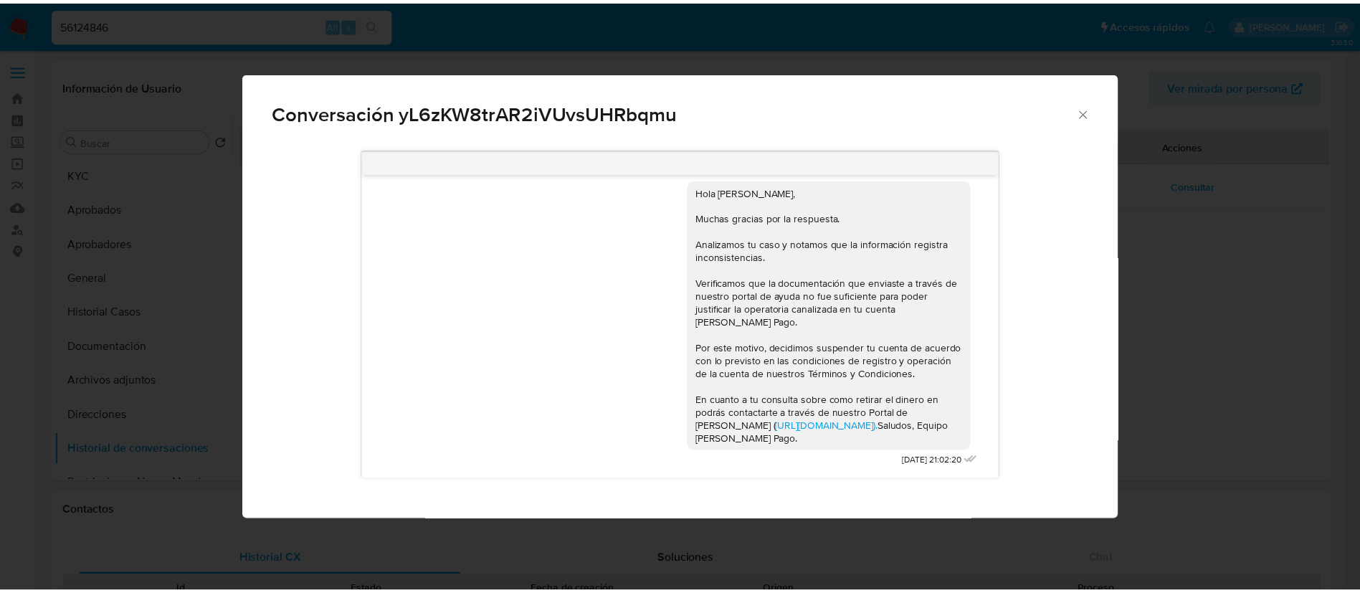
scroll to position [2806, 0]
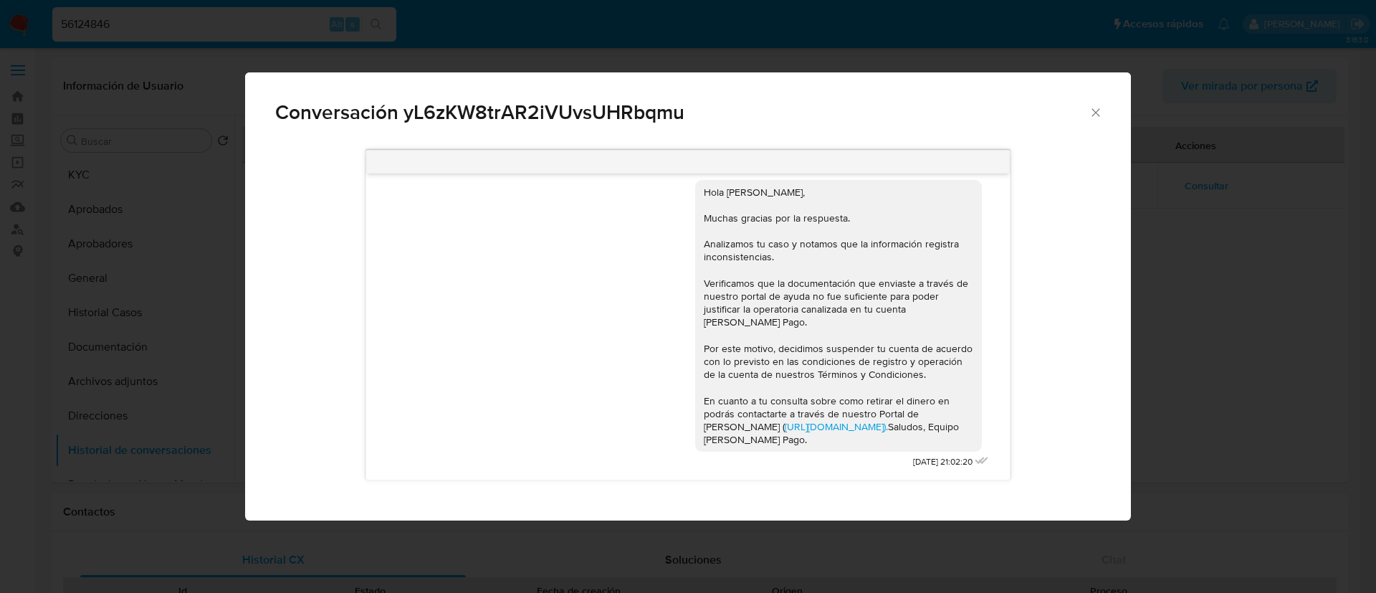
click at [128, 355] on div "Conversación yL6zKW8trAR2iVUvsUHRbqmu Hola buenas tardes 29/08/2025 20:54:15 Me…" at bounding box center [688, 296] width 1376 height 593
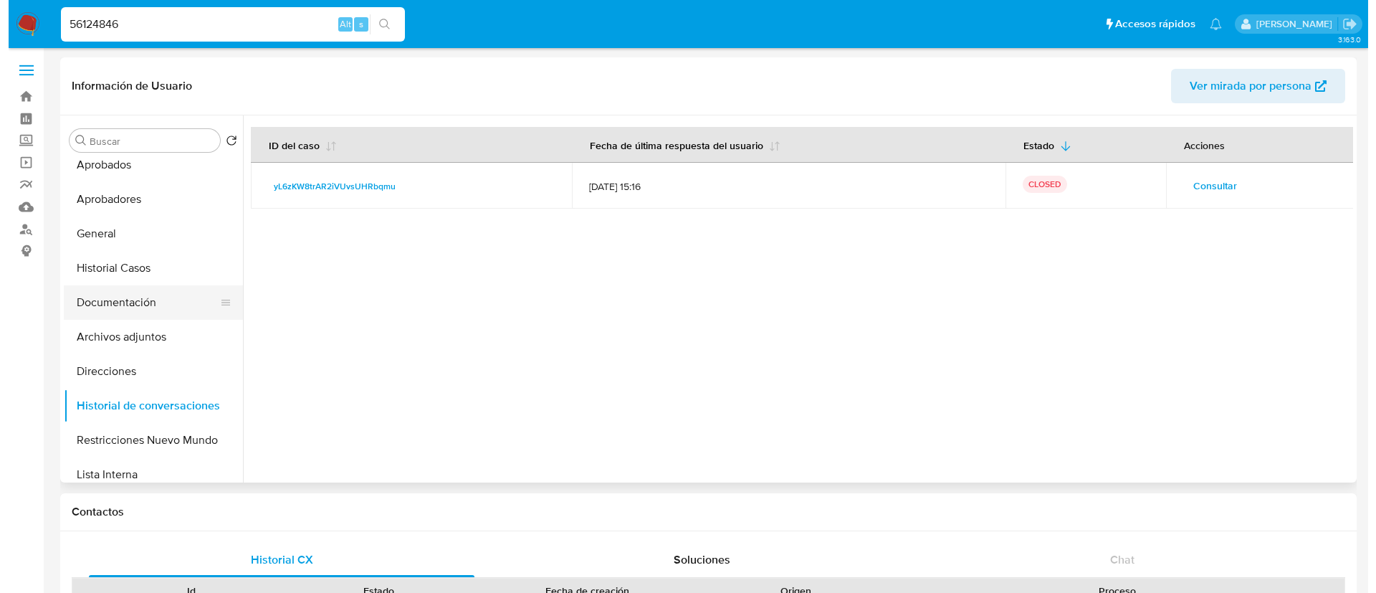
scroll to position [45, 0]
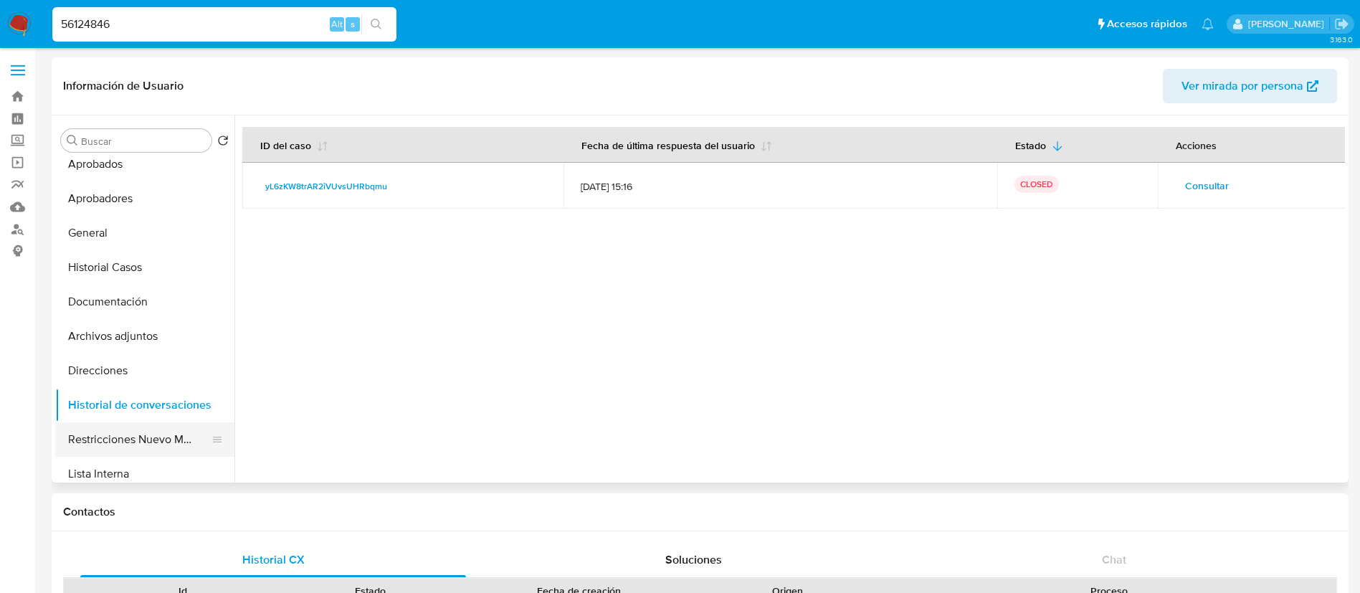
click at [149, 439] on button "Restricciones Nuevo Mundo" at bounding box center [139, 439] width 168 height 34
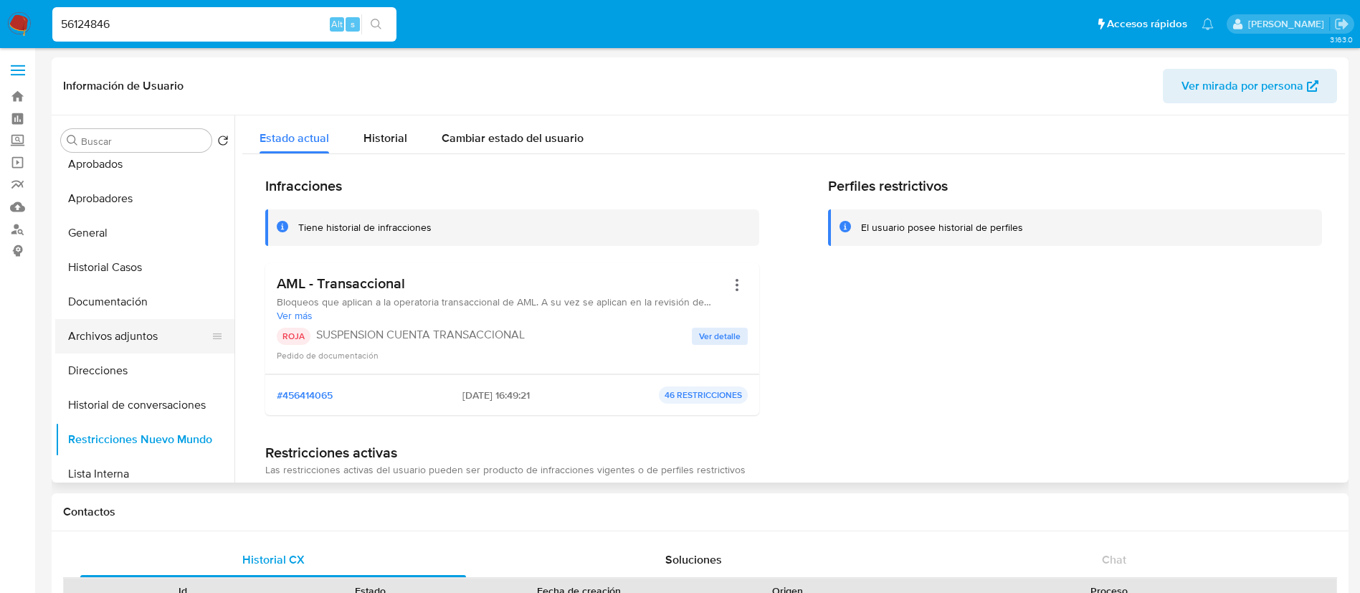
click at [142, 343] on button "Archivos adjuntos" at bounding box center [139, 336] width 168 height 34
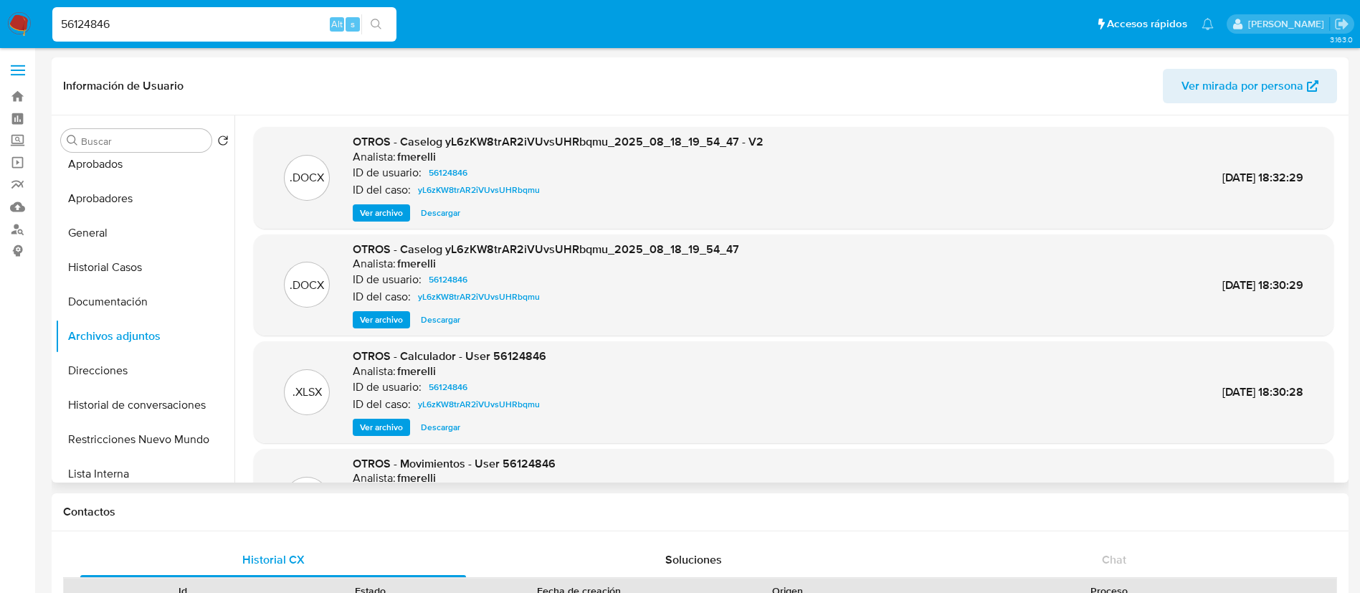
click at [390, 206] on span "Ver archivo" at bounding box center [381, 213] width 43 height 14
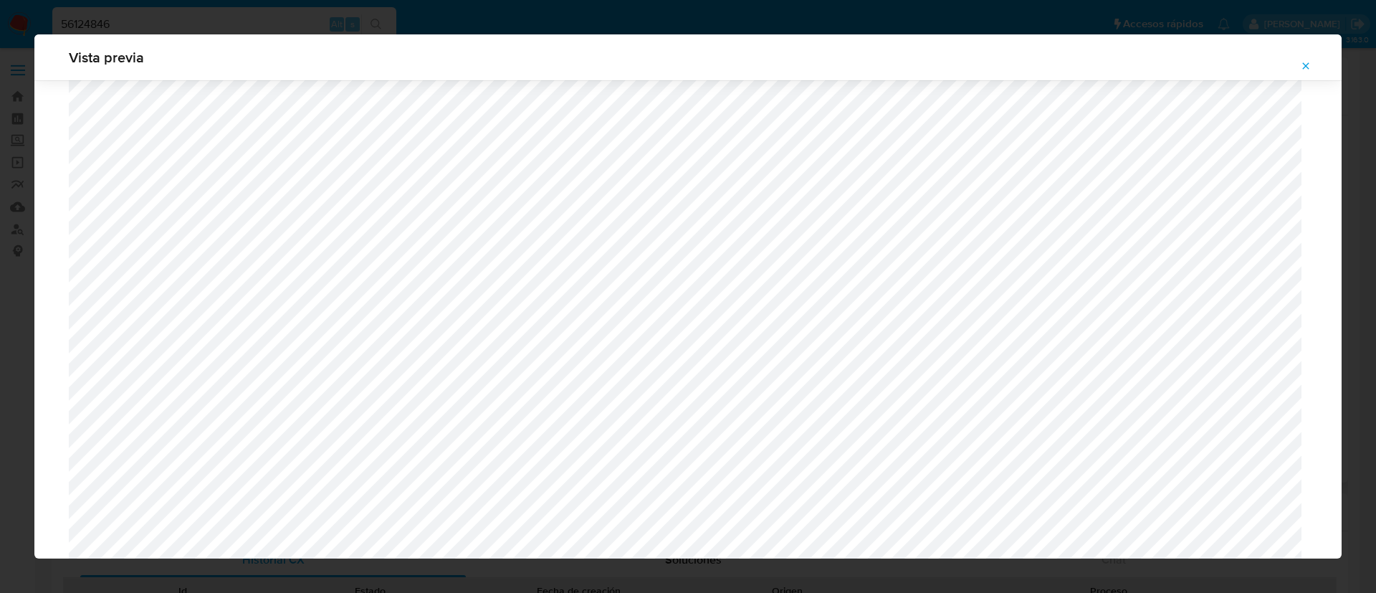
scroll to position [1252, 0]
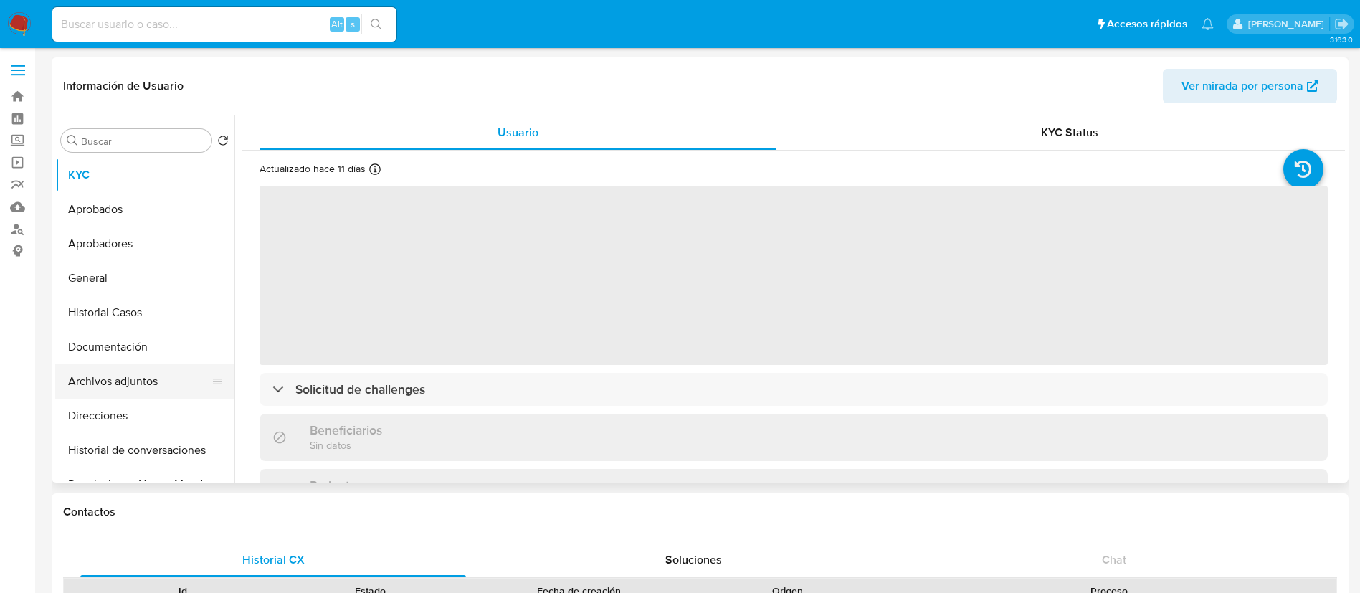
select select "10"
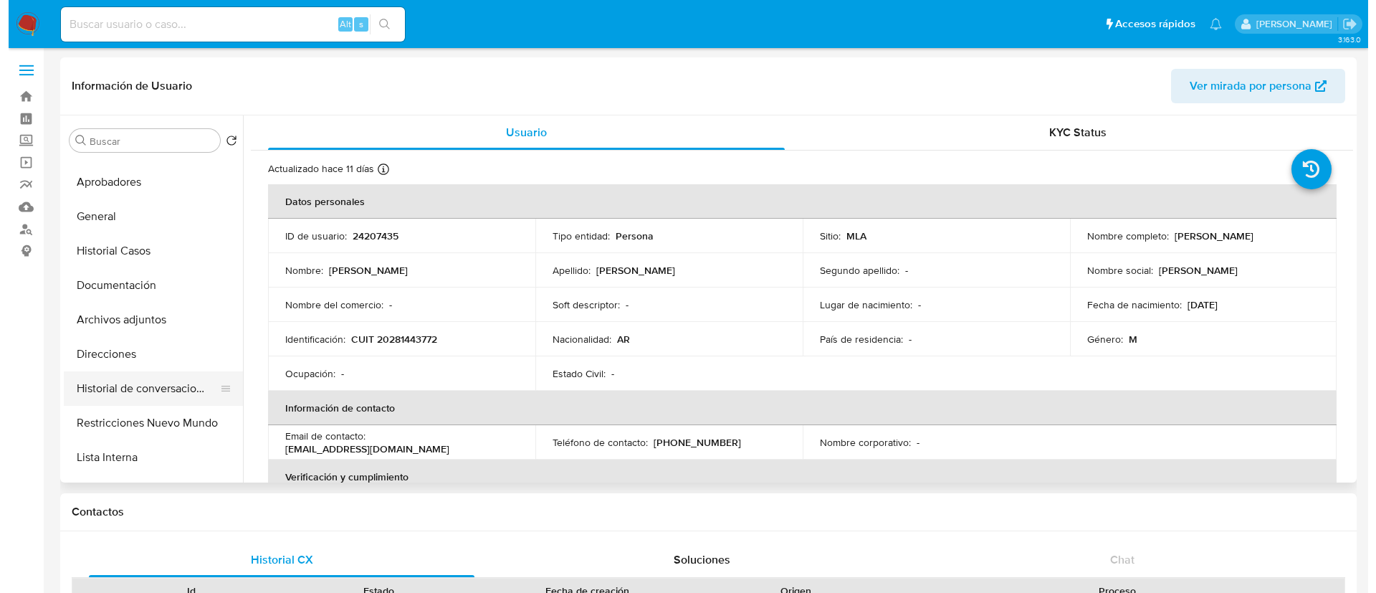
scroll to position [62, 0]
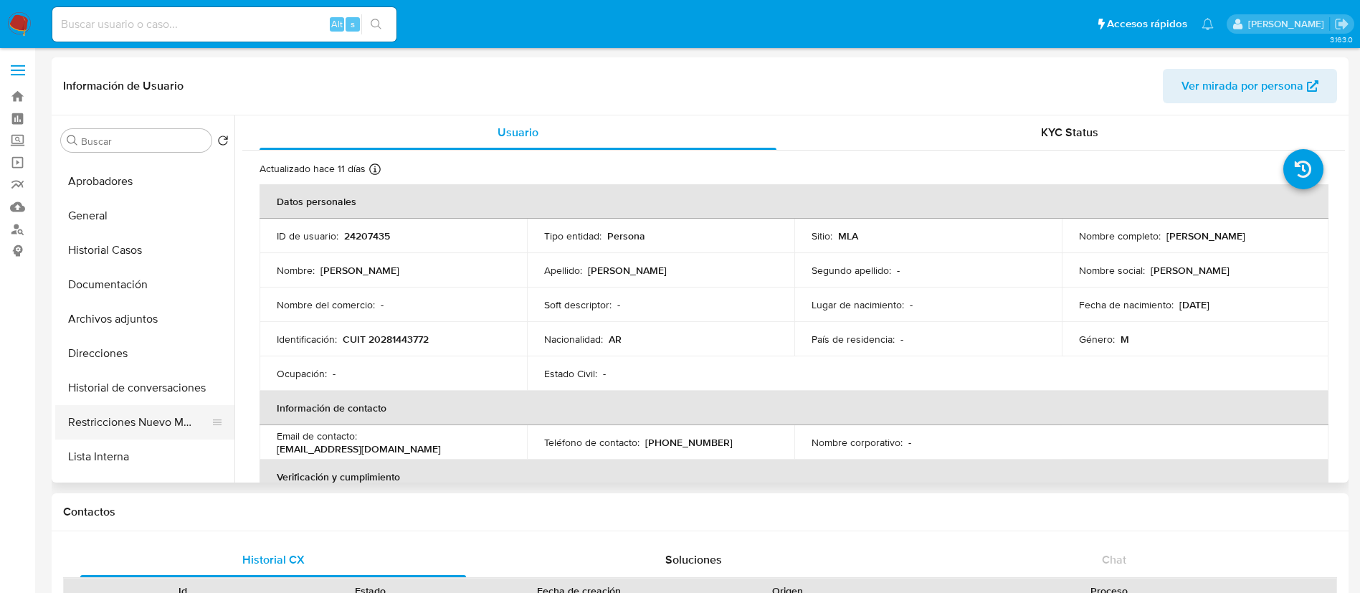
click at [142, 416] on button "Restricciones Nuevo Mundo" at bounding box center [139, 422] width 168 height 34
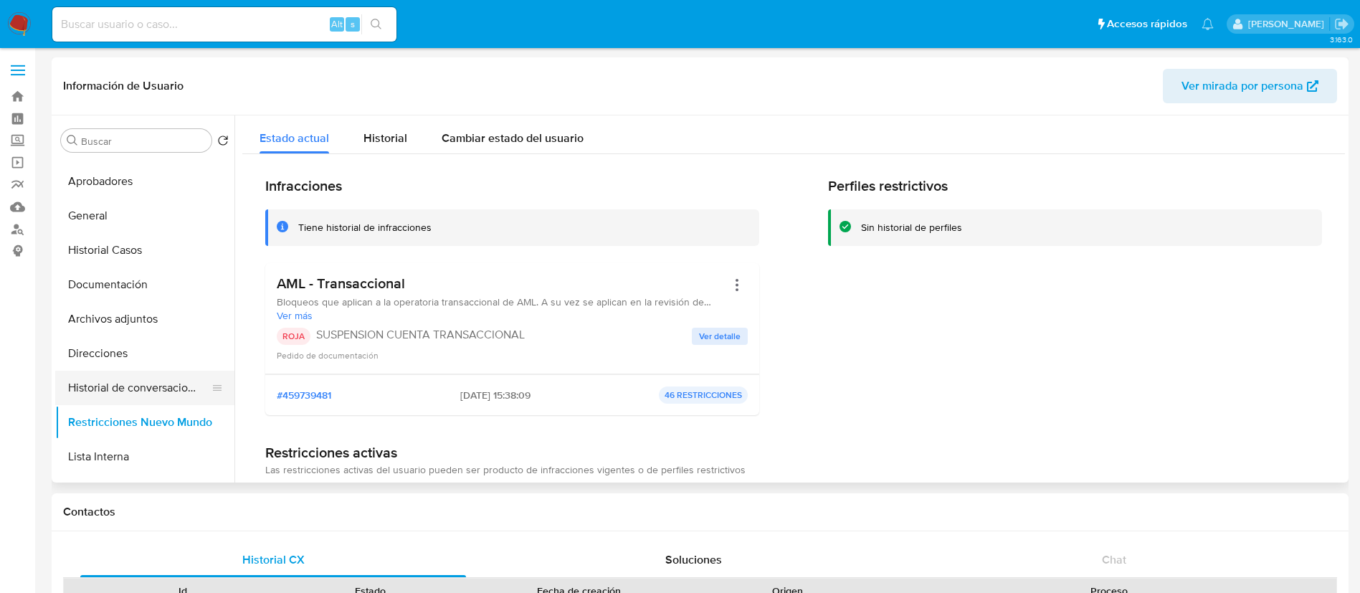
click at [143, 383] on button "Historial de conversaciones" at bounding box center [139, 388] width 168 height 34
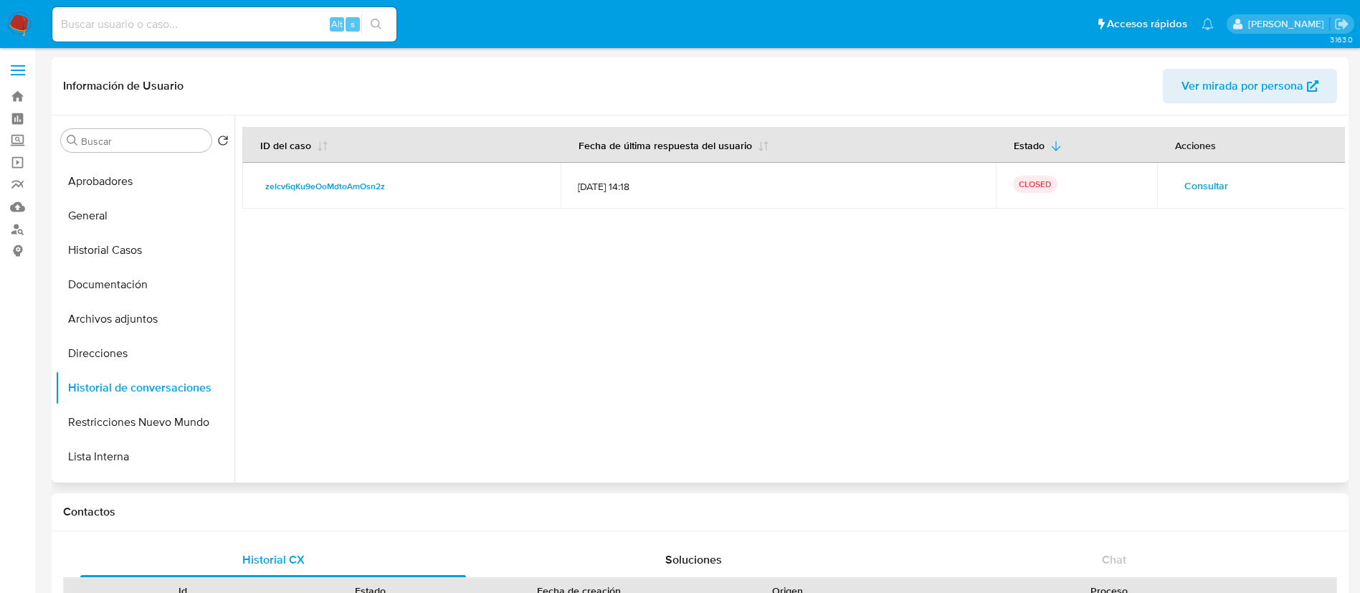
click at [1188, 195] on span "Consultar" at bounding box center [1206, 186] width 44 height 20
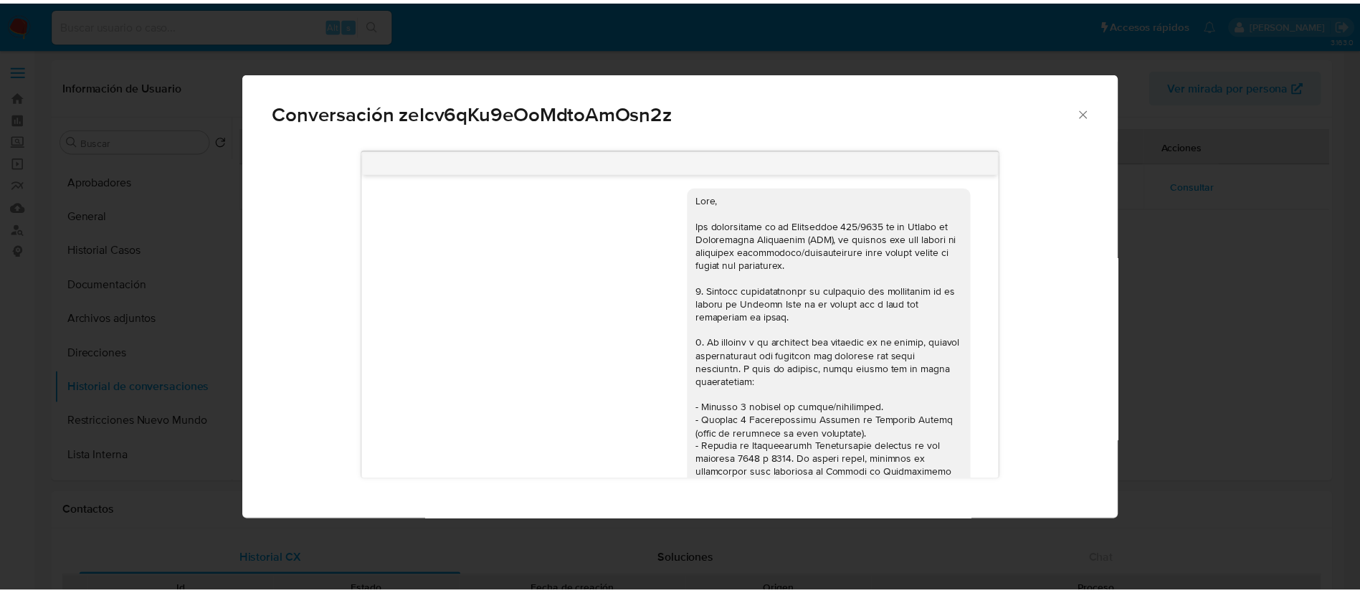
scroll to position [0, 0]
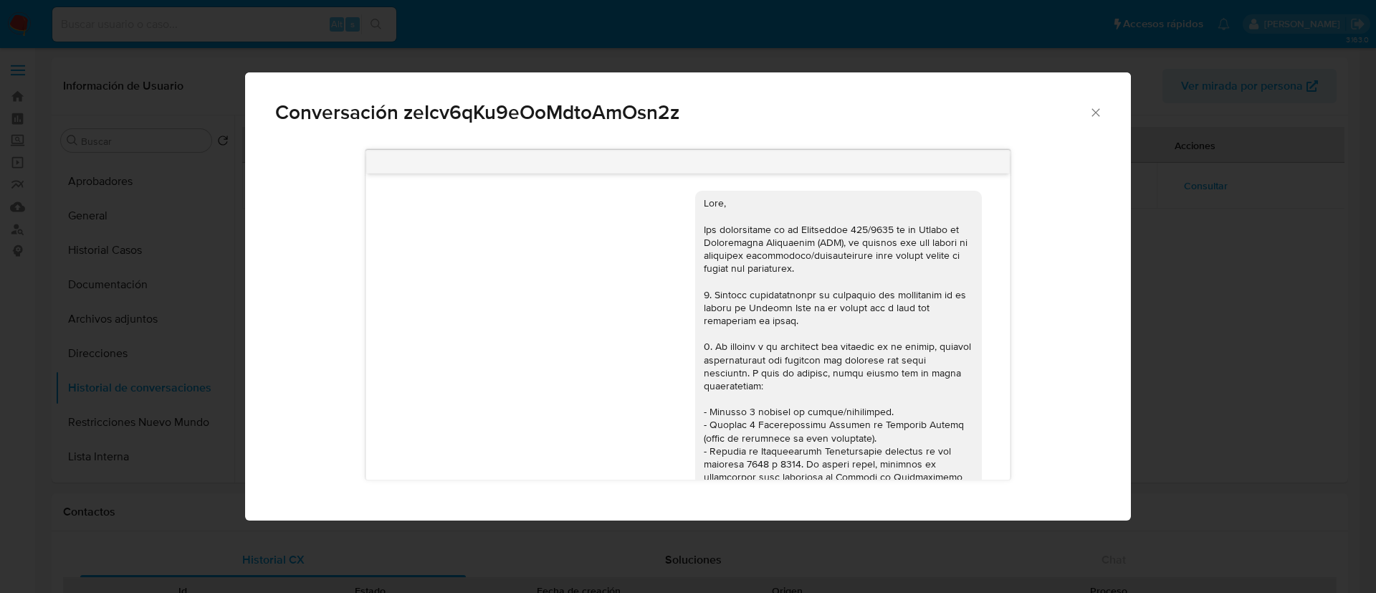
click at [144, 253] on div "Conversación zeIcv6qKu9eOoMdtoAmOsn2z [DATE] 17:34:06 Buenos días. La cuenta [P…" at bounding box center [688, 296] width 1376 height 593
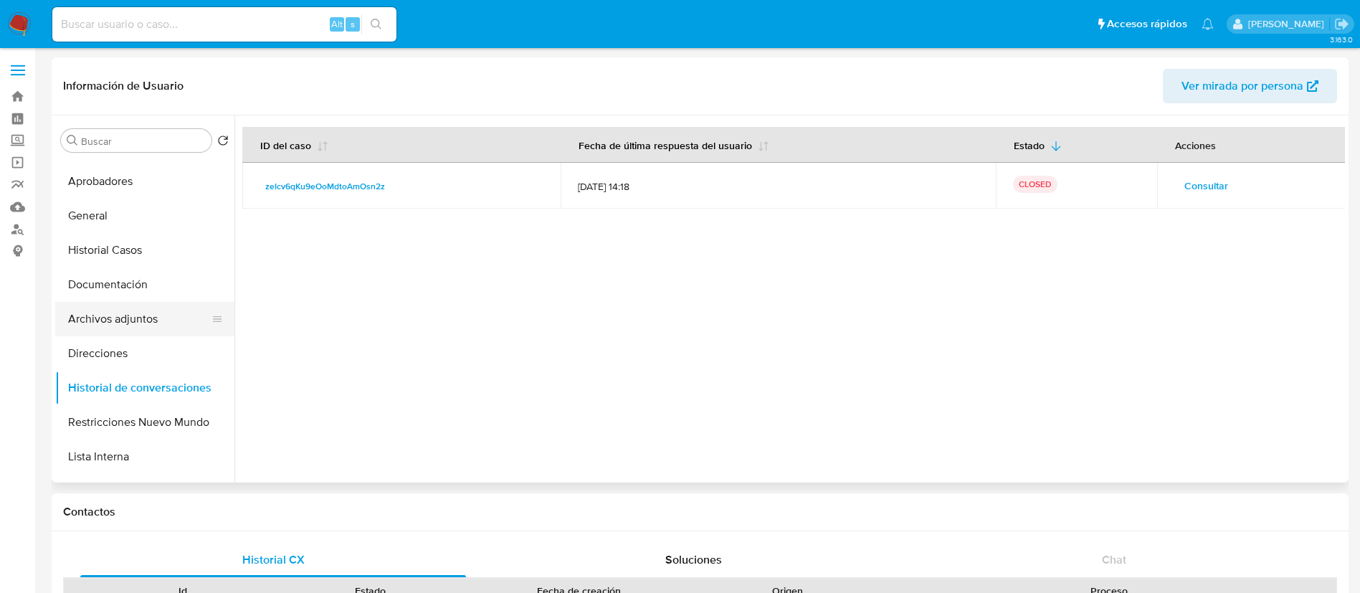
click at [132, 320] on button "Archivos adjuntos" at bounding box center [139, 319] width 168 height 34
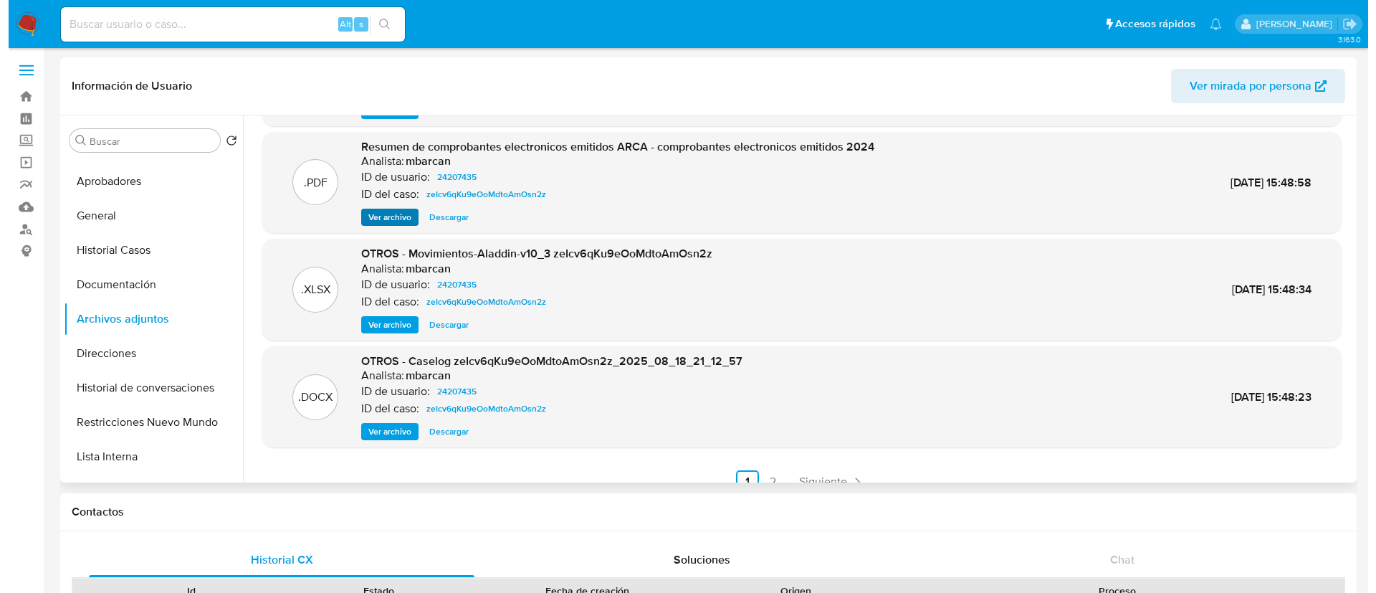
scroll to position [120, 0]
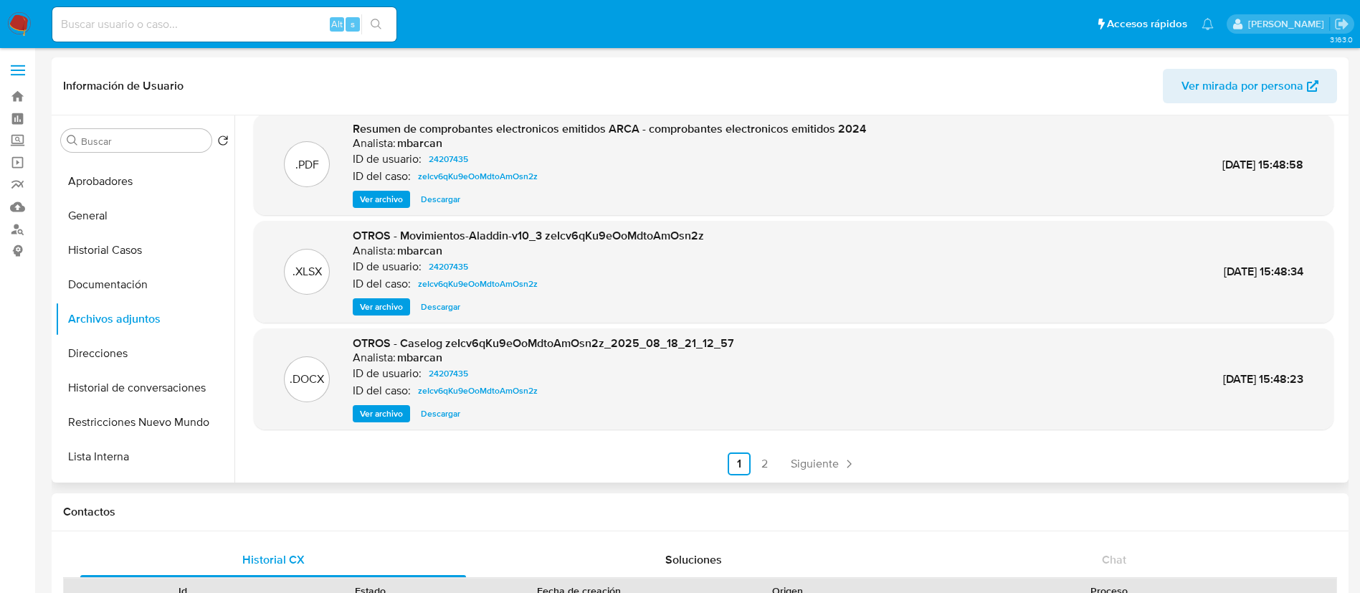
click at [383, 417] on span "Ver archivo" at bounding box center [381, 413] width 43 height 14
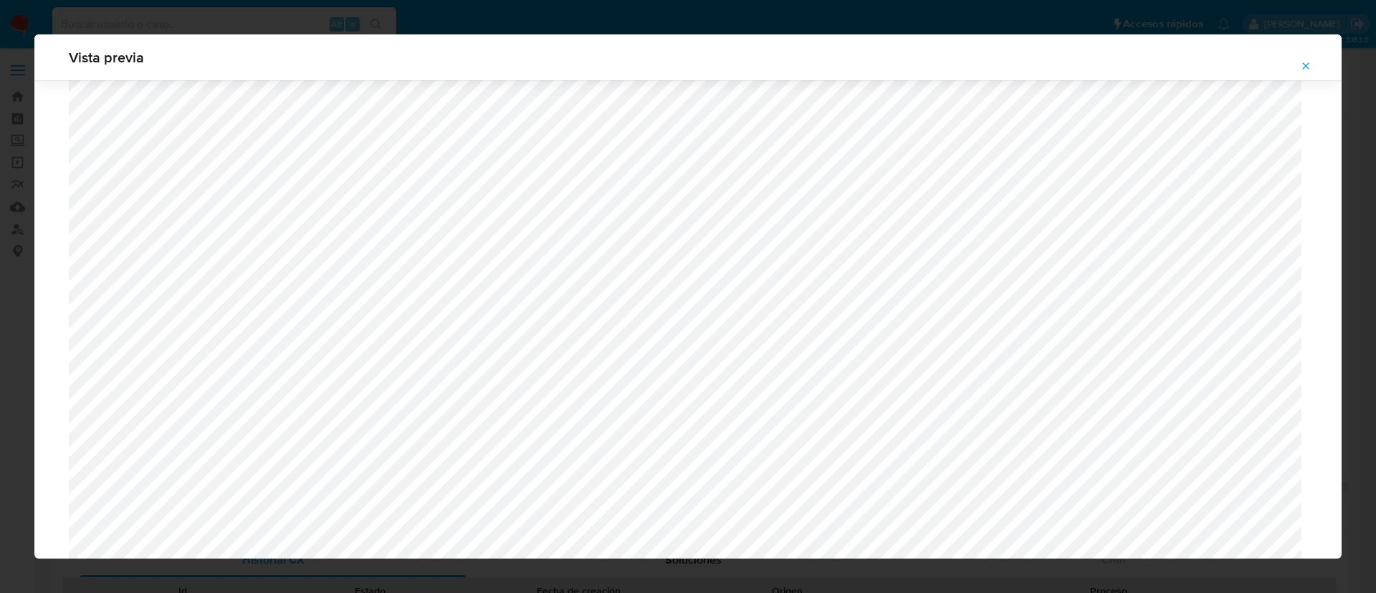
scroll to position [1528, 0]
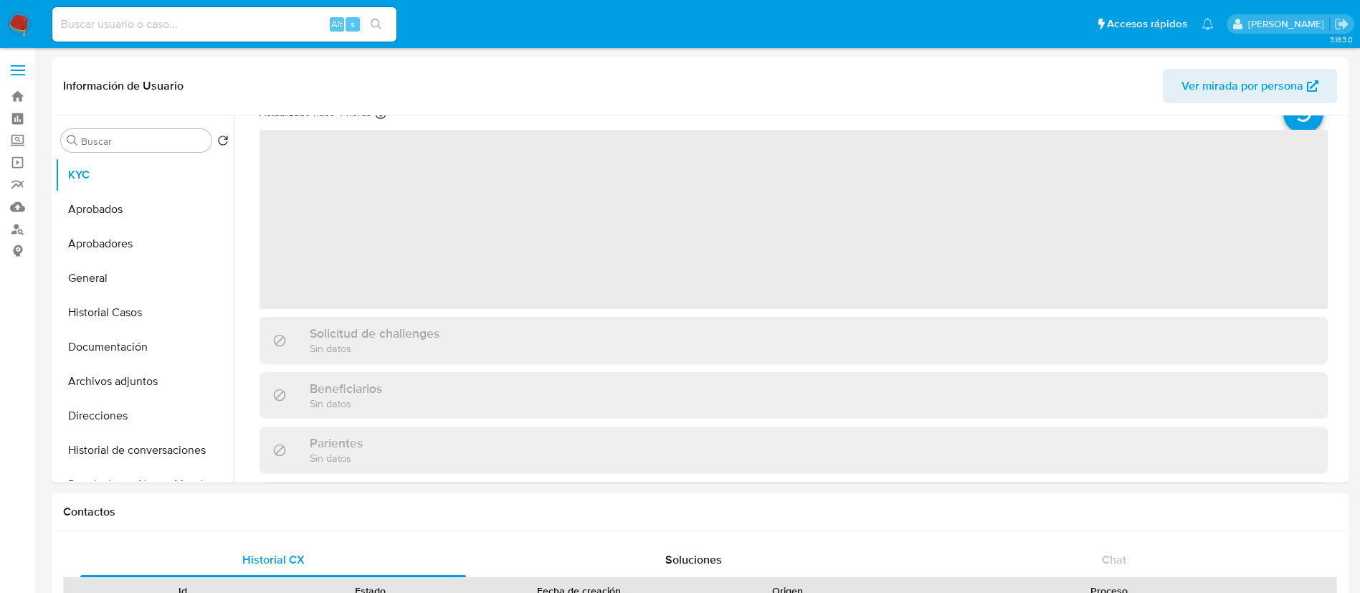
scroll to position [57, 0]
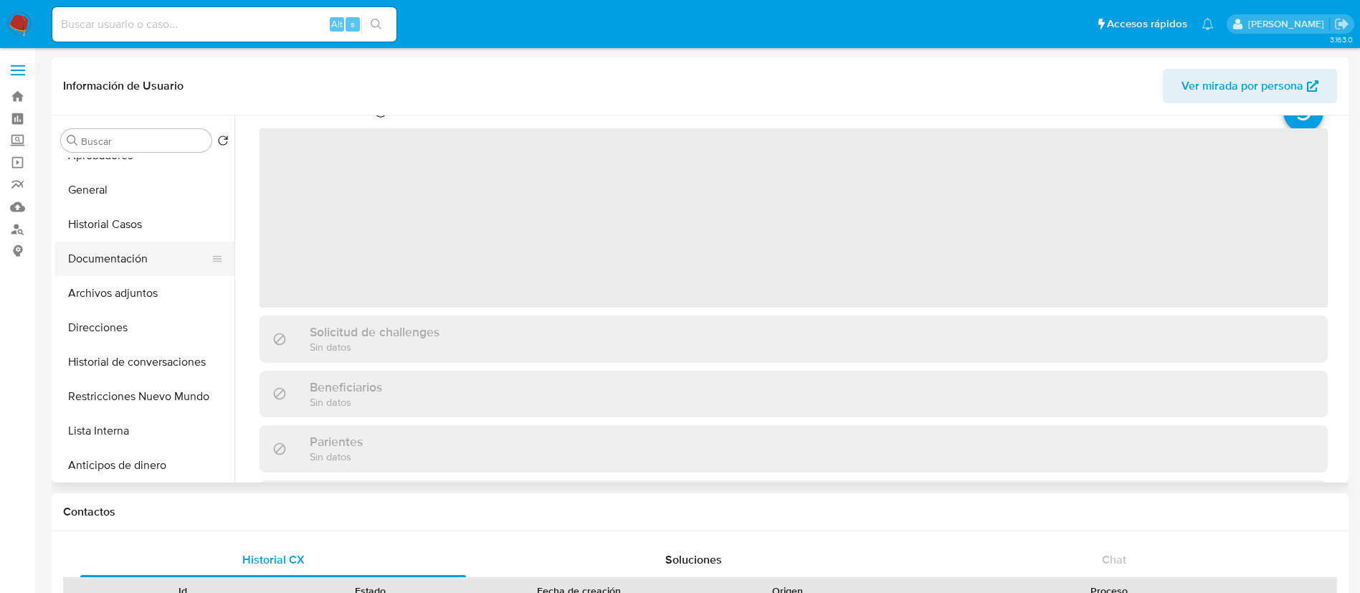
select select "10"
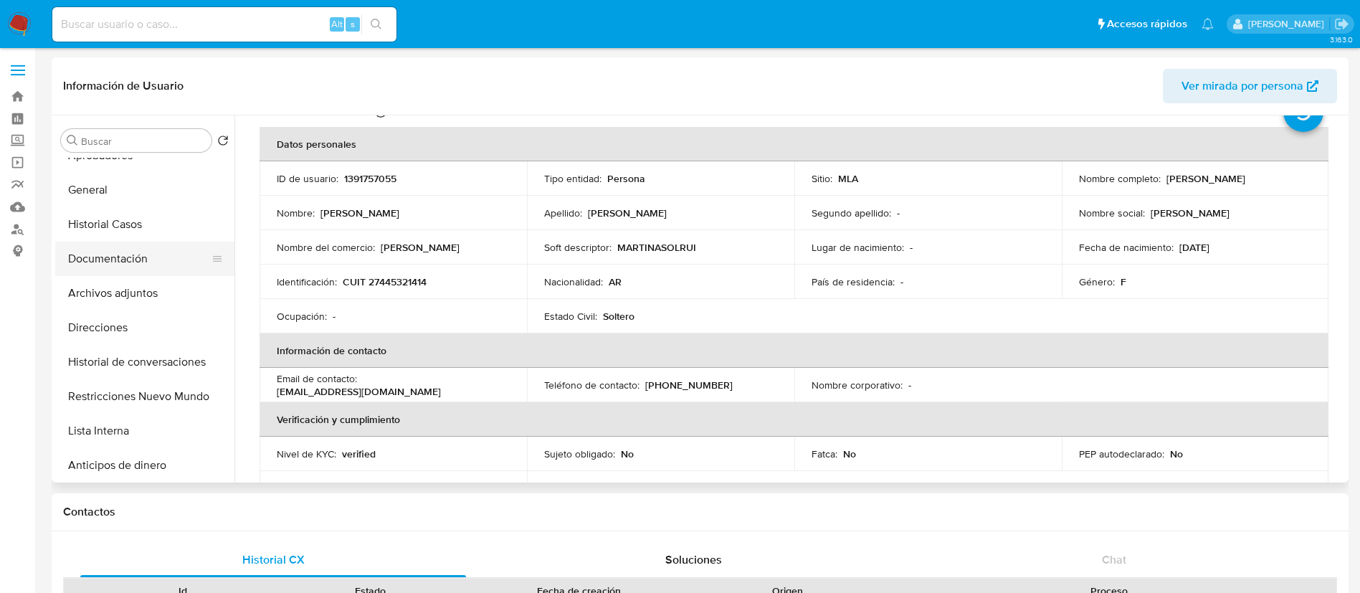
scroll to position [90, 0]
click at [153, 361] on button "Historial de conversaciones" at bounding box center [139, 360] width 168 height 34
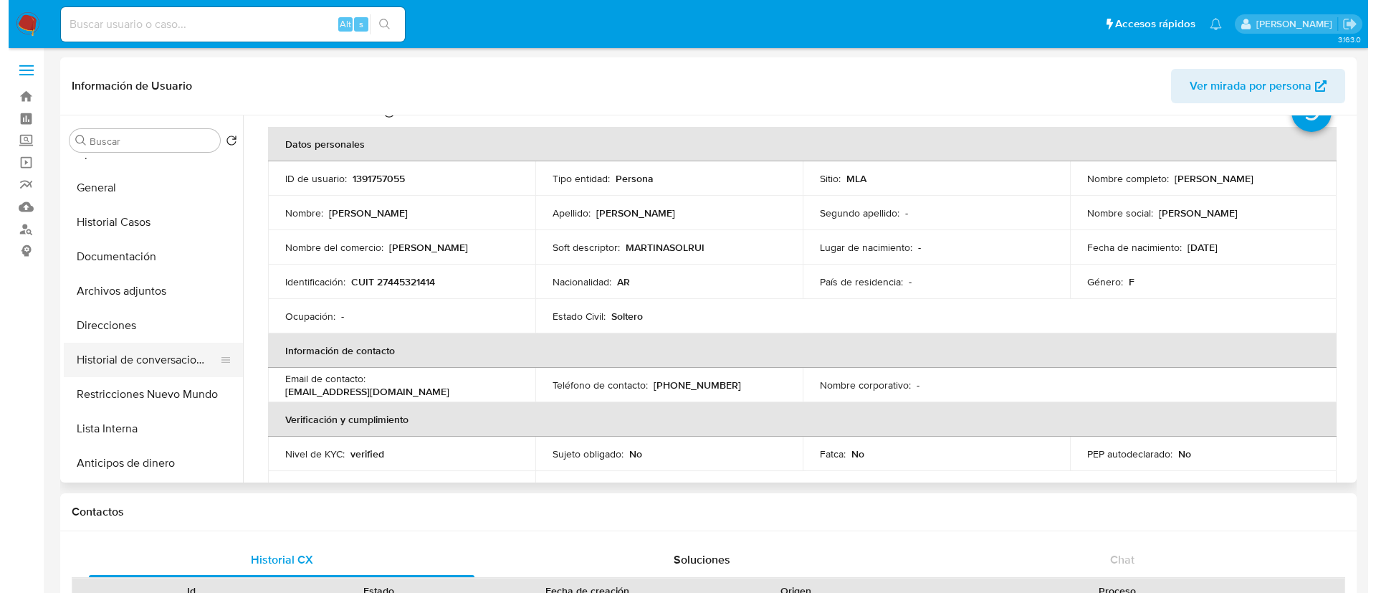
scroll to position [0, 0]
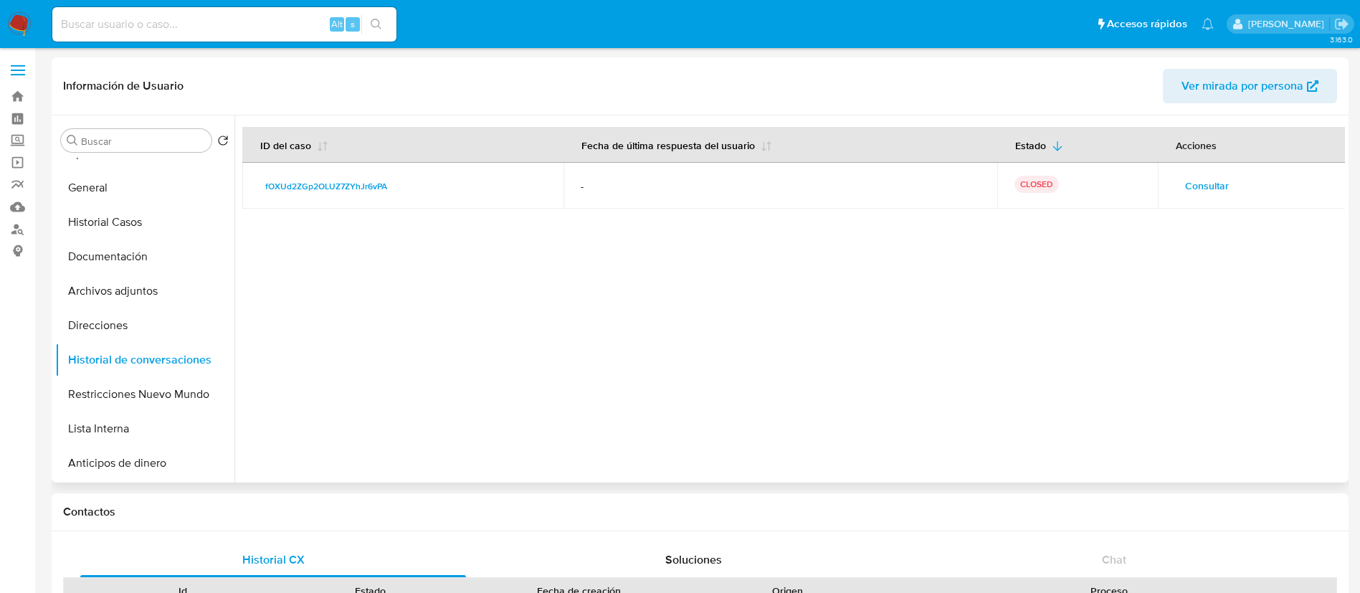
click at [1208, 184] on span "Consultar" at bounding box center [1207, 186] width 44 height 20
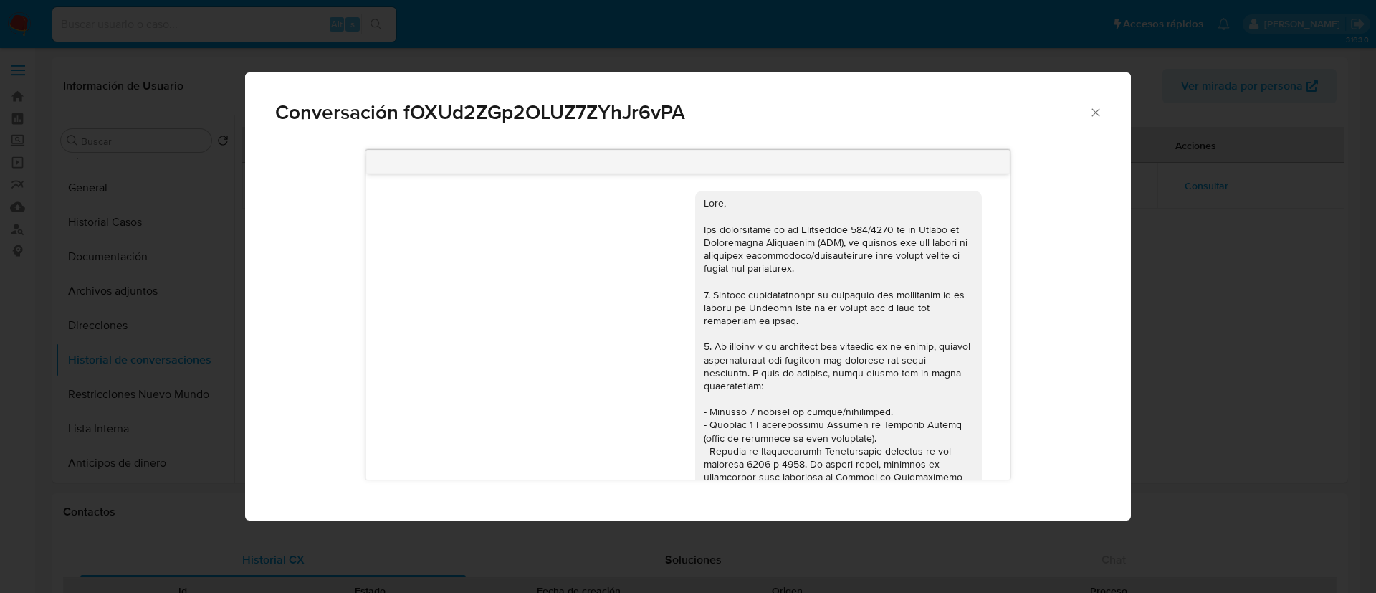
scroll to position [822, 0]
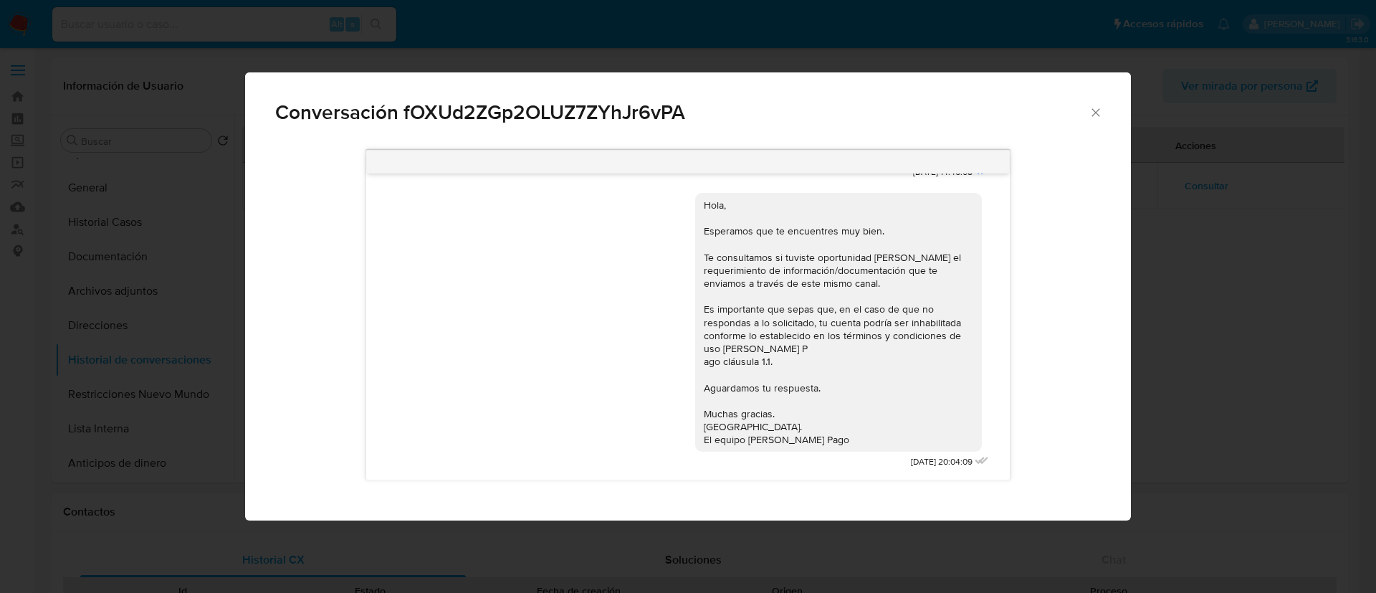
click at [80, 292] on div "Conversación fOXUd2ZGp2OLUZ7ZYhJr6vPA 17/09/2025 14:46:08 Hola, Esperamos que t…" at bounding box center [688, 296] width 1376 height 593
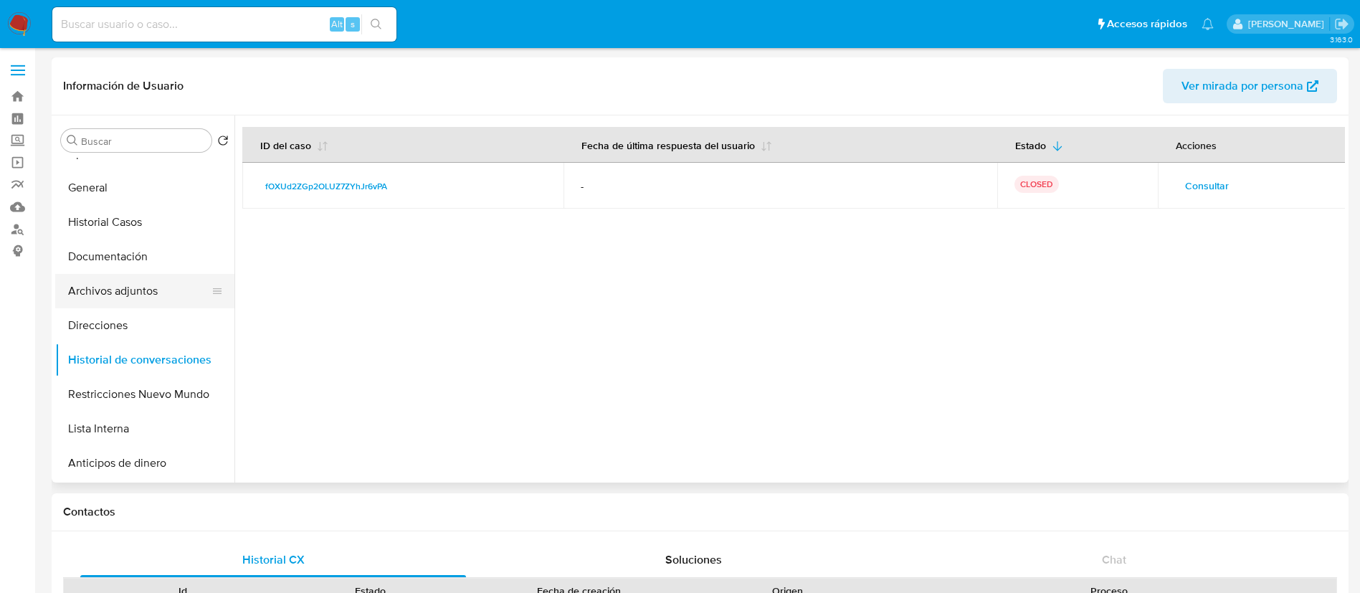
click at [146, 298] on button "Archivos adjuntos" at bounding box center [139, 291] width 168 height 34
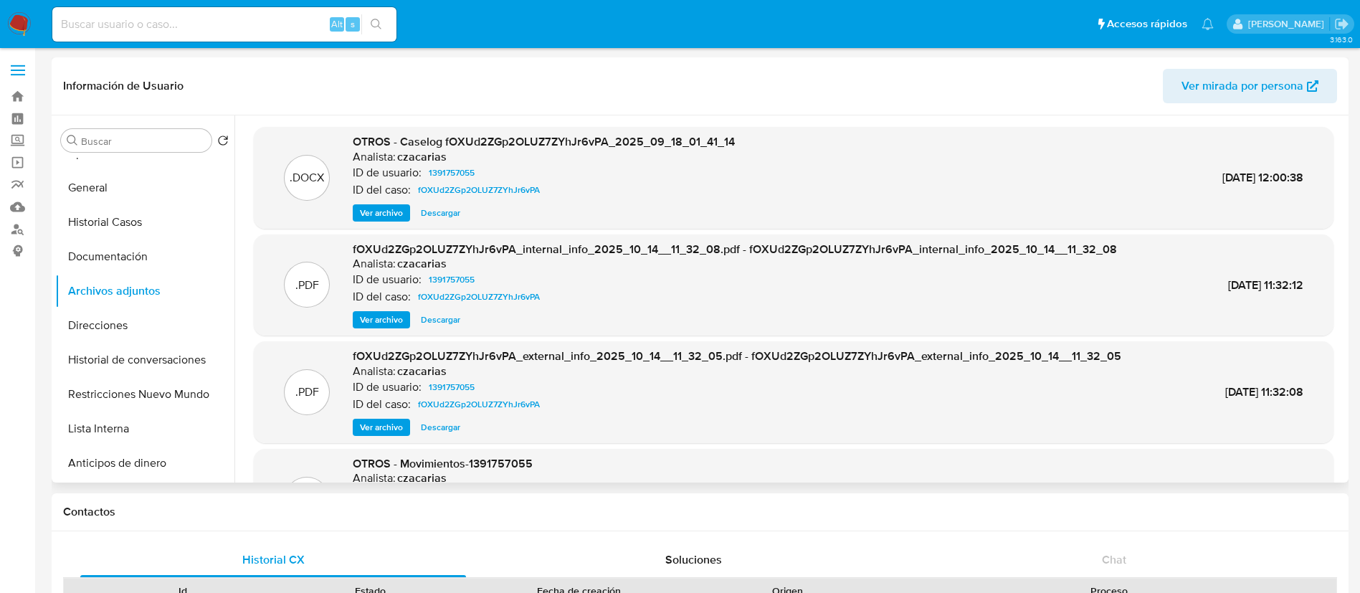
click at [367, 206] on span "Ver archivo" at bounding box center [381, 213] width 43 height 14
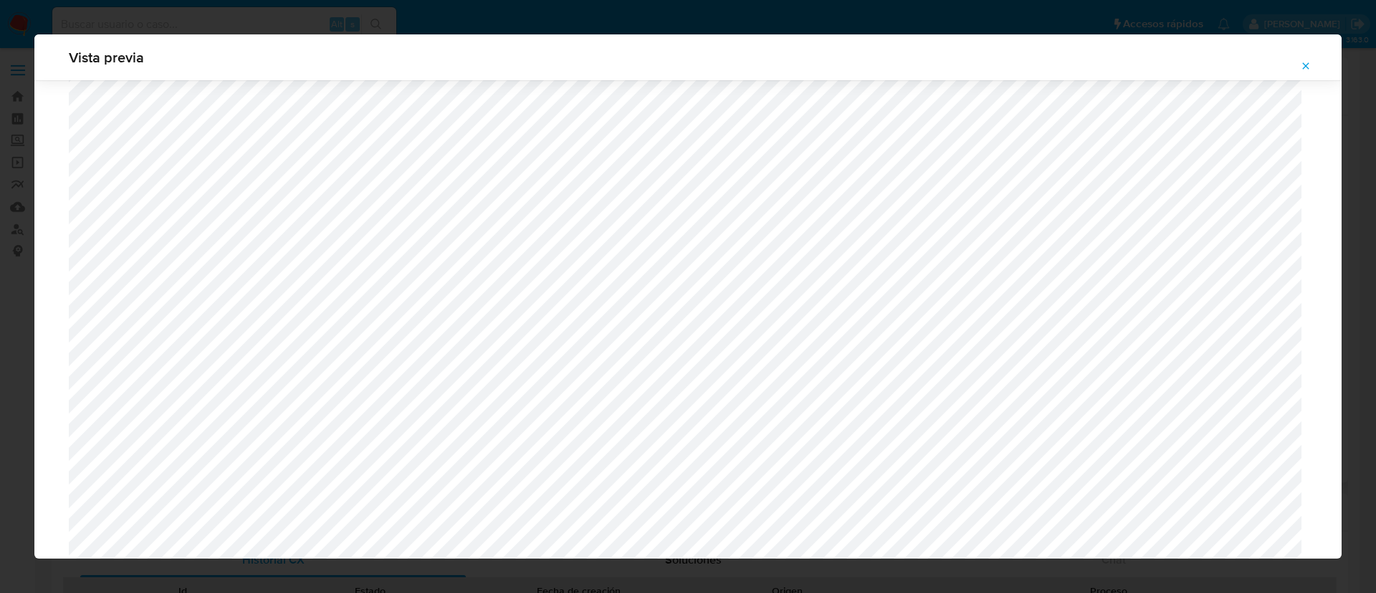
scroll to position [1376, 0]
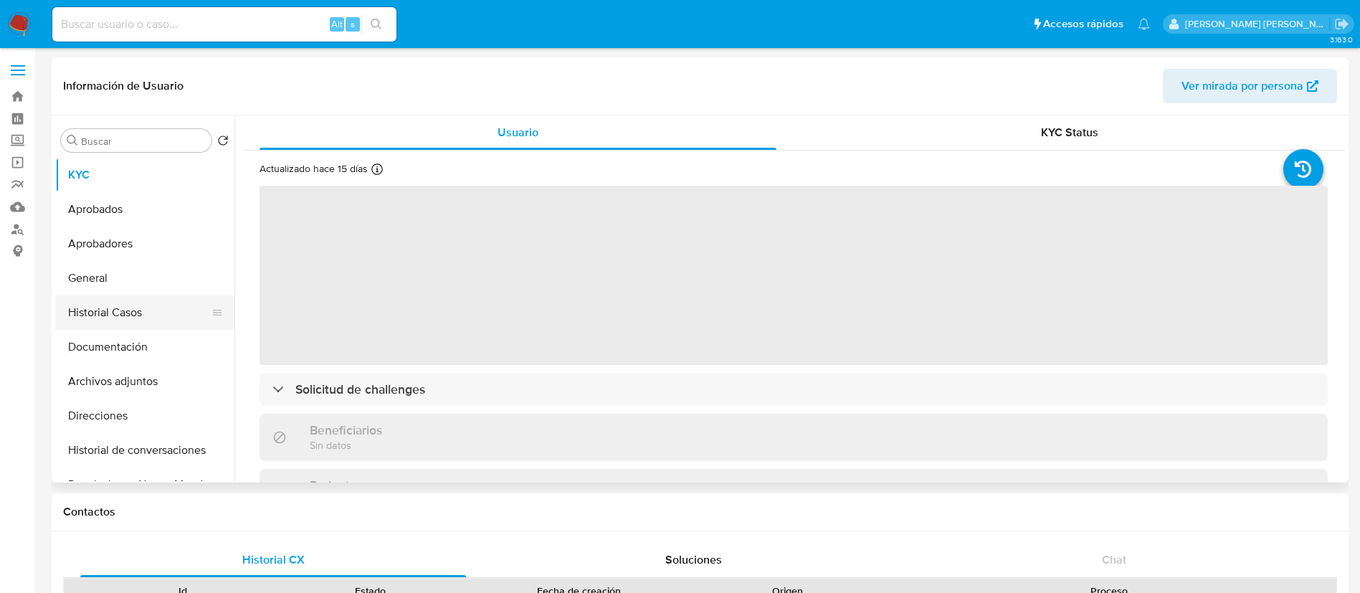
select select "10"
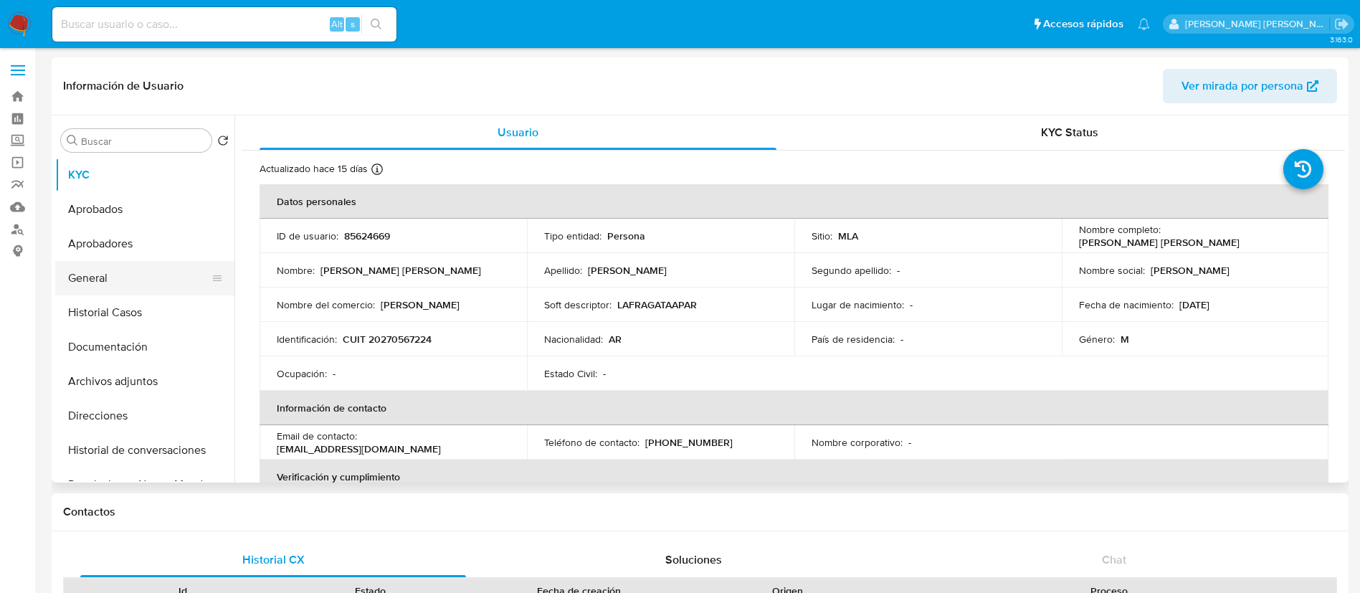
click at [105, 269] on button "General" at bounding box center [139, 278] width 168 height 34
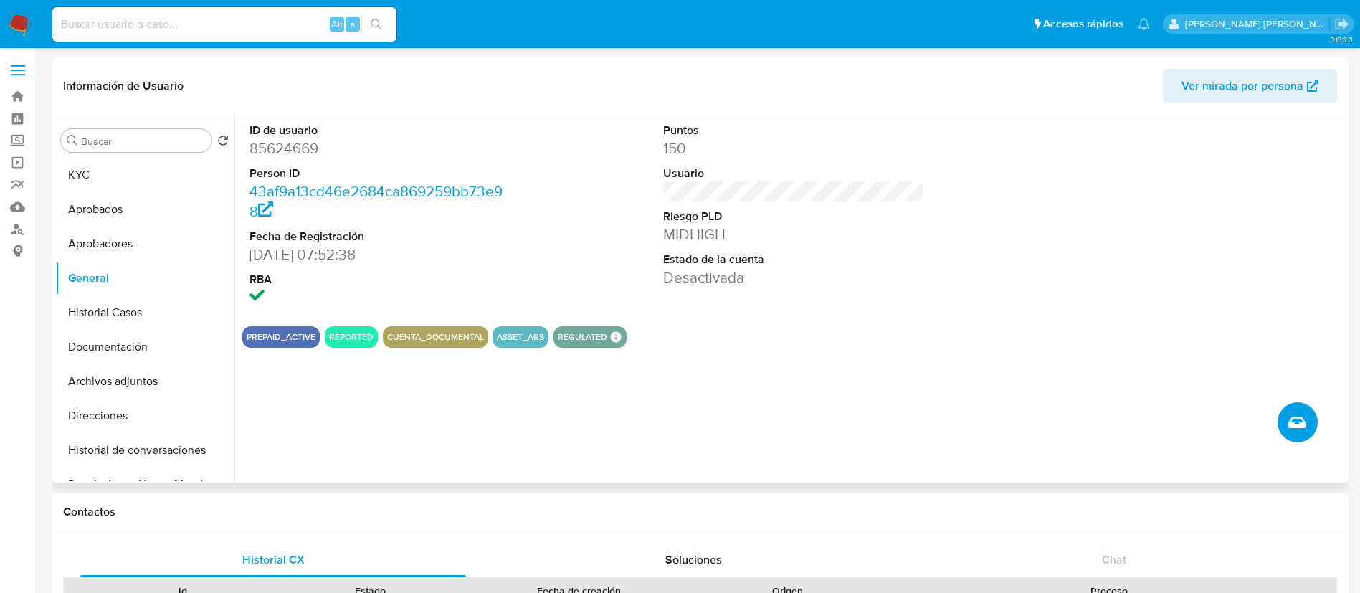
click at [1288, 420] on icon "Crear caso manual" at bounding box center [1296, 422] width 17 height 17
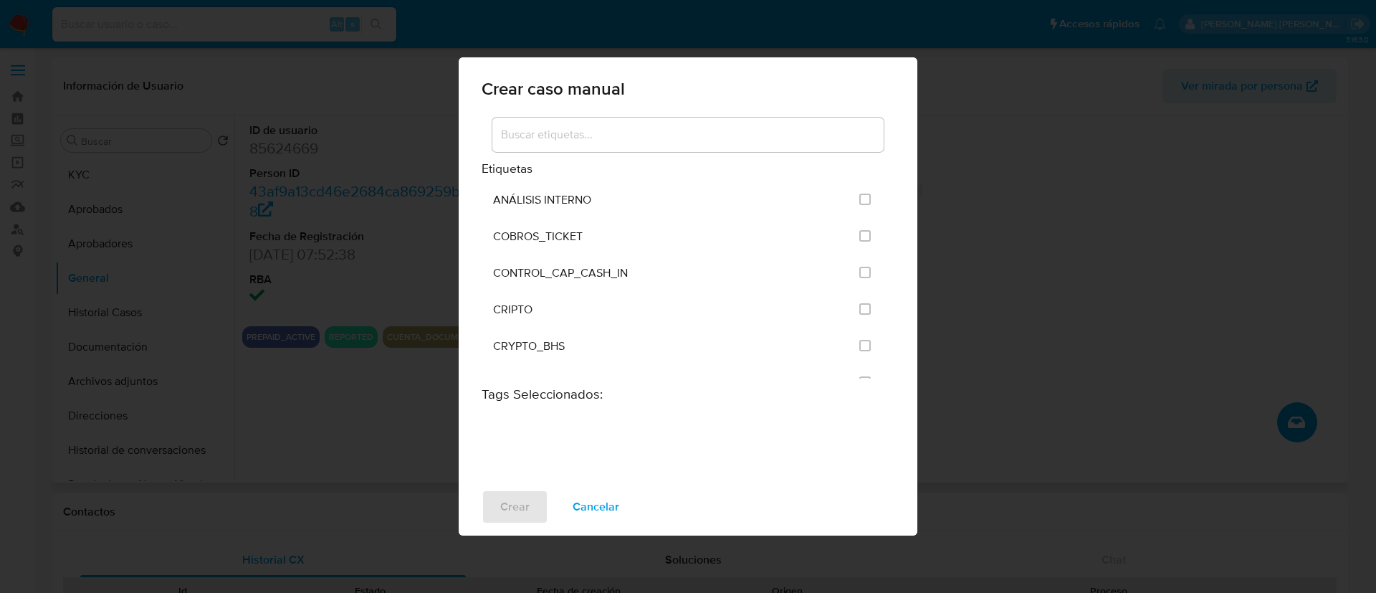
click at [529, 130] on input at bounding box center [687, 134] width 391 height 19
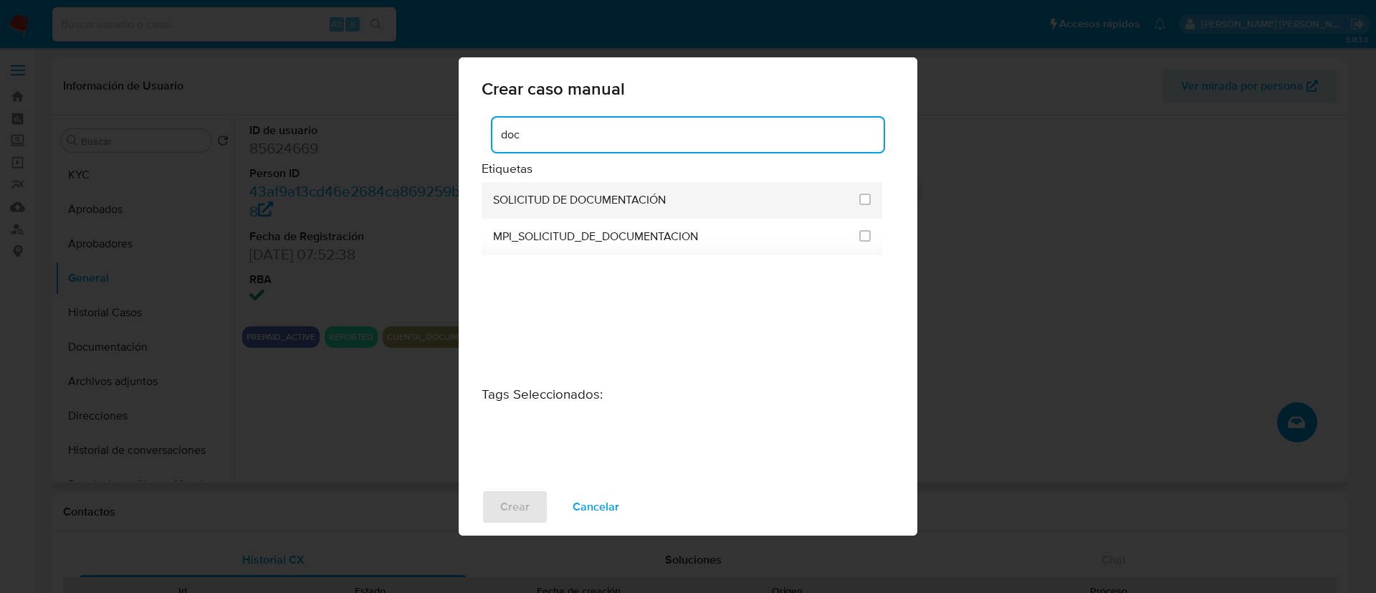
type input "doc"
drag, startPoint x: 549, startPoint y: 204, endPoint x: 573, endPoint y: 204, distance: 24.4
click at [573, 204] on span "SOLICITUD DE DOCUMENTACIÓN" at bounding box center [579, 200] width 173 height 14
click at [862, 199] on input "2677" at bounding box center [865, 199] width 11 height 11
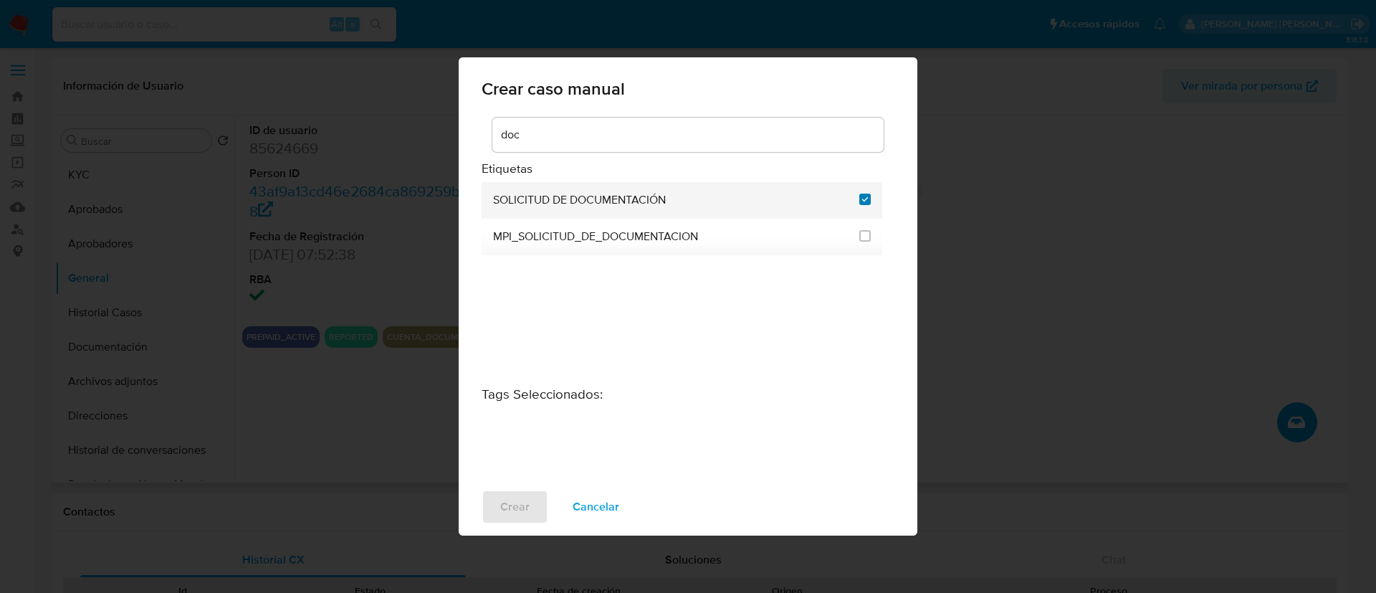
checkbox input "true"
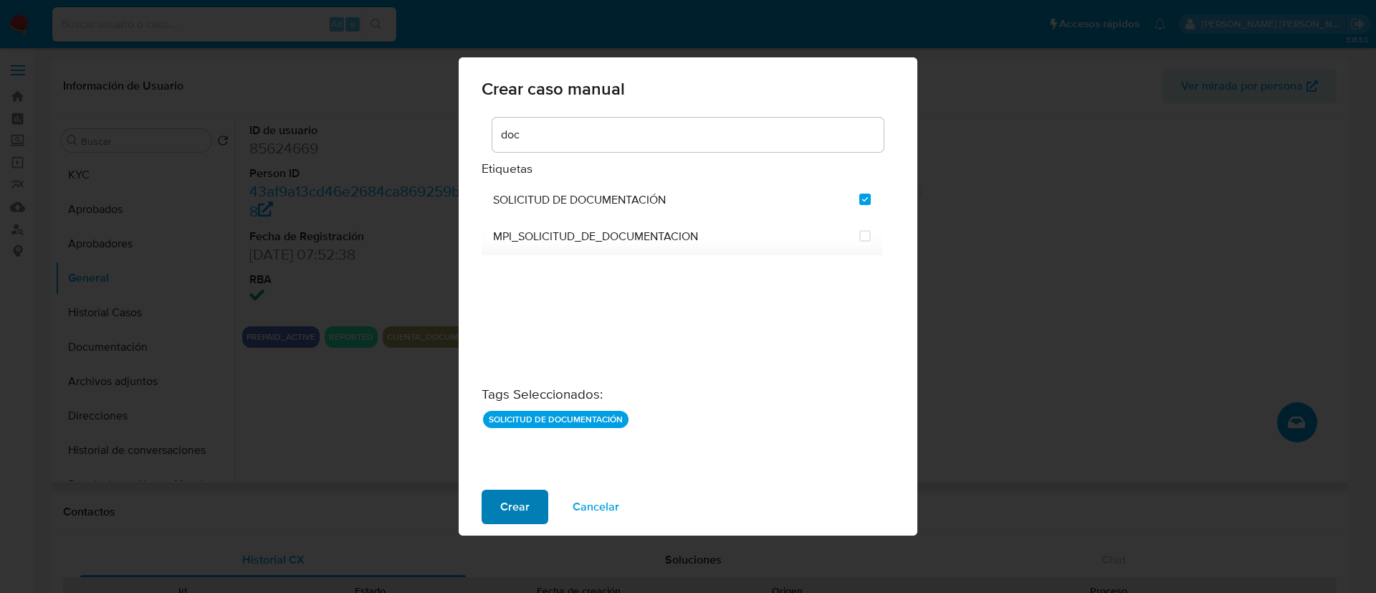
click at [514, 492] on span "Crear" at bounding box center [514, 507] width 29 height 32
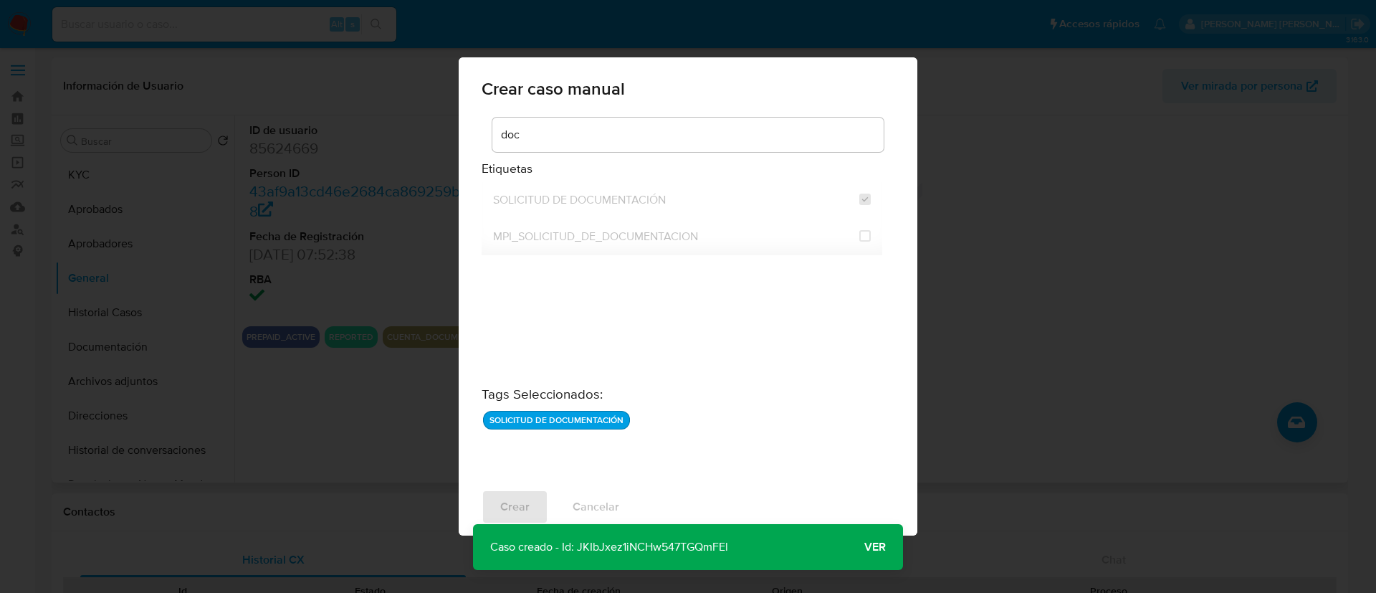
click at [863, 537] on button "Ver" at bounding box center [875, 547] width 56 height 34
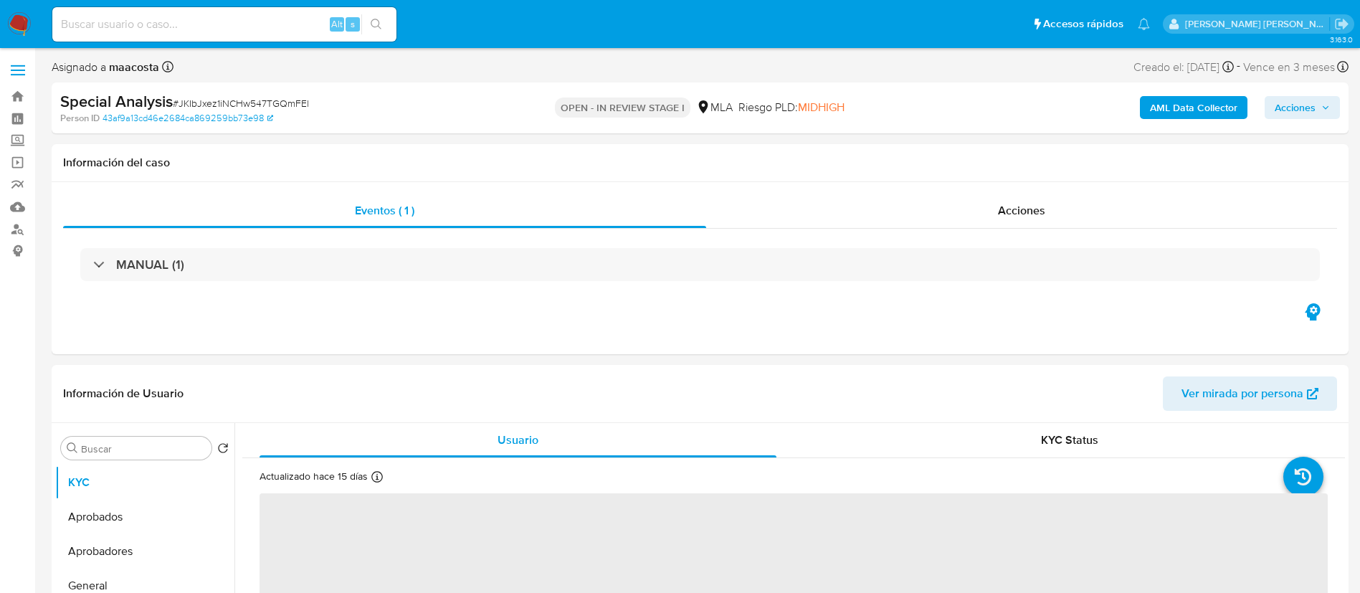
select select "10"
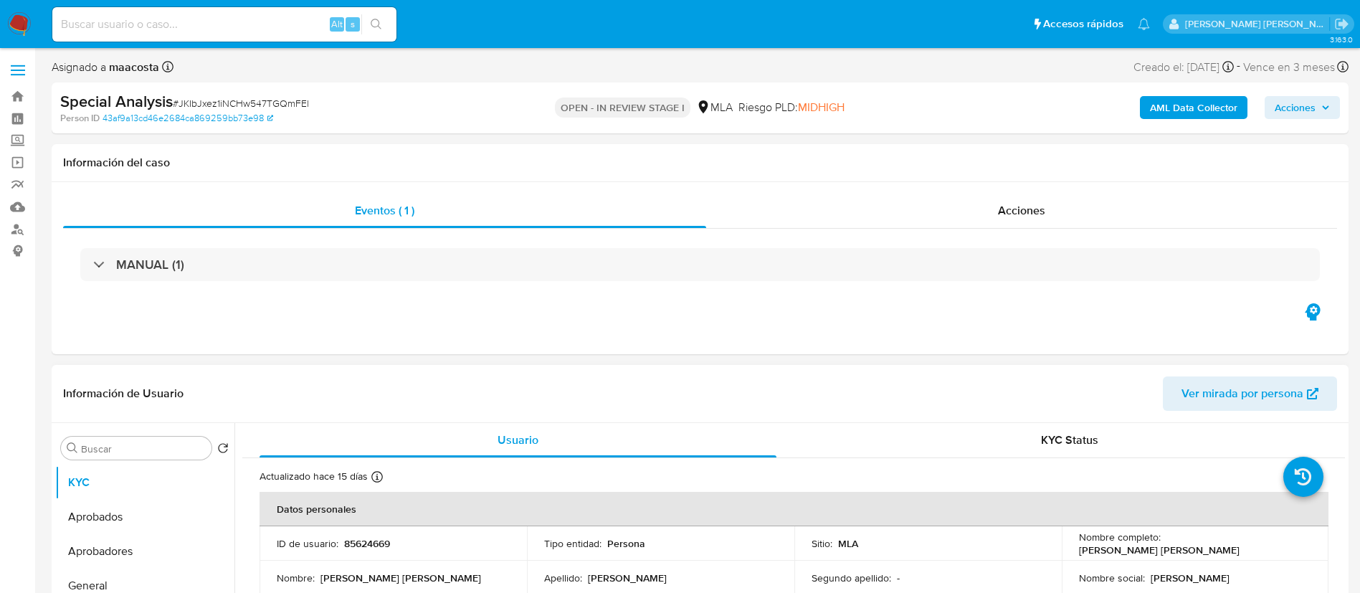
click at [727, 394] on header "Información de Usuario Ver mirada por persona" at bounding box center [700, 393] width 1274 height 34
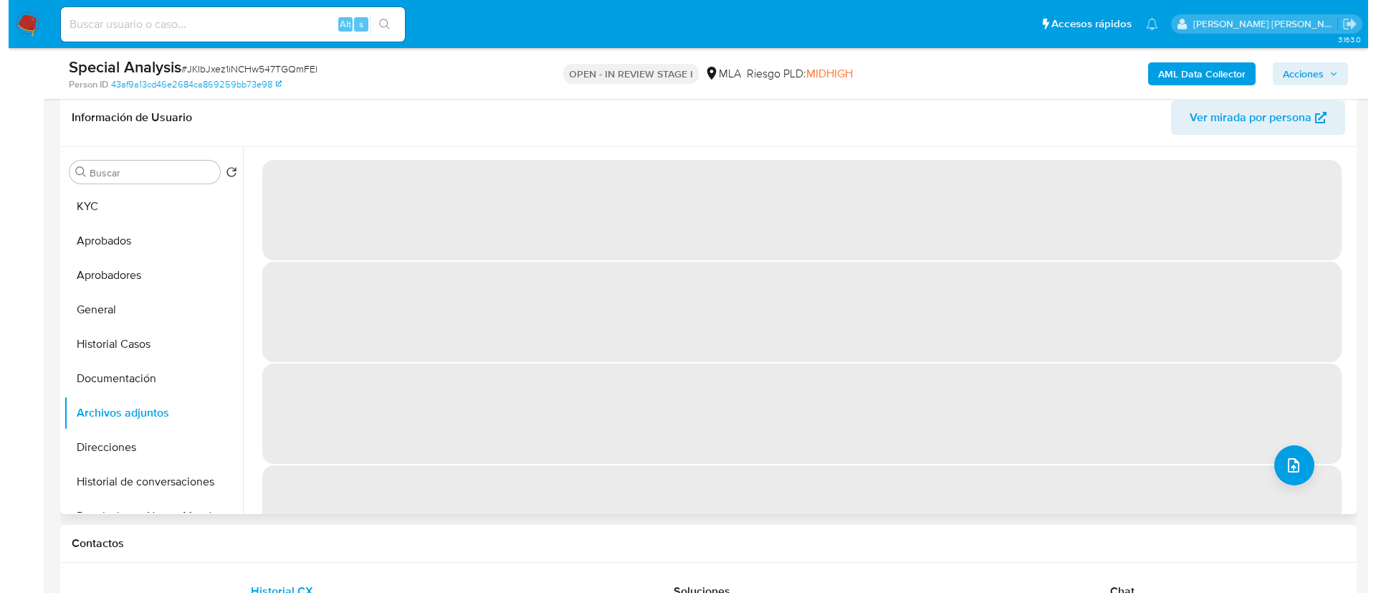
scroll to position [221, 0]
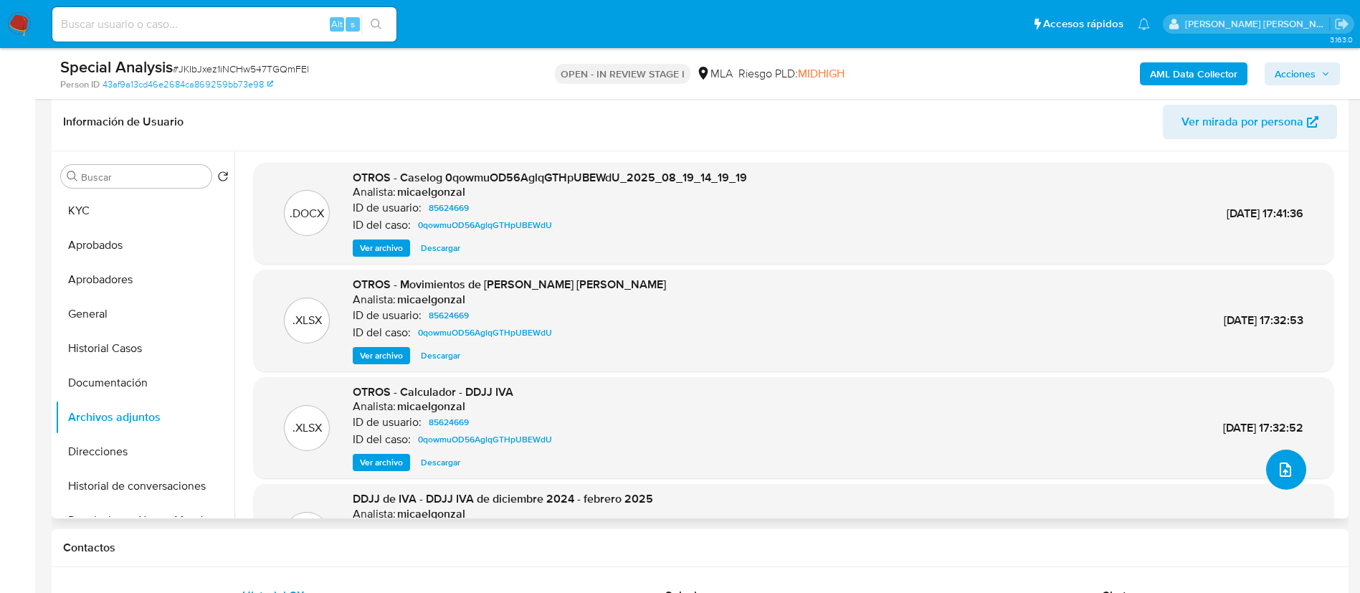
click at [1287, 467] on icon "upload-file" at bounding box center [1285, 469] width 17 height 17
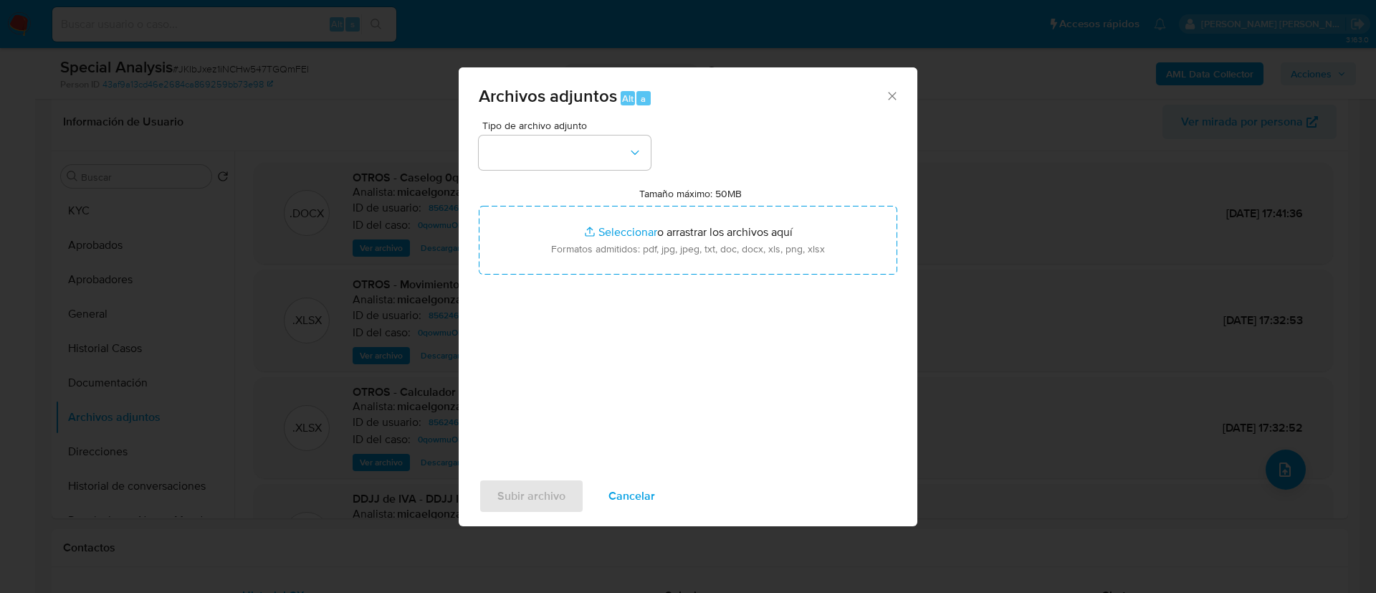
click at [573, 133] on div "Tipo de archivo adjunto" at bounding box center [565, 144] width 172 height 49
click at [568, 146] on button "button" at bounding box center [565, 152] width 172 height 34
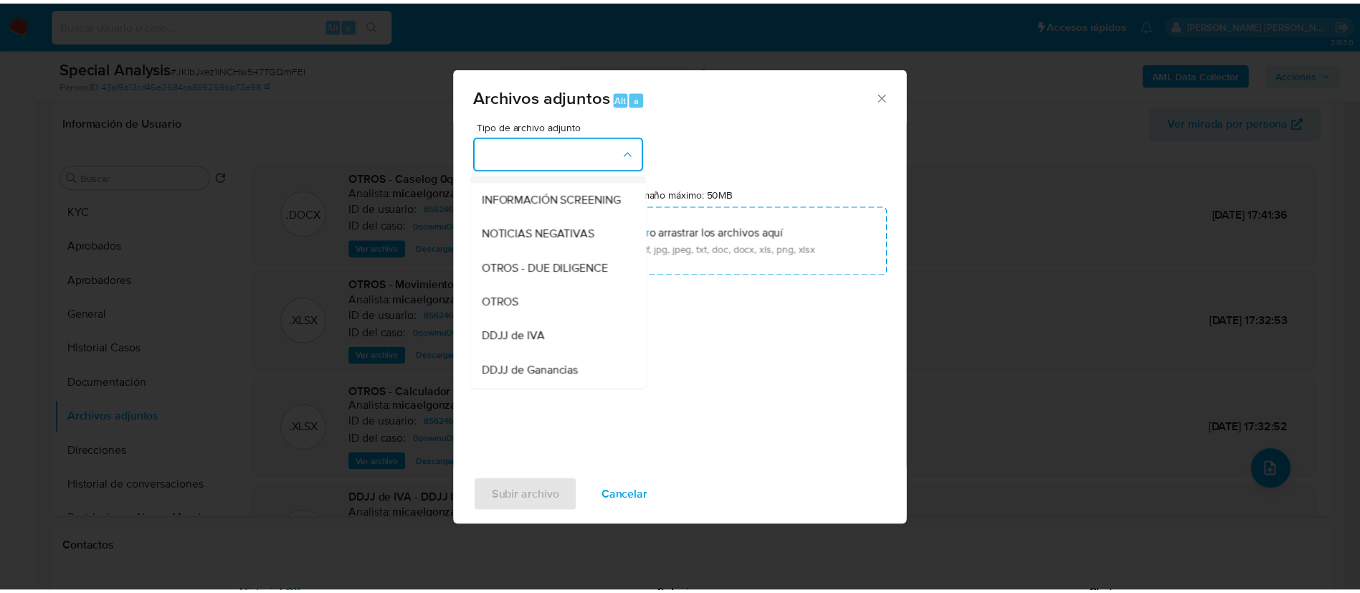
scroll to position [176, 0]
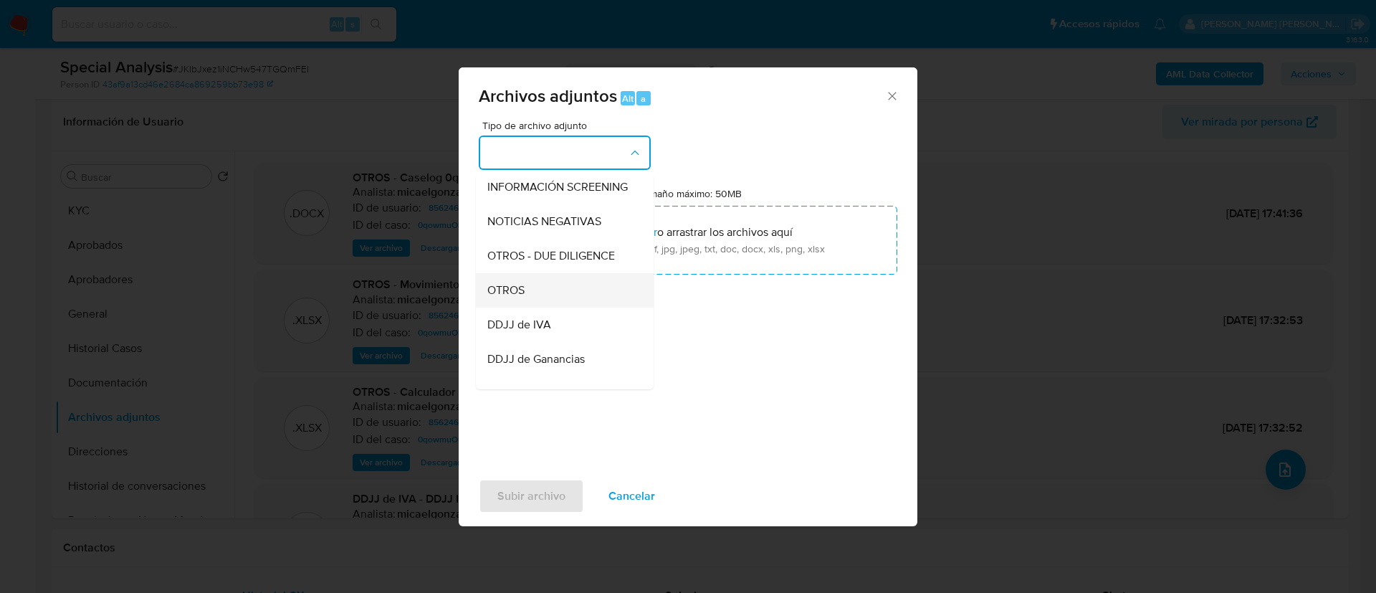
click at [520, 298] on span "OTROS" at bounding box center [505, 290] width 37 height 14
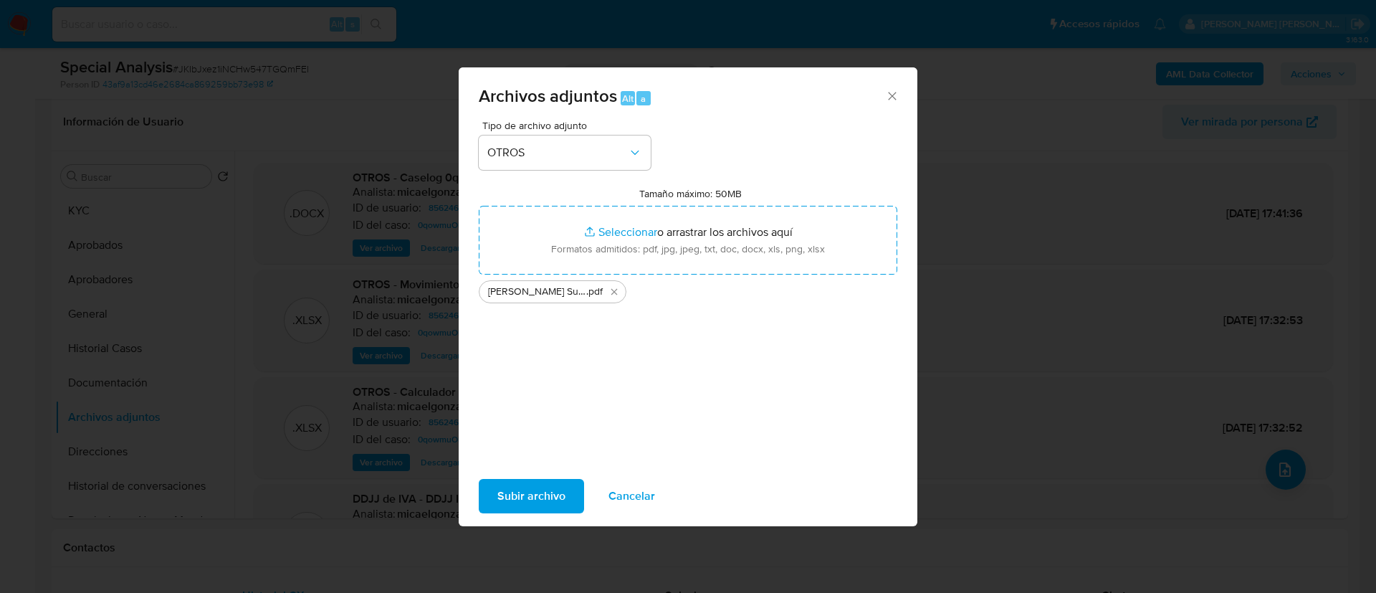
drag, startPoint x: 627, startPoint y: 252, endPoint x: 514, endPoint y: 498, distance: 271.1
click at [514, 498] on span "Subir archivo" at bounding box center [532, 496] width 68 height 32
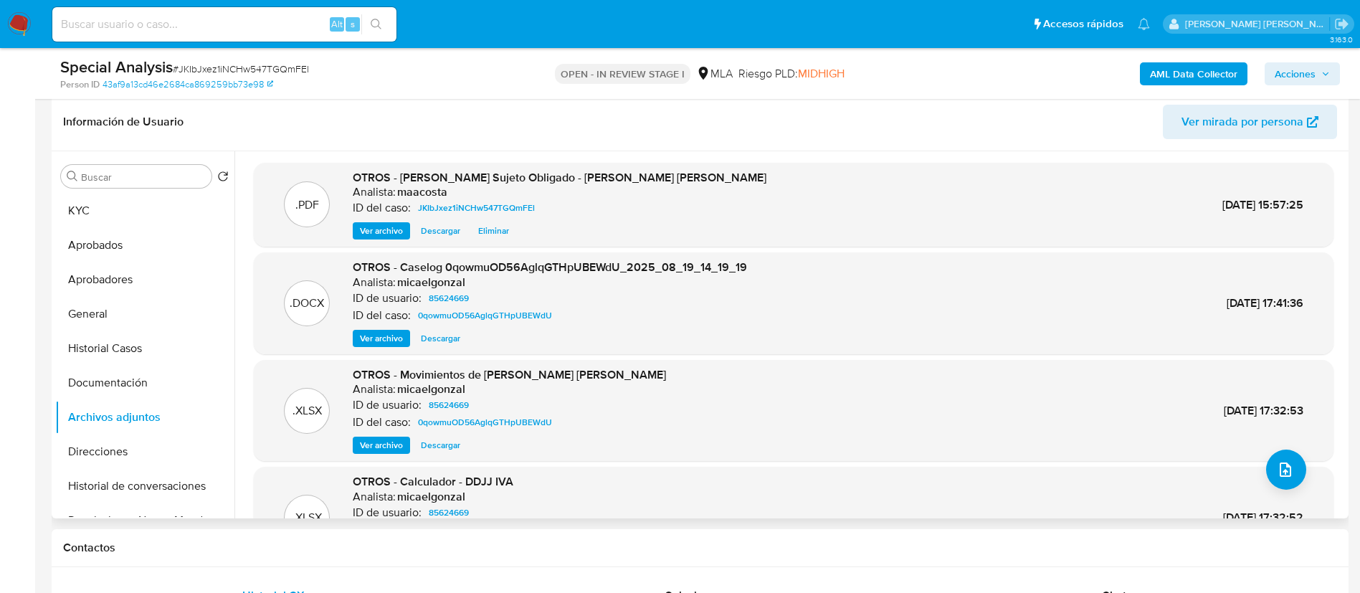
click at [633, 125] on header "Información de Usuario Ver mirada por persona" at bounding box center [700, 122] width 1274 height 34
click at [1331, 75] on button "Acciones" at bounding box center [1302, 73] width 75 height 23
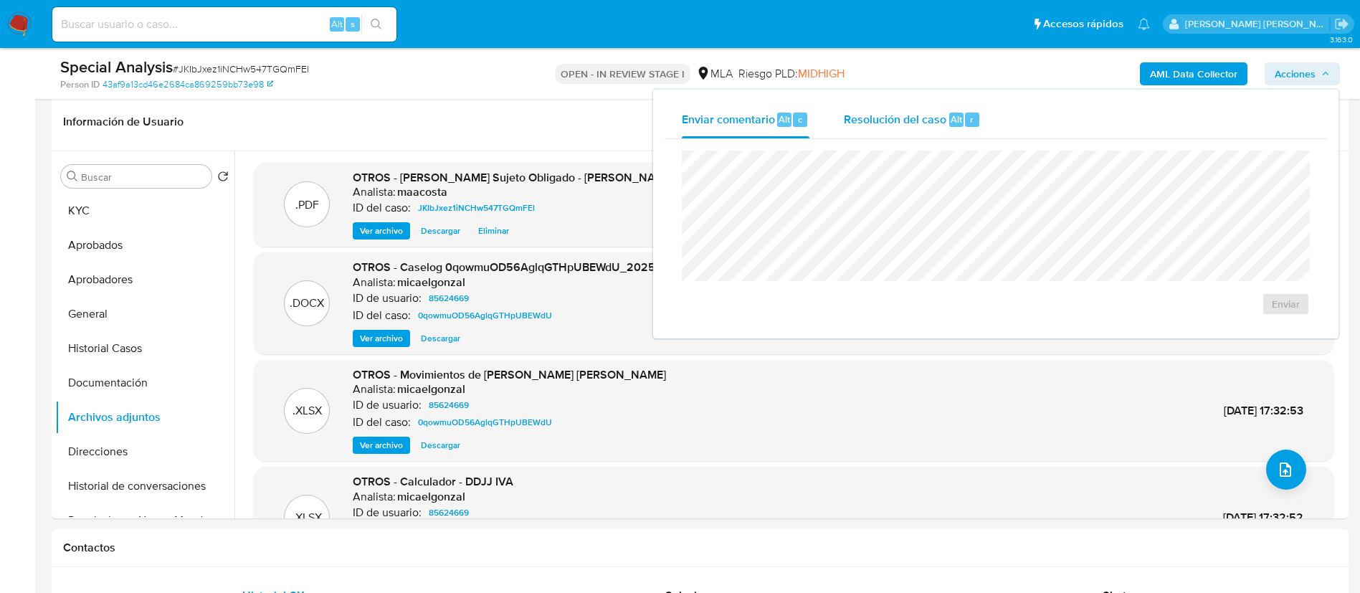
click at [958, 103] on div "Resolución del caso Alt r" at bounding box center [912, 119] width 137 height 37
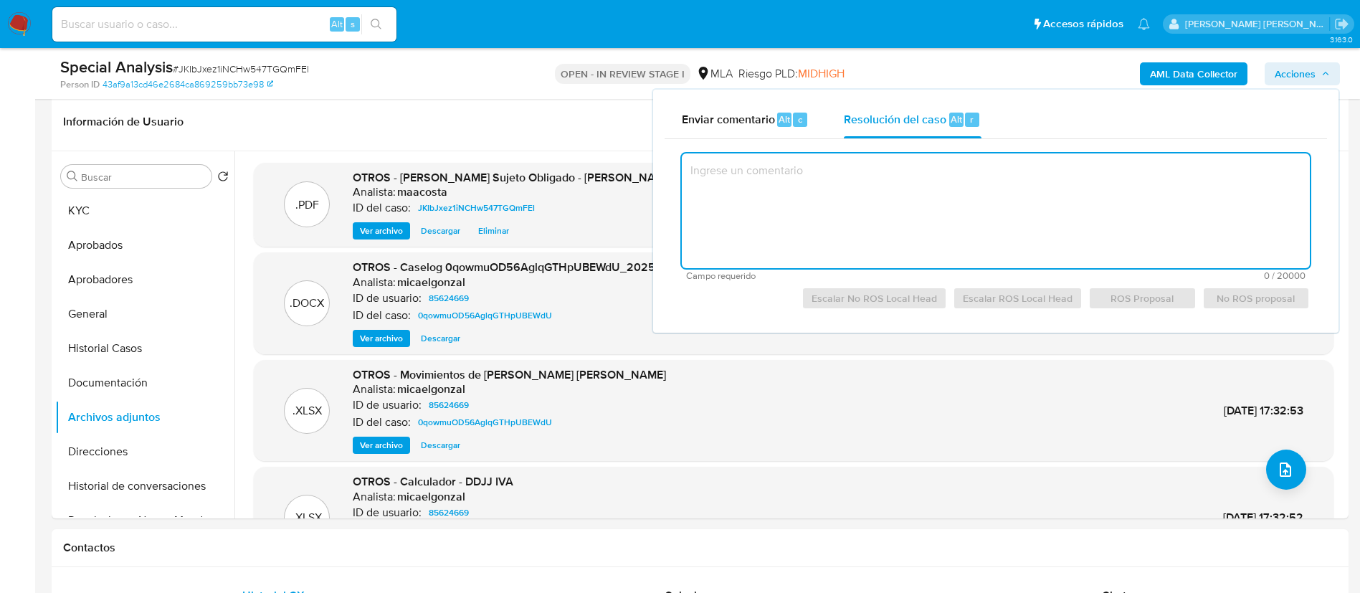
click at [958, 222] on textarea at bounding box center [996, 210] width 628 height 115
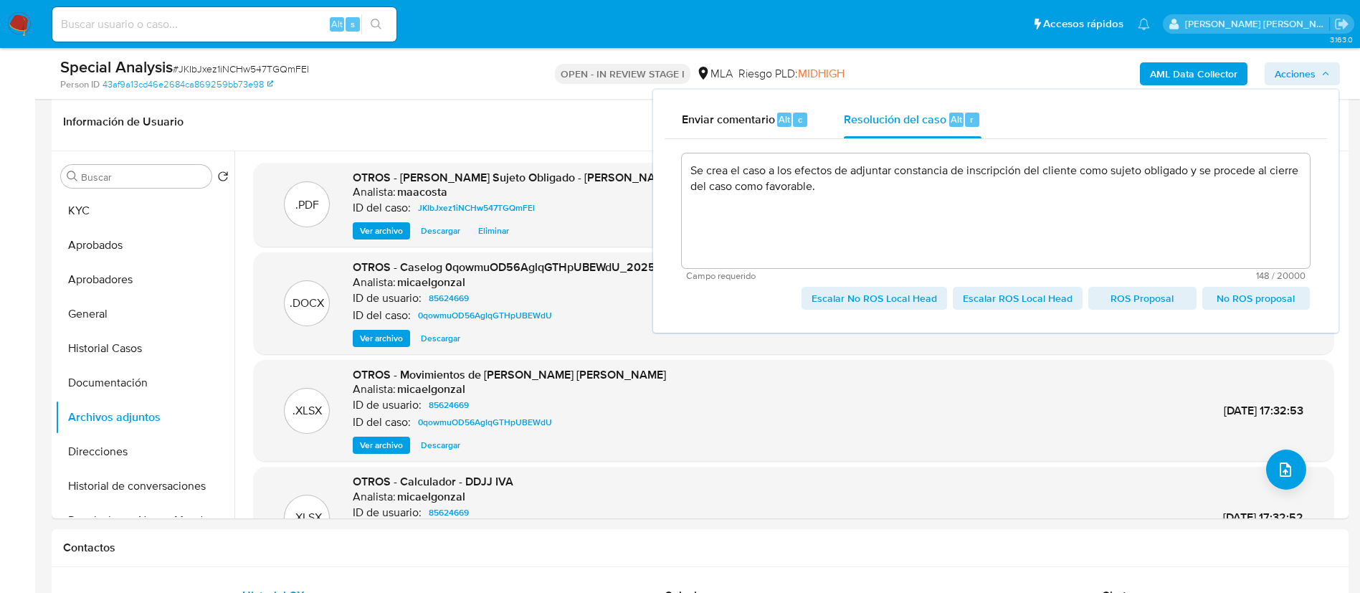
click at [910, 303] on span "Escalar No ROS Local Head" at bounding box center [873, 298] width 125 height 20
type textarea "Se crea el caso a los efectos de adjuntar constancia de inscripción del cliente…"
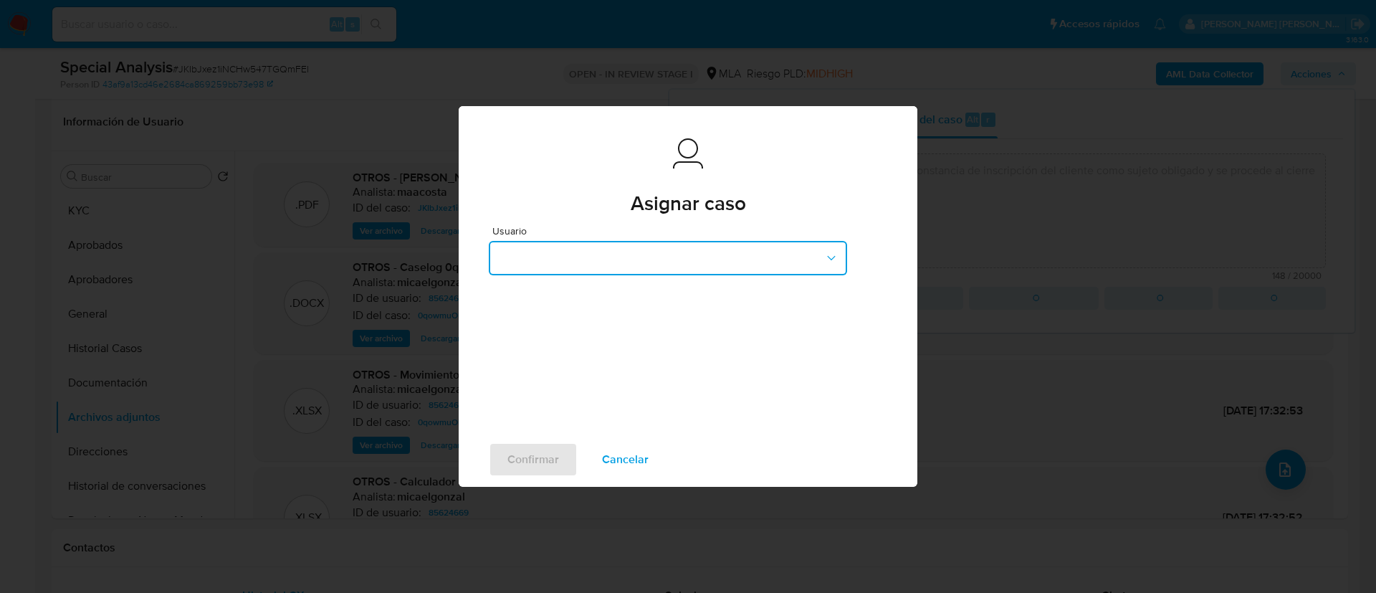
click at [587, 265] on button "button" at bounding box center [668, 258] width 358 height 34
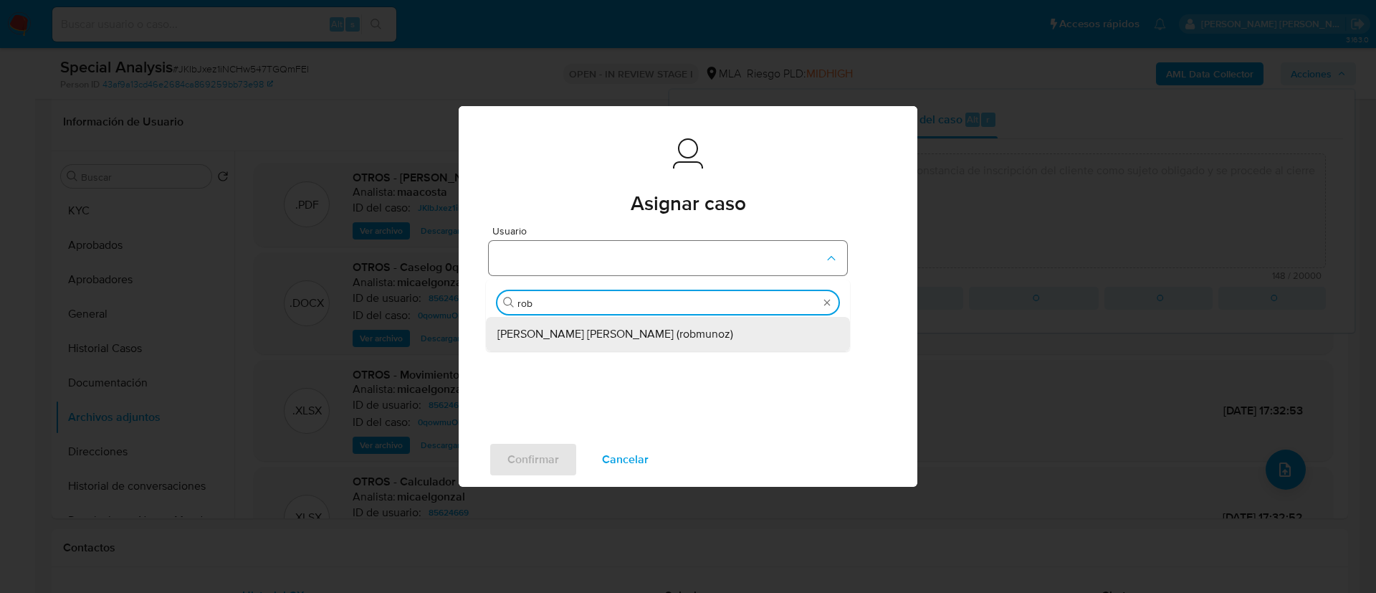
type input "robe"
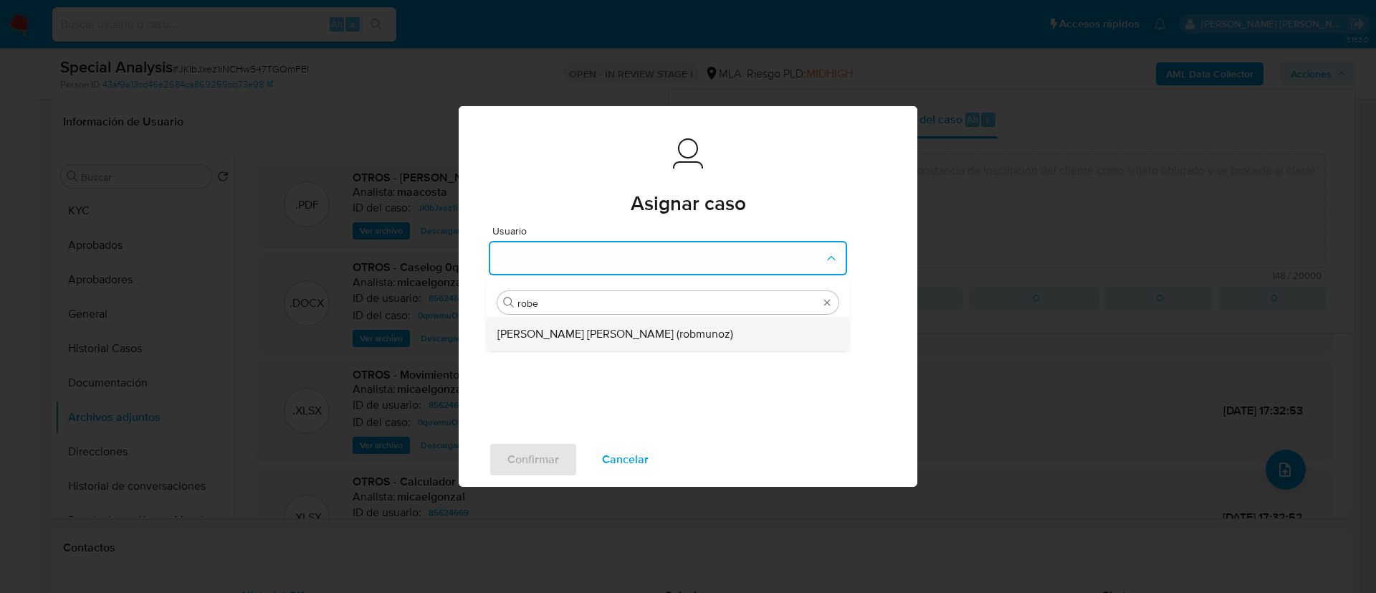
click at [545, 328] on span "Roberto Santiago Munoz (robmunoz)" at bounding box center [616, 334] width 236 height 14
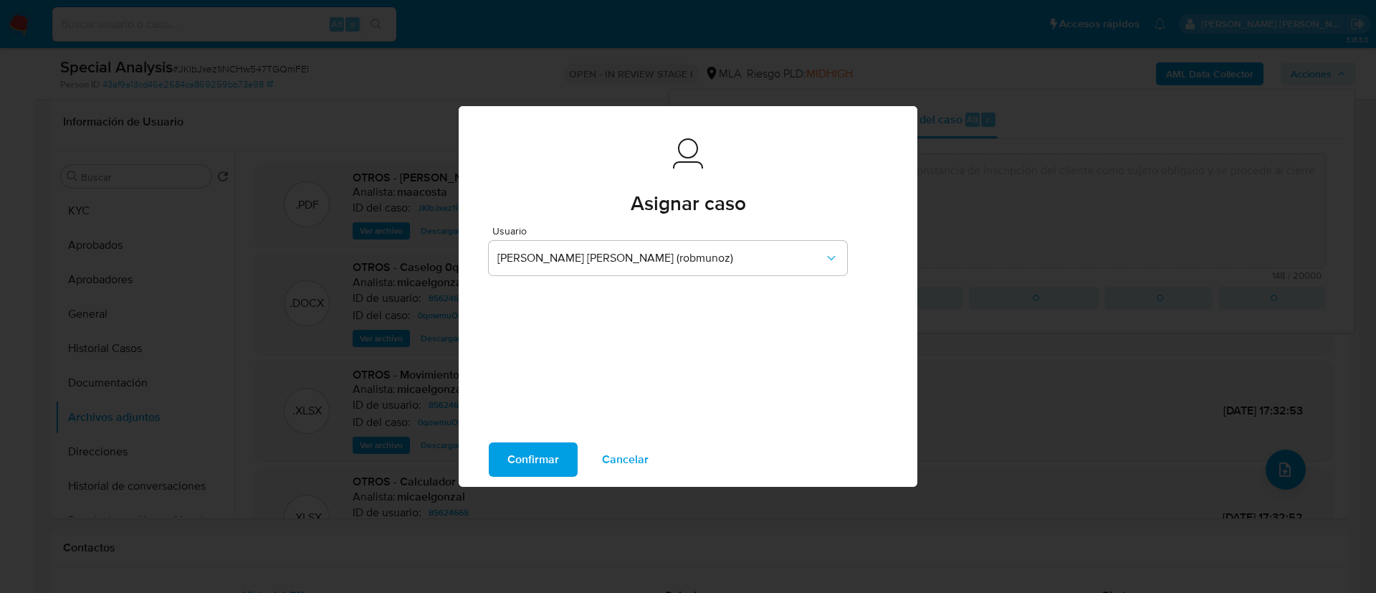
click at [519, 454] on span "Confirmar" at bounding box center [534, 460] width 52 height 32
type textarea "Se crea el caso a los efectos de adjuntar constancia de inscripción del cliente…"
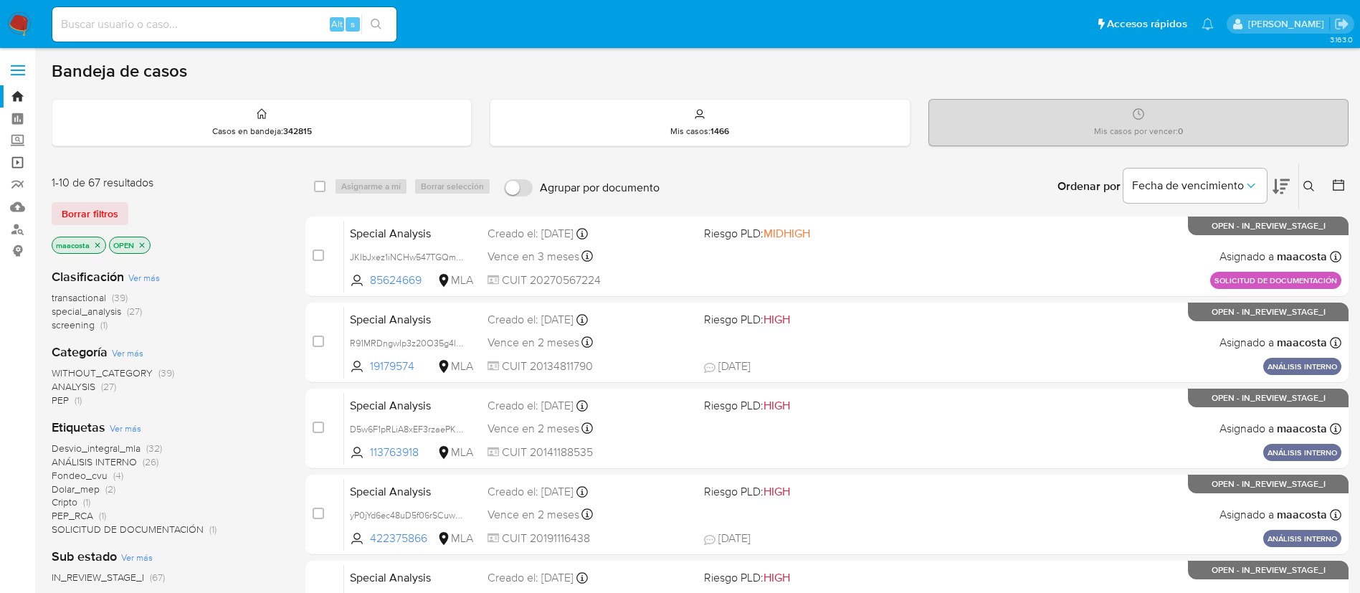
click at [16, 158] on link "Operaciones masivas" at bounding box center [85, 162] width 171 height 22
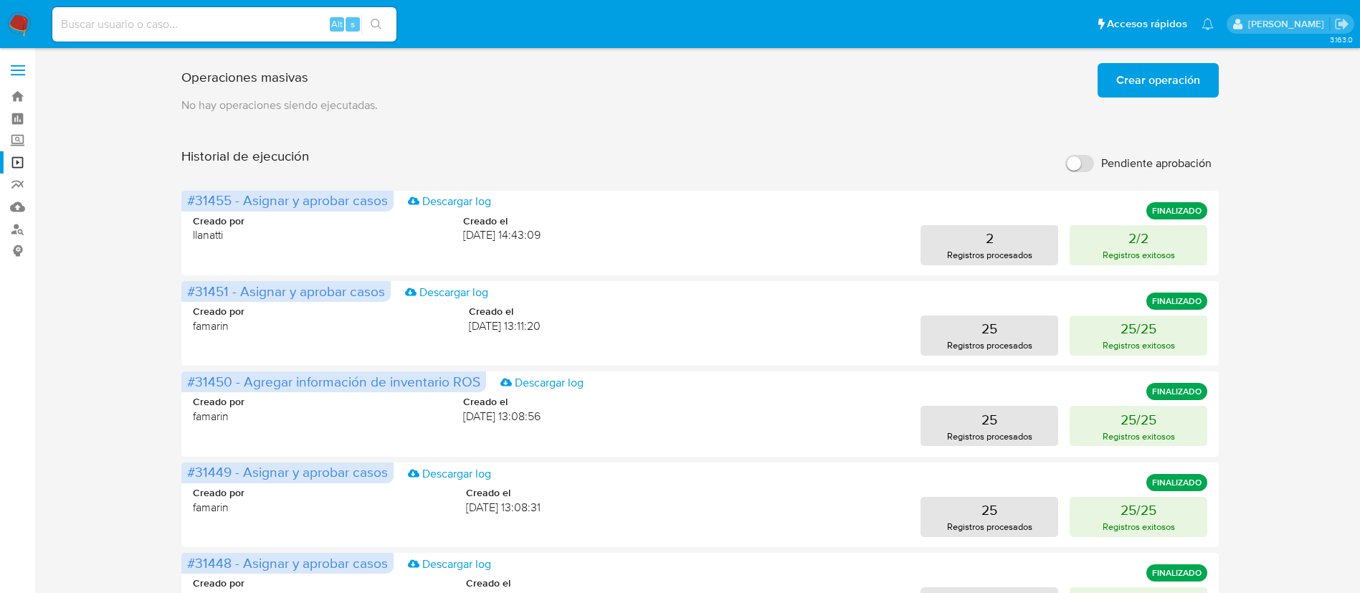
click at [1090, 166] on input "Pendiente aprobación" at bounding box center [1079, 163] width 29 height 17
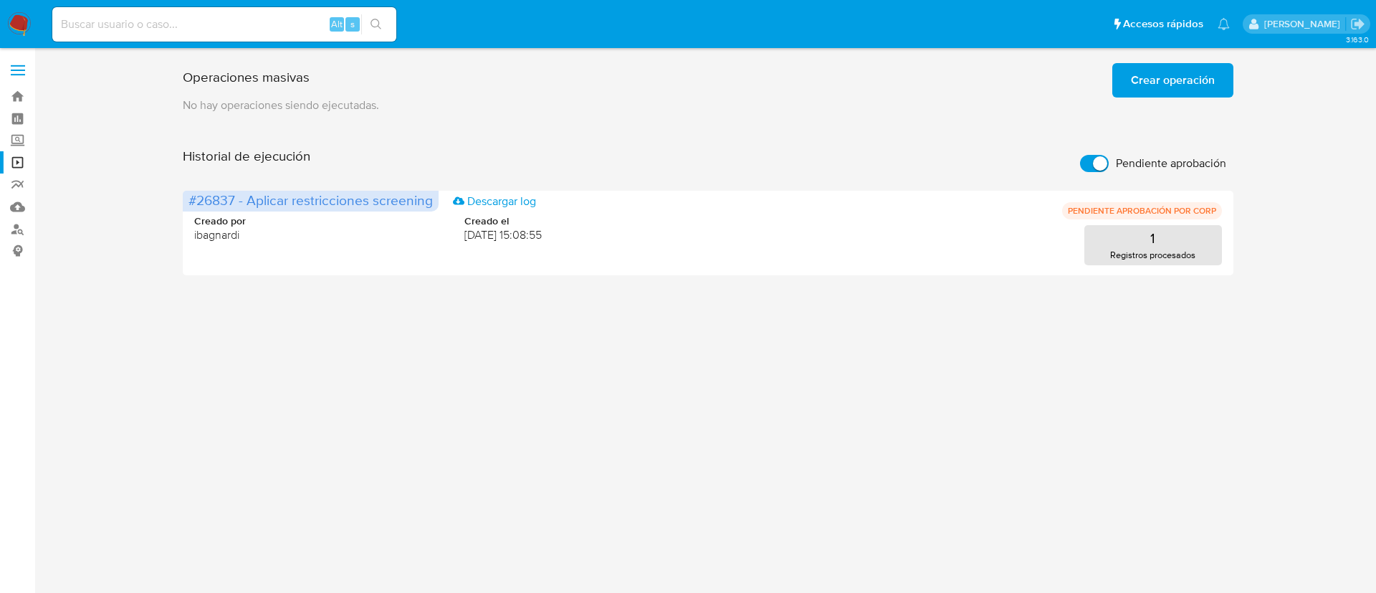
click at [1142, 85] on span "Crear operación" at bounding box center [1173, 81] width 84 height 32
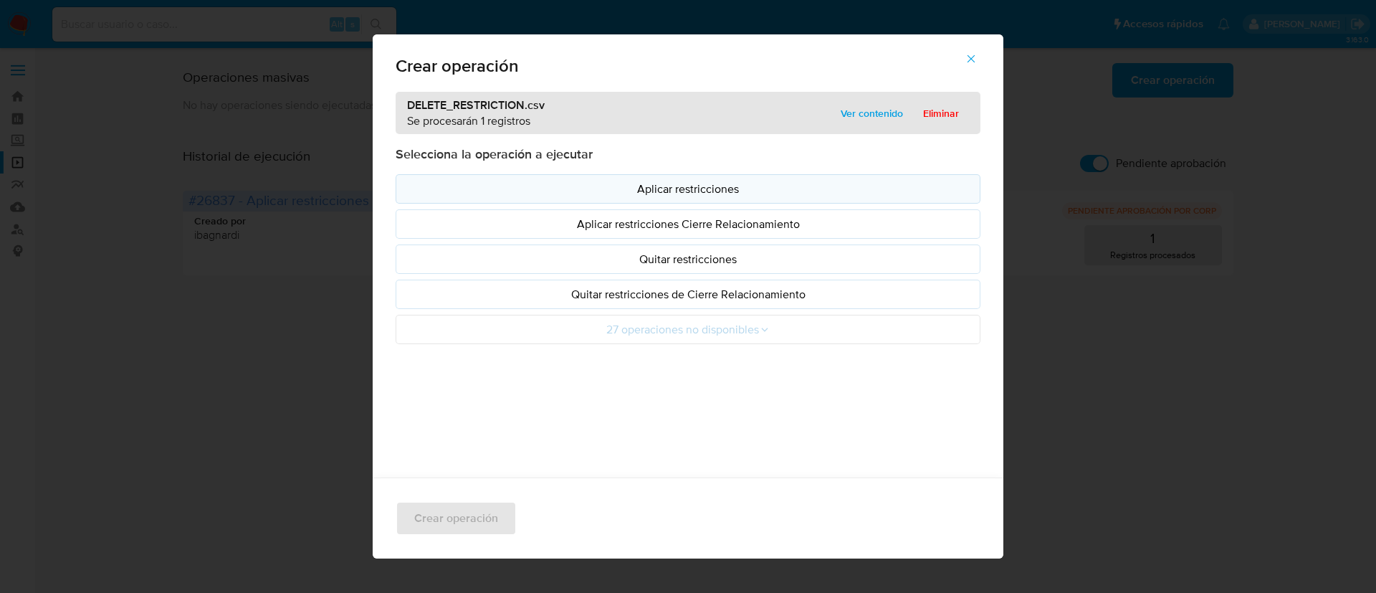
click at [619, 189] on p "Aplicar restricciones" at bounding box center [688, 189] width 561 height 16
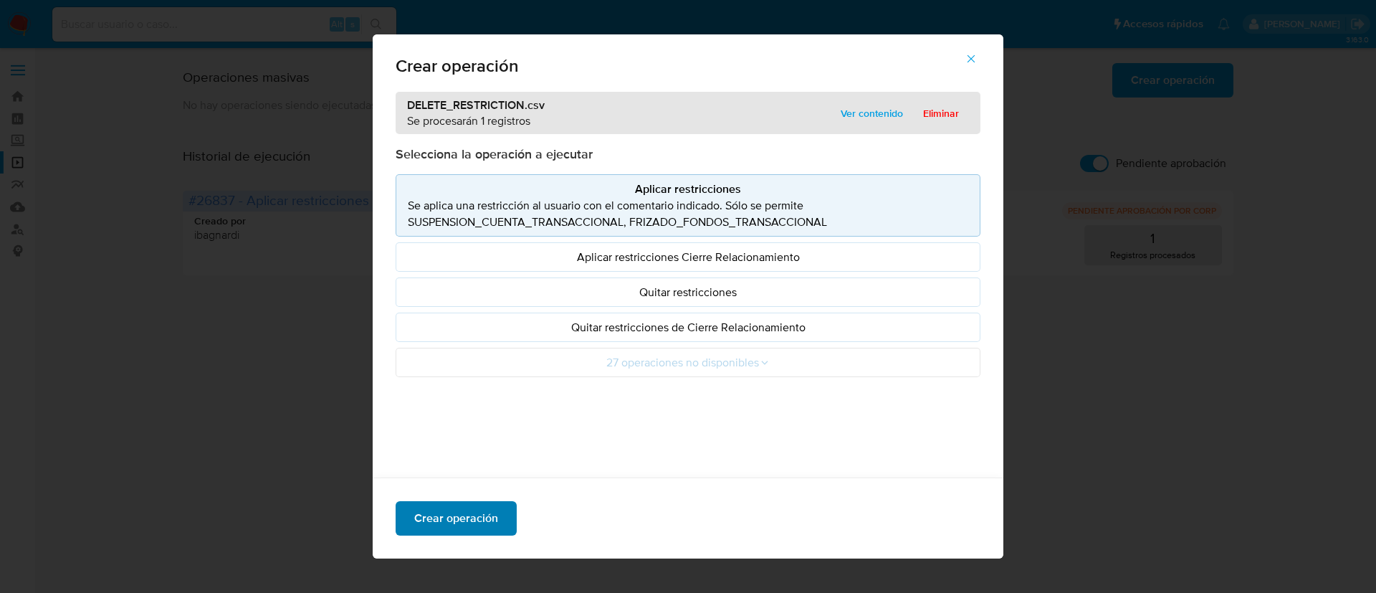
click at [454, 522] on span "Crear operación" at bounding box center [456, 519] width 84 height 32
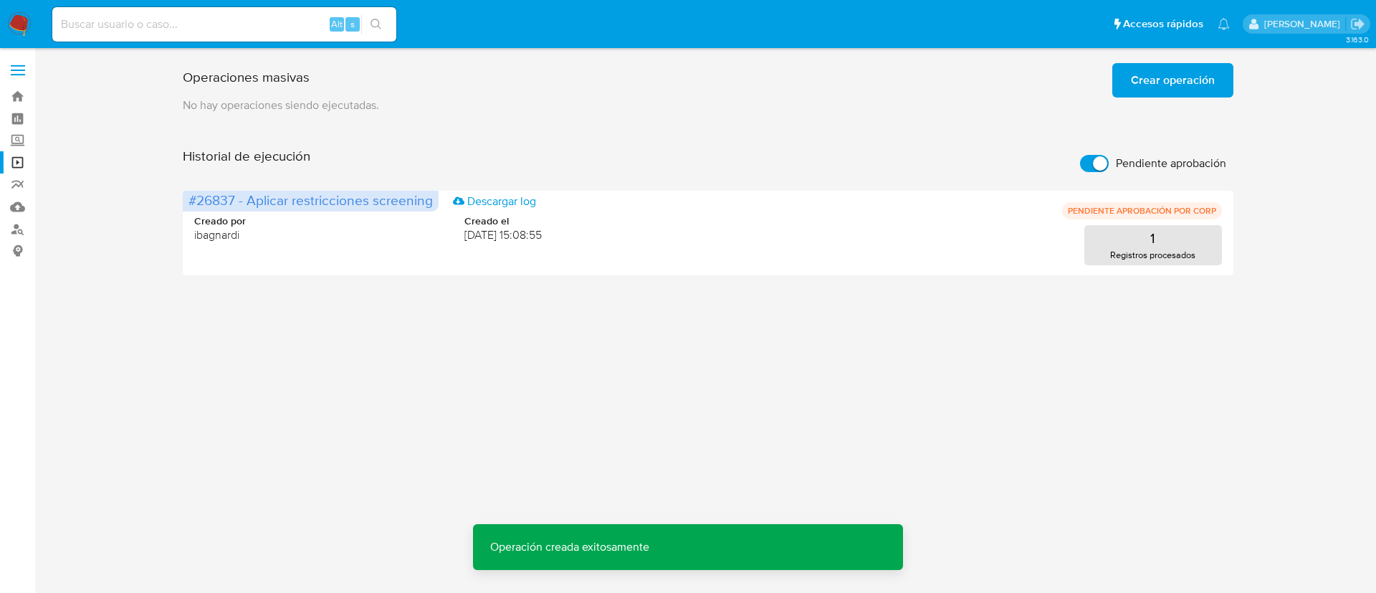
click at [1085, 165] on input "Pendiente aprobación" at bounding box center [1094, 163] width 29 height 17
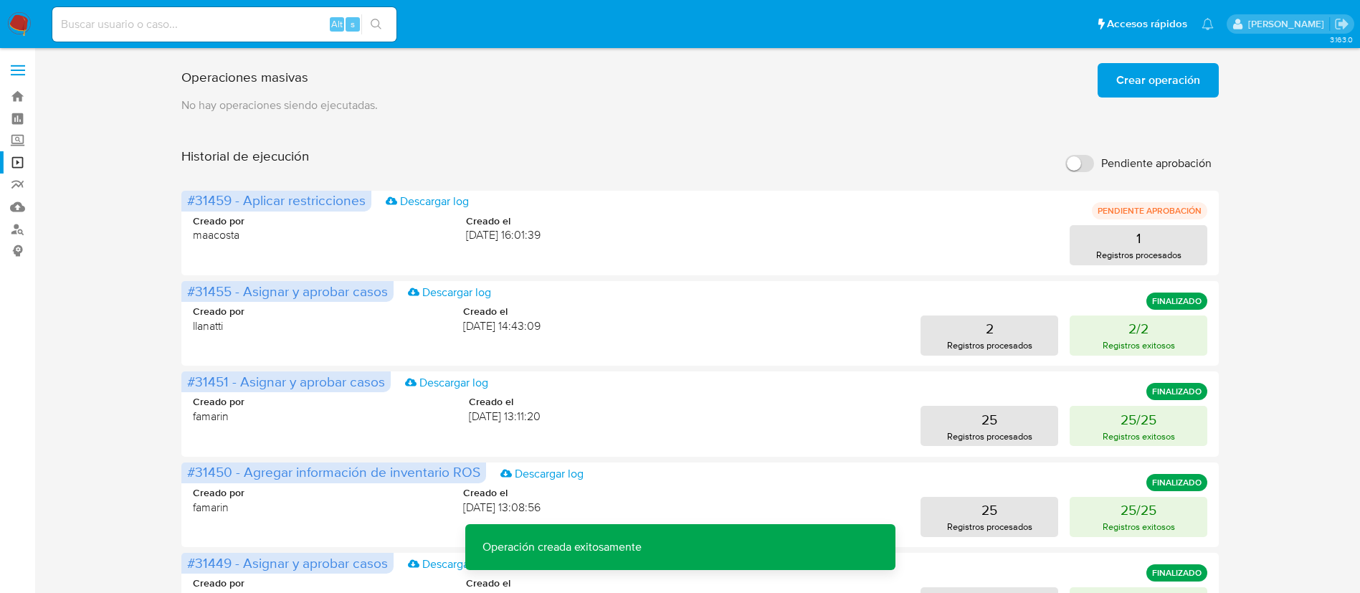
click at [1085, 165] on input "Pendiente aprobación" at bounding box center [1079, 163] width 29 height 17
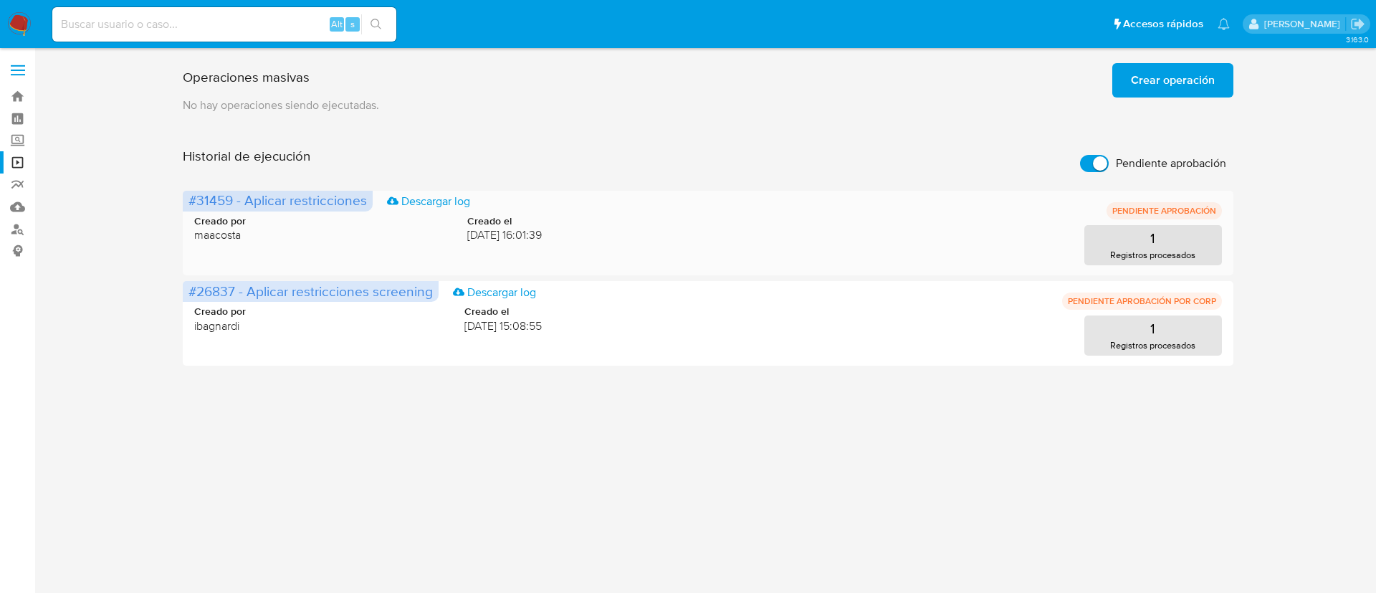
drag, startPoint x: 190, startPoint y: 202, endPoint x: 243, endPoint y: 196, distance: 53.4
click at [243, 196] on span "#31459 - Aplicar restricciones" at bounding box center [278, 200] width 179 height 20
click at [250, 196] on span "#31459 - Aplicar restricciones" at bounding box center [278, 200] width 179 height 20
click at [503, 406] on div "3.163.0" at bounding box center [708, 320] width 1313 height 526
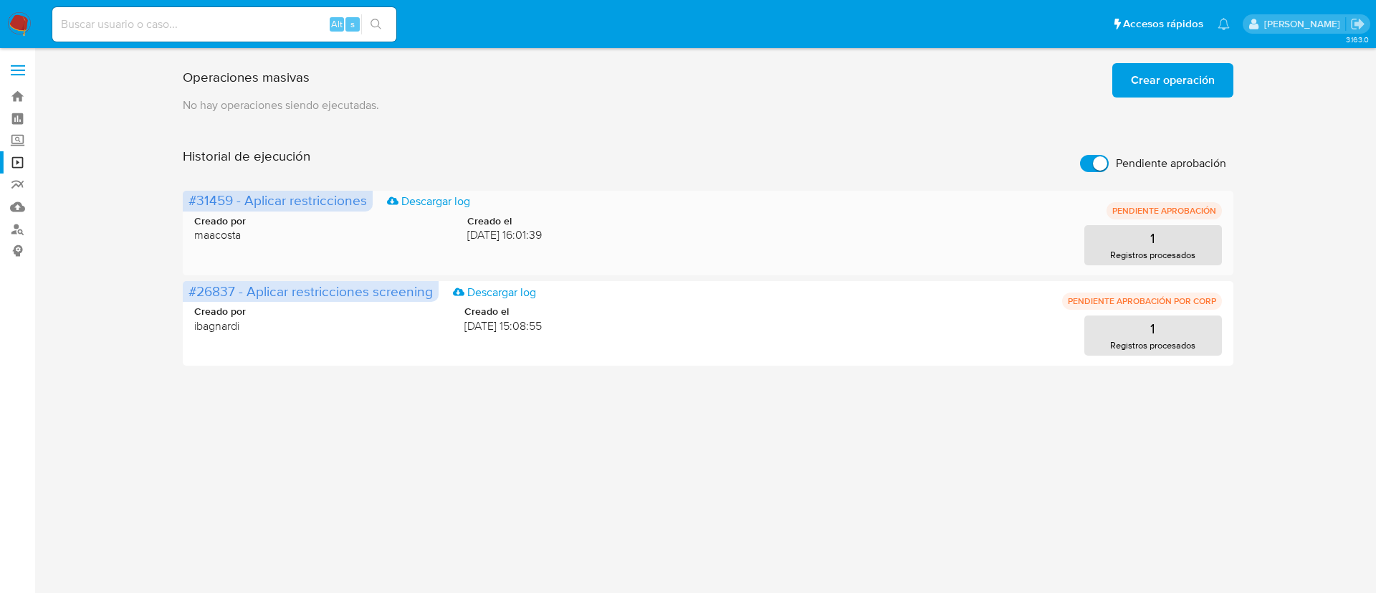
drag, startPoint x: 184, startPoint y: 198, endPoint x: 232, endPoint y: 203, distance: 48.3
click at [232, 203] on span "#31459 - Aplicar restricciones Descargar log" at bounding box center [278, 201] width 190 height 21
click at [176, 206] on div "Operaciones masivas Crear operación Sólo puede haber hasta un máximo de 5 opera…" at bounding box center [708, 211] width 1313 height 308
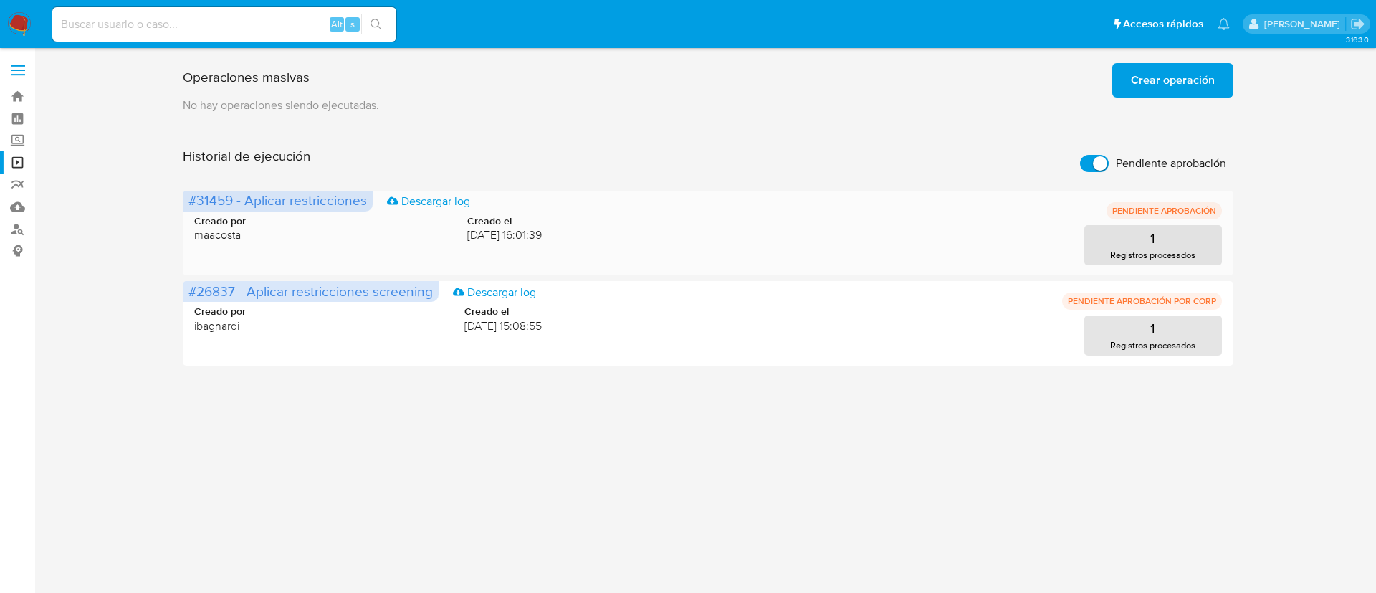
click at [204, 199] on span "#31459 - Aplicar restricciones" at bounding box center [278, 200] width 179 height 20
click at [1087, 170] on input "Pendiente aprobación" at bounding box center [1094, 163] width 29 height 17
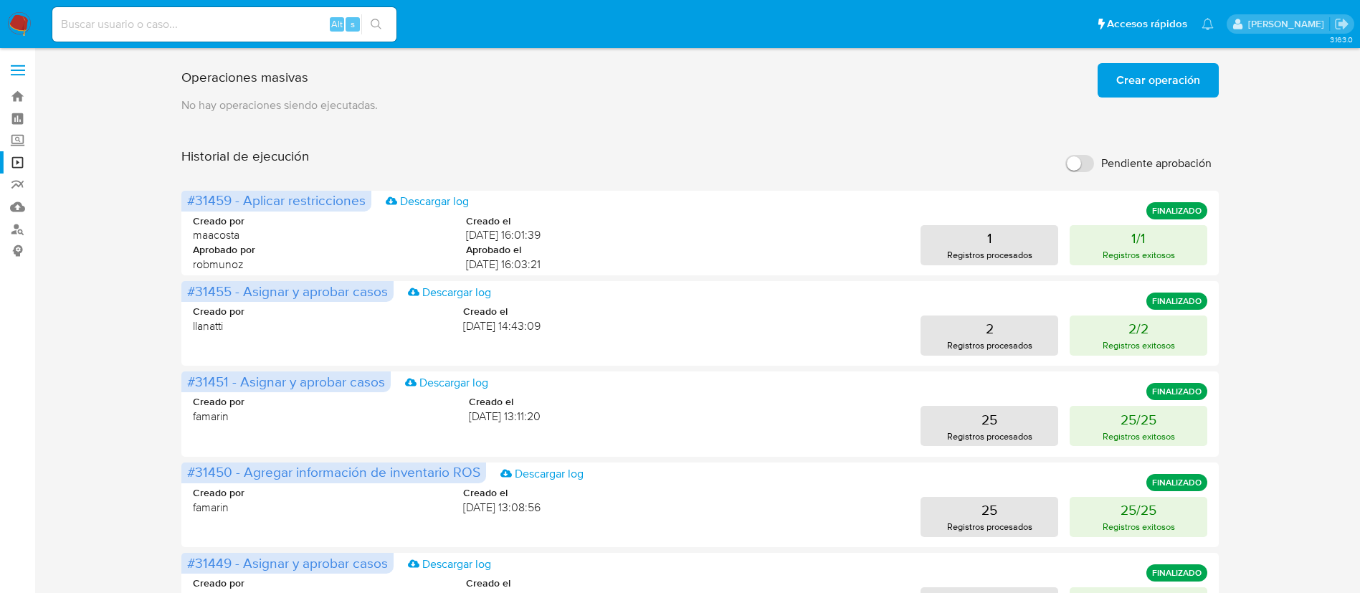
click at [1087, 170] on input "Pendiente aprobación" at bounding box center [1079, 163] width 29 height 17
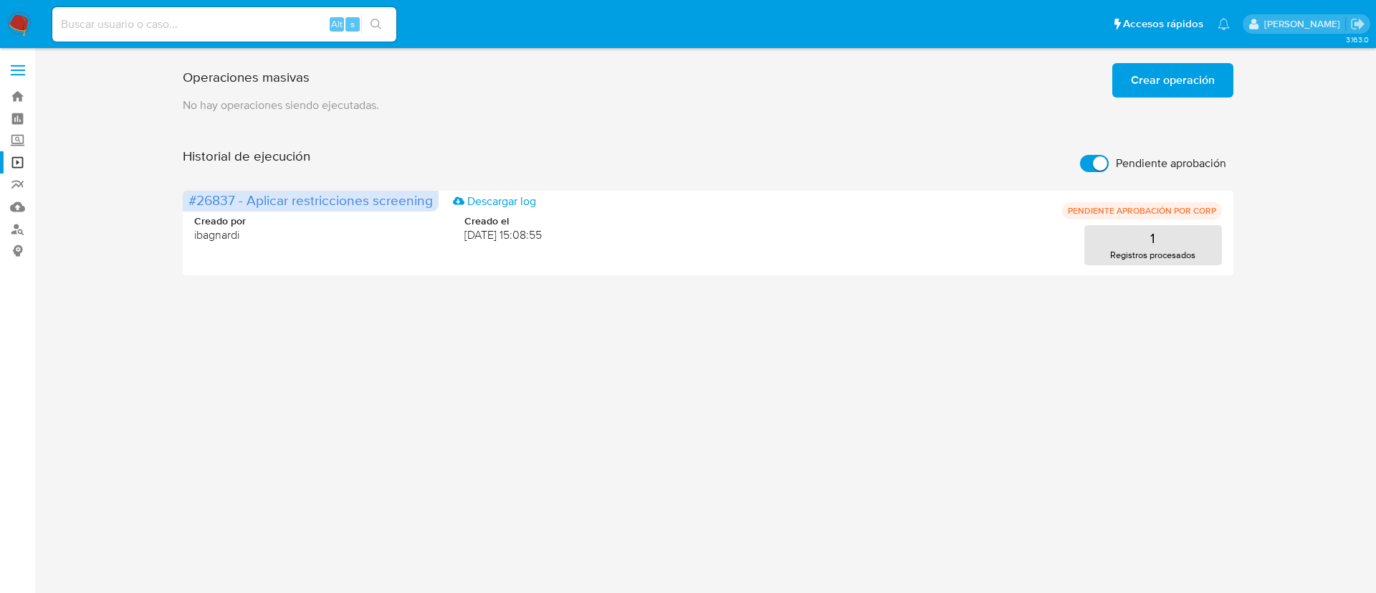
click at [1087, 170] on input "Pendiente aprobación" at bounding box center [1094, 163] width 29 height 17
checkbox input "false"
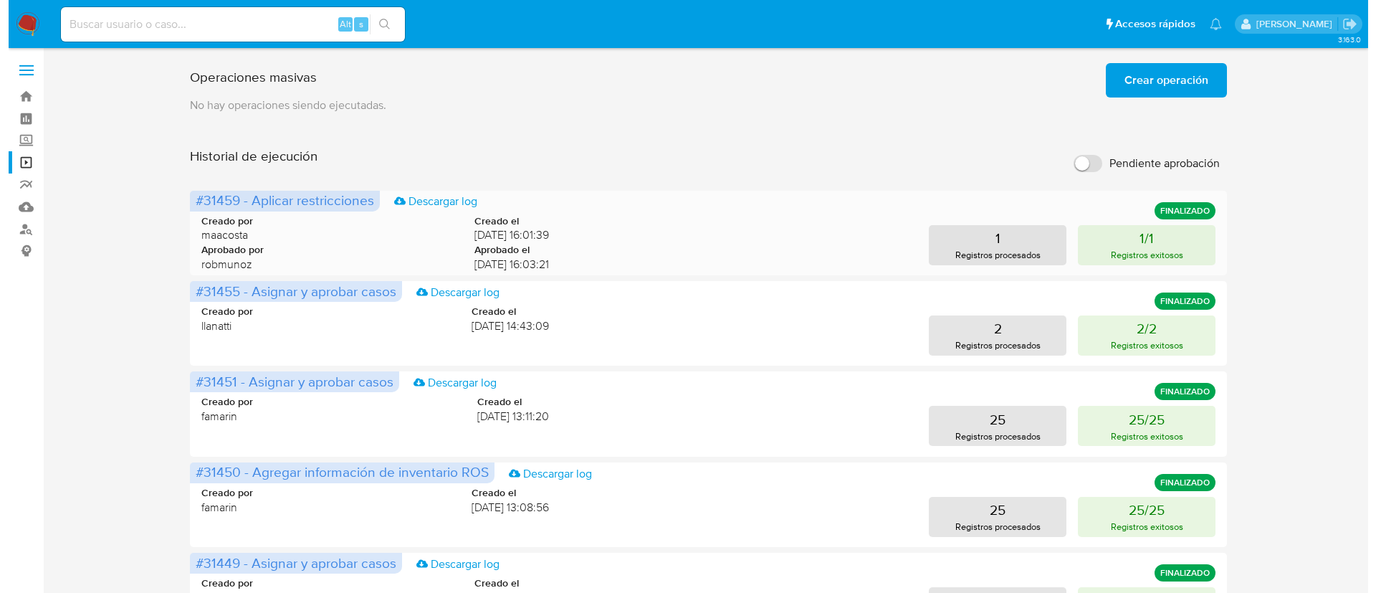
scroll to position [4, 0]
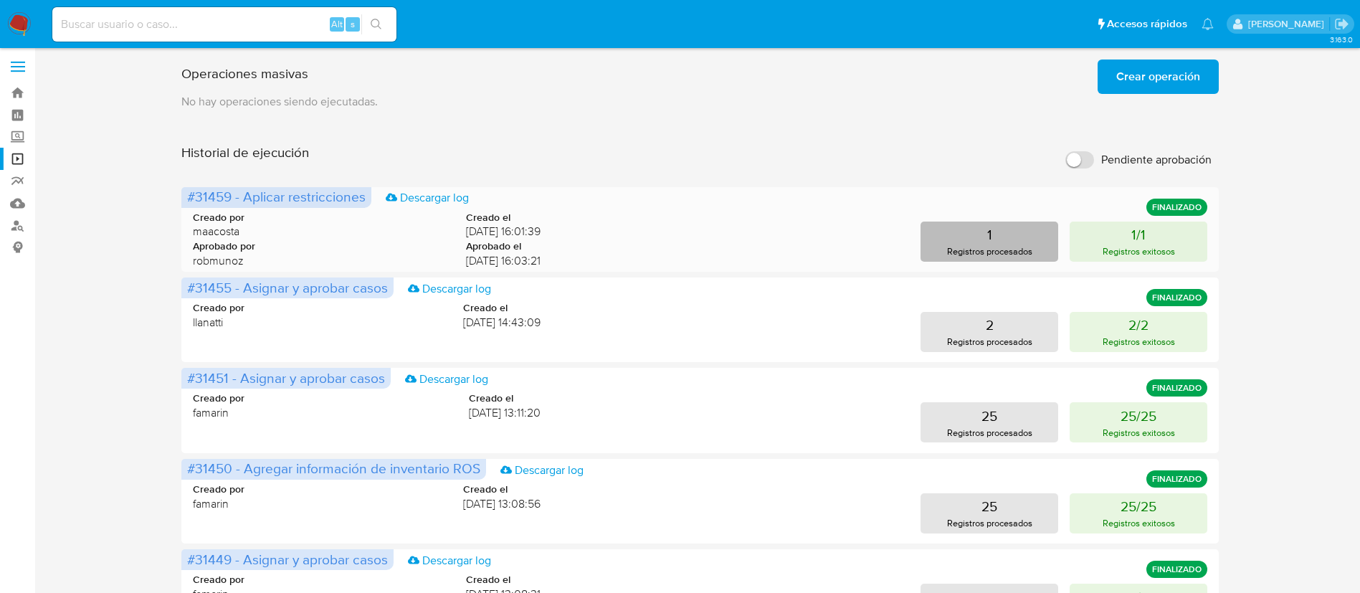
click at [1023, 243] on button "1 Registros procesados" at bounding box center [989, 242] width 138 height 40
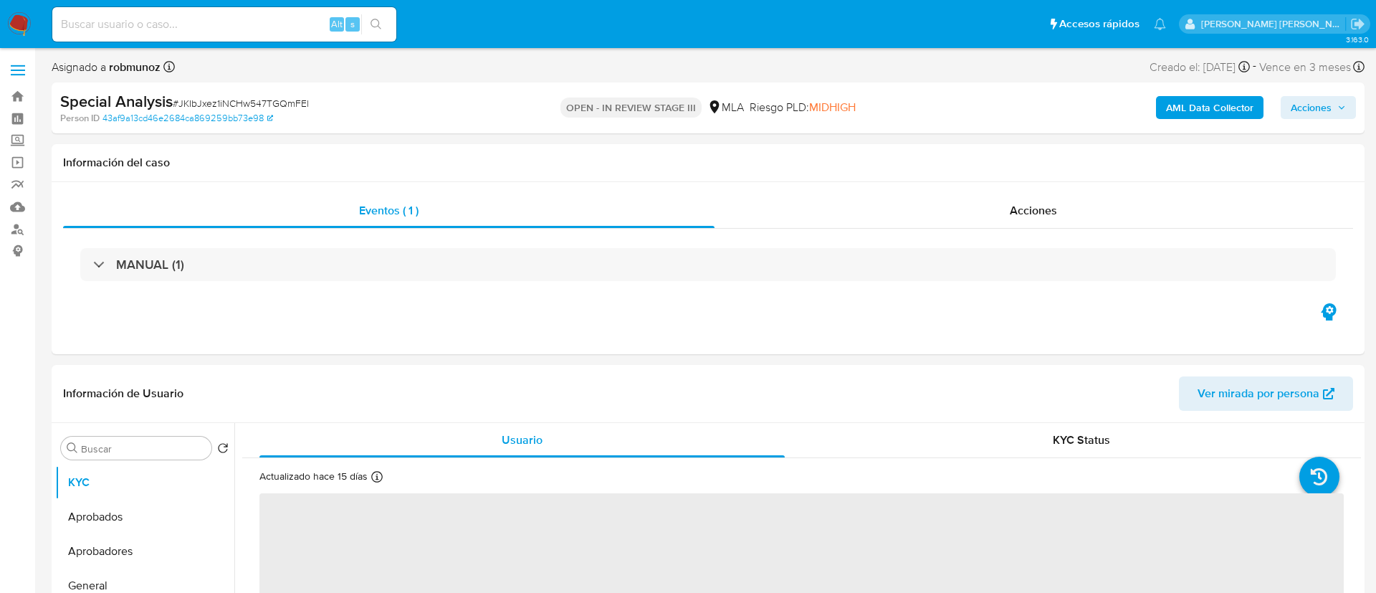
select select "10"
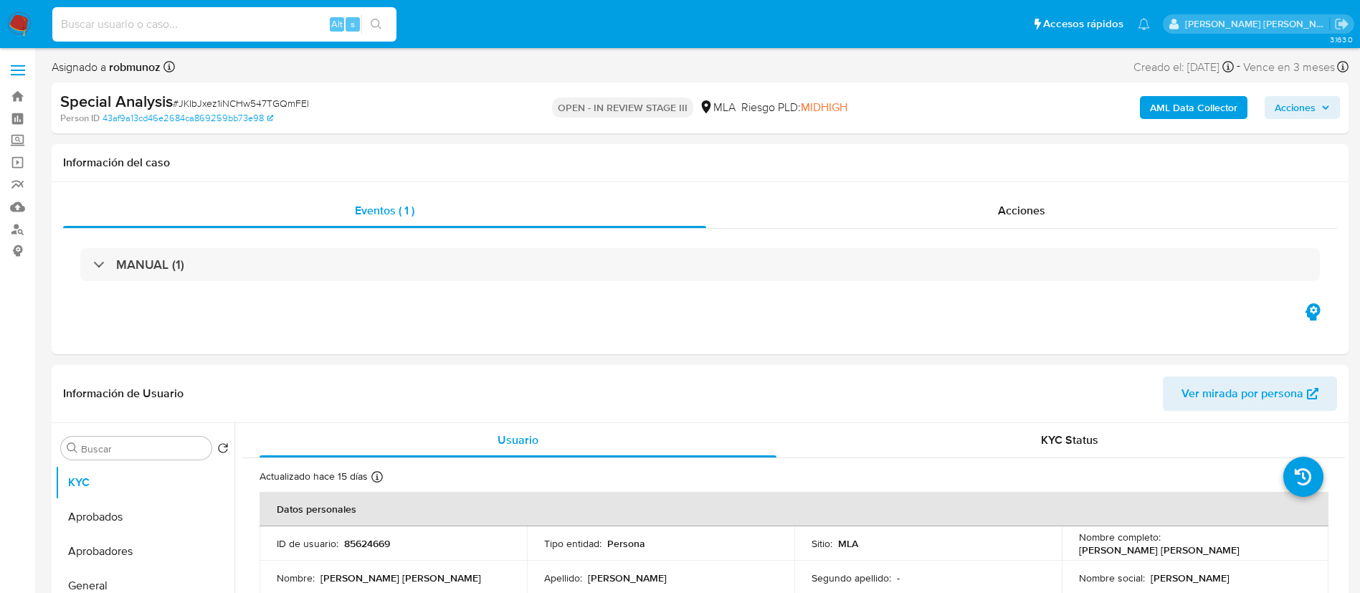
paste input "518948050"
click at [192, 28] on input at bounding box center [224, 24] width 344 height 19
type input "518948050"
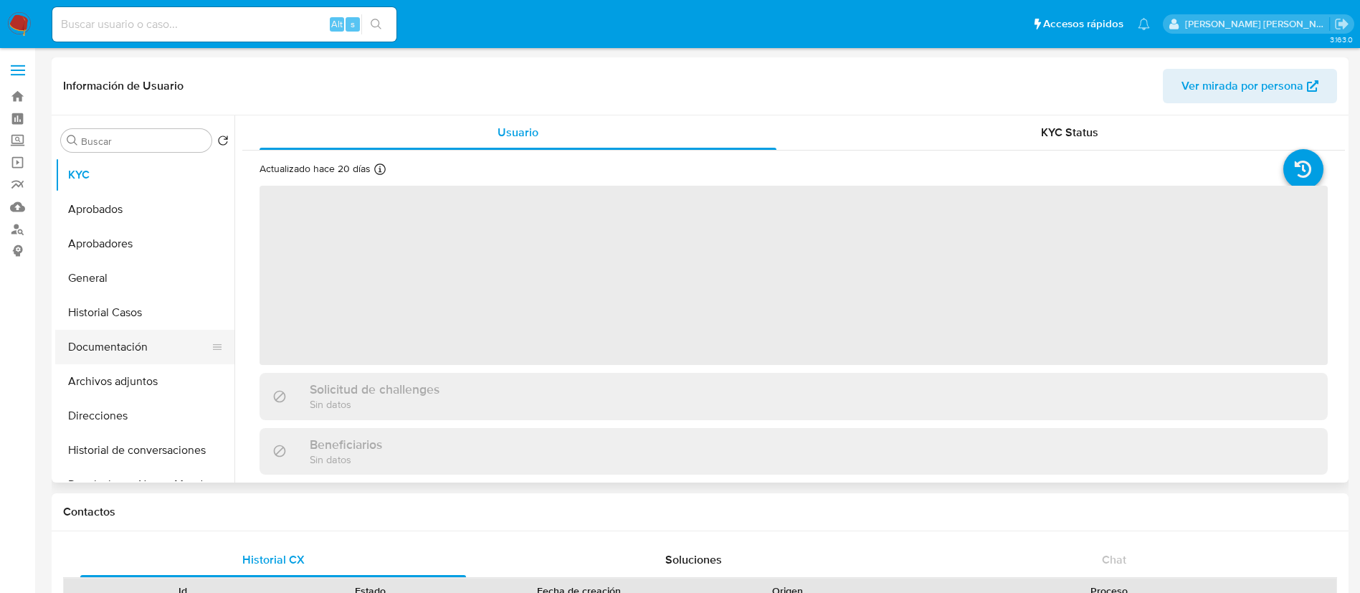
select select "10"
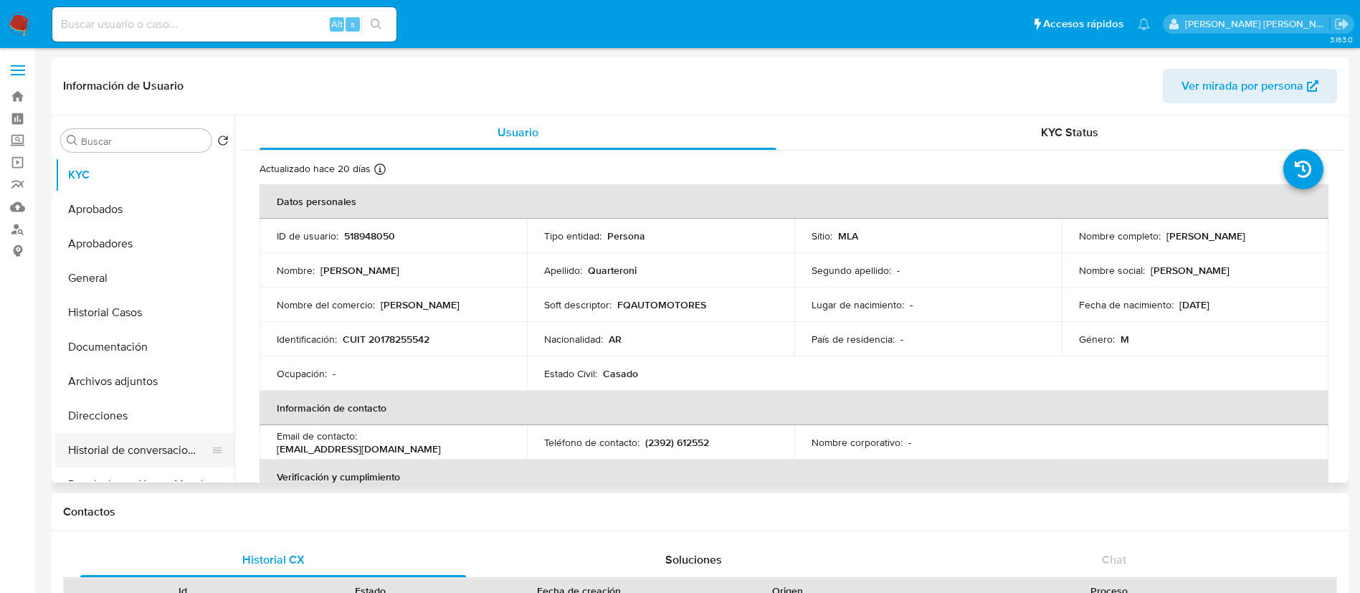
scroll to position [34, 0]
drag, startPoint x: 125, startPoint y: 450, endPoint x: 87, endPoint y: 439, distance: 39.5
click at [87, 439] on button "Restricciones Nuevo Mundo" at bounding box center [139, 451] width 168 height 34
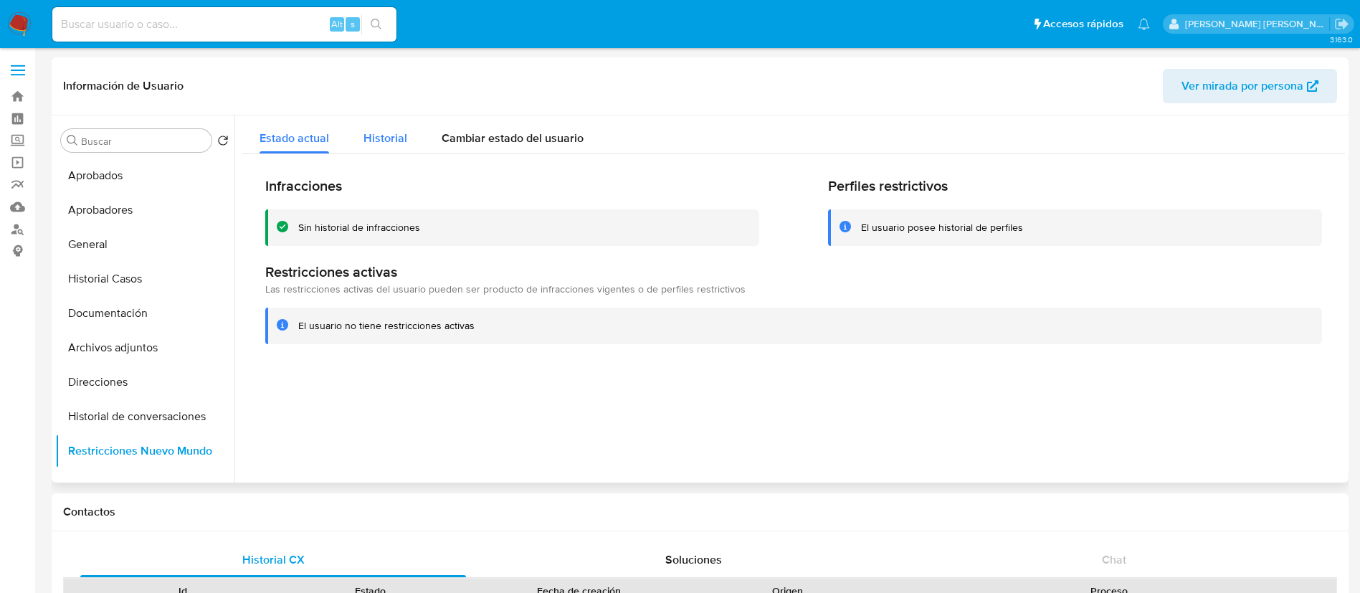
click at [377, 141] on span "Historial" at bounding box center [385, 138] width 44 height 16
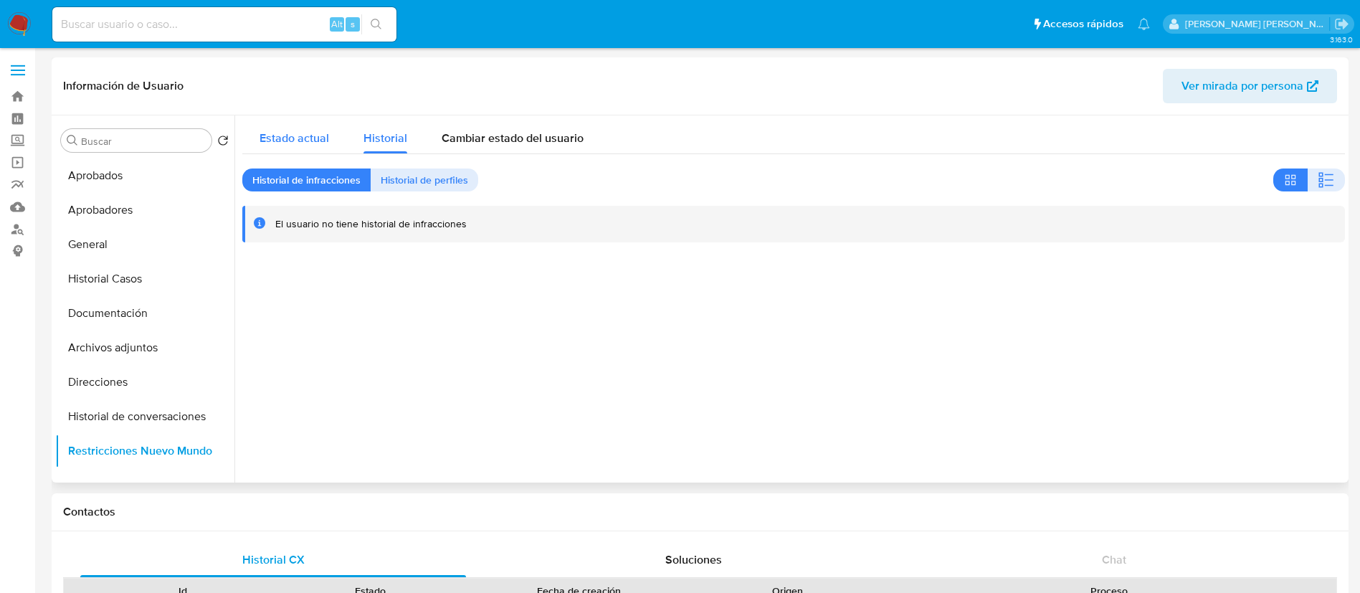
click at [298, 133] on span "Estado actual" at bounding box center [295, 138] width 70 height 16
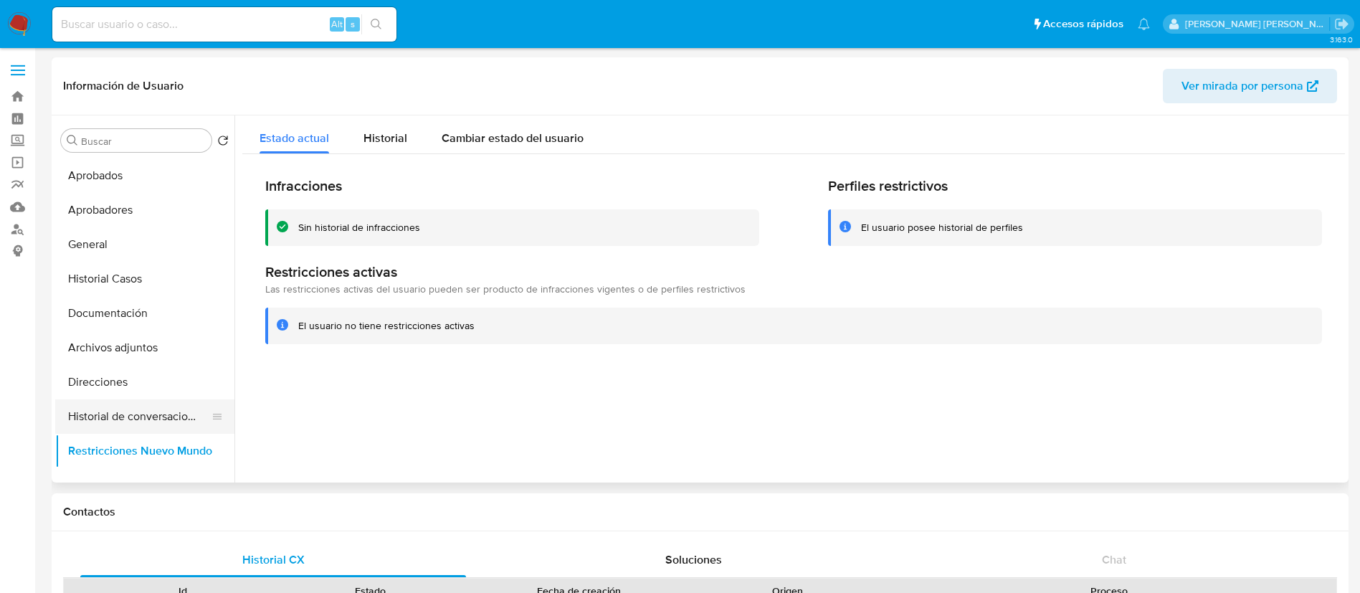
click at [118, 413] on button "Historial de conversaciones" at bounding box center [139, 416] width 168 height 34
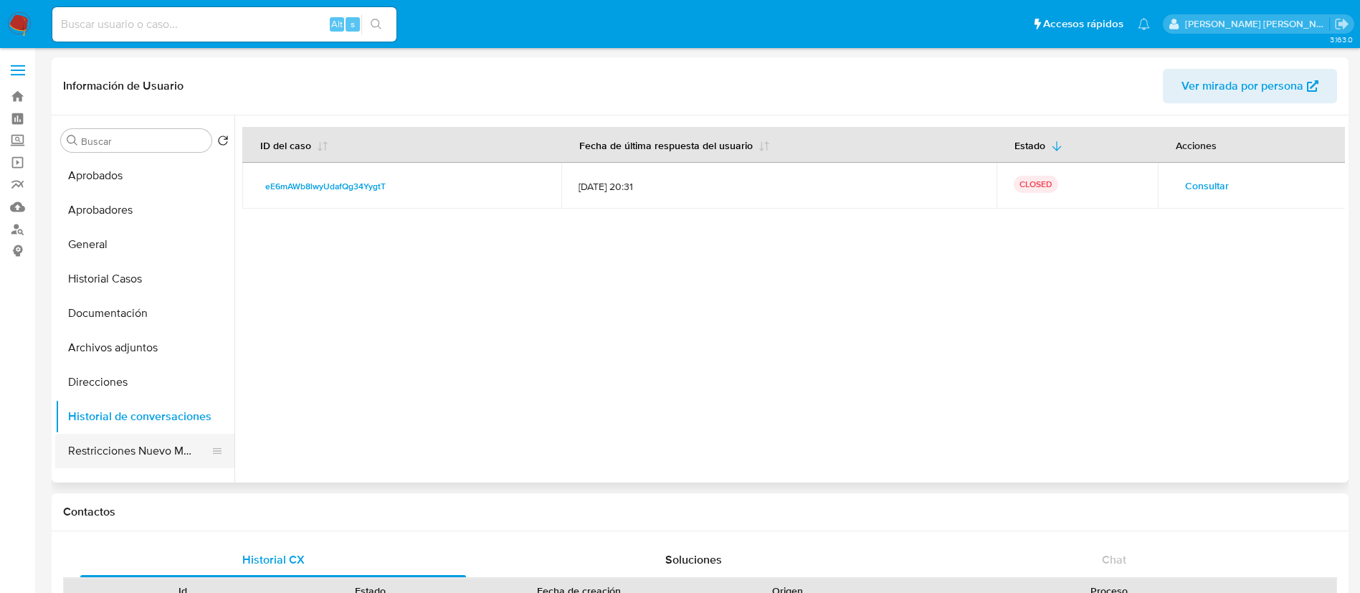
click at [126, 447] on button "Restricciones Nuevo Mundo" at bounding box center [139, 451] width 168 height 34
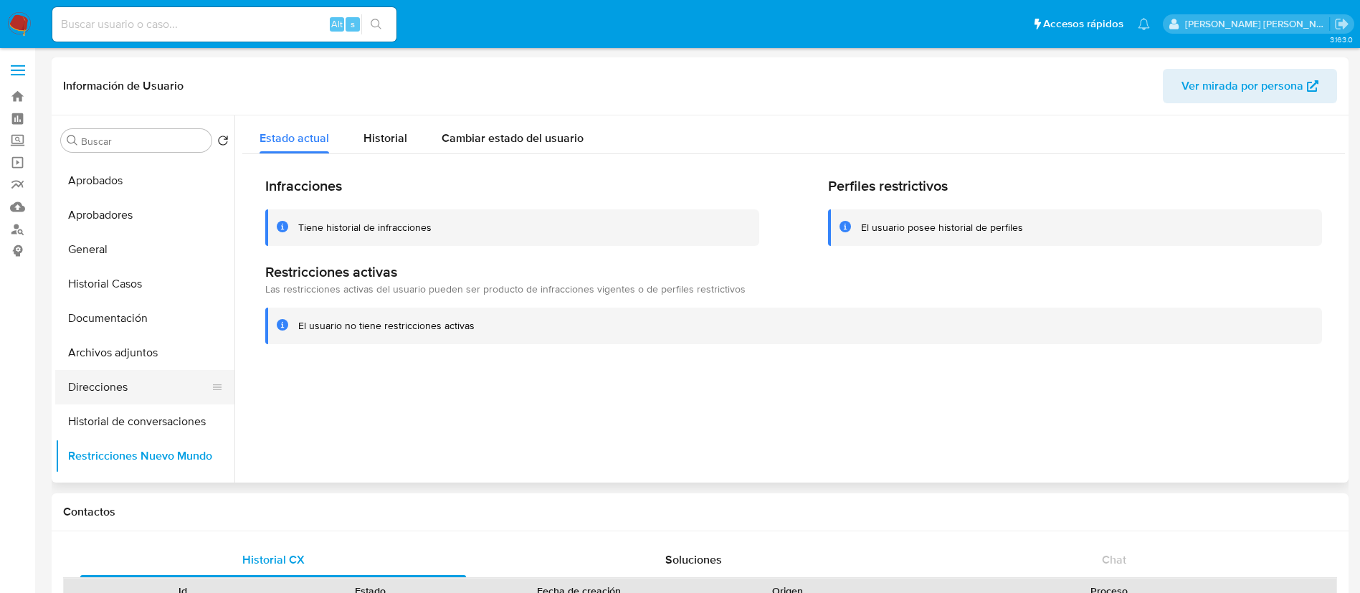
scroll to position [27, 0]
click at [123, 355] on button "Archivos adjuntos" at bounding box center [139, 354] width 168 height 34
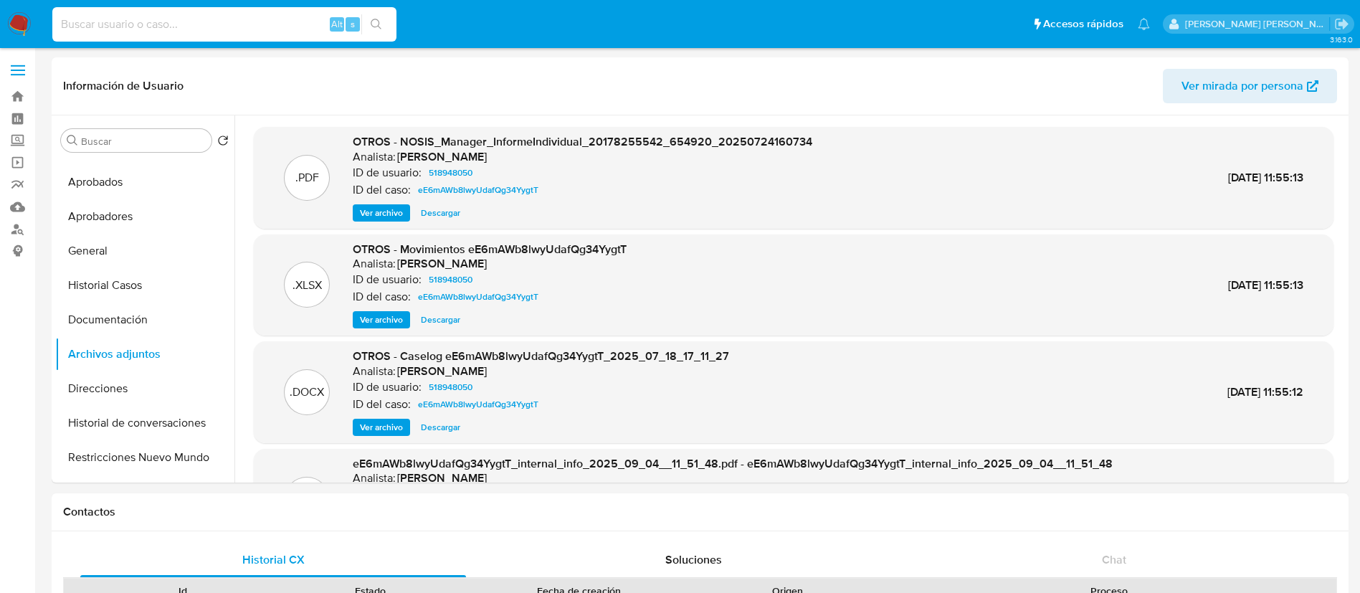
click at [288, 21] on input at bounding box center [224, 24] width 344 height 19
paste input "518948050"
type input "518948050"
click at [144, 452] on button "Restricciones Nuevo Mundo" at bounding box center [139, 457] width 168 height 34
